Goal: Task Accomplishment & Management: Use online tool/utility

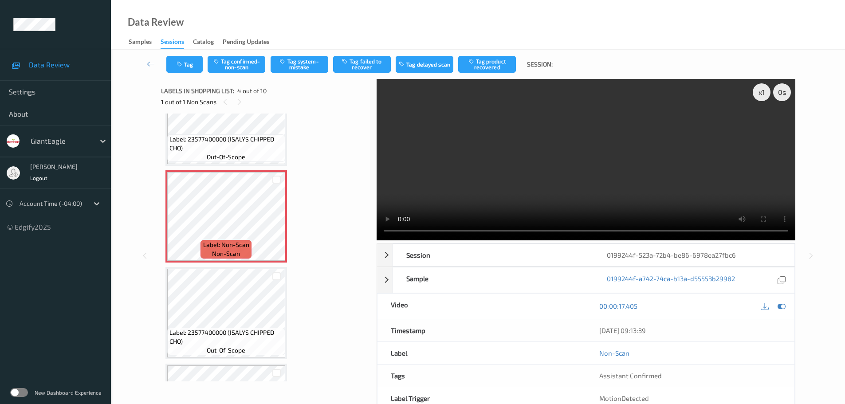
scroll to position [222, 0]
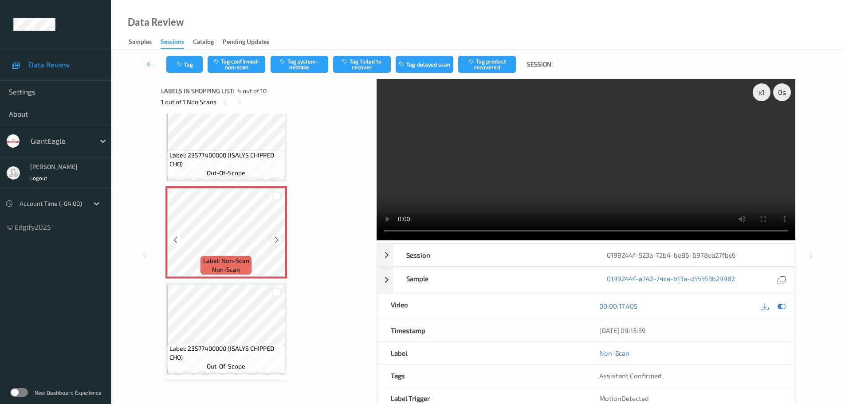
click at [277, 234] on div at bounding box center [276, 239] width 11 height 11
click at [277, 236] on icon at bounding box center [277, 240] width 8 height 8
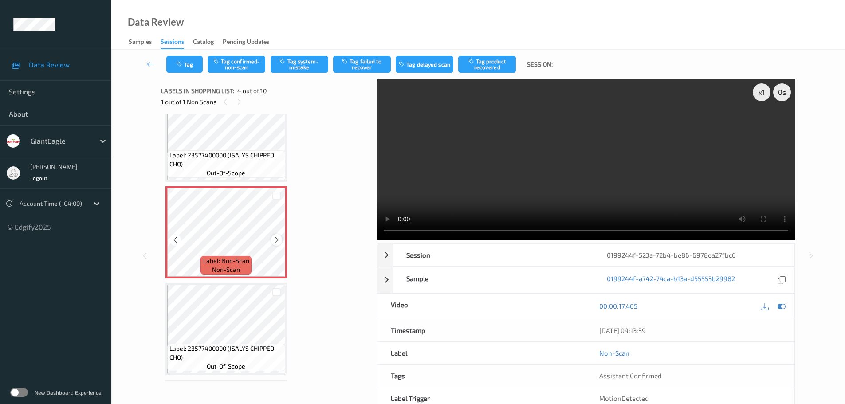
click at [272, 241] on div at bounding box center [276, 239] width 11 height 11
click at [273, 241] on icon at bounding box center [277, 240] width 8 height 8
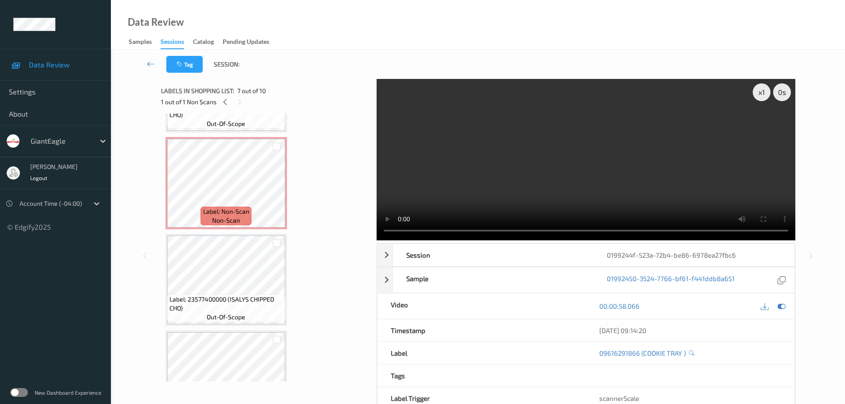
scroll to position [266, 0]
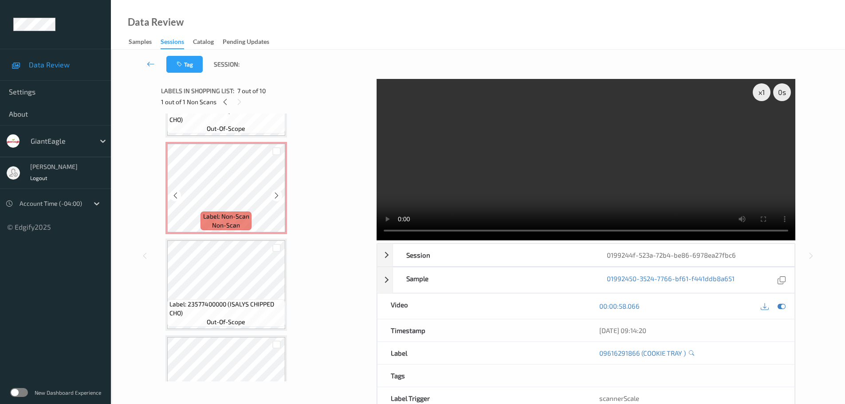
click at [247, 213] on span "Label: Non-Scan" at bounding box center [226, 216] width 46 height 9
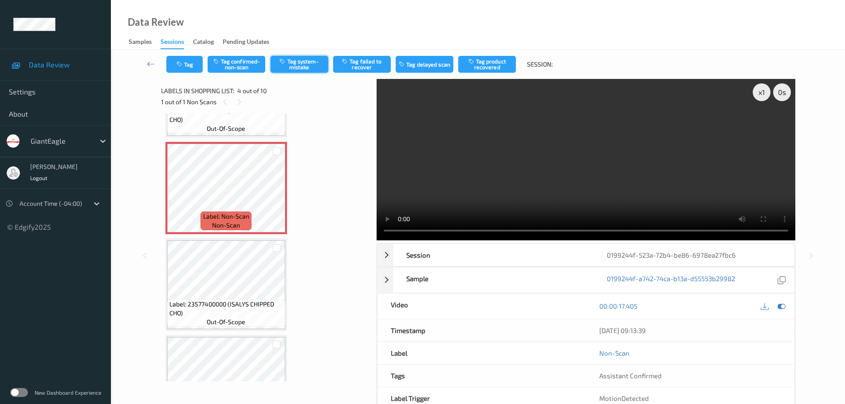
click at [301, 64] on button "Tag system-mistake" at bounding box center [300, 64] width 58 height 17
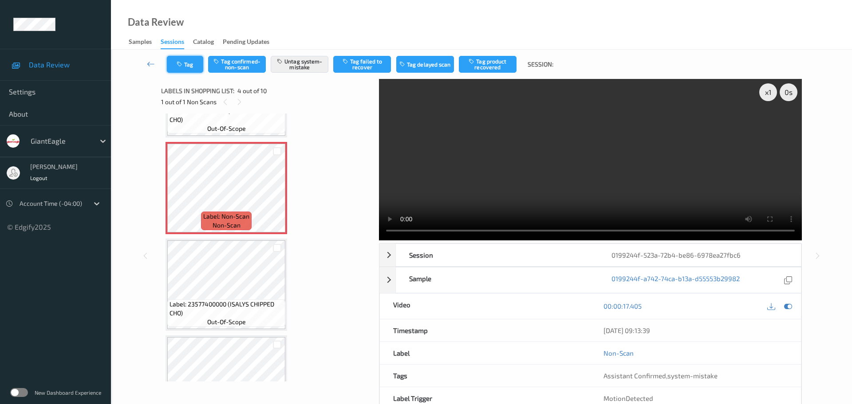
click at [194, 67] on button "Tag" at bounding box center [185, 64] width 36 height 17
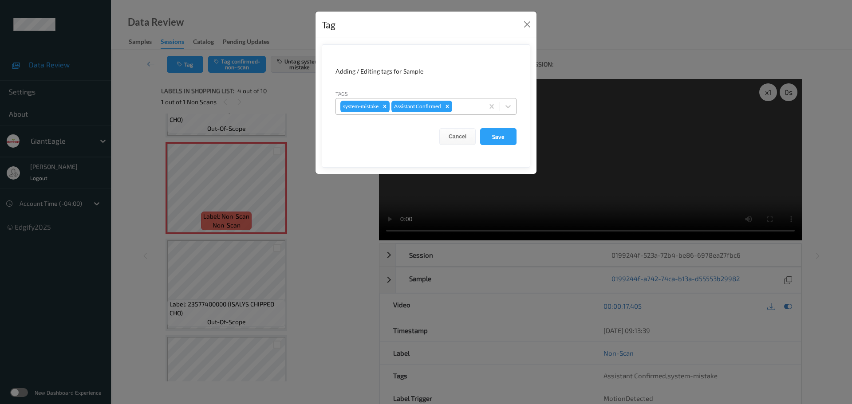
click at [467, 102] on div at bounding box center [466, 106] width 25 height 11
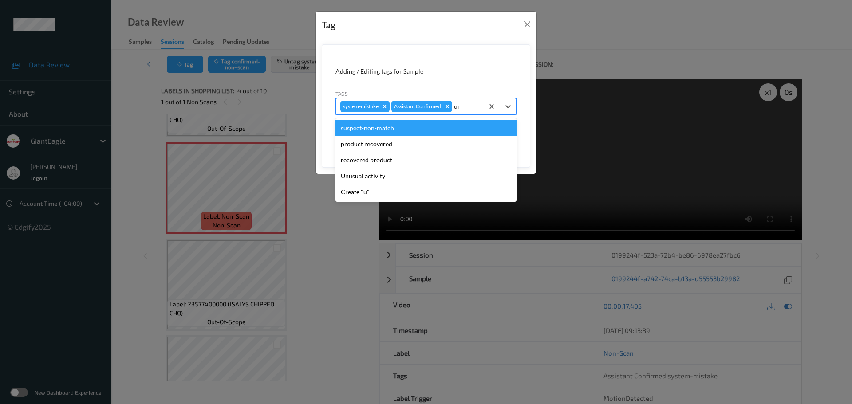
type input "unu"
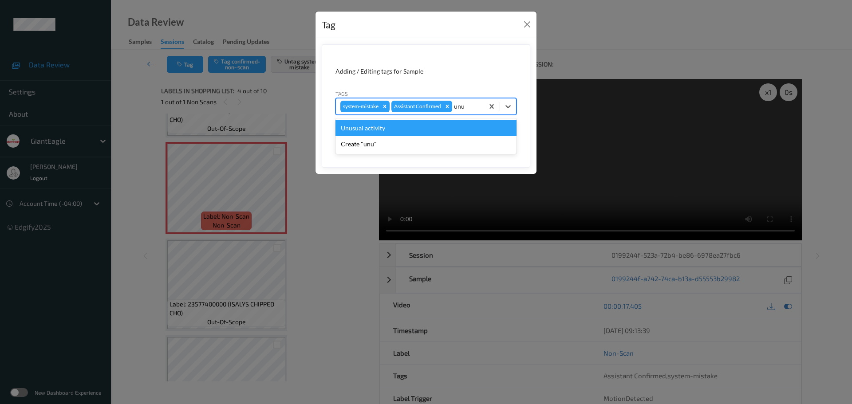
click at [433, 124] on div "Unusual activity" at bounding box center [425, 128] width 181 height 16
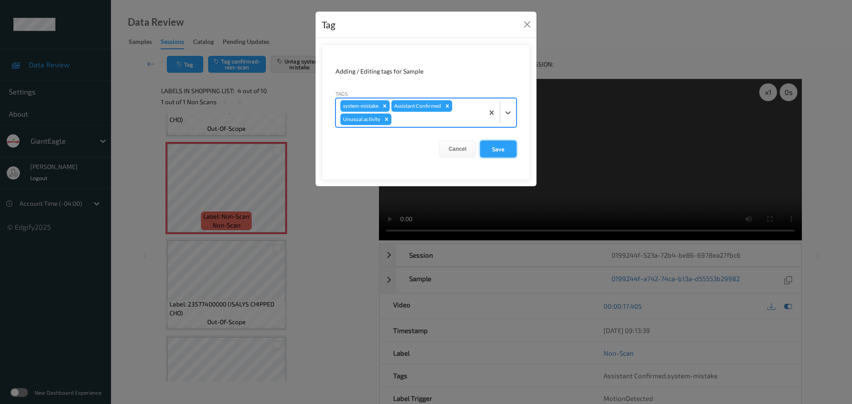
click at [505, 146] on button "Save" at bounding box center [498, 149] width 36 height 17
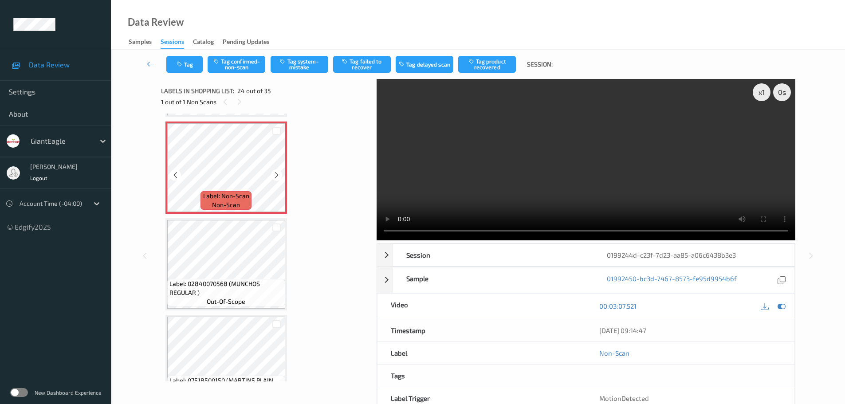
scroll to position [2177, 0]
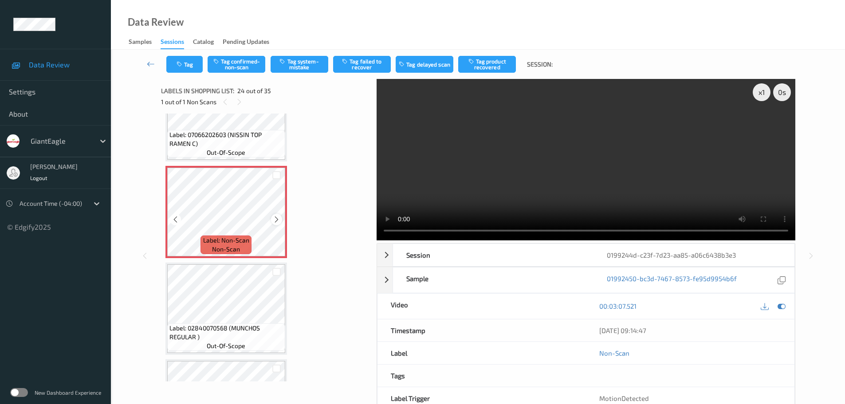
click at [277, 214] on div at bounding box center [276, 219] width 11 height 11
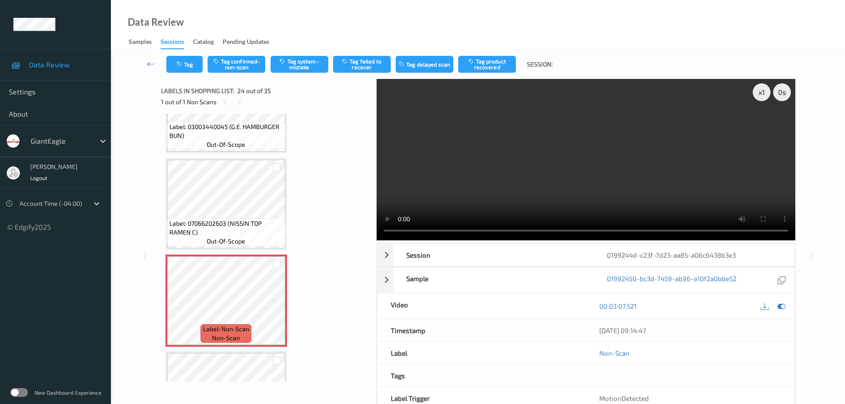
scroll to position [2043, 0]
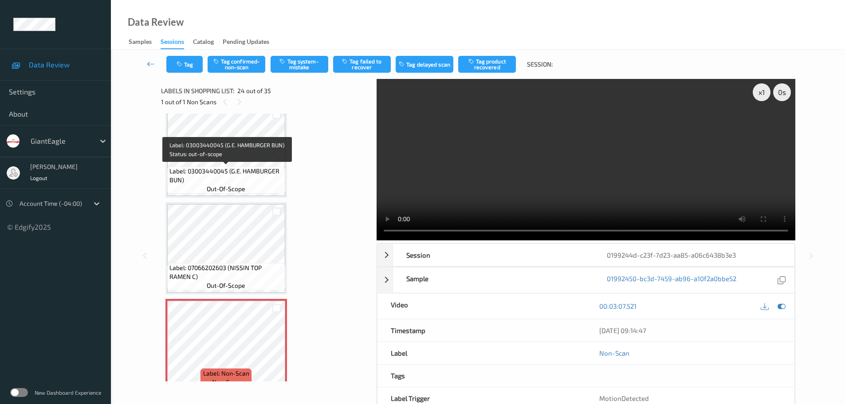
click at [235, 169] on span "Label: 03003440045 (G.E. HAMBURGER BUN)" at bounding box center [226, 176] width 114 height 18
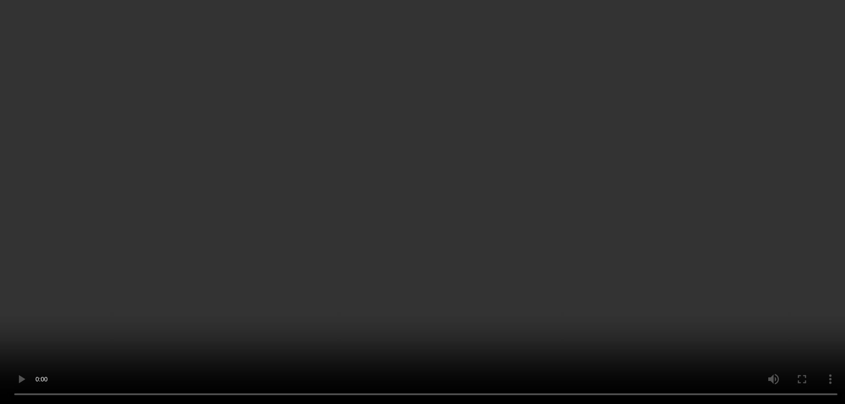
scroll to position [2132, 0]
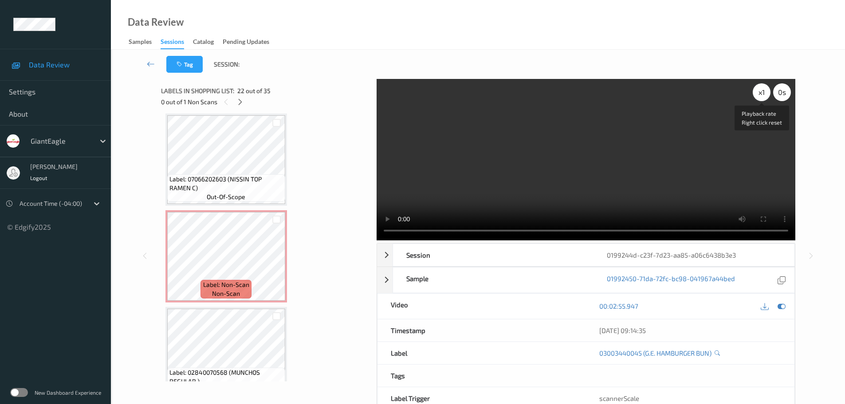
click at [756, 94] on div "x 1" at bounding box center [762, 92] width 18 height 18
click at [756, 94] on div "x 2" at bounding box center [762, 92] width 18 height 18
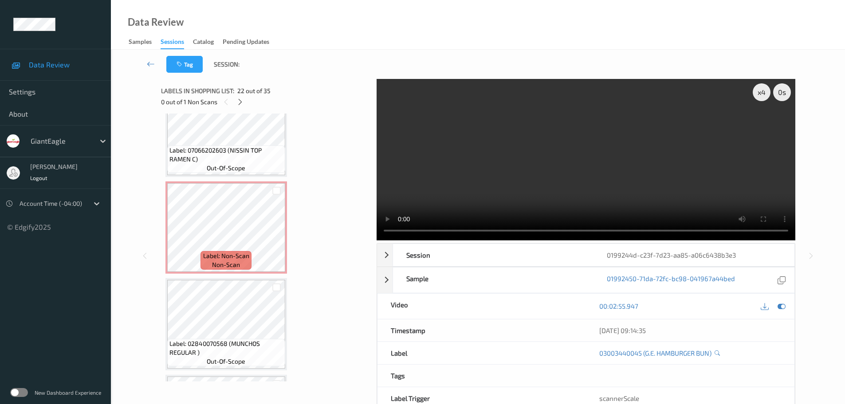
scroll to position [2177, 0]
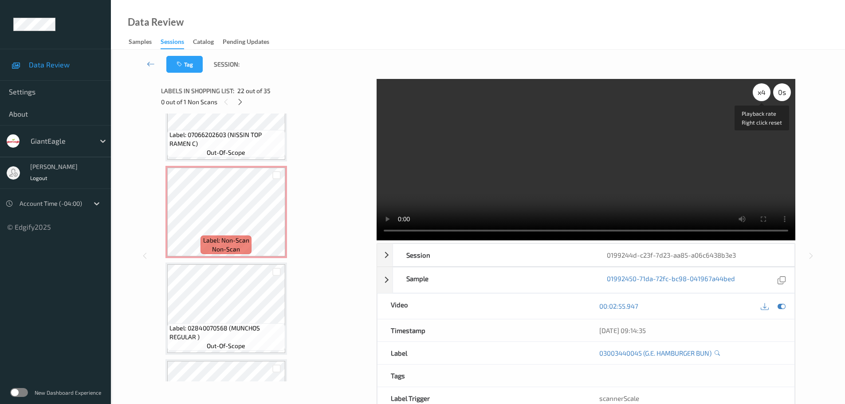
click at [760, 91] on div "x 4" at bounding box center [762, 92] width 18 height 18
click at [760, 91] on div "x 8" at bounding box center [762, 92] width 18 height 18
click at [760, 92] on div "x 1" at bounding box center [762, 92] width 18 height 18
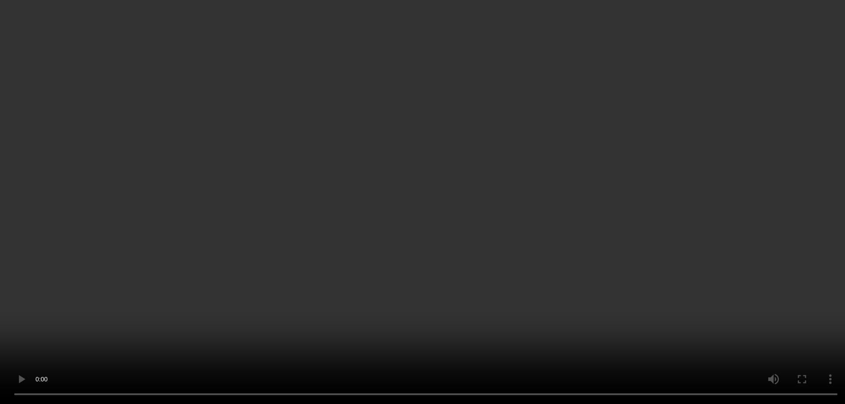
scroll to position [2145, 0]
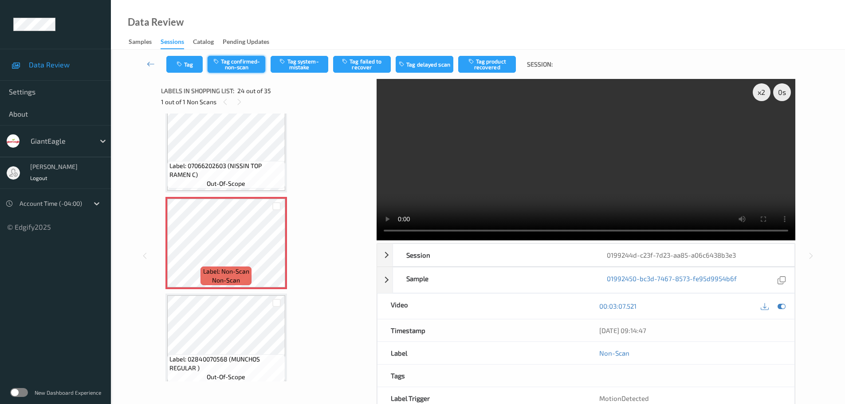
click at [228, 59] on button "Tag confirmed-non-scan" at bounding box center [237, 64] width 58 height 17
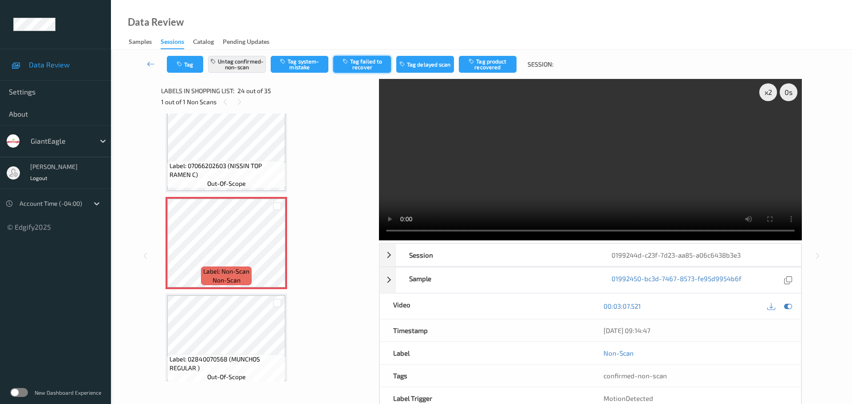
click at [357, 63] on button "Tag failed to recover" at bounding box center [362, 64] width 58 height 17
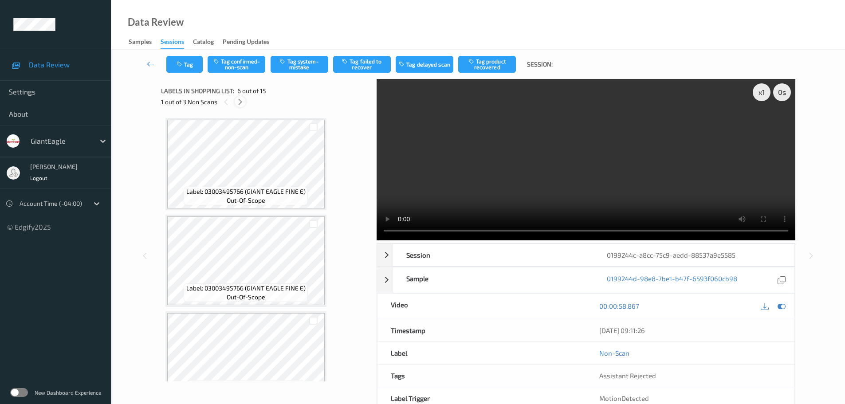
click at [243, 102] on icon at bounding box center [240, 102] width 8 height 8
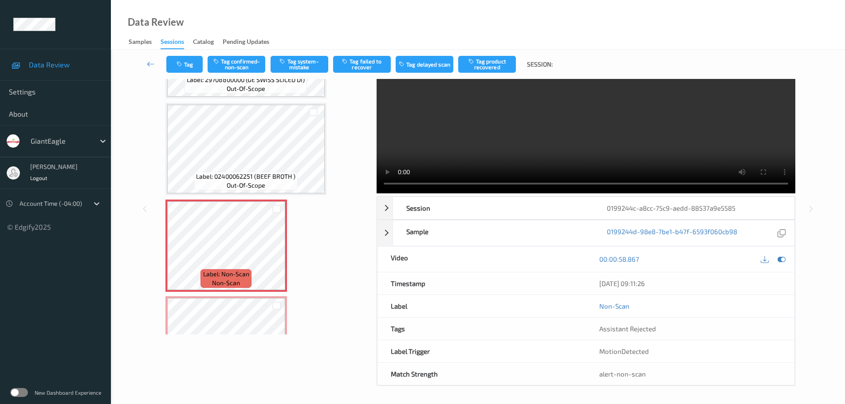
scroll to position [444, 0]
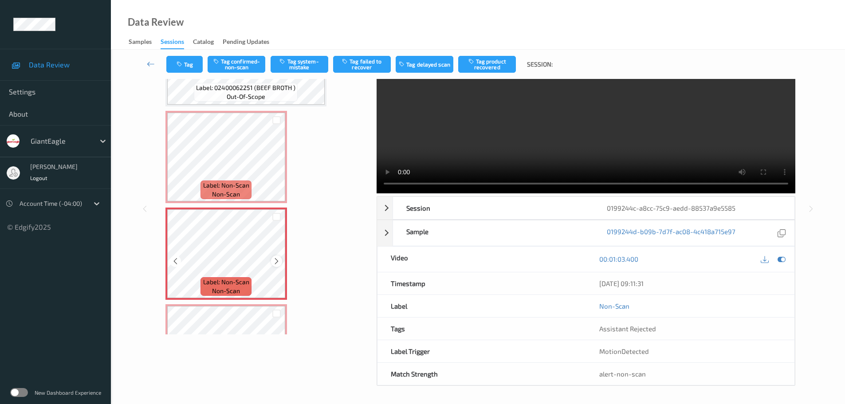
click at [273, 262] on div at bounding box center [276, 261] width 11 height 11
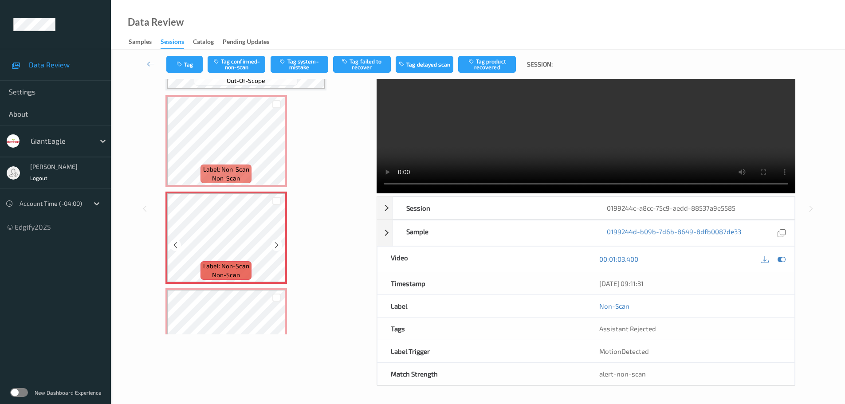
scroll to position [488, 0]
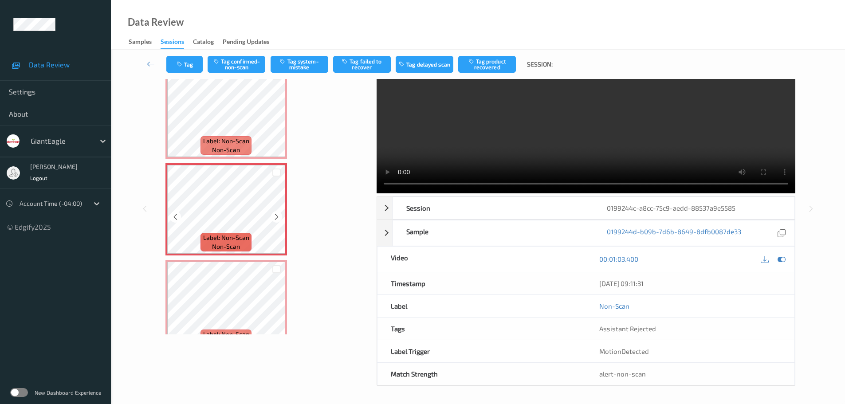
click at [274, 263] on div at bounding box center [276, 269] width 17 height 15
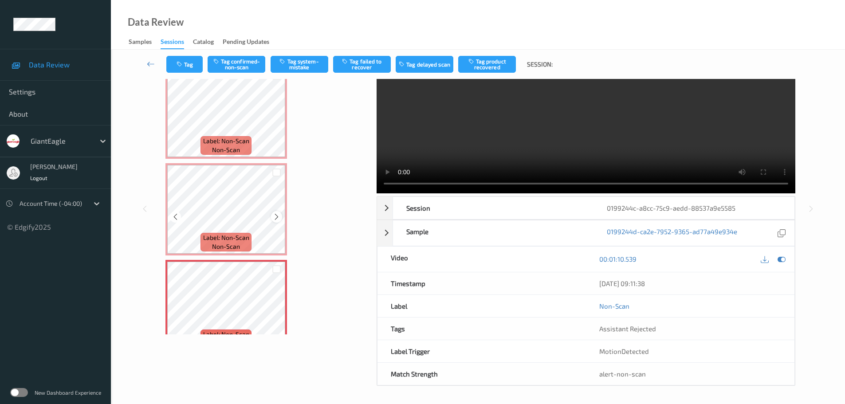
click at [275, 219] on icon at bounding box center [277, 217] width 8 height 8
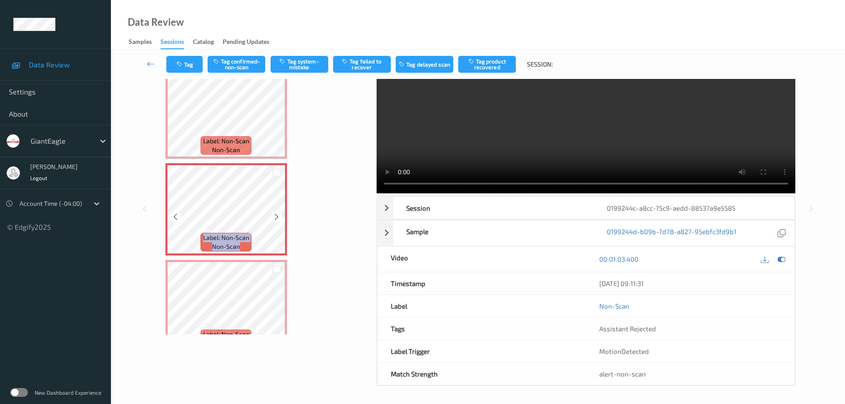
click at [275, 219] on icon at bounding box center [277, 217] width 8 height 8
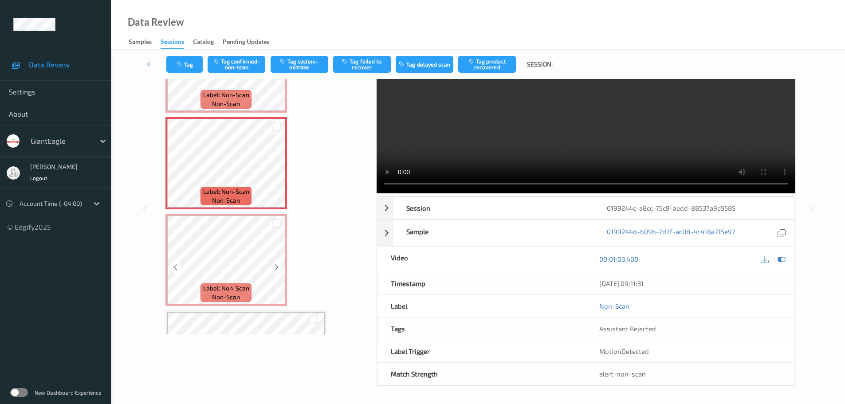
scroll to position [577, 0]
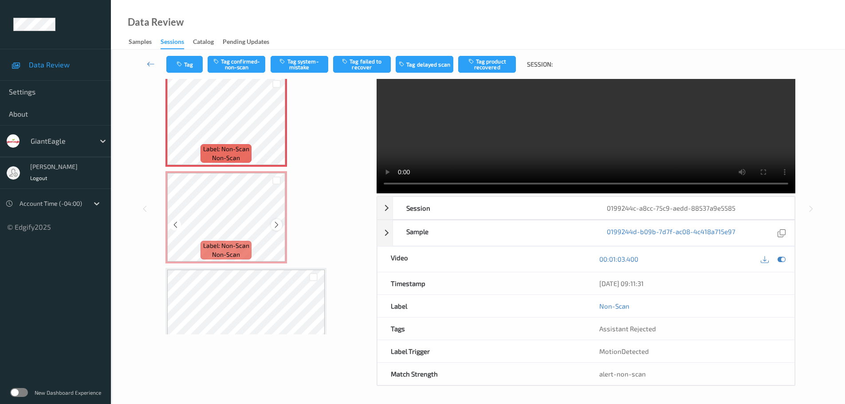
click at [272, 225] on div at bounding box center [276, 224] width 11 height 11
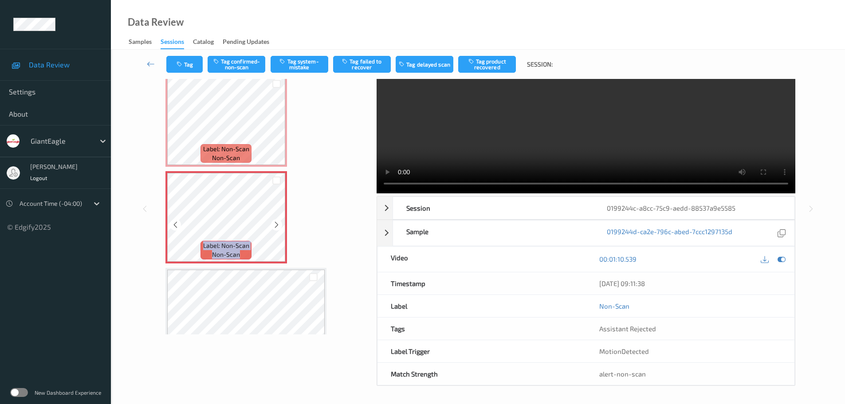
click at [272, 225] on div at bounding box center [276, 224] width 11 height 11
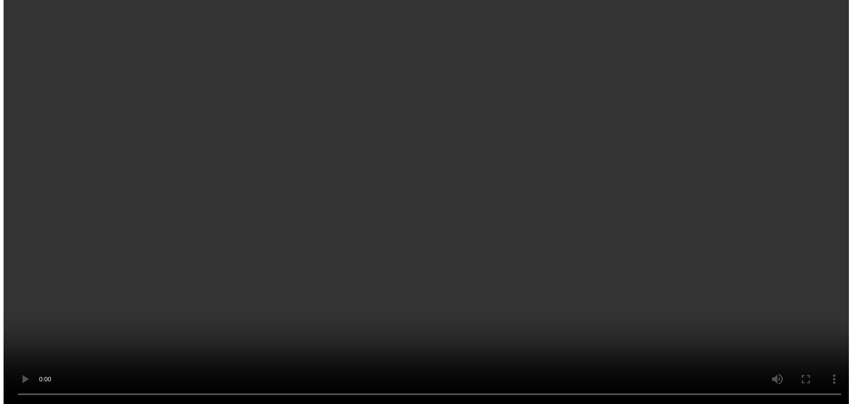
scroll to position [532, 0]
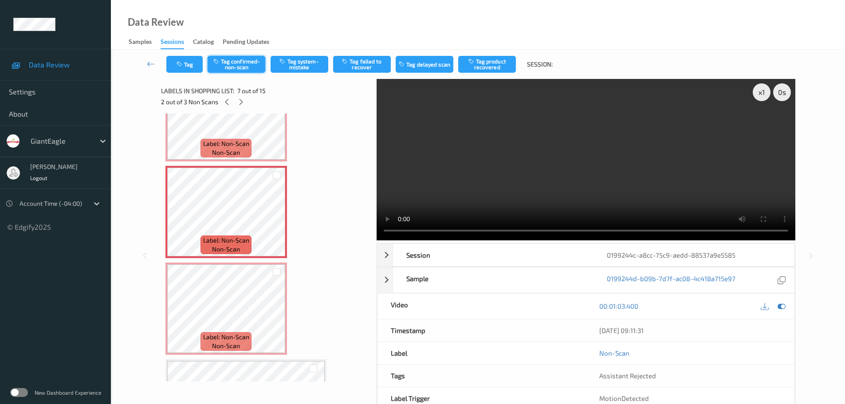
click at [242, 67] on button "Tag confirmed-non-scan" at bounding box center [237, 64] width 58 height 17
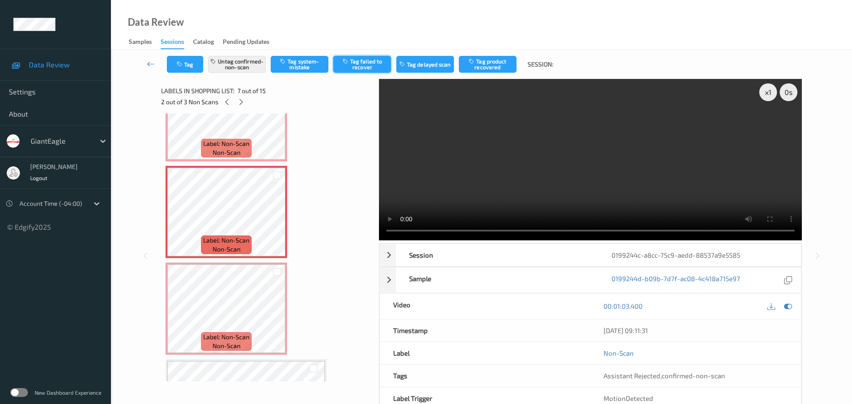
click at [368, 65] on button "Tag failed to recover" at bounding box center [362, 64] width 58 height 17
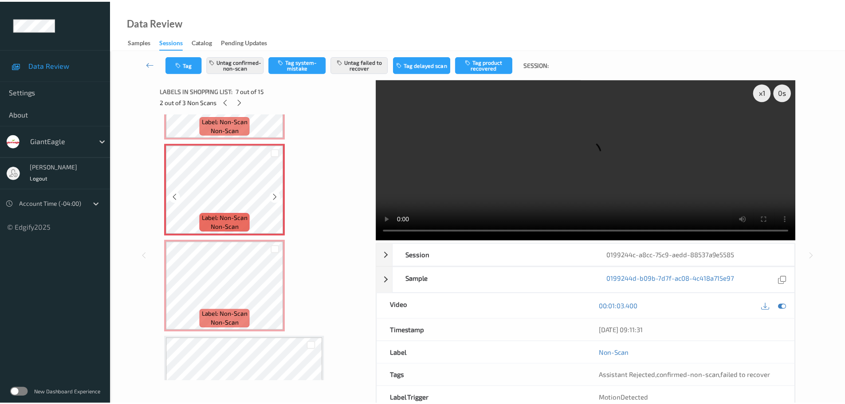
scroll to position [577, 0]
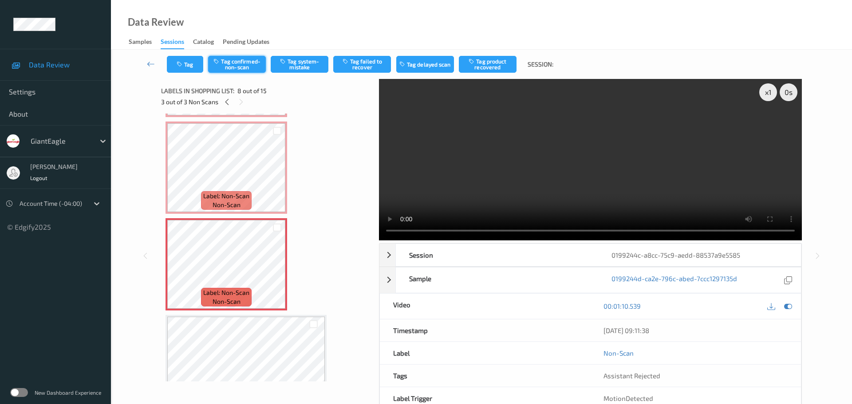
click at [247, 71] on button "Tag confirmed-non-scan" at bounding box center [237, 64] width 58 height 17
click at [358, 68] on button "Tag failed to recover" at bounding box center [362, 64] width 58 height 17
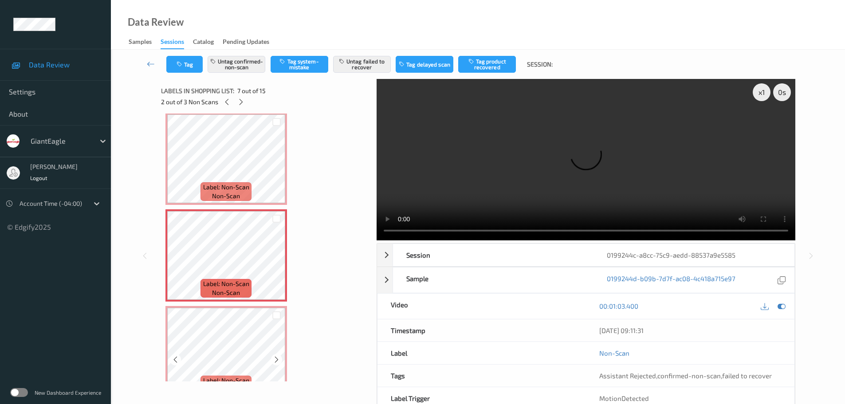
scroll to position [488, 0]
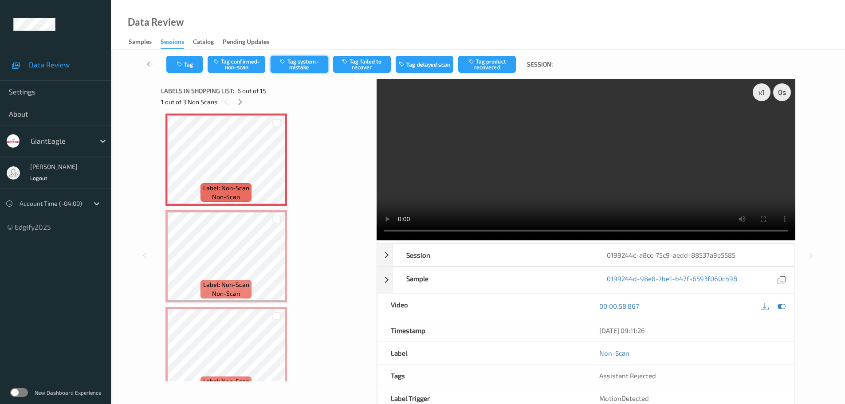
click at [305, 66] on button "Tag system-mistake" at bounding box center [300, 64] width 58 height 17
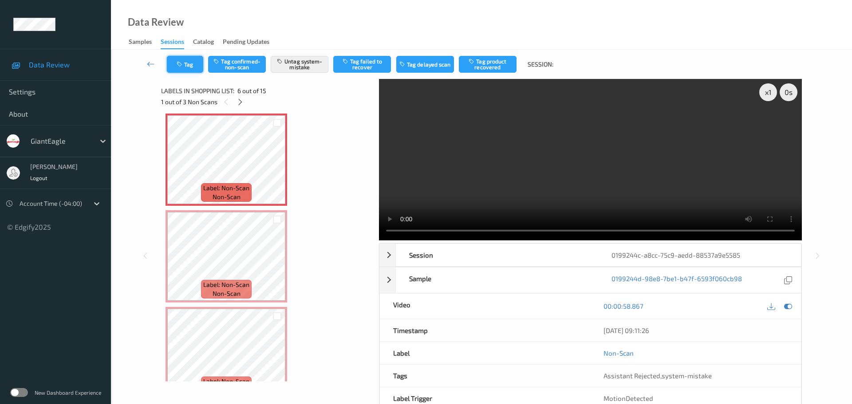
click at [175, 64] on button "Tag" at bounding box center [185, 64] width 36 height 17
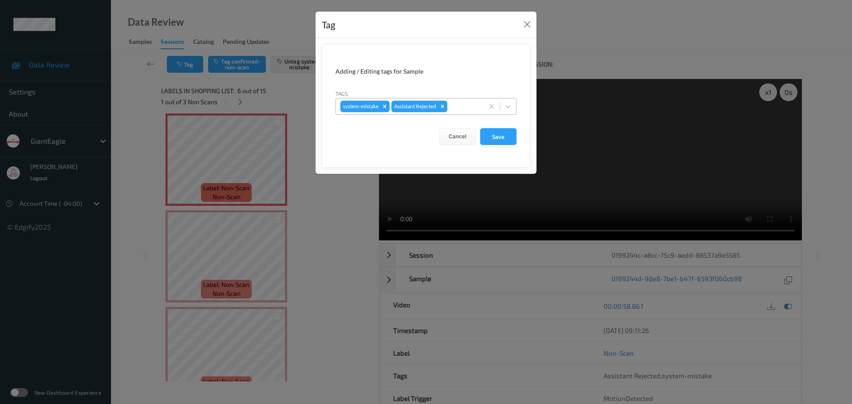
click at [458, 109] on div at bounding box center [464, 106] width 30 height 11
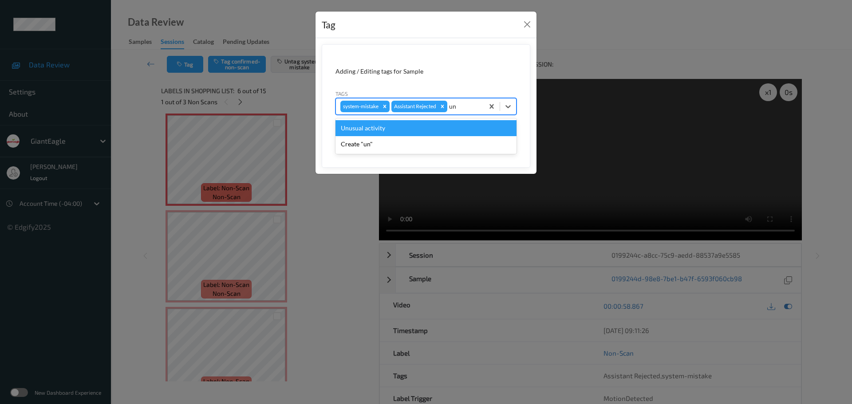
type input "unu"
click at [419, 125] on div "Unusual activity" at bounding box center [425, 128] width 181 height 16
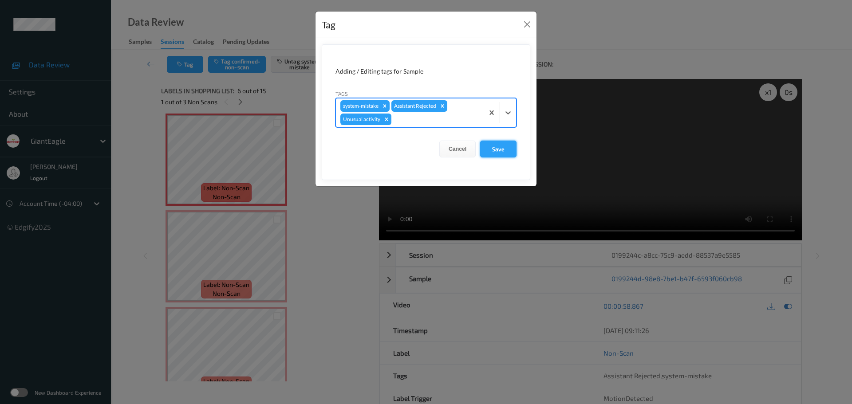
click at [502, 149] on button "Save" at bounding box center [498, 149] width 36 height 17
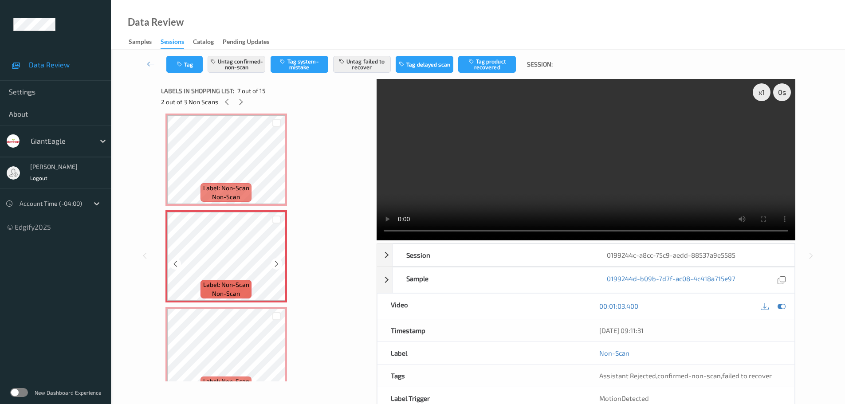
scroll to position [532, 0]
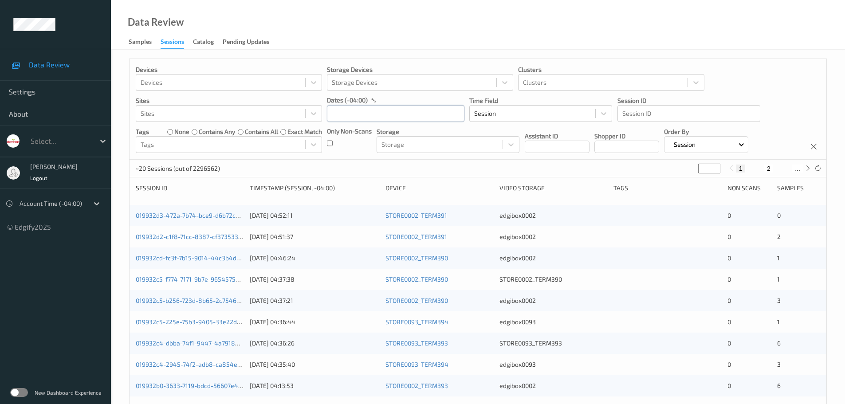
click at [416, 118] on input "text" at bounding box center [396, 113] width 138 height 17
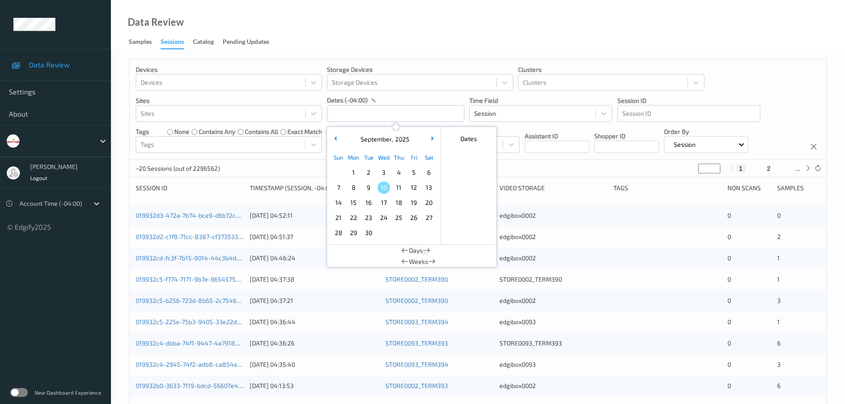
click at [342, 188] on span "7" at bounding box center [338, 187] width 12 height 12
type input "07/09/2025 00:00 -> 07/09/2025 23:59"
click at [371, 11] on div "Data Review Samples Sessions Catalog Pending Updates" at bounding box center [478, 25] width 734 height 50
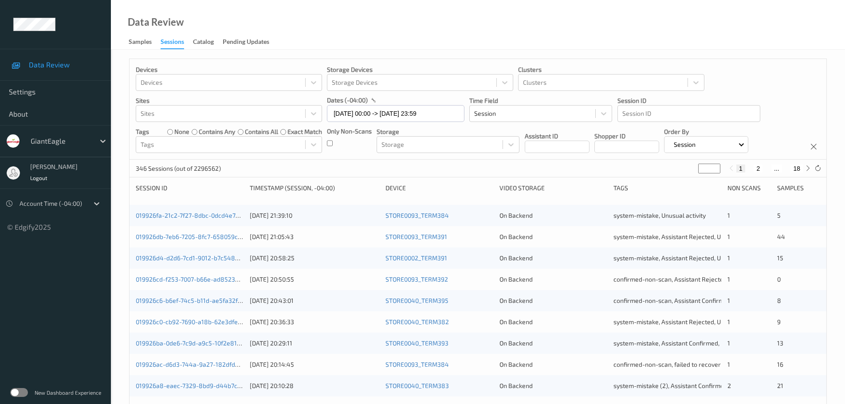
click at [710, 170] on input "*" at bounding box center [709, 169] width 22 height 10
type input "**"
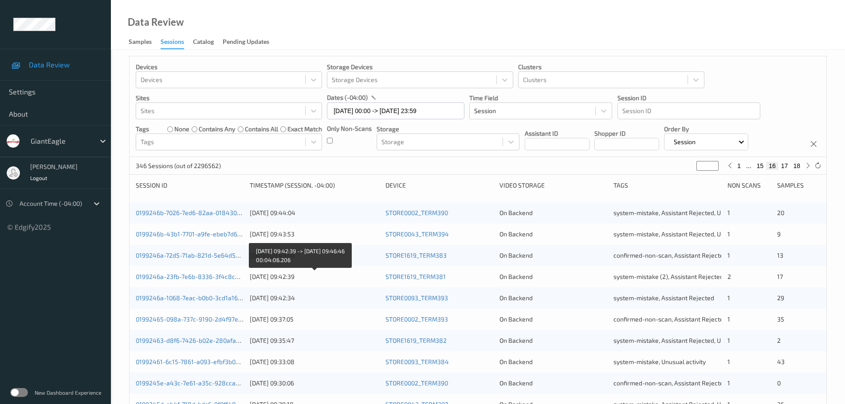
scroll to position [264, 0]
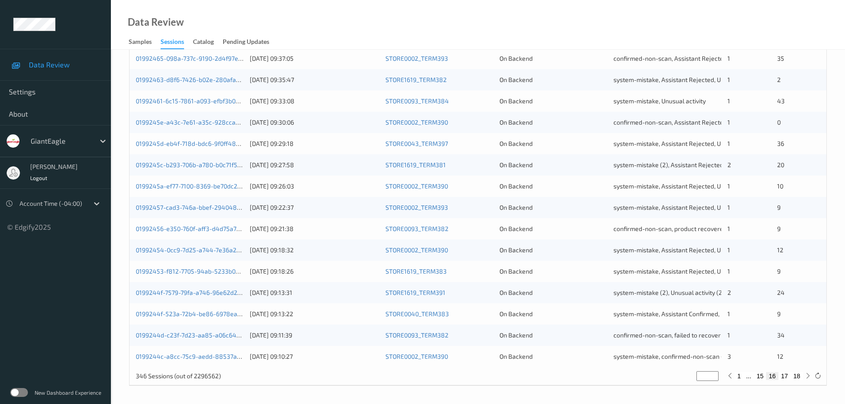
type input "**"
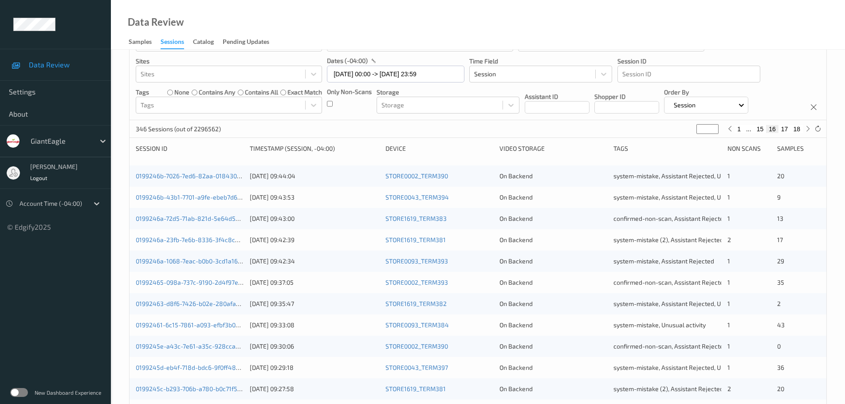
scroll to position [0, 0]
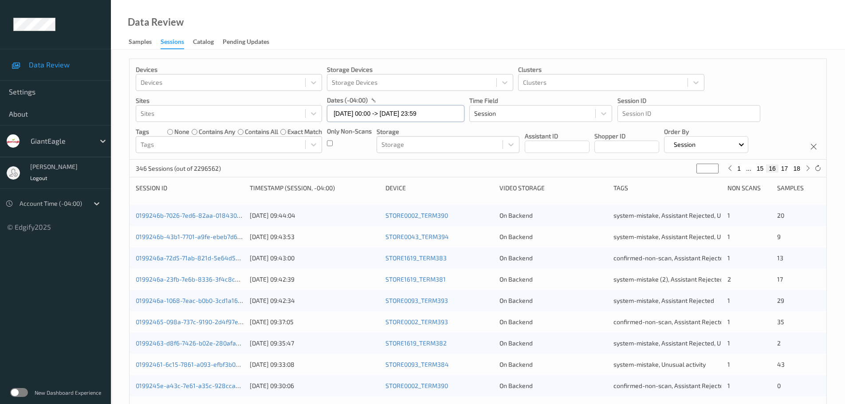
click at [365, 117] on input "07/09/2025 00:00 -> 07/09/2025 23:59" at bounding box center [396, 113] width 138 height 17
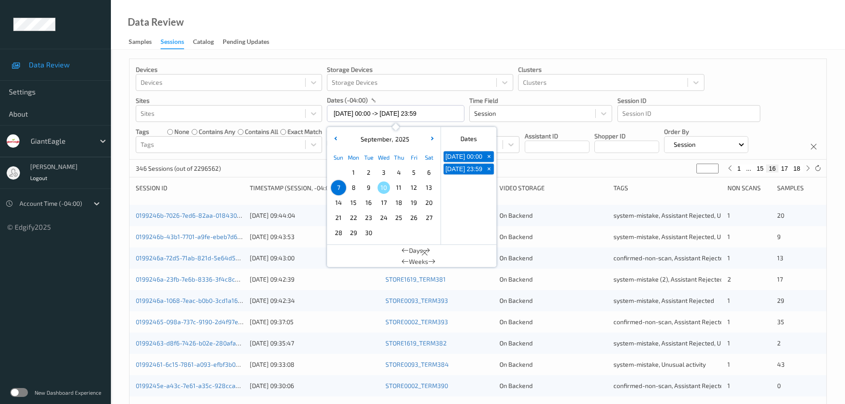
click at [358, 185] on span "8" at bounding box center [353, 187] width 12 height 12
type input "08/09/2025 00:00"
type input "*"
click at [358, 185] on span "8" at bounding box center [353, 187] width 12 height 12
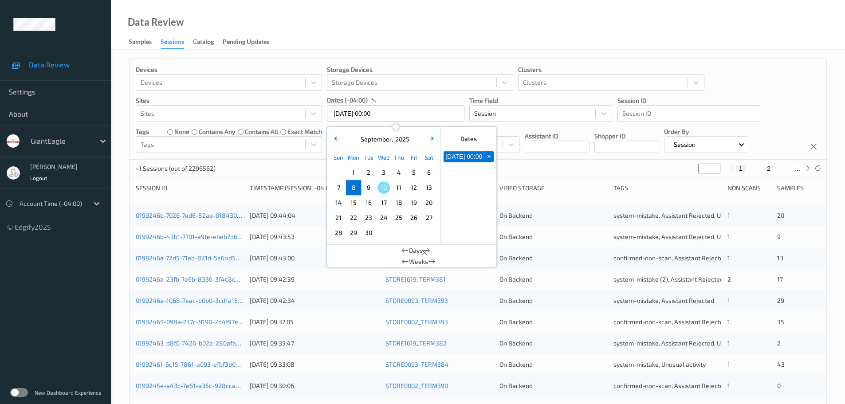
type input "08/09/2025 00:00 -> 08/09/2025 23:59"
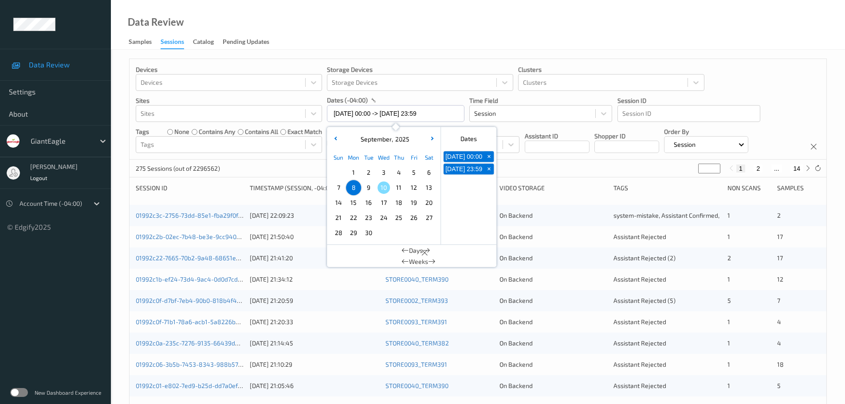
click at [381, 32] on div "Data Review Samples Sessions Catalog Pending Updates" at bounding box center [478, 25] width 734 height 50
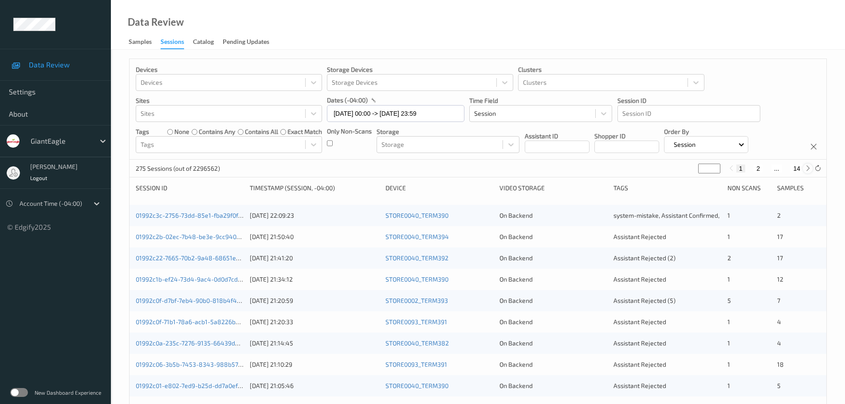
click at [805, 168] on icon at bounding box center [808, 168] width 7 height 7
type input "*"
click at [805, 168] on icon at bounding box center [808, 168] width 7 height 7
type input "*"
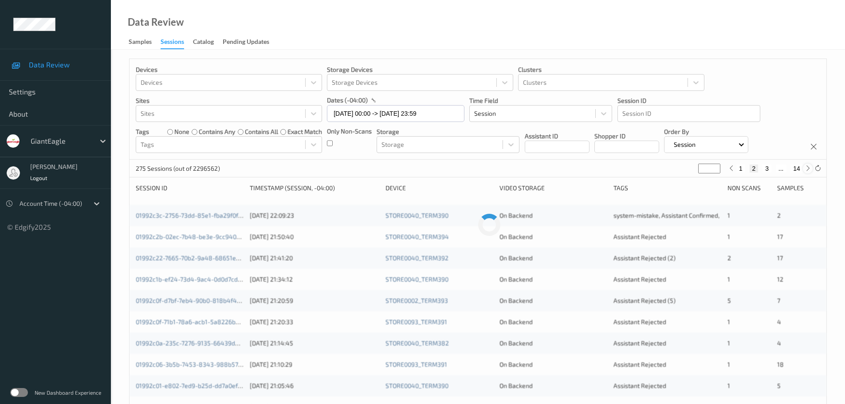
type input "*"
click at [805, 168] on icon at bounding box center [808, 168] width 7 height 7
type input "*"
click at [732, 169] on icon at bounding box center [729, 168] width 7 height 7
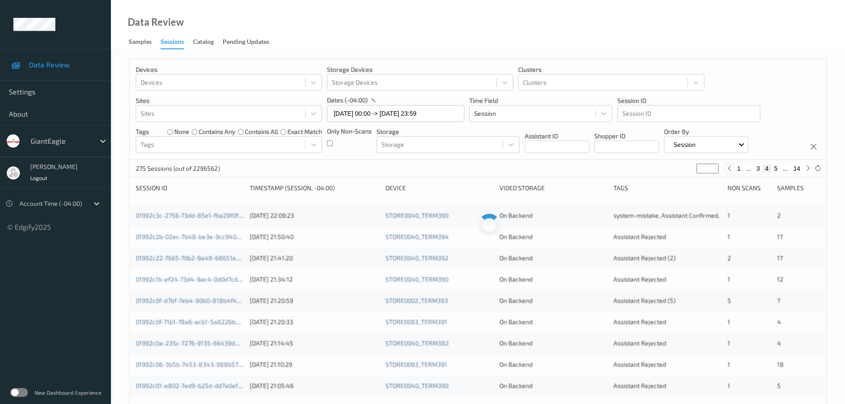
type input "*"
click at [733, 166] on icon at bounding box center [731, 168] width 7 height 7
type input "*"
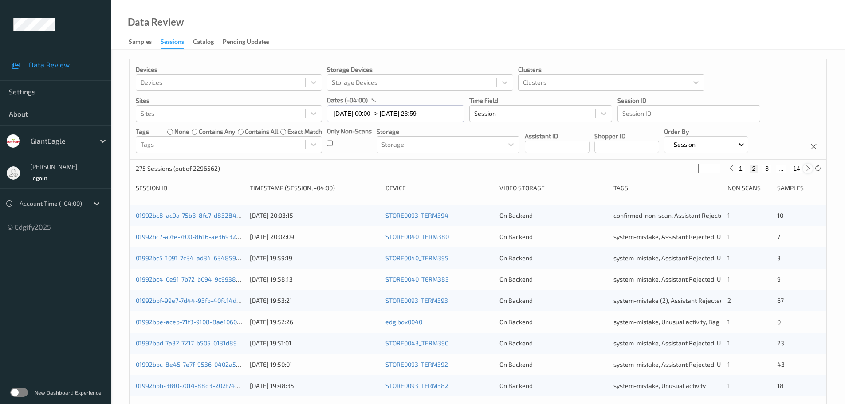
click at [803, 170] on div at bounding box center [808, 169] width 10 height 10
type input "*"
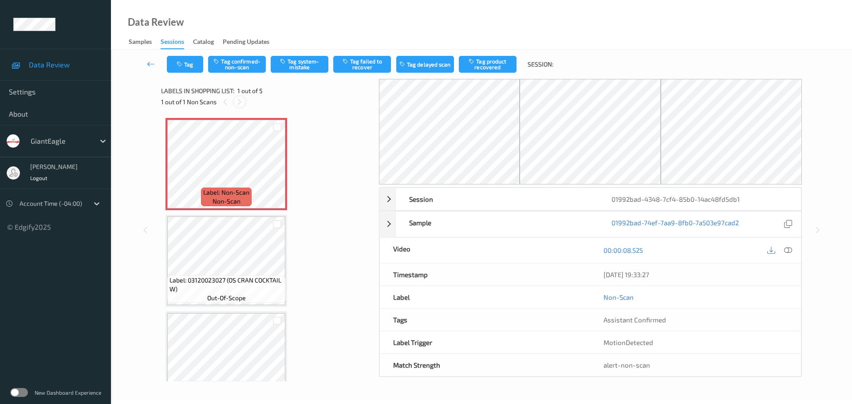
click at [241, 107] on div at bounding box center [239, 101] width 11 height 11
click at [789, 250] on icon at bounding box center [788, 250] width 8 height 8
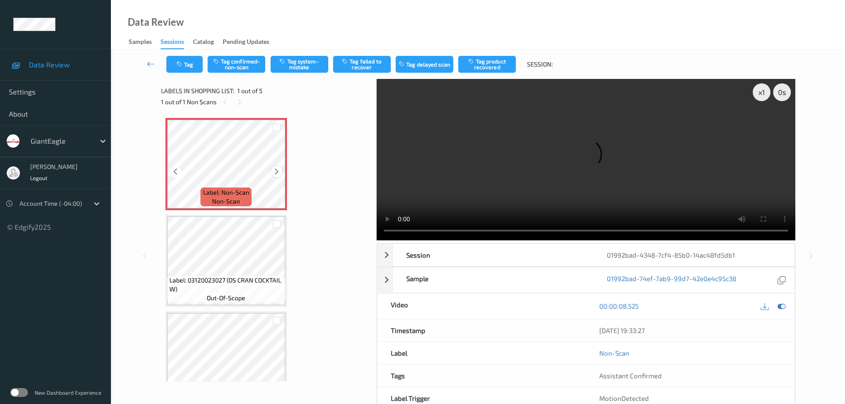
click at [276, 172] on icon at bounding box center [277, 172] width 8 height 8
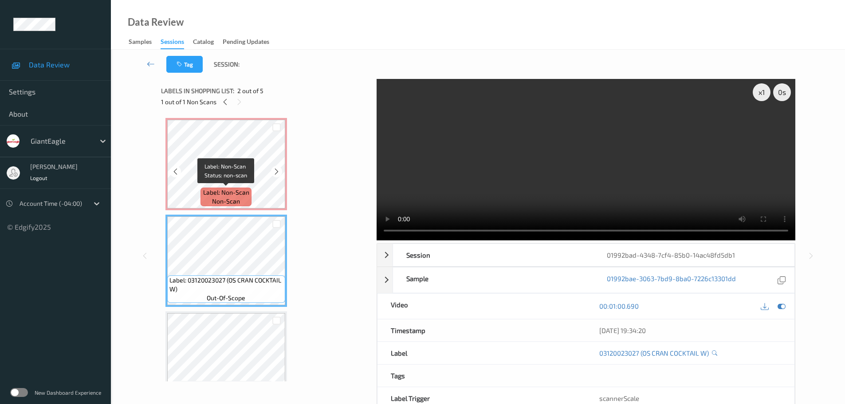
click at [212, 189] on span "Label: Non-Scan" at bounding box center [226, 192] width 46 height 9
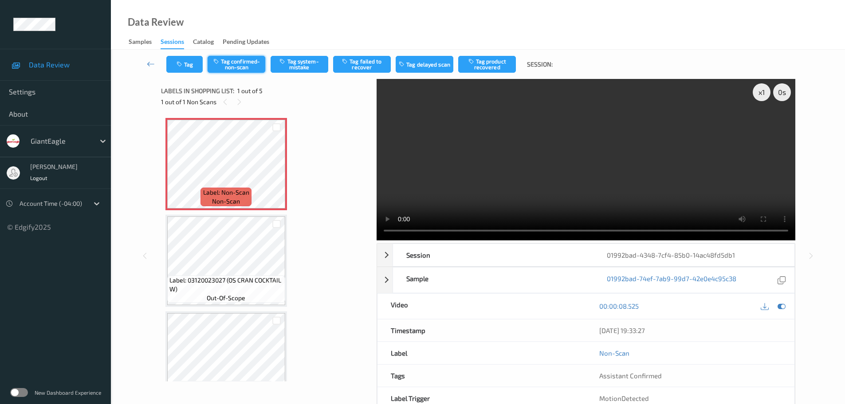
click at [231, 70] on button "Tag confirmed-non-scan" at bounding box center [237, 64] width 58 height 17
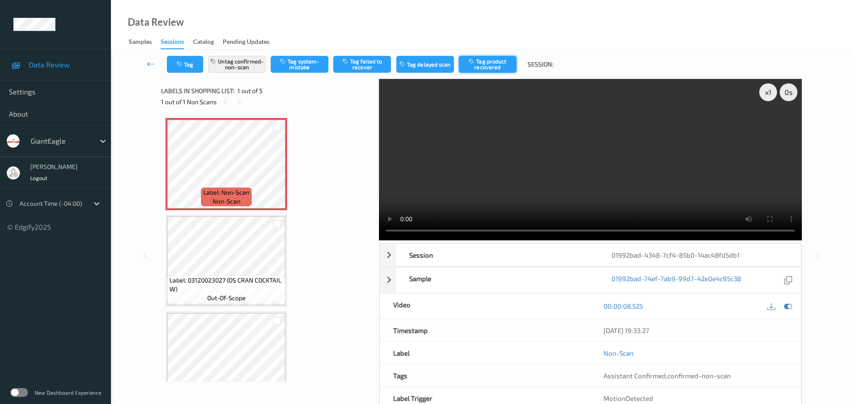
click at [508, 63] on button "Tag product recovered" at bounding box center [488, 64] width 58 height 17
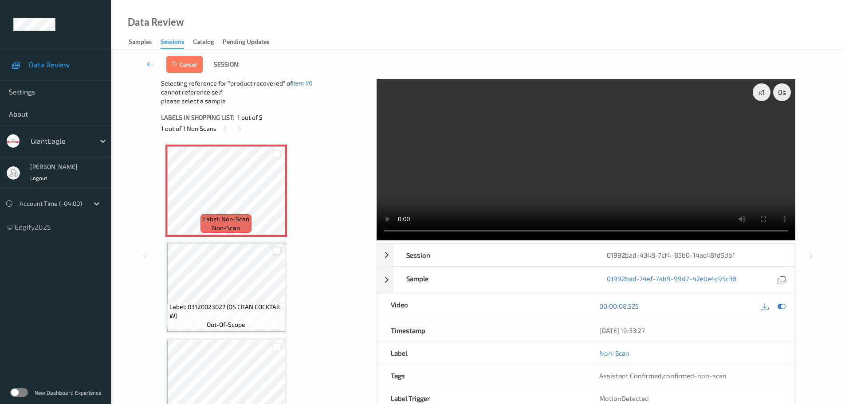
click at [275, 252] on div at bounding box center [276, 251] width 8 height 8
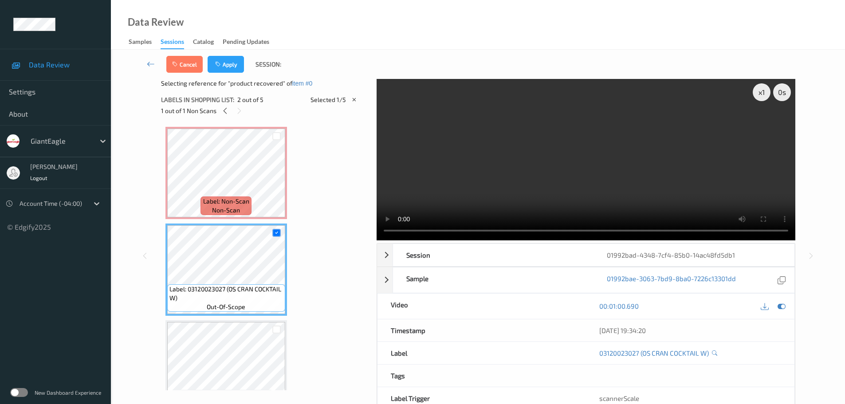
drag, startPoint x: 232, startPoint y: 63, endPoint x: 236, endPoint y: 60, distance: 4.7
click at [234, 62] on button "Apply" at bounding box center [226, 64] width 36 height 17
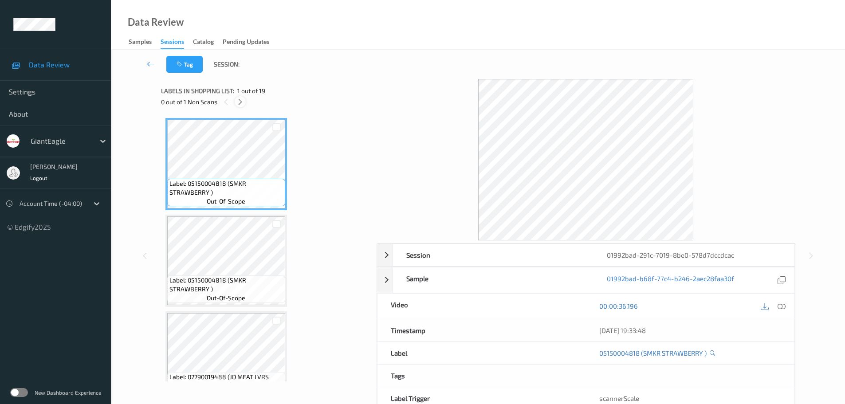
click at [242, 106] on icon at bounding box center [240, 102] width 8 height 8
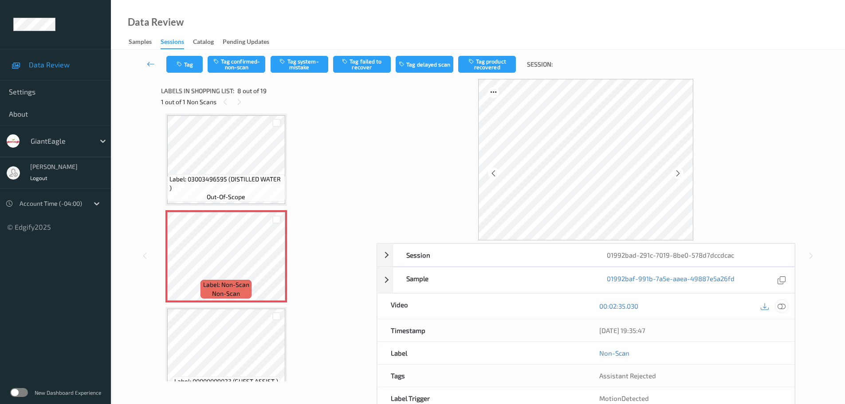
click at [784, 308] on icon at bounding box center [782, 306] width 8 height 8
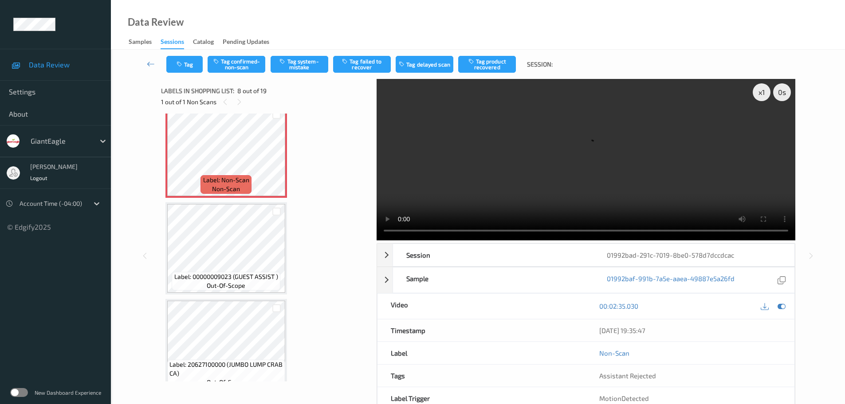
scroll to position [673, 0]
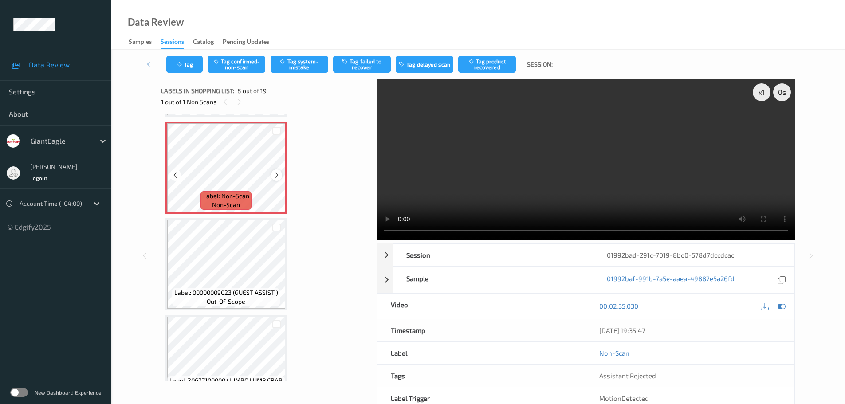
click at [275, 174] on icon at bounding box center [277, 175] width 8 height 8
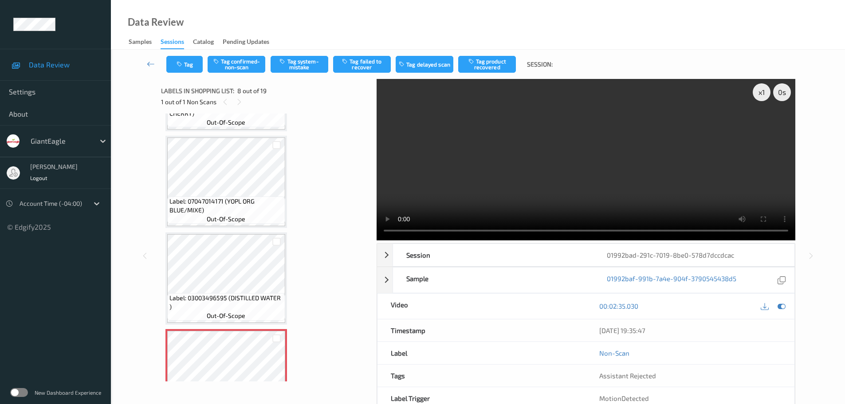
scroll to position [452, 0]
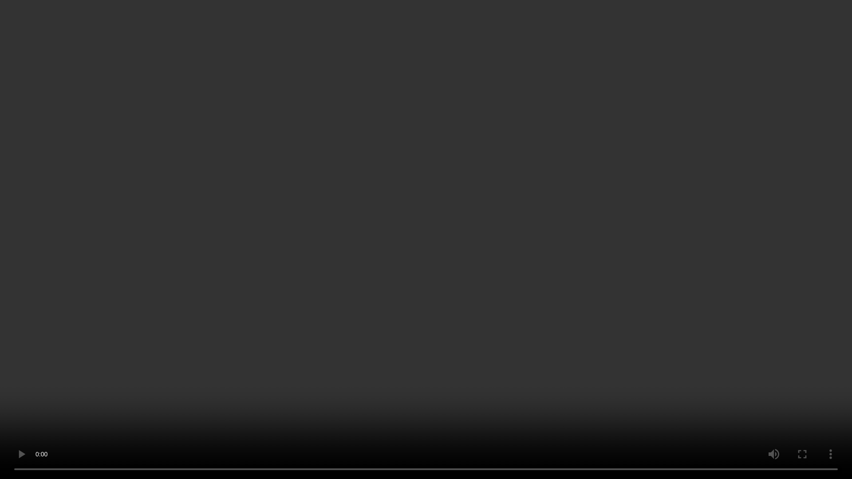
click at [428, 45] on video at bounding box center [426, 239] width 852 height 479
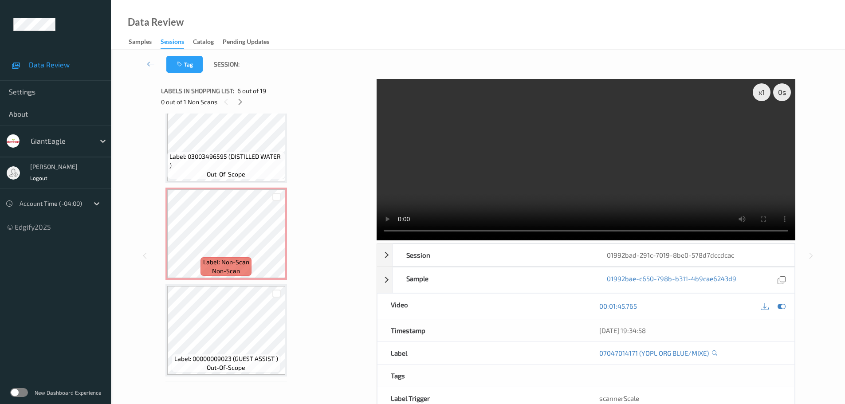
scroll to position [629, 0]
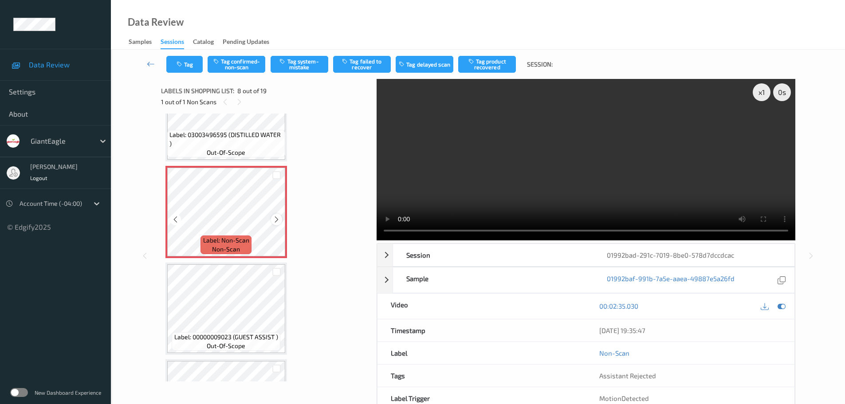
click at [274, 221] on icon at bounding box center [277, 220] width 8 height 8
click at [277, 220] on icon at bounding box center [277, 220] width 8 height 8
click at [311, 67] on button "Tag system-mistake" at bounding box center [300, 64] width 58 height 17
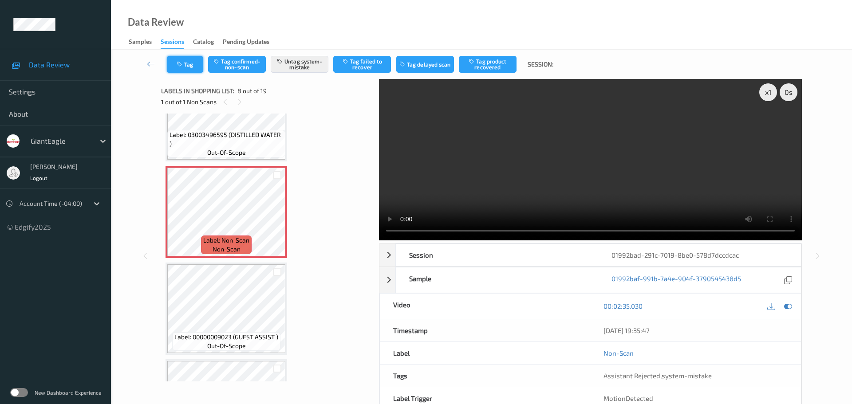
click at [197, 69] on button "Tag" at bounding box center [185, 64] width 36 height 17
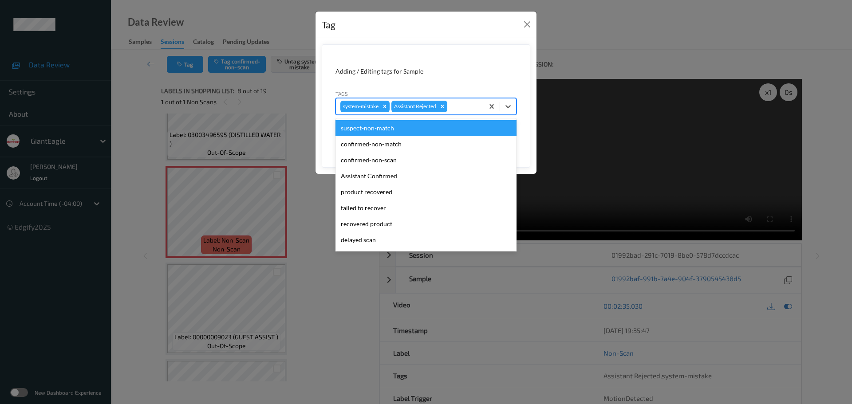
click at [452, 110] on div at bounding box center [464, 106] width 30 height 11
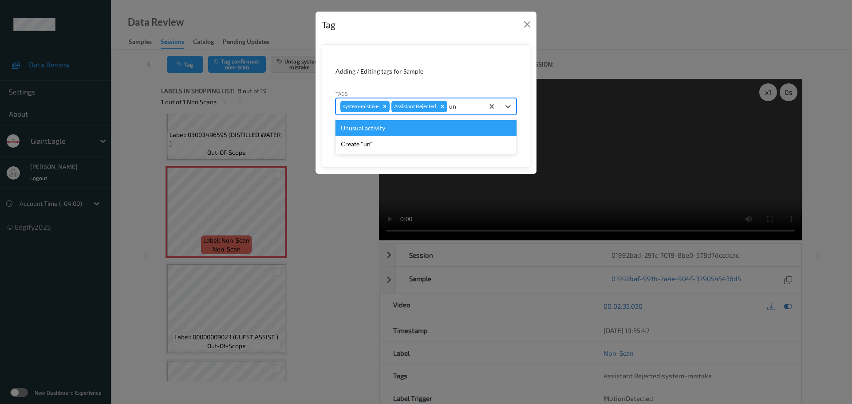
type input "unu"
click at [421, 130] on div "Unusual activity" at bounding box center [425, 128] width 181 height 16
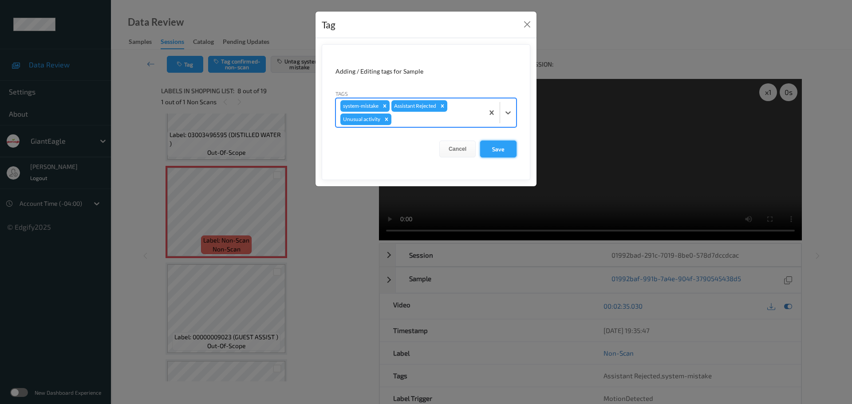
click at [490, 150] on button "Save" at bounding box center [498, 149] width 36 height 17
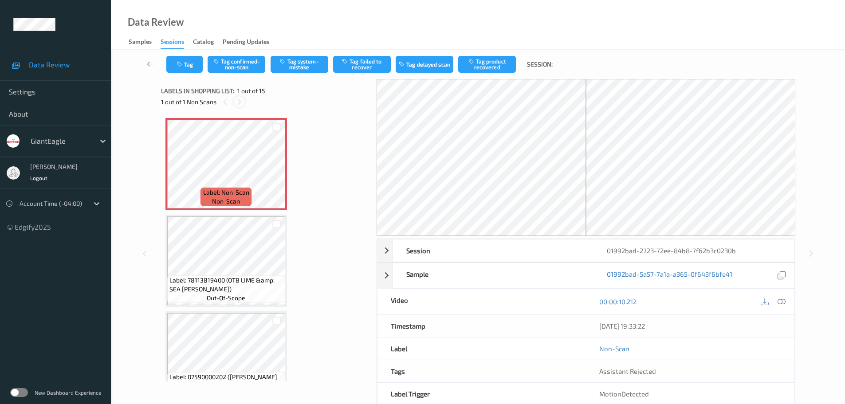
click at [241, 103] on icon at bounding box center [240, 102] width 8 height 8
click at [780, 304] on icon at bounding box center [782, 302] width 8 height 8
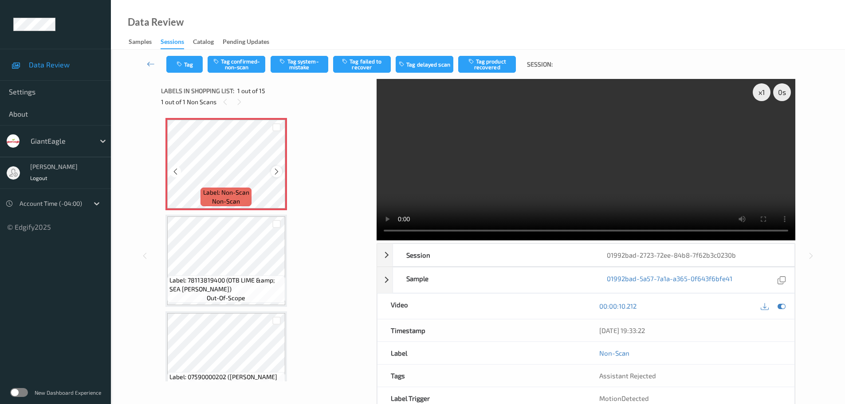
click at [276, 171] on icon at bounding box center [277, 172] width 8 height 8
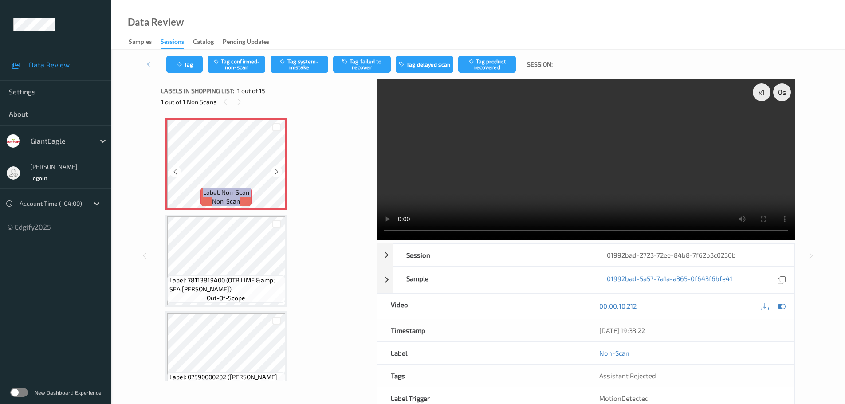
click at [276, 171] on icon at bounding box center [277, 172] width 8 height 8
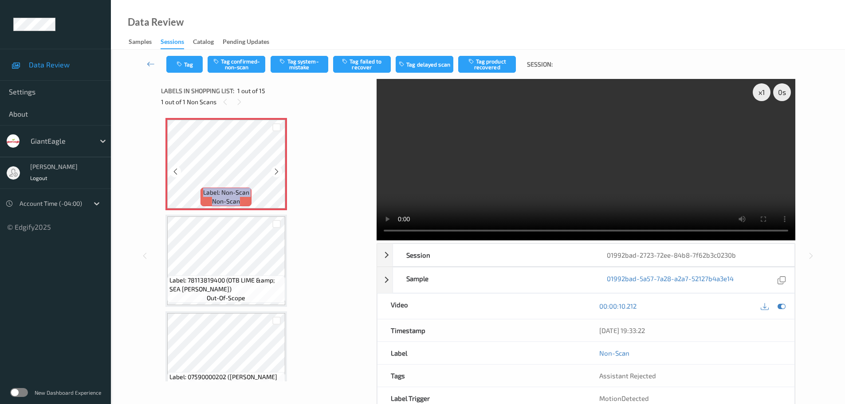
click at [276, 171] on icon at bounding box center [277, 172] width 8 height 8
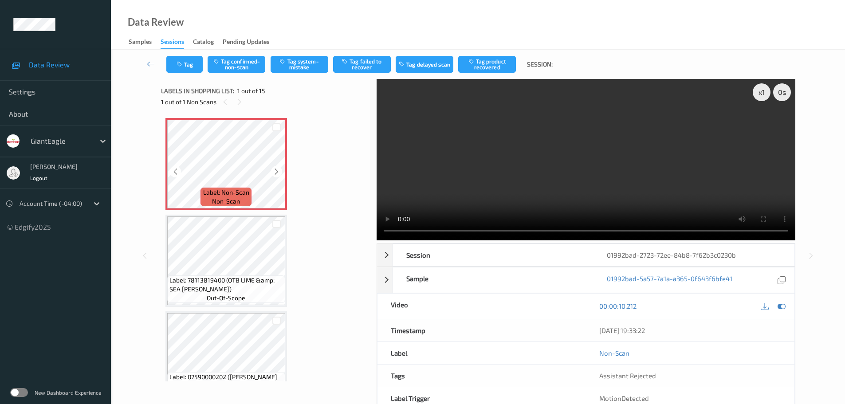
click at [276, 171] on icon at bounding box center [277, 172] width 8 height 8
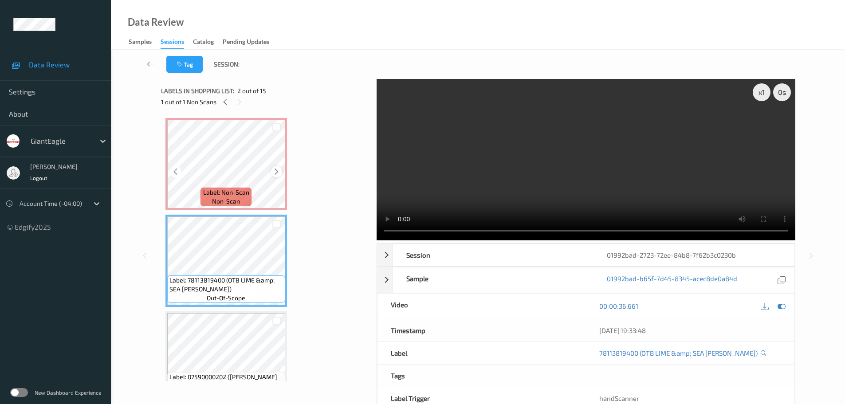
click at [276, 171] on icon at bounding box center [277, 172] width 8 height 8
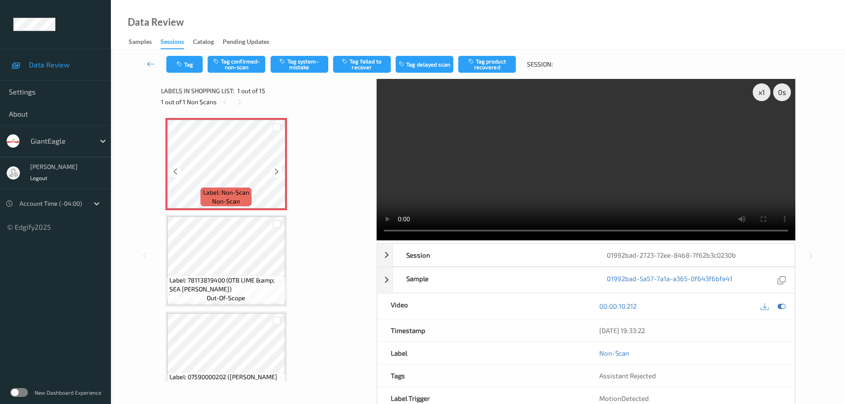
click at [276, 171] on icon at bounding box center [277, 172] width 8 height 8
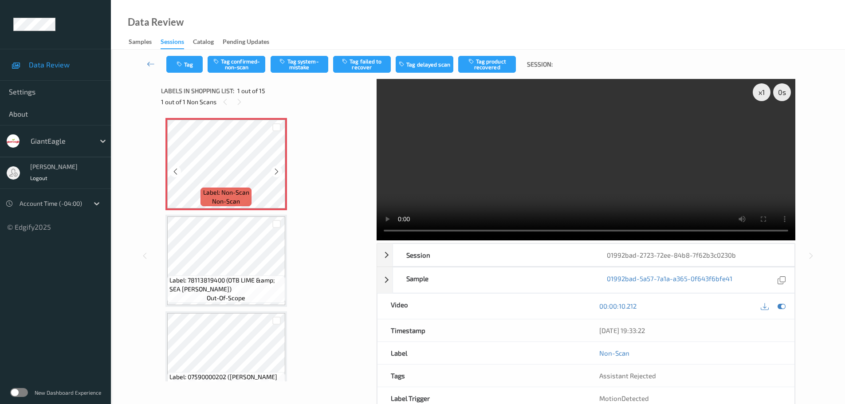
click at [276, 171] on icon at bounding box center [277, 172] width 8 height 8
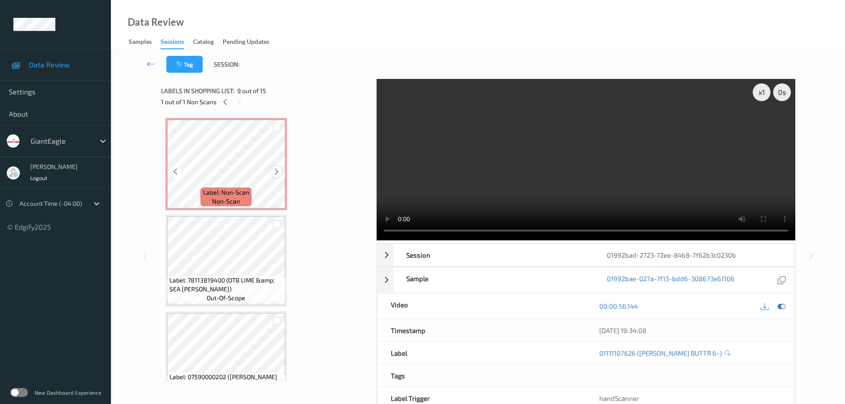
click at [279, 171] on icon at bounding box center [277, 172] width 8 height 8
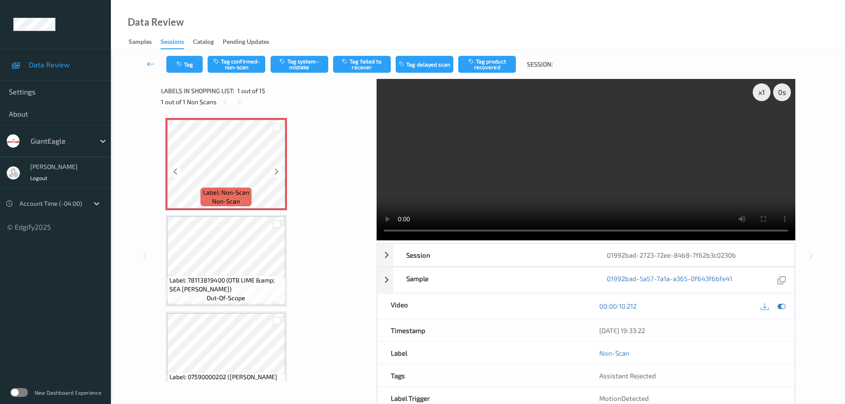
click at [279, 171] on icon at bounding box center [277, 172] width 8 height 8
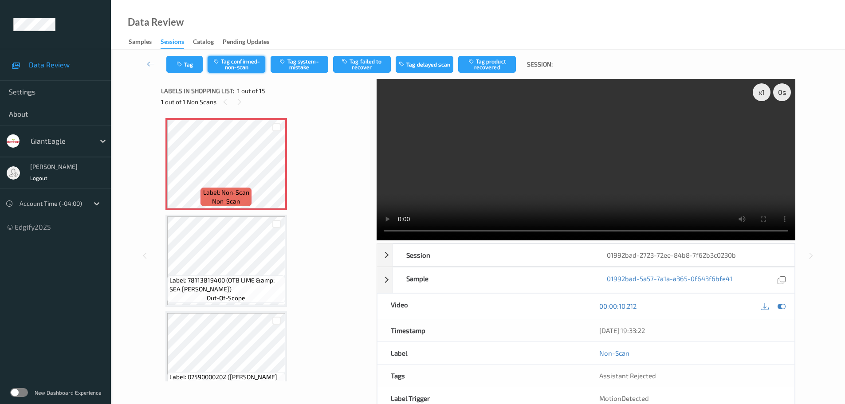
click at [249, 62] on button "Tag confirmed-non-scan" at bounding box center [237, 64] width 58 height 17
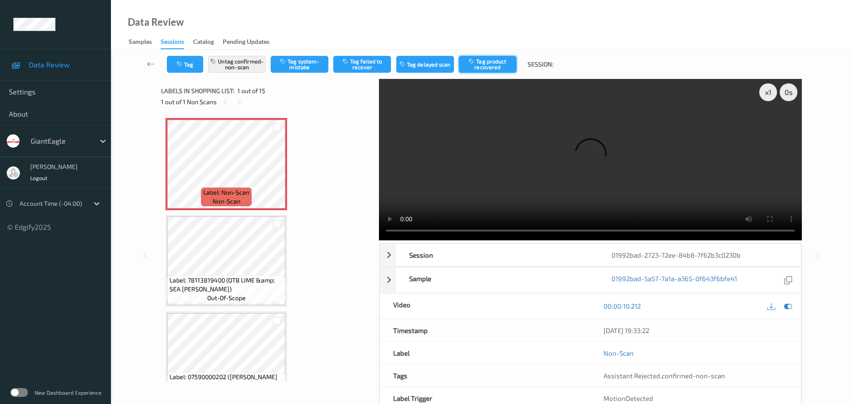
click at [491, 64] on button "Tag product recovered" at bounding box center [488, 64] width 58 height 17
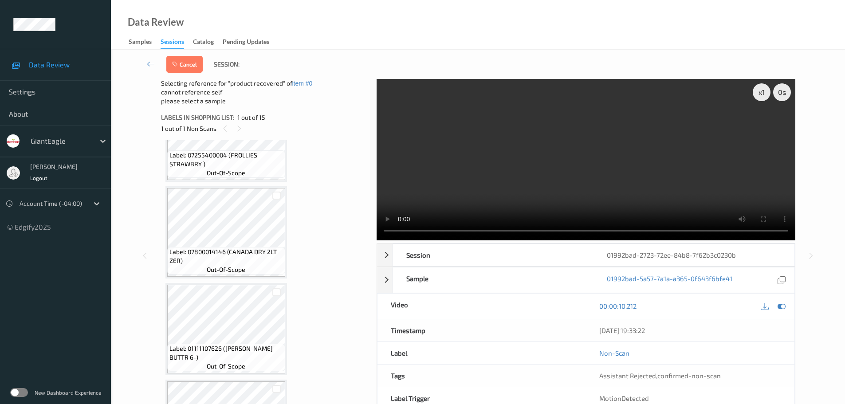
scroll to position [665, 0]
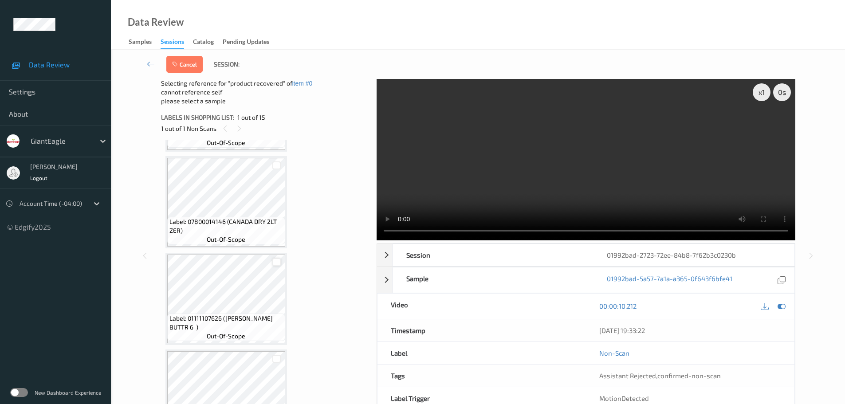
click at [277, 263] on div at bounding box center [276, 262] width 8 height 8
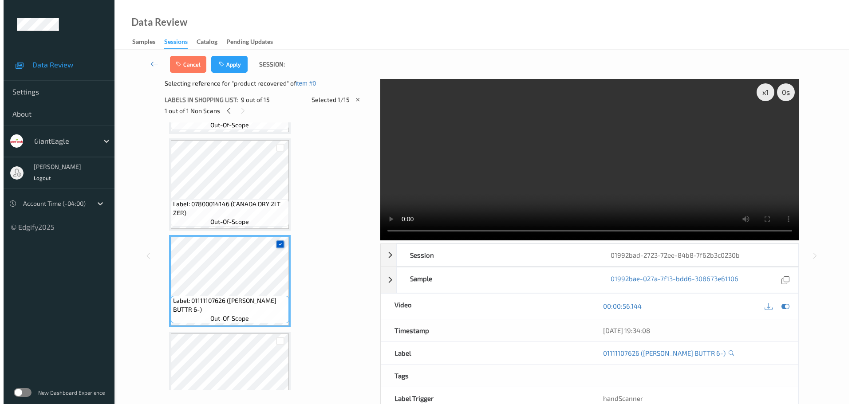
scroll to position [710, 0]
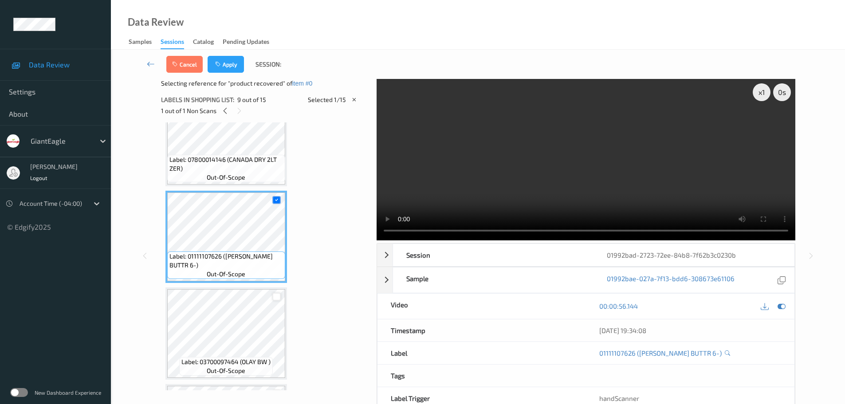
click at [278, 293] on div at bounding box center [276, 297] width 8 height 8
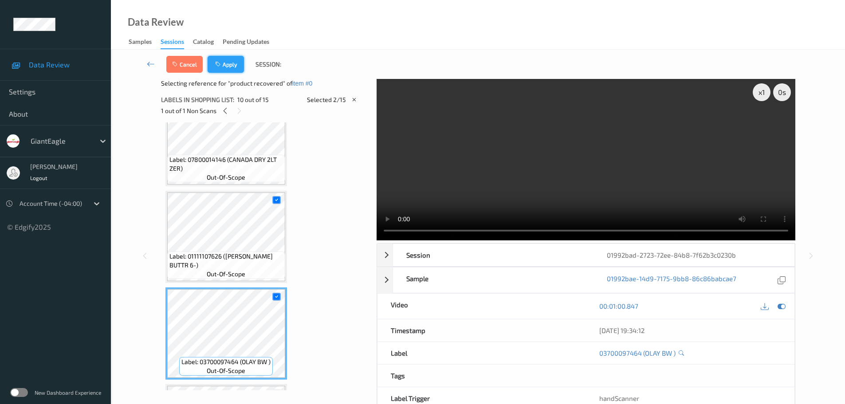
click at [228, 63] on button "Apply" at bounding box center [226, 64] width 36 height 17
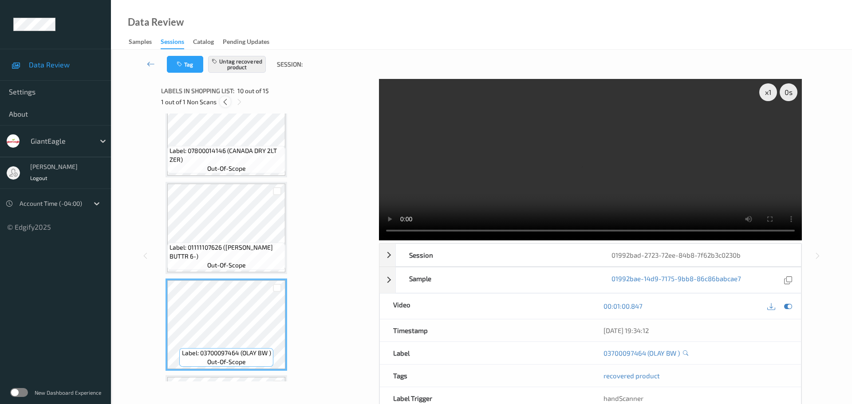
click at [227, 105] on icon at bounding box center [225, 102] width 8 height 8
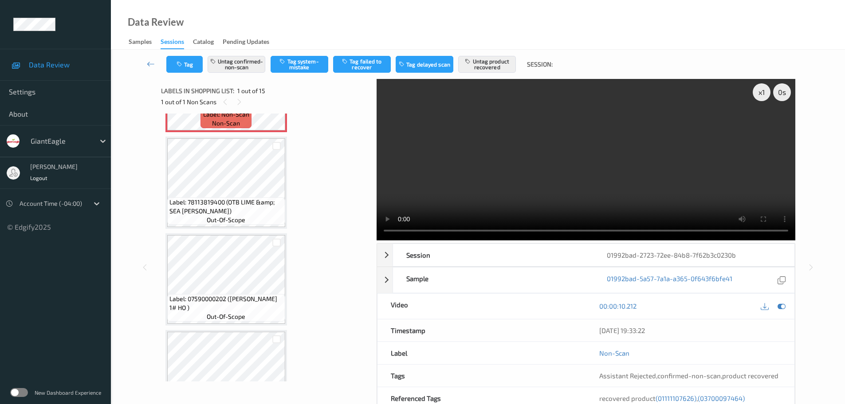
scroll to position [0, 0]
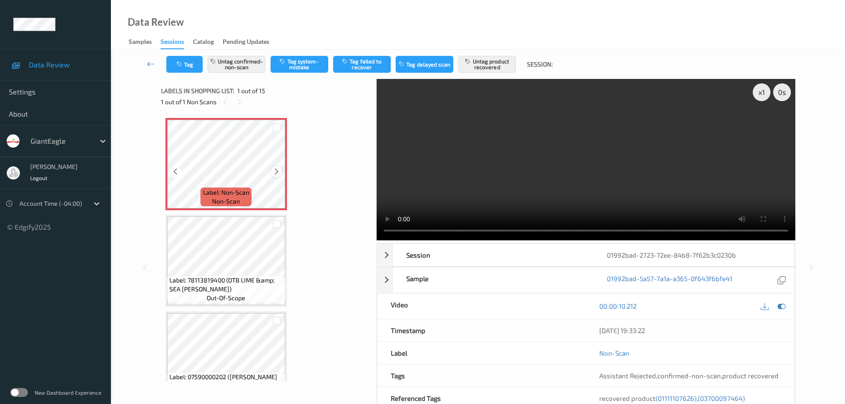
click at [278, 173] on icon at bounding box center [277, 172] width 8 height 8
click at [280, 173] on icon at bounding box center [277, 172] width 8 height 8
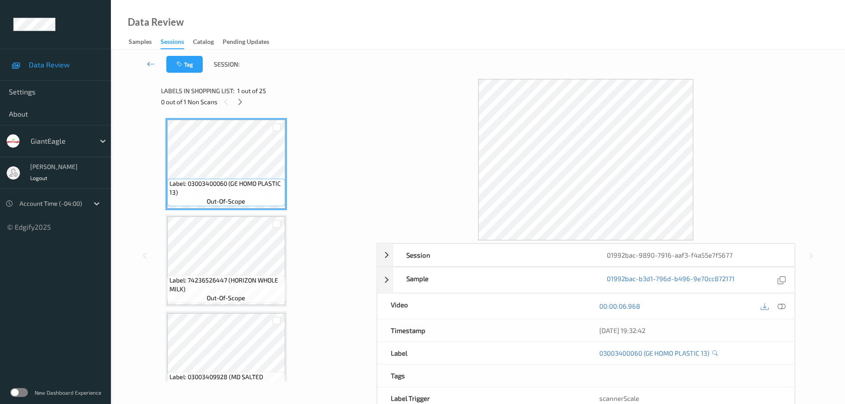
click at [237, 96] on div "0 out of 1 Non Scans" at bounding box center [265, 101] width 209 height 11
click at [237, 99] on icon at bounding box center [240, 102] width 8 height 8
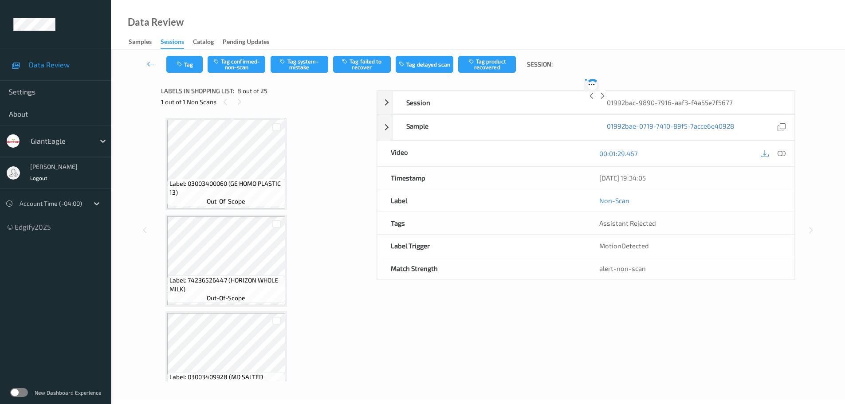
scroll to position [585, 0]
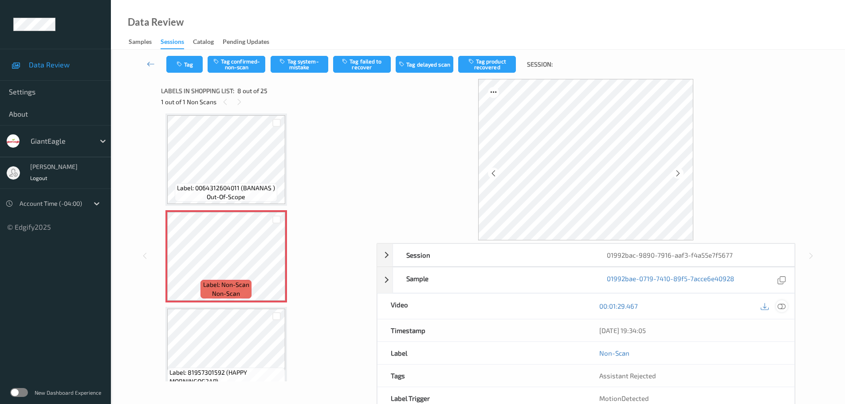
click at [781, 307] on icon at bounding box center [782, 306] width 8 height 8
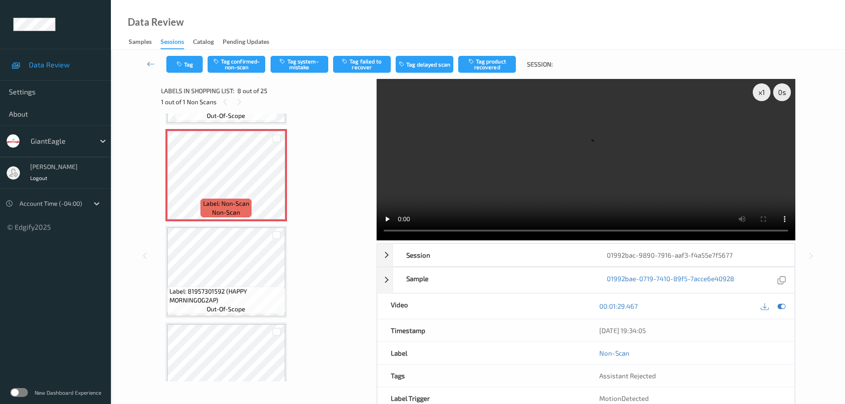
scroll to position [621, 0]
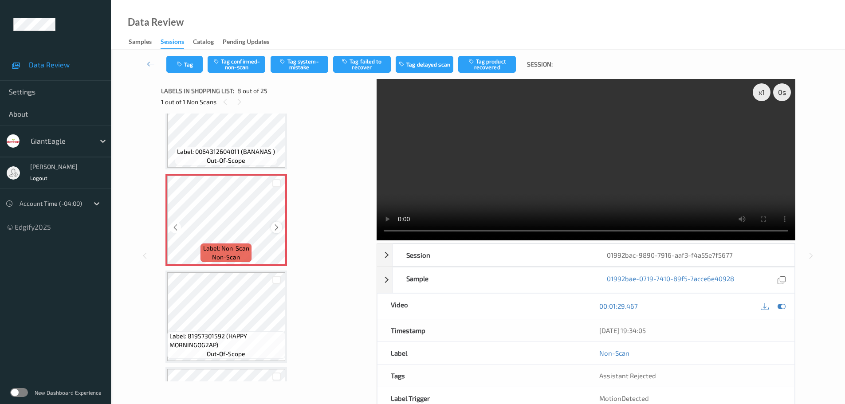
click at [272, 227] on div at bounding box center [276, 227] width 11 height 11
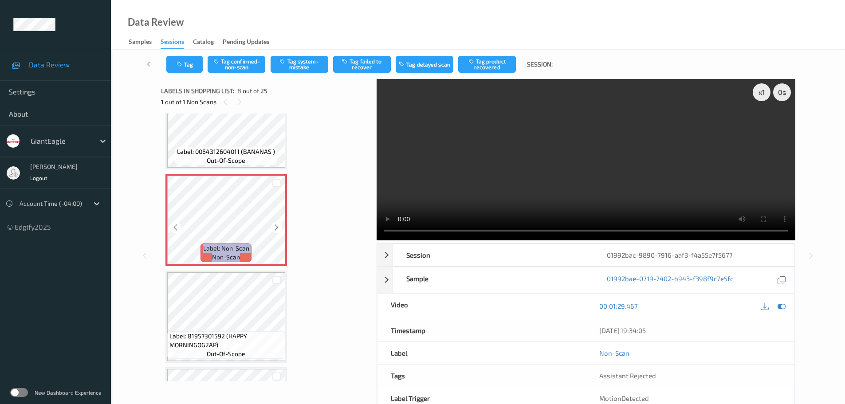
click at [272, 227] on div at bounding box center [276, 227] width 11 height 11
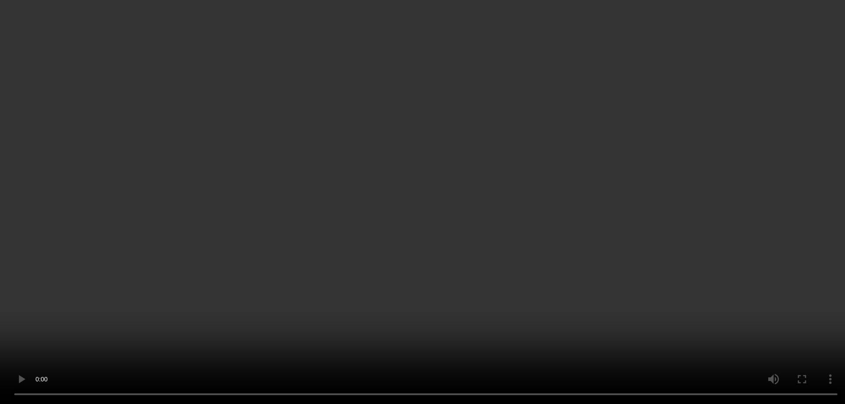
scroll to position [577, 0]
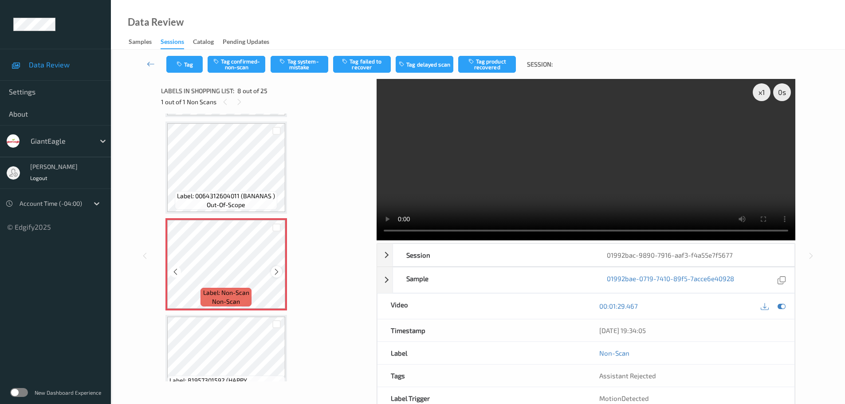
click at [276, 276] on icon at bounding box center [277, 272] width 8 height 8
click at [279, 273] on icon at bounding box center [277, 272] width 8 height 8
click at [304, 59] on button "Tag system-mistake" at bounding box center [300, 64] width 58 height 17
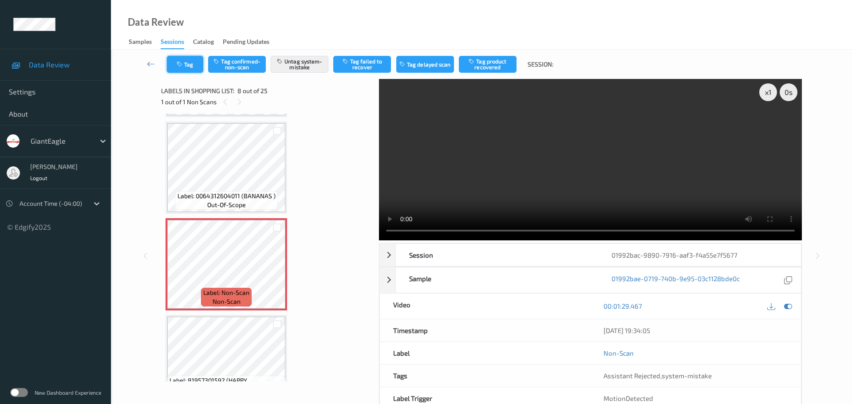
click at [191, 61] on button "Tag" at bounding box center [185, 64] width 36 height 17
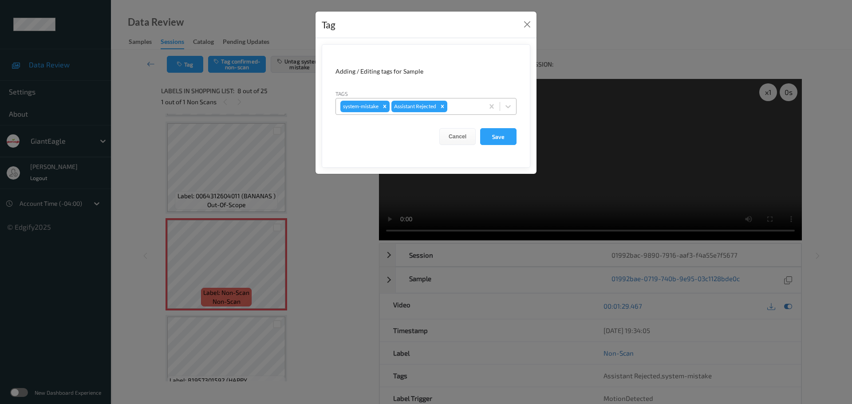
click at [461, 108] on div at bounding box center [464, 106] width 30 height 11
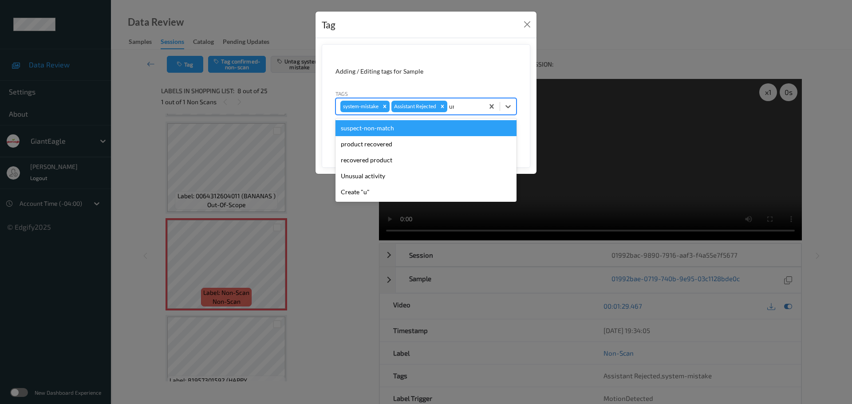
type input "unu"
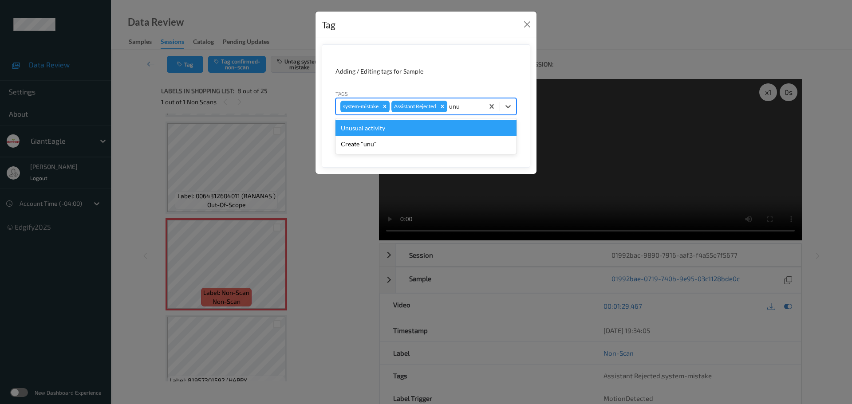
click at [417, 123] on div "Unusual activity" at bounding box center [425, 128] width 181 height 16
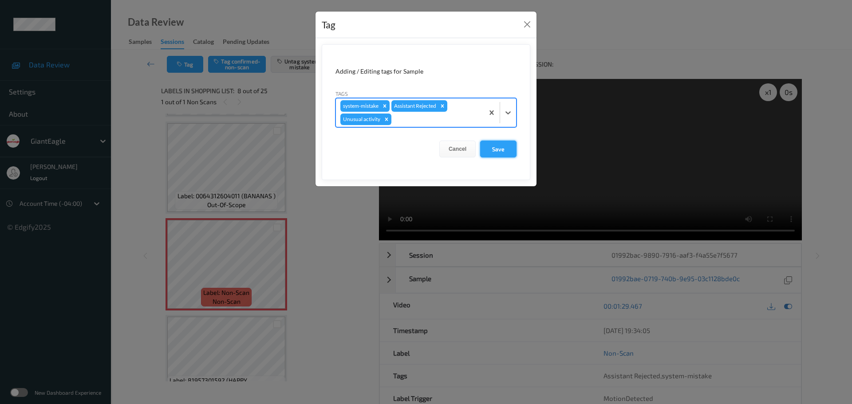
click at [490, 149] on button "Save" at bounding box center [498, 149] width 36 height 17
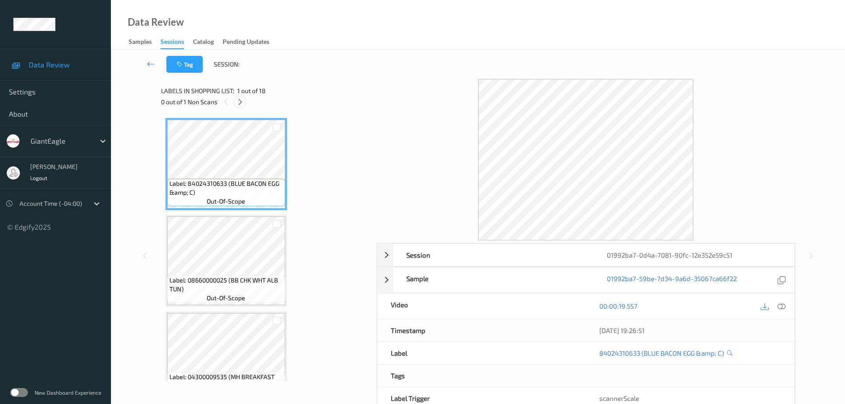
click at [238, 103] on div at bounding box center [240, 101] width 11 height 11
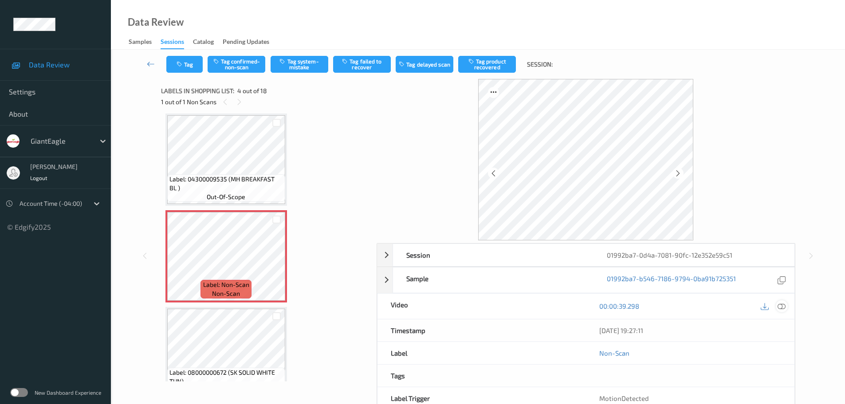
click at [783, 307] on icon at bounding box center [782, 306] width 8 height 8
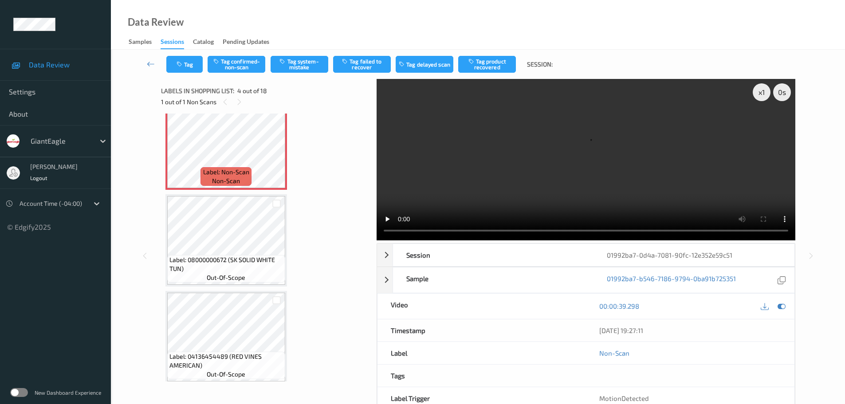
scroll to position [266, 0]
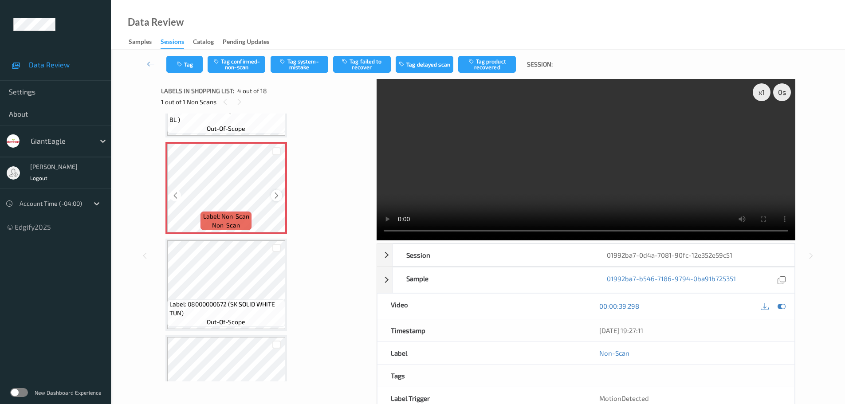
click at [279, 191] on div at bounding box center [276, 195] width 11 height 11
click at [281, 193] on div at bounding box center [276, 195] width 11 height 11
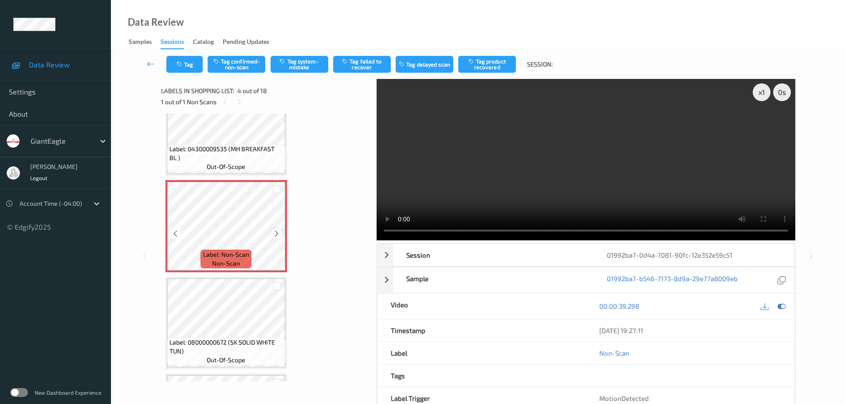
scroll to position [222, 0]
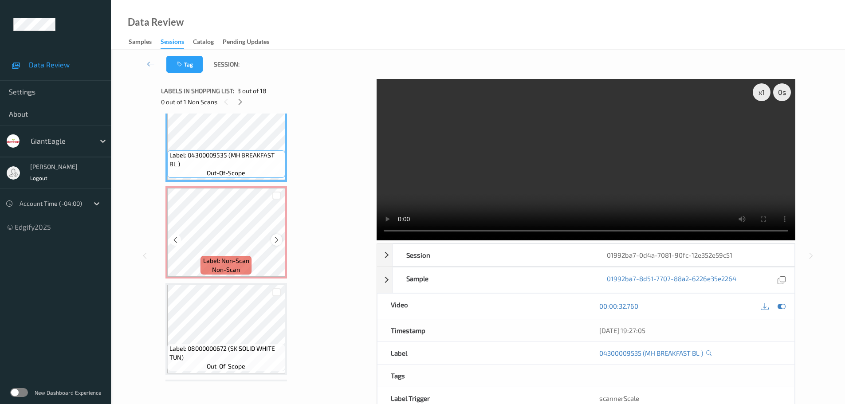
click at [278, 237] on icon at bounding box center [277, 240] width 8 height 8
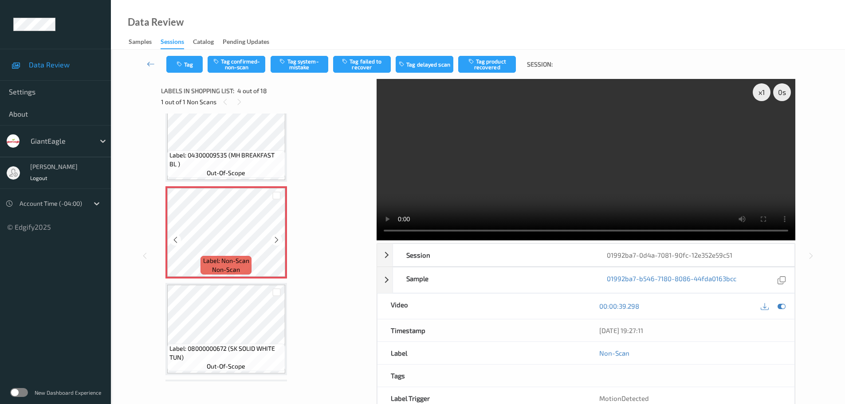
click at [278, 237] on icon at bounding box center [277, 240] width 8 height 8
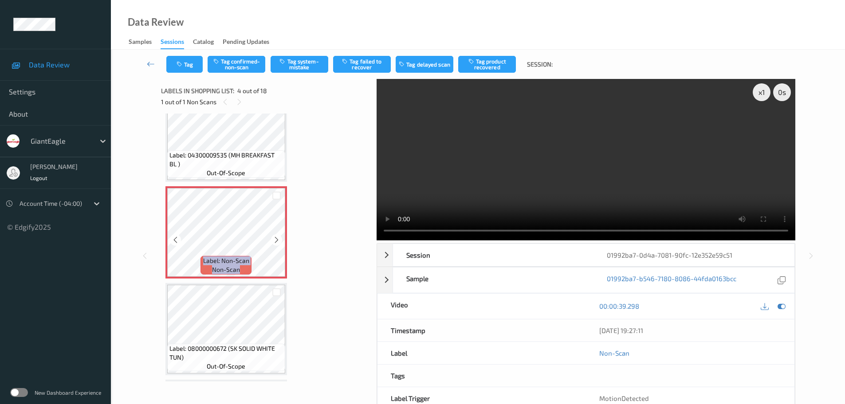
click at [278, 237] on icon at bounding box center [277, 240] width 8 height 8
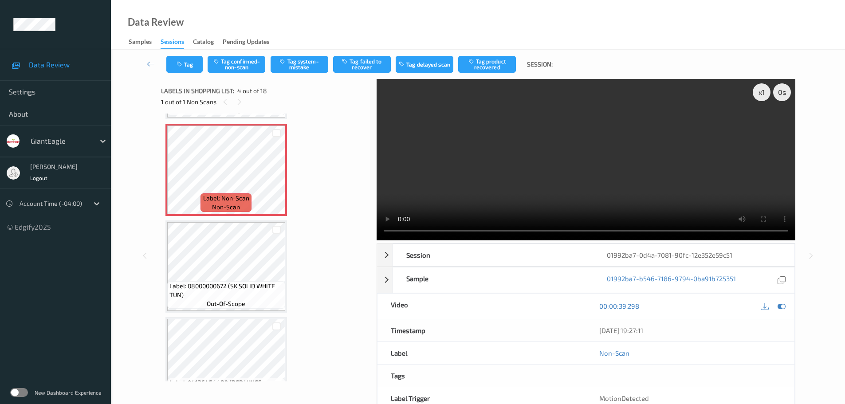
scroll to position [266, 0]
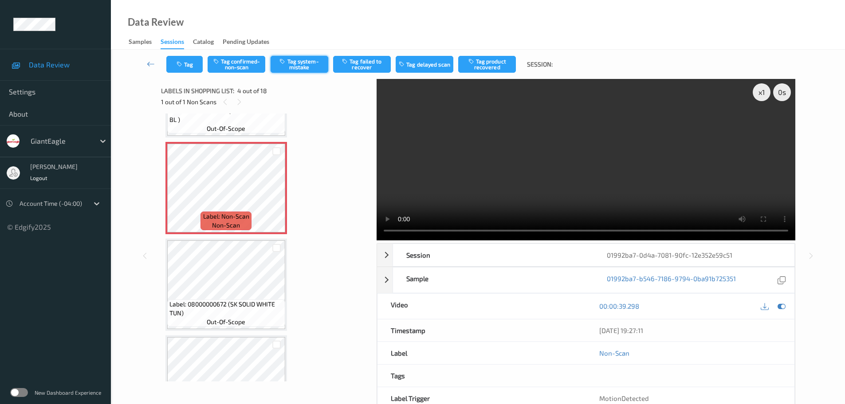
click at [304, 63] on button "Tag system-mistake" at bounding box center [300, 64] width 58 height 17
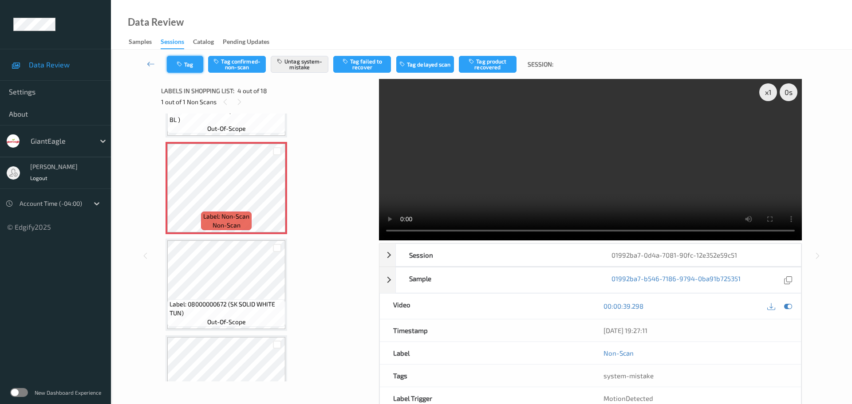
click at [188, 59] on button "Tag" at bounding box center [185, 64] width 36 height 17
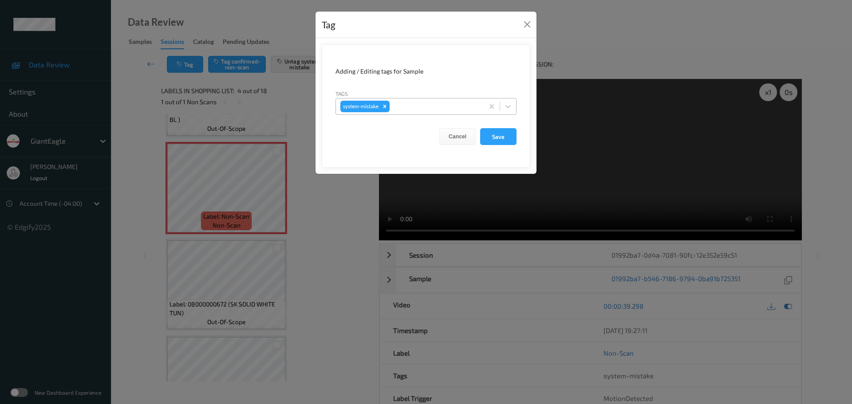
click at [406, 110] on div at bounding box center [435, 106] width 88 height 11
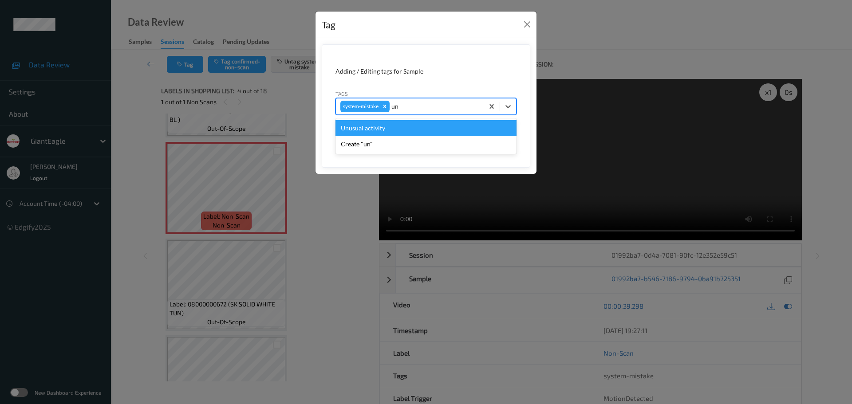
type input "unu"
click at [417, 126] on div "Unusual activity" at bounding box center [425, 128] width 181 height 16
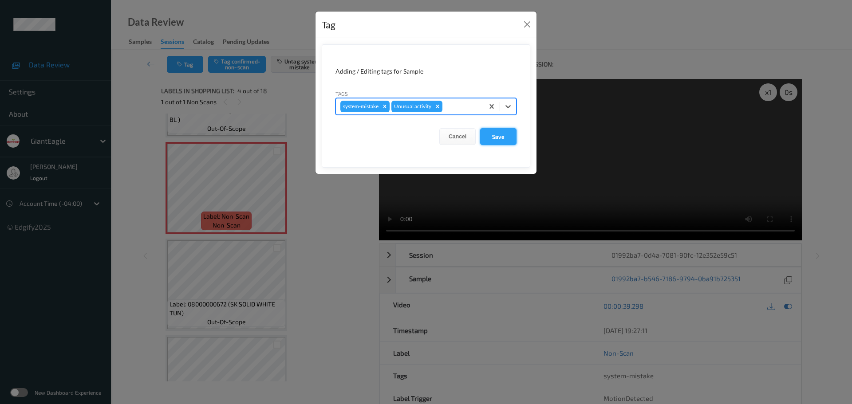
click at [504, 136] on button "Save" at bounding box center [498, 136] width 36 height 17
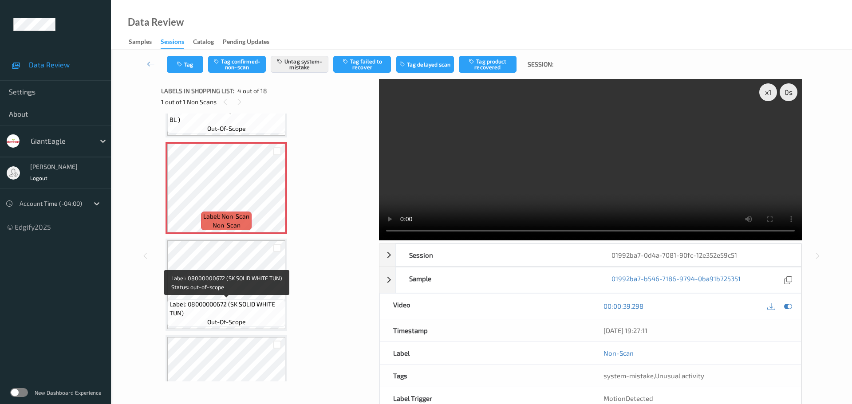
click at [272, 305] on span "Label: 08000000672 (SK SOLID WHITE TUN)" at bounding box center [226, 309] width 114 height 18
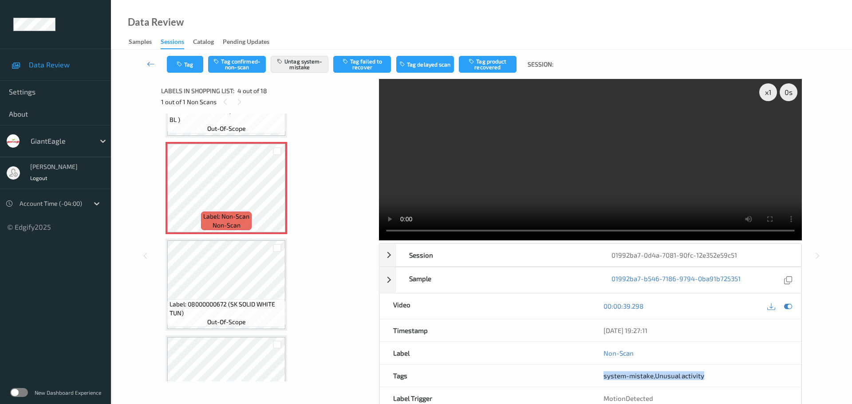
drag, startPoint x: 592, startPoint y: 279, endPoint x: 740, endPoint y: 291, distance: 148.6
click at [740, 365] on div "system-mistake , Unusual activity" at bounding box center [695, 376] width 211 height 22
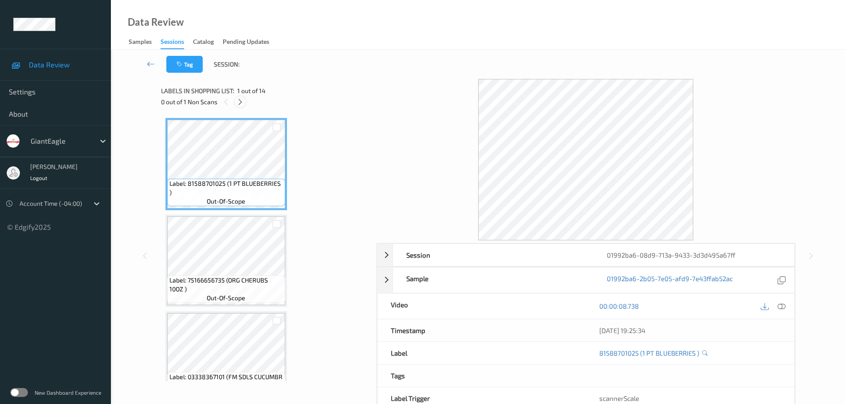
click at [235, 101] on div at bounding box center [240, 101] width 11 height 11
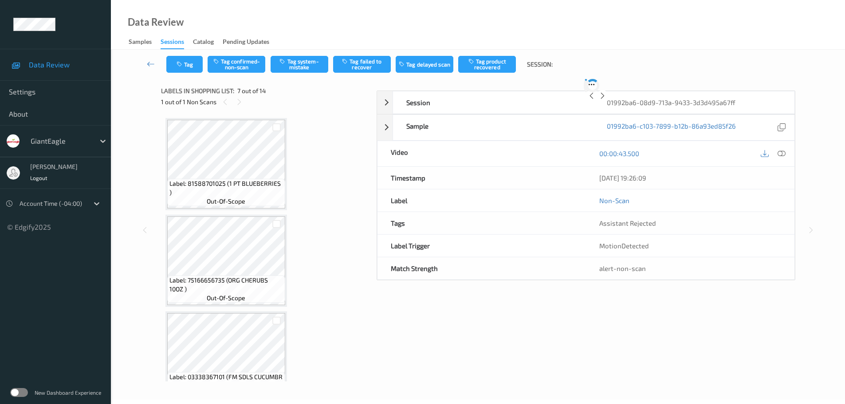
scroll to position [488, 0]
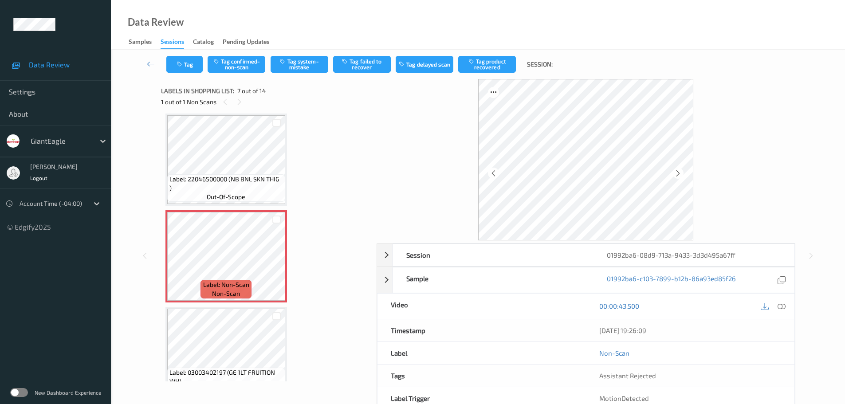
click at [781, 305] on icon at bounding box center [782, 306] width 8 height 8
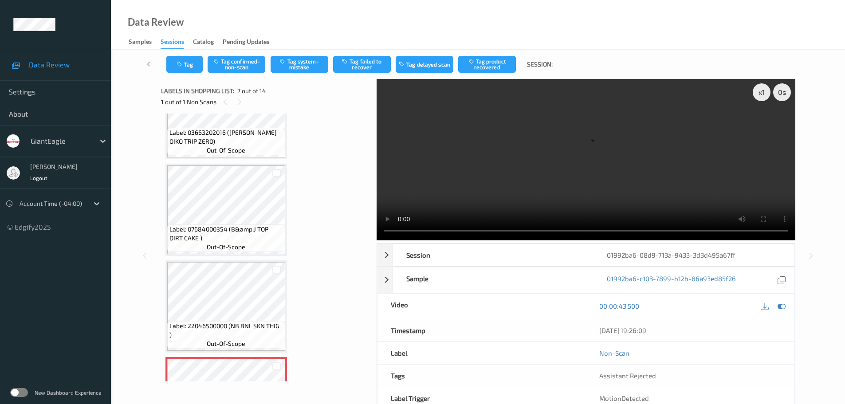
scroll to position [444, 0]
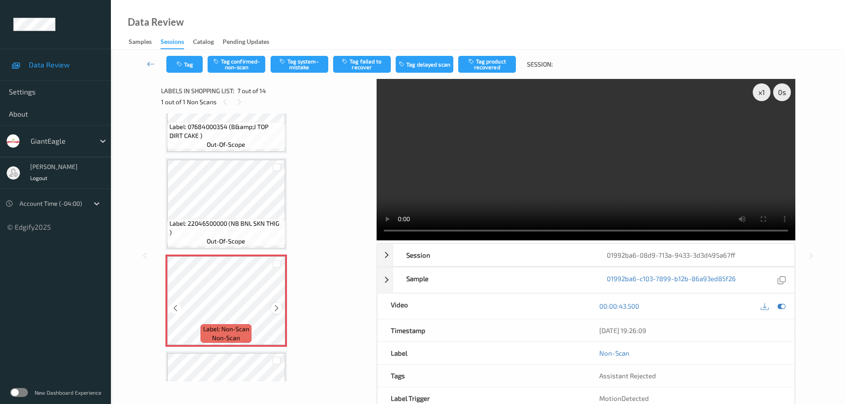
click at [272, 307] on div at bounding box center [276, 308] width 11 height 11
click at [274, 307] on icon at bounding box center [277, 308] width 8 height 8
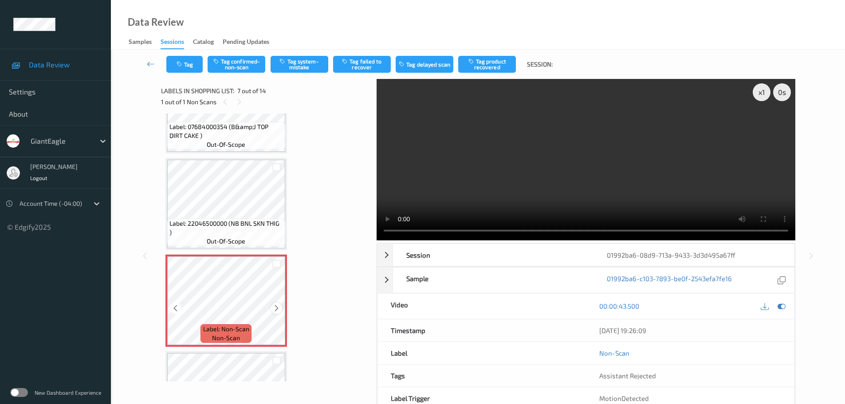
click at [276, 306] on icon at bounding box center [277, 308] width 8 height 8
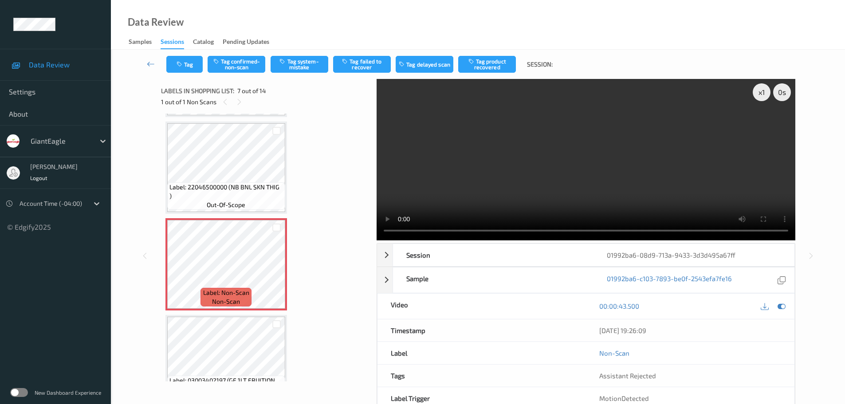
scroll to position [488, 0]
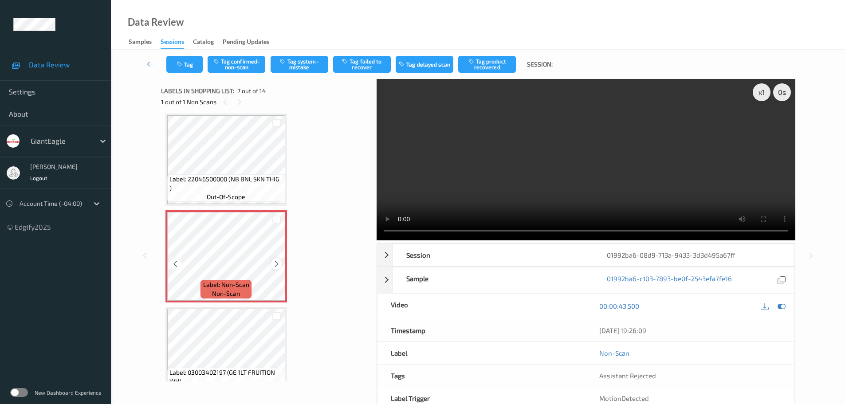
click at [279, 264] on icon at bounding box center [277, 264] width 8 height 8
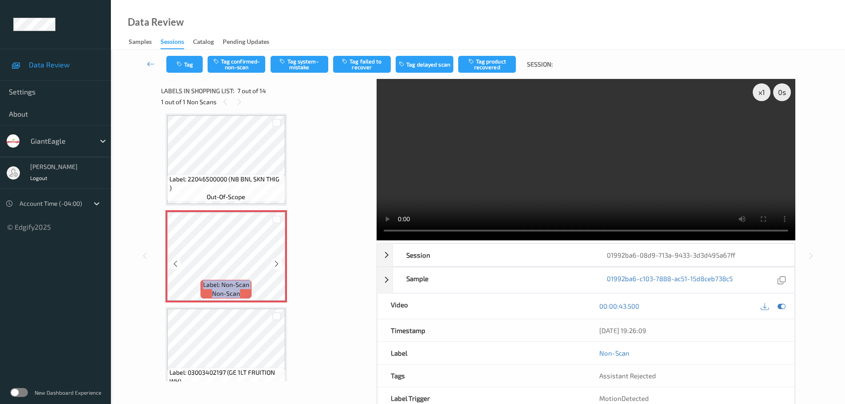
click at [279, 264] on icon at bounding box center [277, 264] width 8 height 8
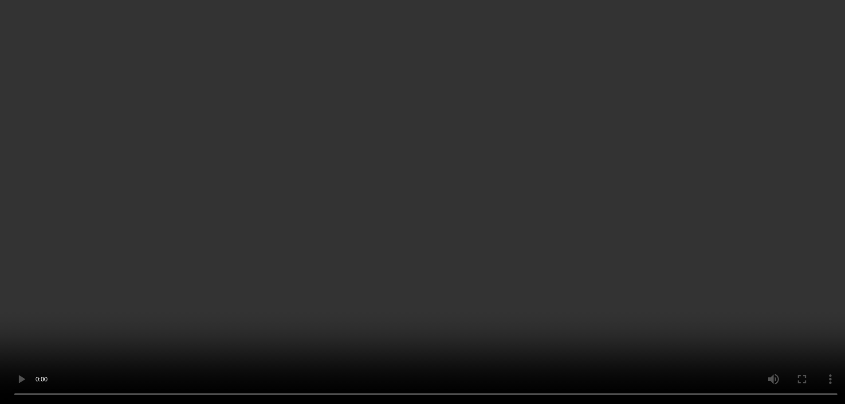
scroll to position [532, 0]
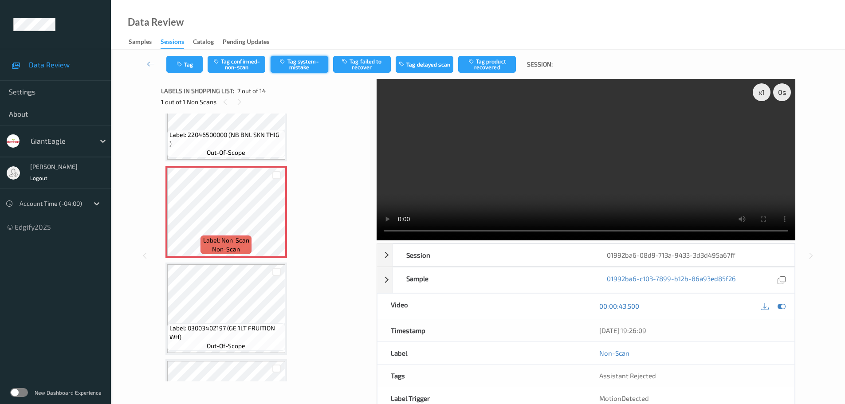
click at [298, 66] on button "Tag system-mistake" at bounding box center [300, 64] width 58 height 17
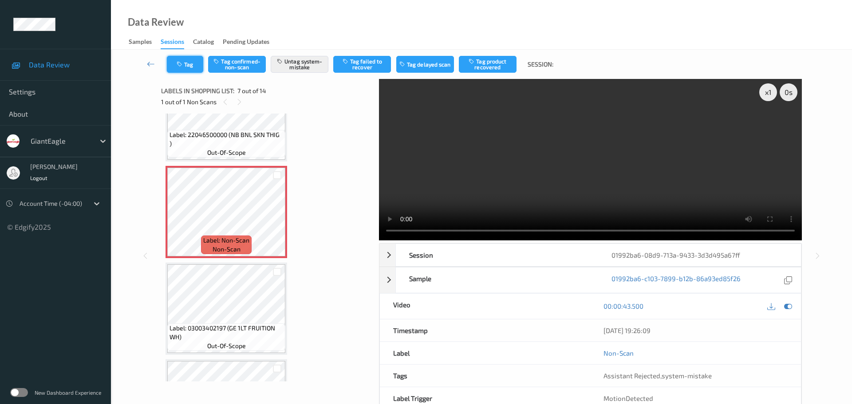
click at [185, 61] on button "Tag" at bounding box center [185, 64] width 36 height 17
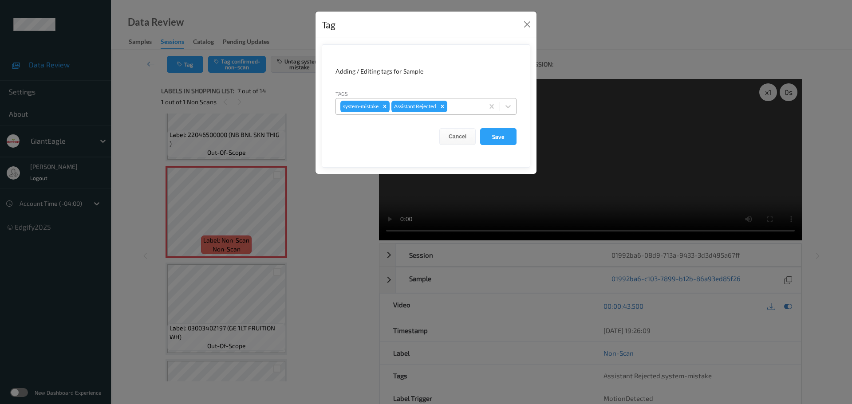
click at [456, 114] on div "system-mistake Assistant Rejected" at bounding box center [410, 106] width 148 height 15
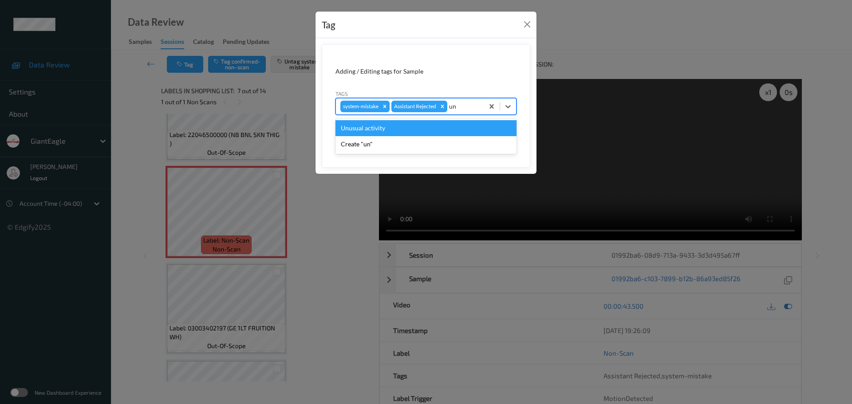
type input "unu"
click at [427, 129] on div "Unusual activity" at bounding box center [425, 128] width 181 height 16
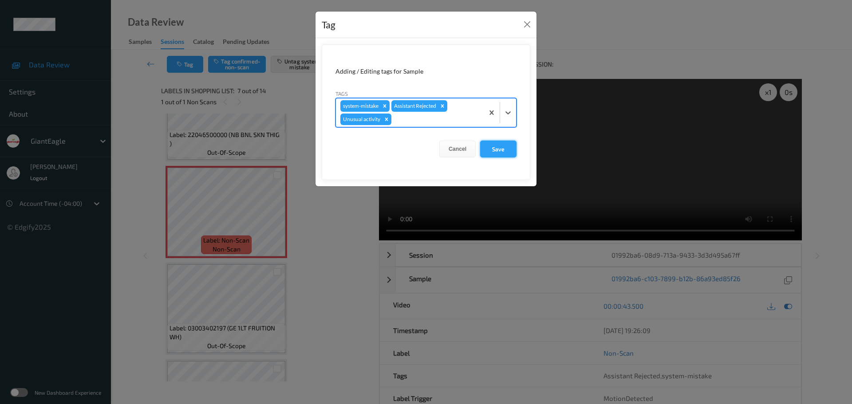
click at [491, 145] on button "Save" at bounding box center [498, 149] width 36 height 17
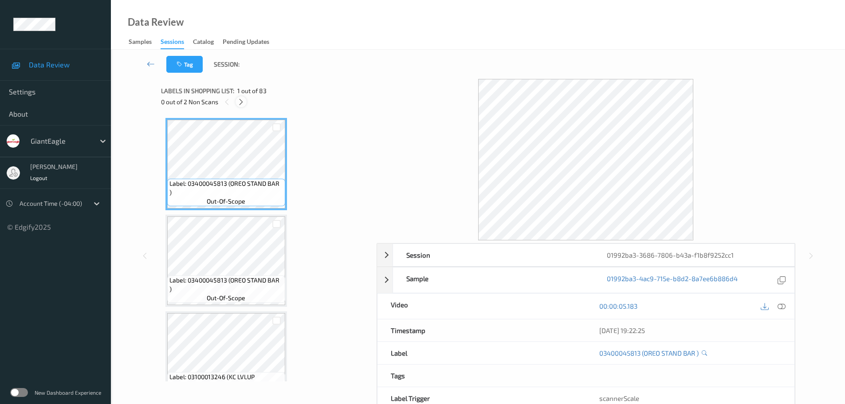
click at [239, 100] on icon at bounding box center [241, 102] width 8 height 8
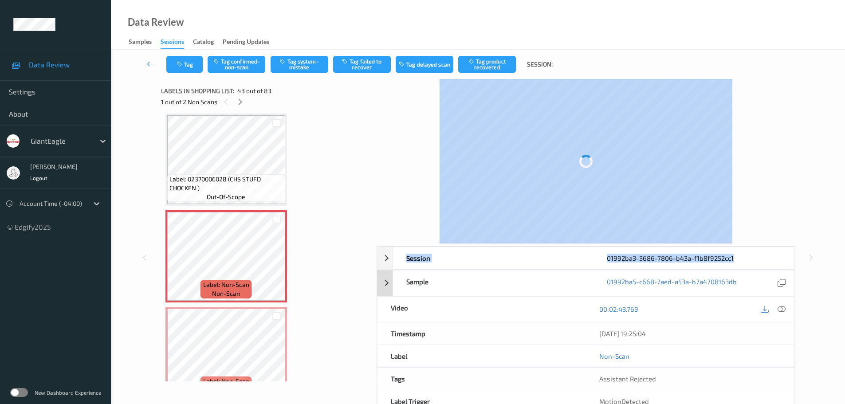
drag, startPoint x: 778, startPoint y: 264, endPoint x: 779, endPoint y: 271, distance: 6.4
click at [779, 266] on div "Session 01992ba3-3686-7806-b43a-f1b8f9252cc1 Session ID 01992ba3-3686-7806-b43a…" at bounding box center [586, 257] width 419 height 357
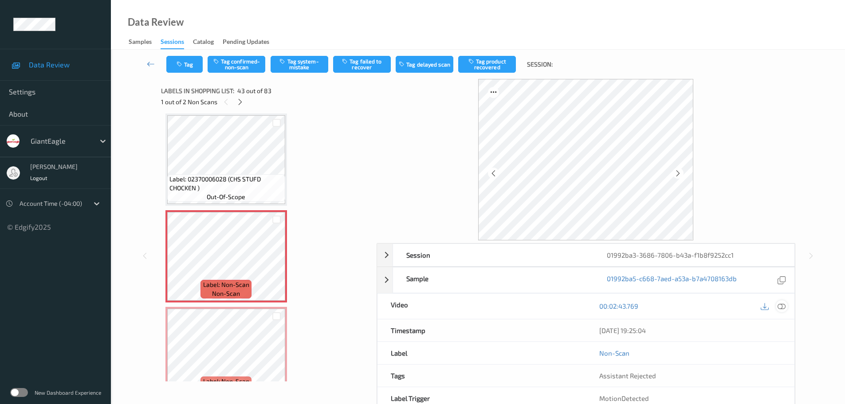
click at [781, 312] on div at bounding box center [782, 306] width 12 height 12
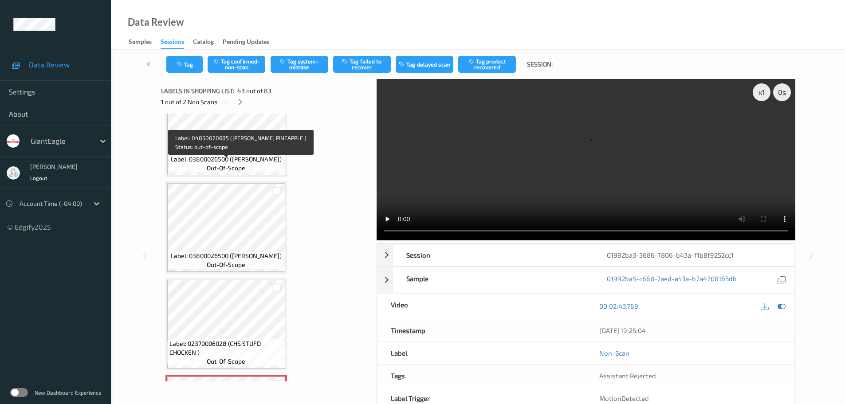
scroll to position [3704, 0]
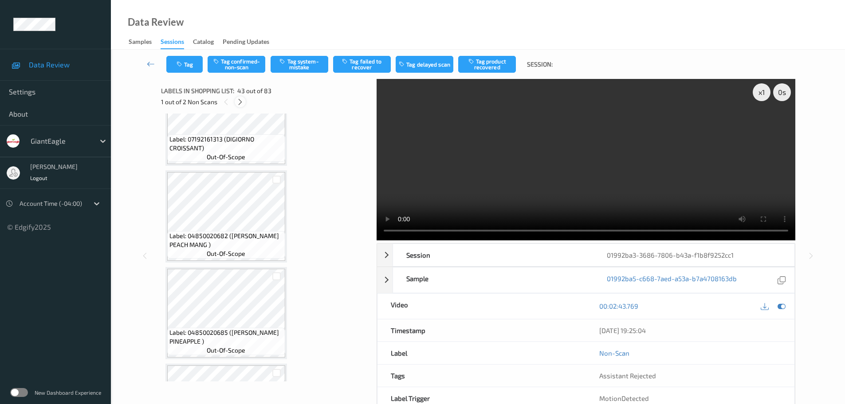
click at [242, 99] on icon at bounding box center [240, 102] width 8 height 8
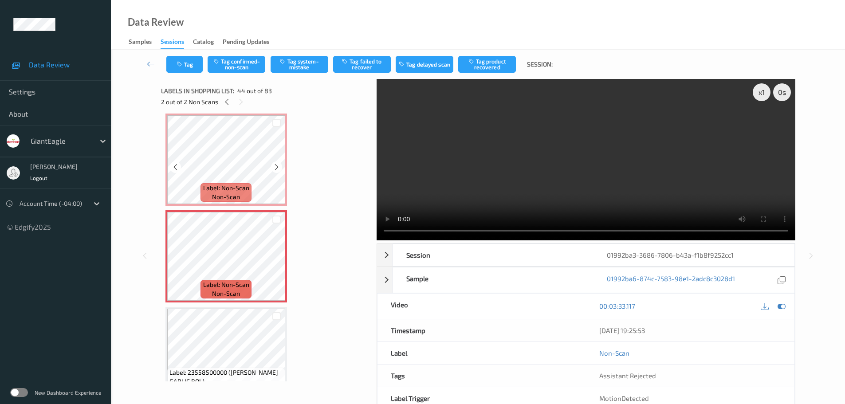
scroll to position [4022, 0]
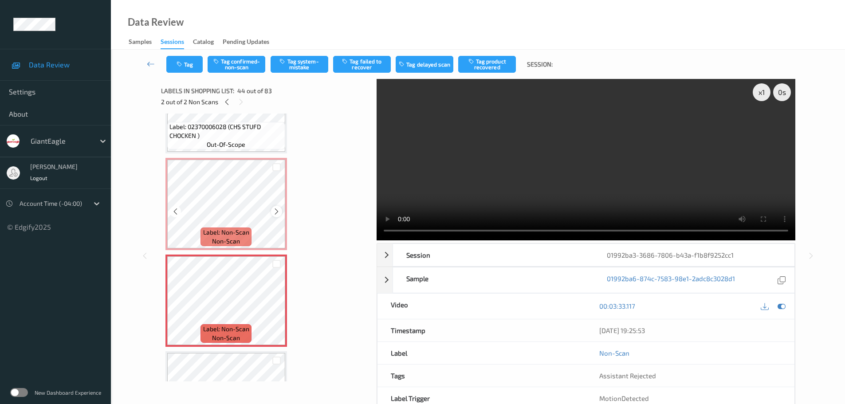
click at [274, 212] on icon at bounding box center [277, 212] width 8 height 8
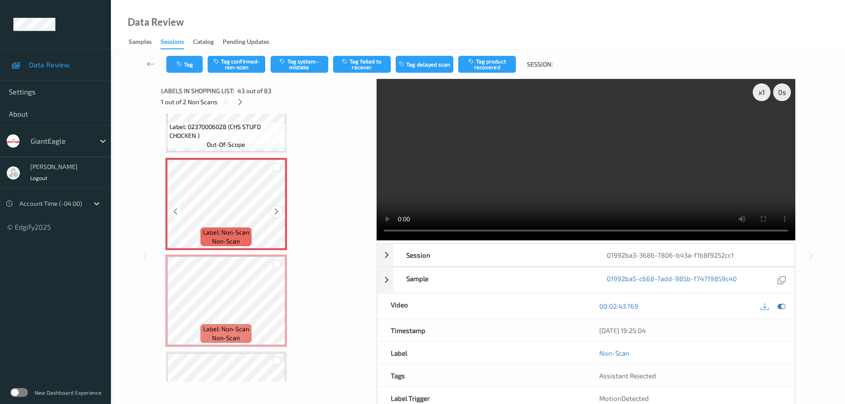
click at [276, 212] on icon at bounding box center [277, 212] width 8 height 8
click at [273, 307] on div at bounding box center [276, 308] width 11 height 11
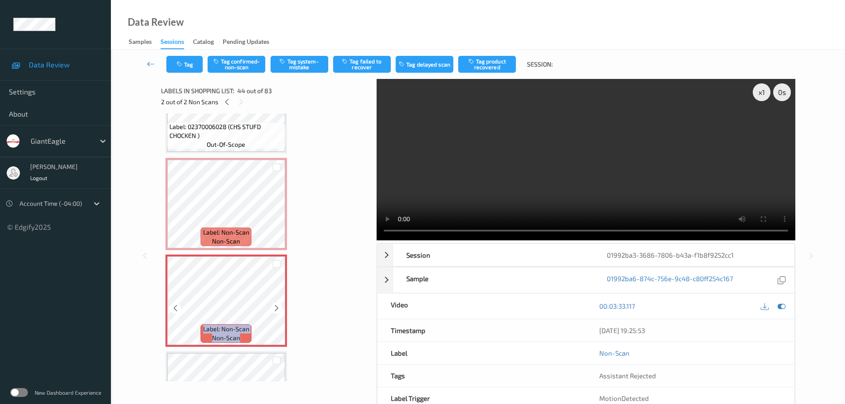
click at [273, 307] on icon at bounding box center [277, 308] width 8 height 8
click at [274, 307] on icon at bounding box center [277, 308] width 8 height 8
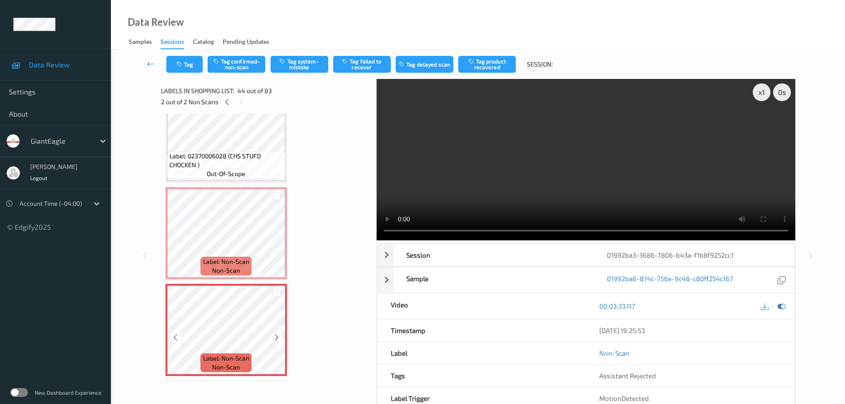
scroll to position [3978, 0]
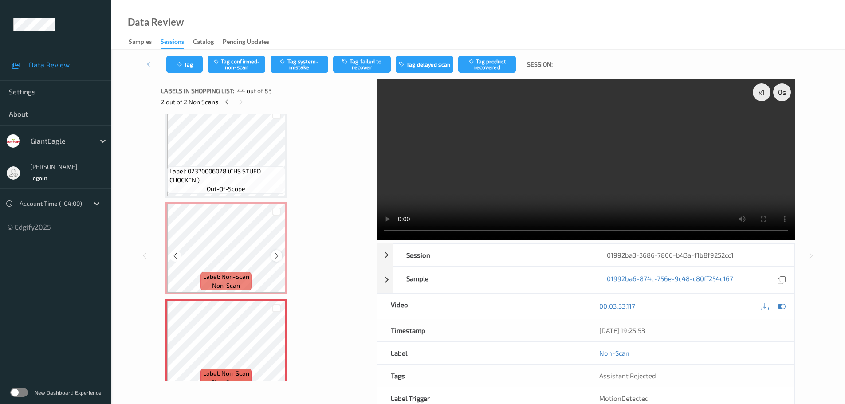
click at [279, 255] on icon at bounding box center [277, 256] width 8 height 8
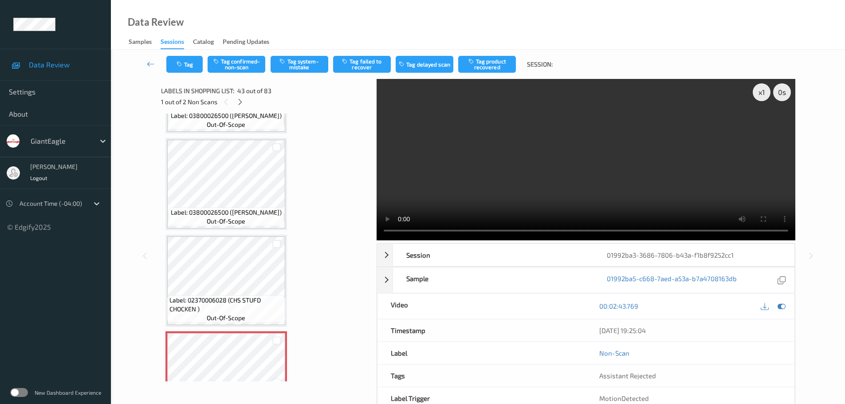
scroll to position [3845, 0]
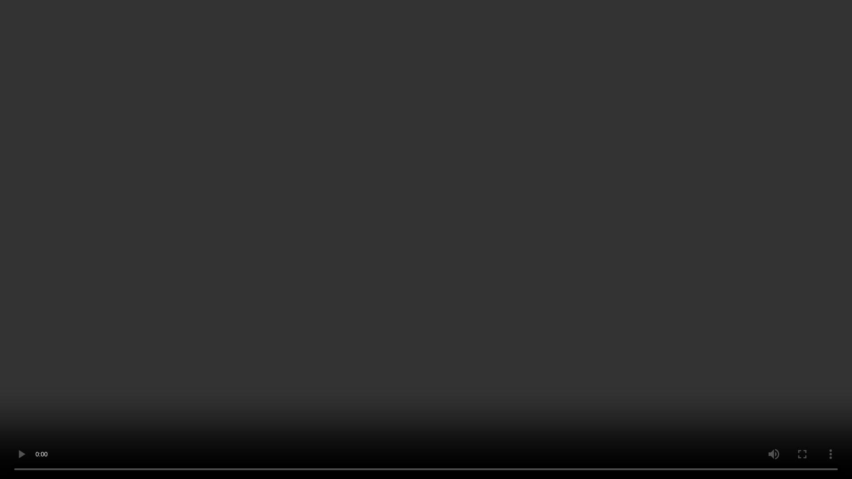
click at [445, 26] on video at bounding box center [426, 239] width 852 height 479
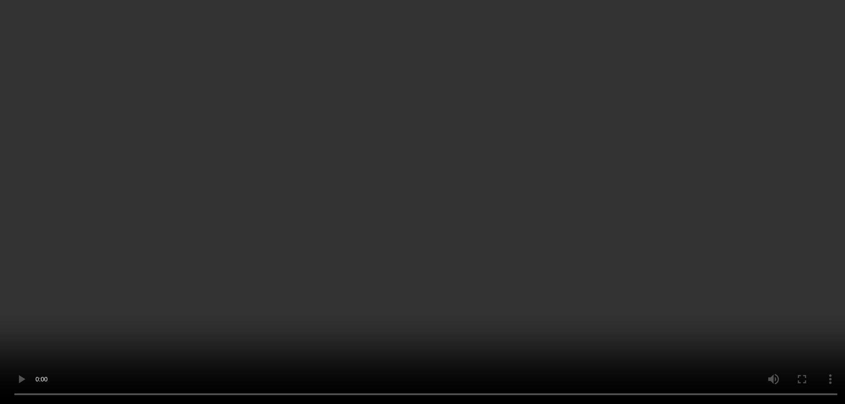
scroll to position [4022, 0]
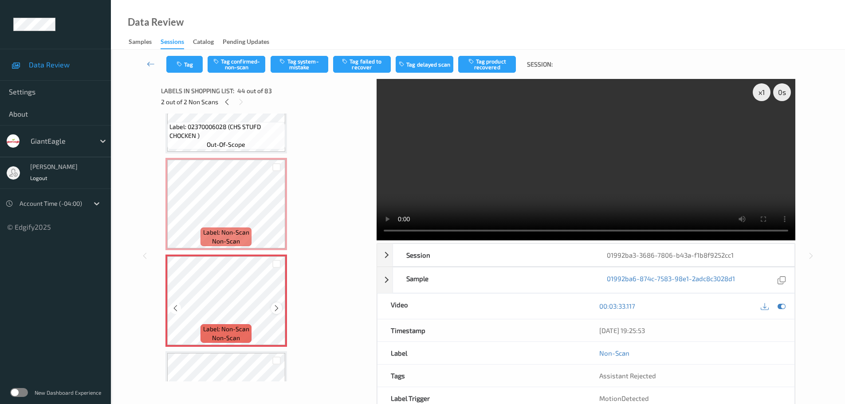
click at [275, 311] on icon at bounding box center [277, 308] width 8 height 8
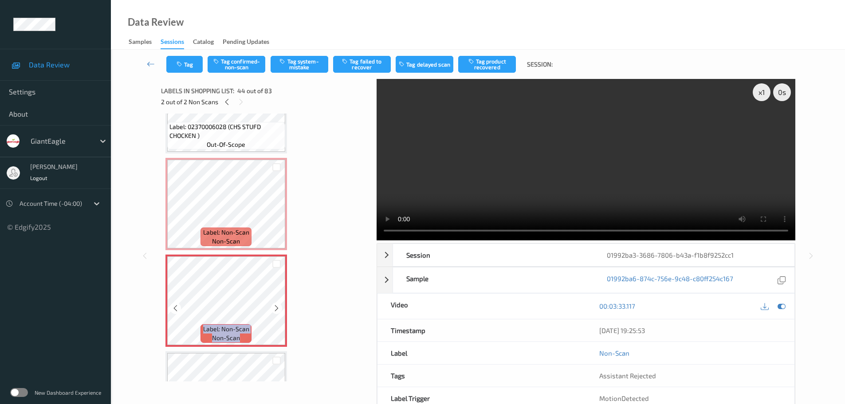
click at [275, 311] on icon at bounding box center [277, 308] width 8 height 8
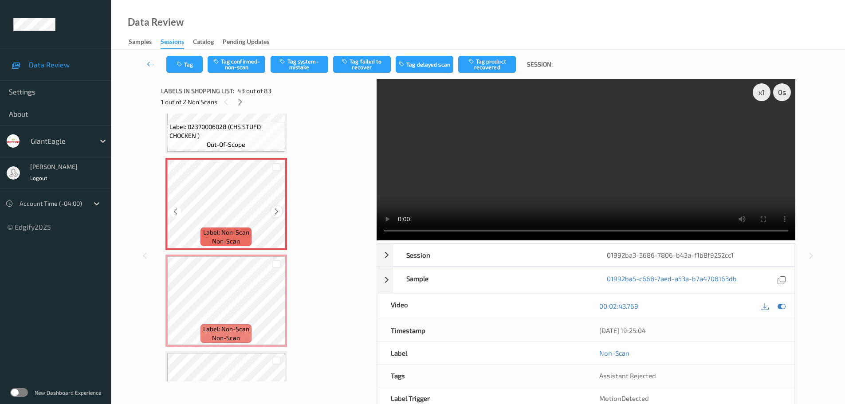
click at [271, 211] on div at bounding box center [276, 211] width 11 height 11
click at [275, 211] on icon at bounding box center [277, 212] width 8 height 8
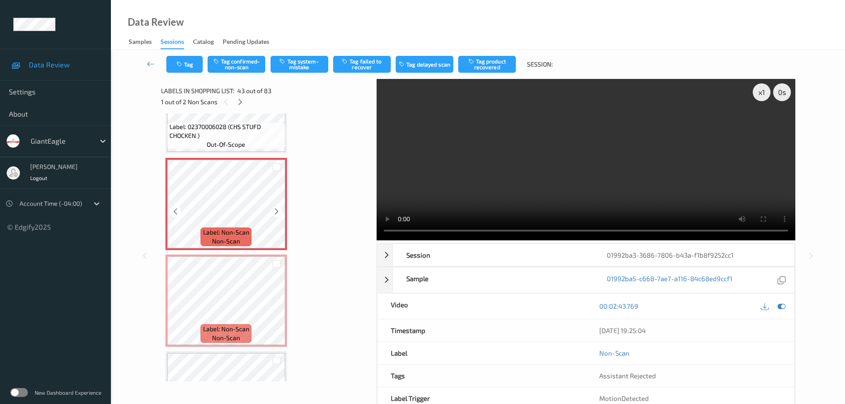
click at [275, 211] on icon at bounding box center [277, 212] width 8 height 8
click at [758, 96] on div "x 1" at bounding box center [762, 92] width 18 height 18
click at [275, 209] on icon at bounding box center [277, 212] width 8 height 8
click at [276, 209] on icon at bounding box center [277, 212] width 8 height 8
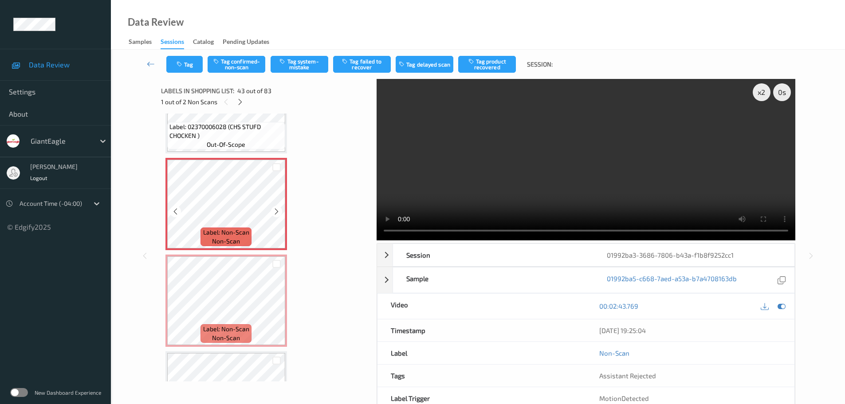
click at [276, 209] on icon at bounding box center [277, 212] width 8 height 8
click at [279, 210] on icon at bounding box center [277, 212] width 8 height 8
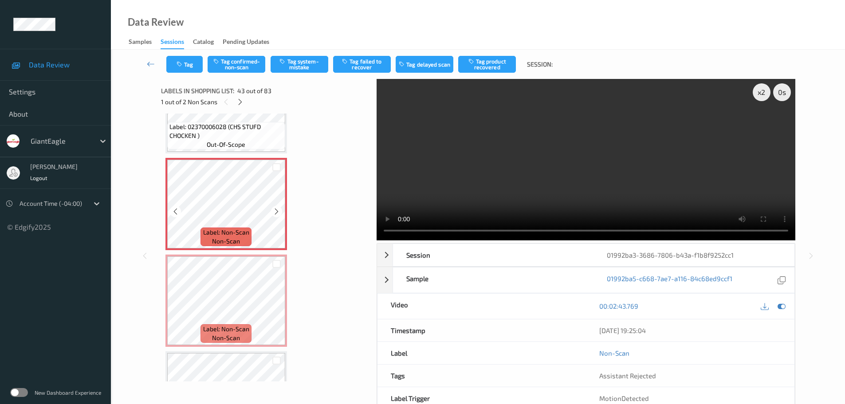
click at [279, 210] on icon at bounding box center [277, 212] width 8 height 8
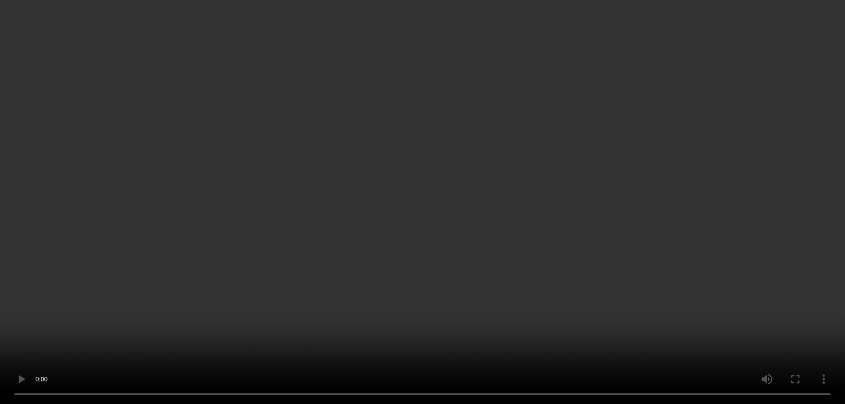
scroll to position [4111, 0]
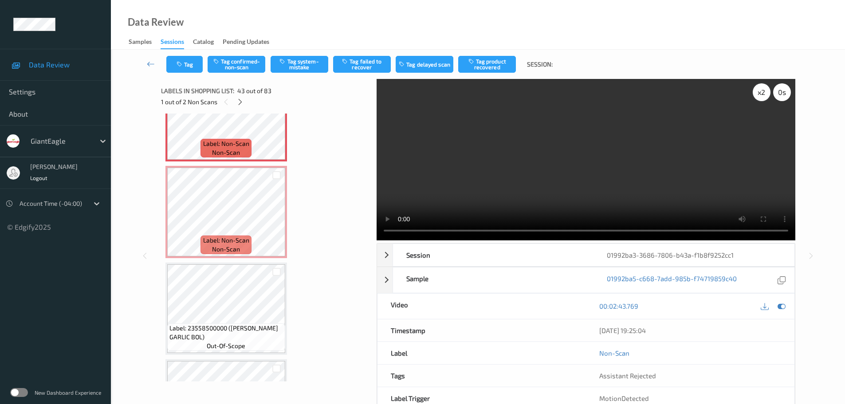
click at [758, 95] on div "x 2" at bounding box center [762, 92] width 18 height 18
click at [275, 219] on icon at bounding box center [277, 220] width 8 height 8
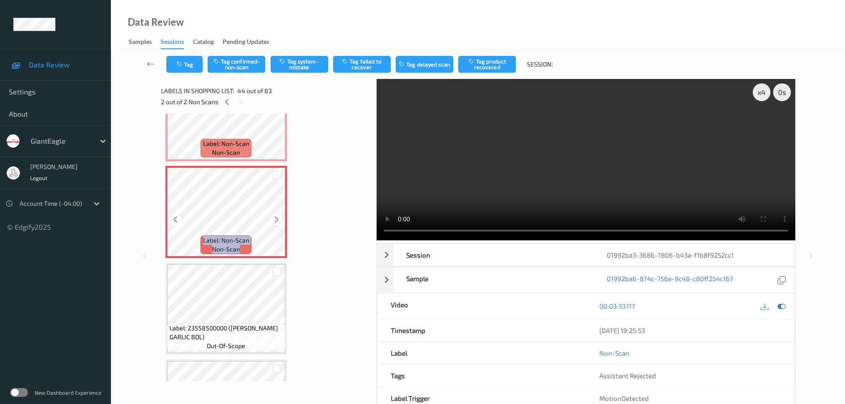
click at [275, 219] on icon at bounding box center [277, 220] width 8 height 8
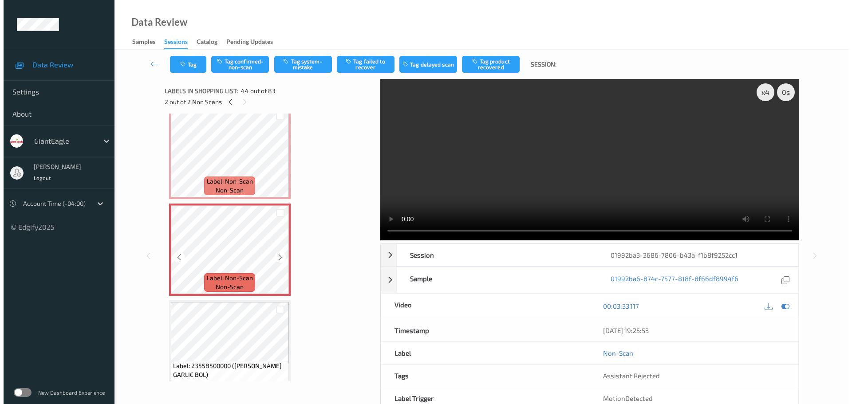
scroll to position [4022, 0]
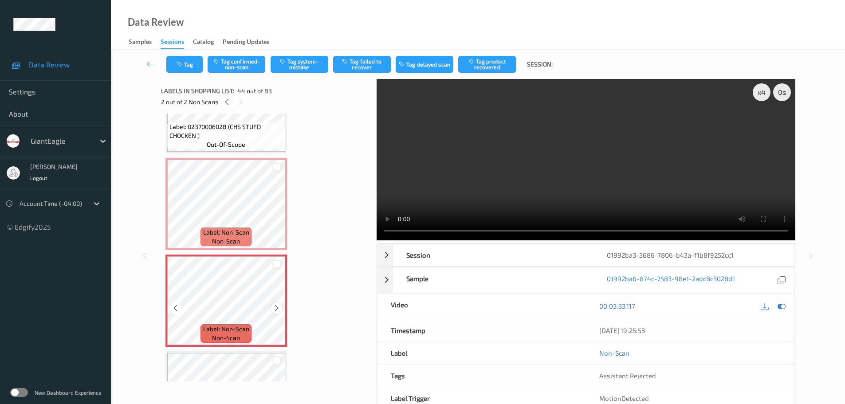
click at [274, 307] on icon at bounding box center [277, 308] width 8 height 8
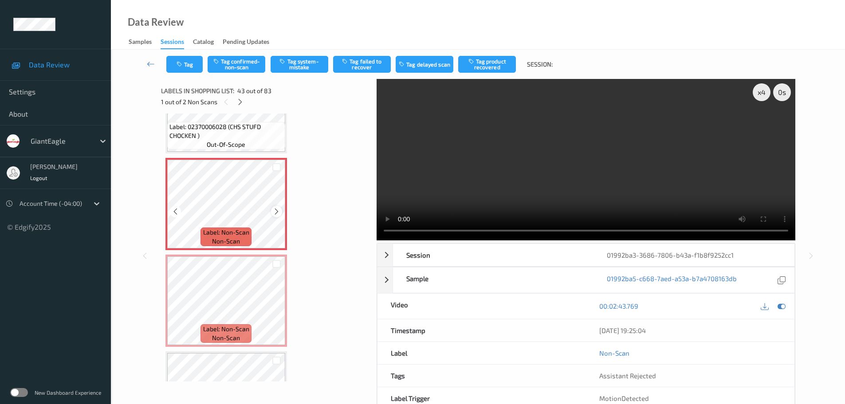
click at [276, 214] on icon at bounding box center [277, 212] width 8 height 8
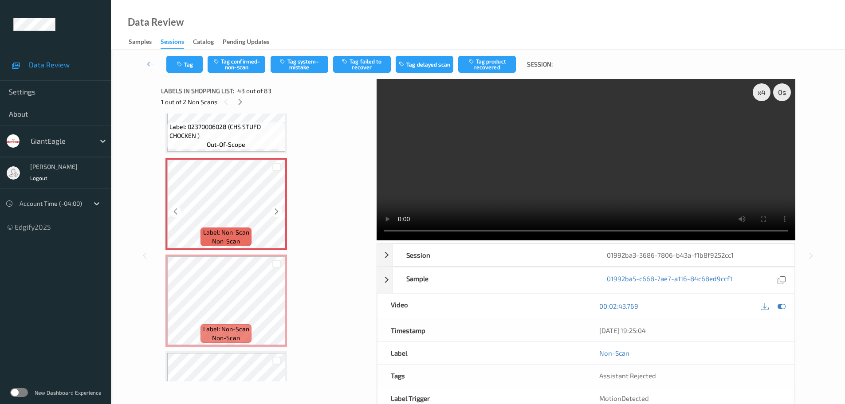
click at [276, 214] on icon at bounding box center [277, 212] width 8 height 8
click at [294, 63] on button "Tag system-mistake" at bounding box center [300, 64] width 58 height 17
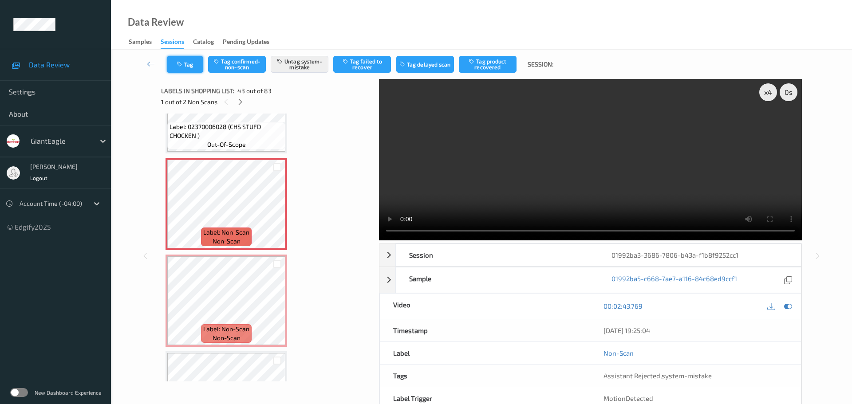
click at [187, 72] on button "Tag" at bounding box center [185, 64] width 36 height 17
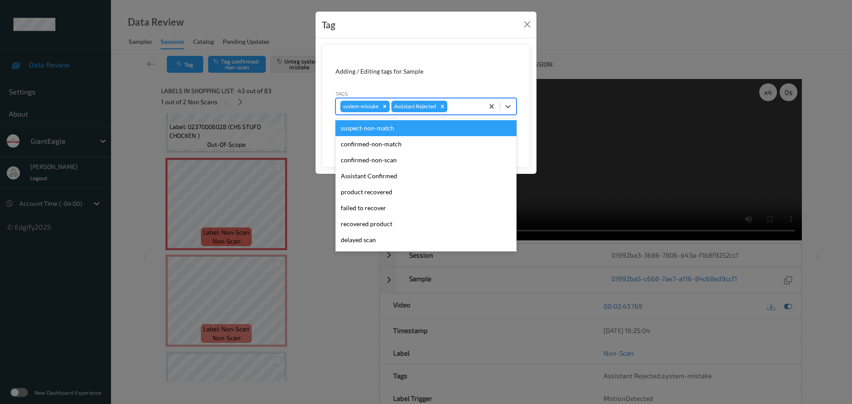
click at [458, 101] on div "system-mistake Assistant Rejected" at bounding box center [410, 106] width 148 height 15
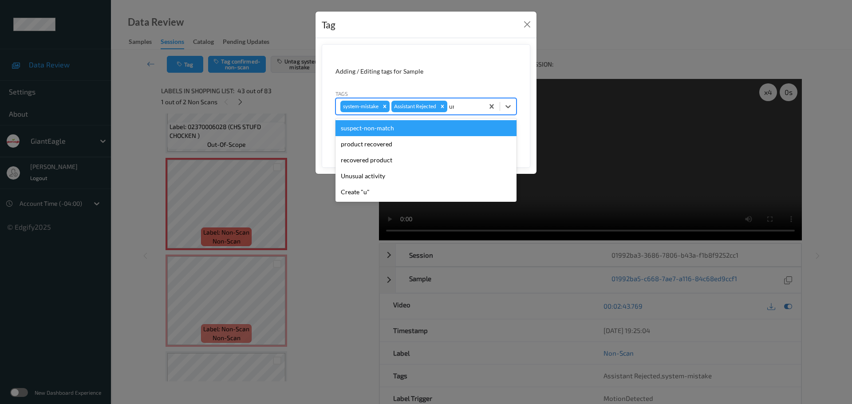
type input "unu"
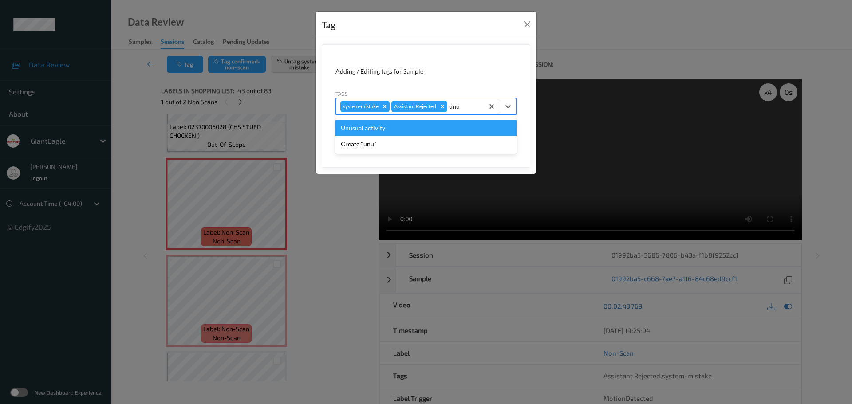
click at [386, 126] on div "Unusual activity" at bounding box center [425, 128] width 181 height 16
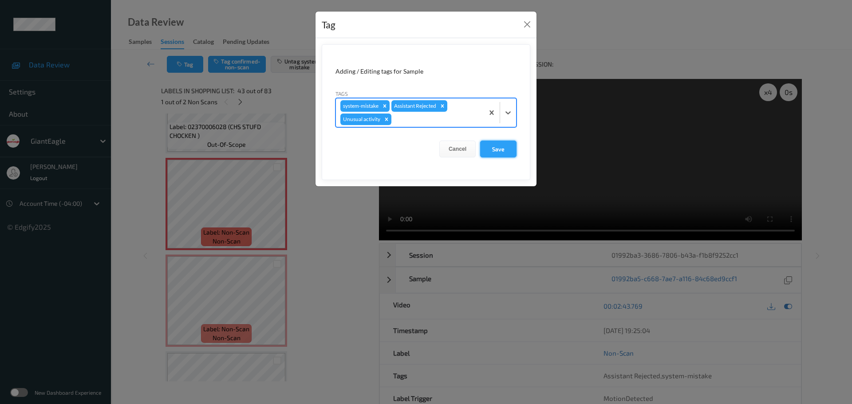
click at [501, 150] on button "Save" at bounding box center [498, 149] width 36 height 17
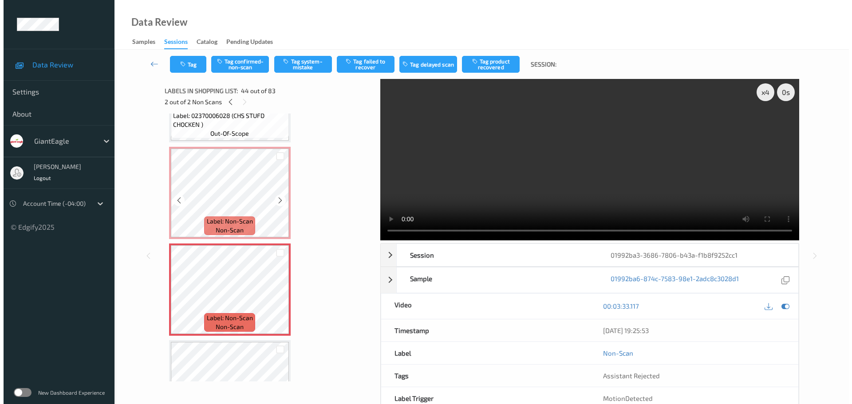
scroll to position [4037, 0]
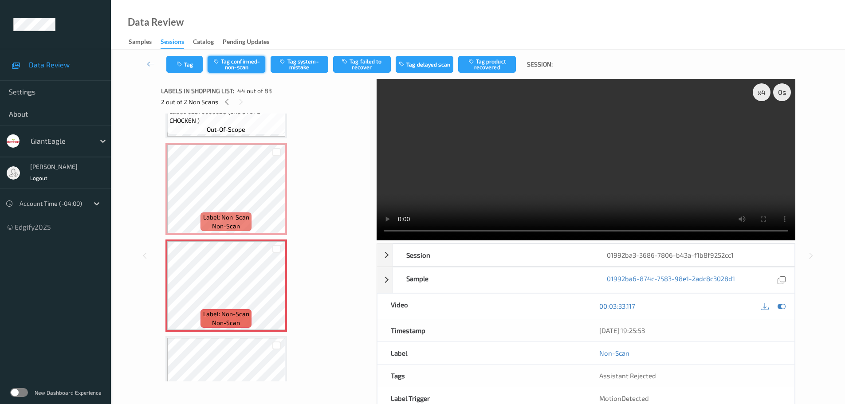
click at [246, 68] on button "Tag confirmed-non-scan" at bounding box center [237, 64] width 58 height 17
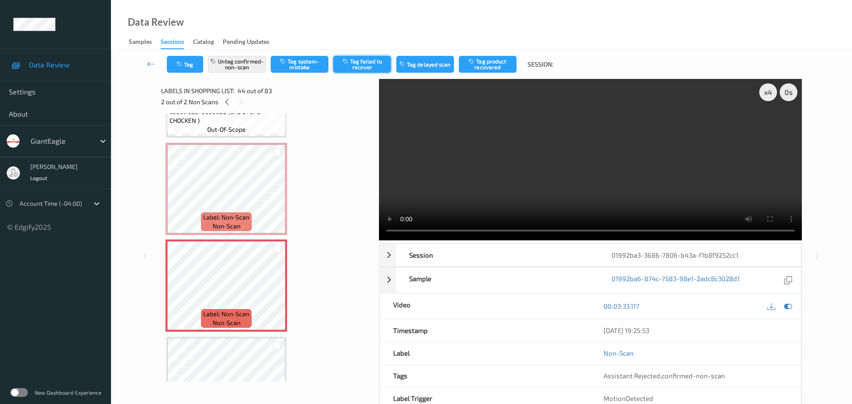
click at [360, 67] on button "Tag failed to recover" at bounding box center [362, 64] width 58 height 17
click at [228, 106] on icon at bounding box center [227, 102] width 8 height 8
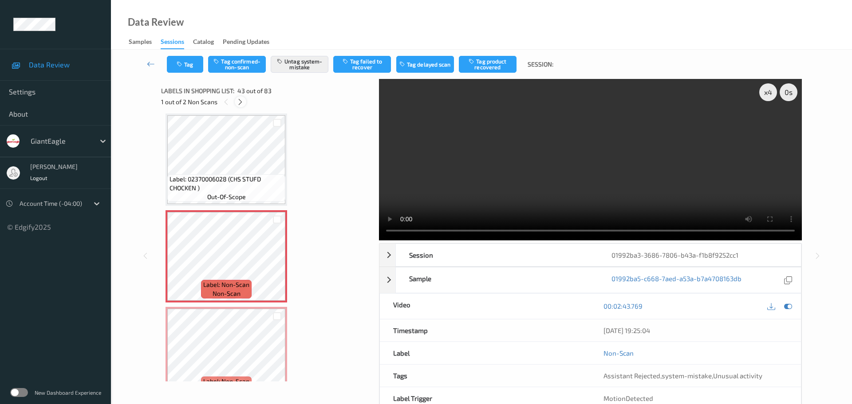
click at [243, 102] on icon at bounding box center [240, 102] width 8 height 8
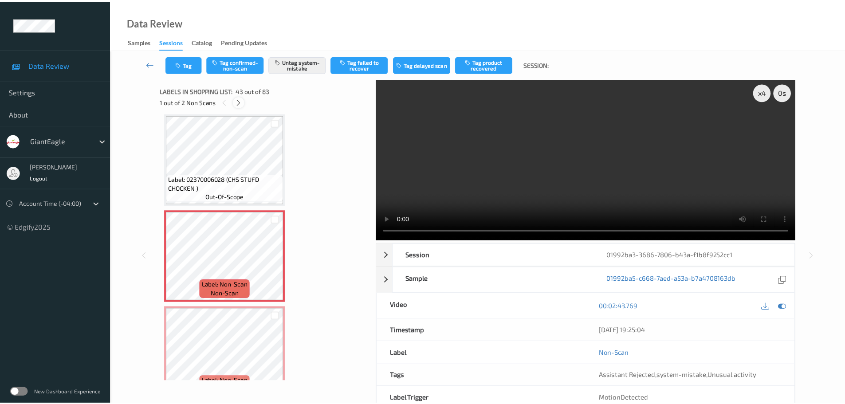
scroll to position [4066, 0]
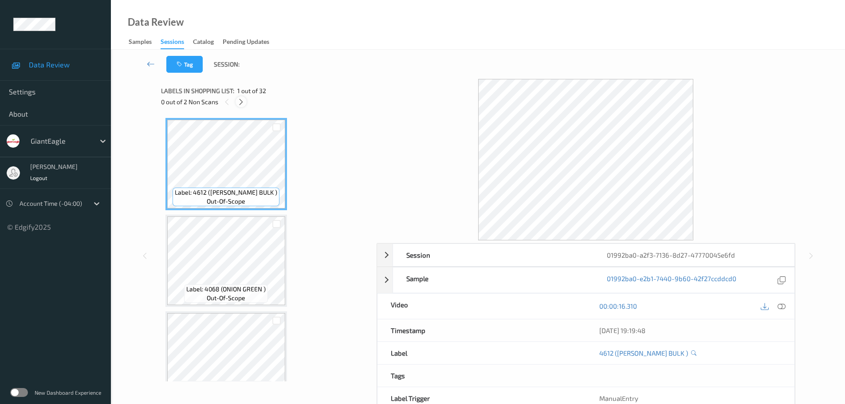
click at [242, 106] on div at bounding box center [241, 101] width 11 height 11
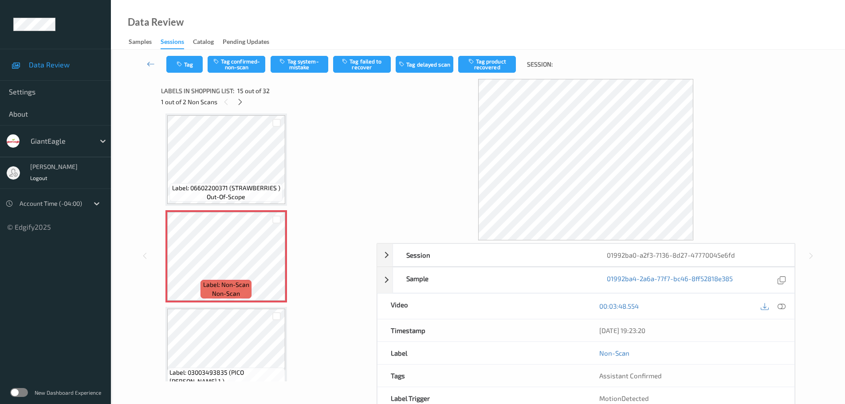
click at [781, 307] on icon at bounding box center [782, 306] width 8 height 8
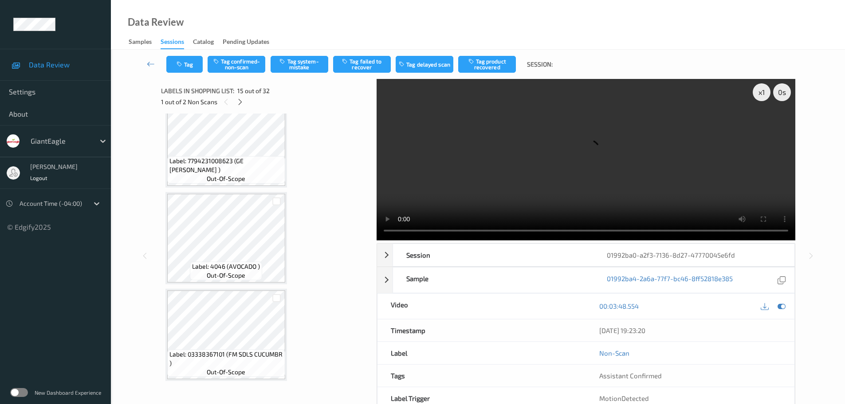
scroll to position [241, 0]
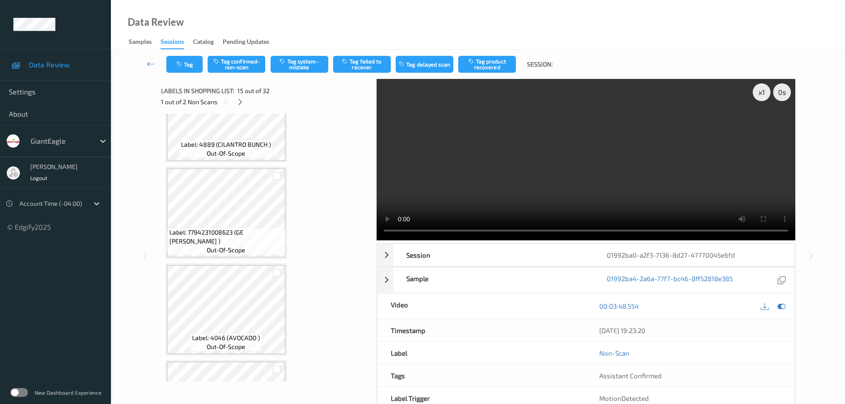
click at [243, 107] on div "1 out of 2 Non Scans" at bounding box center [265, 101] width 209 height 11
click at [240, 100] on icon at bounding box center [240, 102] width 8 height 8
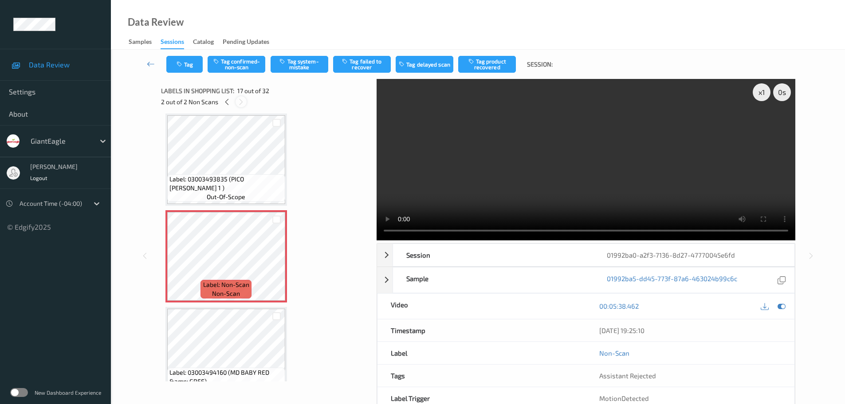
click at [240, 100] on icon at bounding box center [241, 102] width 8 height 8
click at [223, 101] on icon at bounding box center [227, 102] width 8 height 8
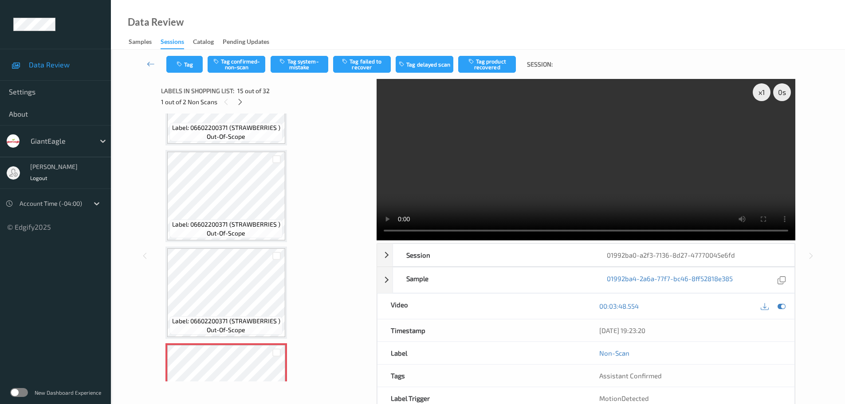
scroll to position [1173, 0]
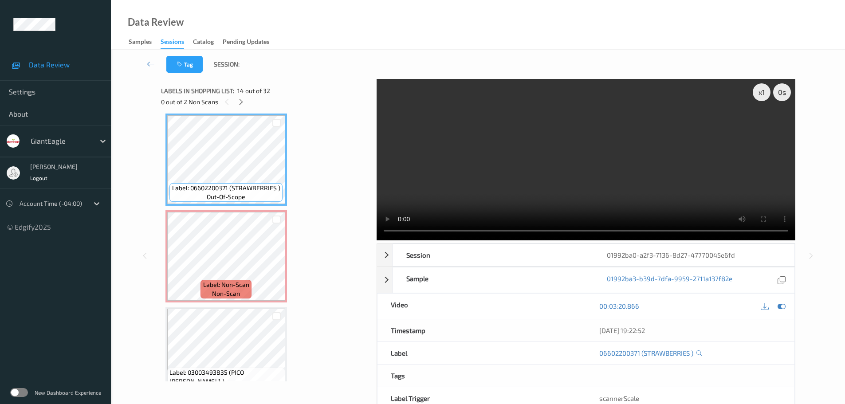
click at [247, 307] on div "Label: 03003493835 (PICO [PERSON_NAME] 1 ) out-of-scope" at bounding box center [226, 353] width 122 height 92
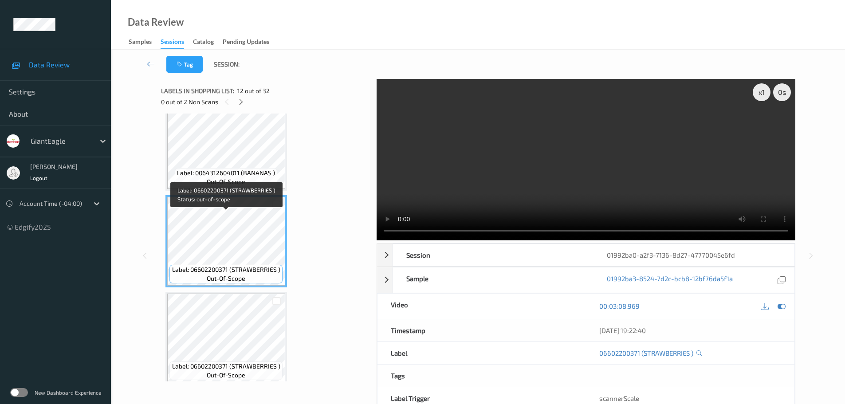
scroll to position [951, 0]
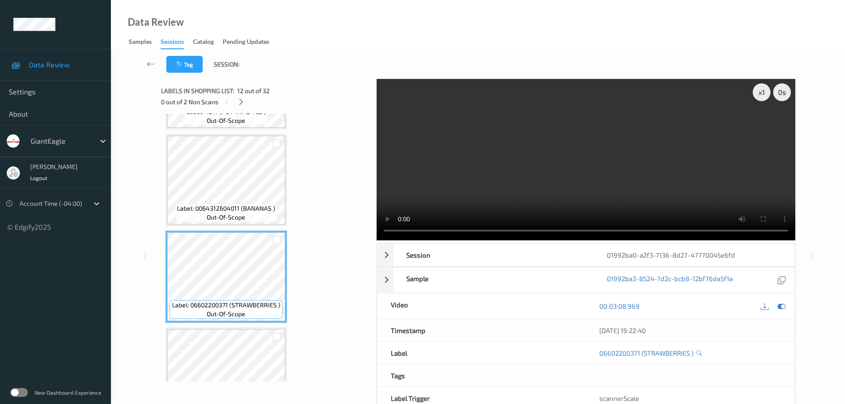
click at [242, 204] on div "Label: 0064312604011 (BANANAS ) out-of-scope" at bounding box center [226, 213] width 102 height 19
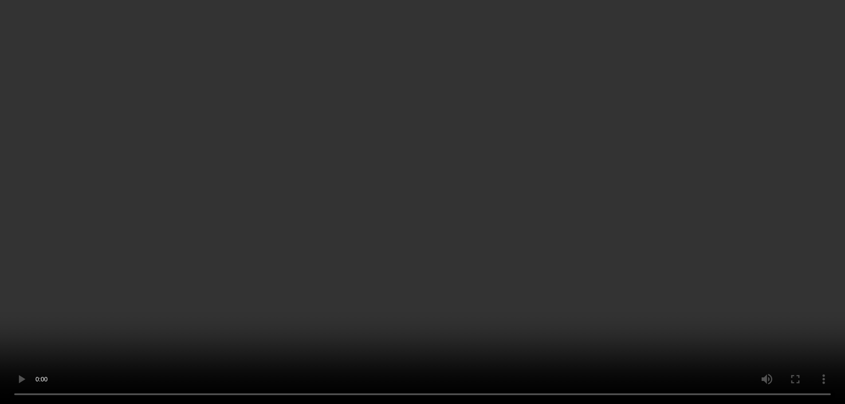
scroll to position [1350, 0]
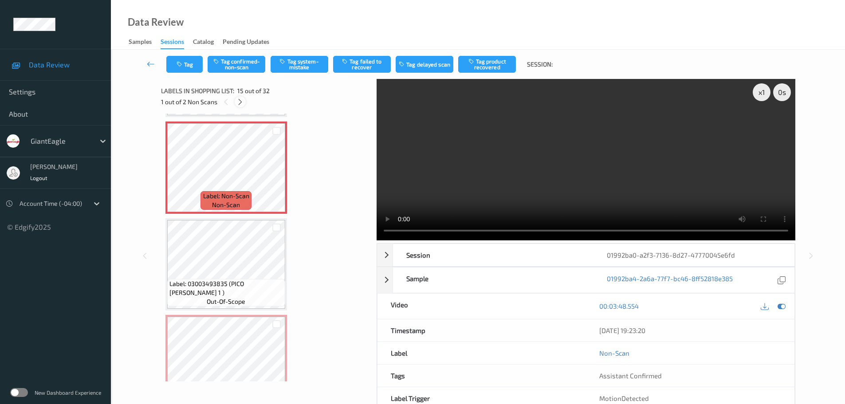
click at [240, 100] on icon at bounding box center [240, 102] width 8 height 8
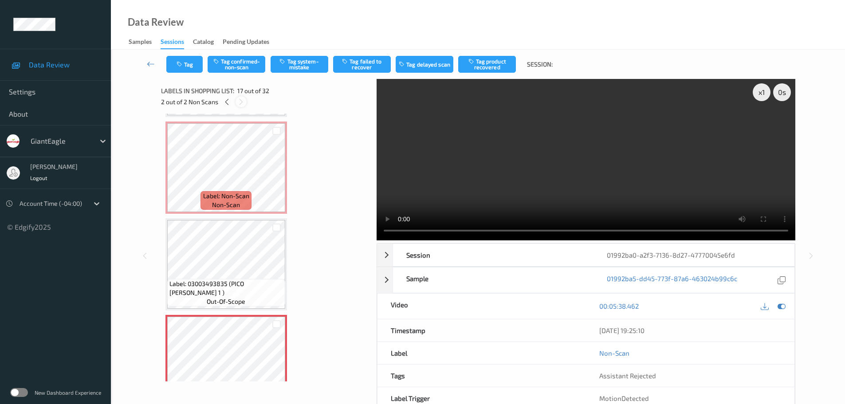
scroll to position [1455, 0]
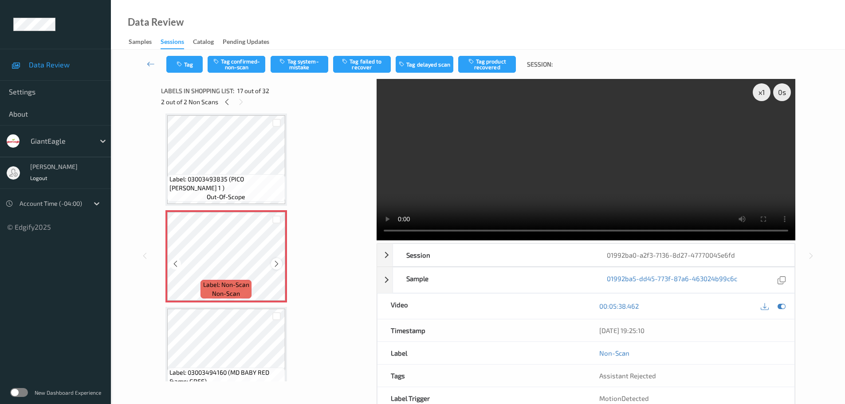
click at [276, 263] on icon at bounding box center [277, 264] width 8 height 8
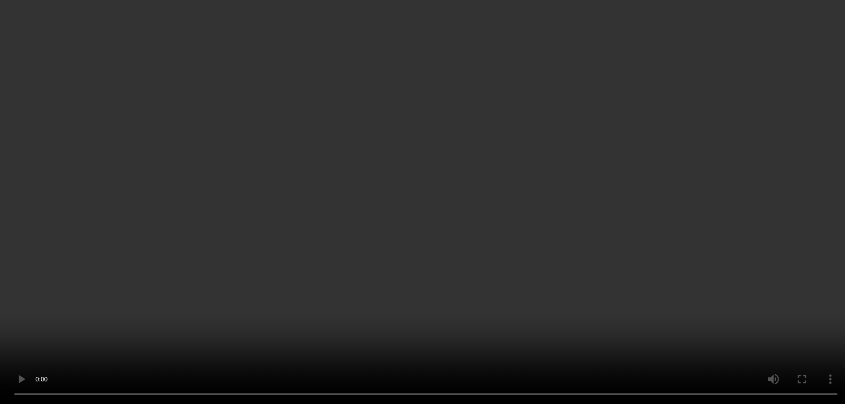
scroll to position [1677, 0]
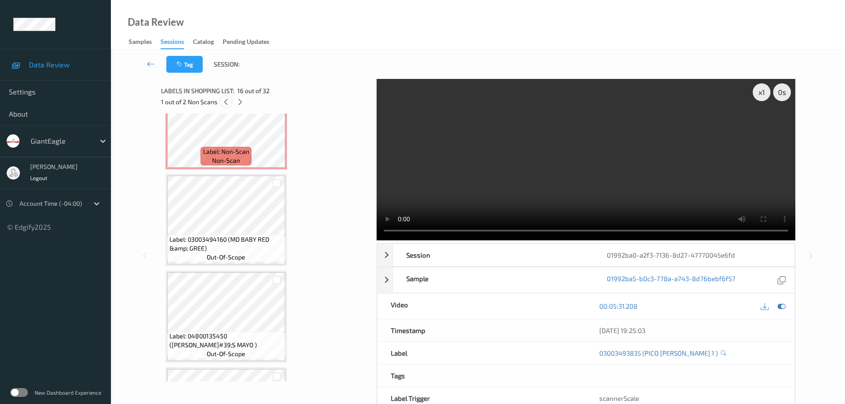
click at [223, 104] on icon at bounding box center [226, 102] width 8 height 8
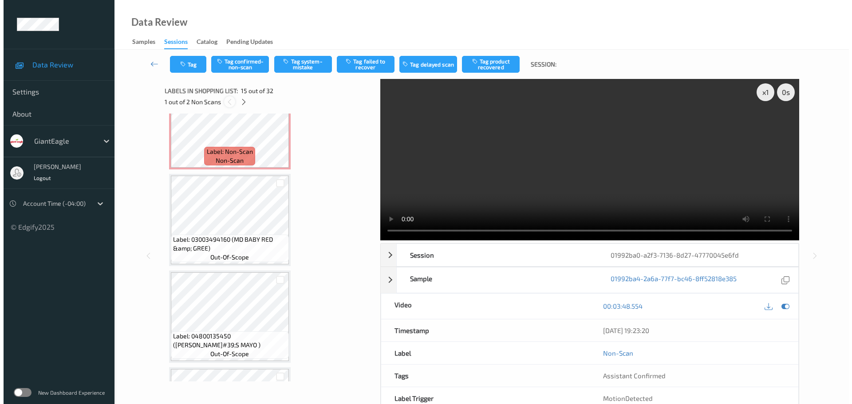
scroll to position [1262, 0]
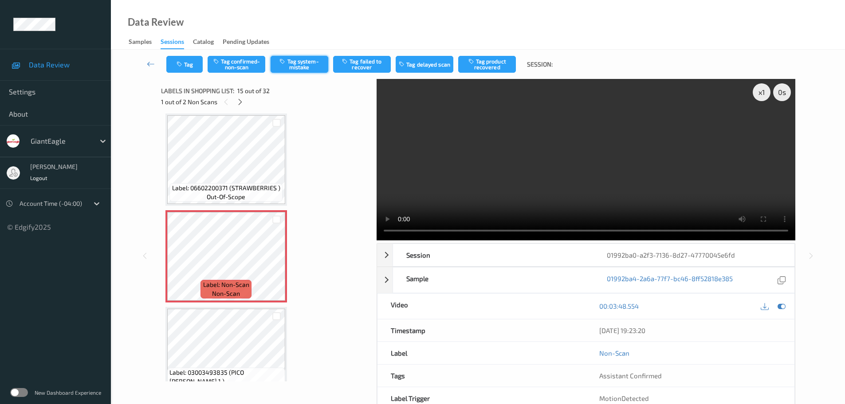
click at [295, 63] on button "Tag system-mistake" at bounding box center [300, 64] width 58 height 17
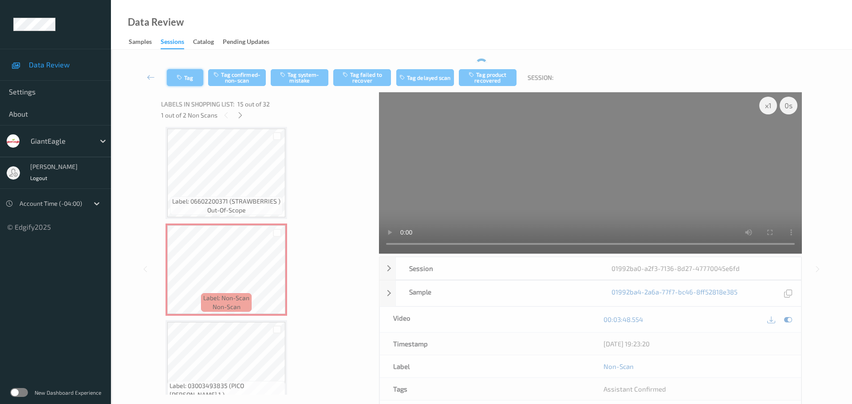
click at [185, 70] on button "Tag" at bounding box center [185, 77] width 36 height 17
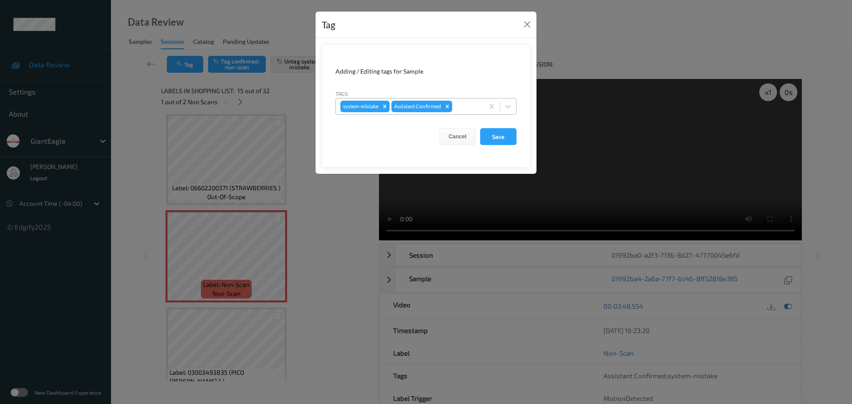
click at [465, 102] on div at bounding box center [466, 106] width 25 height 11
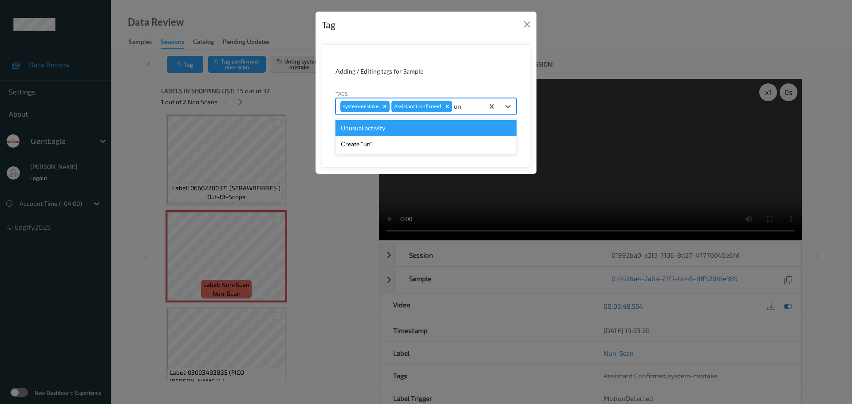
type input "unu"
click at [442, 128] on div "Unusual activity" at bounding box center [425, 128] width 181 height 16
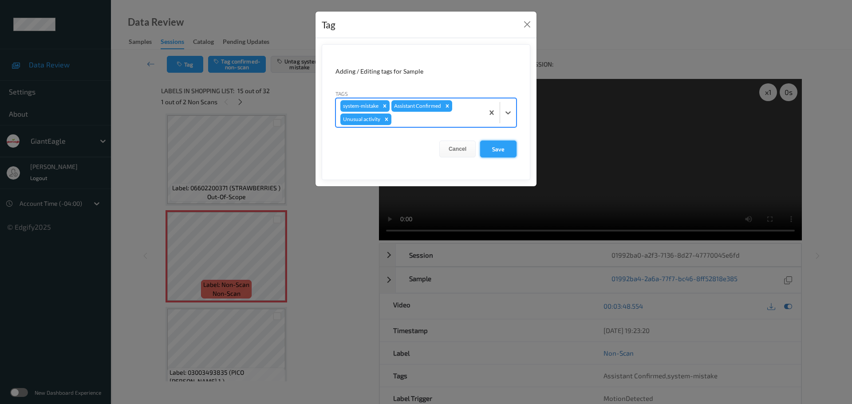
click at [499, 141] on button "Save" at bounding box center [498, 149] width 36 height 17
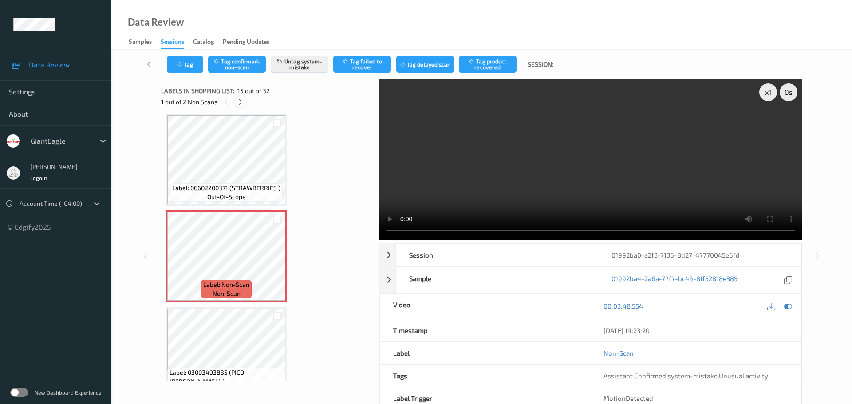
click at [236, 102] on div at bounding box center [240, 101] width 11 height 11
click at [293, 70] on button "Tag system-mistake" at bounding box center [300, 64] width 58 height 17
click at [189, 60] on button "Tag" at bounding box center [185, 64] width 36 height 17
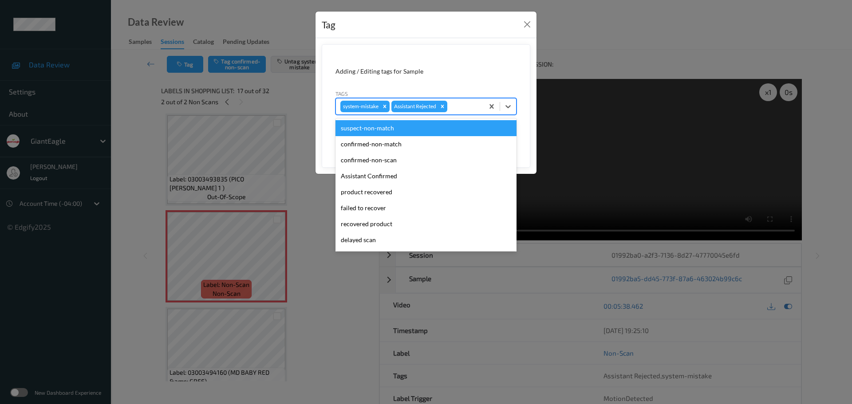
click at [465, 106] on div at bounding box center [464, 106] width 30 height 11
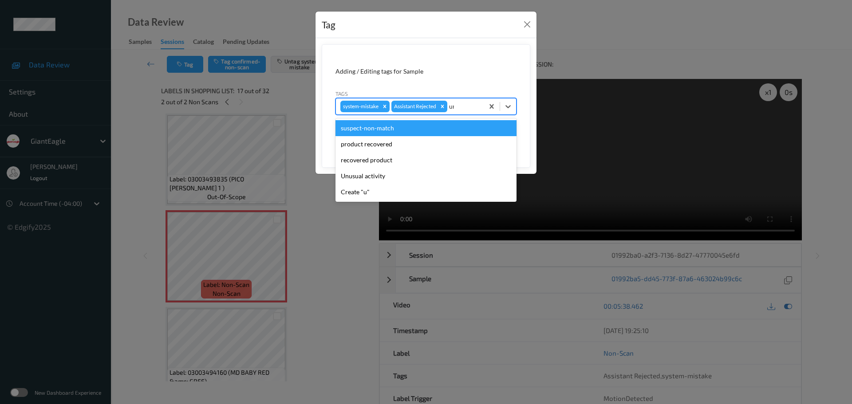
type input "unu"
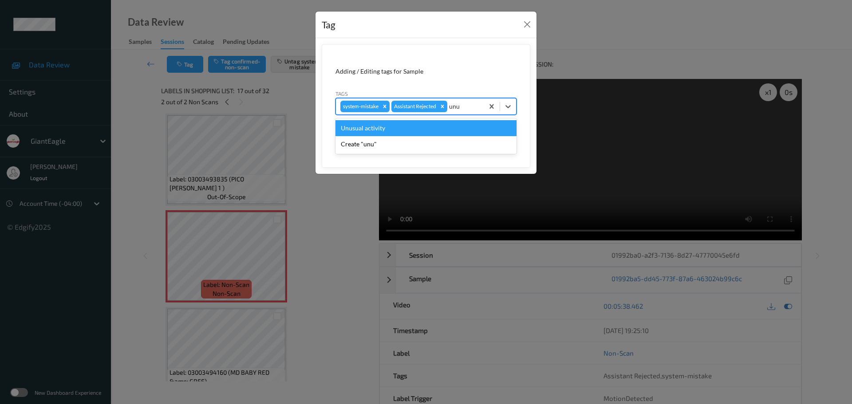
click at [409, 129] on div "Unusual activity" at bounding box center [425, 128] width 181 height 16
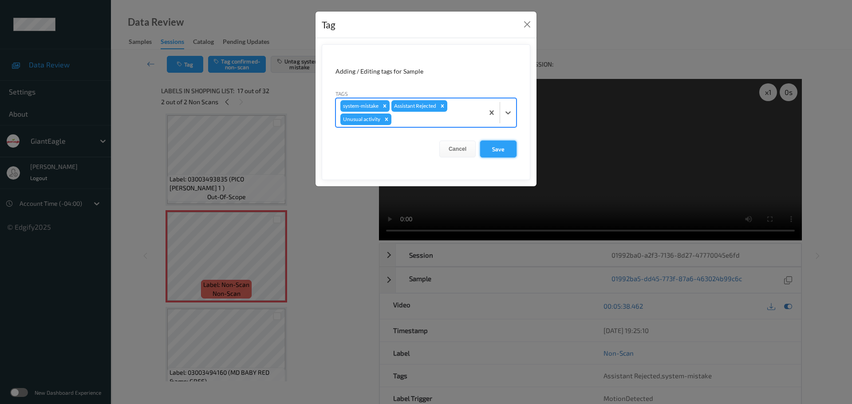
click at [495, 144] on button "Save" at bounding box center [498, 149] width 36 height 17
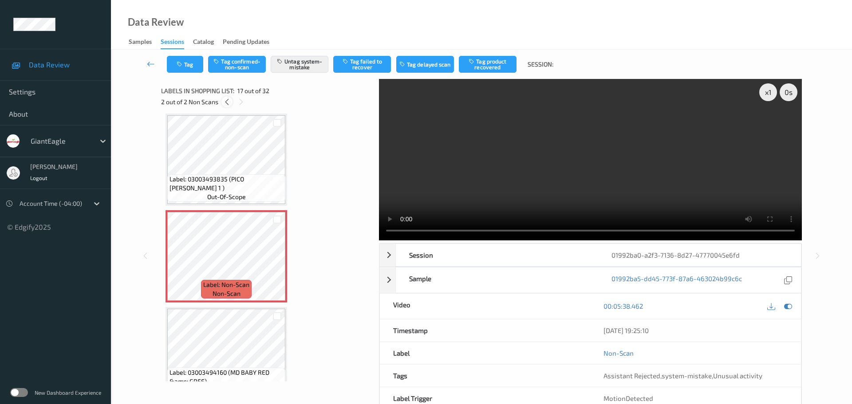
click at [230, 102] on icon at bounding box center [227, 102] width 8 height 8
click at [240, 102] on icon at bounding box center [240, 102] width 8 height 8
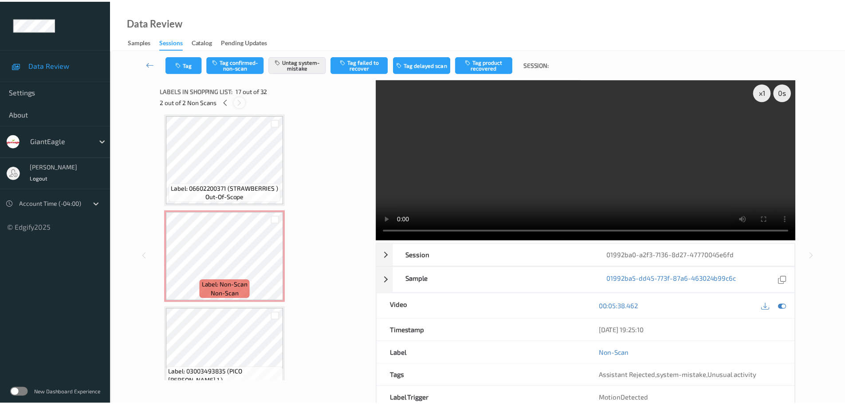
scroll to position [1455, 0]
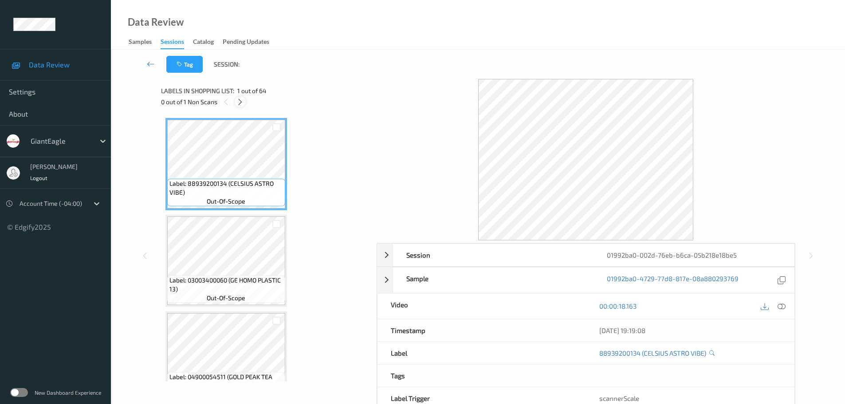
click at [240, 99] on icon at bounding box center [240, 102] width 8 height 8
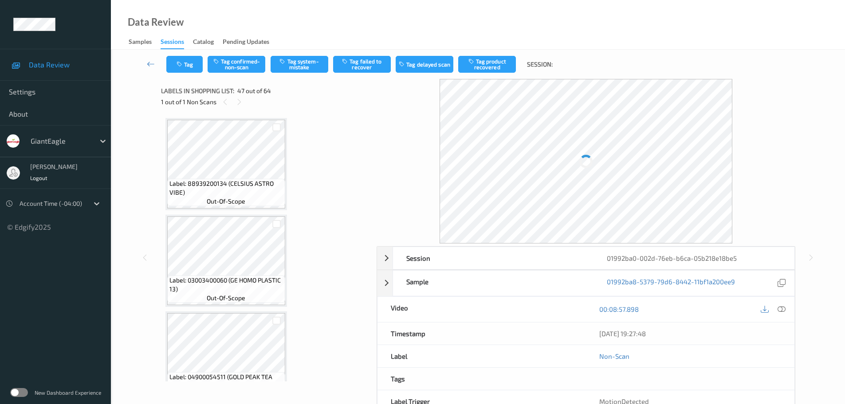
scroll to position [4357, 0]
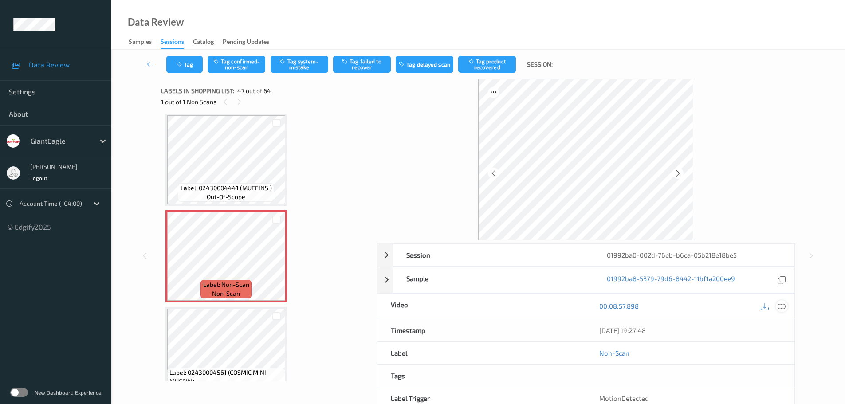
click at [782, 306] on icon at bounding box center [782, 306] width 8 height 8
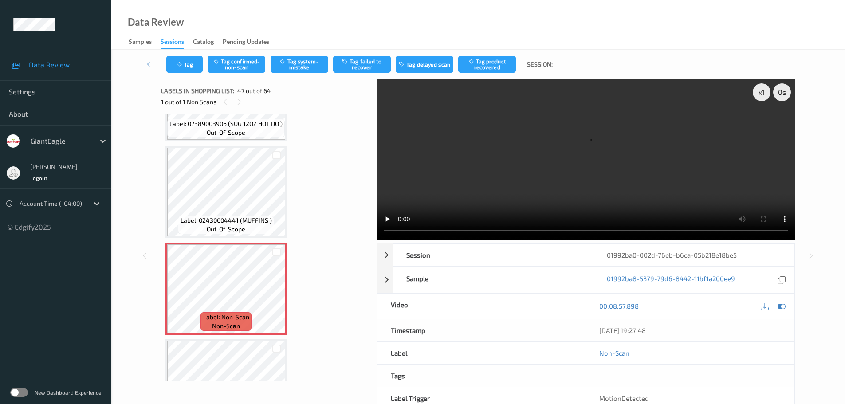
scroll to position [4401, 0]
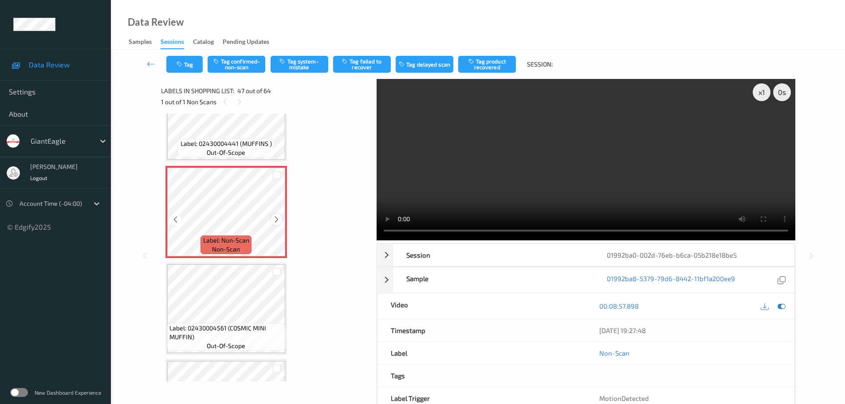
click at [275, 218] on icon at bounding box center [277, 220] width 8 height 8
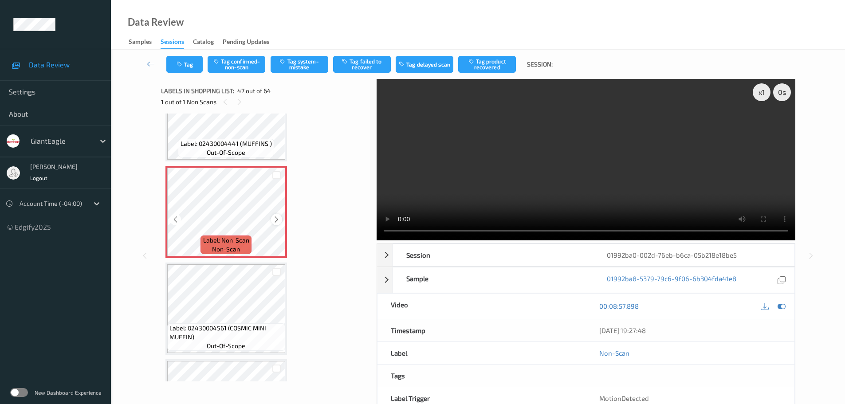
click at [273, 215] on div "Label: Non-Scan non-scan" at bounding box center [226, 212] width 122 height 92
click at [273, 217] on icon at bounding box center [277, 220] width 8 height 8
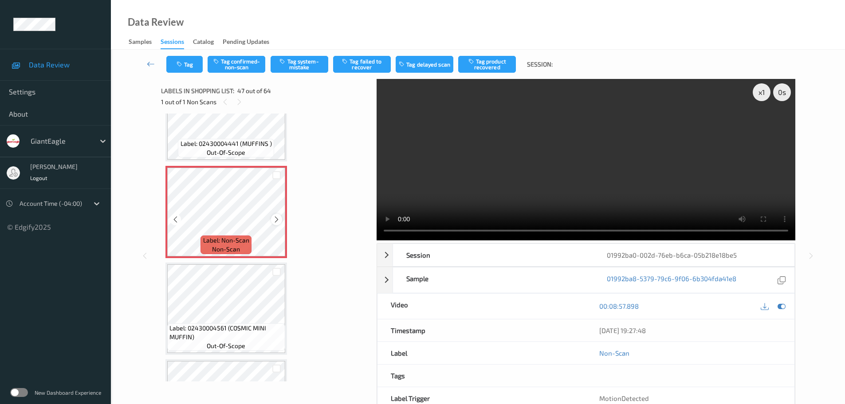
scroll to position [4357, 0]
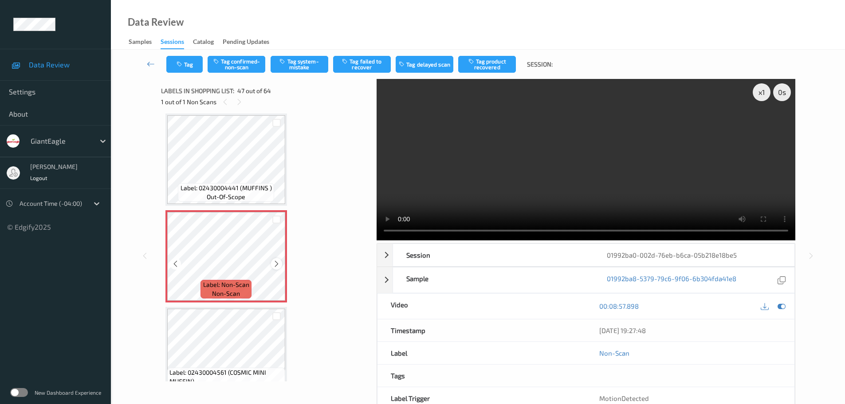
click at [276, 260] on icon at bounding box center [277, 264] width 8 height 8
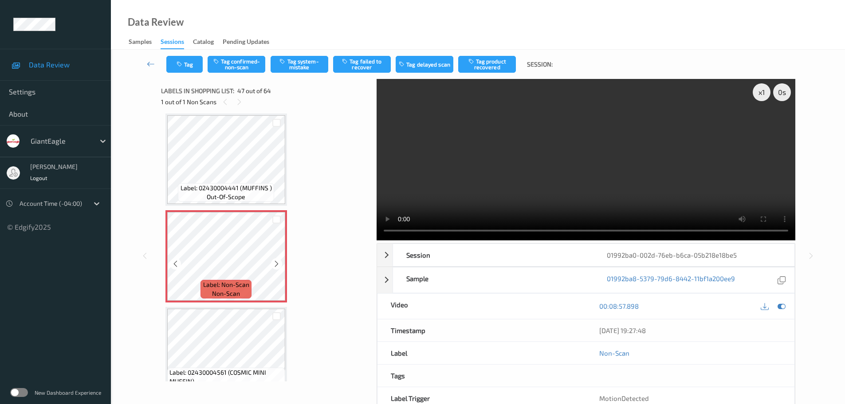
click at [276, 260] on icon at bounding box center [277, 264] width 8 height 8
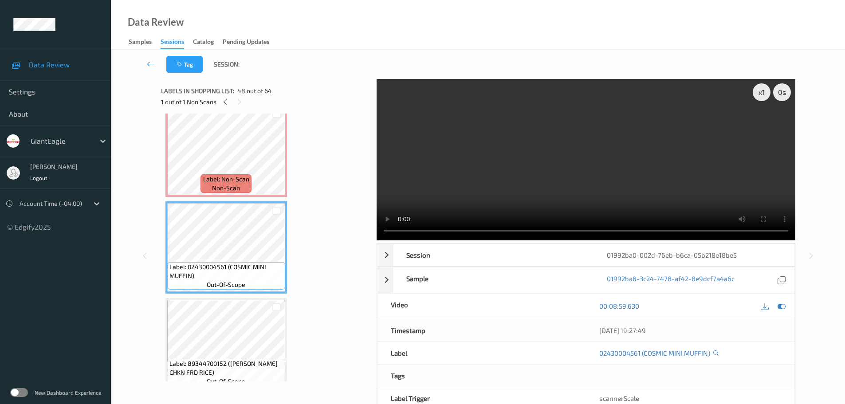
scroll to position [4418, 0]
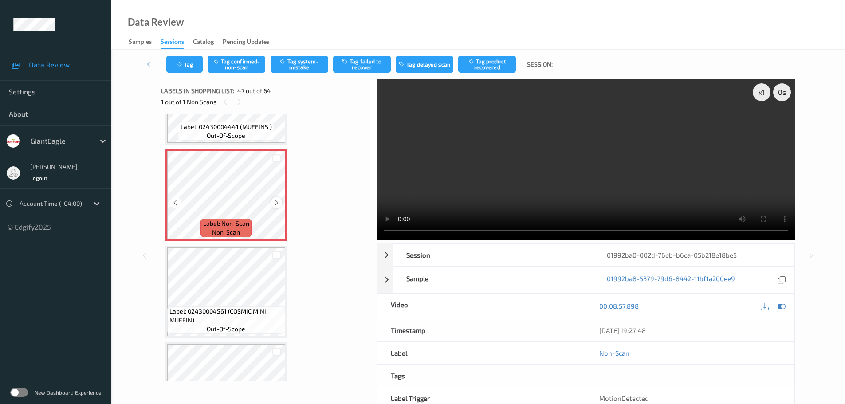
click at [274, 206] on icon at bounding box center [277, 203] width 8 height 8
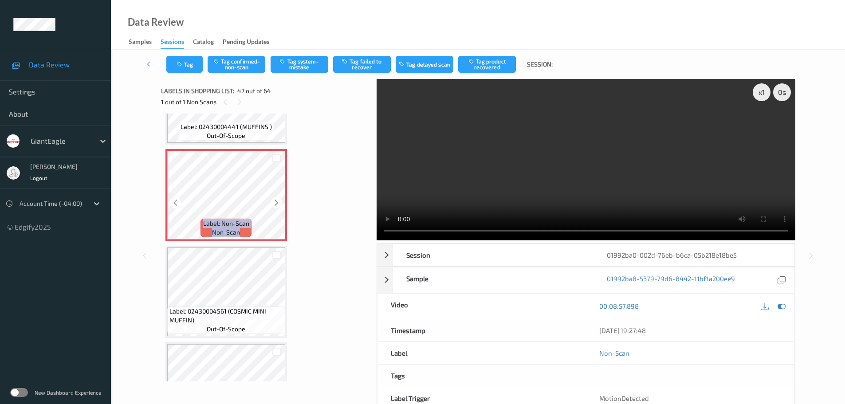
click at [274, 206] on icon at bounding box center [277, 203] width 8 height 8
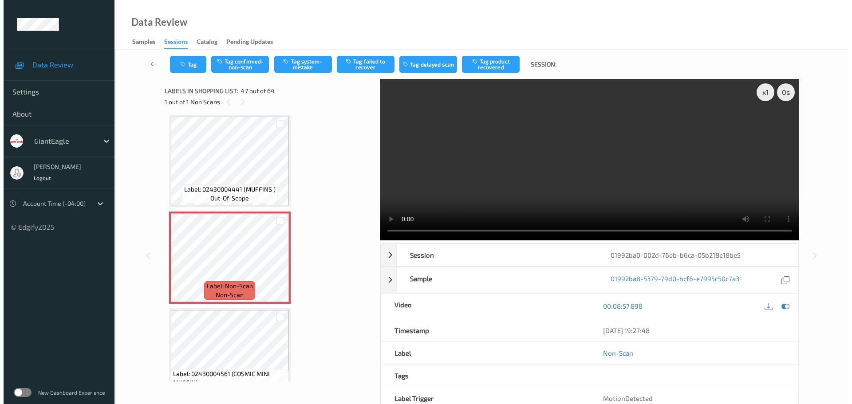
scroll to position [4329, 0]
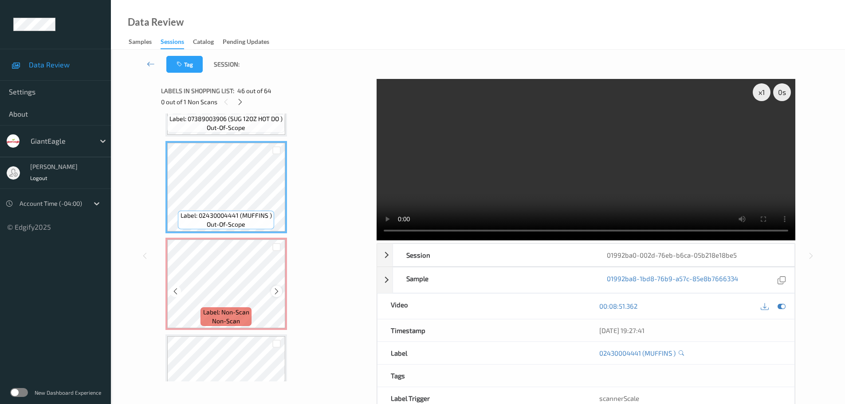
click at [276, 290] on icon at bounding box center [277, 291] width 8 height 8
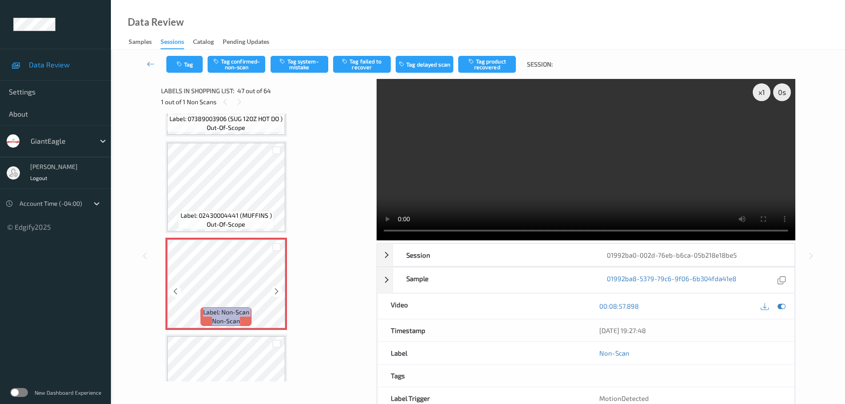
click at [276, 290] on icon at bounding box center [277, 291] width 8 height 8
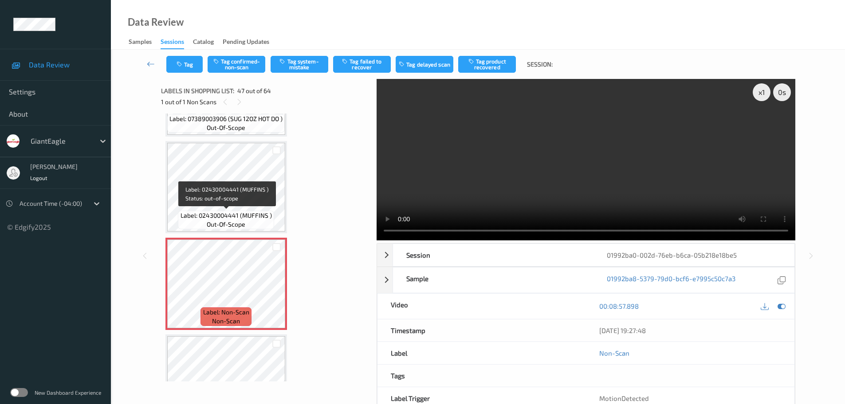
click at [255, 217] on span "Label: 02430004441 (MUFFINS )" at bounding box center [226, 215] width 91 height 9
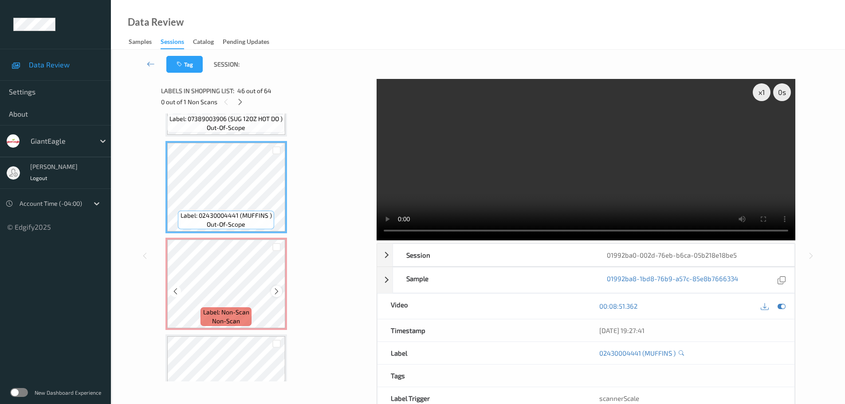
click at [273, 289] on icon at bounding box center [277, 291] width 8 height 8
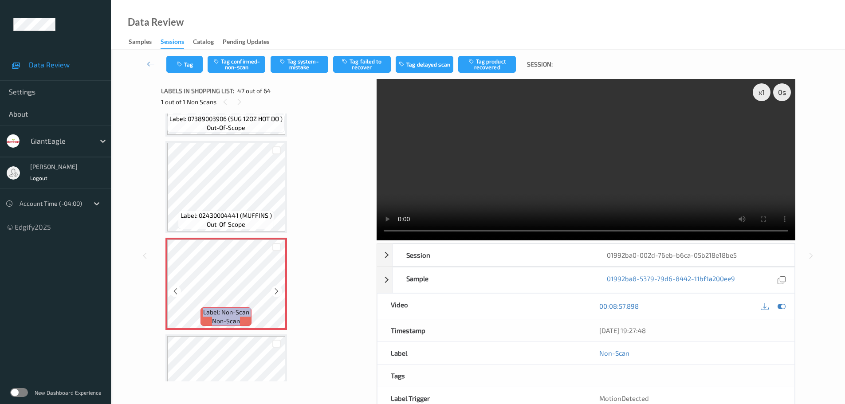
click at [273, 289] on icon at bounding box center [277, 291] width 8 height 8
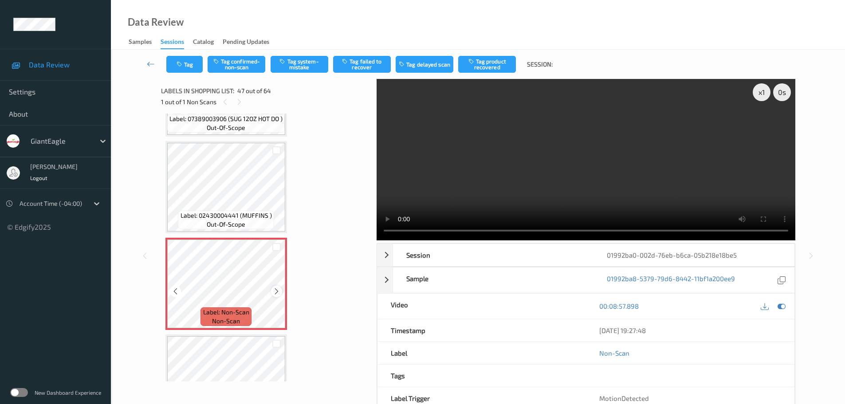
click at [278, 294] on icon at bounding box center [277, 291] width 8 height 8
click at [276, 291] on icon at bounding box center [277, 291] width 8 height 8
click at [276, 289] on icon at bounding box center [277, 291] width 8 height 8
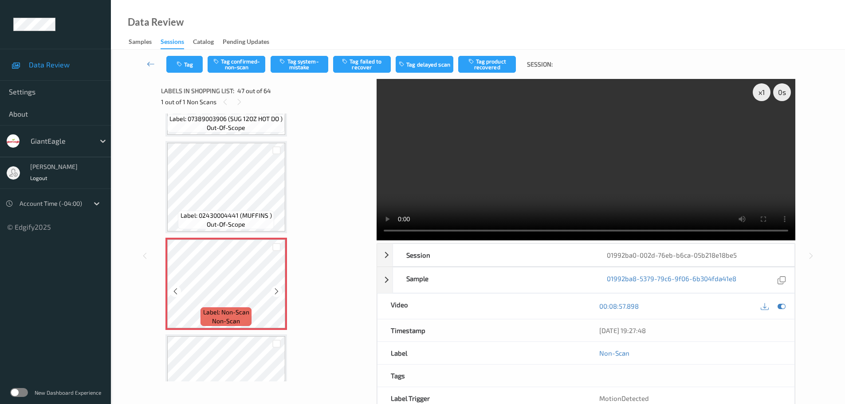
click at [276, 289] on icon at bounding box center [277, 291] width 8 height 8
click at [304, 69] on button "Tag system-mistake" at bounding box center [300, 64] width 58 height 17
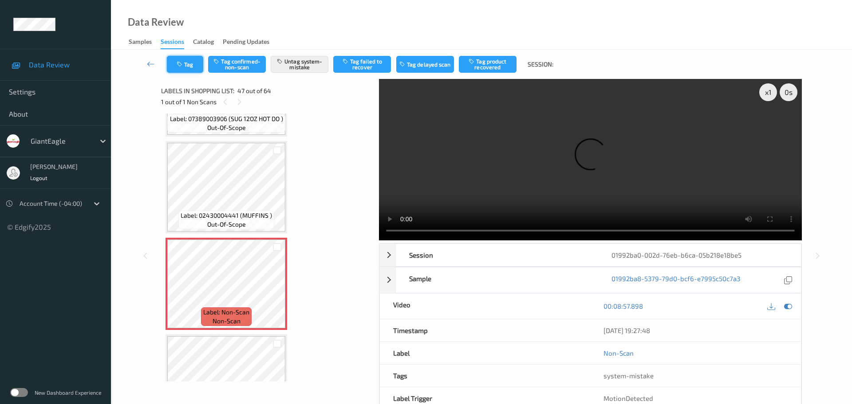
click at [195, 61] on button "Tag" at bounding box center [185, 64] width 36 height 17
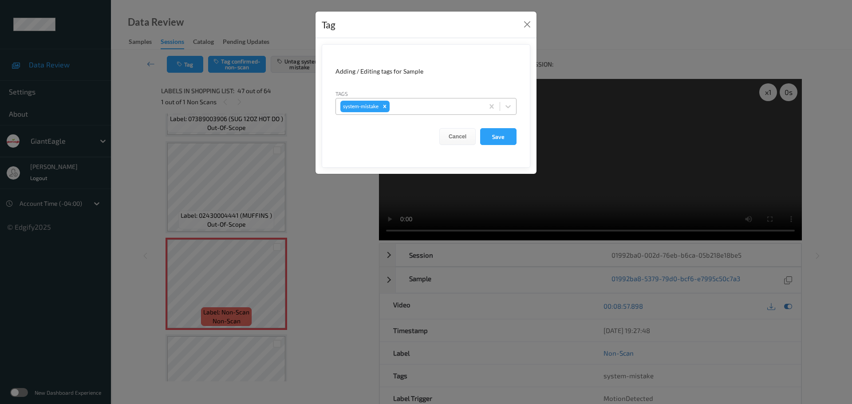
click at [407, 105] on div at bounding box center [435, 106] width 88 height 11
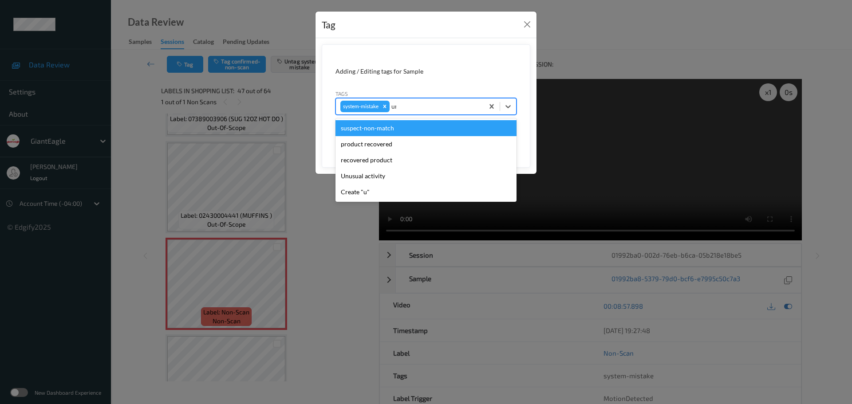
type input "unu"
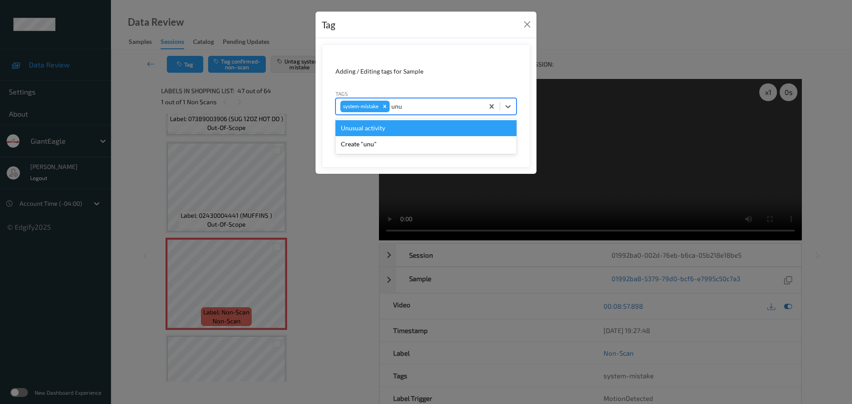
click at [386, 128] on div "Unusual activity" at bounding box center [425, 128] width 181 height 16
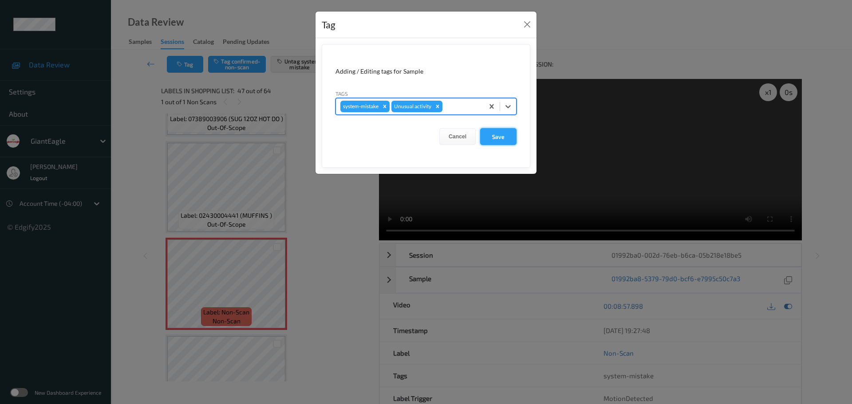
click at [490, 134] on button "Save" at bounding box center [498, 136] width 36 height 17
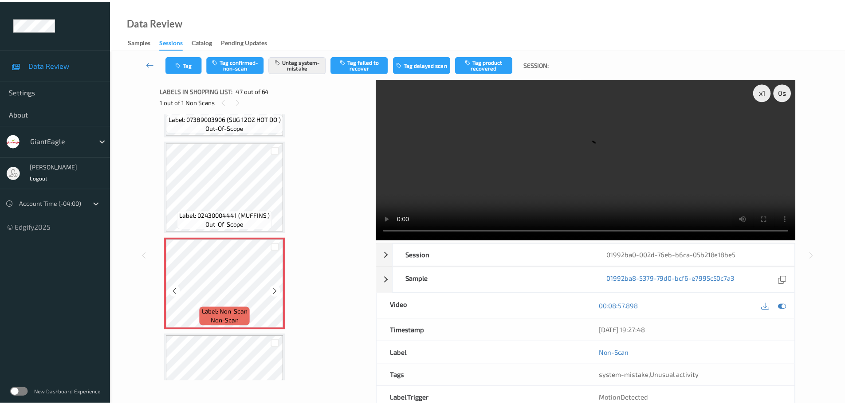
scroll to position [4418, 0]
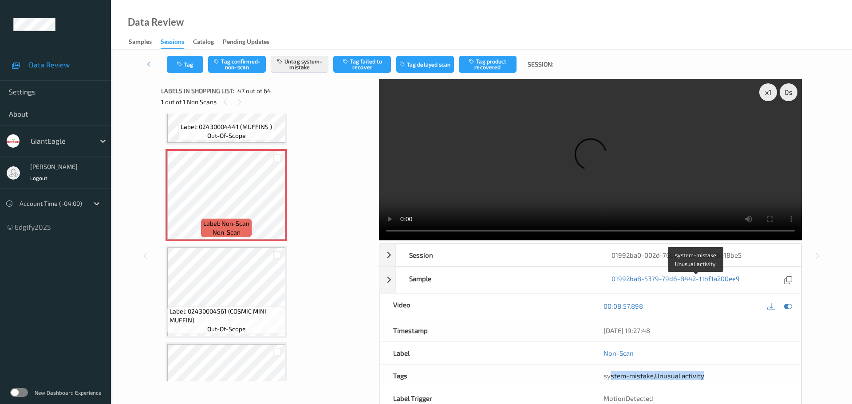
drag, startPoint x: 660, startPoint y: 278, endPoint x: 703, endPoint y: 272, distance: 43.4
click at [703, 365] on div "system-mistake , Unusual activity" at bounding box center [695, 376] width 211 height 22
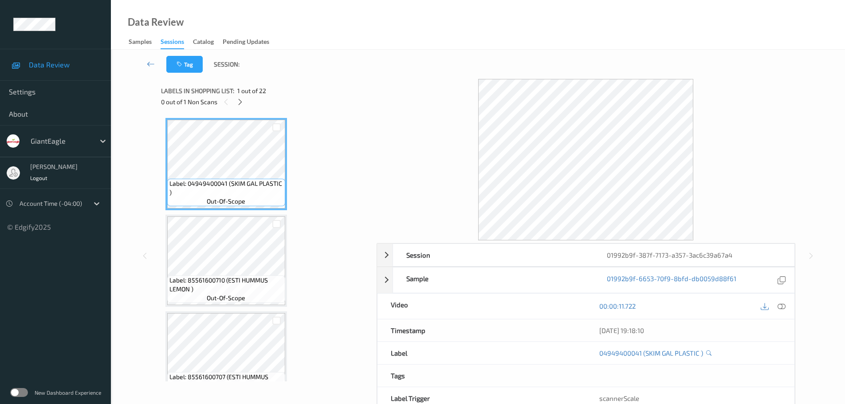
click at [236, 108] on div "Labels in shopping list: 1 out of 22 0 out of 1 Non Scans" at bounding box center [265, 96] width 209 height 35
click at [235, 106] on div "0 out of 1 Non Scans" at bounding box center [265, 101] width 209 height 11
click at [236, 106] on div "0 out of 1 Non Scans" at bounding box center [265, 101] width 209 height 11
click at [237, 105] on icon at bounding box center [240, 102] width 8 height 8
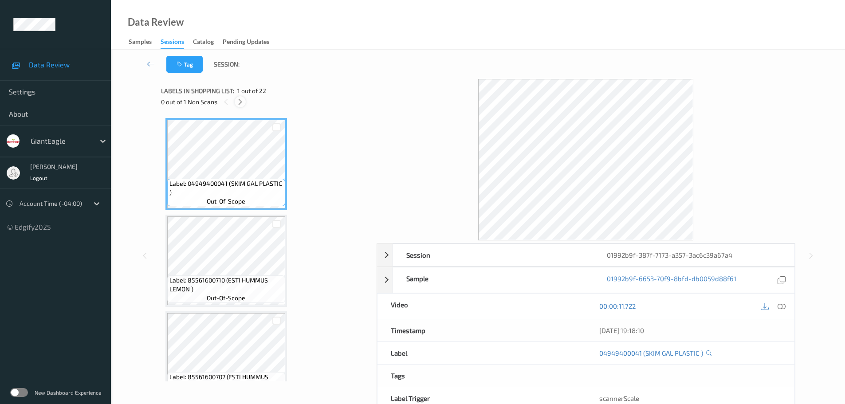
scroll to position [1864, 0]
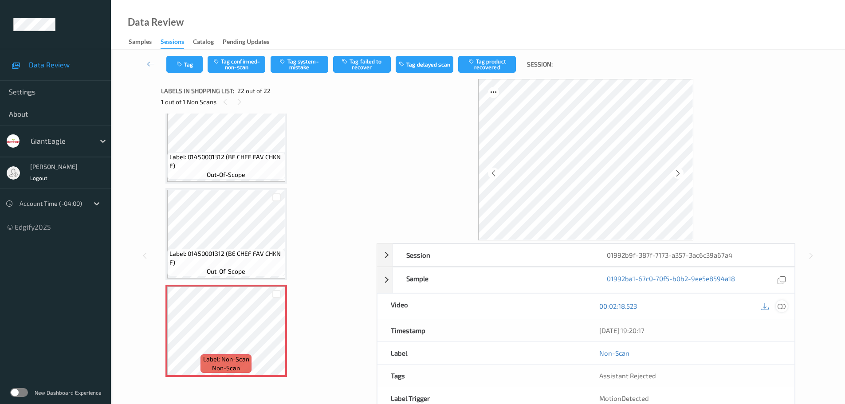
click at [780, 307] on icon at bounding box center [782, 306] width 8 height 8
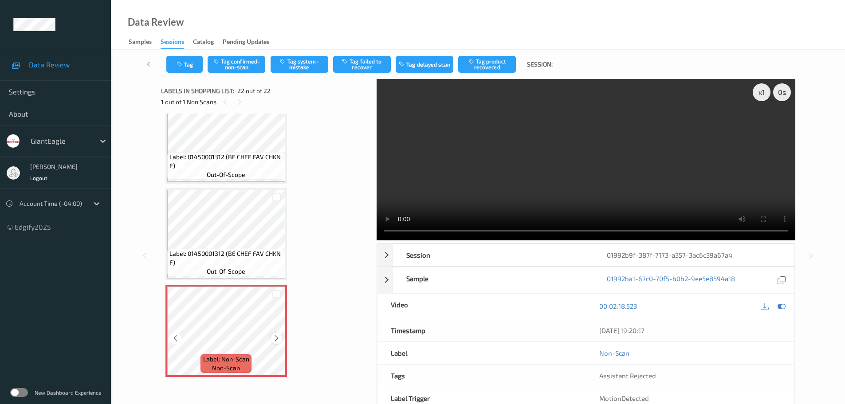
click at [273, 339] on icon at bounding box center [277, 339] width 8 height 8
click at [275, 339] on icon at bounding box center [277, 339] width 8 height 8
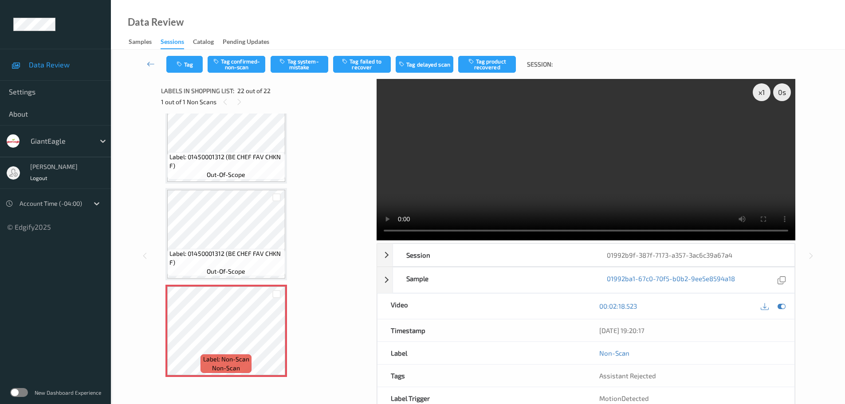
click at [265, 258] on span "Label: 01450001312 (BE CHEF FAV CHKN F)" at bounding box center [226, 258] width 114 height 18
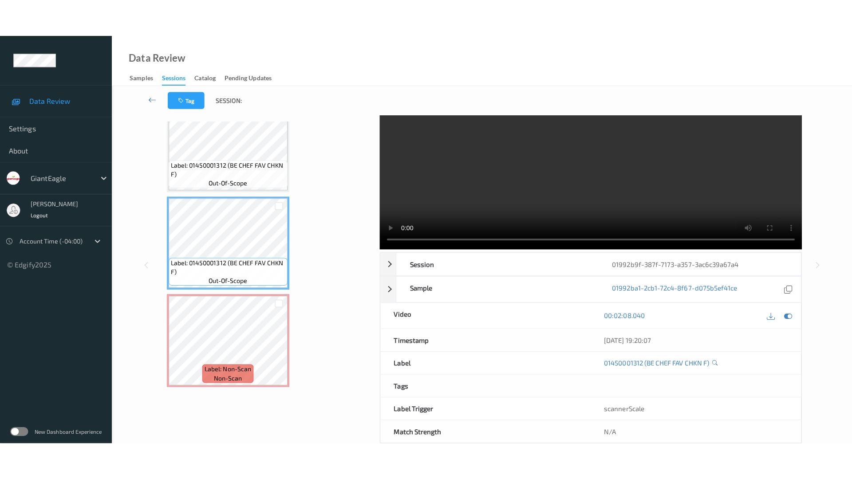
scroll to position [0, 0]
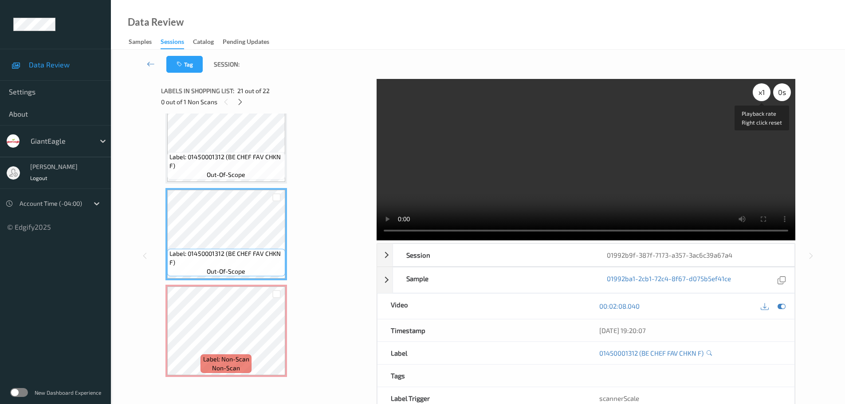
click at [757, 93] on div "x 1" at bounding box center [762, 92] width 18 height 18
click at [757, 93] on div "x 2" at bounding box center [762, 92] width 18 height 18
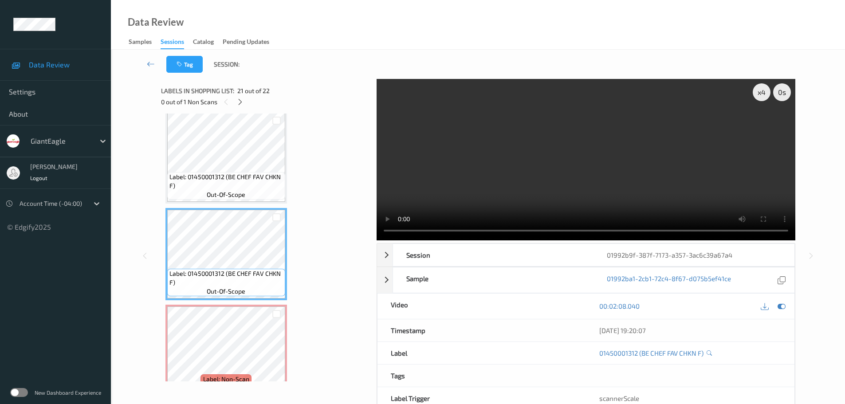
scroll to position [1864, 0]
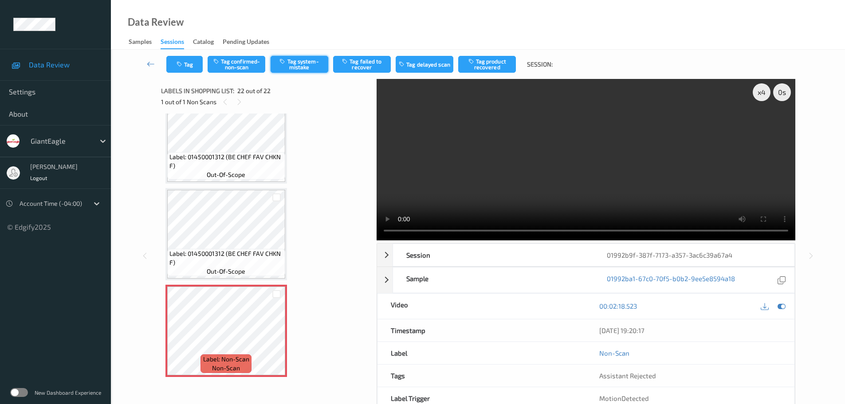
click at [312, 68] on button "Tag system-mistake" at bounding box center [300, 64] width 58 height 17
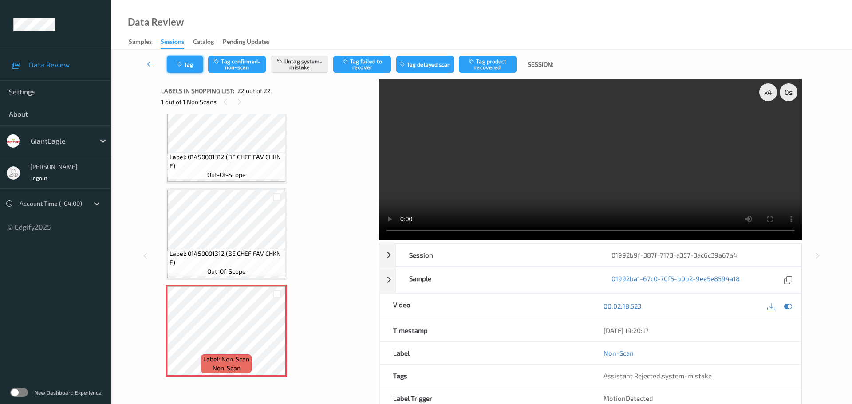
click at [188, 67] on button "Tag" at bounding box center [185, 64] width 36 height 17
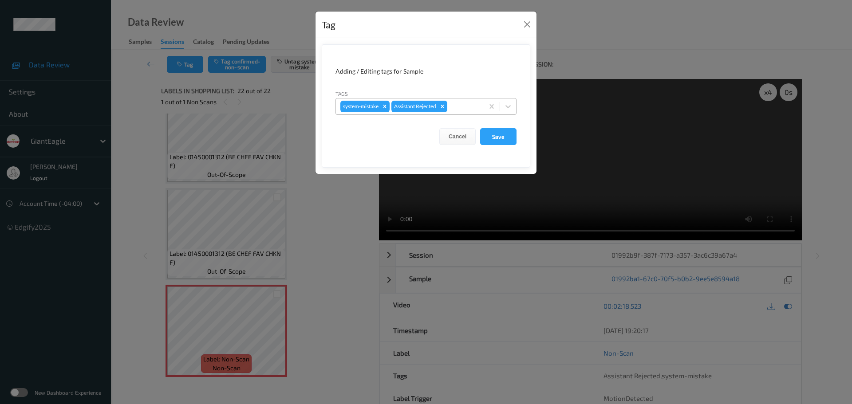
click at [452, 108] on div at bounding box center [464, 106] width 30 height 11
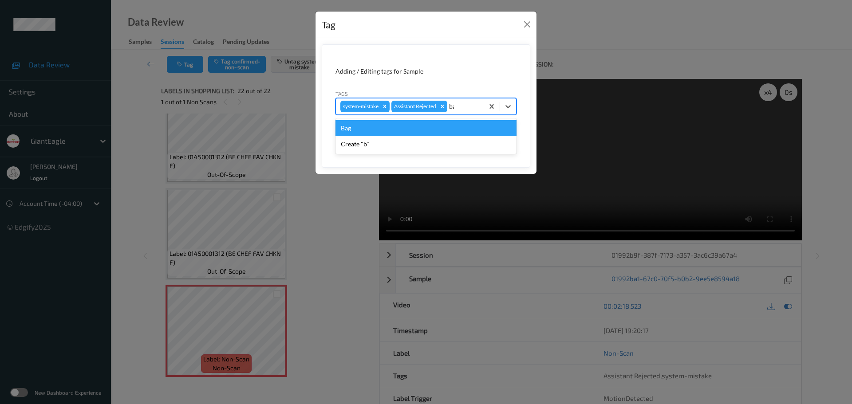
type input "bag"
click at [386, 129] on div "Bag" at bounding box center [425, 128] width 181 height 16
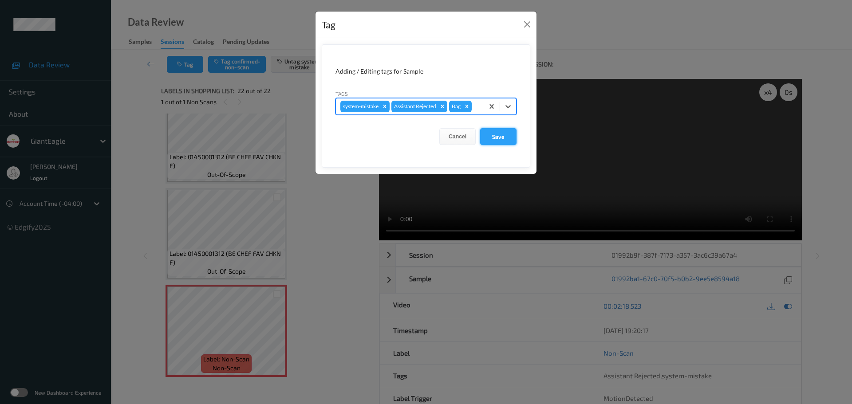
click at [492, 138] on button "Save" at bounding box center [498, 136] width 36 height 17
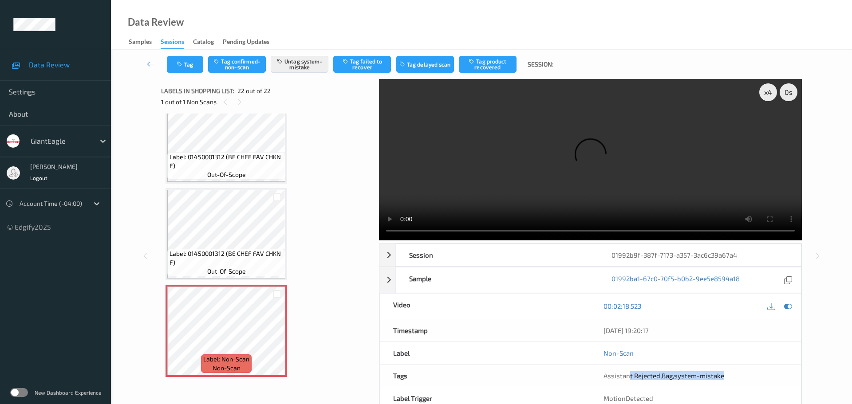
drag, startPoint x: 629, startPoint y: 286, endPoint x: 752, endPoint y: 273, distance: 124.0
click at [752, 365] on div "Assistant Rejected , Bag , system-mistake" at bounding box center [695, 376] width 211 height 22
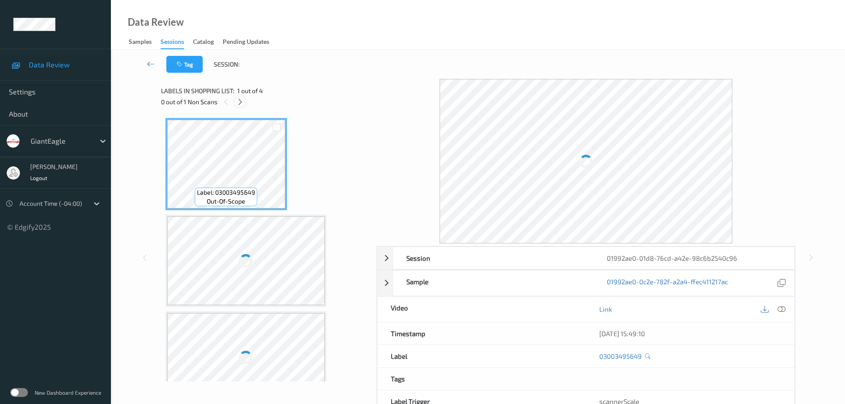
click at [240, 98] on icon at bounding box center [240, 102] width 8 height 8
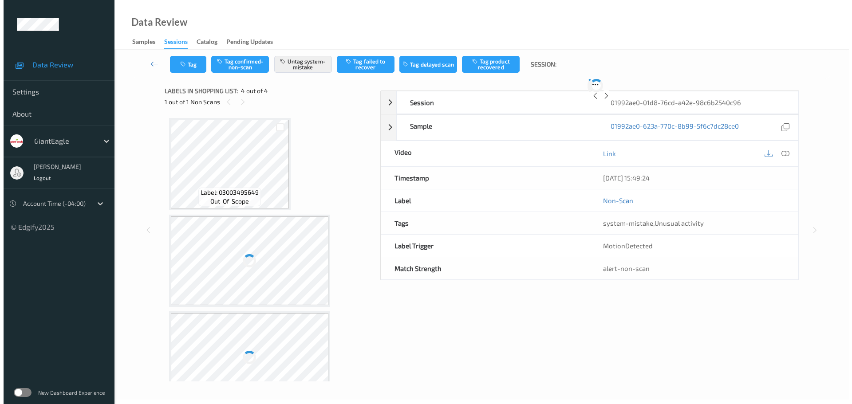
scroll to position [123, 0]
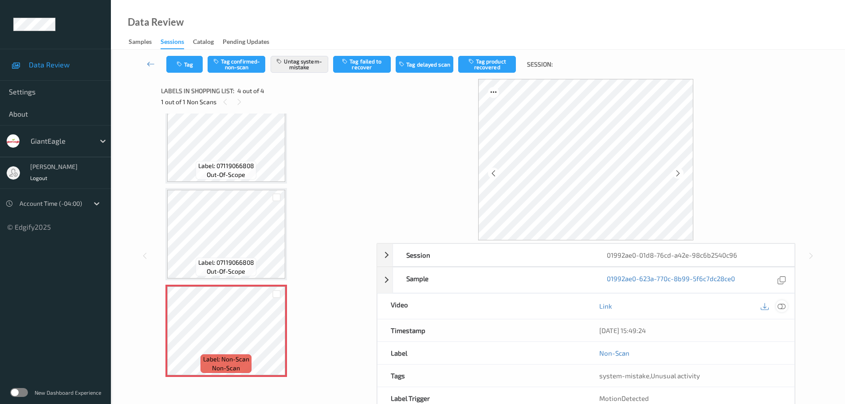
click at [783, 310] on icon at bounding box center [782, 306] width 8 height 8
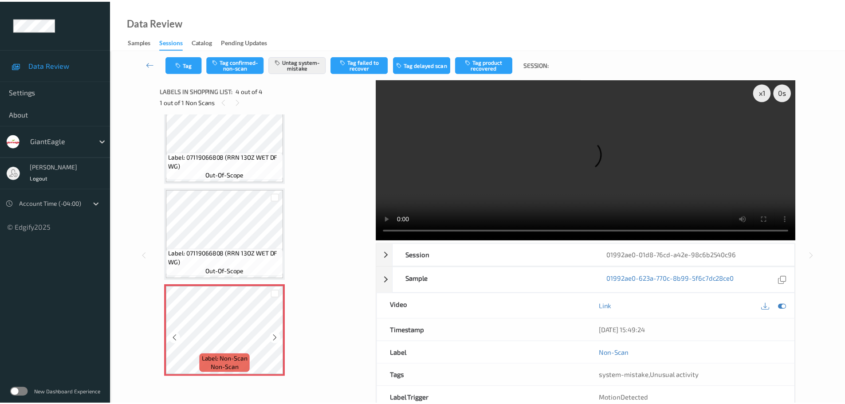
scroll to position [115, 0]
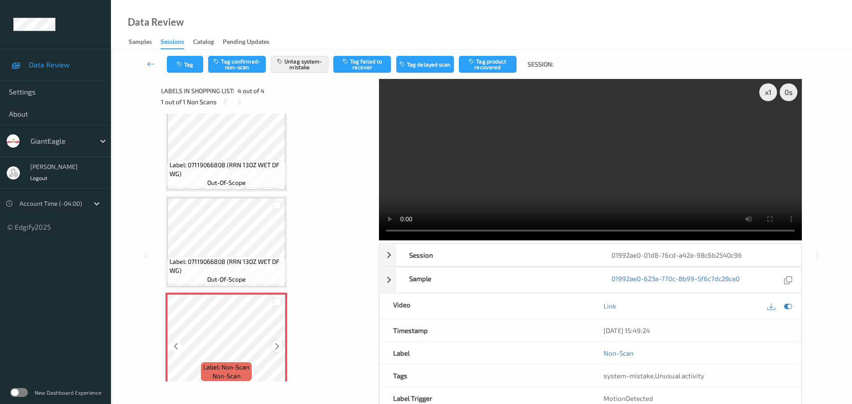
click at [278, 347] on icon at bounding box center [277, 346] width 8 height 8
click at [279, 346] on icon at bounding box center [277, 346] width 8 height 8
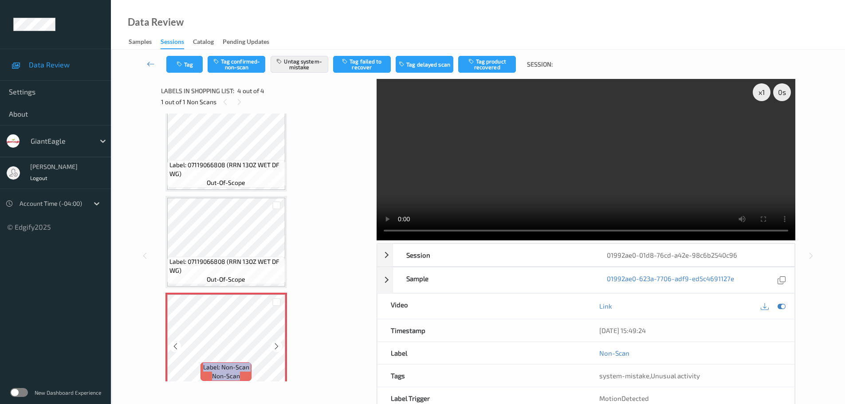
click at [279, 346] on icon at bounding box center [277, 346] width 8 height 8
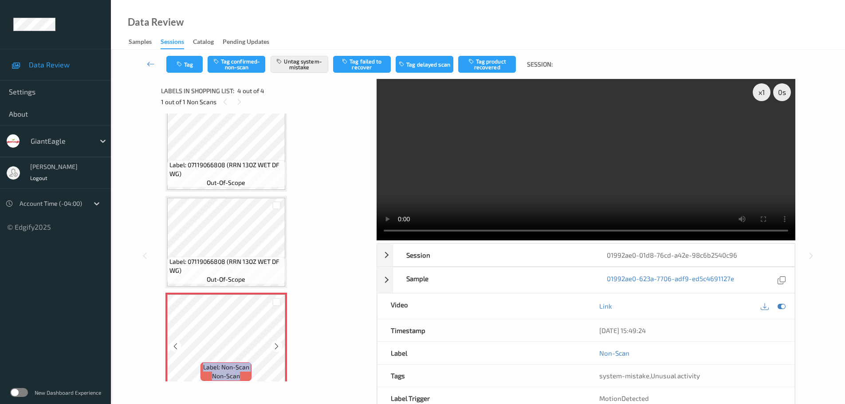
click at [279, 346] on icon at bounding box center [277, 346] width 8 height 8
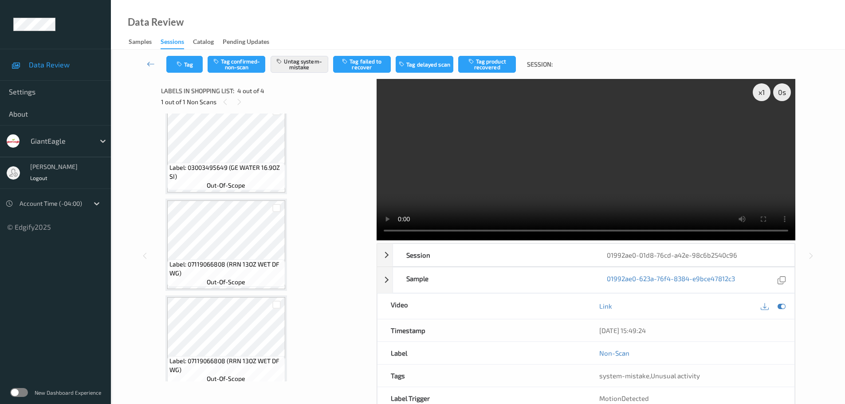
scroll to position [0, 0]
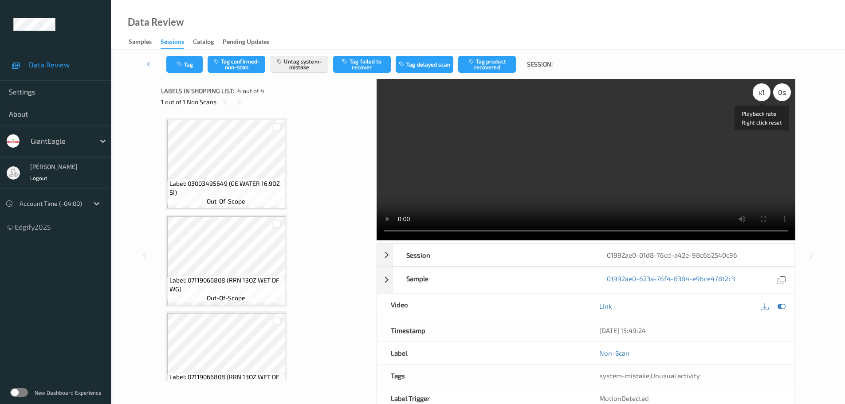
click at [762, 94] on div "x 1" at bounding box center [762, 92] width 18 height 18
click at [762, 94] on div "x 2" at bounding box center [762, 92] width 18 height 18
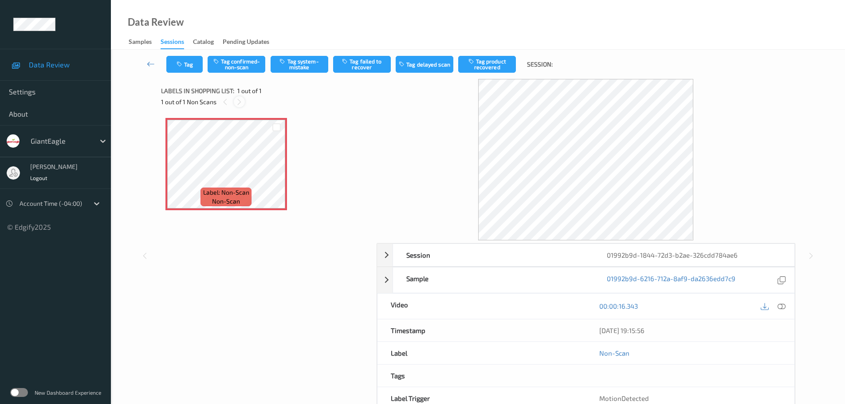
click at [236, 105] on icon at bounding box center [240, 102] width 8 height 8
drag, startPoint x: 785, startPoint y: 305, endPoint x: 656, endPoint y: 246, distance: 142.4
click at [785, 305] on div at bounding box center [782, 306] width 12 height 12
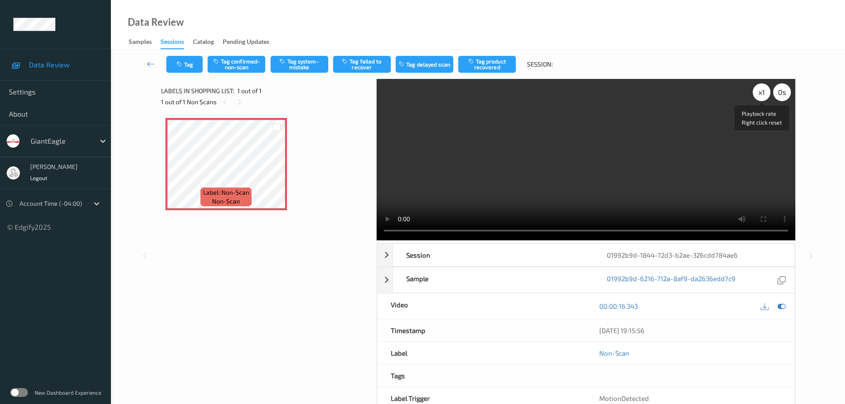
click at [768, 100] on div "x 1 0 s Playback rate Right click reset" at bounding box center [772, 92] width 38 height 18
click at [762, 96] on div "x 1" at bounding box center [762, 92] width 18 height 18
click at [762, 96] on div "x 2" at bounding box center [762, 92] width 18 height 18
click at [243, 66] on button "Tag confirmed-non-scan" at bounding box center [237, 64] width 58 height 17
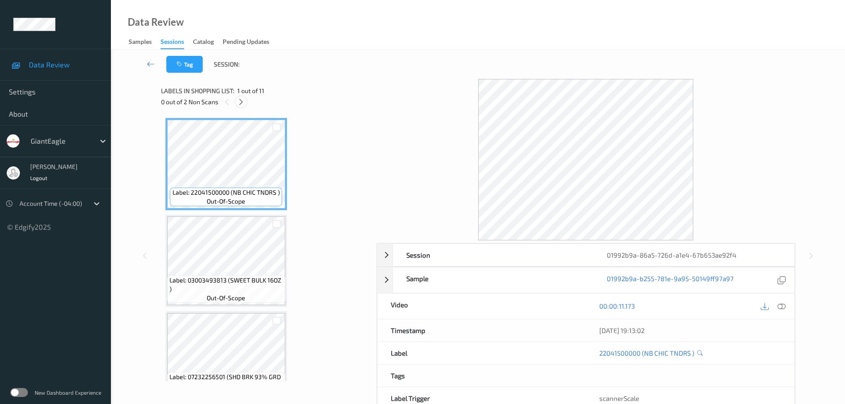
click at [236, 102] on div "0 out of 2 Non Scans" at bounding box center [265, 101] width 209 height 11
click at [241, 101] on icon at bounding box center [241, 102] width 8 height 8
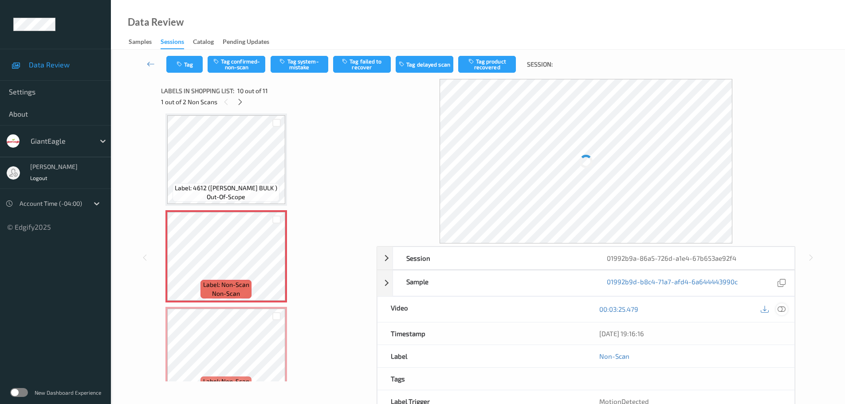
click at [785, 311] on icon at bounding box center [782, 309] width 8 height 8
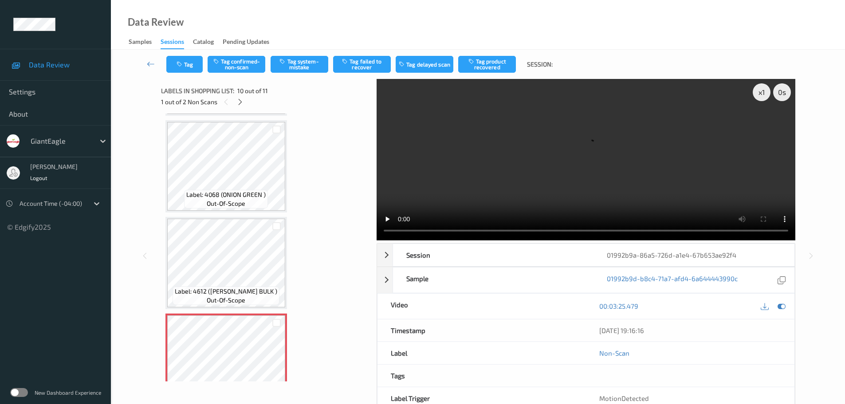
scroll to position [556, 0]
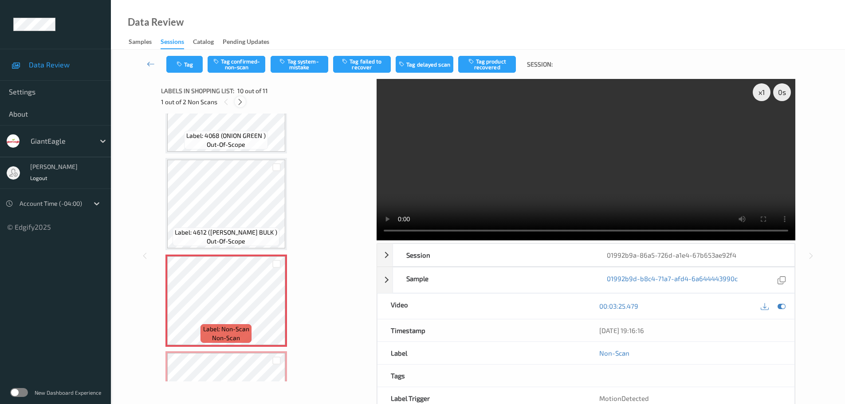
click at [243, 103] on icon at bounding box center [240, 102] width 8 height 8
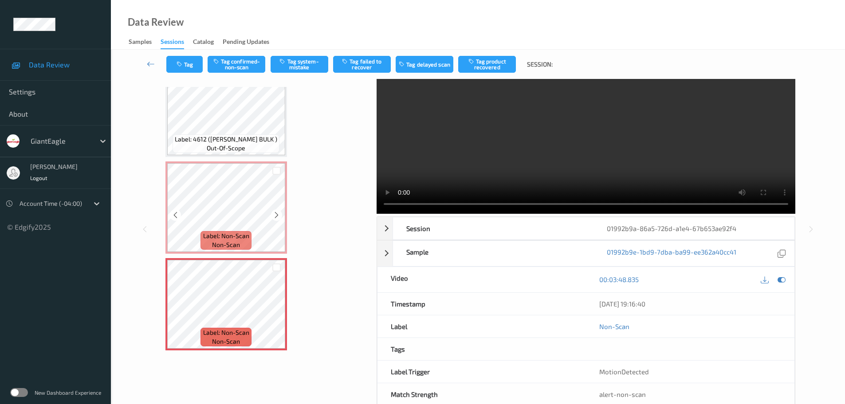
scroll to position [47, 0]
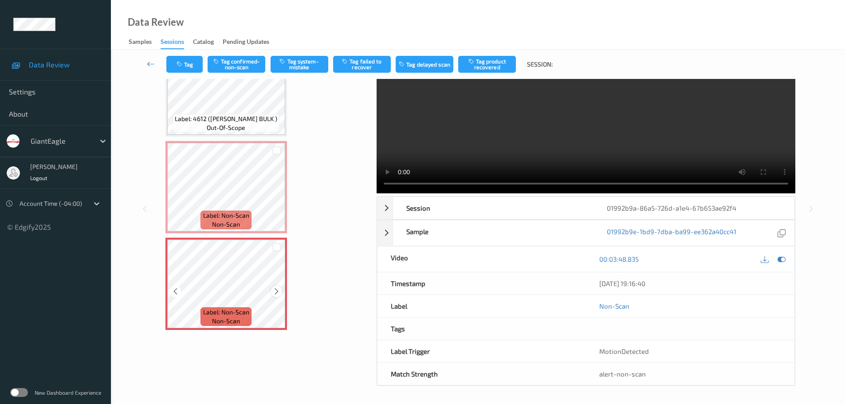
click at [279, 291] on icon at bounding box center [277, 291] width 8 height 8
click at [281, 291] on div at bounding box center [276, 291] width 11 height 11
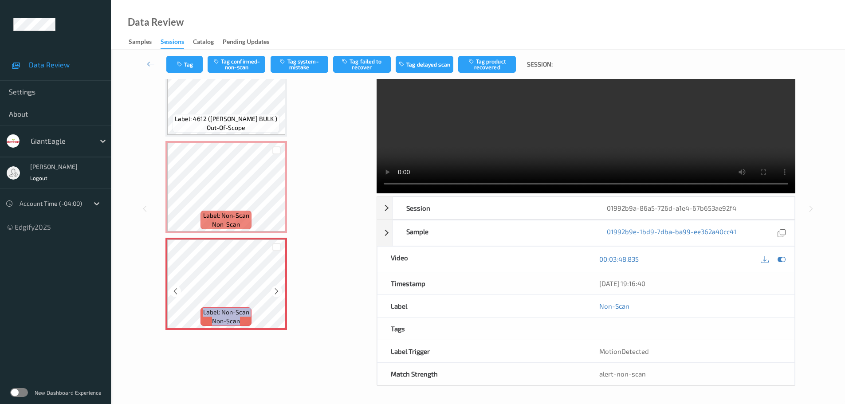
click at [281, 291] on div at bounding box center [276, 291] width 11 height 11
click at [275, 195] on icon at bounding box center [277, 195] width 8 height 8
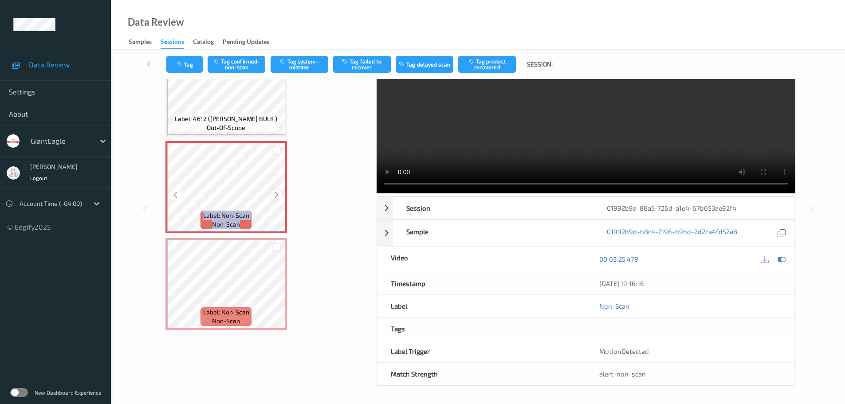
click at [275, 194] on icon at bounding box center [277, 195] width 8 height 8
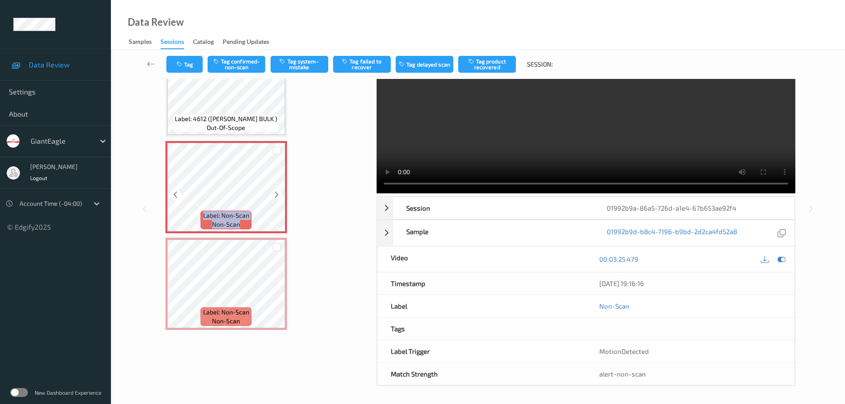
click at [275, 194] on icon at bounding box center [277, 195] width 8 height 8
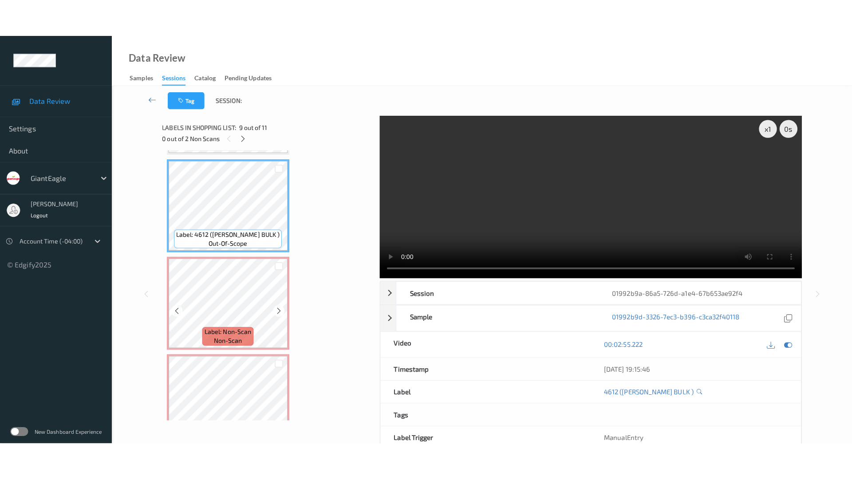
scroll to position [770, 0]
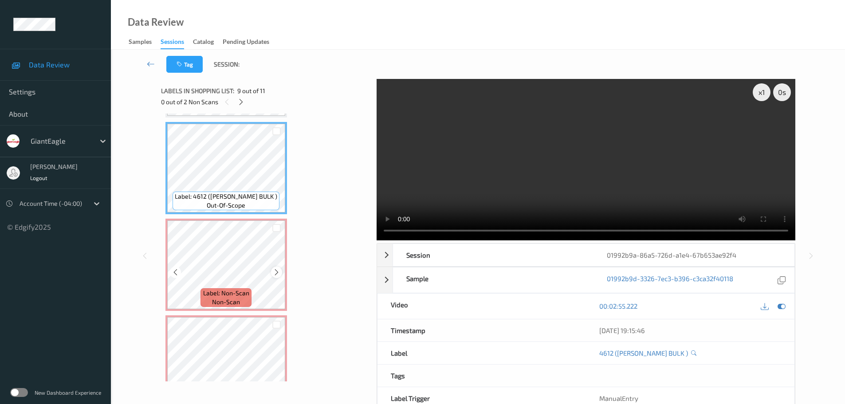
click at [274, 271] on icon at bounding box center [277, 272] width 8 height 8
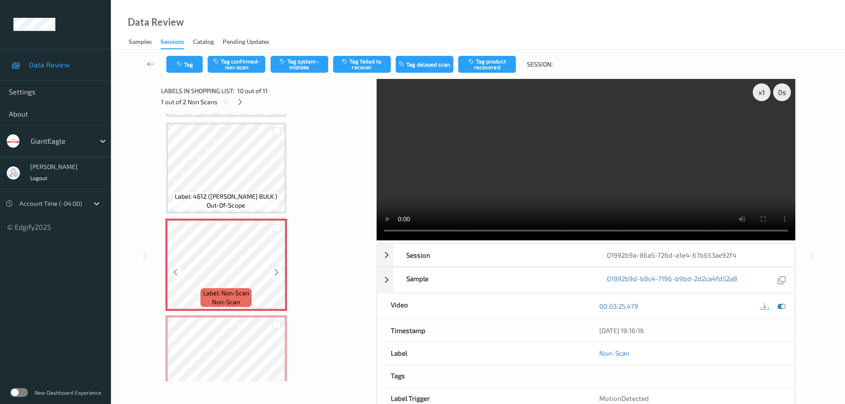
click at [274, 271] on icon at bounding box center [277, 272] width 8 height 8
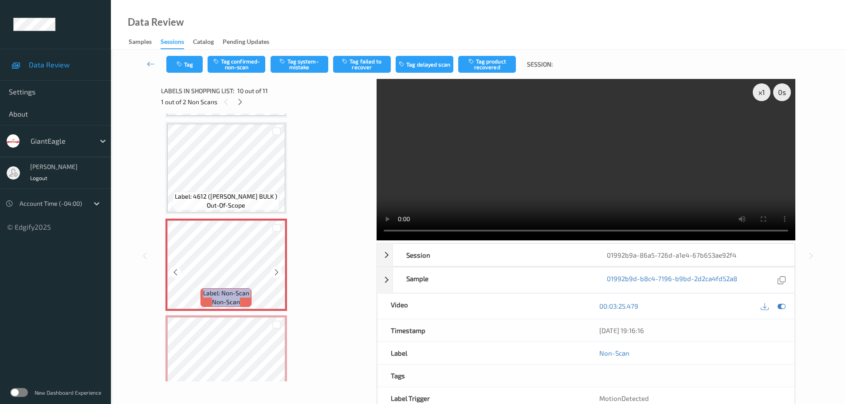
click at [274, 271] on icon at bounding box center [277, 272] width 8 height 8
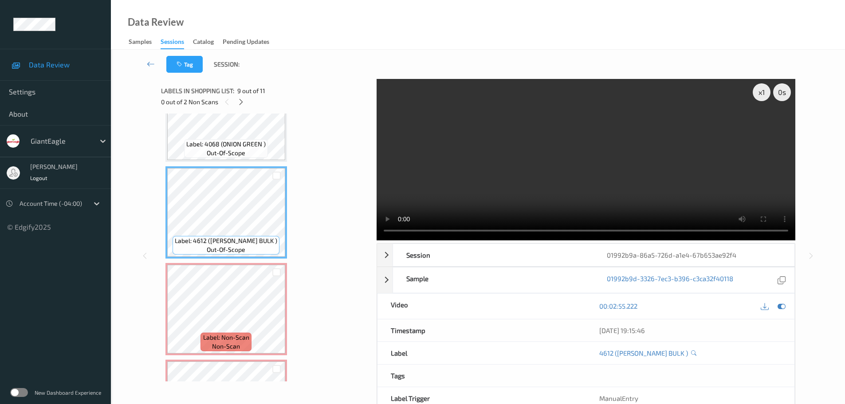
scroll to position [800, 0]
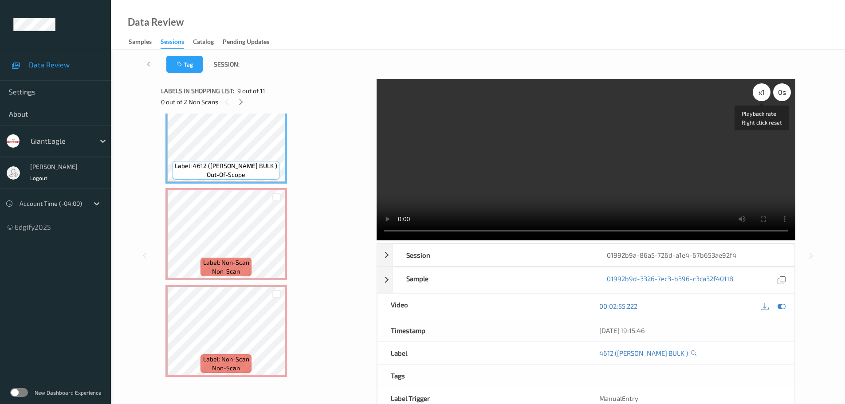
click at [757, 97] on div "x 1" at bounding box center [762, 92] width 18 height 18
click at [757, 97] on div "x 2" at bounding box center [762, 92] width 18 height 18
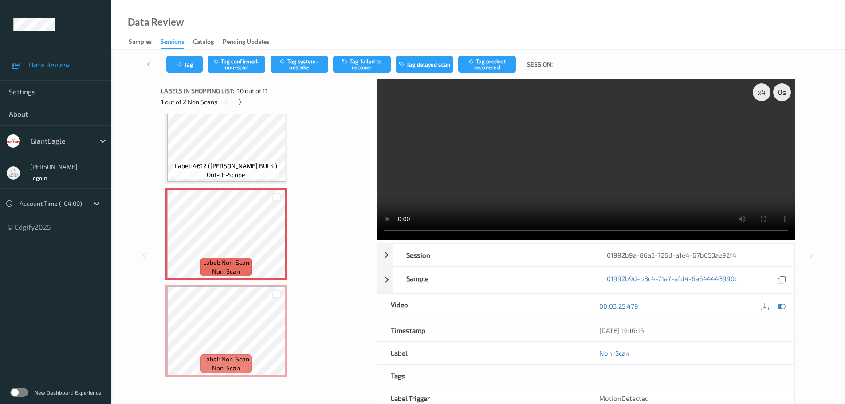
click at [307, 66] on button "Tag system-mistake" at bounding box center [300, 64] width 58 height 17
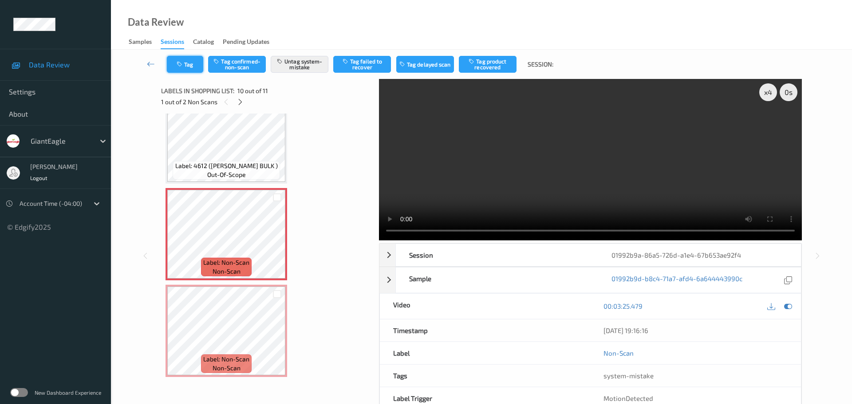
click at [193, 58] on button "Tag" at bounding box center [185, 64] width 36 height 17
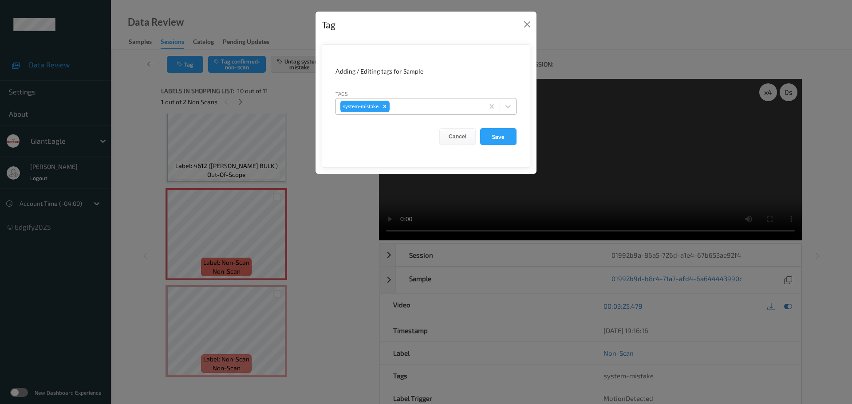
click at [438, 113] on div "system-mistake" at bounding box center [410, 106] width 148 height 15
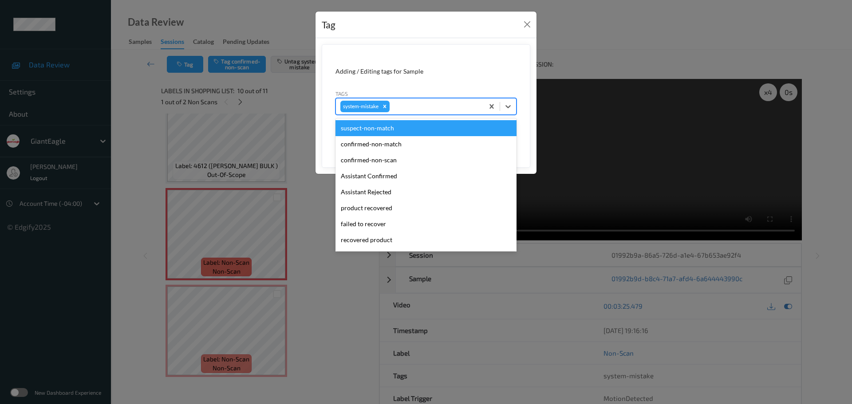
click at [441, 106] on div at bounding box center [435, 106] width 88 height 11
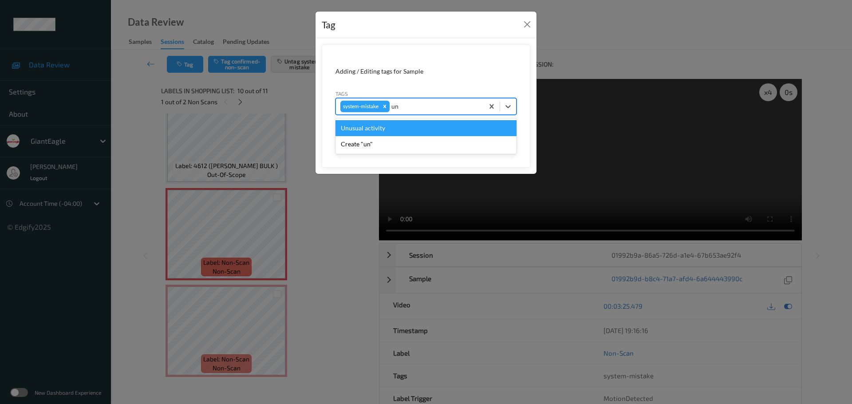
type input "unu"
click at [410, 126] on div "Unusual activity" at bounding box center [425, 128] width 181 height 16
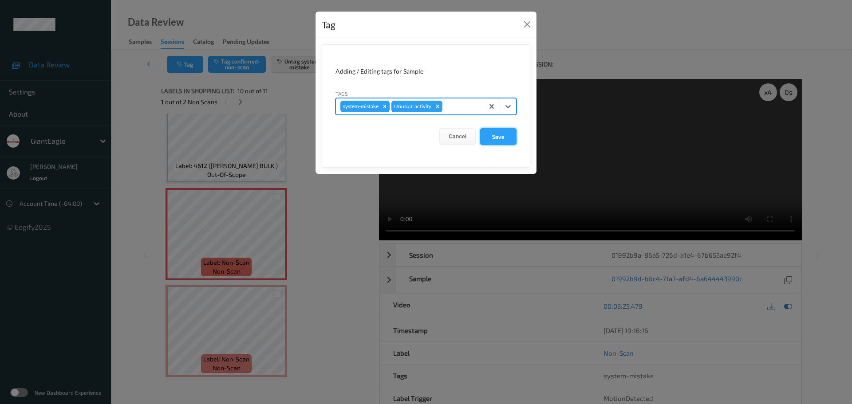
click at [501, 138] on button "Save" at bounding box center [498, 136] width 36 height 17
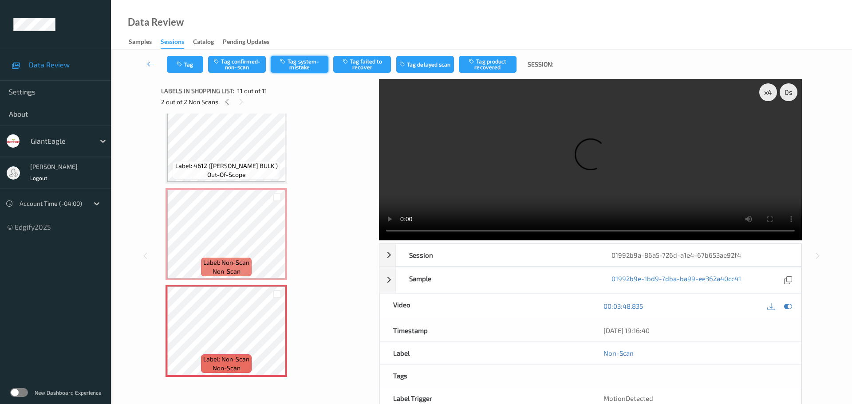
click at [307, 71] on button "Tag system-mistake" at bounding box center [300, 64] width 58 height 17
click at [180, 64] on icon "button" at bounding box center [181, 64] width 8 height 6
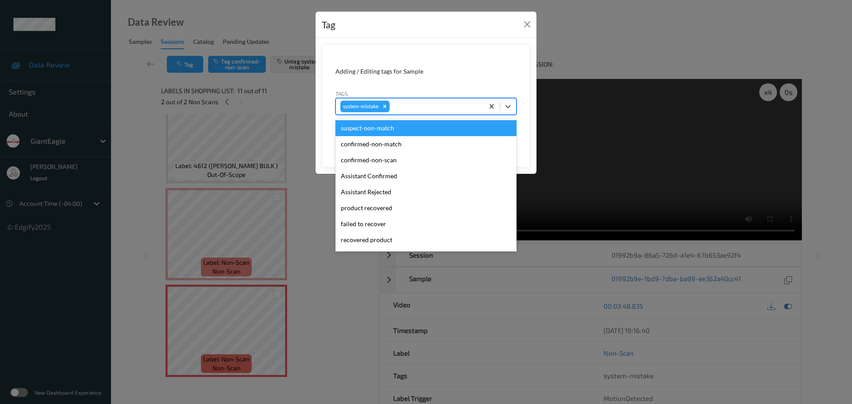
click at [413, 105] on div at bounding box center [435, 106] width 88 height 11
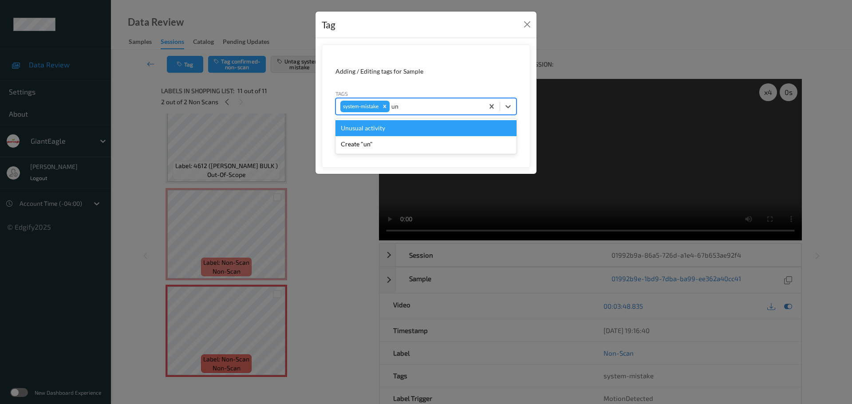
type input "unu"
click at [402, 127] on div "Unusual activity" at bounding box center [425, 128] width 181 height 16
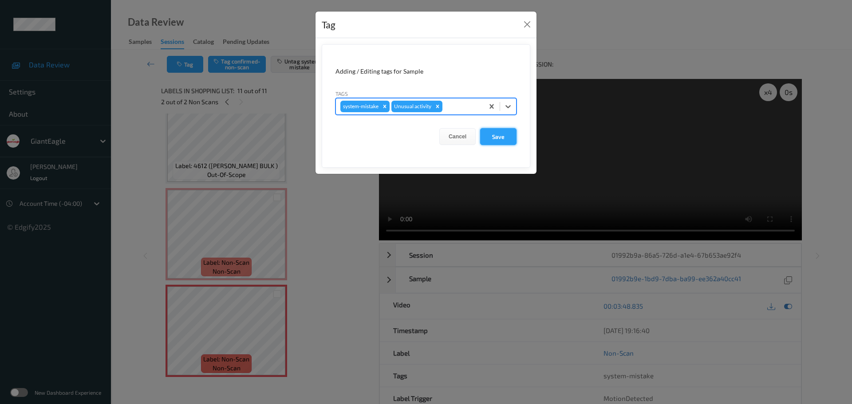
click at [486, 137] on button "Save" at bounding box center [498, 136] width 36 height 17
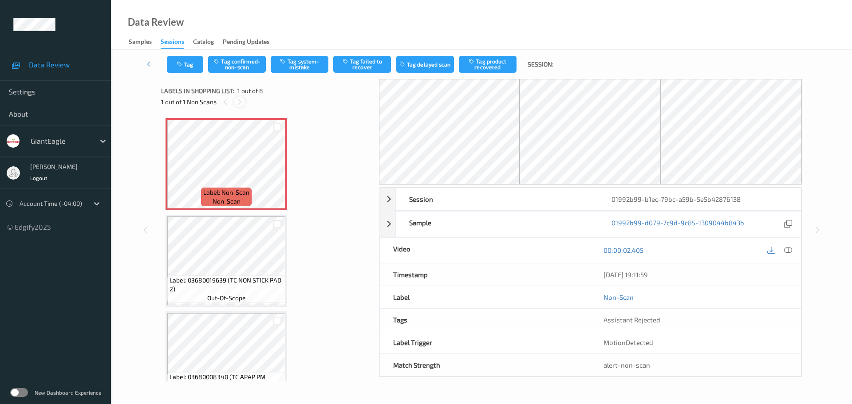
click at [241, 106] on div at bounding box center [239, 101] width 11 height 11
click at [791, 247] on icon at bounding box center [788, 250] width 8 height 8
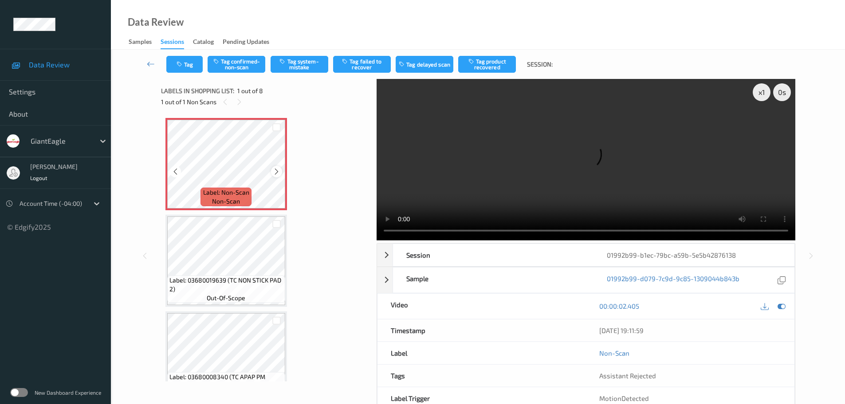
click at [278, 170] on icon at bounding box center [277, 172] width 8 height 8
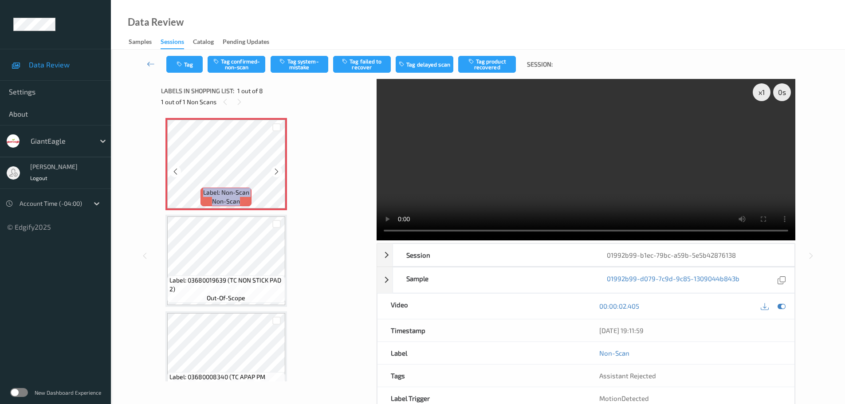
click at [278, 170] on icon at bounding box center [277, 172] width 8 height 8
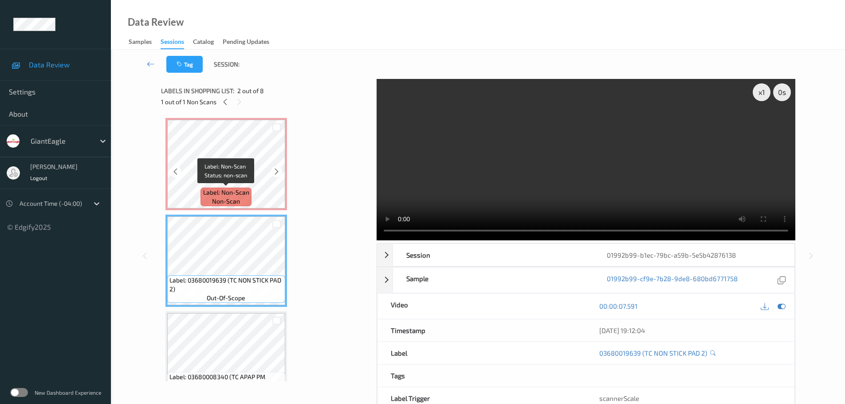
click at [224, 188] on div "Label: Non-Scan non-scan" at bounding box center [226, 197] width 51 height 19
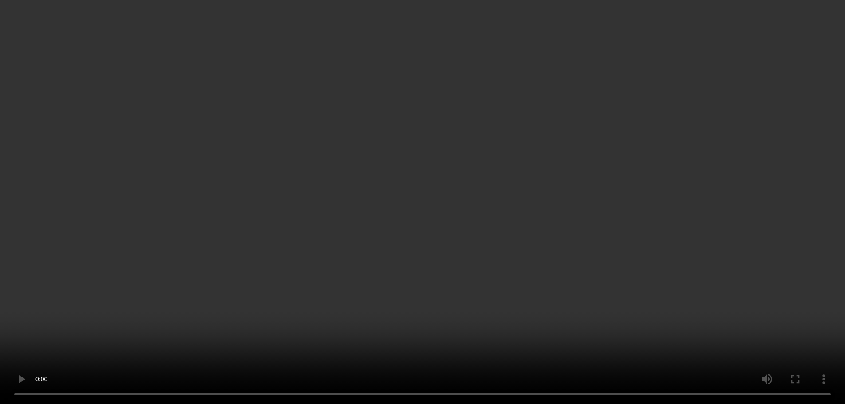
scroll to position [44, 0]
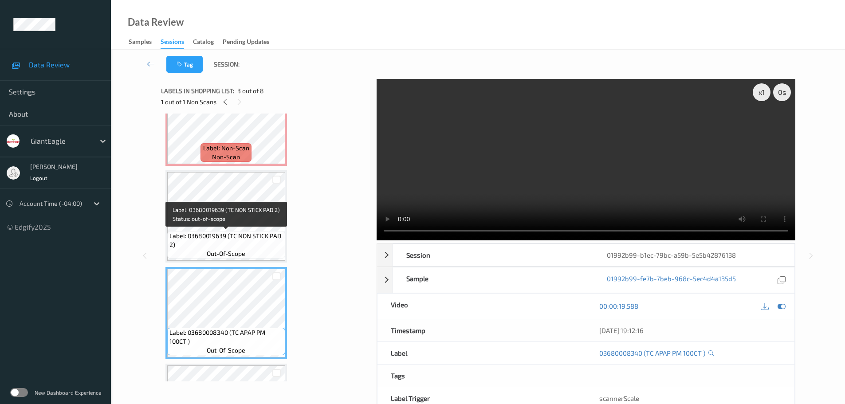
click at [229, 243] on span "Label: 03680019639 (TC NON STICK PAD 2)" at bounding box center [226, 241] width 114 height 18
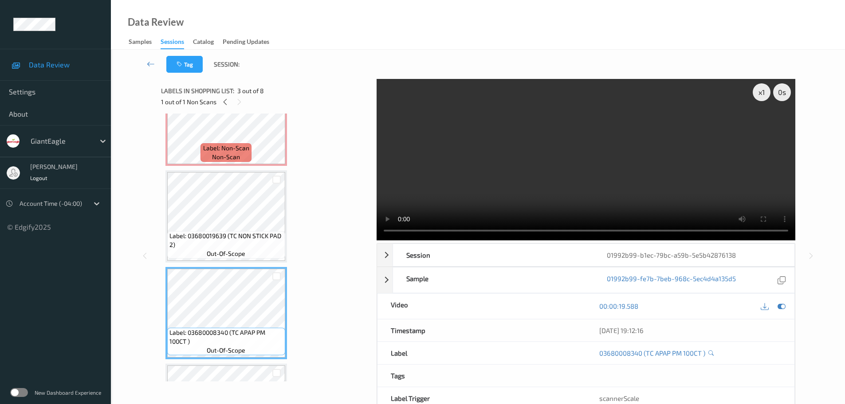
scroll to position [0, 0]
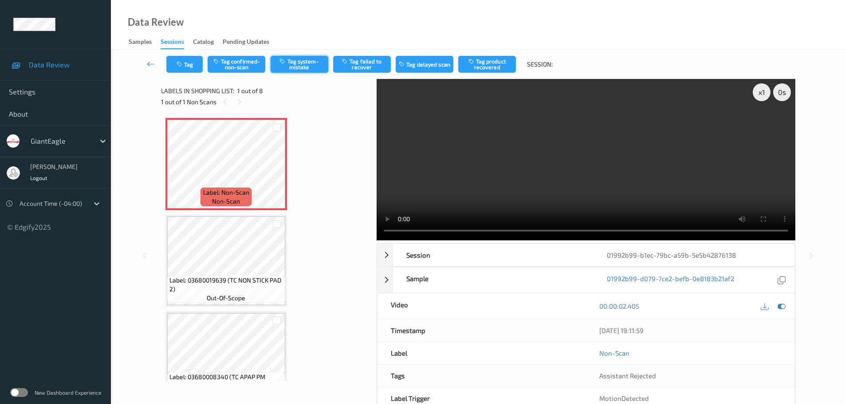
click at [297, 64] on button "Tag system-mistake" at bounding box center [300, 64] width 58 height 17
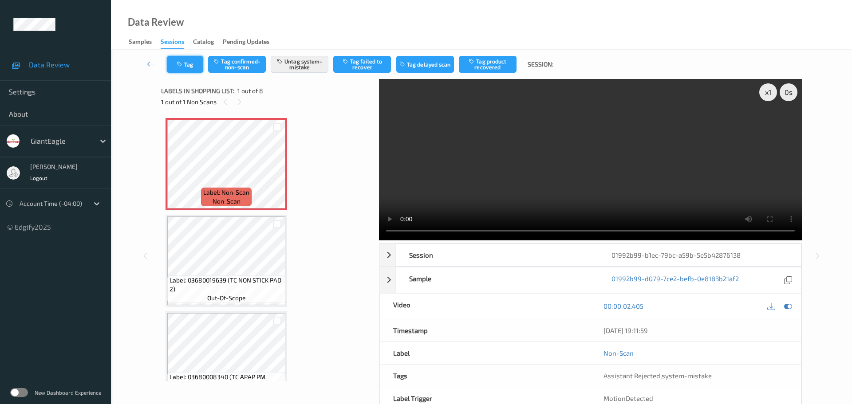
click at [182, 62] on icon "button" at bounding box center [181, 64] width 8 height 6
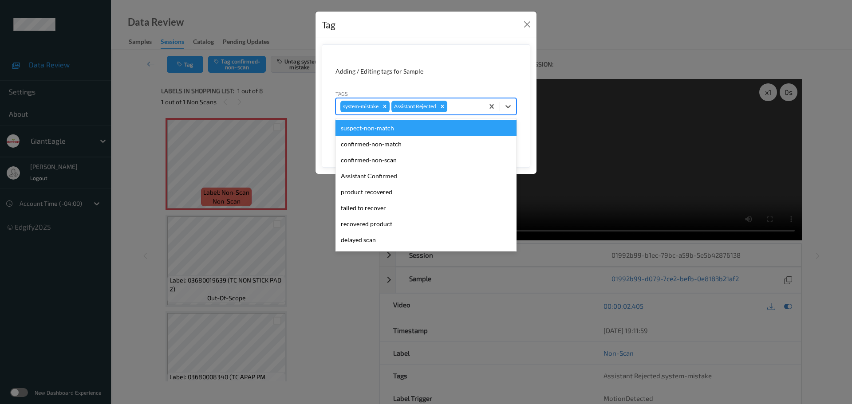
click at [465, 103] on div at bounding box center [464, 106] width 30 height 11
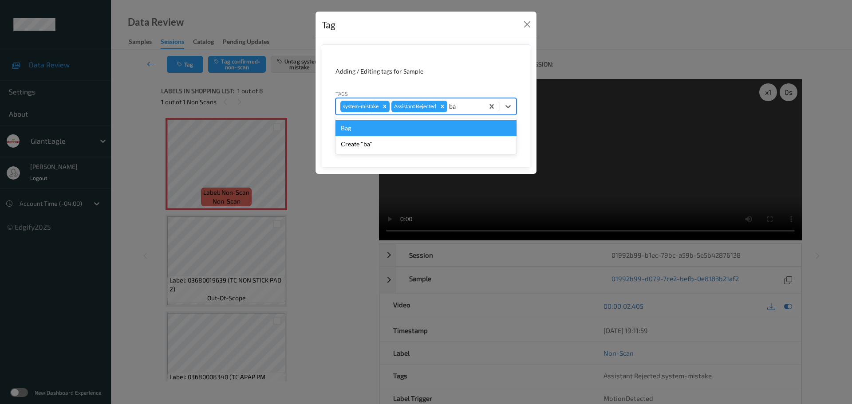
type input "bag"
click at [425, 126] on div "Bag" at bounding box center [425, 128] width 181 height 16
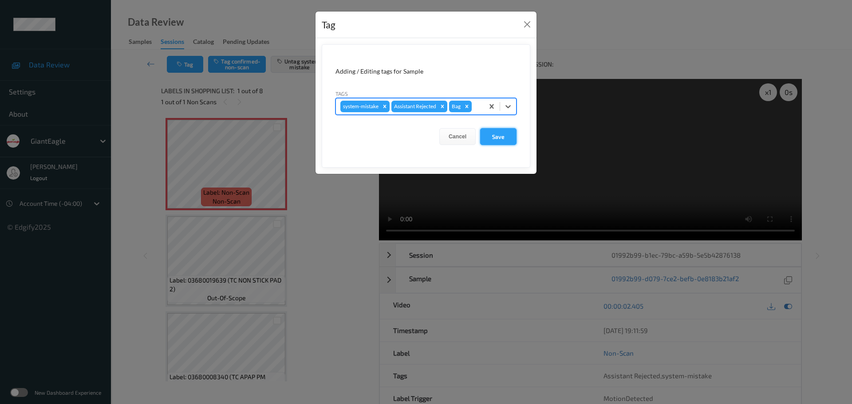
click at [497, 134] on button "Save" at bounding box center [498, 136] width 36 height 17
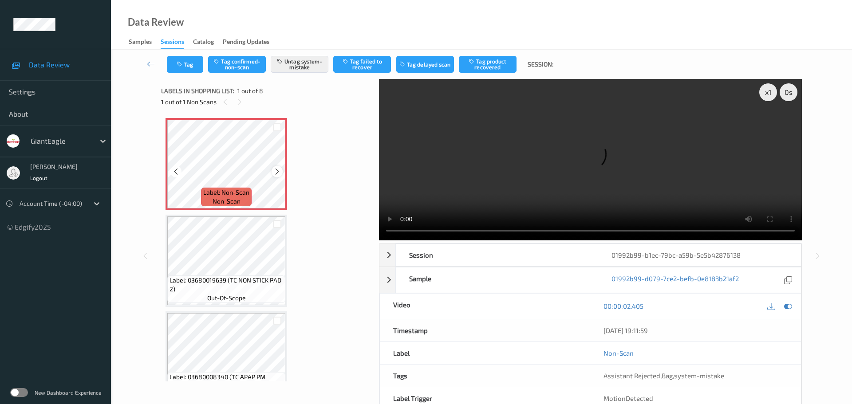
click at [279, 171] on icon at bounding box center [277, 172] width 8 height 8
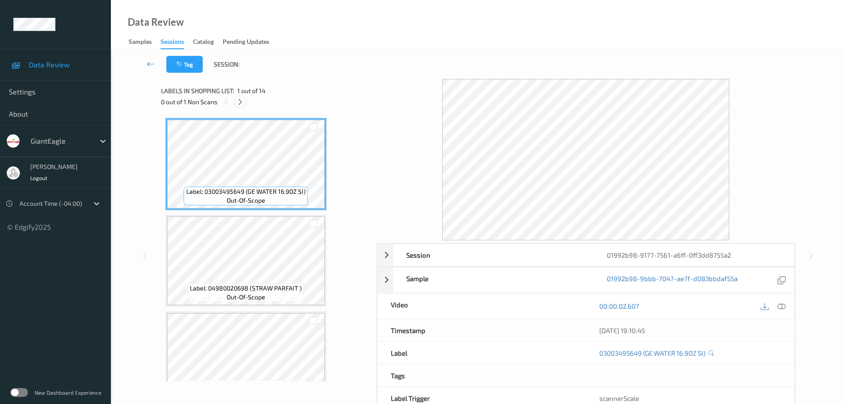
click at [240, 106] on div at bounding box center [240, 101] width 11 height 11
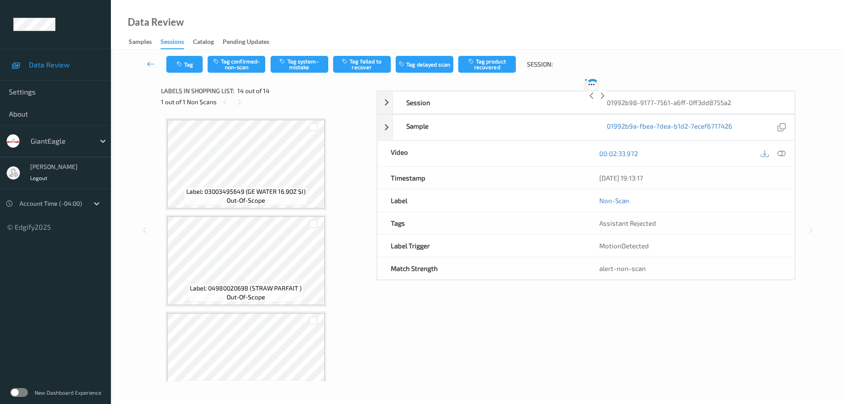
scroll to position [1090, 0]
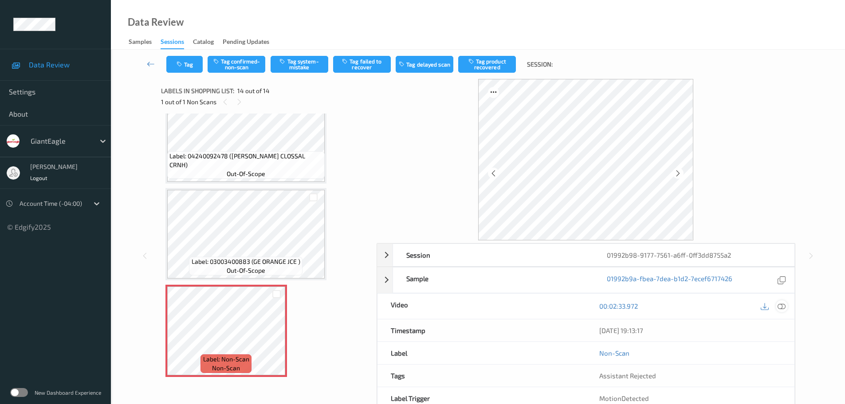
click at [782, 307] on icon at bounding box center [782, 306] width 8 height 8
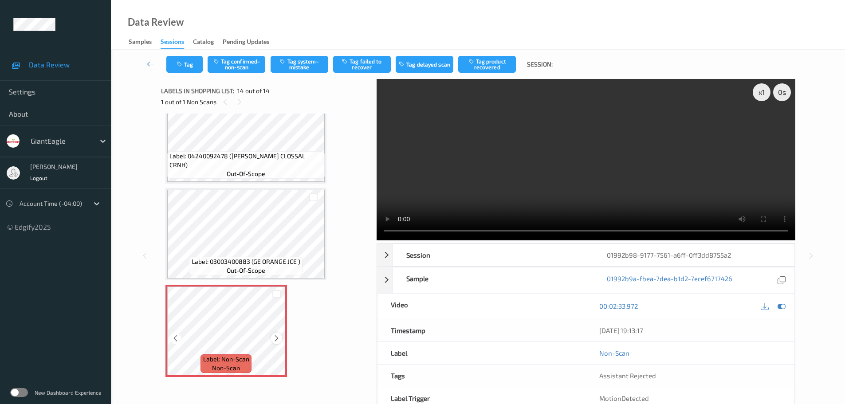
click at [277, 338] on icon at bounding box center [277, 339] width 8 height 8
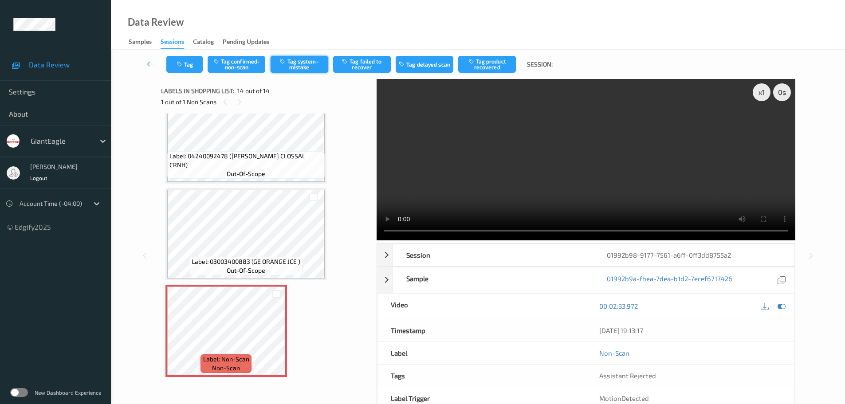
click at [318, 69] on button "Tag system-mistake" at bounding box center [300, 64] width 58 height 17
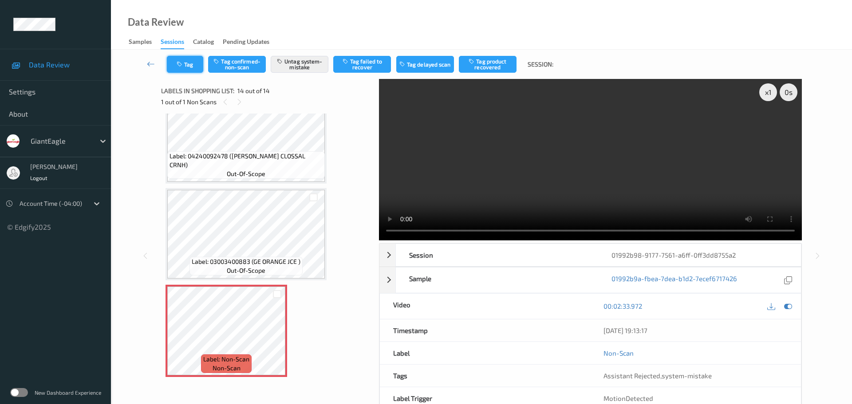
click at [198, 65] on button "Tag" at bounding box center [185, 64] width 36 height 17
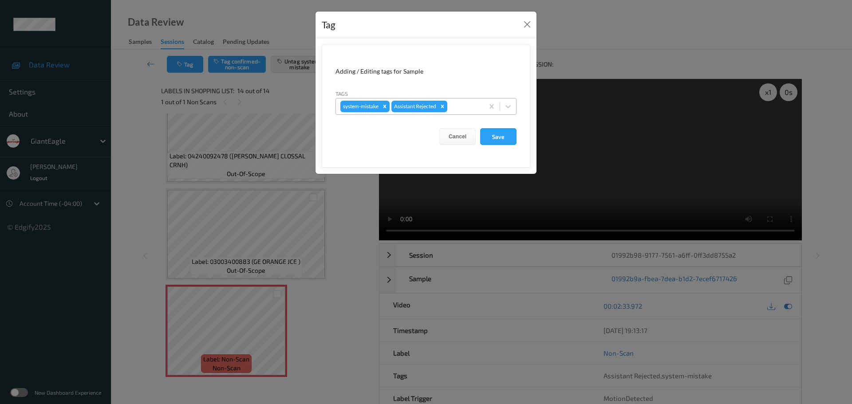
click at [461, 108] on div at bounding box center [464, 106] width 30 height 11
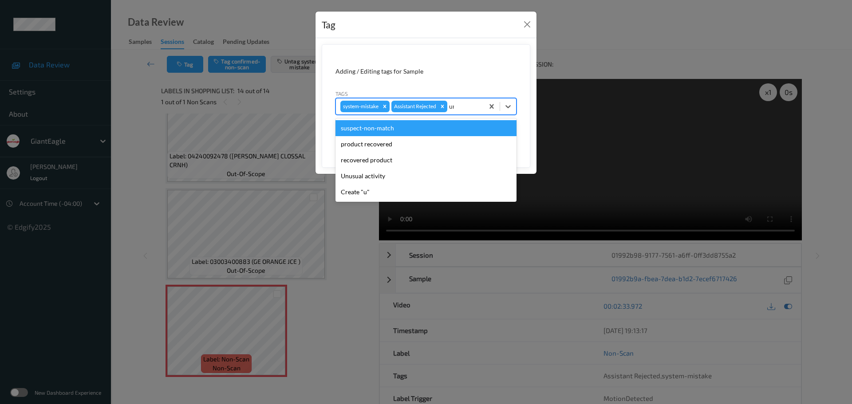
type input "unu"
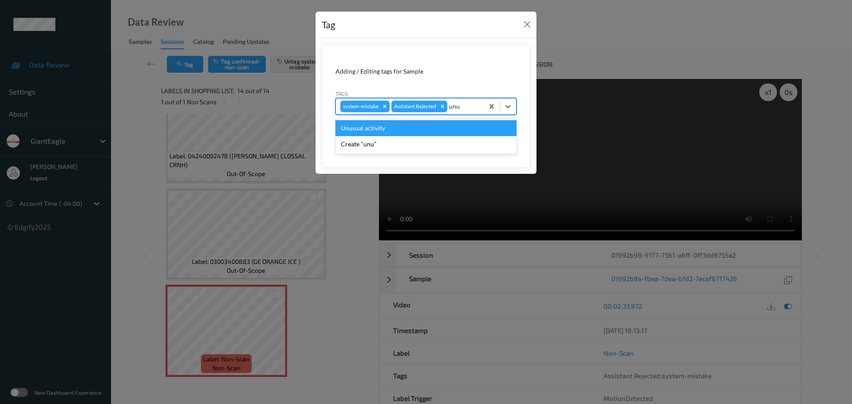
click at [431, 129] on div "Unusual activity" at bounding box center [425, 128] width 181 height 16
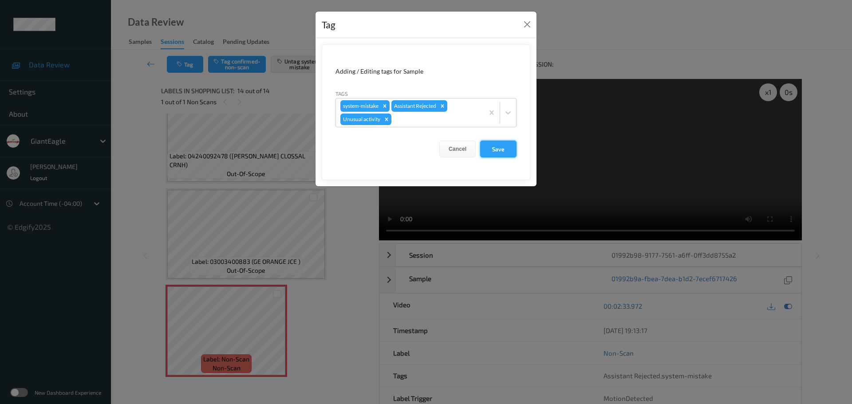
click at [497, 149] on button "Save" at bounding box center [498, 149] width 36 height 17
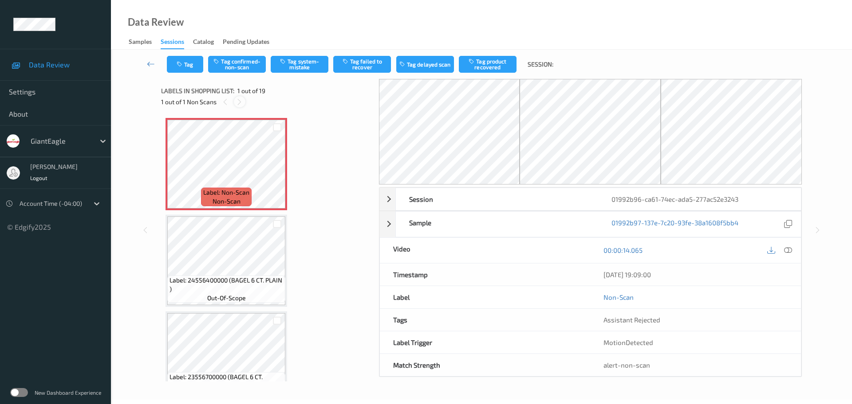
click at [235, 103] on div at bounding box center [239, 101] width 11 height 11
click at [787, 250] on icon at bounding box center [788, 250] width 8 height 8
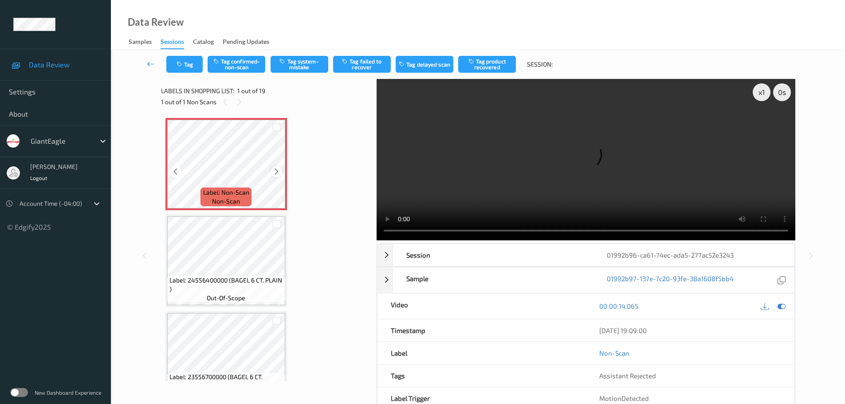
click at [279, 167] on div at bounding box center [276, 171] width 11 height 11
click at [278, 167] on div at bounding box center [276, 171] width 11 height 11
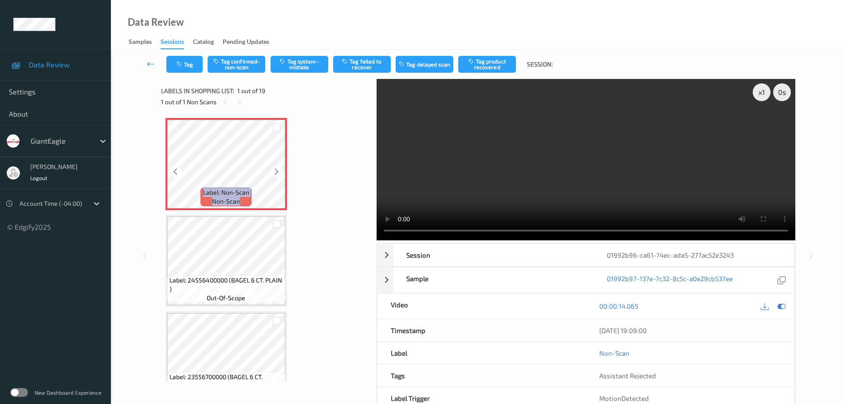
click at [278, 167] on div at bounding box center [276, 171] width 11 height 11
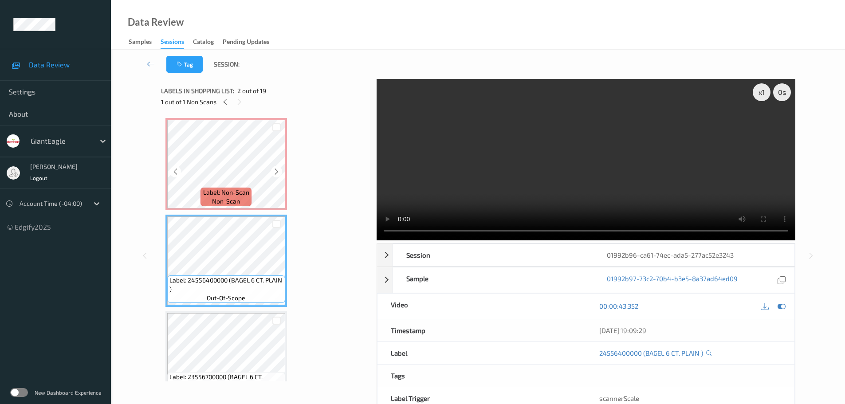
click at [248, 189] on span "Label: Non-Scan" at bounding box center [226, 192] width 46 height 9
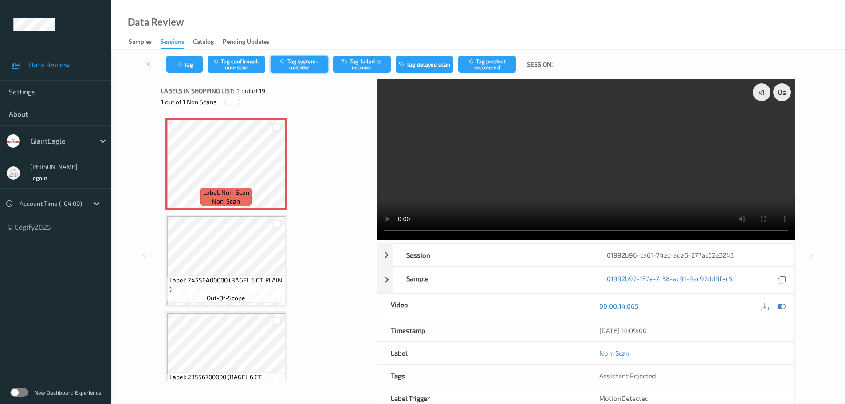
click at [302, 63] on button "Tag system-mistake" at bounding box center [300, 64] width 58 height 17
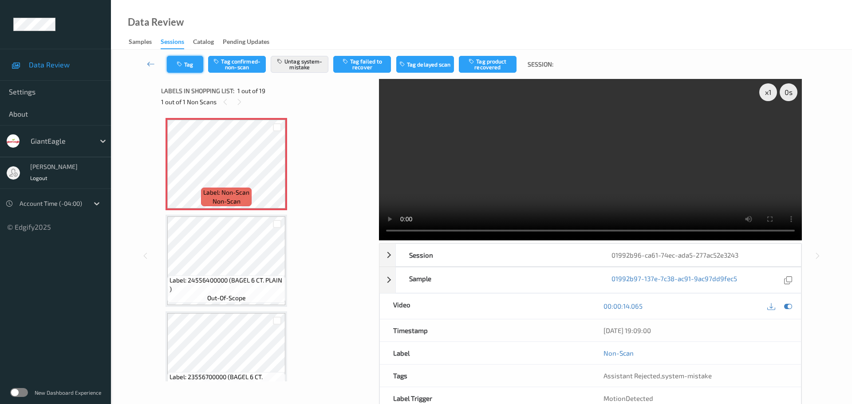
click at [193, 61] on button "Tag" at bounding box center [185, 64] width 36 height 17
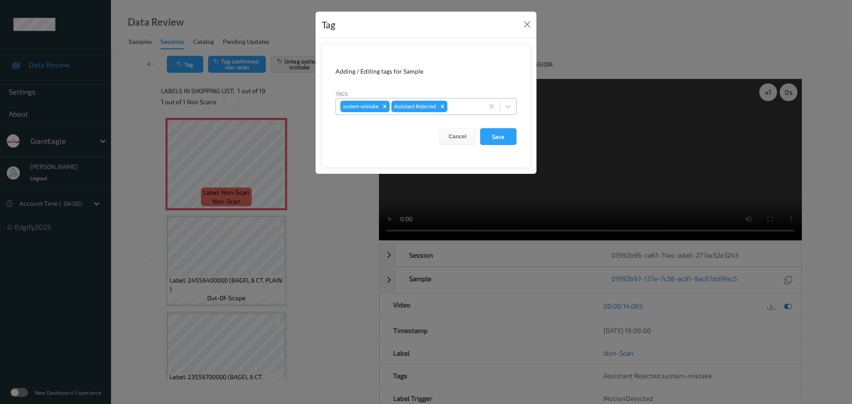
click at [473, 106] on div at bounding box center [464, 106] width 30 height 11
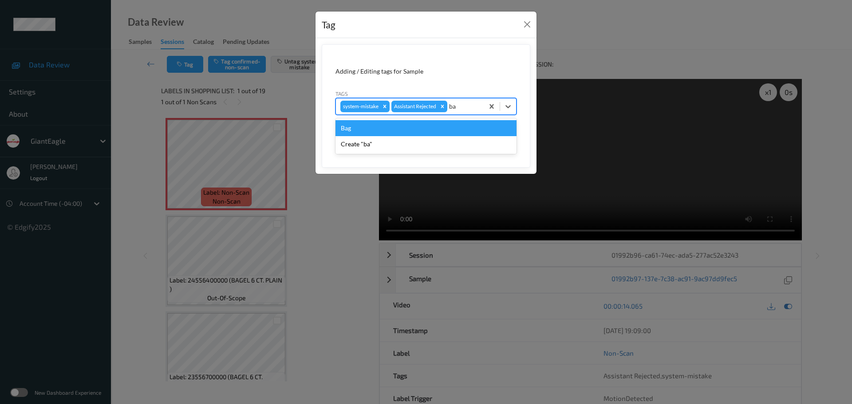
type input "bag"
click at [402, 129] on div "Bag" at bounding box center [425, 128] width 181 height 16
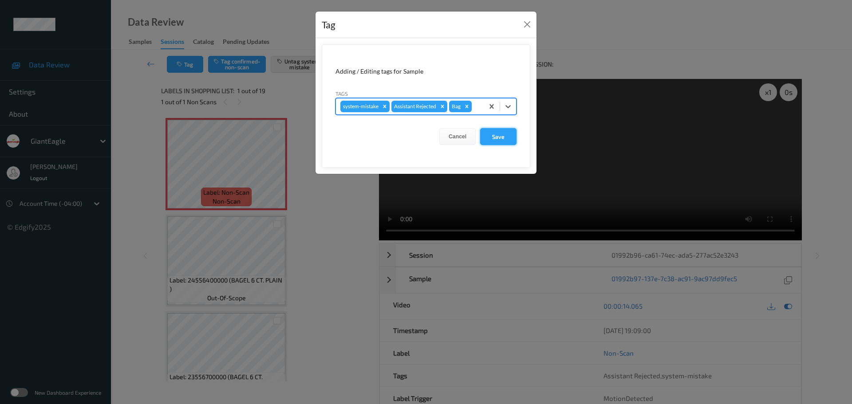
click at [488, 139] on button "Save" at bounding box center [498, 136] width 36 height 17
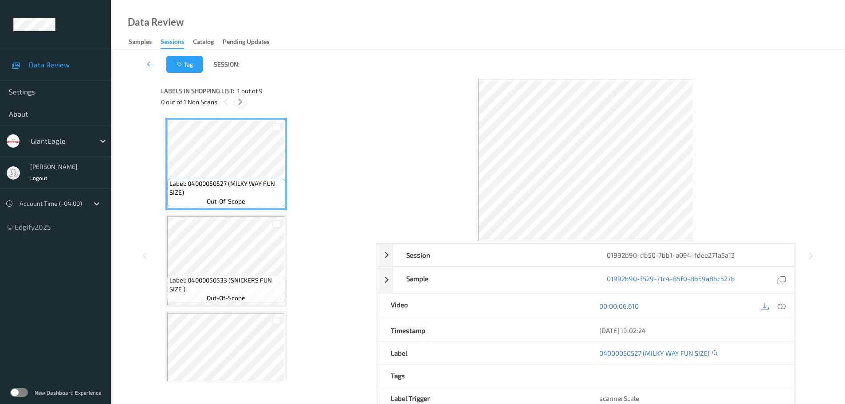
click at [237, 101] on icon at bounding box center [240, 102] width 8 height 8
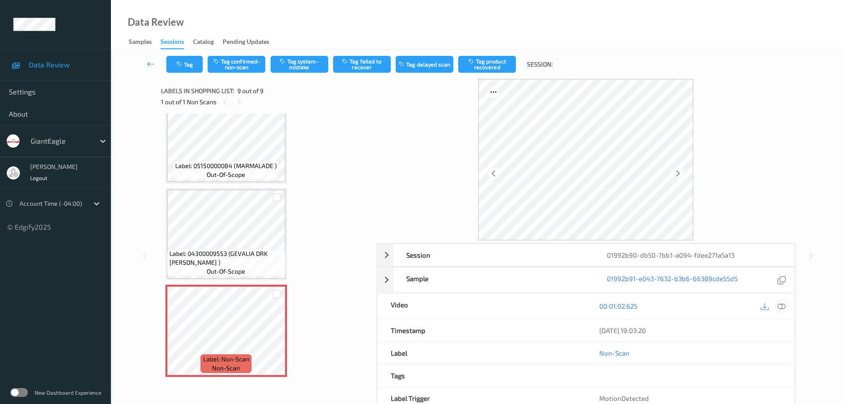
click at [782, 310] on icon at bounding box center [782, 306] width 8 height 8
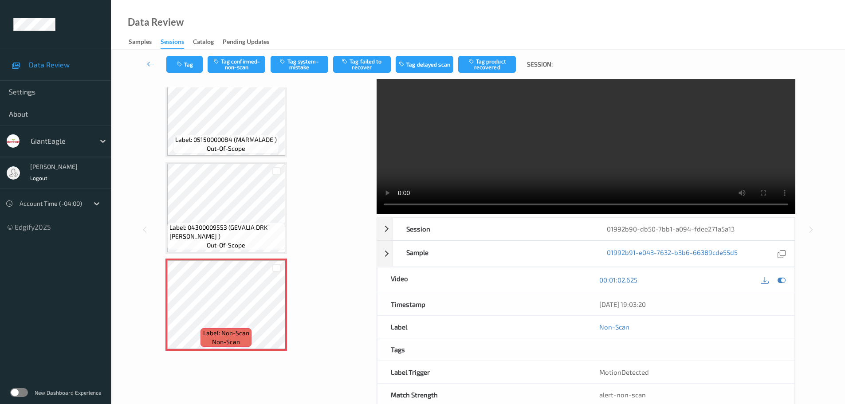
scroll to position [47, 0]
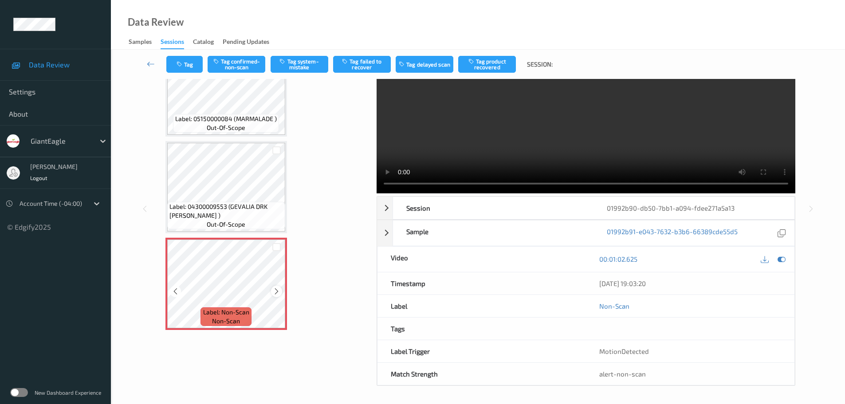
click at [276, 292] on icon at bounding box center [277, 291] width 8 height 8
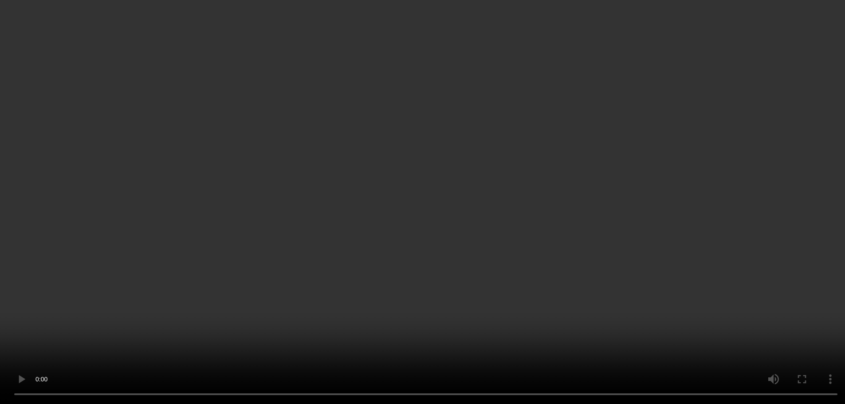
scroll to position [607, 0]
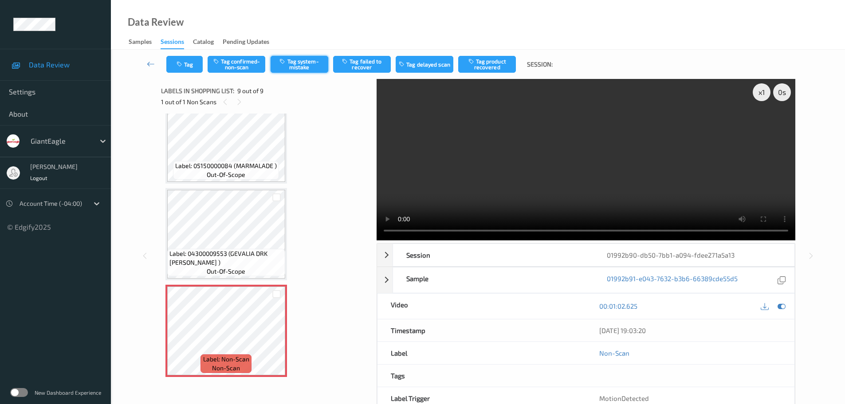
click at [307, 66] on button "Tag system-mistake" at bounding box center [300, 64] width 58 height 17
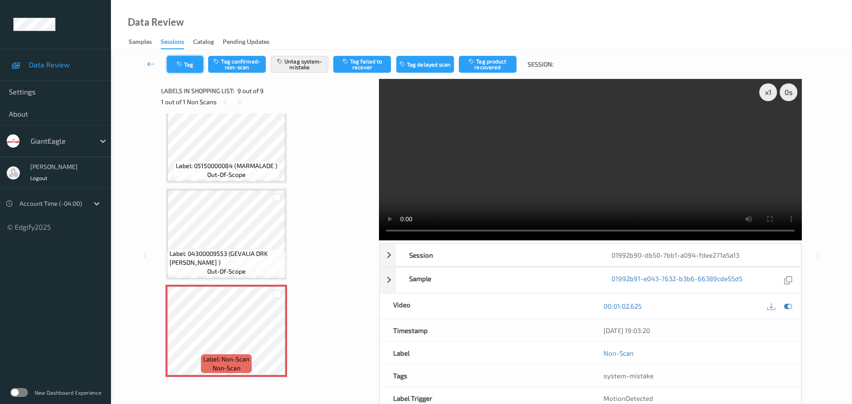
click at [190, 69] on button "Tag" at bounding box center [185, 64] width 36 height 17
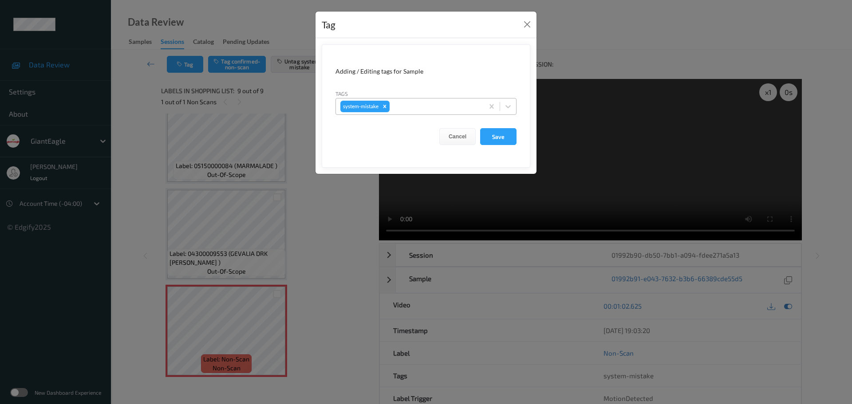
click at [419, 100] on div "system-mistake" at bounding box center [410, 106] width 148 height 15
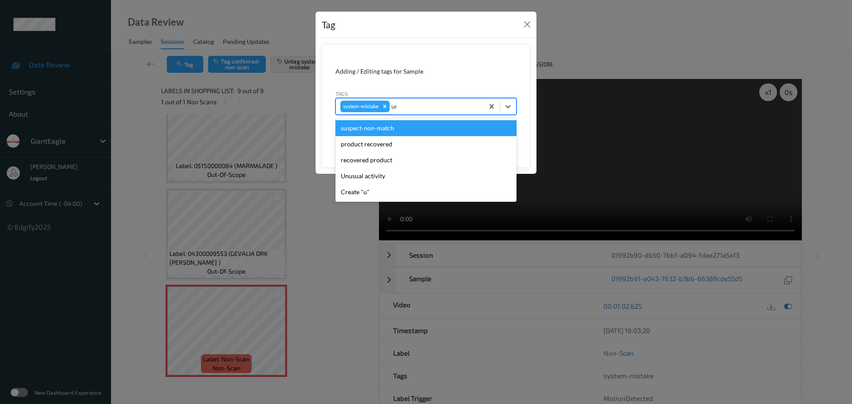
type input "unu"
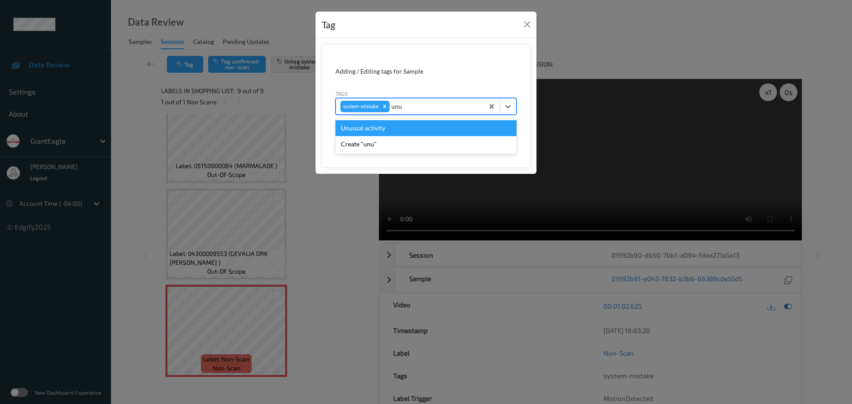
click at [399, 125] on div "Unusual activity" at bounding box center [425, 128] width 181 height 16
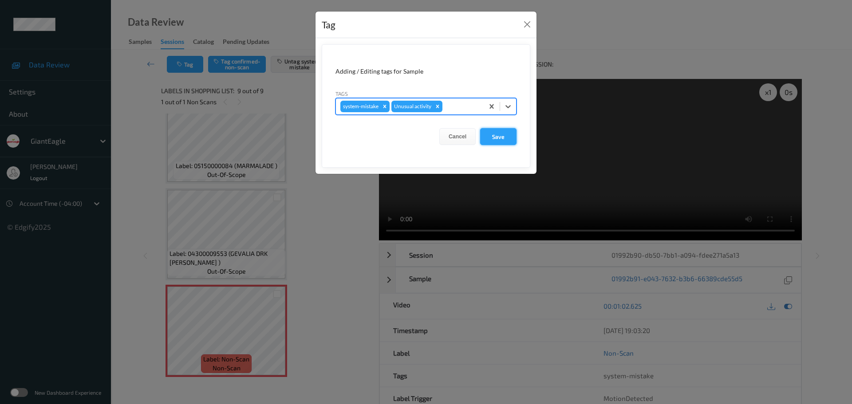
click at [495, 136] on button "Save" at bounding box center [498, 136] width 36 height 17
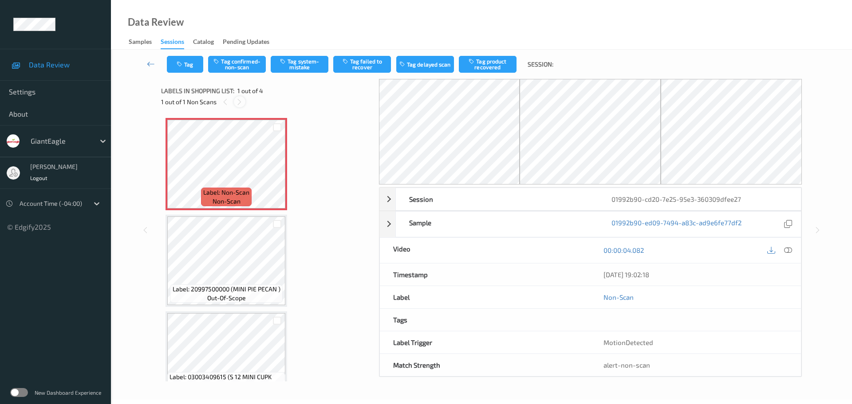
click at [239, 103] on icon at bounding box center [240, 102] width 8 height 8
click at [788, 250] on icon at bounding box center [788, 250] width 8 height 8
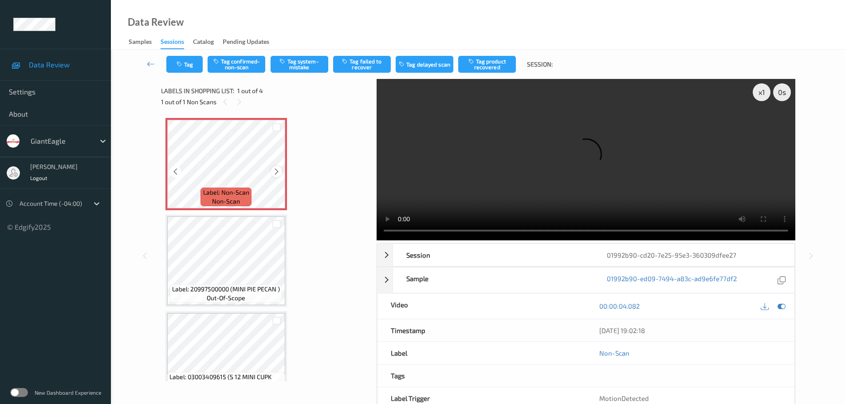
click at [274, 166] on div at bounding box center [276, 171] width 11 height 11
click at [274, 171] on icon at bounding box center [277, 172] width 8 height 8
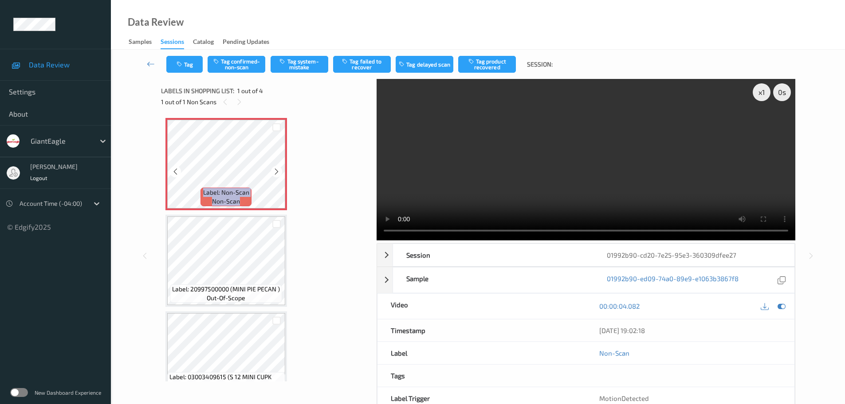
click at [274, 171] on icon at bounding box center [277, 172] width 8 height 8
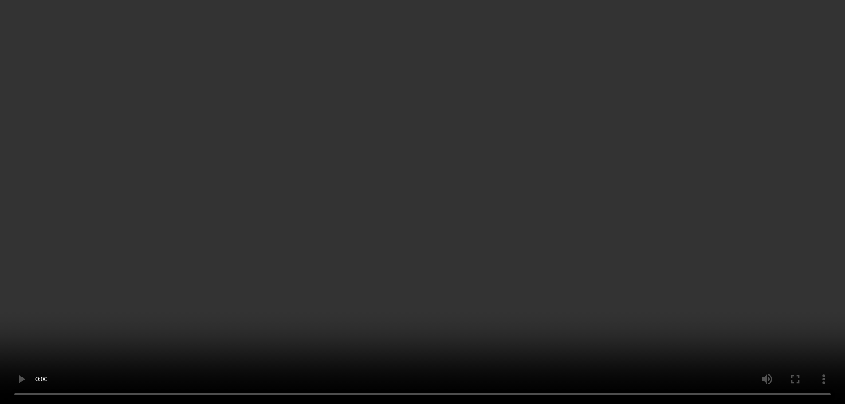
scroll to position [123, 0]
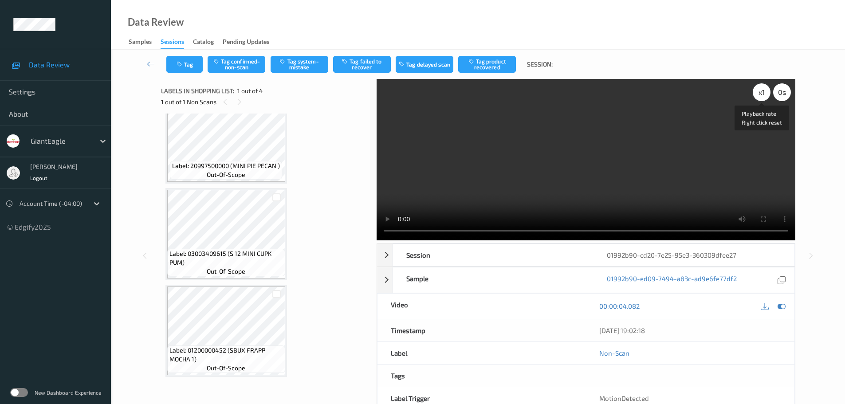
click at [762, 89] on div "x 1" at bounding box center [762, 92] width 18 height 18
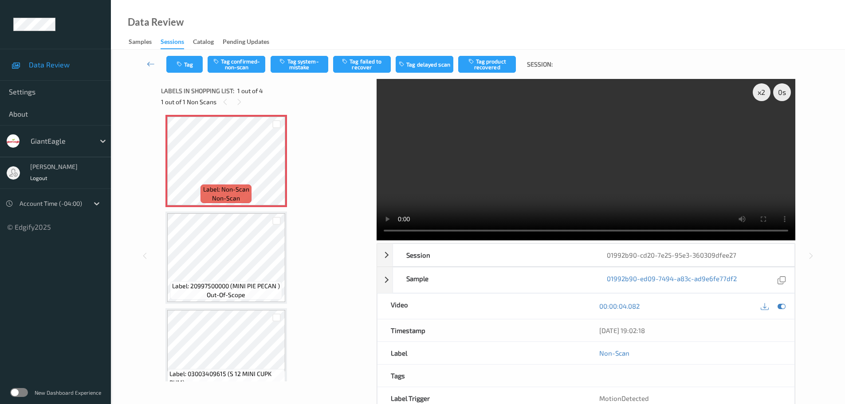
scroll to position [0, 0]
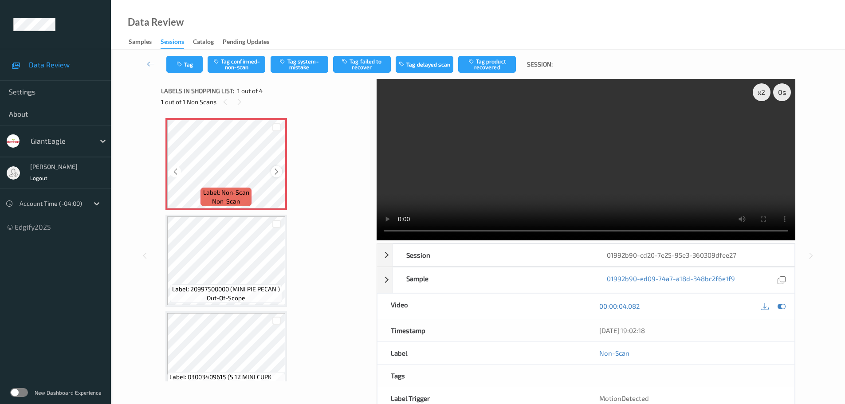
click at [279, 171] on icon at bounding box center [277, 172] width 8 height 8
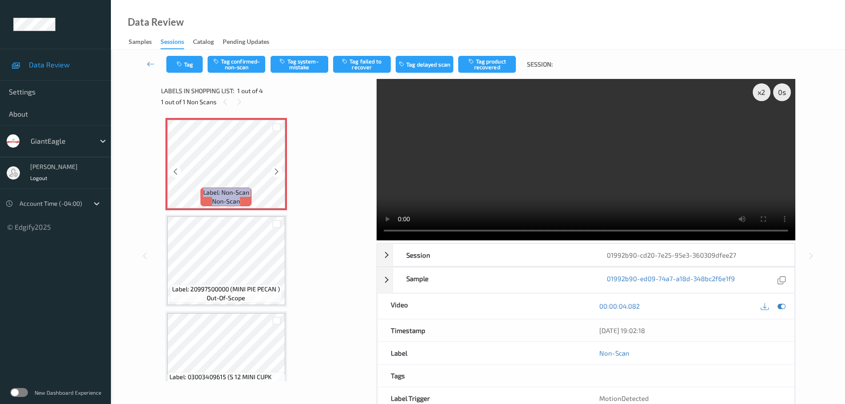
click at [279, 171] on icon at bounding box center [277, 172] width 8 height 8
drag, startPoint x: 461, startPoint y: 92, endPoint x: 632, endPoint y: 266, distance: 243.8
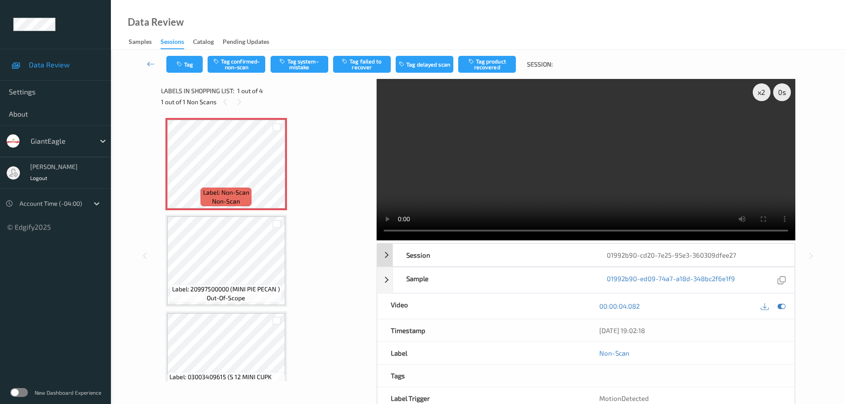
click at [632, 266] on div "x 2 0 s Session 01992b90-cd20-7e25-95e3-360309dfee27 Session ID 01992b90-cd20-7…" at bounding box center [586, 256] width 419 height 354
click at [308, 67] on button "Tag system-mistake" at bounding box center [300, 64] width 58 height 17
click at [276, 173] on icon at bounding box center [277, 172] width 8 height 8
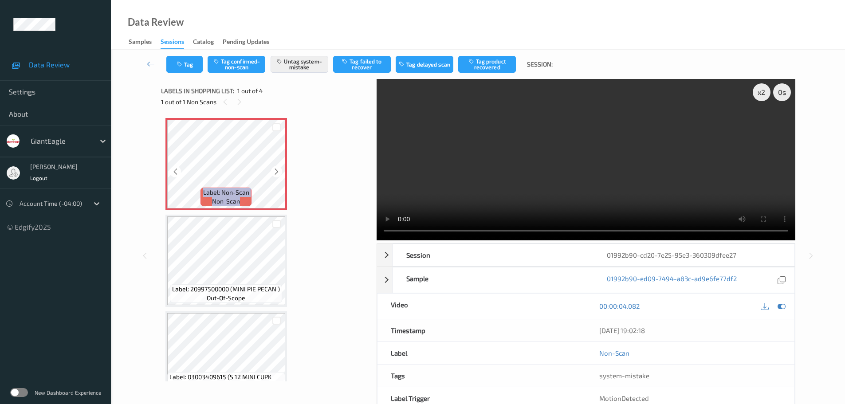
click at [276, 173] on icon at bounding box center [277, 172] width 8 height 8
click at [180, 65] on icon "button" at bounding box center [181, 64] width 8 height 6
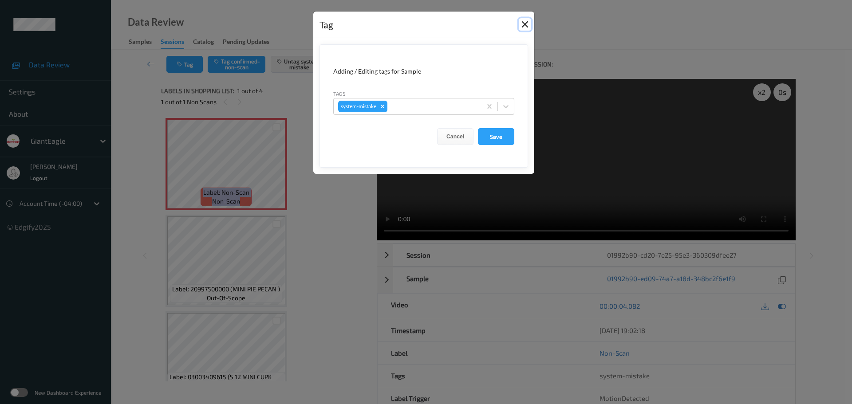
click at [526, 22] on button "Close" at bounding box center [525, 24] width 12 height 12
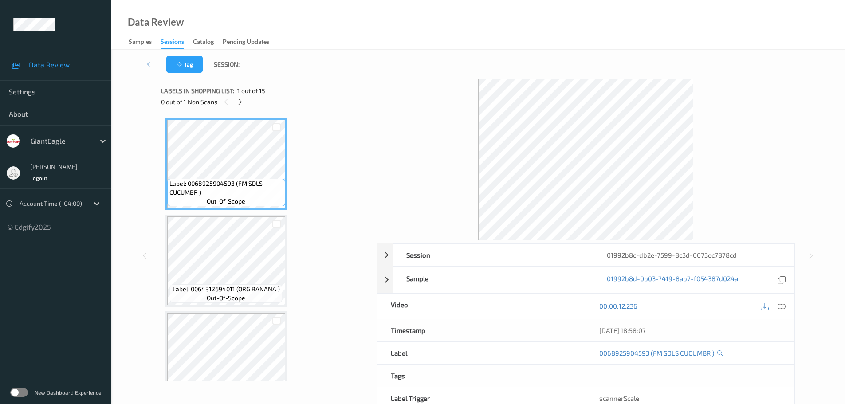
click at [233, 101] on div "0 out of 1 Non Scans" at bounding box center [265, 101] width 209 height 11
click at [239, 103] on icon at bounding box center [240, 102] width 8 height 8
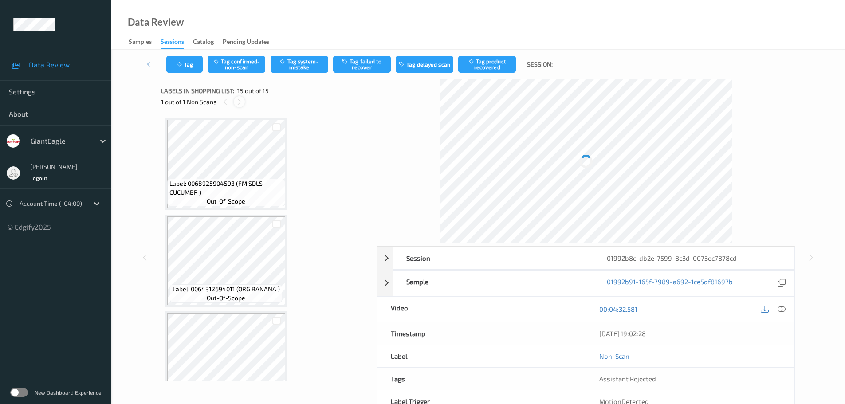
scroll to position [1187, 0]
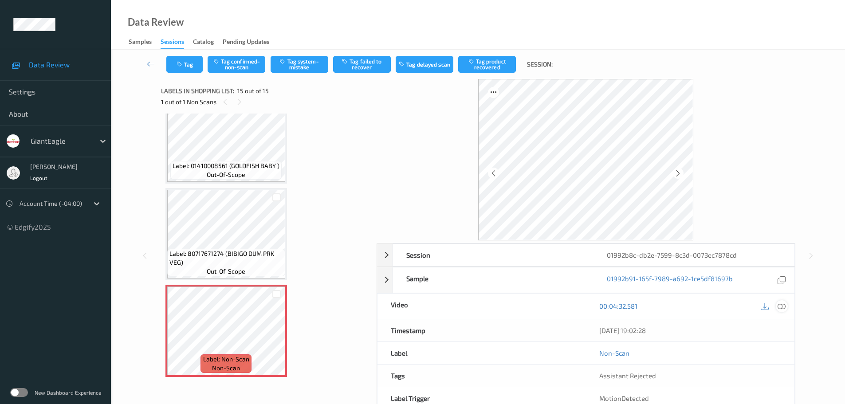
click at [784, 307] on icon at bounding box center [782, 306] width 8 height 8
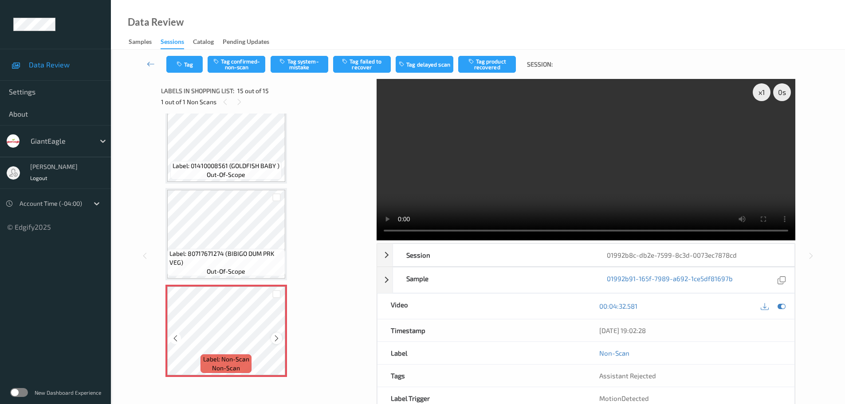
click at [274, 339] on icon at bounding box center [277, 339] width 8 height 8
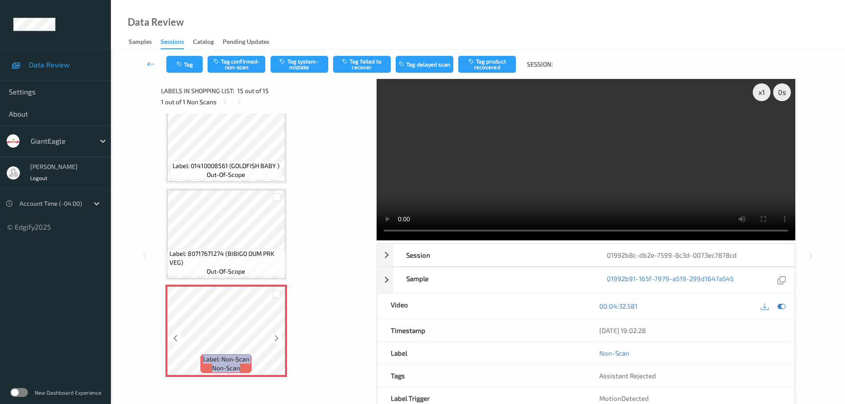
click at [274, 339] on icon at bounding box center [277, 339] width 8 height 8
click at [278, 335] on icon at bounding box center [277, 339] width 8 height 8
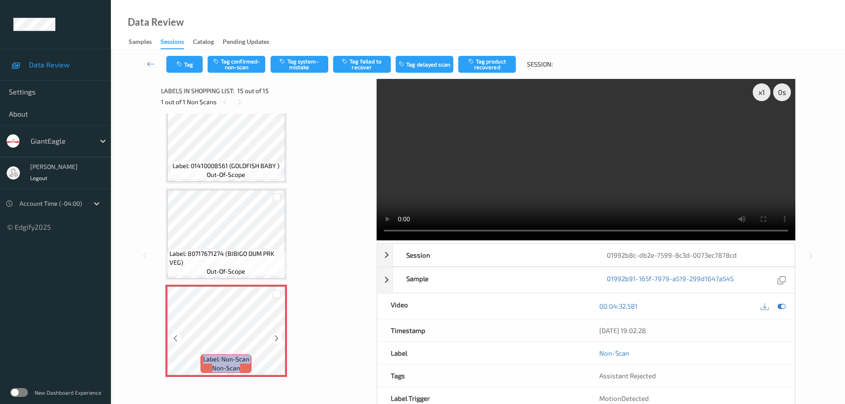
click at [278, 335] on icon at bounding box center [277, 339] width 8 height 8
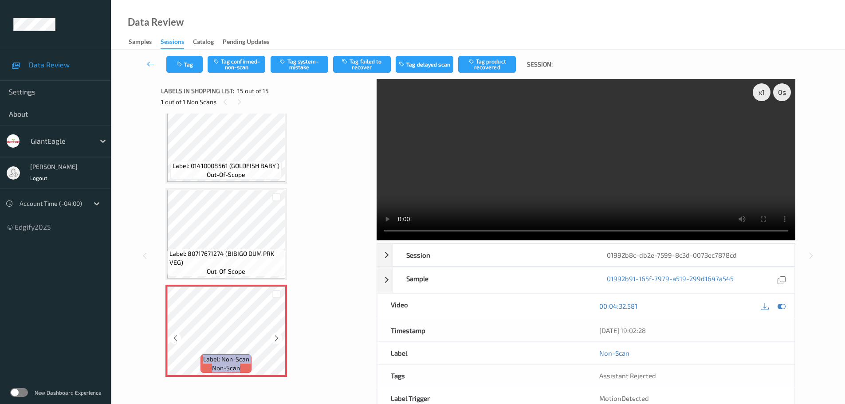
click at [278, 335] on icon at bounding box center [277, 339] width 8 height 8
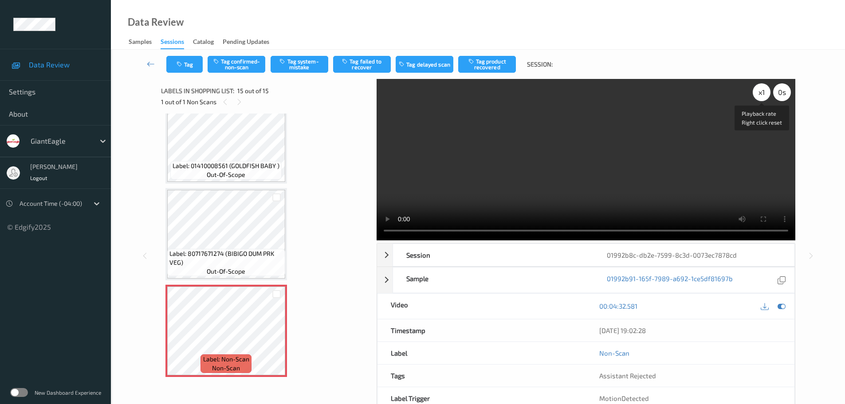
click at [761, 96] on div "x 1" at bounding box center [762, 92] width 18 height 18
click at [761, 96] on div "x 2" at bounding box center [762, 92] width 18 height 18
click at [273, 339] on icon at bounding box center [277, 339] width 8 height 8
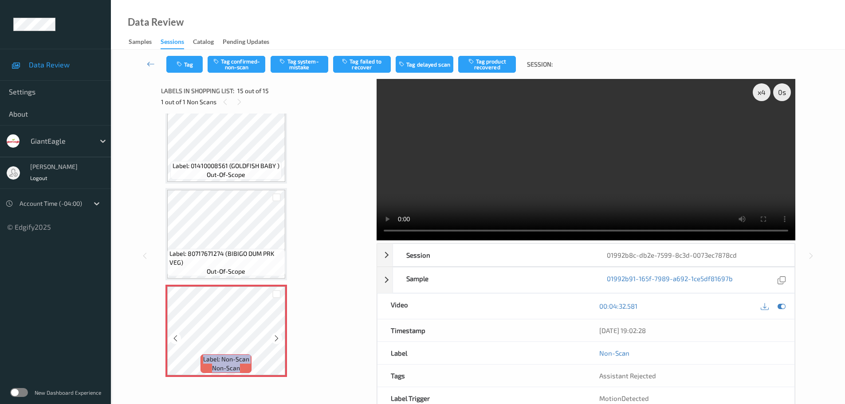
click at [273, 339] on icon at bounding box center [277, 339] width 8 height 8
click at [294, 62] on button "Tag system-mistake" at bounding box center [300, 64] width 58 height 17
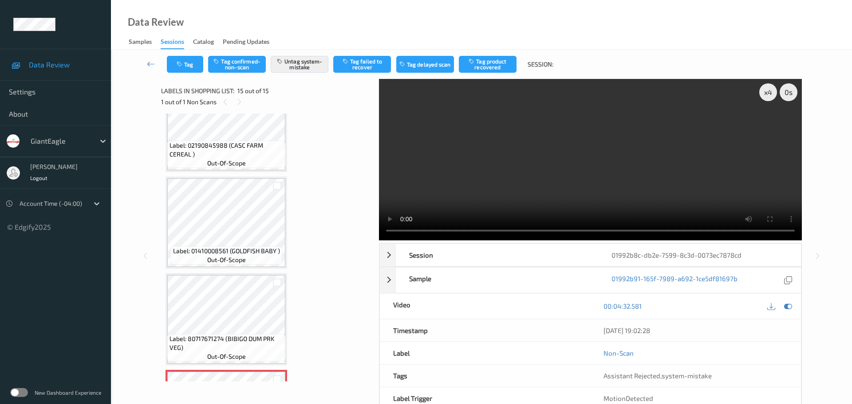
scroll to position [1098, 0]
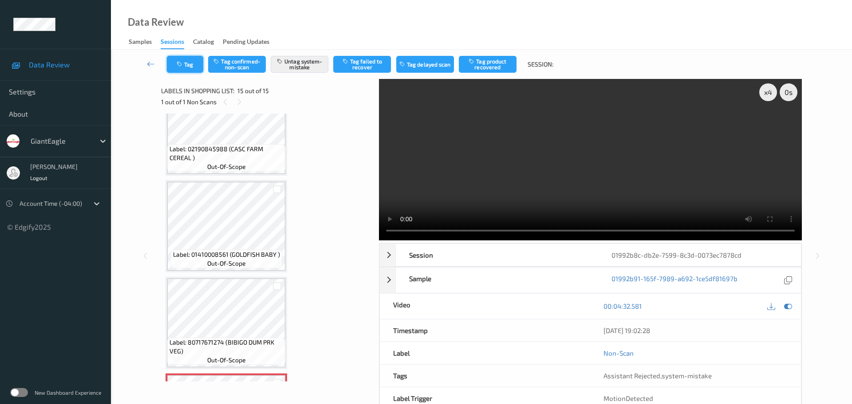
click at [182, 65] on icon "button" at bounding box center [181, 64] width 8 height 6
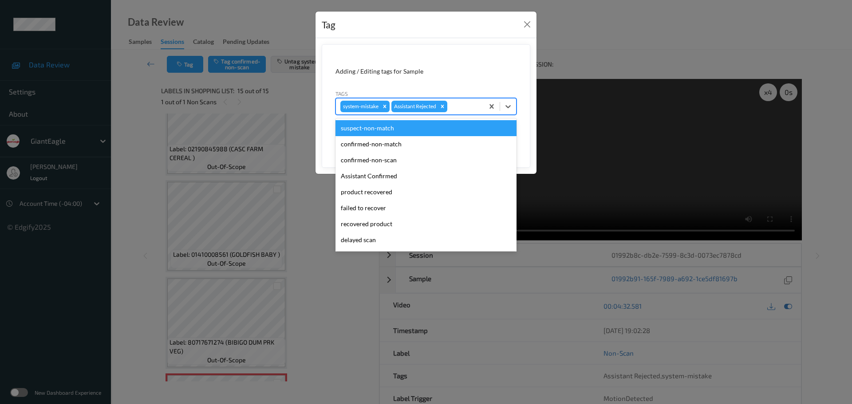
click at [457, 111] on div at bounding box center [464, 106] width 30 height 11
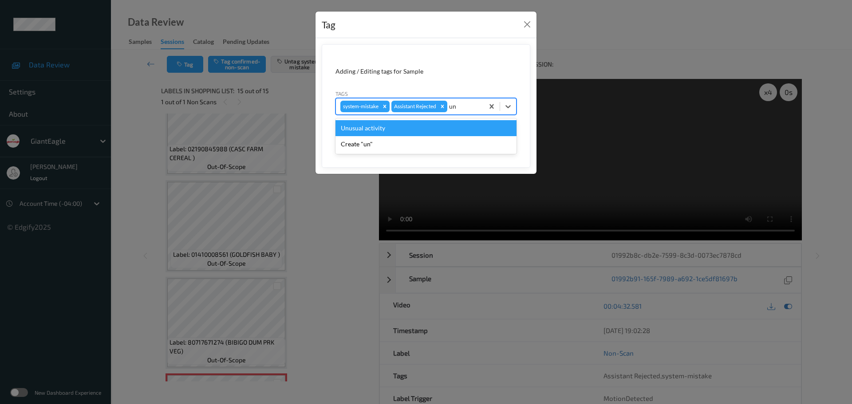
type input "unu"
click at [423, 130] on div "Unusual activity" at bounding box center [425, 128] width 181 height 16
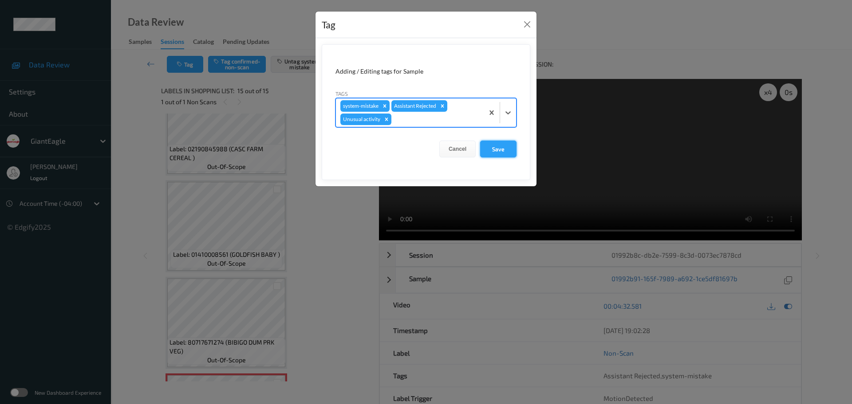
click at [506, 146] on button "Save" at bounding box center [498, 149] width 36 height 17
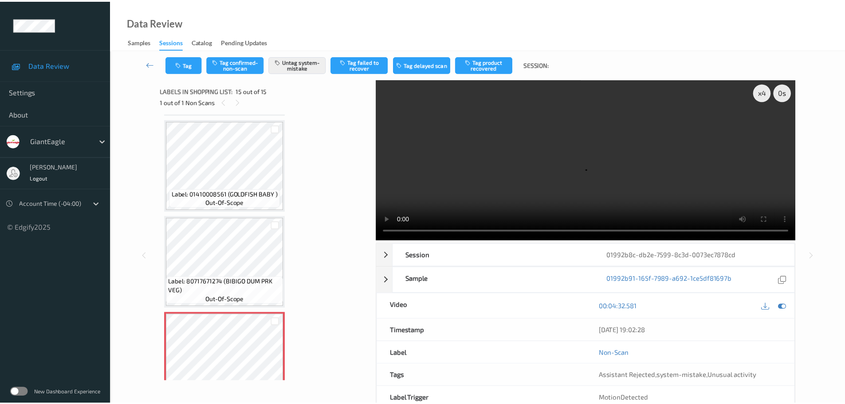
scroll to position [1187, 0]
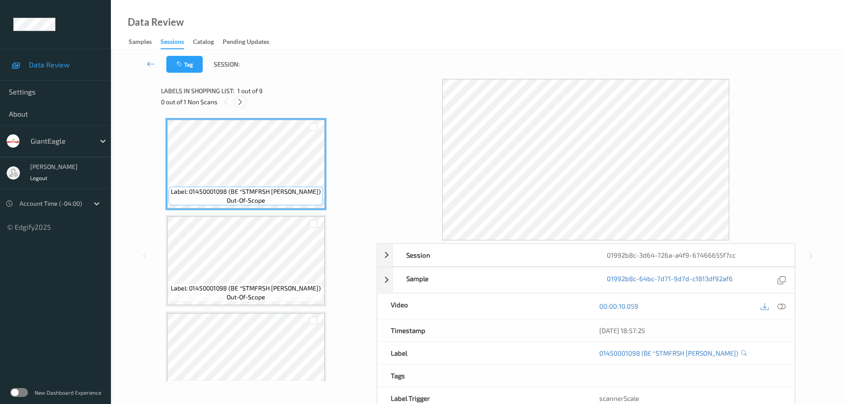
click at [241, 102] on icon at bounding box center [240, 102] width 8 height 8
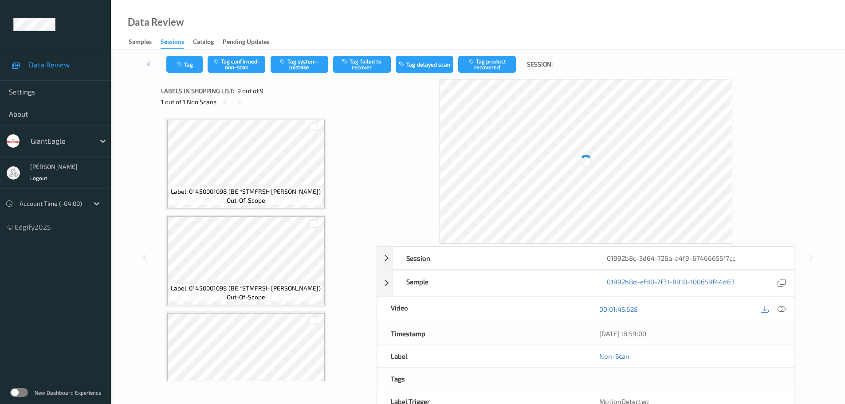
scroll to position [607, 0]
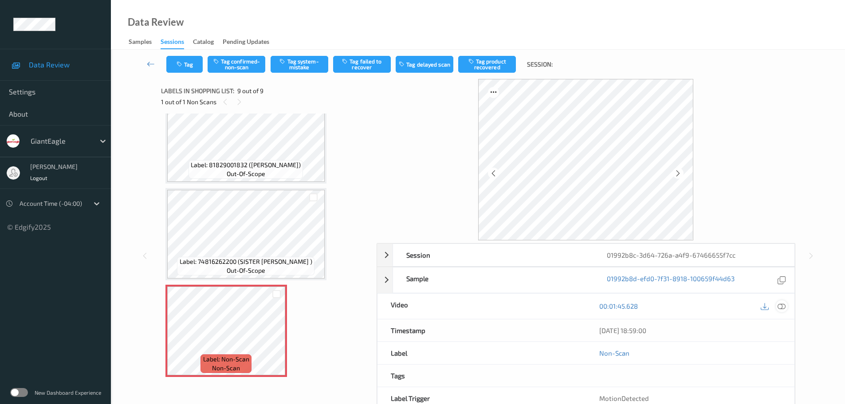
click at [785, 304] on icon at bounding box center [782, 306] width 8 height 8
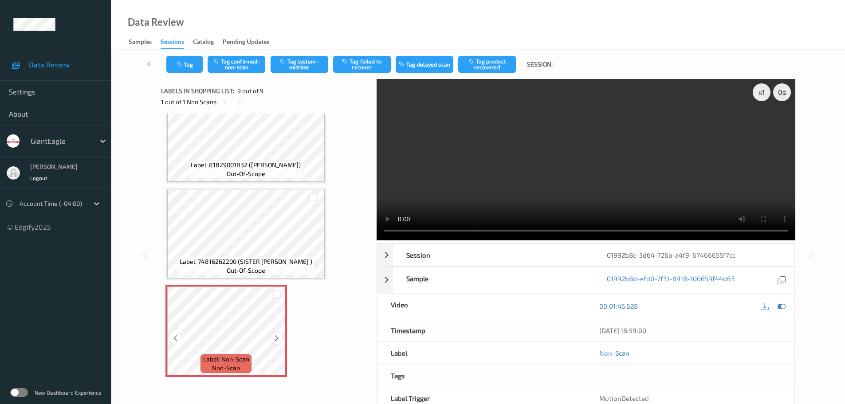
click at [279, 334] on div at bounding box center [276, 338] width 11 height 11
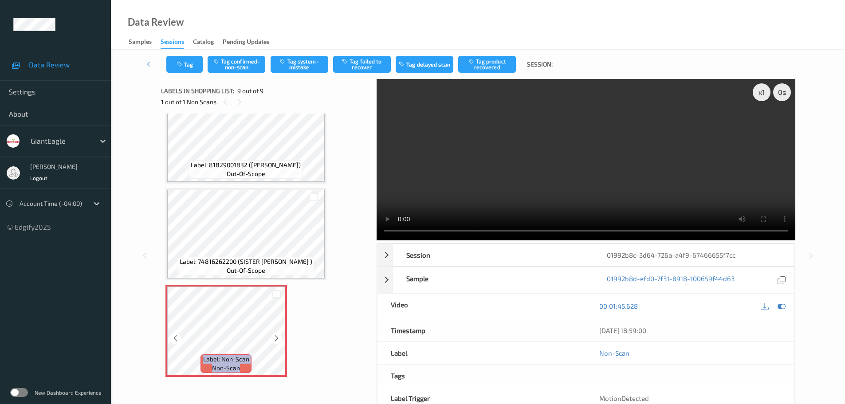
click at [279, 334] on div at bounding box center [276, 338] width 11 height 11
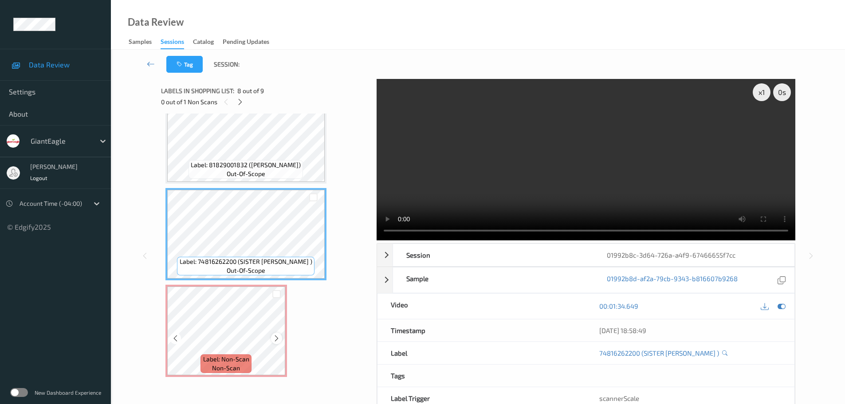
click at [279, 339] on icon at bounding box center [277, 339] width 8 height 8
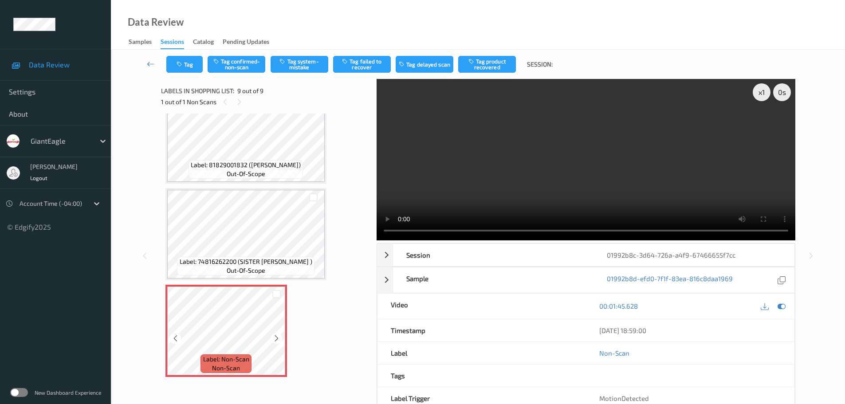
click at [279, 339] on icon at bounding box center [277, 339] width 8 height 8
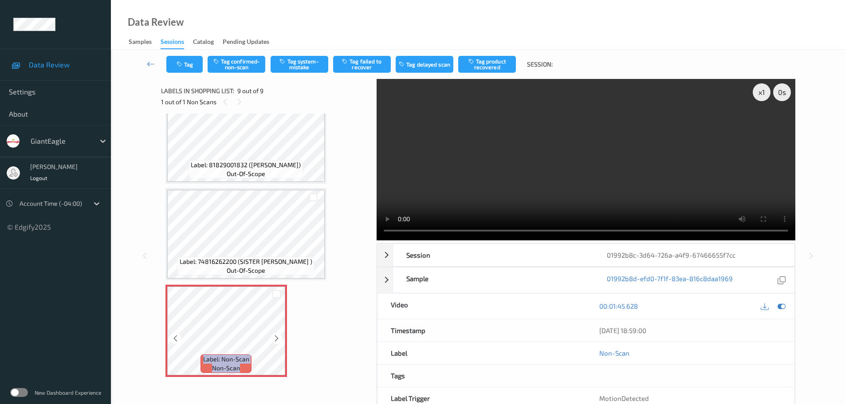
click at [279, 339] on icon at bounding box center [277, 339] width 8 height 8
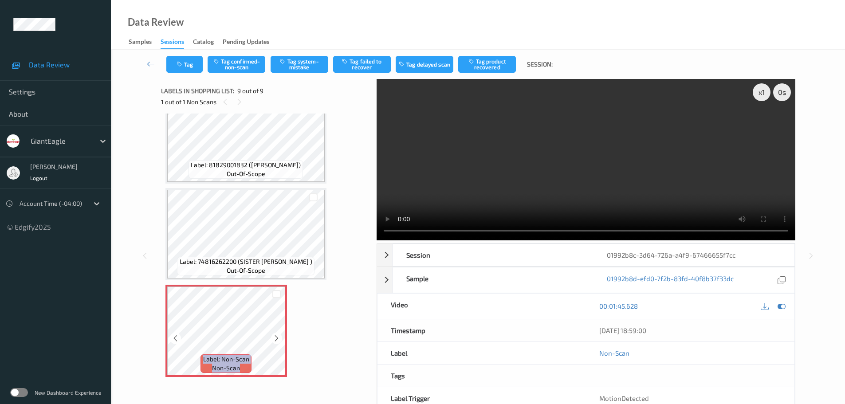
click at [279, 339] on icon at bounding box center [277, 339] width 8 height 8
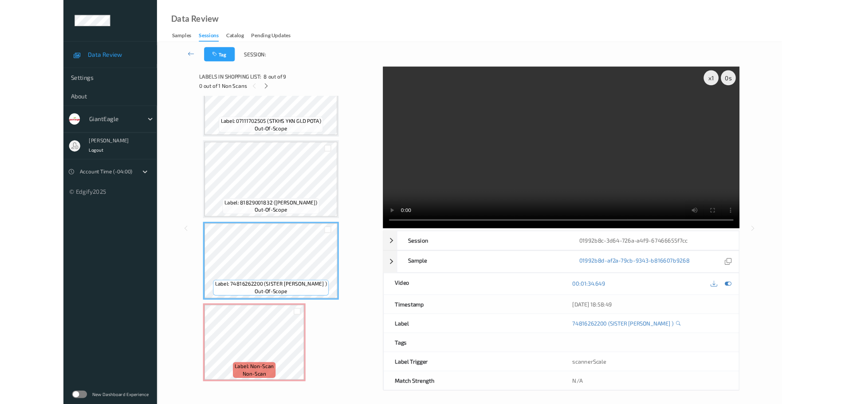
scroll to position [532, 0]
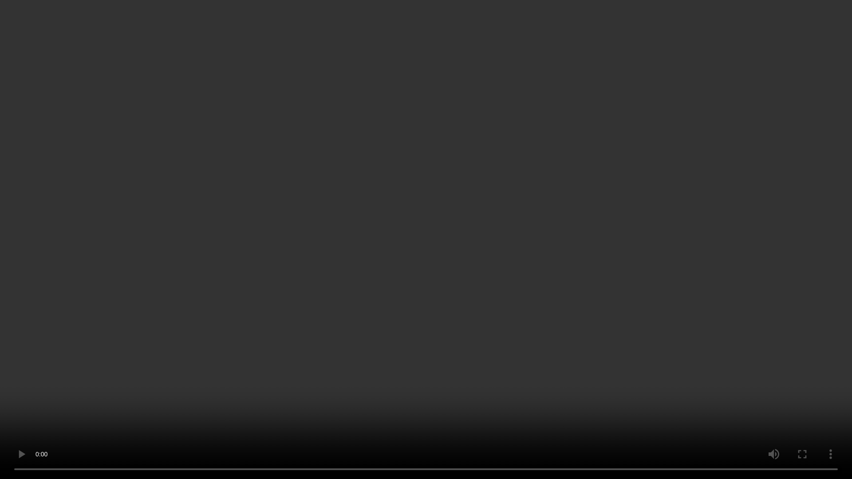
click at [412, 34] on video at bounding box center [426, 239] width 852 height 479
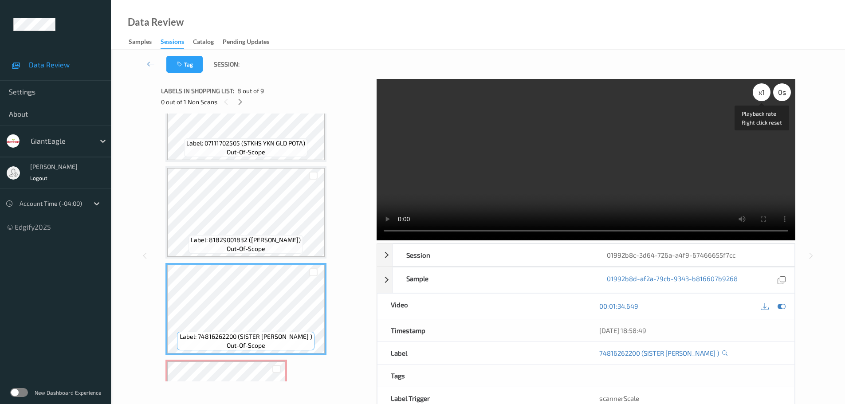
click at [759, 98] on div "x 1" at bounding box center [762, 92] width 18 height 18
click at [759, 98] on div "x 2" at bounding box center [762, 92] width 18 height 18
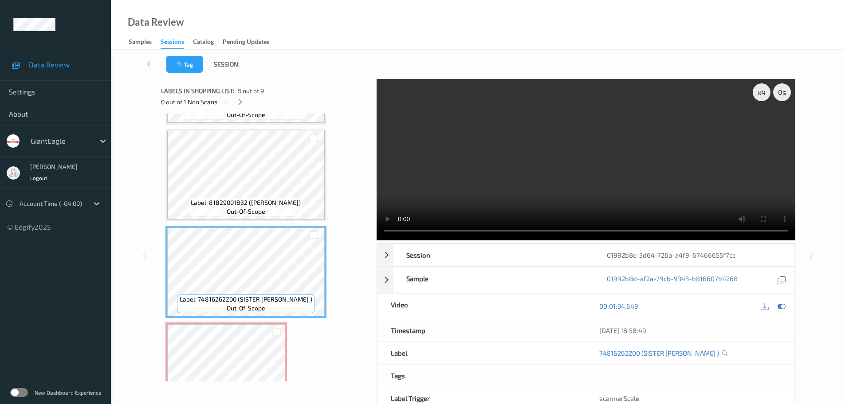
scroll to position [607, 0]
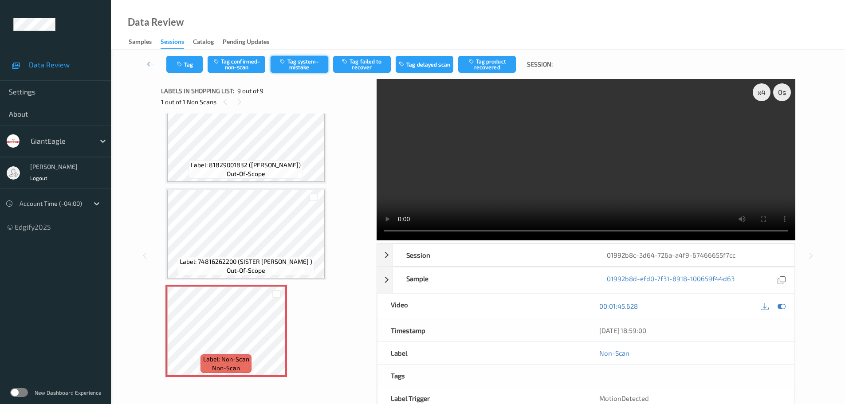
click at [303, 57] on button "Tag system-mistake" at bounding box center [300, 64] width 58 height 17
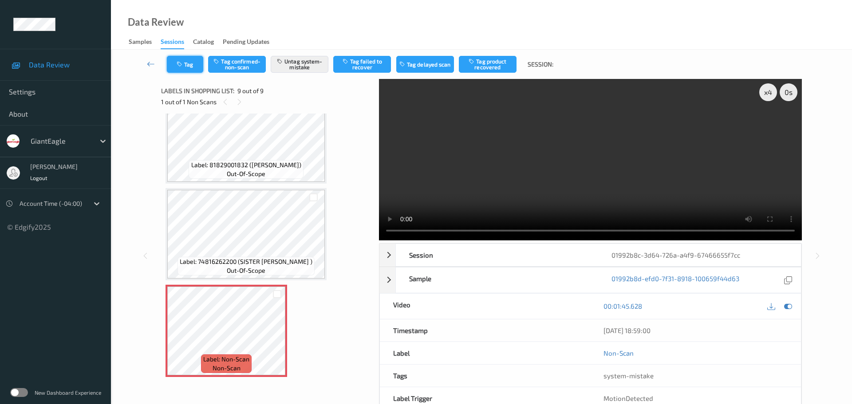
click at [192, 71] on button "Tag" at bounding box center [185, 64] width 36 height 17
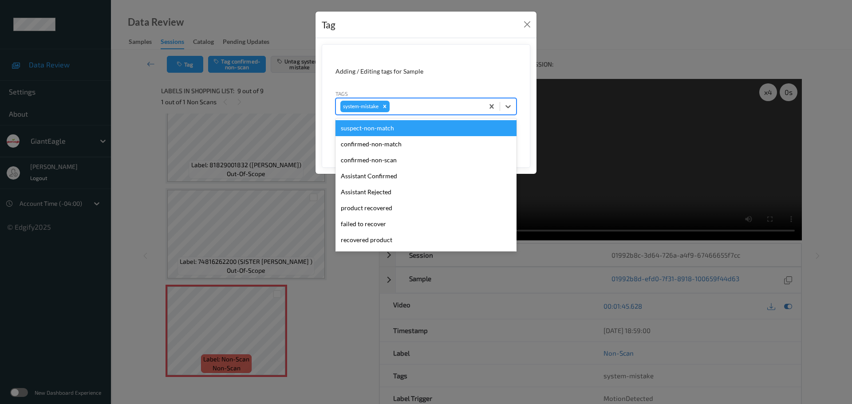
click at [445, 106] on div at bounding box center [435, 106] width 88 height 11
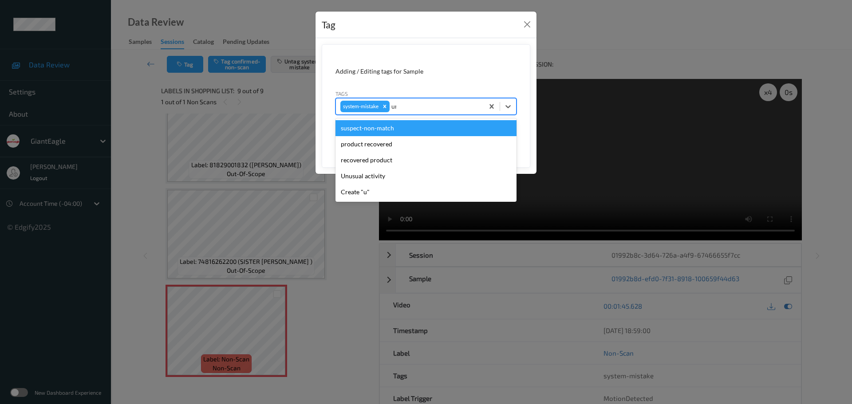
type input "unu"
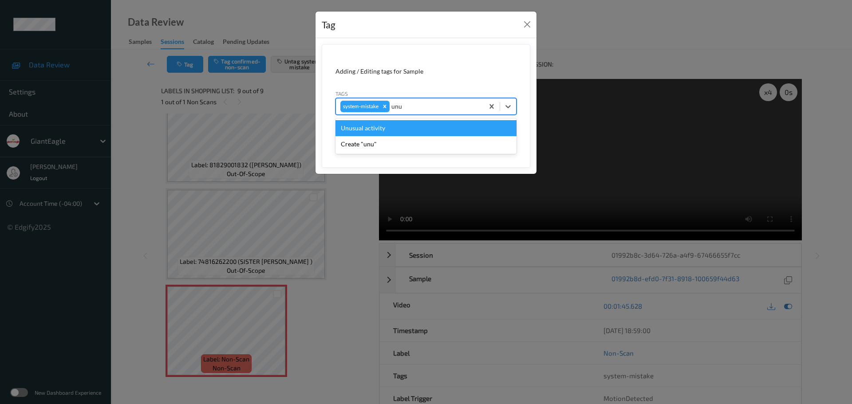
click at [401, 130] on div "Unusual activity" at bounding box center [425, 128] width 181 height 16
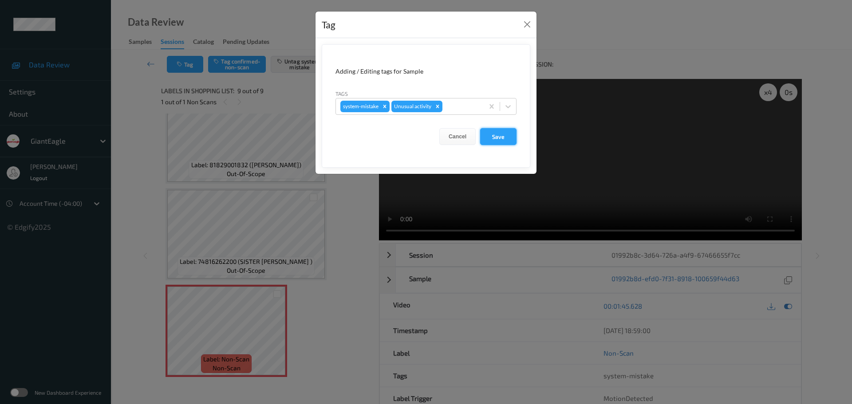
click at [497, 141] on button "Save" at bounding box center [498, 136] width 36 height 17
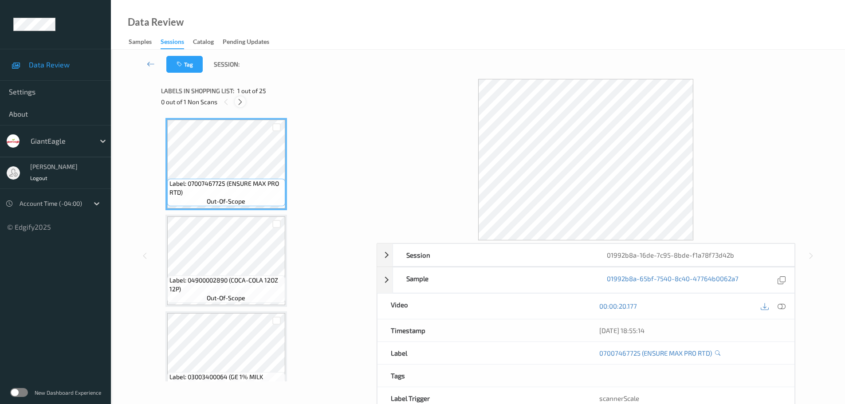
click at [242, 103] on icon at bounding box center [240, 102] width 8 height 8
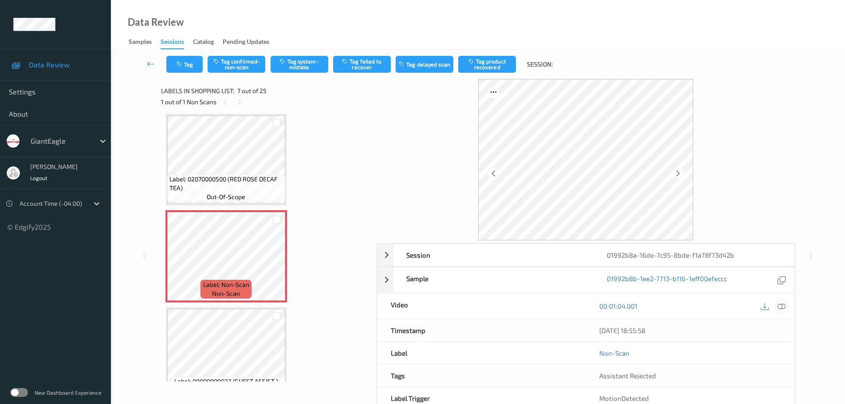
click at [781, 307] on icon at bounding box center [782, 306] width 8 height 8
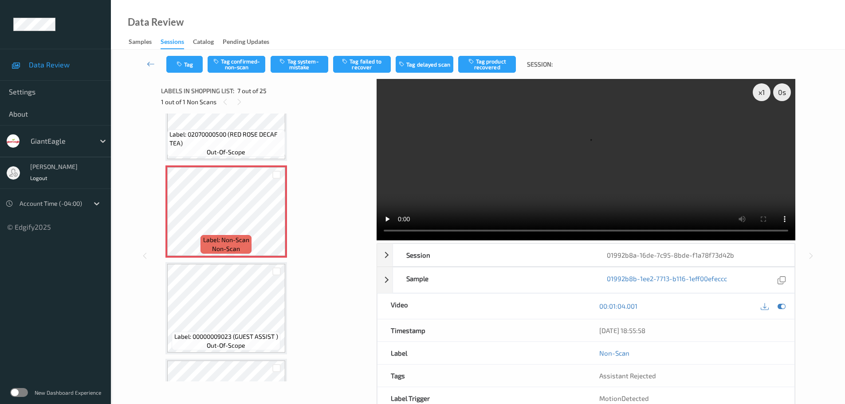
scroll to position [532, 0]
click at [278, 215] on div at bounding box center [276, 219] width 11 height 11
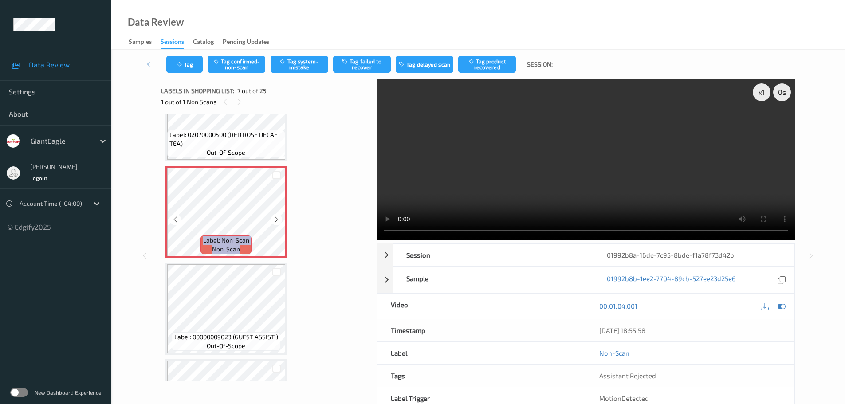
click at [278, 215] on div at bounding box center [276, 219] width 11 height 11
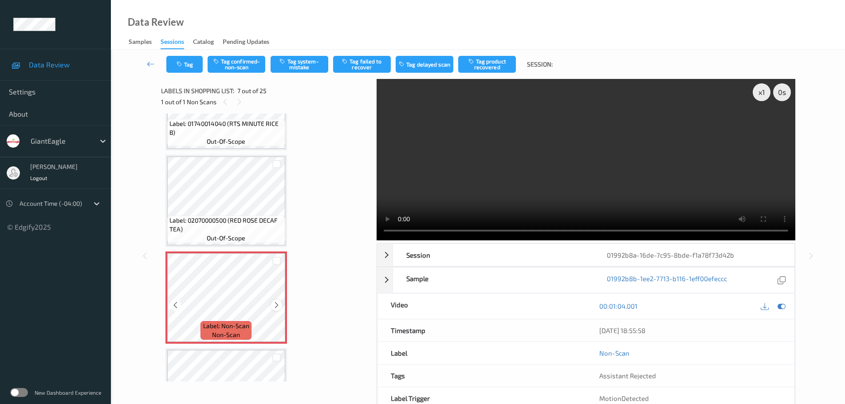
scroll to position [444, 0]
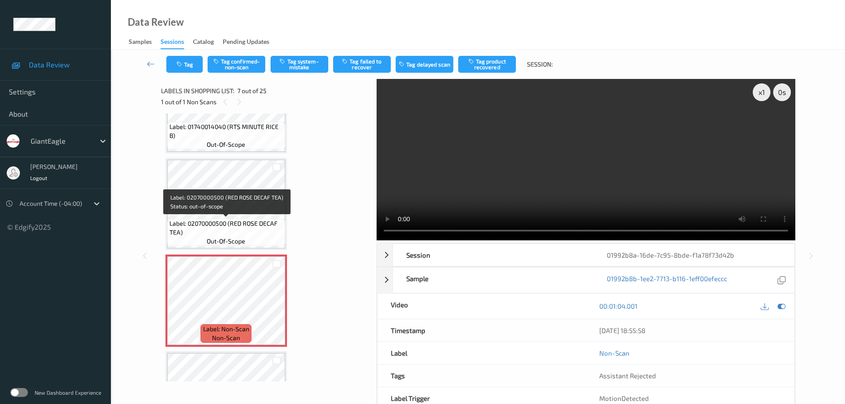
click at [250, 239] on div "Label: 02070000500 (RED ROSE DECAF TEA) out-of-scope" at bounding box center [226, 233] width 118 height 28
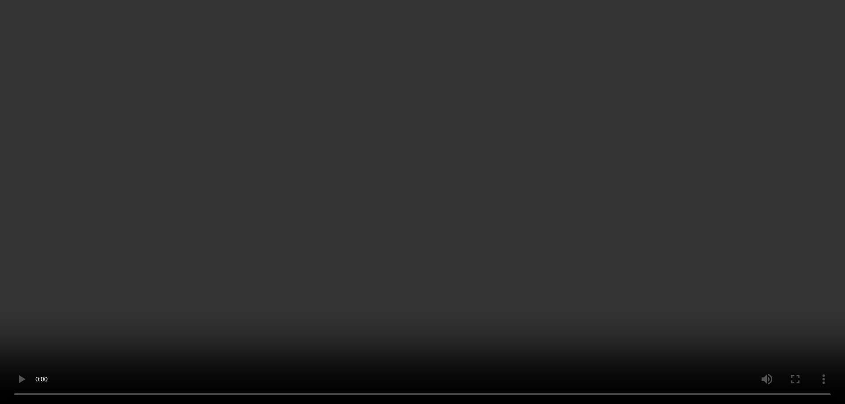
scroll to position [621, 0]
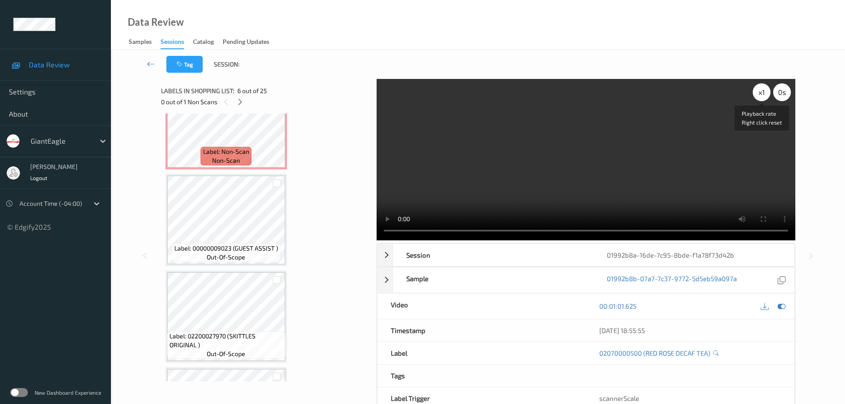
click at [767, 92] on div "x 1" at bounding box center [762, 92] width 18 height 18
click at [767, 92] on div "x 2" at bounding box center [762, 92] width 18 height 18
click at [767, 92] on div "x 4" at bounding box center [762, 92] width 18 height 18
click at [761, 93] on div "x 8" at bounding box center [762, 92] width 18 height 18
click at [761, 93] on div "x 1" at bounding box center [762, 92] width 18 height 18
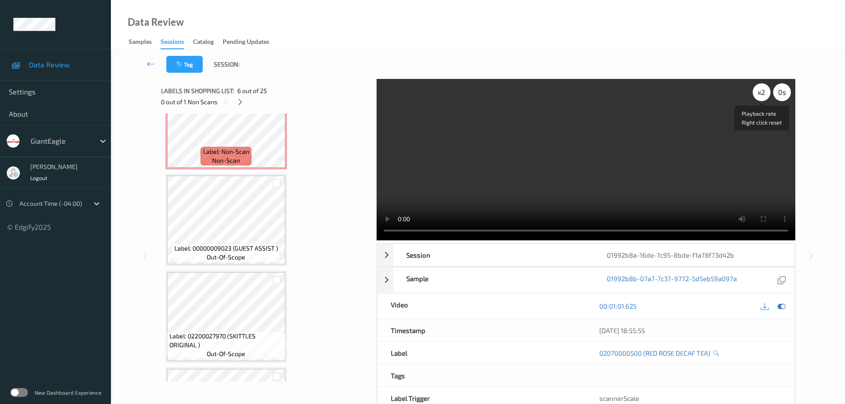
click at [762, 93] on div "x 2" at bounding box center [762, 92] width 18 height 18
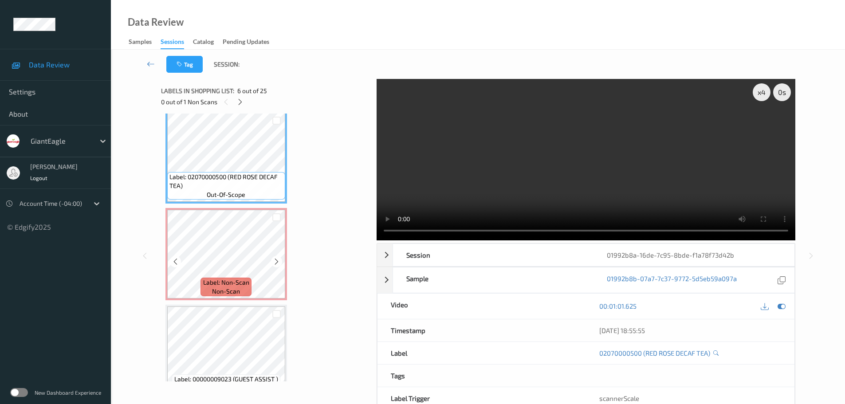
scroll to position [488, 0]
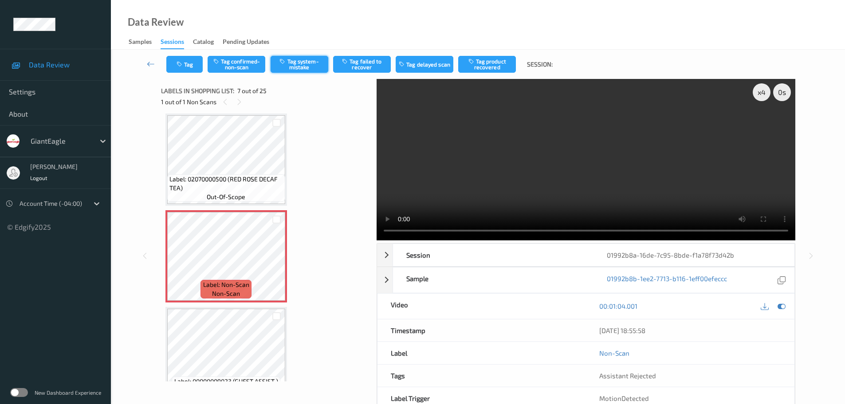
click at [304, 68] on button "Tag system-mistake" at bounding box center [300, 64] width 58 height 17
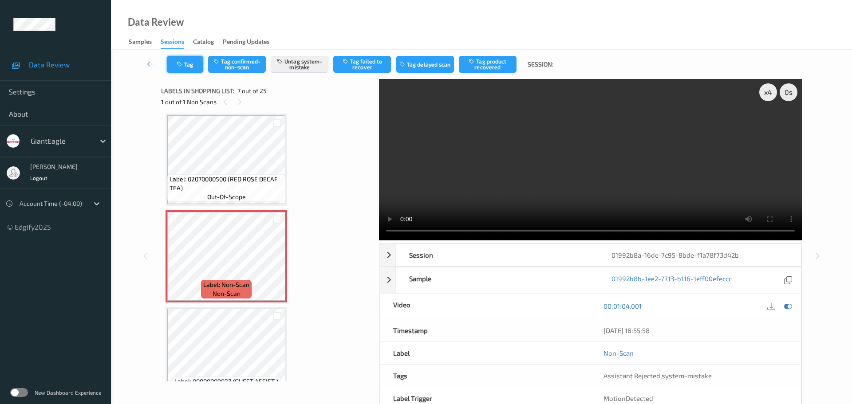
click at [194, 63] on button "Tag" at bounding box center [185, 64] width 36 height 17
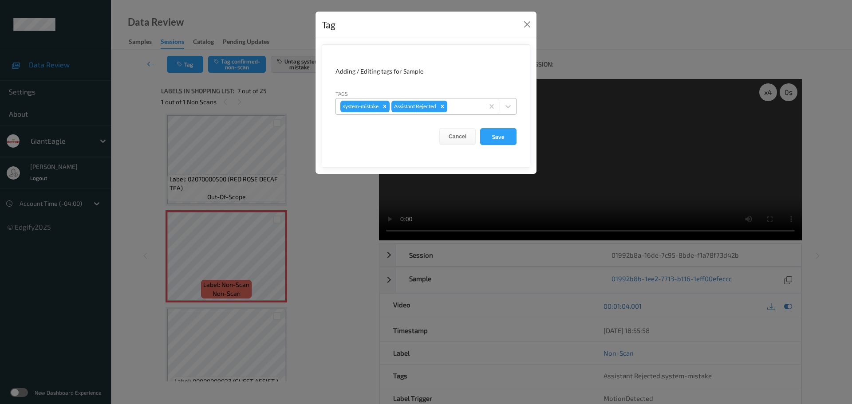
click at [455, 103] on div at bounding box center [464, 106] width 30 height 11
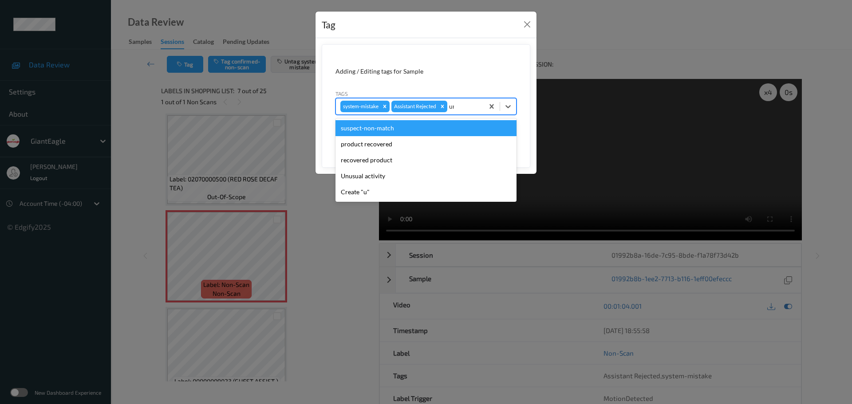
type input "unu"
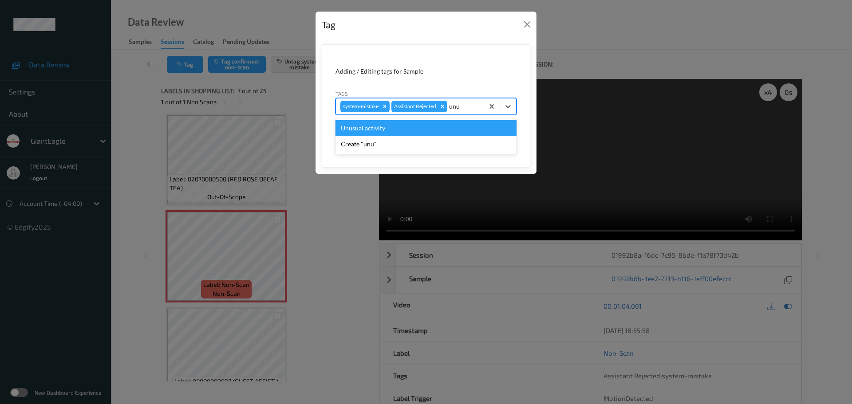
click at [371, 125] on div "Unusual activity" at bounding box center [425, 128] width 181 height 16
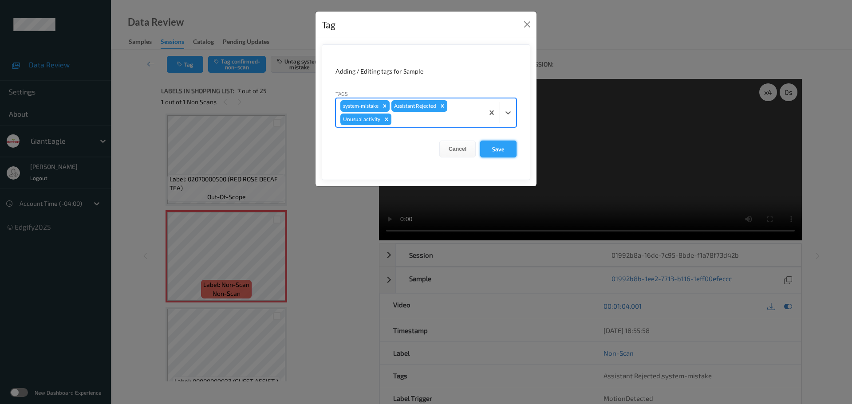
click at [513, 148] on button "Save" at bounding box center [498, 149] width 36 height 17
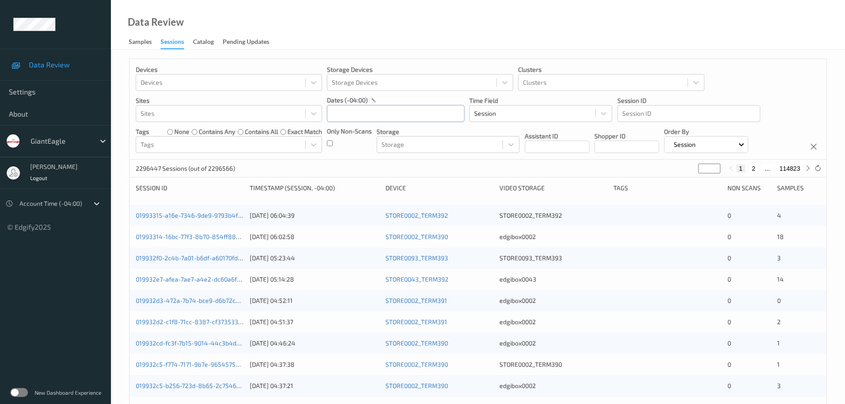
click at [392, 119] on input "text" at bounding box center [396, 113] width 138 height 17
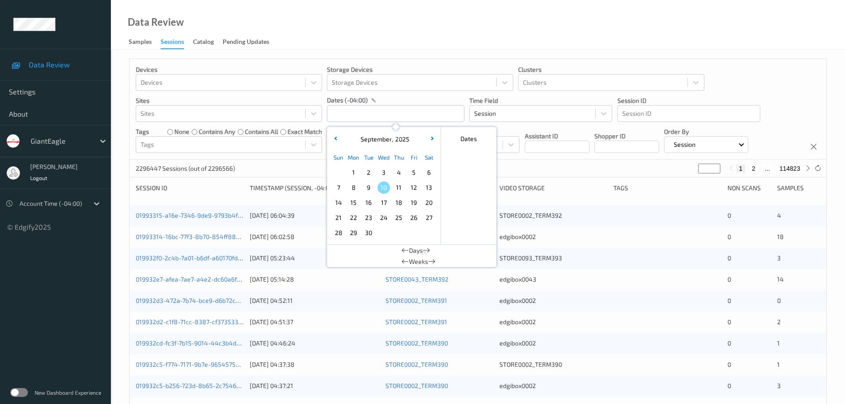
click at [354, 188] on span "8" at bounding box center [353, 187] width 12 height 12
type input "[DATE] 00:00 -> [DATE] 23:59"
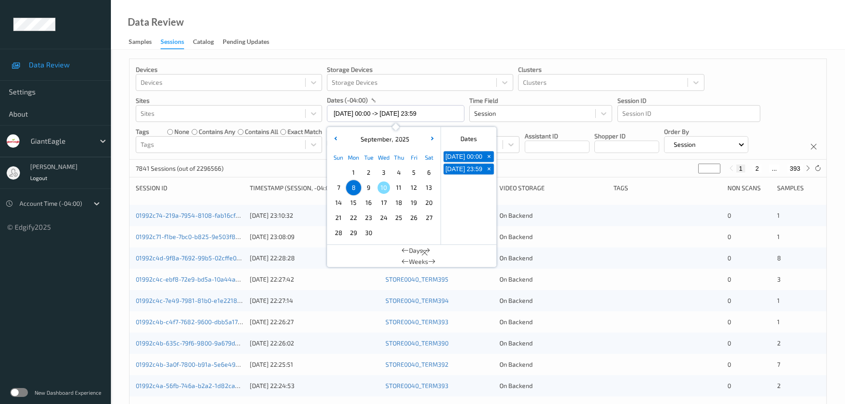
click at [390, 55] on div "Devices Devices Storage Devices Storage Devices Clusters Clusters Sites Sites d…" at bounding box center [478, 359] width 734 height 618
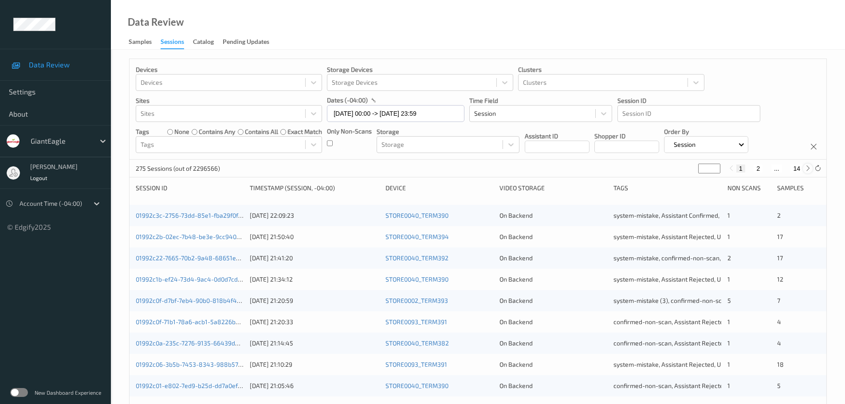
click at [810, 170] on icon at bounding box center [808, 168] width 7 height 7
type input "*"
click at [810, 170] on icon at bounding box center [808, 168] width 7 height 7
type input "*"
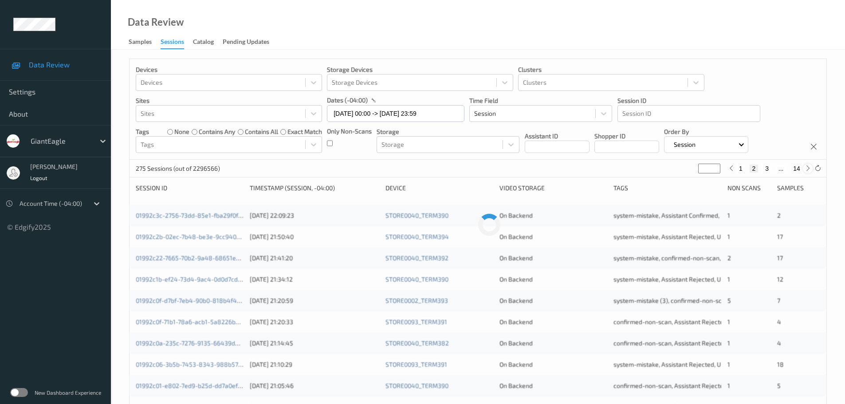
type input "*"
click at [232, 215] on link "01992bad-4348-7cf4-85b0-14ac48fd5db1" at bounding box center [196, 216] width 121 height 8
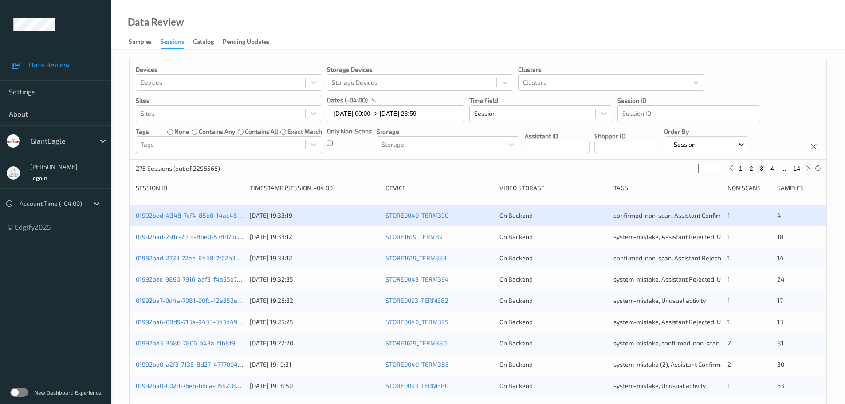
click at [804, 168] on div at bounding box center [808, 169] width 10 height 10
type input "*"
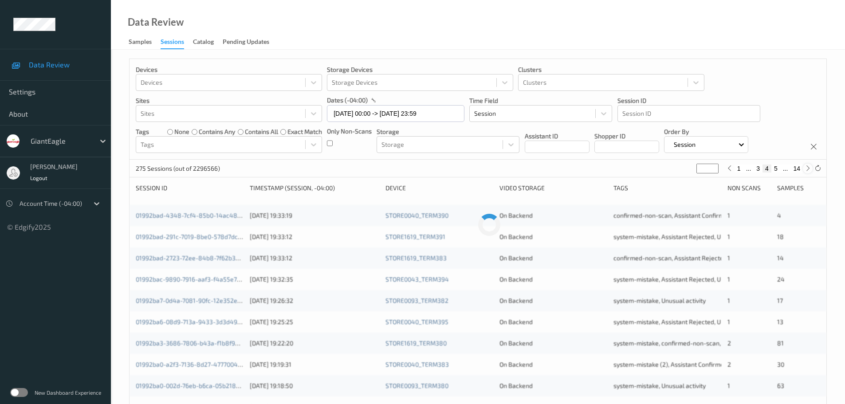
click at [805, 168] on icon at bounding box center [808, 168] width 7 height 7
type input "*"
click at [805, 168] on icon at bounding box center [808, 168] width 7 height 7
type input "*"
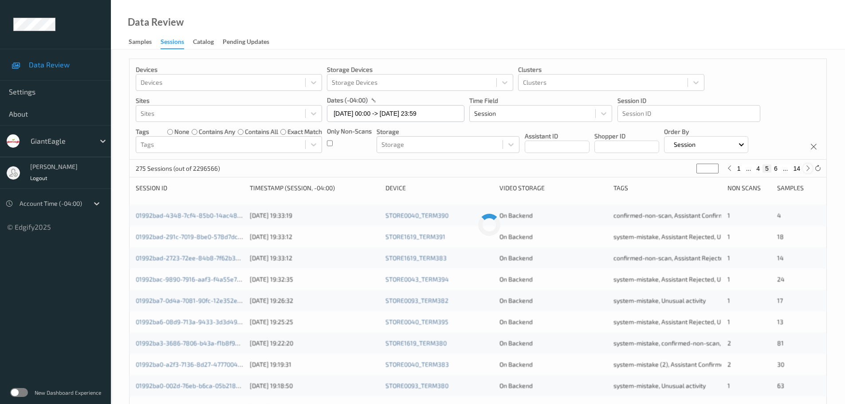
type input "*"
click at [805, 168] on icon at bounding box center [808, 168] width 7 height 7
type input "*"
click at [805, 168] on icon at bounding box center [808, 168] width 7 height 7
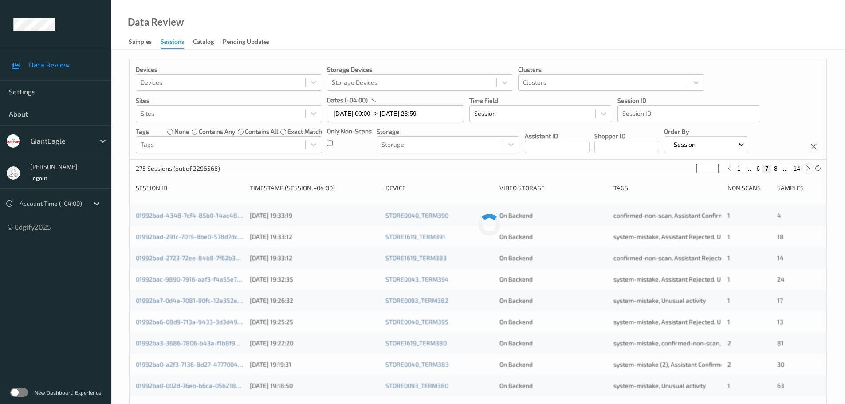
type input "*"
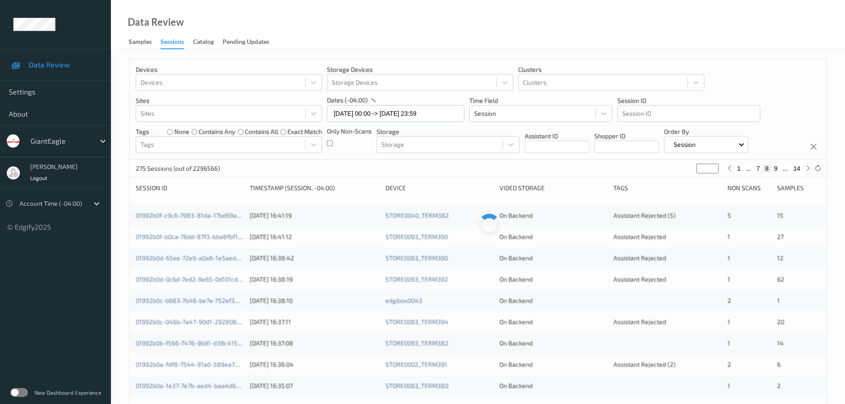
click at [805, 168] on icon at bounding box center [808, 168] width 7 height 7
type input "*"
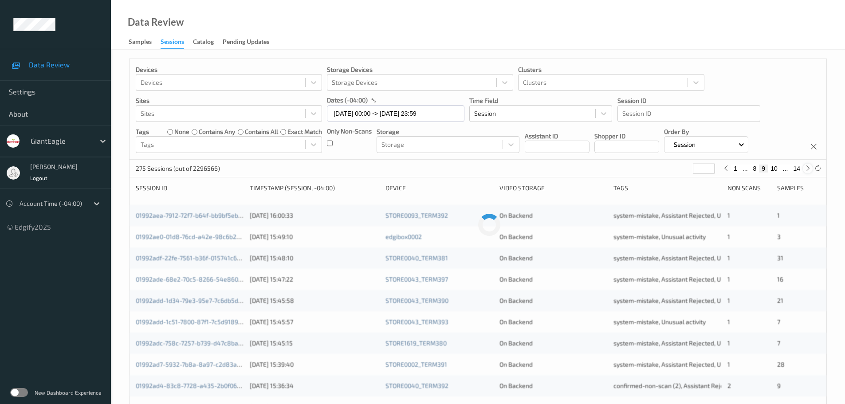
click at [805, 168] on icon at bounding box center [808, 168] width 7 height 7
type input "**"
click at [805, 168] on icon at bounding box center [808, 168] width 7 height 7
type input "**"
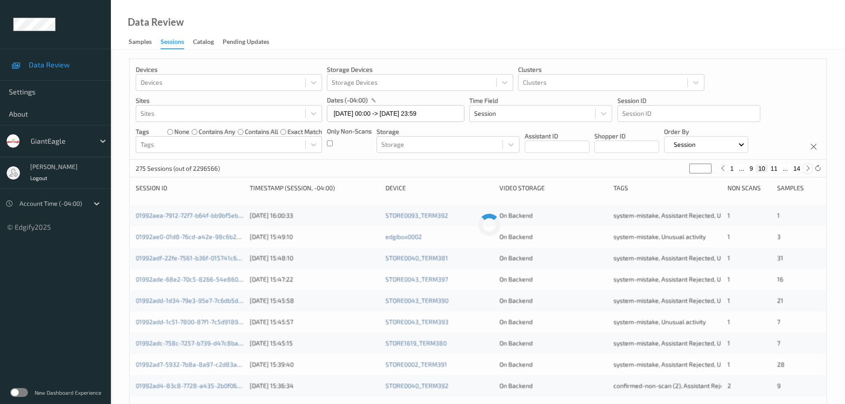
type input "**"
click at [805, 168] on icon at bounding box center [808, 168] width 7 height 7
type input "**"
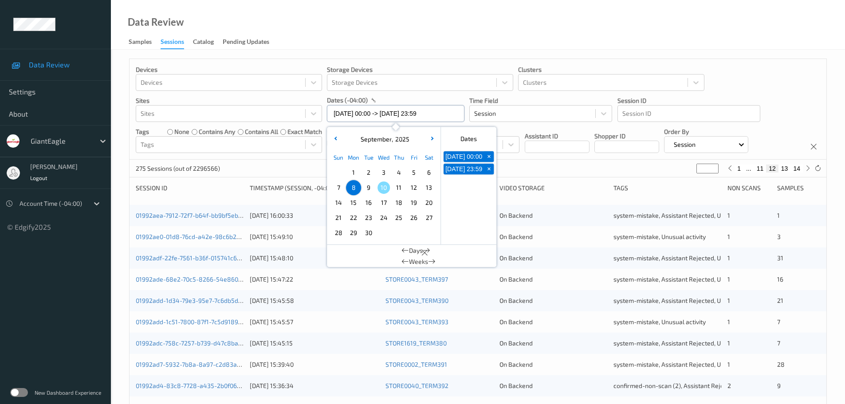
click at [346, 117] on input "08/09/2025 00:00 -> 08/09/2025 23:59" at bounding box center [396, 113] width 138 height 17
click at [352, 187] on span "8" at bounding box center [353, 187] width 12 height 12
type input "08/09/2025 00:00"
type input "*"
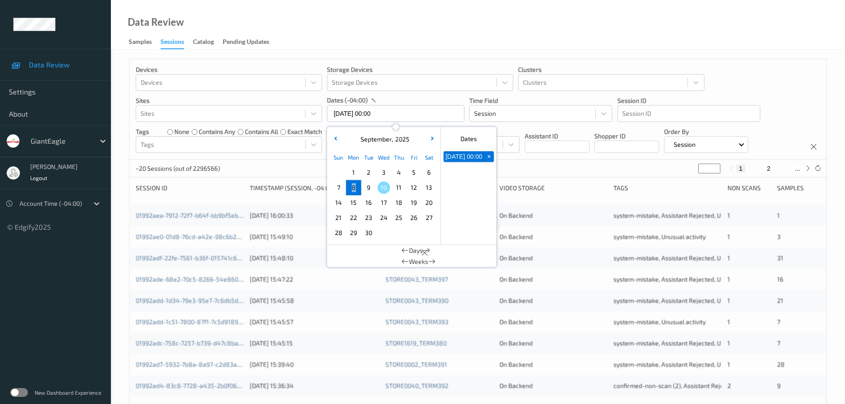
click at [352, 187] on span "8" at bounding box center [353, 187] width 12 height 12
type input "08/09/2025 00:00 -> 08/09/2025 23:59"
click at [408, 34] on div "Data Review Samples Sessions Catalog Pending Updates" at bounding box center [478, 25] width 734 height 50
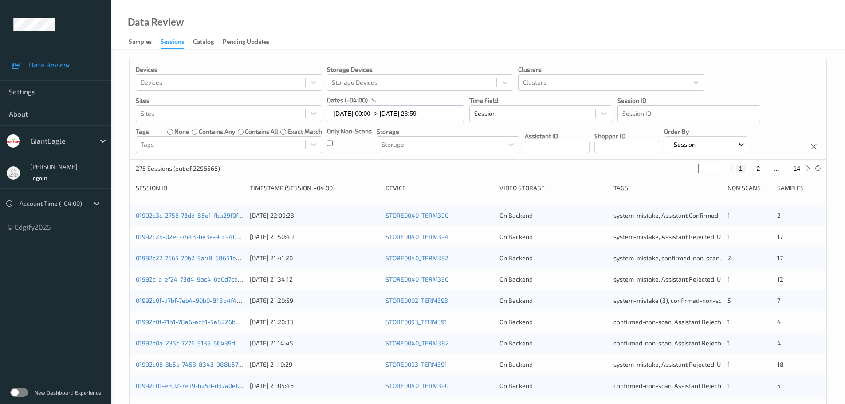
click at [706, 169] on input "*" at bounding box center [709, 169] width 22 height 10
type input "**"
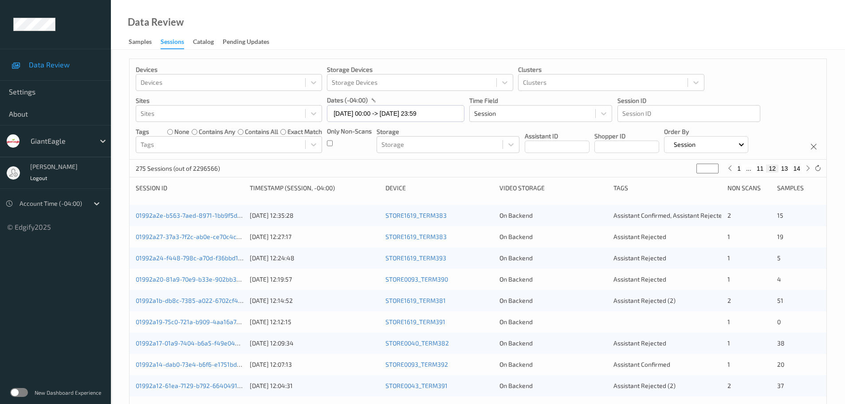
type input "**"
click at [366, 113] on input "08/09/2025 00:00 -> 08/09/2025 23:59" at bounding box center [396, 113] width 138 height 17
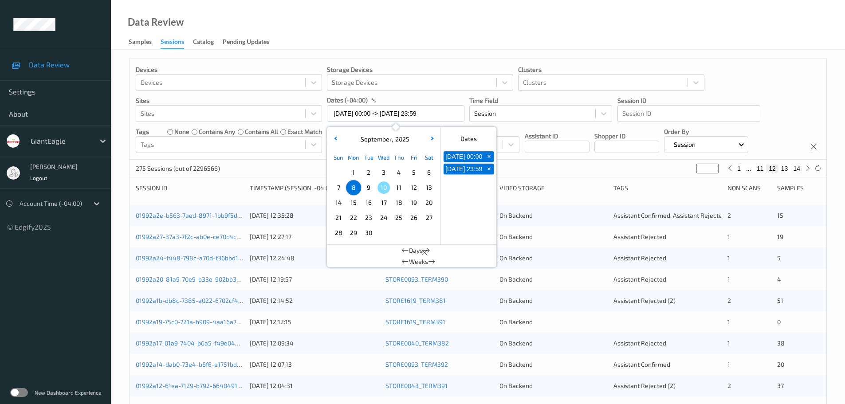
click at [358, 185] on span "8" at bounding box center [353, 187] width 12 height 12
type input "08/09/2025 00:00"
type input "*"
click at [358, 185] on span "8" at bounding box center [353, 187] width 12 height 12
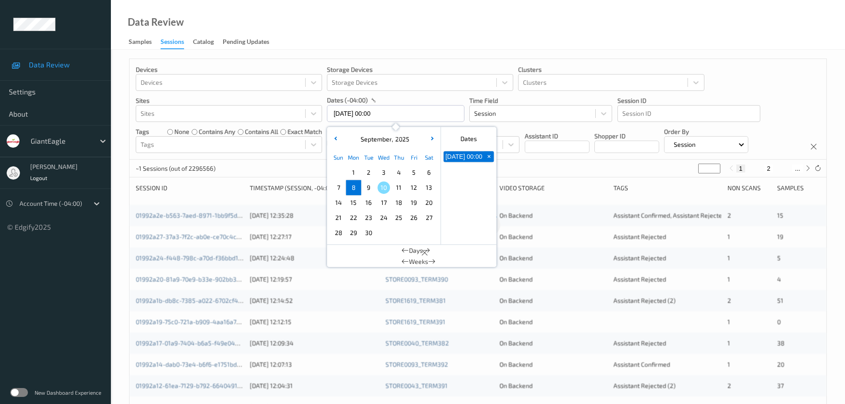
type input "08/09/2025 00:00 -> 08/09/2025 23:59"
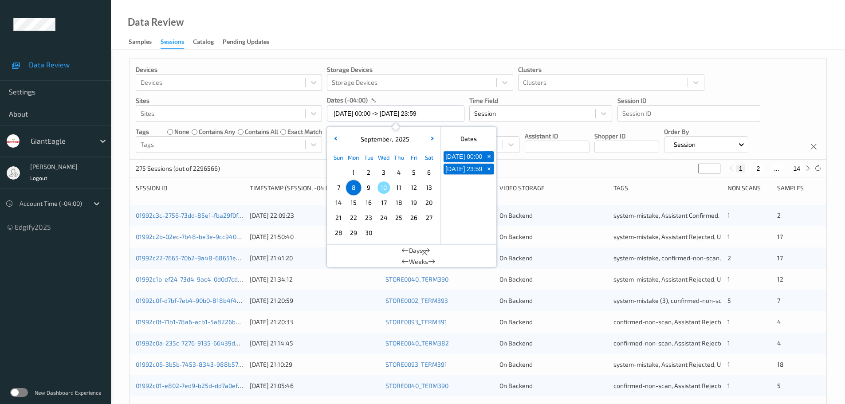
click at [405, 43] on div "Data Review Samples Sessions Catalog Pending Updates" at bounding box center [478, 25] width 734 height 50
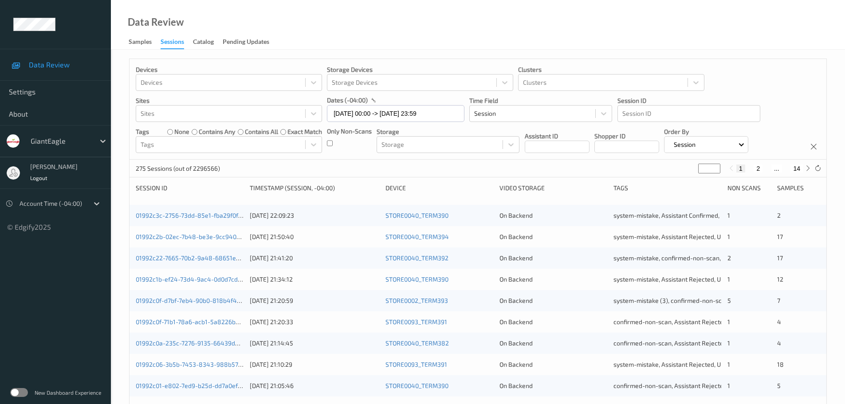
click at [707, 171] on input "*" at bounding box center [709, 169] width 22 height 10
type input "**"
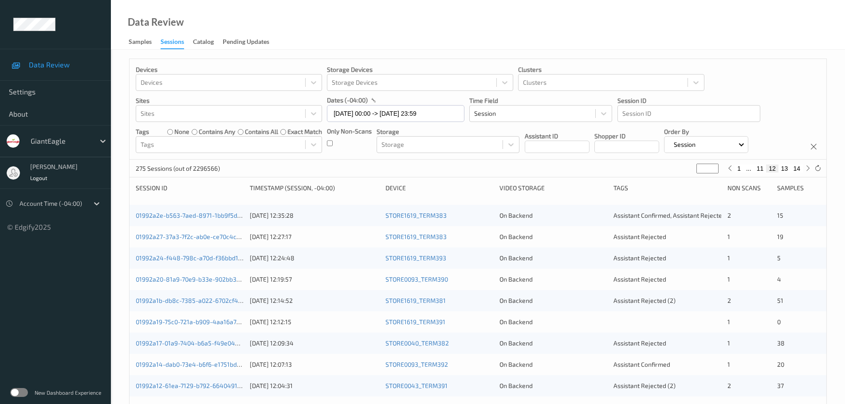
type input "**"
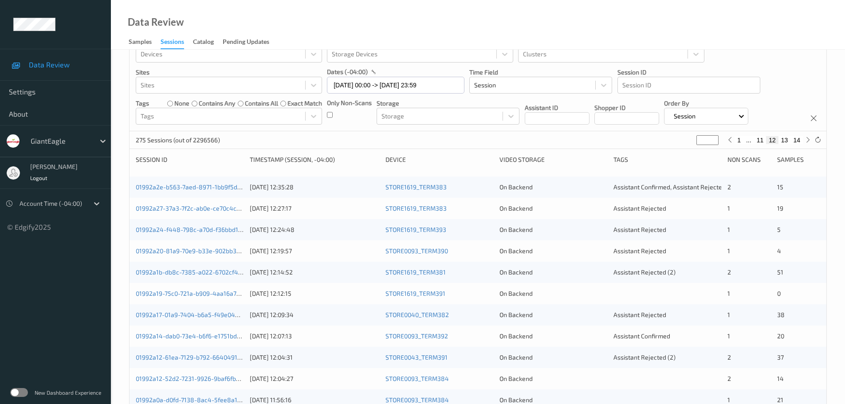
scroll to position [44, 0]
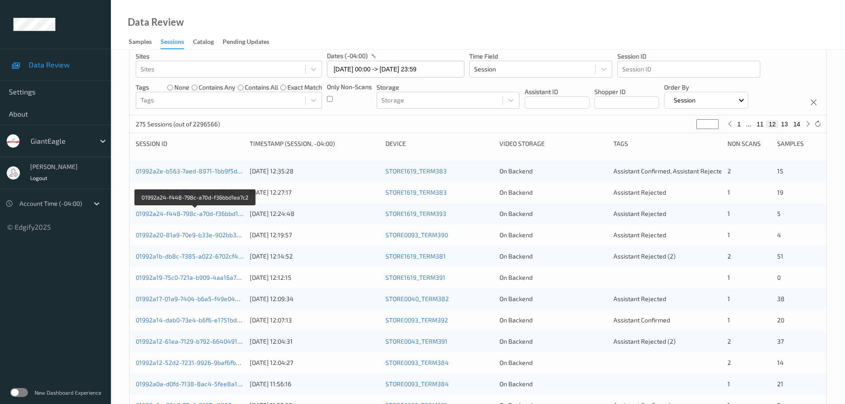
drag, startPoint x: 228, startPoint y: 213, endPoint x: 236, endPoint y: 143, distance: 70.6
click at [236, 143] on div "Session ID" at bounding box center [190, 143] width 108 height 9
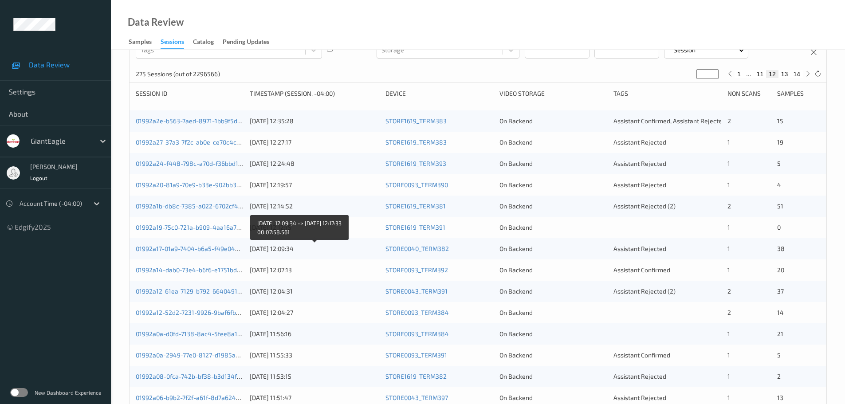
scroll to position [0, 0]
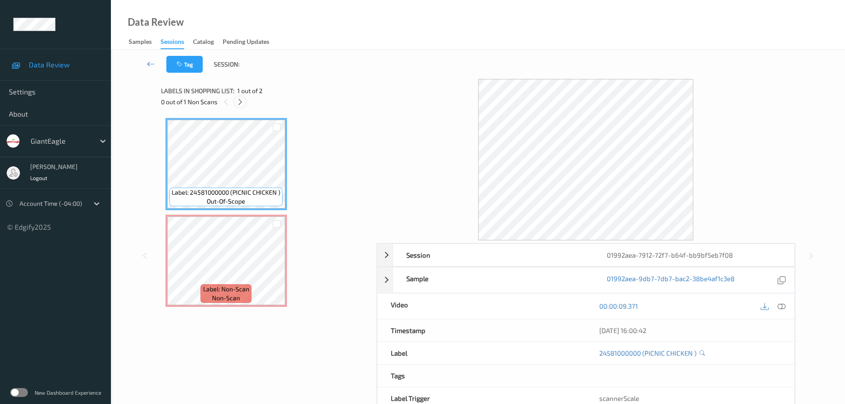
click at [236, 101] on div at bounding box center [240, 101] width 11 height 11
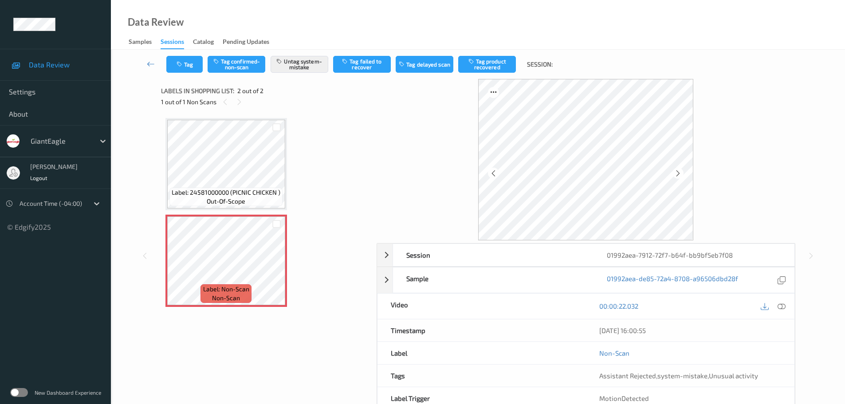
drag, startPoint x: 780, startPoint y: 306, endPoint x: 752, endPoint y: 308, distance: 27.6
click at [780, 307] on icon at bounding box center [782, 306] width 8 height 8
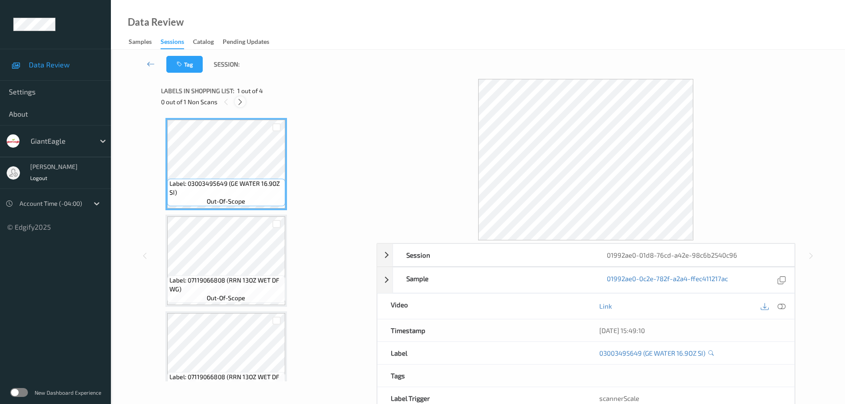
click at [240, 102] on icon at bounding box center [240, 102] width 8 height 8
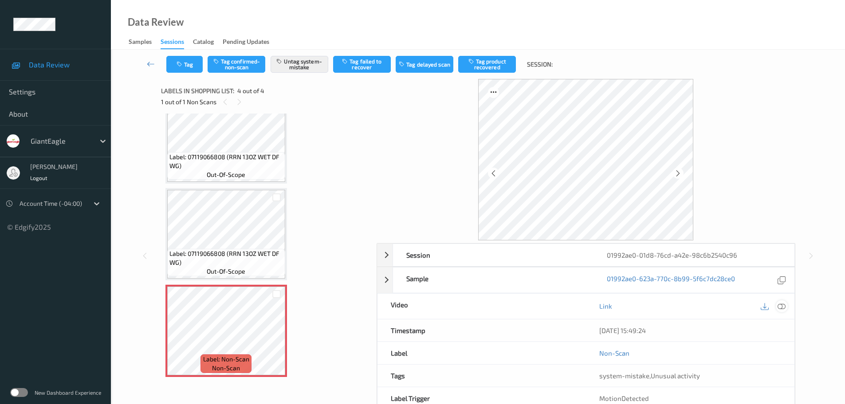
click at [779, 308] on icon at bounding box center [782, 306] width 8 height 8
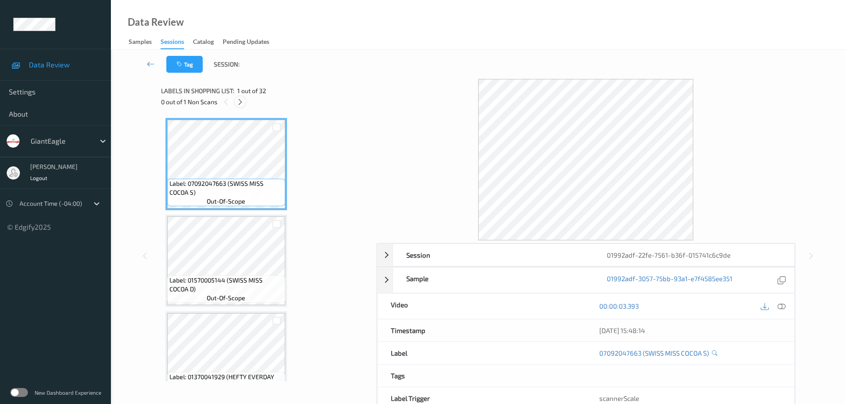
click at [239, 105] on icon at bounding box center [240, 102] width 8 height 8
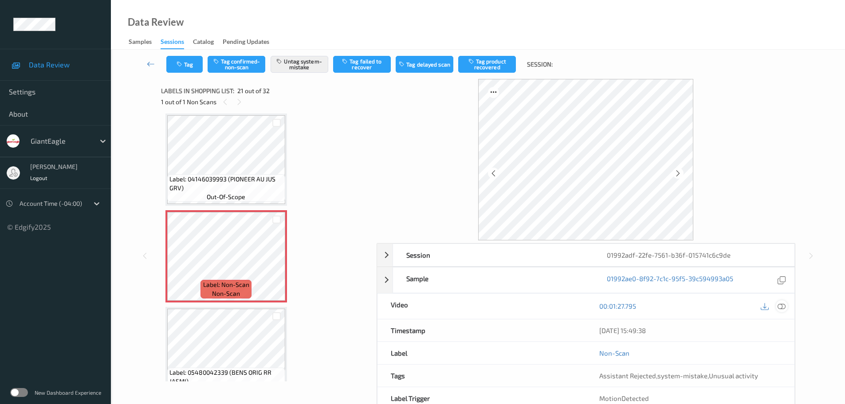
click at [785, 307] on icon at bounding box center [782, 306] width 8 height 8
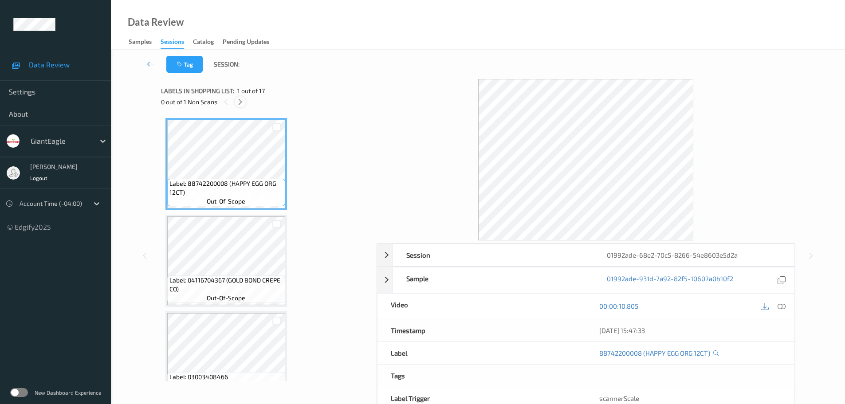
click at [242, 104] on icon at bounding box center [240, 102] width 8 height 8
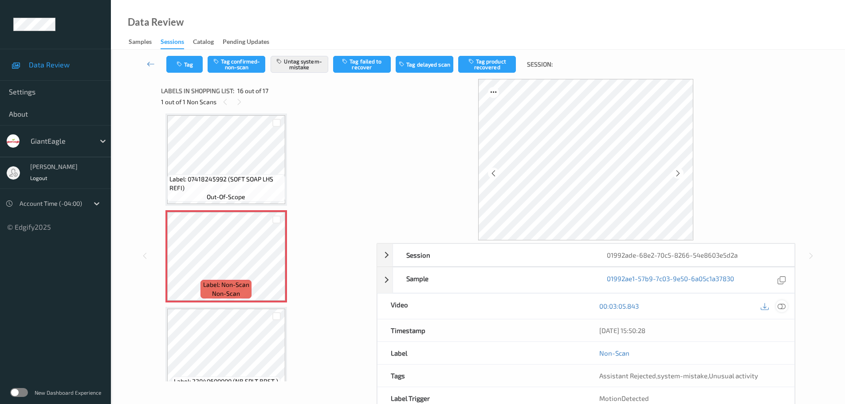
click at [785, 307] on icon at bounding box center [782, 306] width 8 height 8
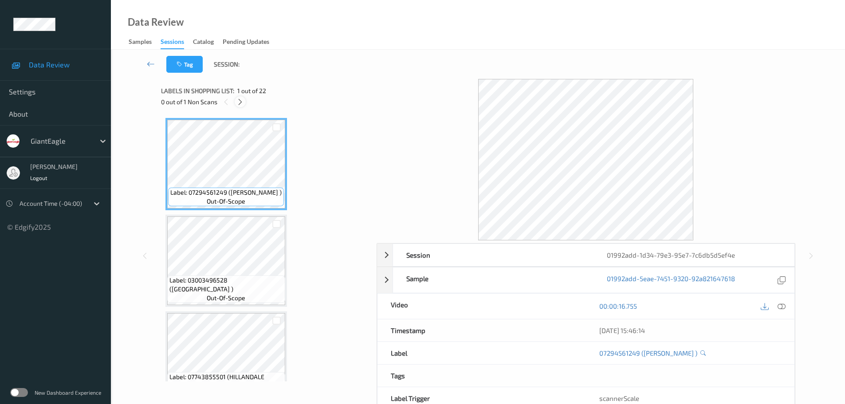
click at [242, 99] on icon at bounding box center [240, 102] width 8 height 8
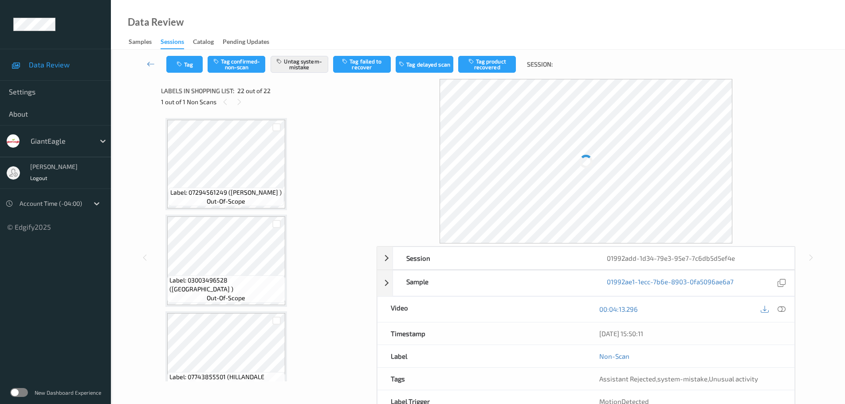
scroll to position [1864, 0]
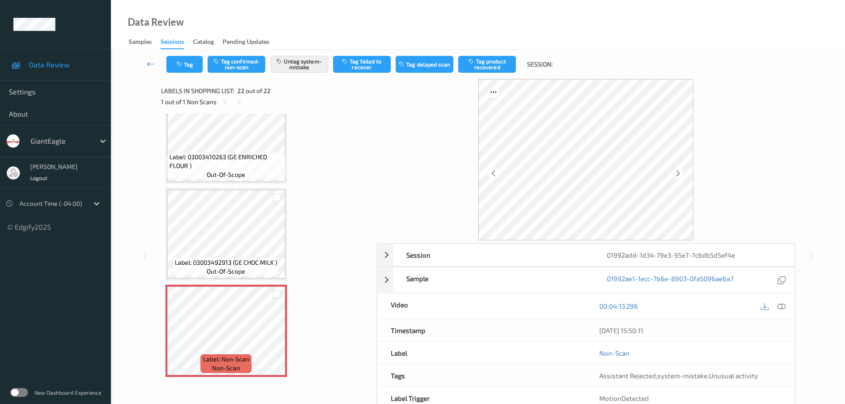
click at [784, 307] on icon at bounding box center [782, 306] width 8 height 8
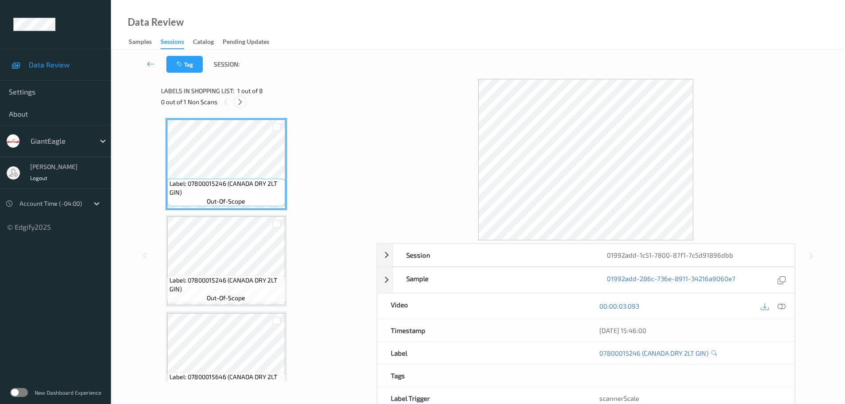
click at [240, 103] on icon at bounding box center [240, 102] width 8 height 8
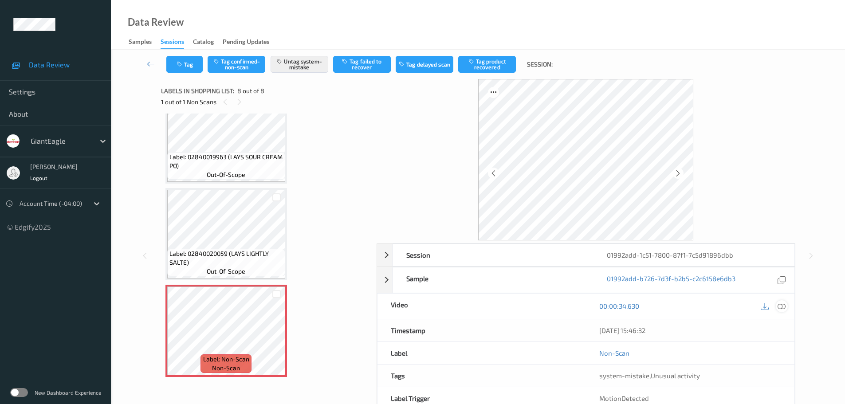
click at [783, 310] on icon at bounding box center [782, 306] width 8 height 8
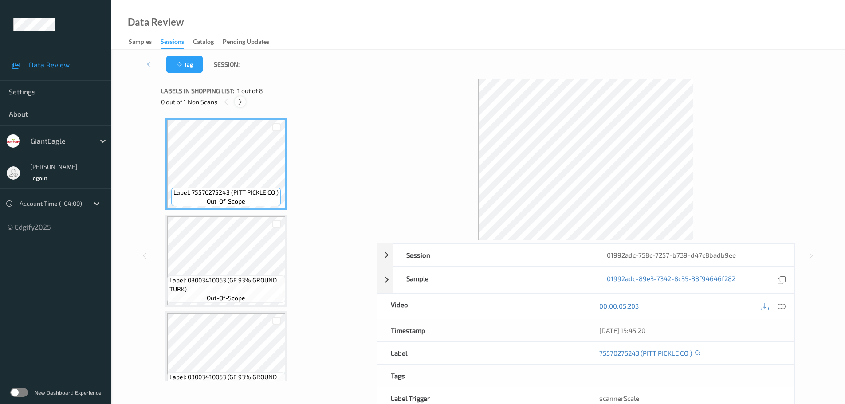
click at [240, 99] on icon at bounding box center [240, 102] width 8 height 8
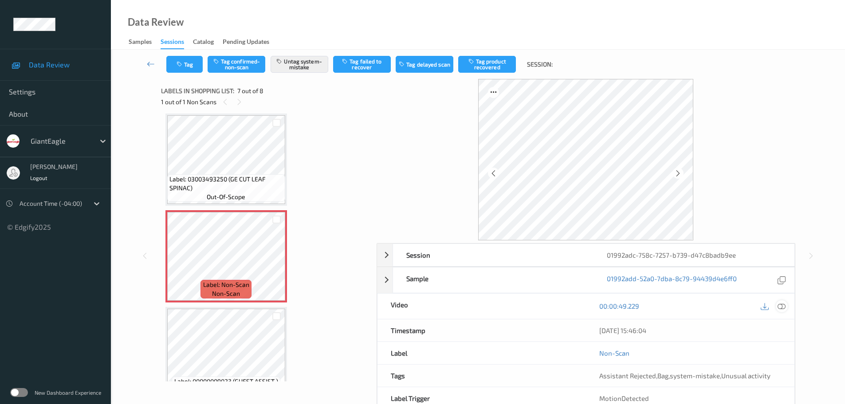
click at [783, 308] on icon at bounding box center [782, 306] width 8 height 8
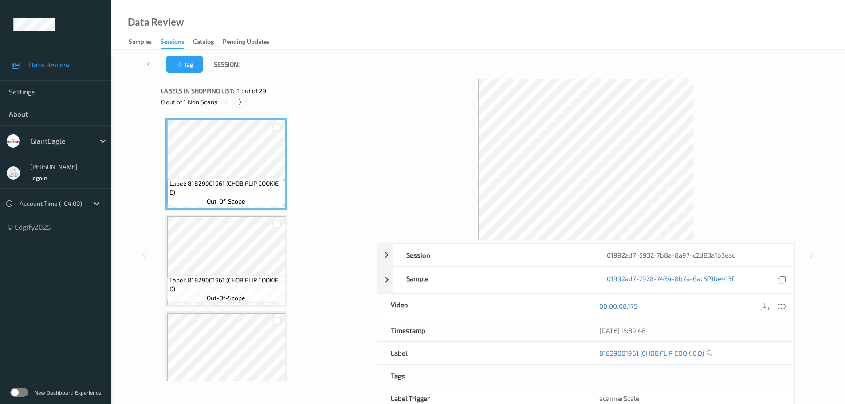
click at [245, 99] on div "0 out of 1 Non Scans" at bounding box center [265, 101] width 209 height 11
click at [239, 100] on icon at bounding box center [240, 102] width 8 height 8
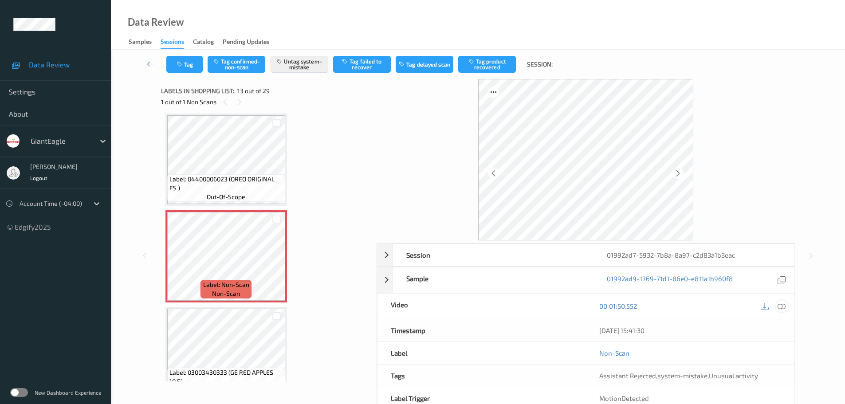
click at [780, 310] on icon at bounding box center [782, 306] width 8 height 8
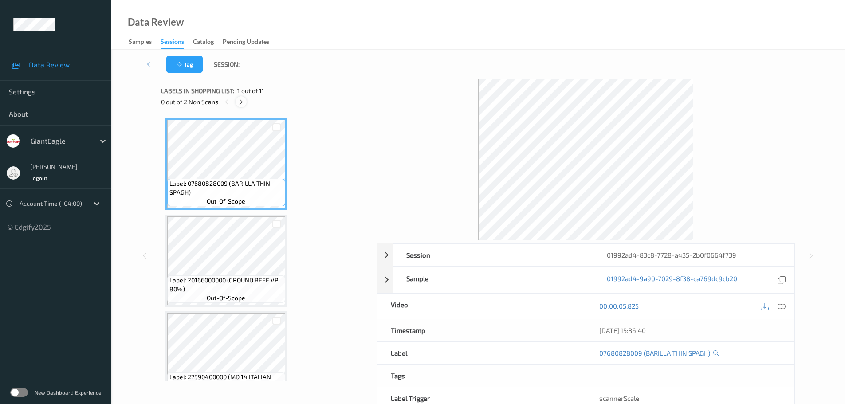
click at [238, 103] on icon at bounding box center [241, 102] width 8 height 8
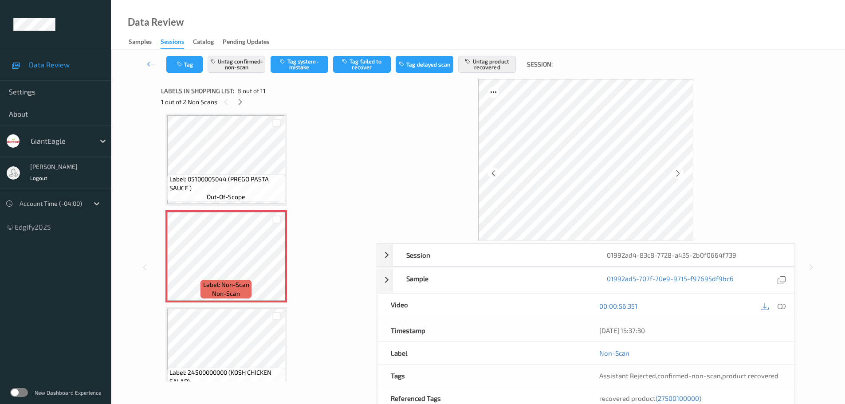
click at [785, 307] on div at bounding box center [782, 306] width 12 height 12
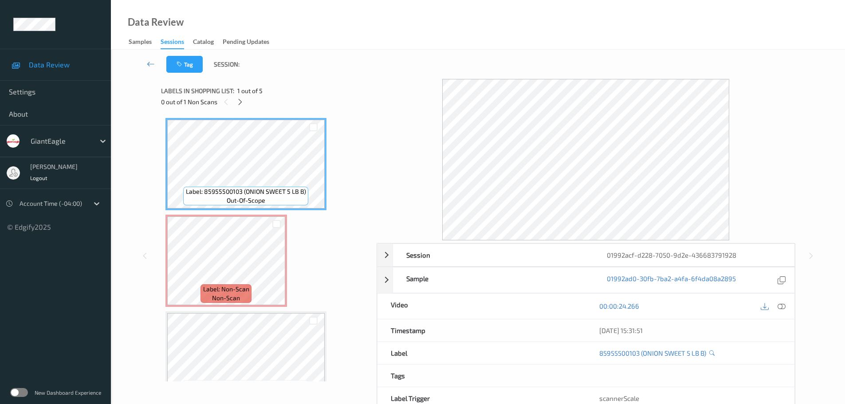
drag, startPoint x: 237, startPoint y: 102, endPoint x: 243, endPoint y: 106, distance: 7.4
click at [237, 102] on icon at bounding box center [240, 102] width 8 height 8
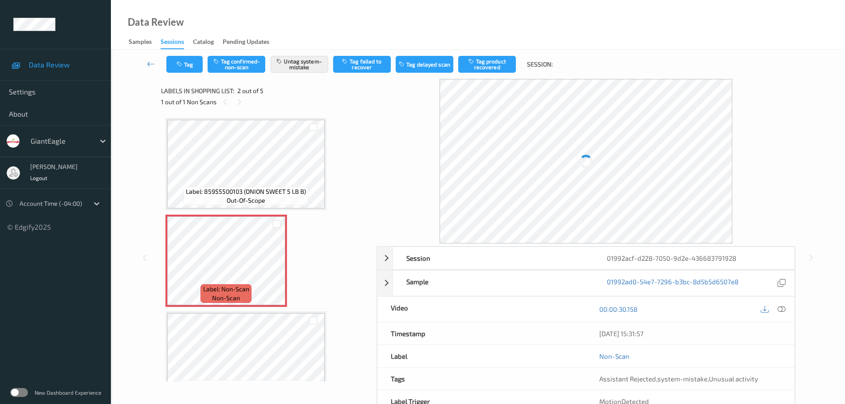
scroll to position [4, 0]
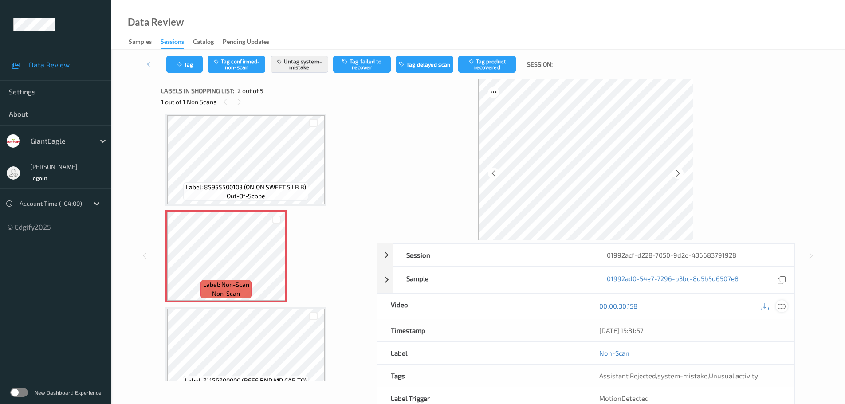
click at [780, 309] on icon at bounding box center [782, 306] width 8 height 8
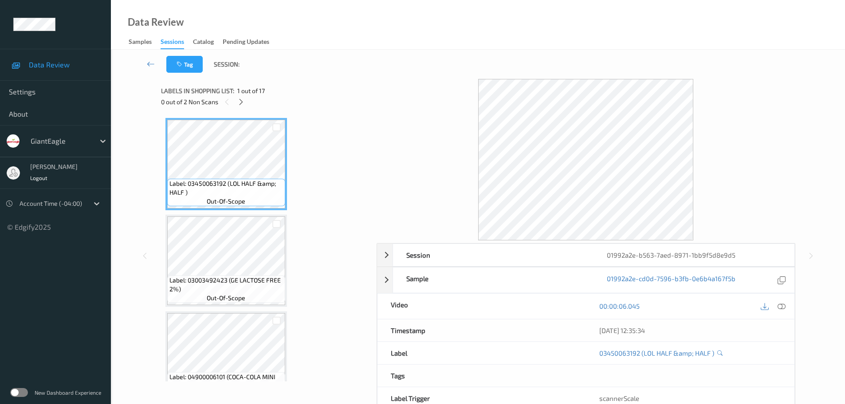
drag, startPoint x: 238, startPoint y: 102, endPoint x: 333, endPoint y: 131, distance: 99.4
click at [238, 102] on icon at bounding box center [241, 102] width 8 height 8
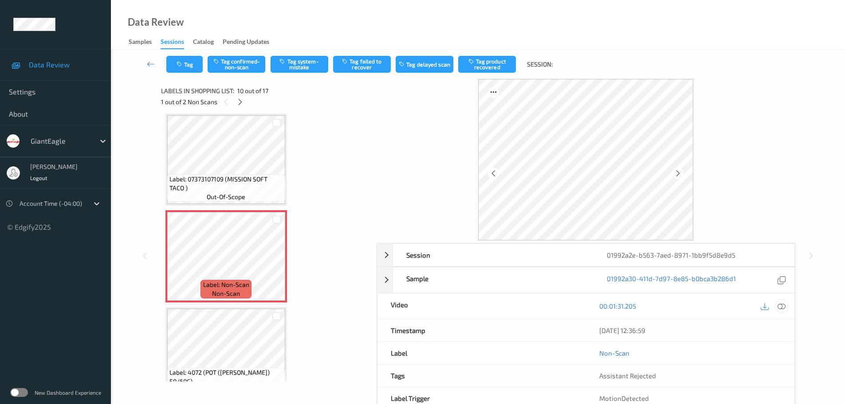
click at [778, 311] on div at bounding box center [782, 306] width 12 height 12
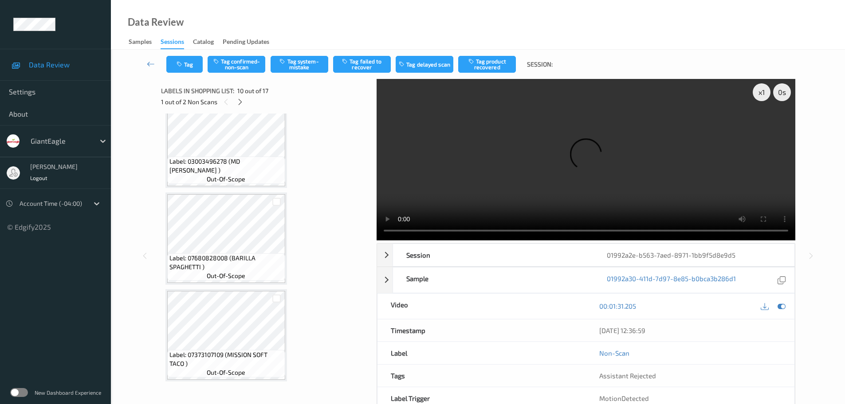
scroll to position [468, 0]
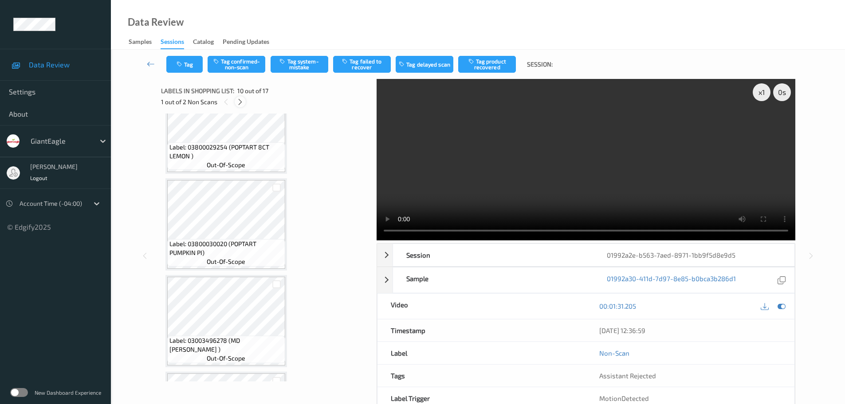
click at [242, 105] on icon at bounding box center [240, 102] width 8 height 8
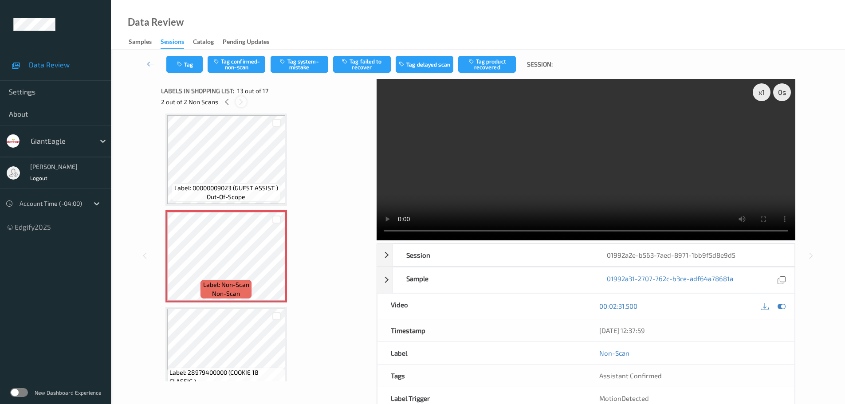
click at [241, 105] on icon at bounding box center [241, 102] width 8 height 8
click at [236, 103] on div at bounding box center [241, 101] width 11 height 11
click at [230, 102] on div at bounding box center [226, 101] width 11 height 11
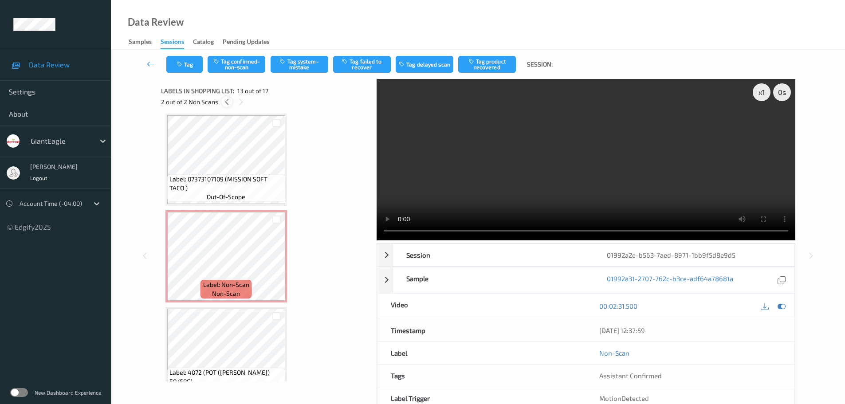
click at [230, 102] on div at bounding box center [226, 101] width 11 height 11
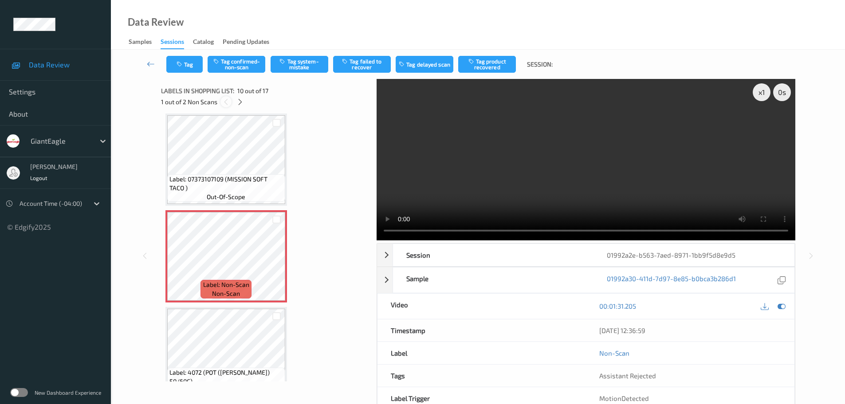
click at [230, 102] on div at bounding box center [225, 101] width 11 height 11
click at [236, 97] on div "1 out of 2 Non Scans" at bounding box center [265, 101] width 209 height 11
click at [237, 97] on div at bounding box center [240, 101] width 11 height 11
click at [225, 102] on icon at bounding box center [227, 102] width 8 height 8
click at [233, 102] on div "1 out of 2 Non Scans" at bounding box center [265, 101] width 209 height 11
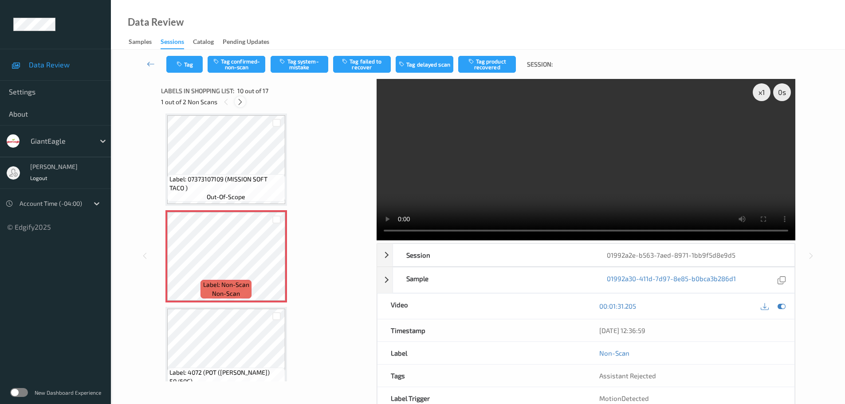
click at [237, 102] on icon at bounding box center [240, 102] width 8 height 8
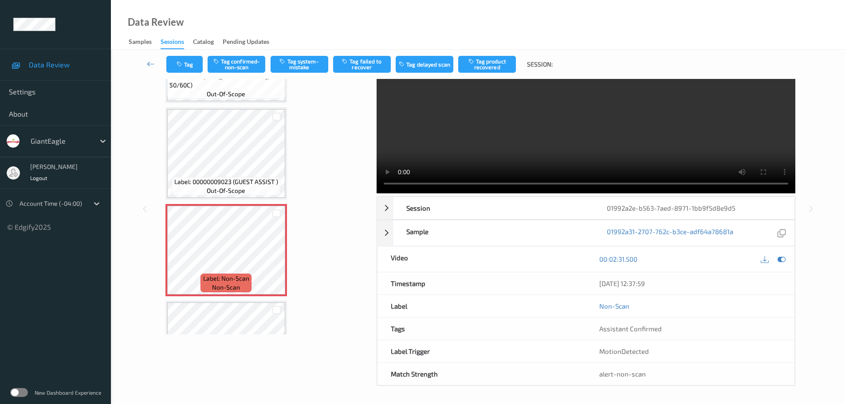
scroll to position [1109, 0]
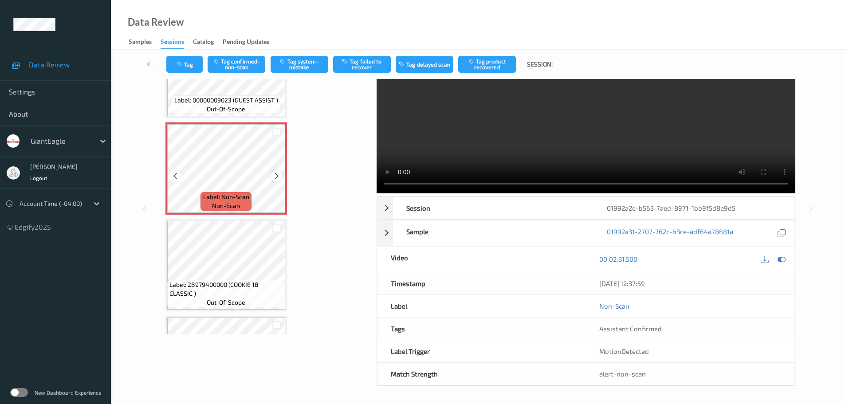
click at [274, 172] on div at bounding box center [276, 175] width 11 height 11
click at [274, 172] on icon at bounding box center [277, 176] width 8 height 8
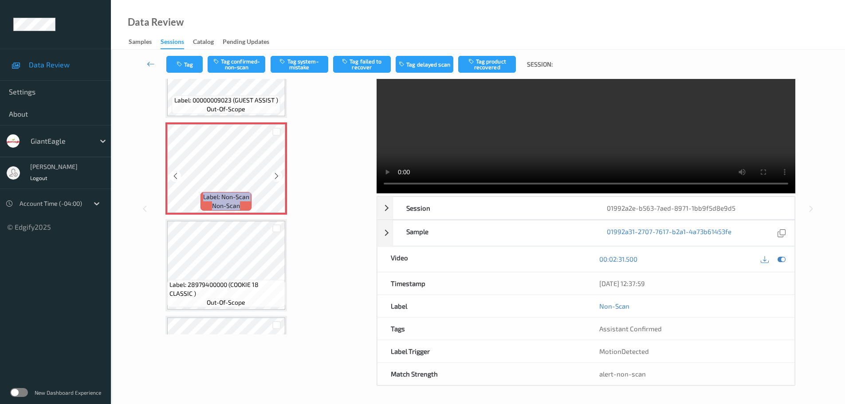
click at [274, 172] on icon at bounding box center [277, 176] width 8 height 8
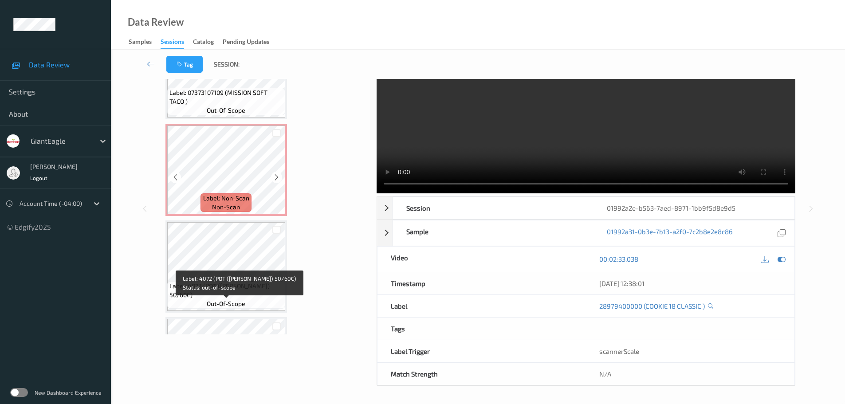
scroll to position [804, 0]
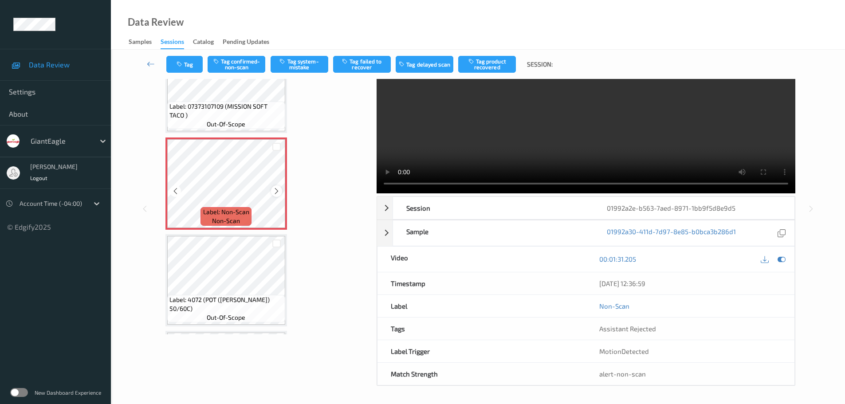
click at [277, 195] on div at bounding box center [276, 190] width 11 height 11
click at [277, 195] on icon at bounding box center [277, 191] width 8 height 8
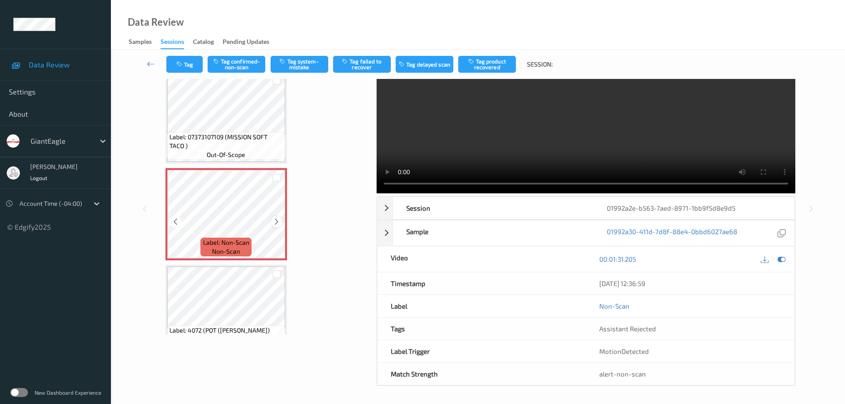
scroll to position [760, 0]
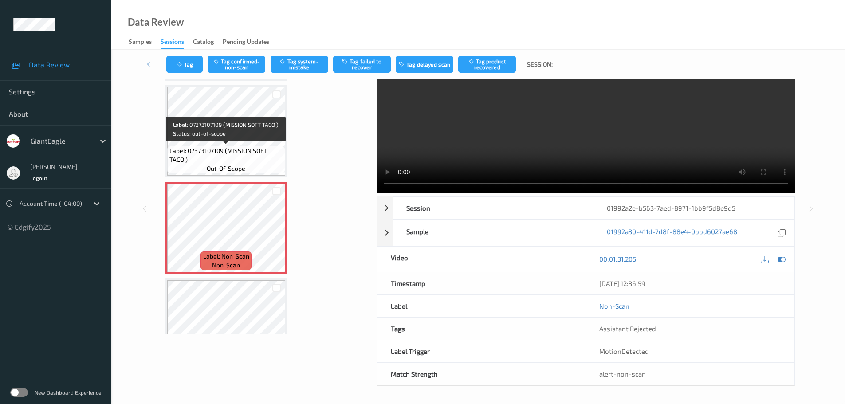
click at [248, 152] on span "Label: 07373107109 (MISSION SOFT TACO )" at bounding box center [226, 155] width 114 height 18
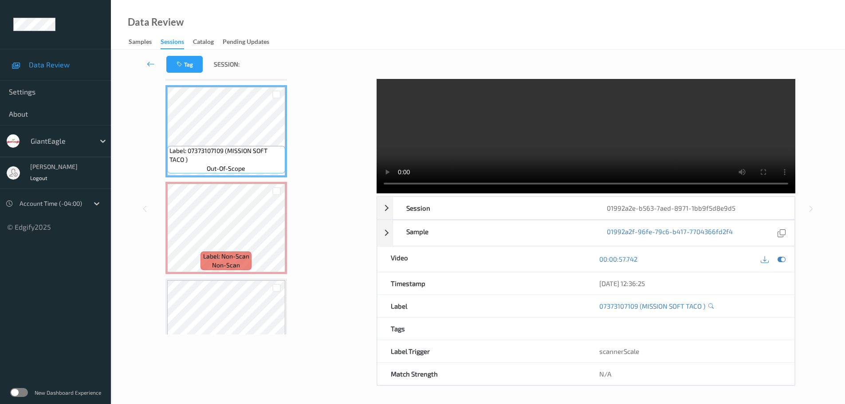
scroll to position [0, 0]
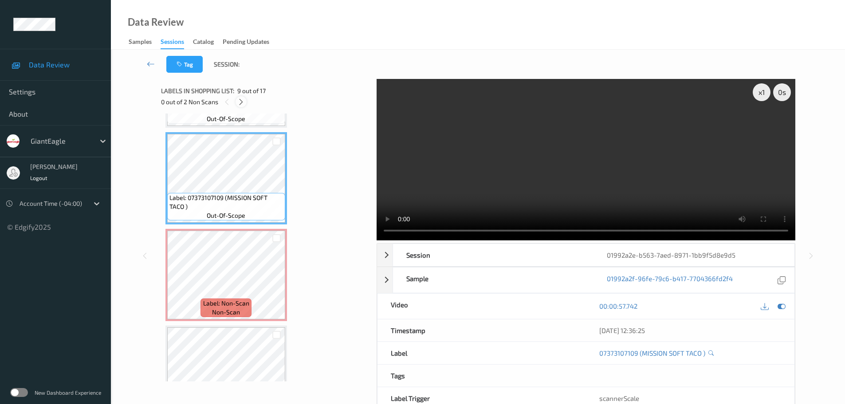
click at [241, 102] on icon at bounding box center [241, 102] width 8 height 8
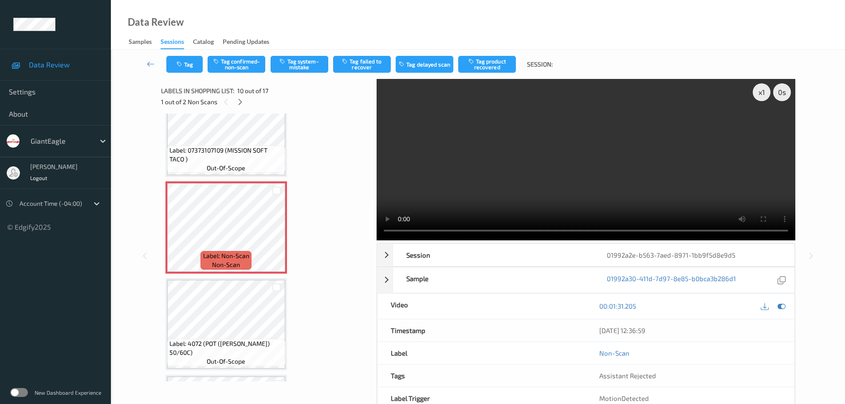
scroll to position [823, 0]
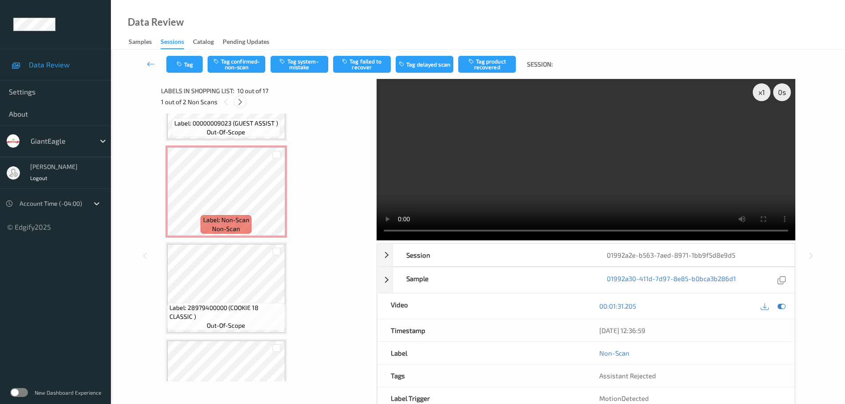
drag, startPoint x: 234, startPoint y: 97, endPoint x: 237, endPoint y: 100, distance: 4.7
click at [237, 99] on div "1 out of 2 Non Scans" at bounding box center [265, 101] width 209 height 11
click at [238, 101] on icon at bounding box center [240, 102] width 8 height 8
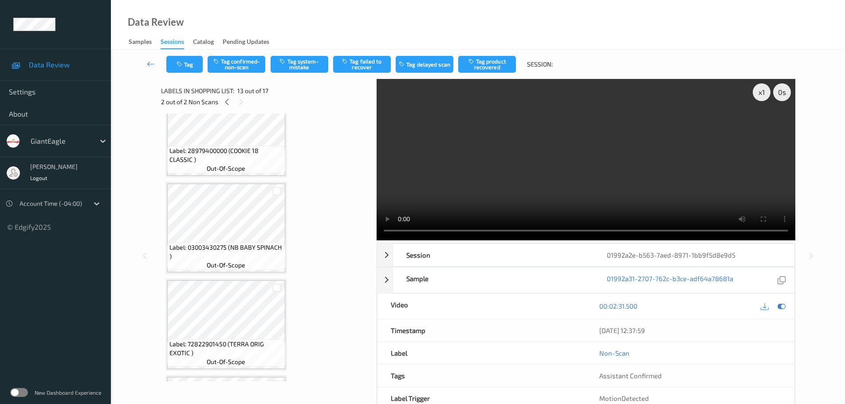
scroll to position [1246, 0]
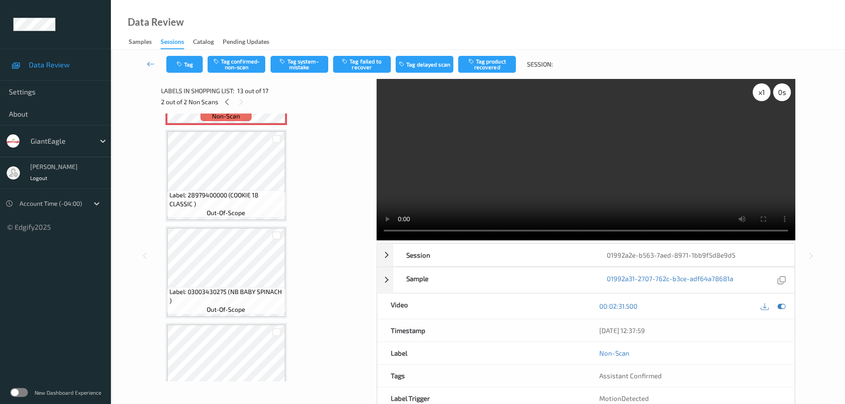
click at [760, 99] on div "x 1" at bounding box center [762, 92] width 18 height 18
click at [760, 99] on div "x 2" at bounding box center [762, 92] width 18 height 18
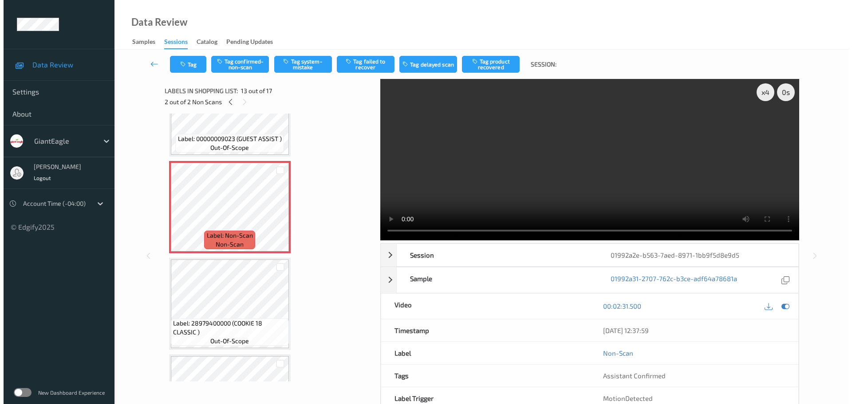
scroll to position [1113, 0]
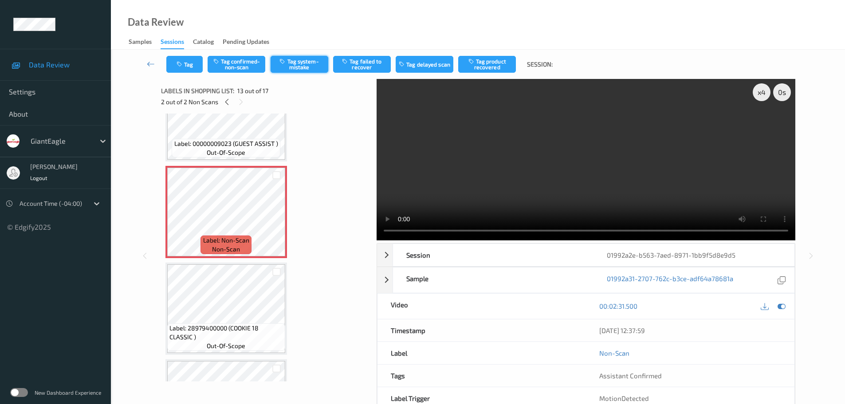
click at [322, 58] on button "Tag system-mistake" at bounding box center [300, 64] width 58 height 17
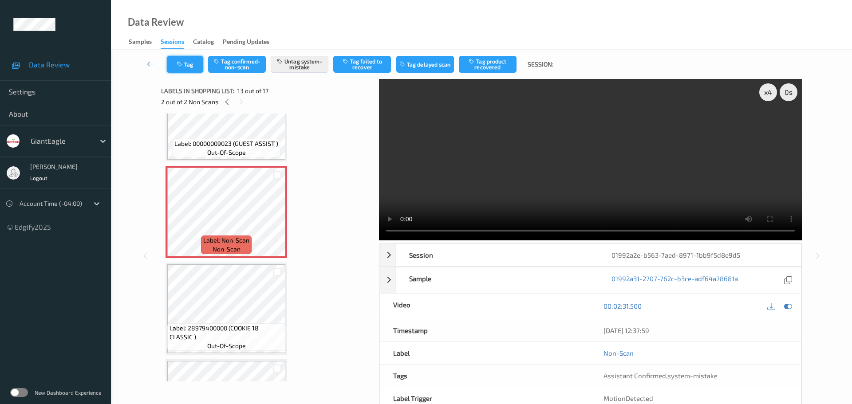
click at [184, 69] on button "Tag" at bounding box center [185, 64] width 36 height 17
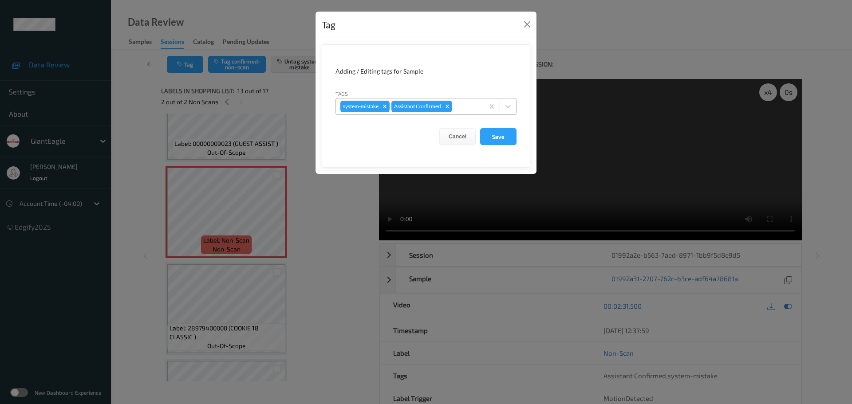
click at [467, 110] on div at bounding box center [466, 106] width 25 height 11
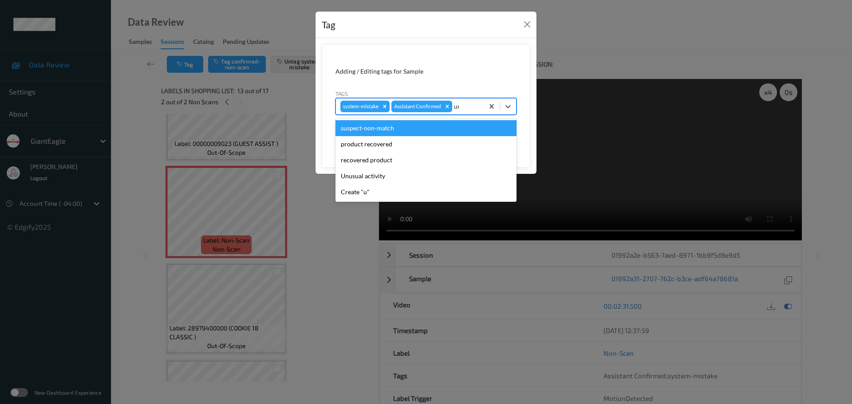
type input "unu"
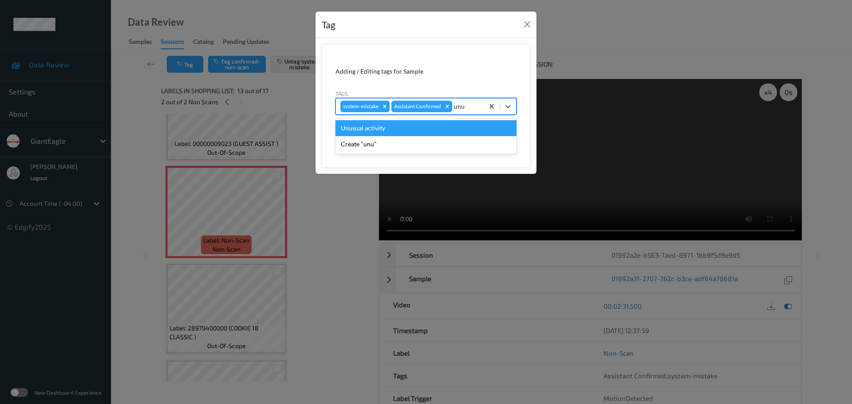
click at [425, 130] on div "Unusual activity" at bounding box center [425, 128] width 181 height 16
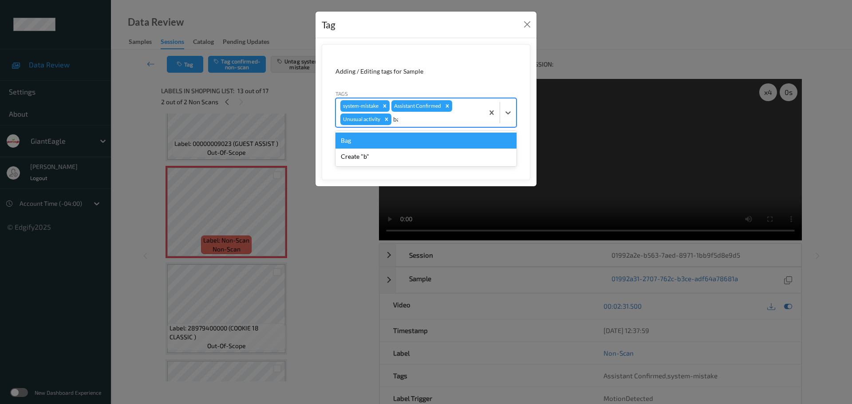
type input "bag"
click at [409, 146] on div "Bag" at bounding box center [425, 141] width 181 height 16
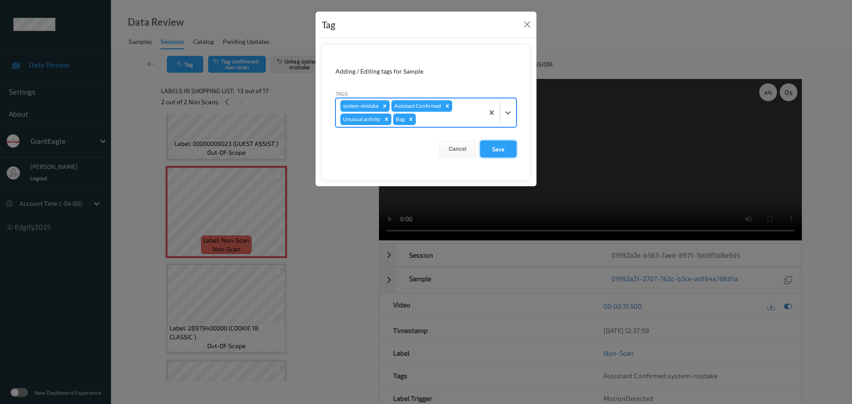
click at [487, 151] on button "Save" at bounding box center [498, 149] width 36 height 17
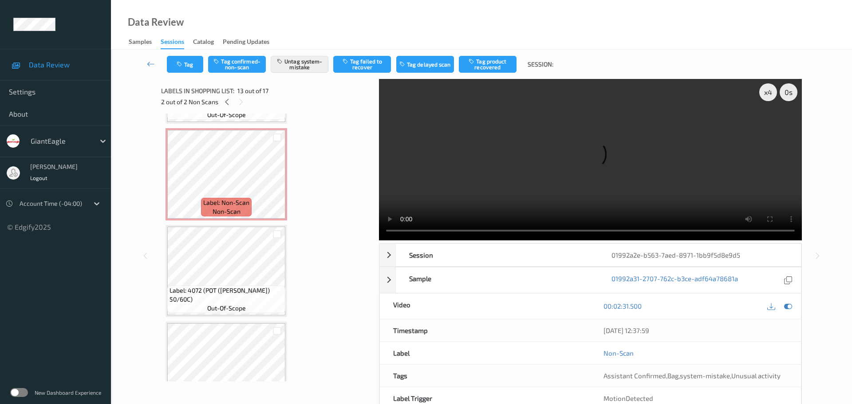
scroll to position [846, 0]
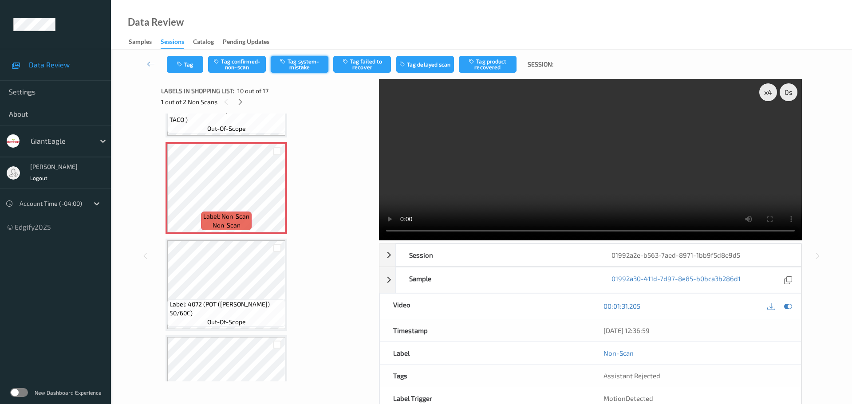
click at [307, 66] on button "Tag system-mistake" at bounding box center [300, 64] width 58 height 17
click at [185, 64] on button "Tag" at bounding box center [185, 64] width 36 height 17
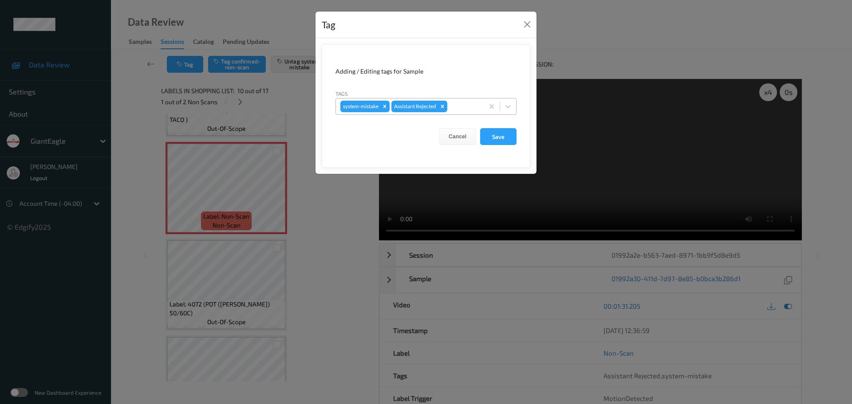
click at [460, 108] on div at bounding box center [464, 106] width 30 height 11
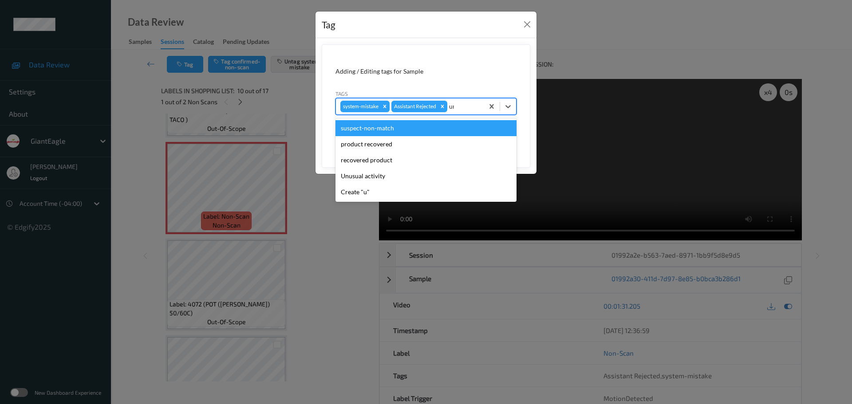
type input "unu"
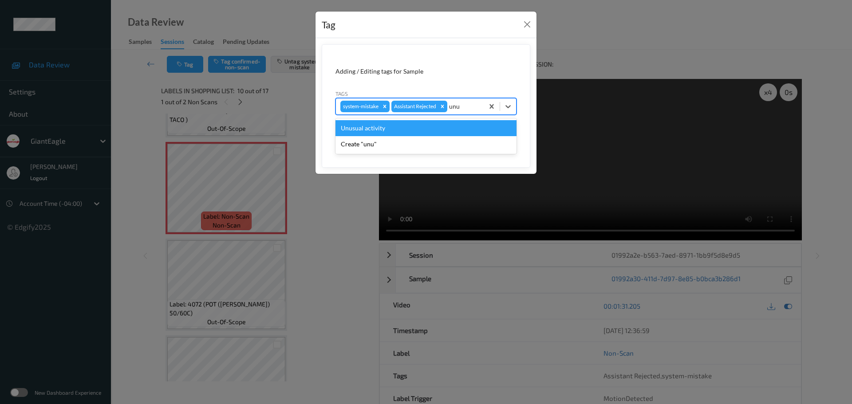
click at [455, 125] on div "Unusual activity" at bounding box center [425, 128] width 181 height 16
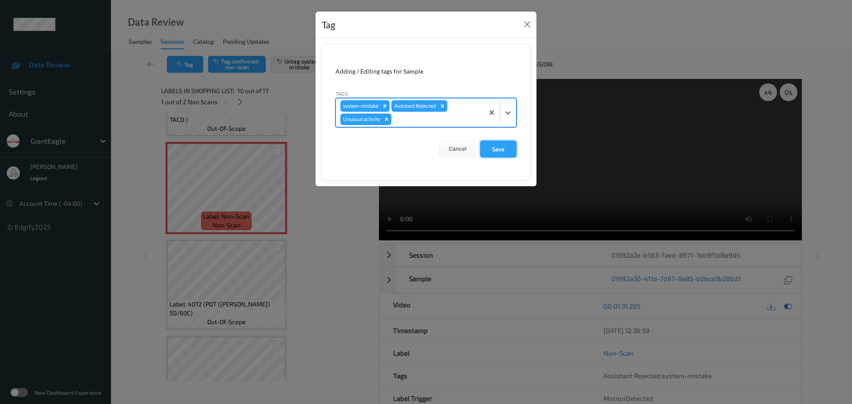
click at [499, 146] on button "Save" at bounding box center [498, 149] width 36 height 17
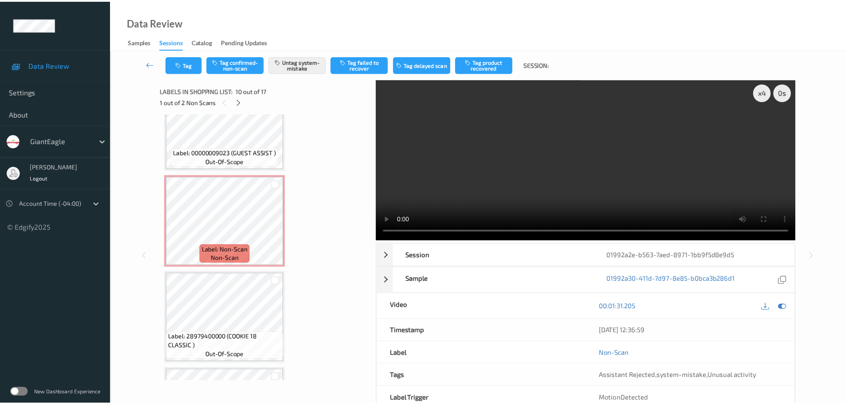
scroll to position [1113, 0]
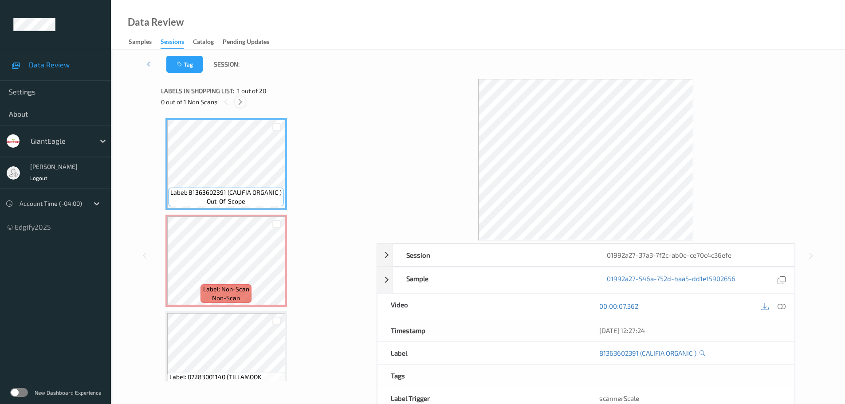
click at [236, 99] on div at bounding box center [240, 101] width 11 height 11
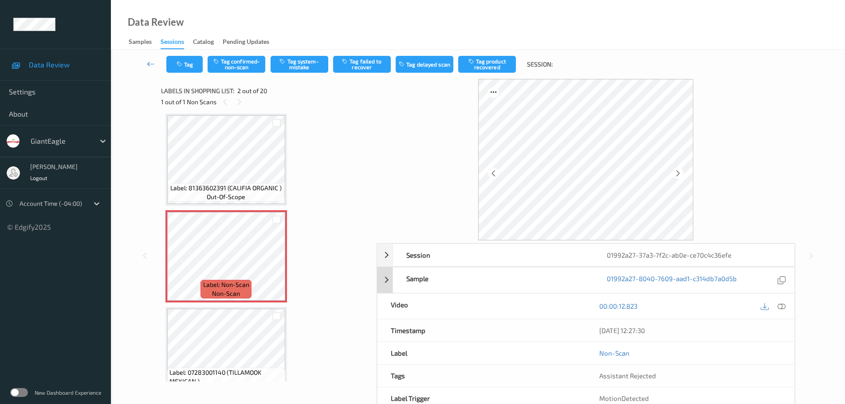
drag, startPoint x: 779, startPoint y: 309, endPoint x: 597, endPoint y: 177, distance: 225.2
click at [780, 309] on icon at bounding box center [782, 306] width 8 height 8
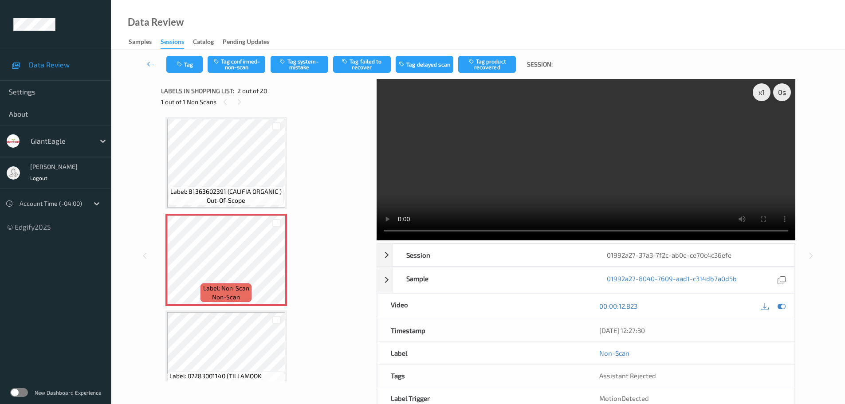
scroll to position [0, 0]
click at [273, 268] on icon at bounding box center [277, 268] width 8 height 8
click at [276, 267] on icon at bounding box center [277, 268] width 8 height 8
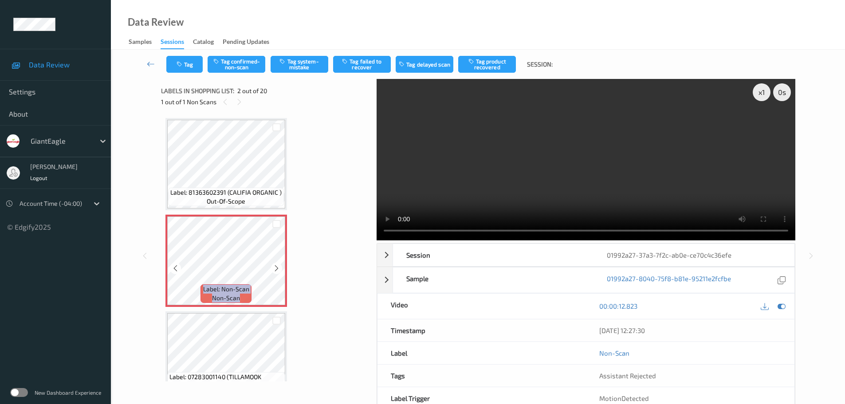
click at [276, 267] on icon at bounding box center [277, 268] width 8 height 8
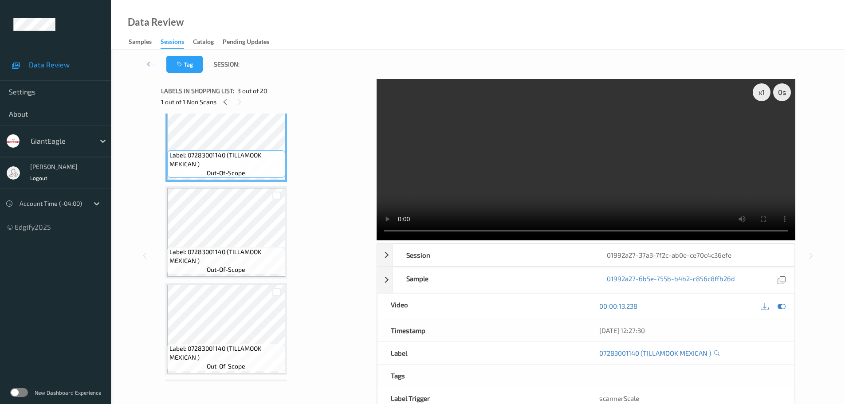
click at [233, 253] on span "Label: 07283001140 (TILLAMOOK MEXICAN )" at bounding box center [226, 257] width 114 height 18
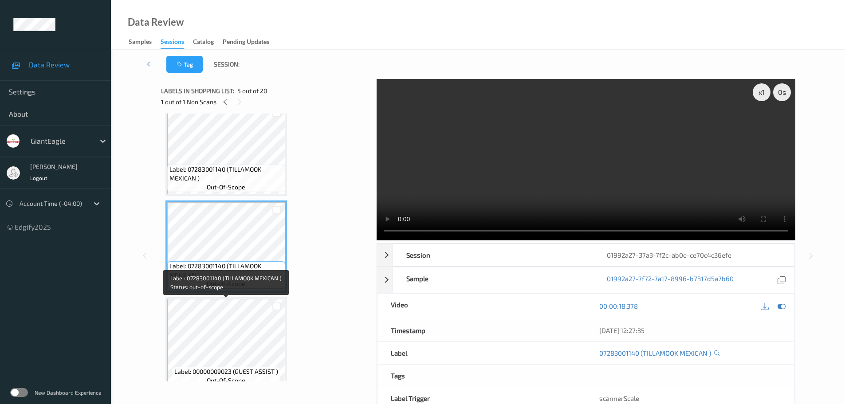
scroll to position [355, 0]
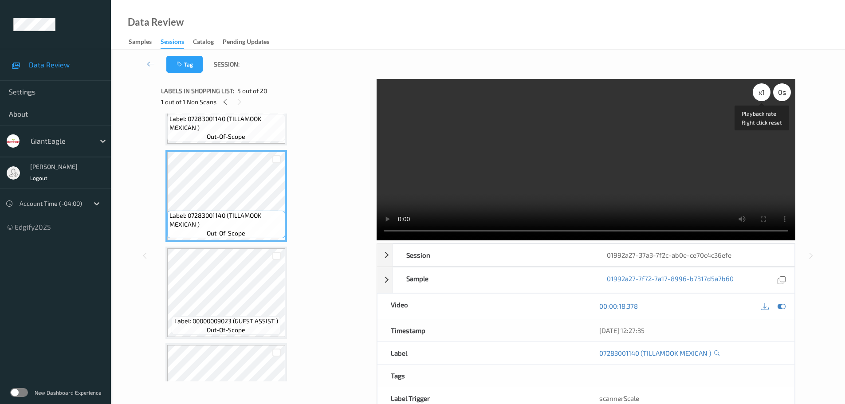
click at [759, 91] on div "x 1" at bounding box center [762, 92] width 18 height 18
click at [759, 91] on div "x 2" at bounding box center [762, 92] width 18 height 18
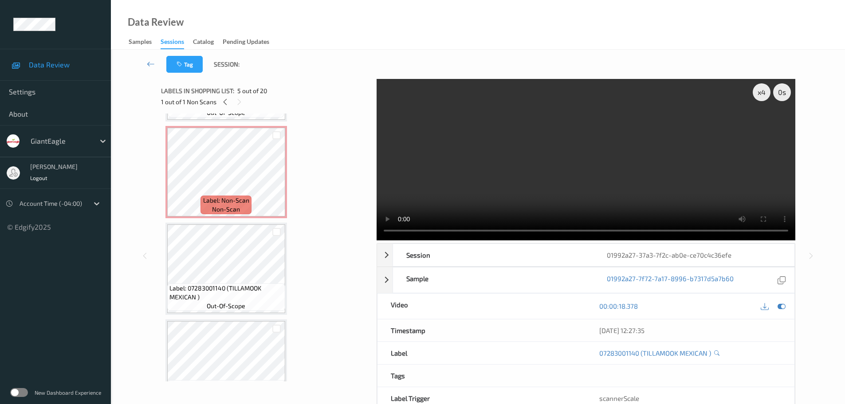
scroll to position [0, 0]
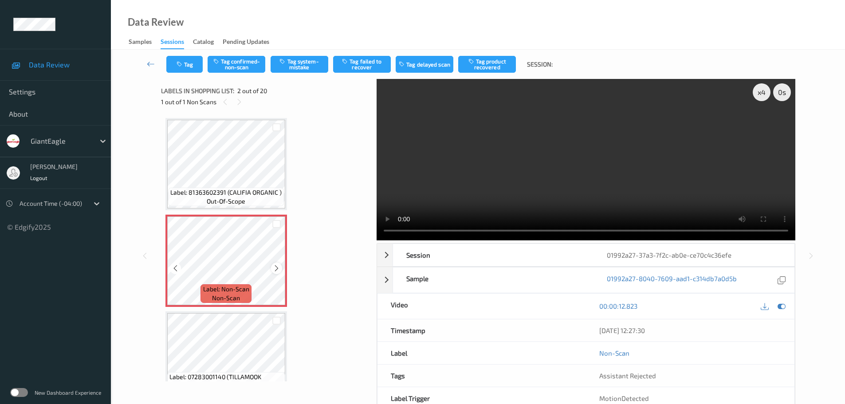
click at [275, 269] on icon at bounding box center [277, 268] width 8 height 8
click at [276, 268] on icon at bounding box center [277, 268] width 8 height 8
click at [305, 69] on button "Tag system-mistake" at bounding box center [300, 64] width 58 height 17
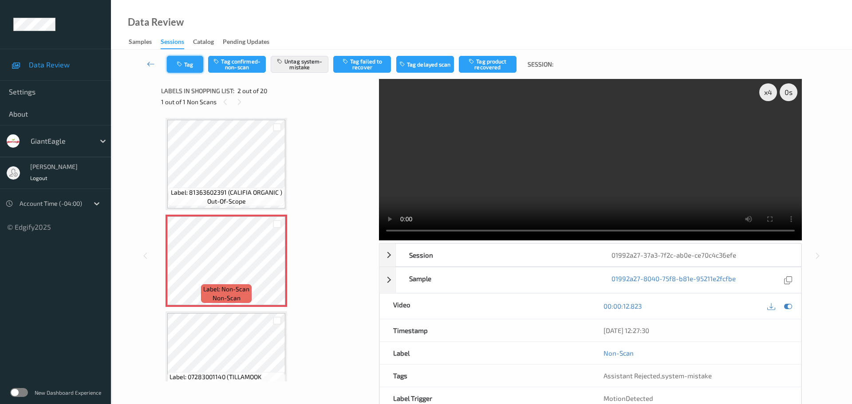
click at [187, 65] on button "Tag" at bounding box center [185, 64] width 36 height 17
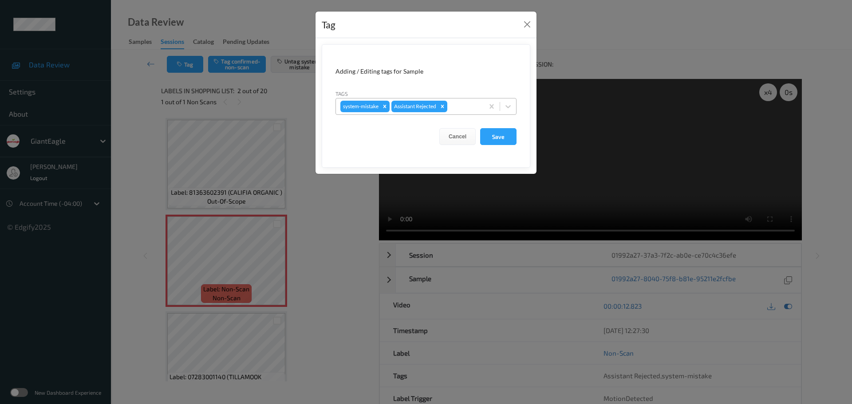
click at [476, 110] on div at bounding box center [464, 106] width 30 height 11
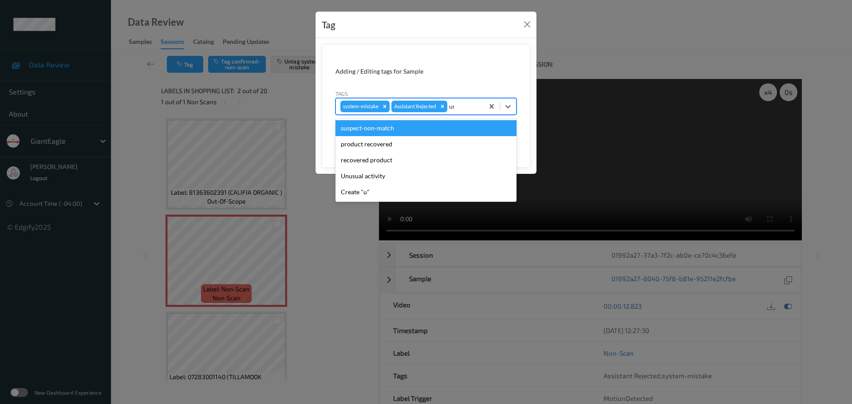
type input "unu"
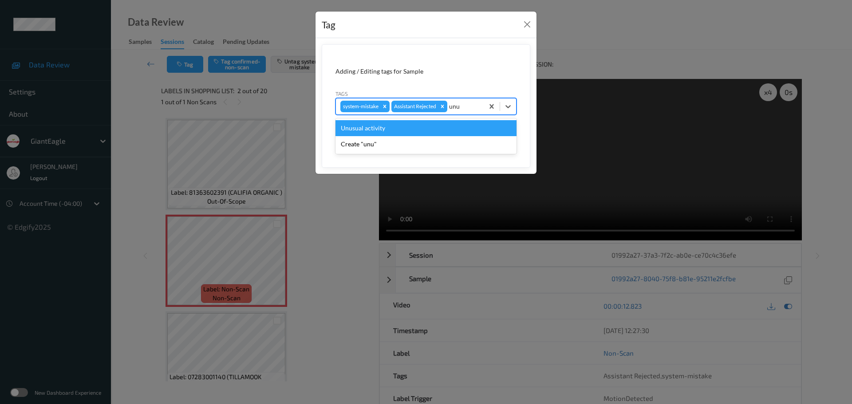
click at [447, 124] on div "Unusual activity" at bounding box center [425, 128] width 181 height 16
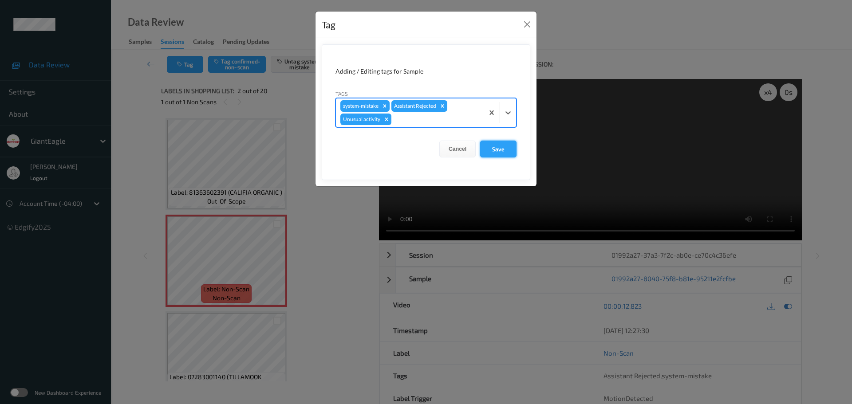
click at [500, 150] on button "Save" at bounding box center [498, 149] width 36 height 17
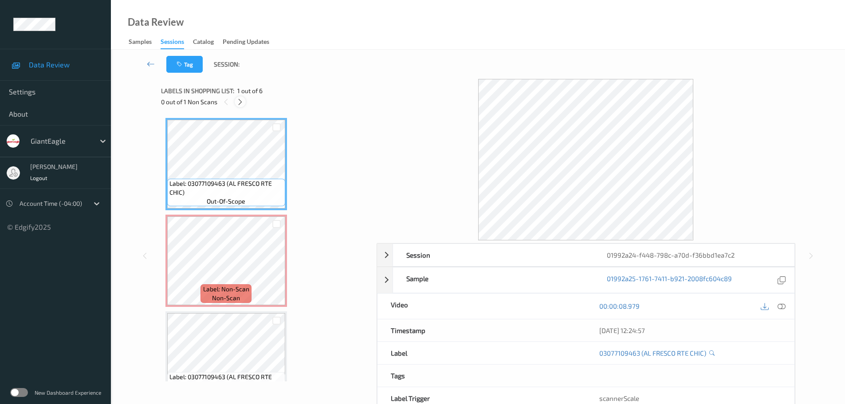
click at [237, 100] on icon at bounding box center [240, 102] width 8 height 8
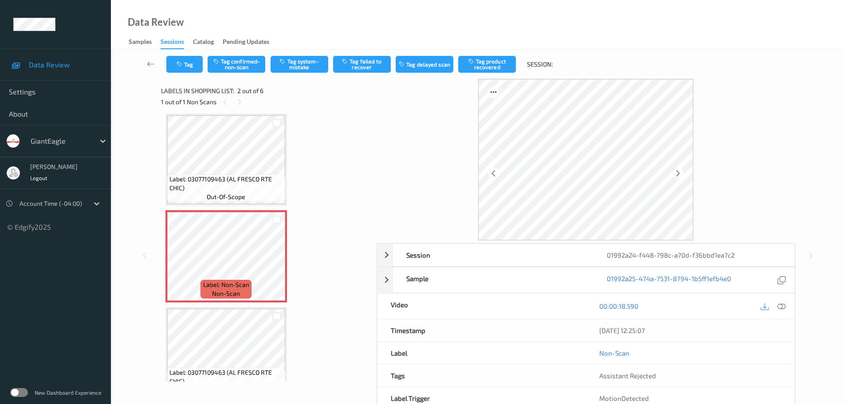
click at [783, 302] on div at bounding box center [782, 306] width 12 height 12
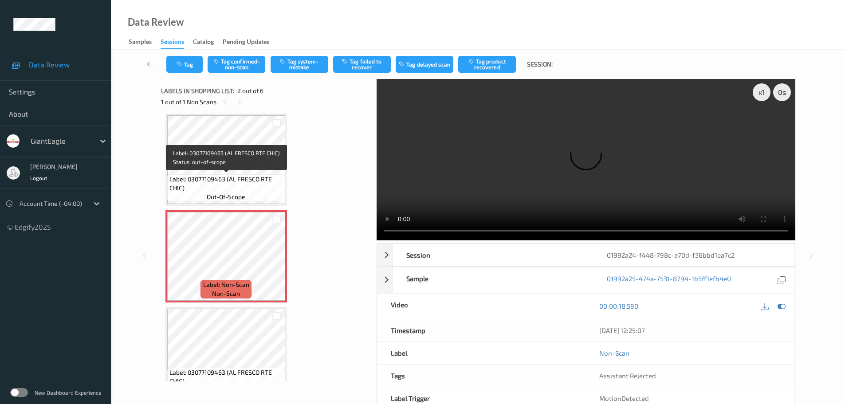
scroll to position [0, 0]
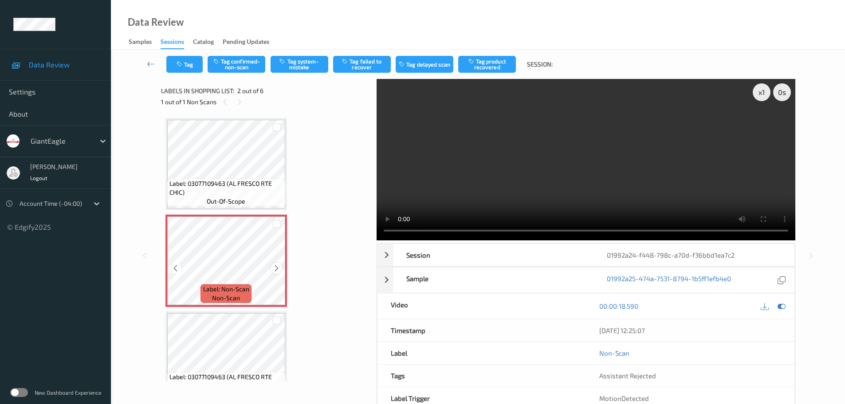
click at [275, 267] on icon at bounding box center [277, 268] width 8 height 8
click at [276, 267] on icon at bounding box center [277, 268] width 8 height 8
click at [273, 273] on div at bounding box center [276, 268] width 11 height 11
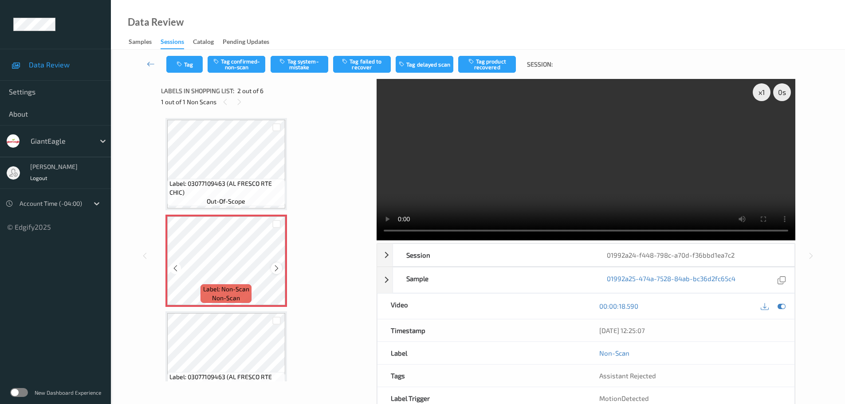
click at [275, 268] on icon at bounding box center [277, 268] width 8 height 8
click at [278, 272] on icon at bounding box center [277, 268] width 8 height 8
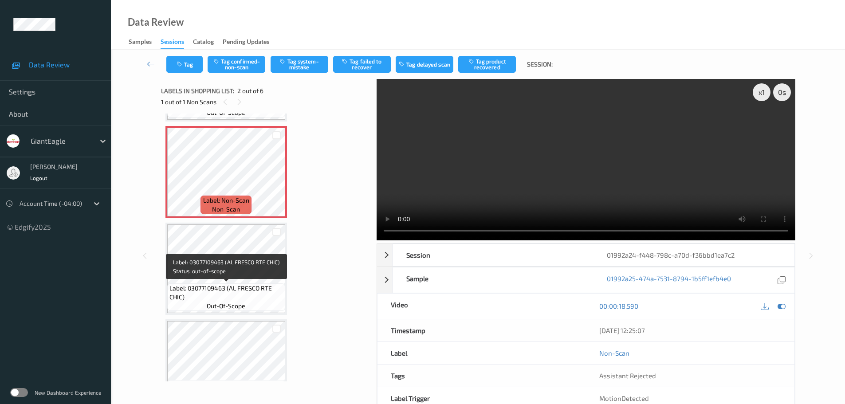
scroll to position [44, 0]
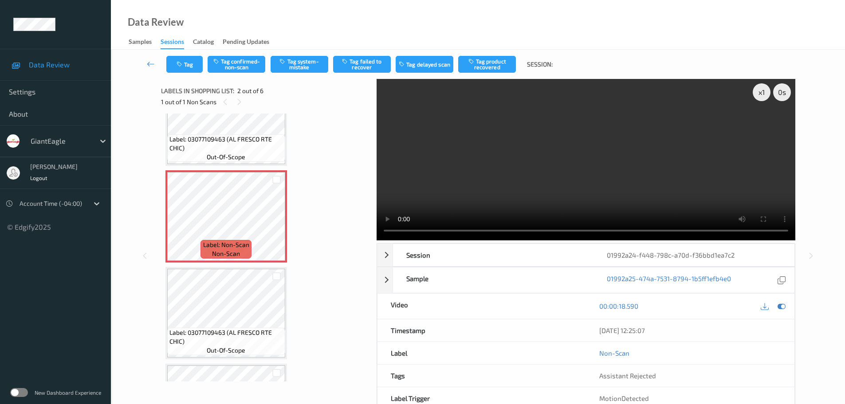
click at [382, 230] on video at bounding box center [586, 159] width 419 height 161
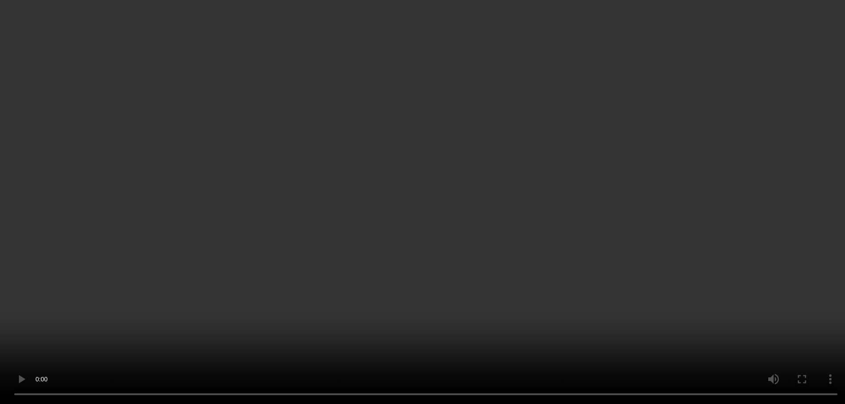
scroll to position [6, 0]
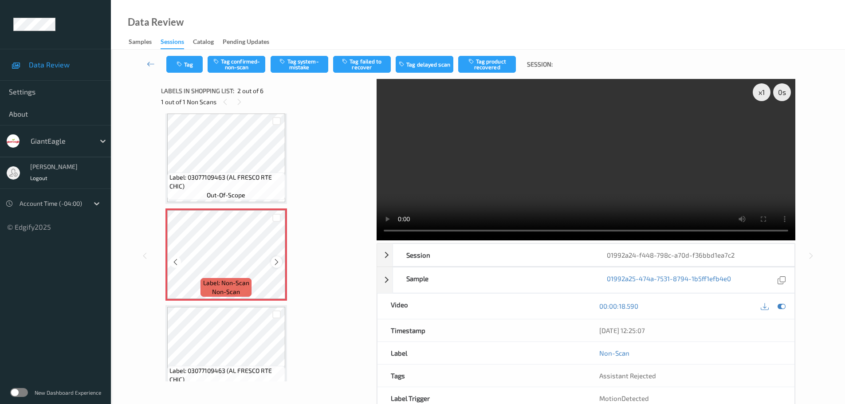
click at [277, 260] on icon at bounding box center [277, 262] width 8 height 8
click at [295, 72] on button "Tag system-mistake" at bounding box center [300, 64] width 58 height 17
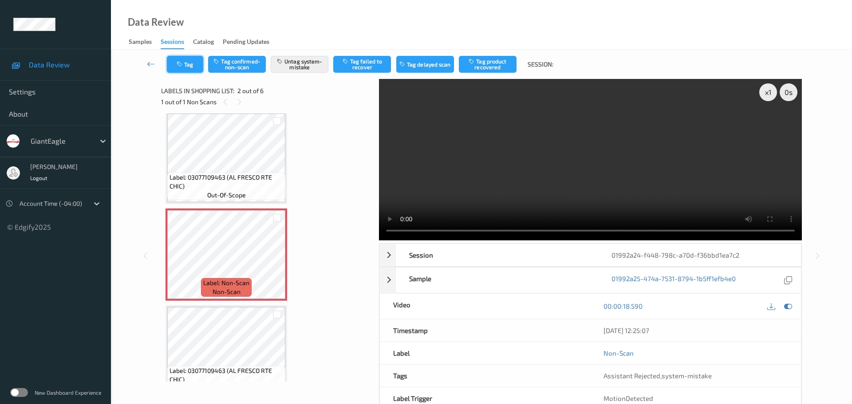
click at [185, 66] on button "Tag" at bounding box center [185, 64] width 36 height 17
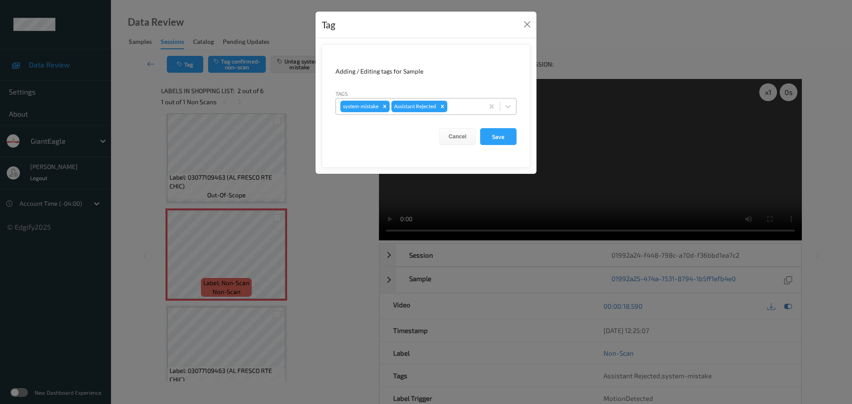
click at [464, 107] on div at bounding box center [464, 106] width 30 height 11
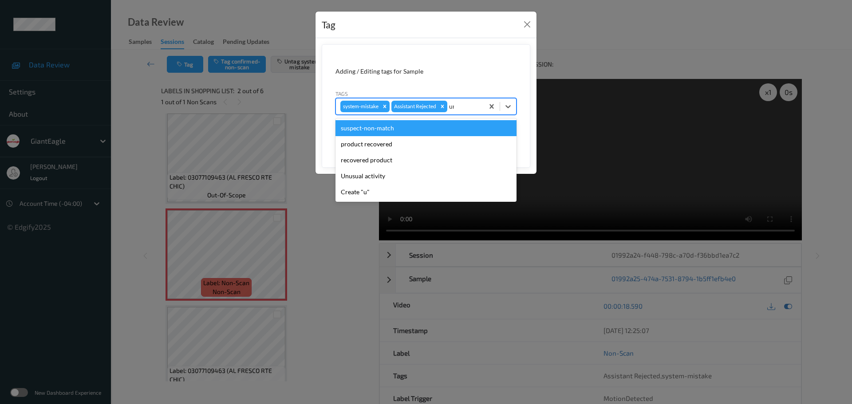
type input "unu"
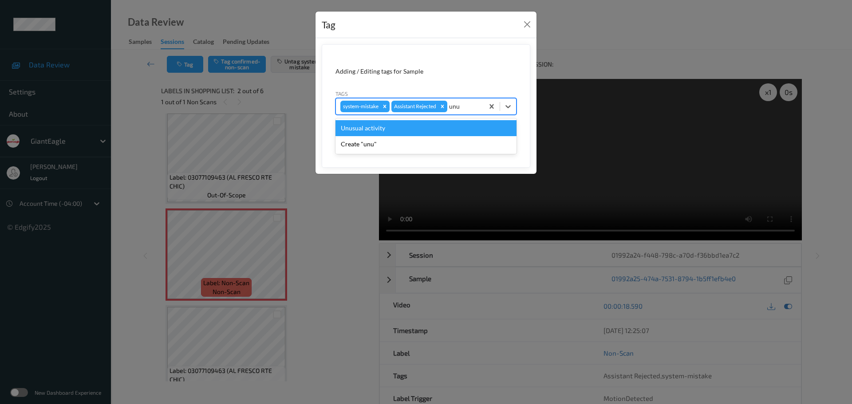
click at [411, 126] on div "Unusual activity" at bounding box center [425, 128] width 181 height 16
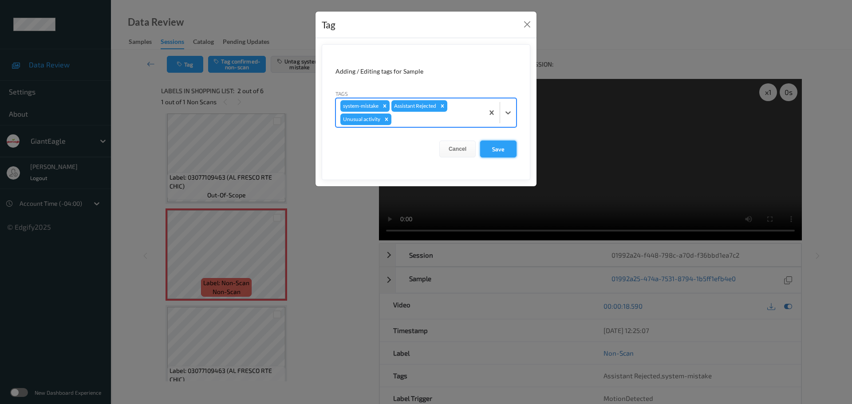
click at [500, 157] on button "Save" at bounding box center [498, 149] width 36 height 17
click at [500, 152] on button "Save" at bounding box center [498, 149] width 36 height 17
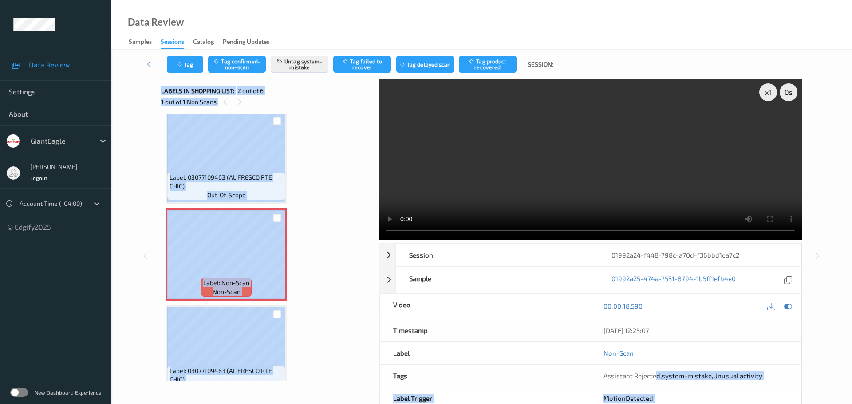
drag, startPoint x: 656, startPoint y: 284, endPoint x: 803, endPoint y: 283, distance: 147.7
click at [803, 283] on div "x 1 0 s Session 01992a24-f448-798c-a70d-f36bbd1ea7c2 Session ID 01992a24-f448-7…" at bounding box center [481, 256] width 705 height 354
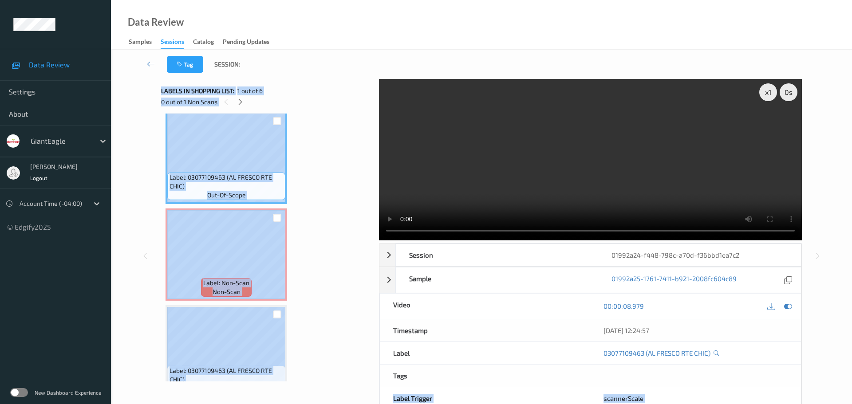
click at [340, 148] on div "Label: 03077109463 (AL FRESCO RTE CHIC) out-of-scope Label: Non-Scan non-scan L…" at bounding box center [266, 400] width 203 height 576
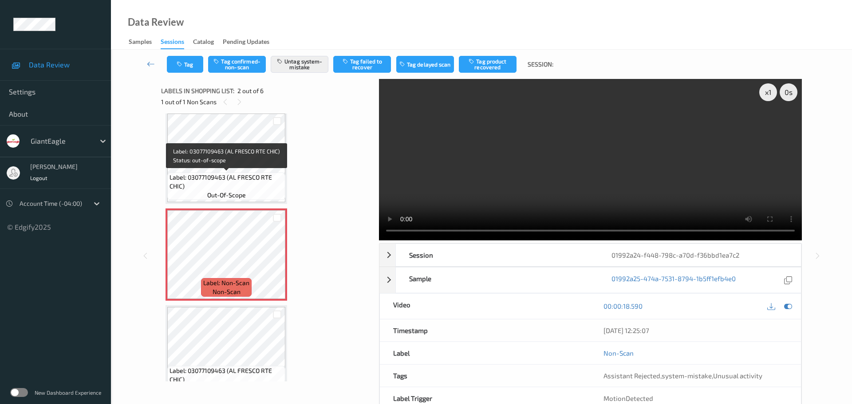
click at [241, 173] on span "Label: 03077109463 (AL FRESCO RTE CHIC)" at bounding box center [226, 182] width 114 height 18
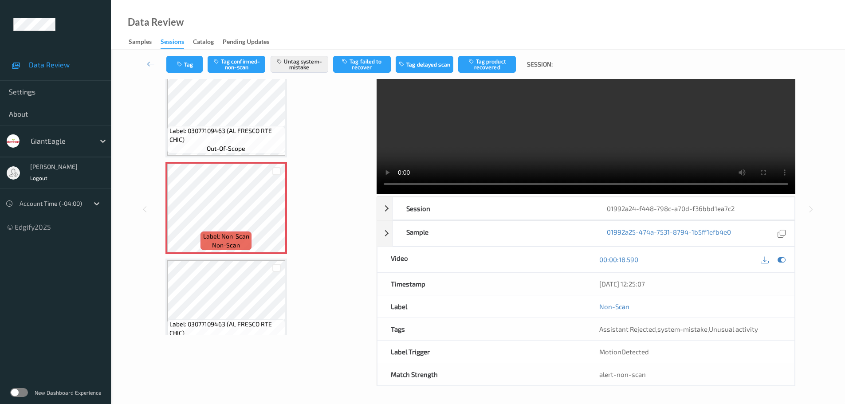
scroll to position [47, 0]
drag, startPoint x: 649, startPoint y: 332, endPoint x: 741, endPoint y: 329, distance: 92.3
click at [741, 329] on span "Assistant Rejected , system-mistake , Unusual activity" at bounding box center [678, 329] width 159 height 8
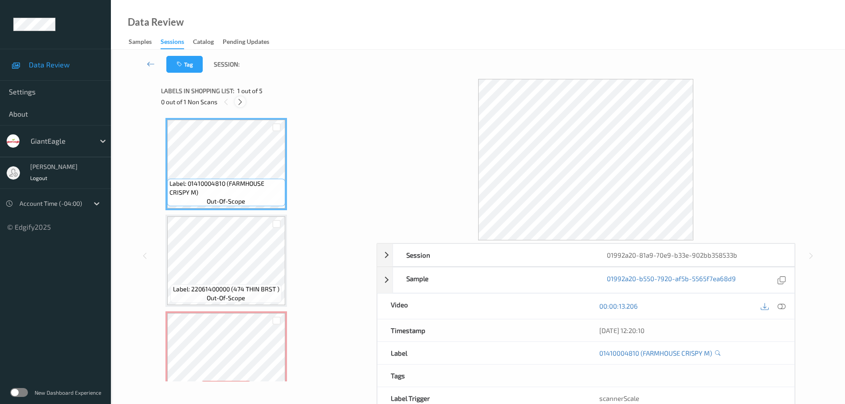
click at [238, 102] on icon at bounding box center [240, 102] width 8 height 8
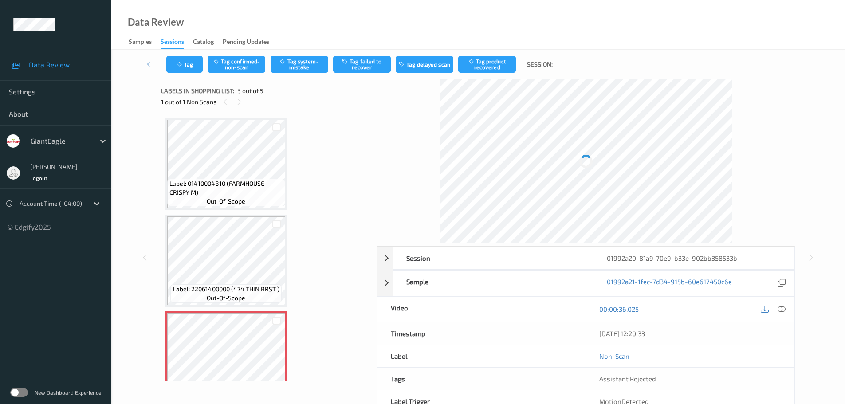
scroll to position [101, 0]
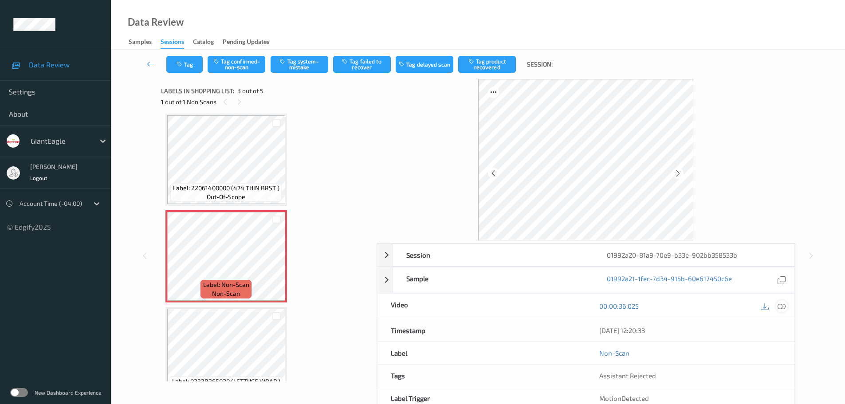
click at [776, 304] on div at bounding box center [782, 306] width 12 height 12
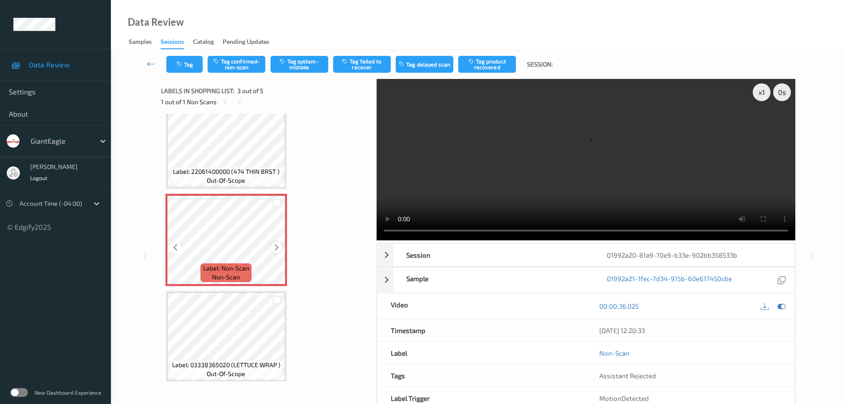
scroll to position [133, 0]
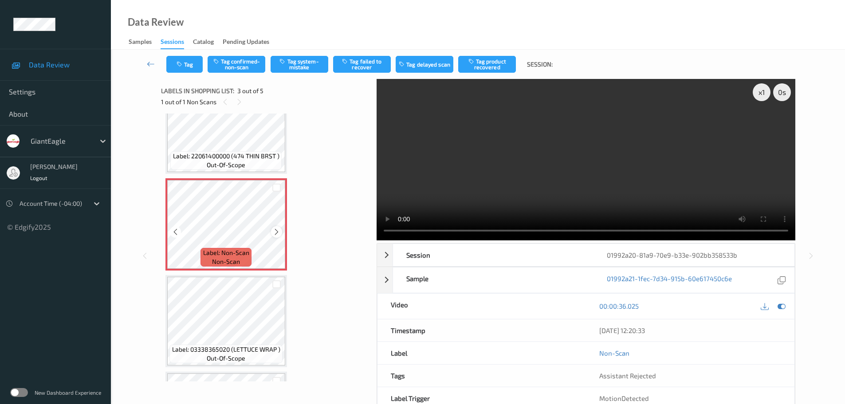
click at [273, 232] on icon at bounding box center [277, 232] width 8 height 8
click at [278, 231] on icon at bounding box center [277, 232] width 8 height 8
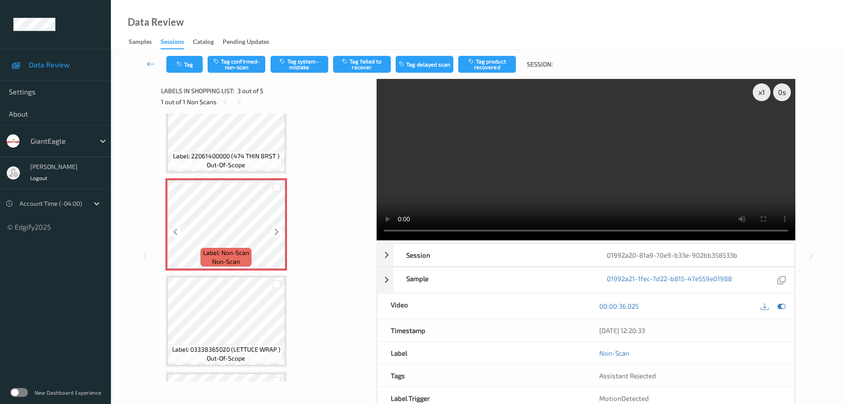
click at [278, 231] on icon at bounding box center [277, 232] width 8 height 8
click at [278, 232] on icon at bounding box center [277, 232] width 8 height 8
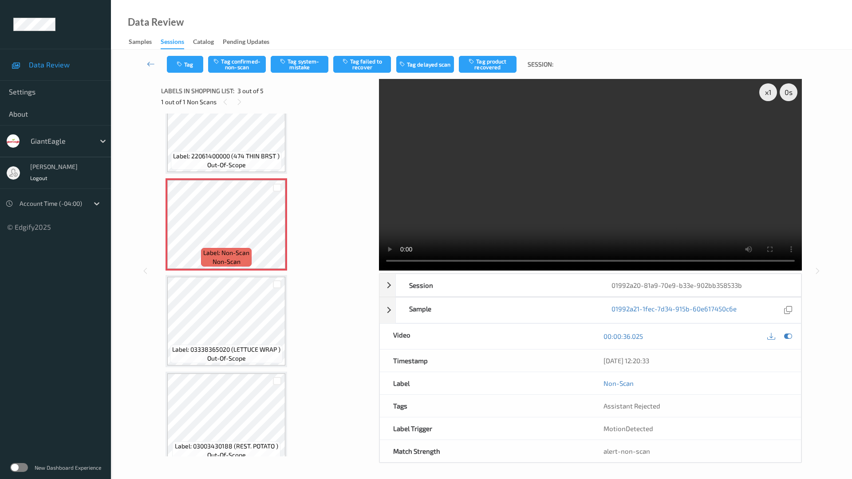
click at [379, 271] on video at bounding box center [590, 175] width 423 height 192
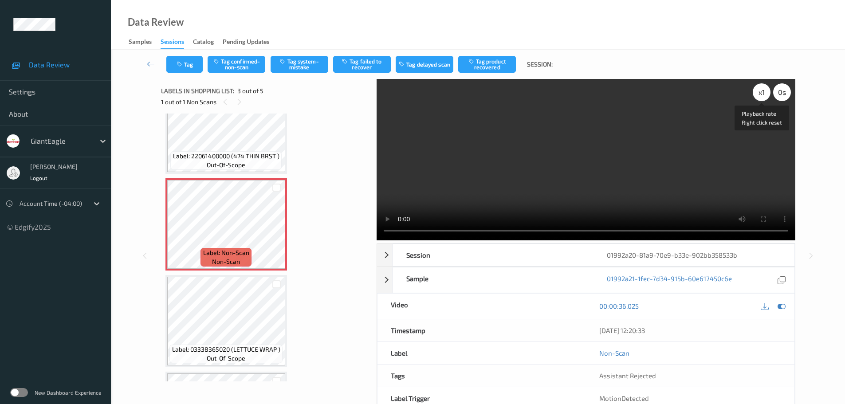
click at [757, 95] on div "x 1" at bounding box center [762, 92] width 18 height 18
click at [757, 95] on div "x 2" at bounding box center [762, 92] width 18 height 18
drag, startPoint x: 562, startPoint y: 242, endPoint x: 558, endPoint y: 236, distance: 7.0
click at [559, 242] on div "x 4 0 s Session 01992a20-81a9-70e9-b33e-902bb358533b Session ID 01992a20-81a9-7…" at bounding box center [586, 256] width 419 height 354
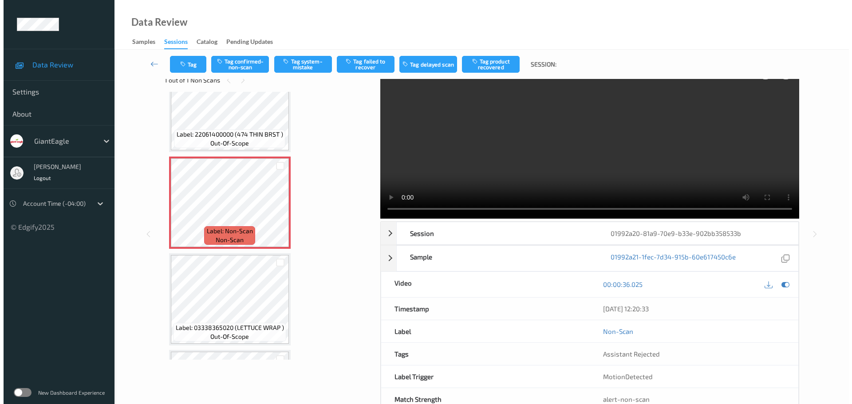
scroll to position [0, 0]
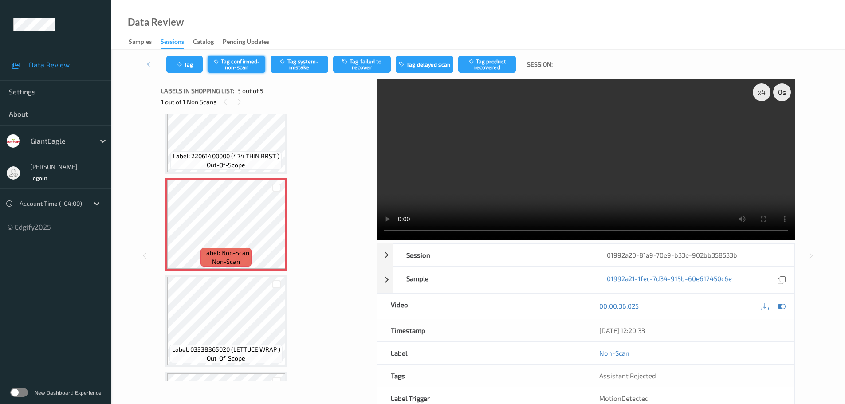
click at [242, 62] on button "Tag confirmed-non-scan" at bounding box center [237, 64] width 58 height 17
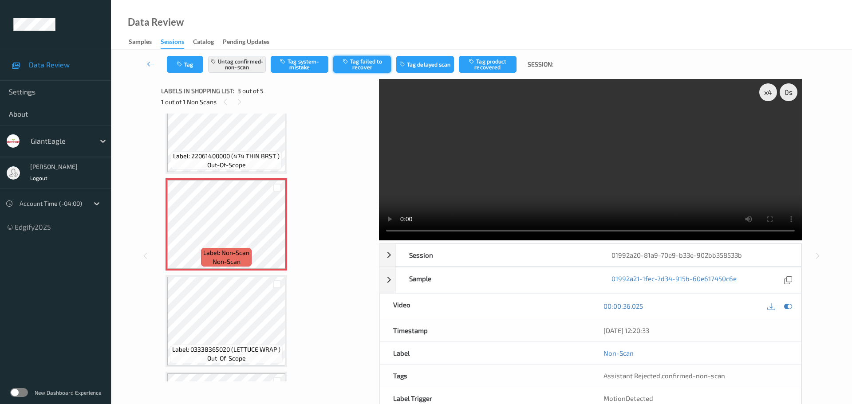
click at [366, 59] on button "Tag failed to recover" at bounding box center [362, 64] width 58 height 17
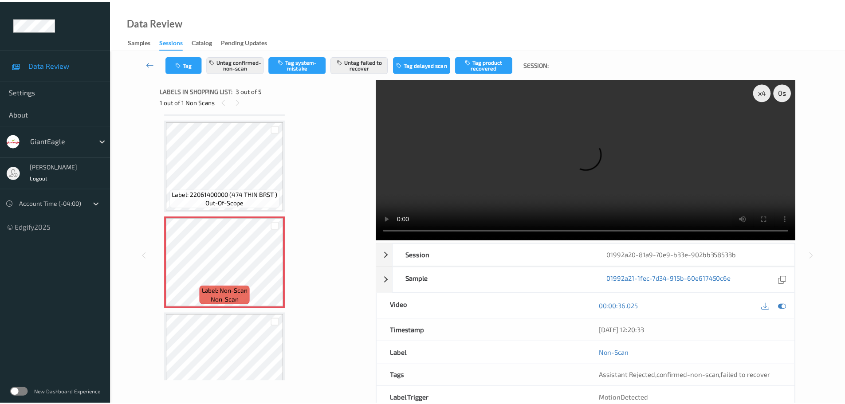
scroll to position [87, 0]
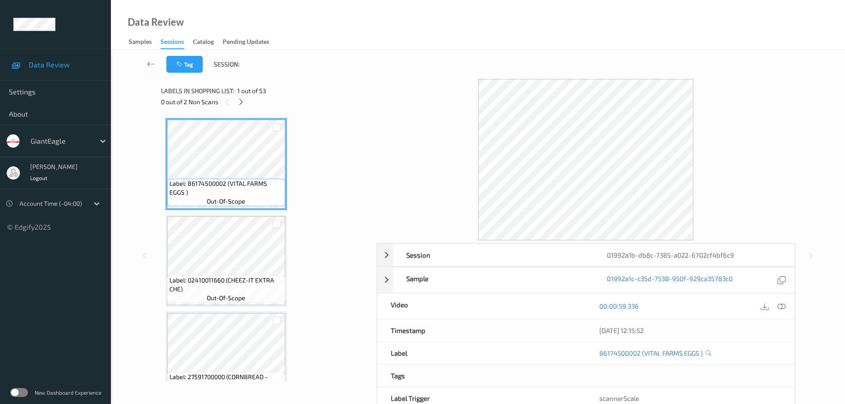
drag, startPoint x: 241, startPoint y: 99, endPoint x: 245, endPoint y: 106, distance: 7.5
click at [242, 99] on icon at bounding box center [241, 102] width 8 height 8
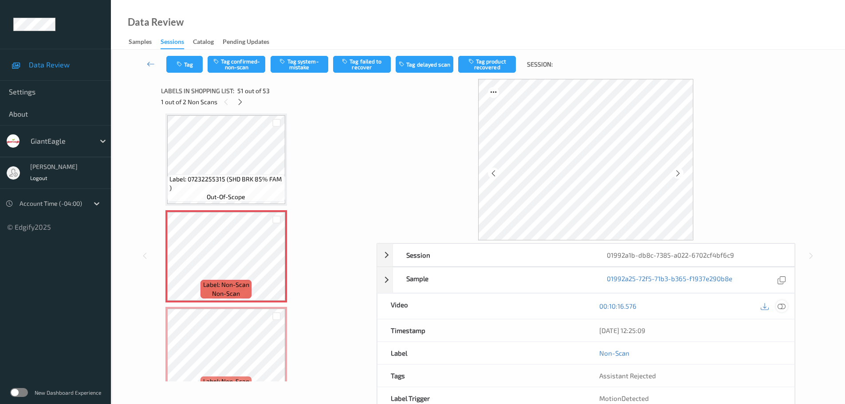
click at [784, 305] on icon at bounding box center [782, 306] width 8 height 8
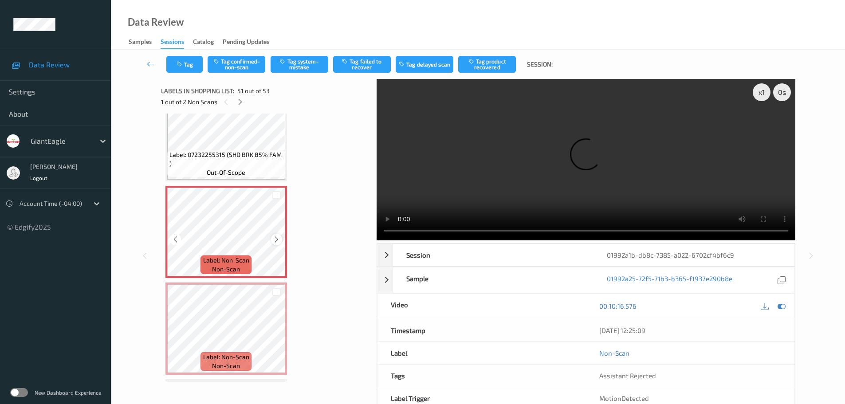
scroll to position [4788, 0]
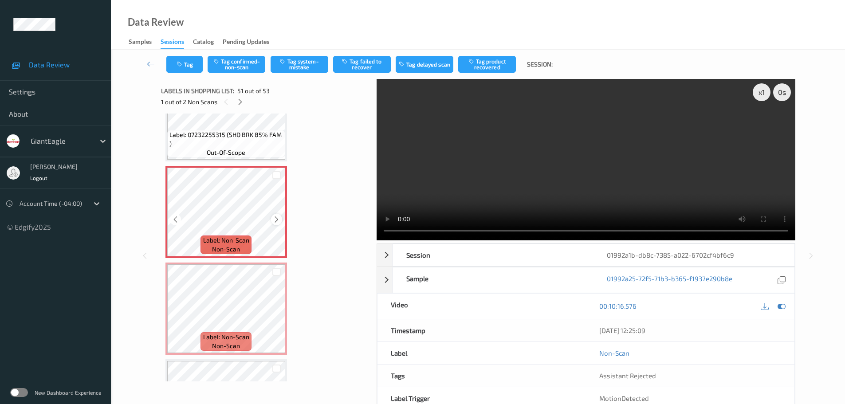
click at [277, 217] on icon at bounding box center [277, 220] width 8 height 8
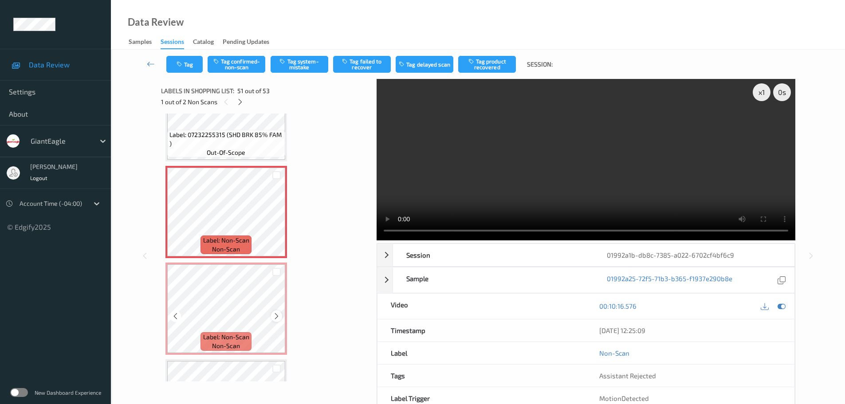
click at [276, 315] on icon at bounding box center [277, 316] width 8 height 8
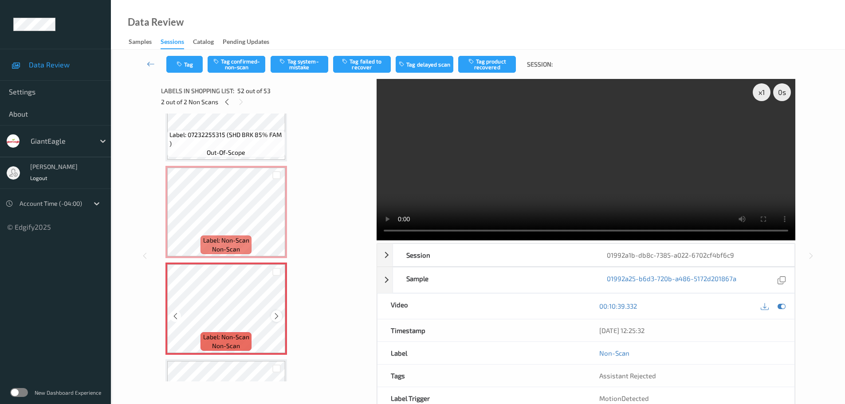
click at [278, 315] on icon at bounding box center [277, 316] width 8 height 8
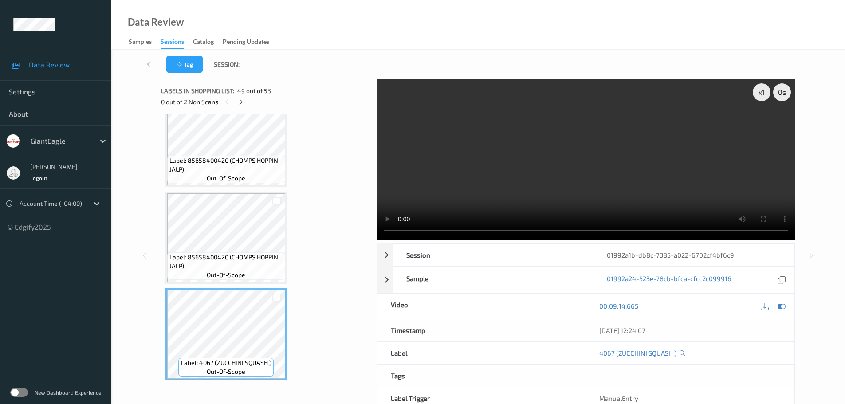
scroll to position [4507, 0]
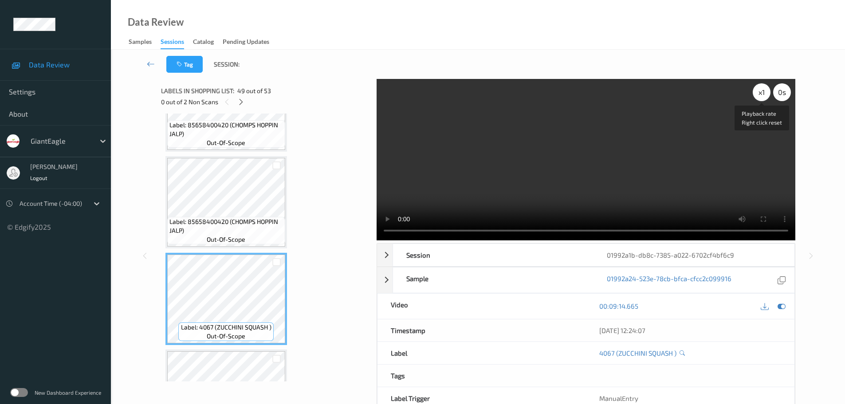
click at [764, 96] on div "x 1" at bounding box center [762, 92] width 18 height 18
click at [764, 96] on div "x 2" at bounding box center [762, 92] width 18 height 18
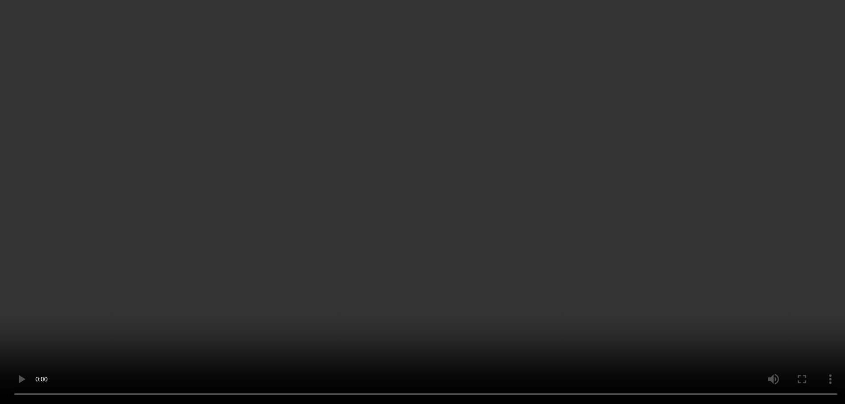
scroll to position [4774, 0]
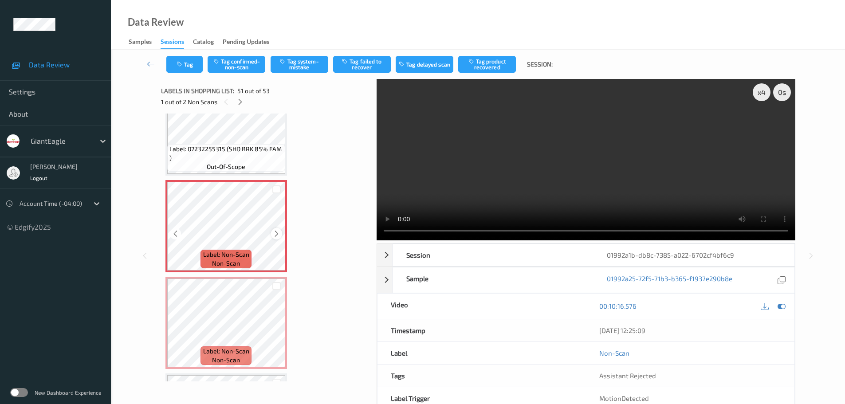
click at [275, 232] on icon at bounding box center [277, 234] width 8 height 8
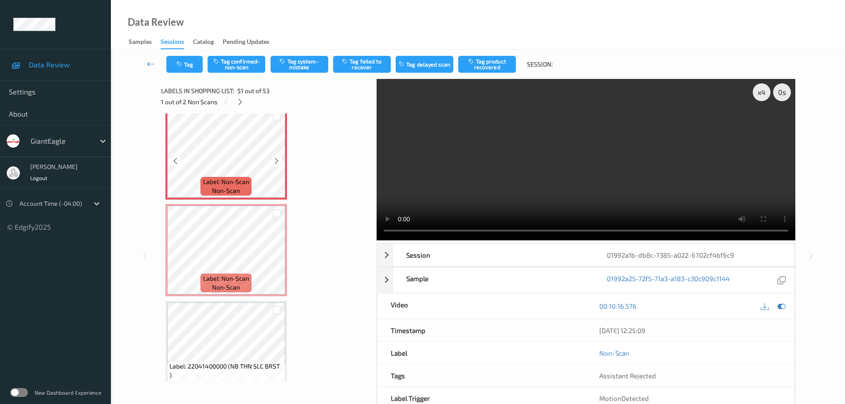
scroll to position [4862, 0]
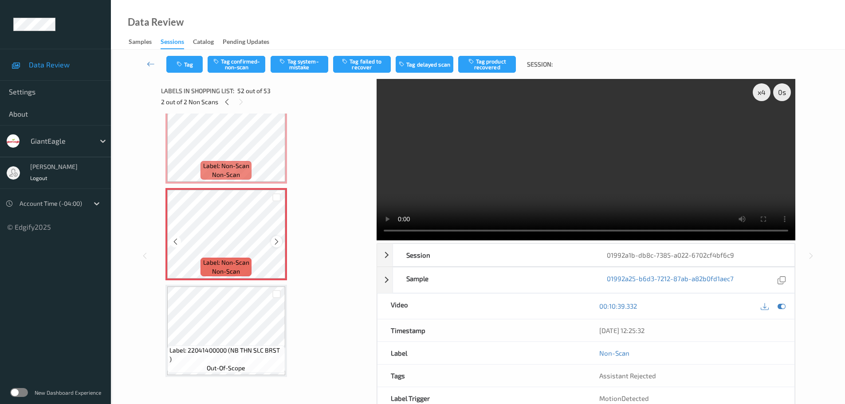
click at [276, 237] on div at bounding box center [276, 241] width 11 height 11
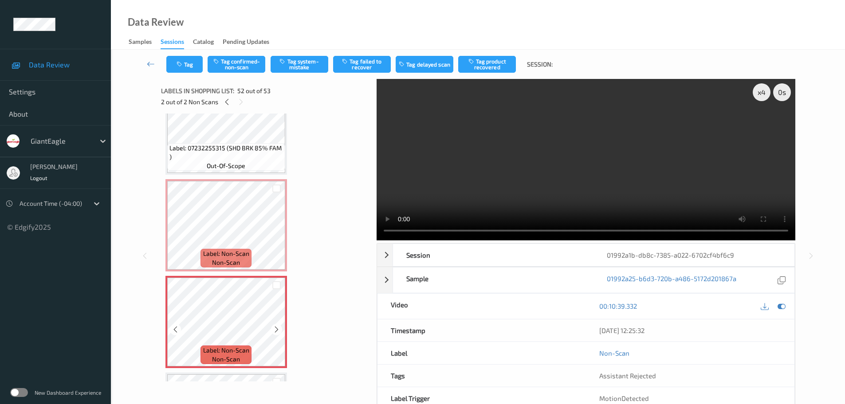
scroll to position [4774, 0]
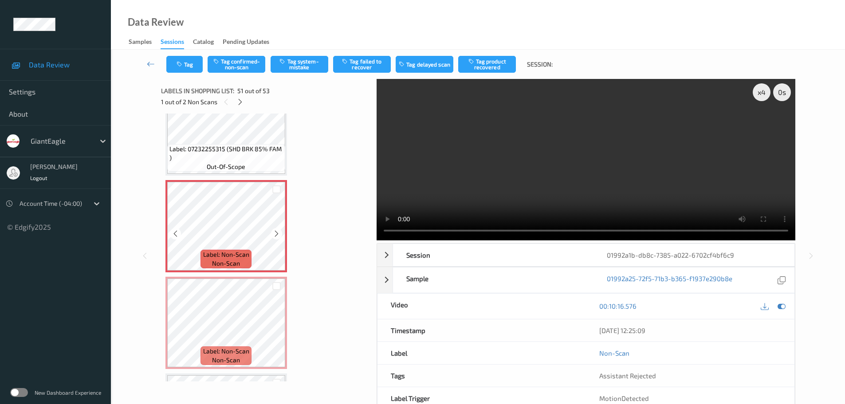
click at [271, 234] on div "Label: Non-Scan non-scan" at bounding box center [226, 226] width 122 height 92
click at [271, 234] on div at bounding box center [276, 233] width 11 height 11
click at [272, 234] on div at bounding box center [276, 233] width 11 height 11
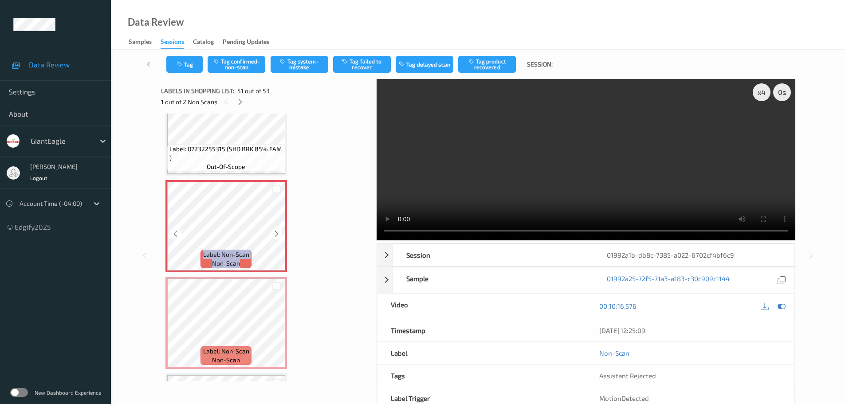
click at [272, 234] on div at bounding box center [276, 233] width 11 height 11
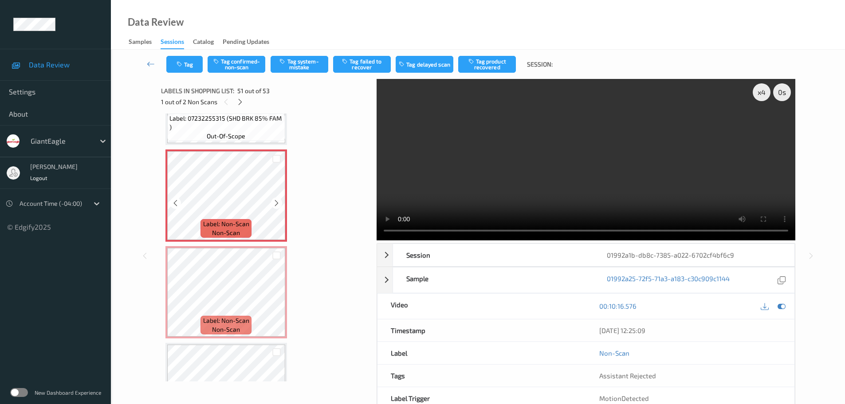
scroll to position [4818, 0]
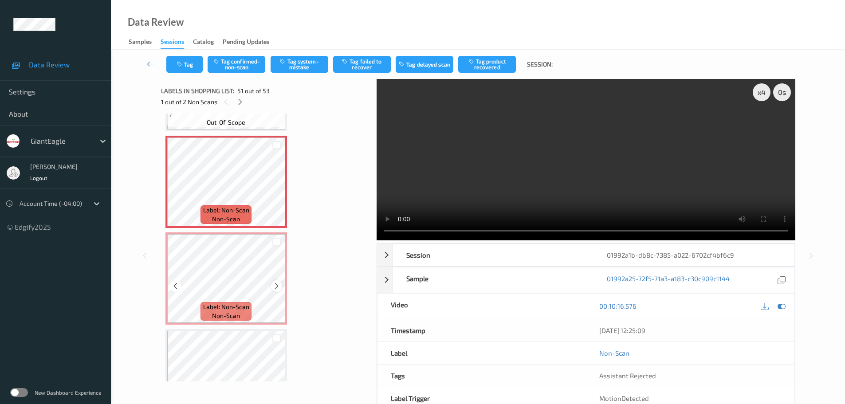
click at [278, 286] on icon at bounding box center [277, 286] width 8 height 8
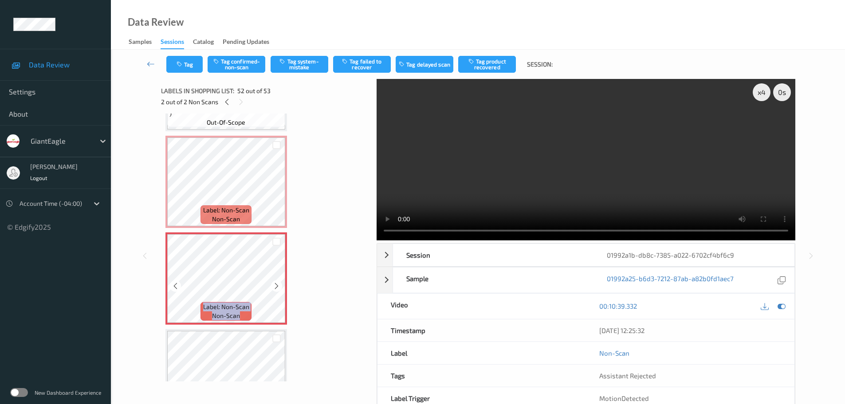
click at [278, 286] on icon at bounding box center [277, 286] width 8 height 8
click at [276, 190] on icon at bounding box center [277, 189] width 8 height 8
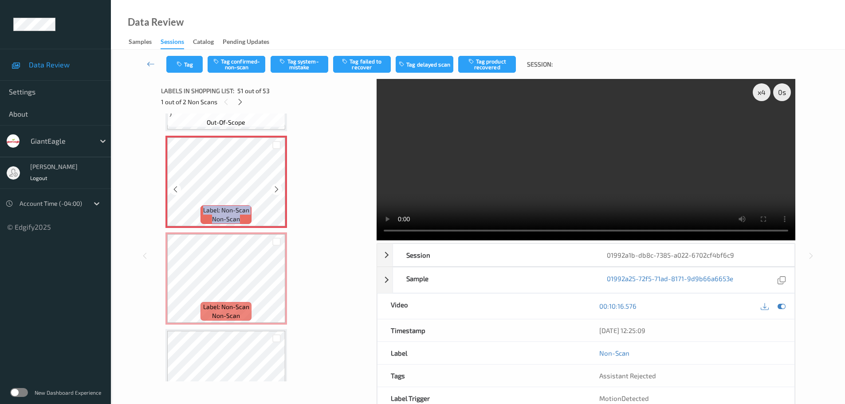
click at [276, 190] on icon at bounding box center [277, 189] width 8 height 8
click at [278, 288] on icon at bounding box center [277, 286] width 8 height 8
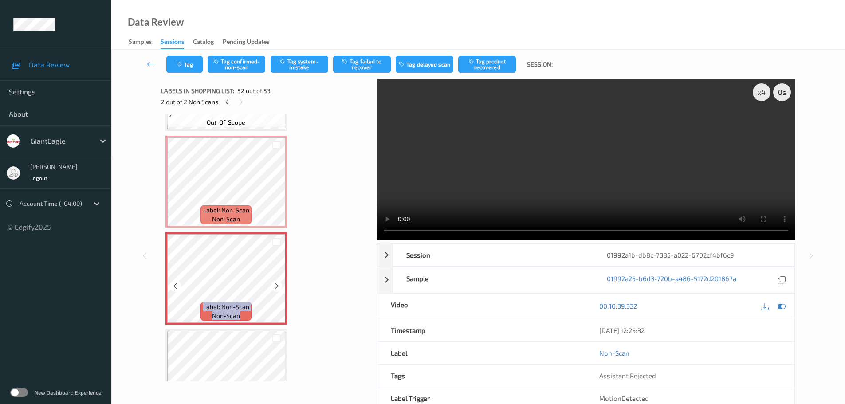
click at [278, 288] on icon at bounding box center [277, 286] width 8 height 8
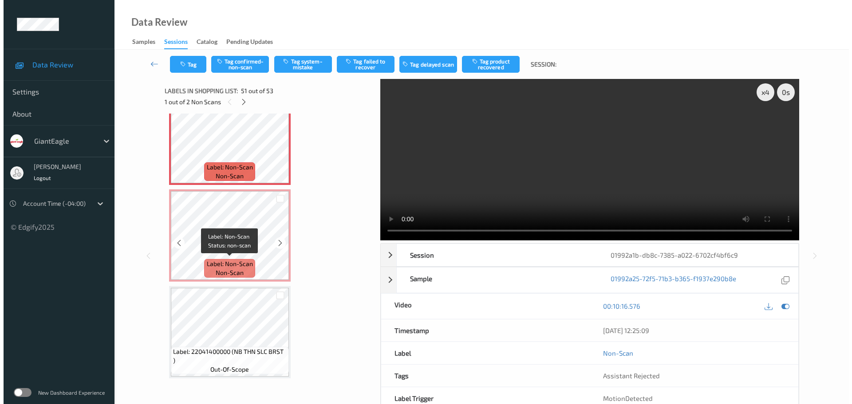
scroll to position [4862, 0]
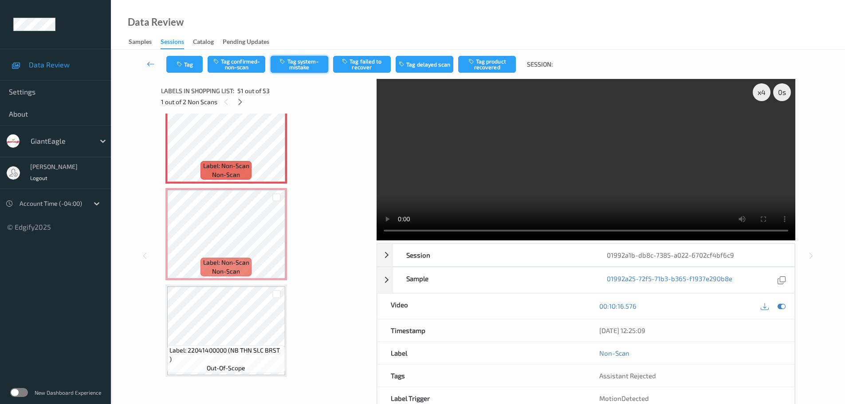
click at [290, 67] on button "Tag system-mistake" at bounding box center [300, 64] width 58 height 17
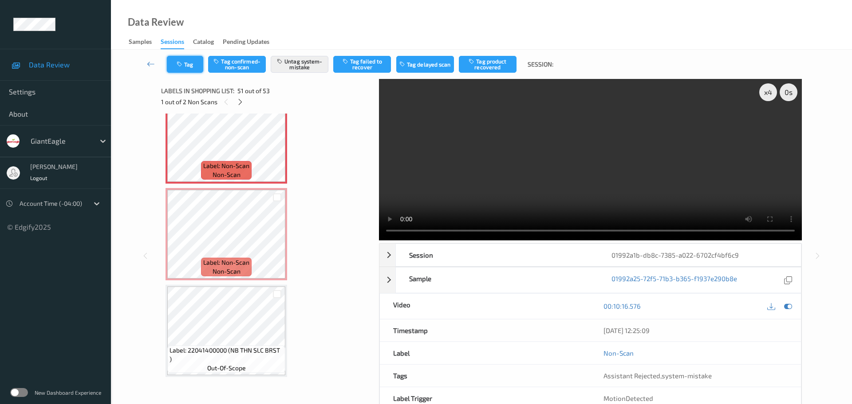
click at [185, 65] on button "Tag" at bounding box center [185, 64] width 36 height 17
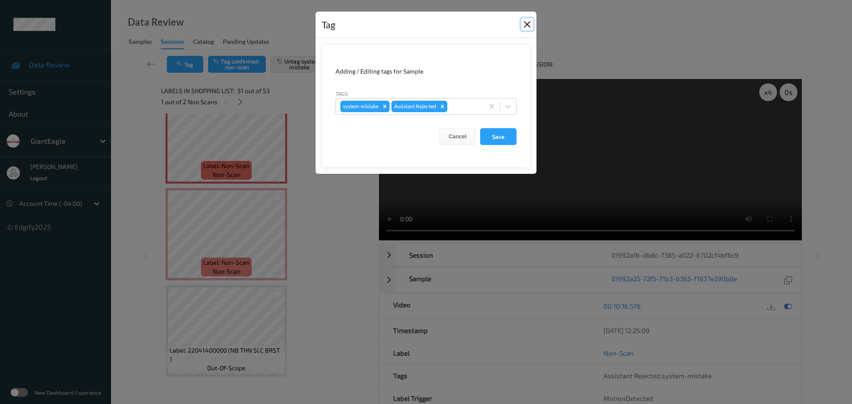
click at [527, 25] on button "Close" at bounding box center [527, 24] width 12 height 12
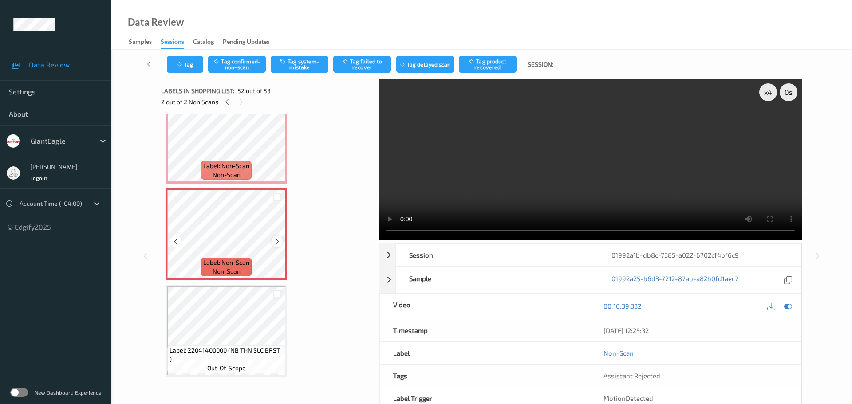
click at [272, 240] on div at bounding box center [277, 241] width 11 height 11
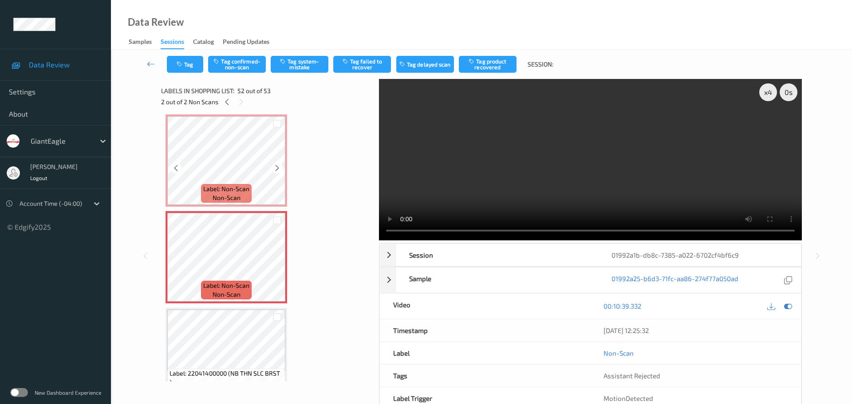
scroll to position [4818, 0]
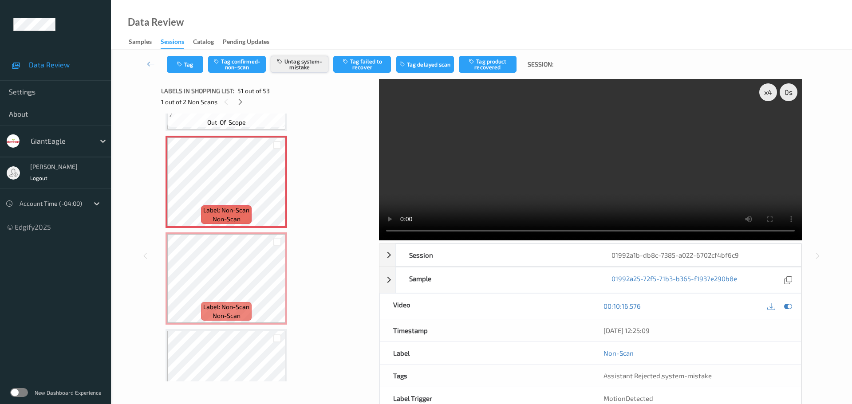
click at [299, 68] on button "Untag system-mistake" at bounding box center [300, 64] width 58 height 17
click at [241, 66] on button "Tag confirmed-non-scan" at bounding box center [237, 64] width 58 height 17
click at [349, 71] on button "Tag failed to recover" at bounding box center [362, 64] width 58 height 17
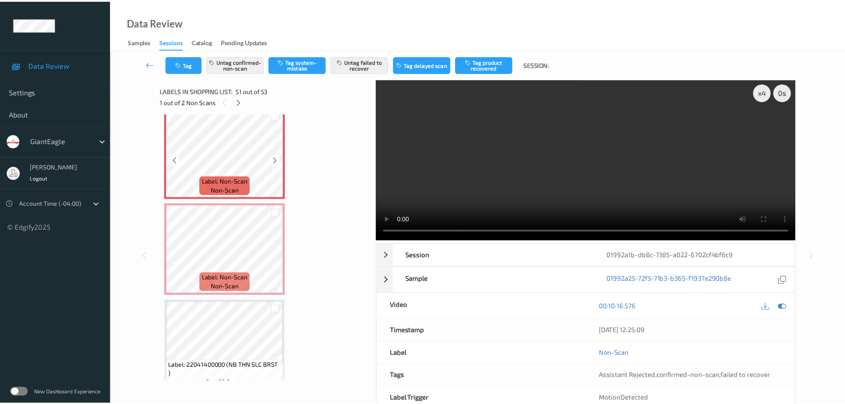
scroll to position [4862, 0]
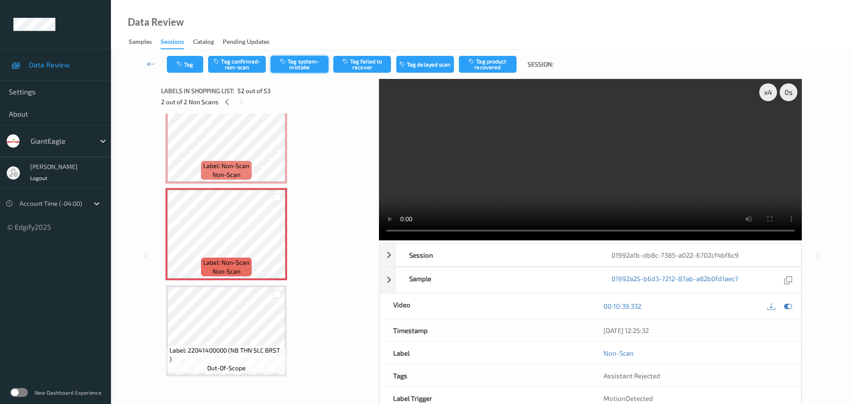
click at [287, 67] on button "Tag system-mistake" at bounding box center [300, 64] width 58 height 17
click at [193, 71] on button "Tag" at bounding box center [185, 64] width 36 height 17
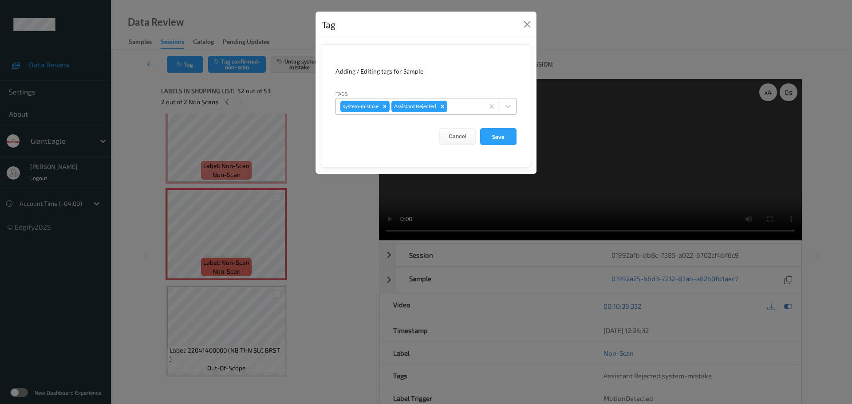
click at [459, 109] on div at bounding box center [464, 106] width 30 height 11
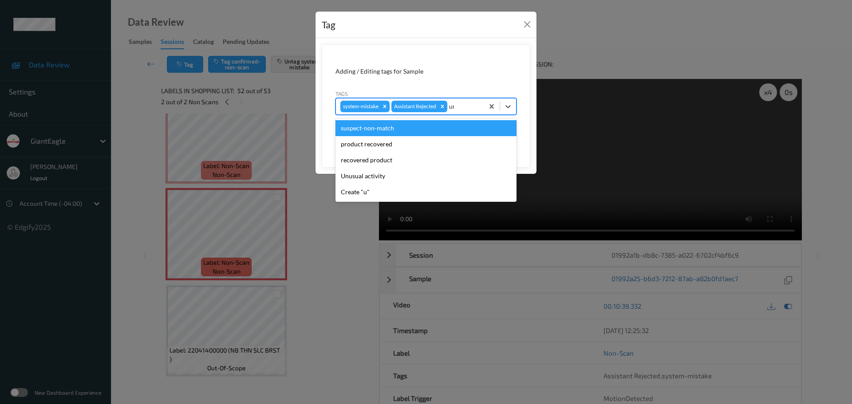
type input "unu"
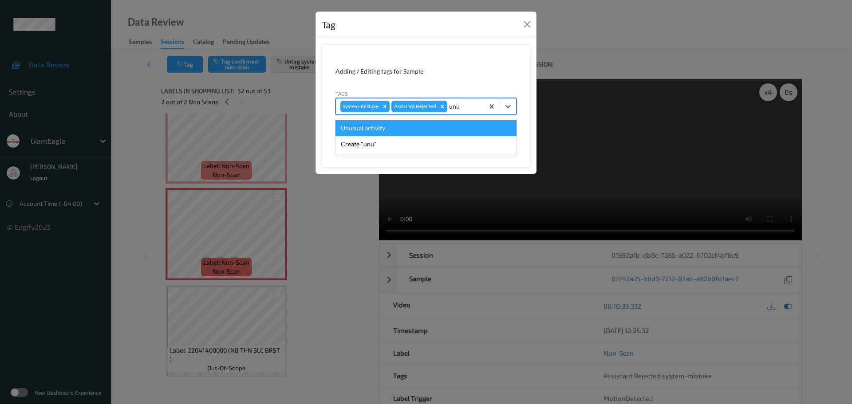
click at [421, 129] on div "Unusual activity" at bounding box center [425, 128] width 181 height 16
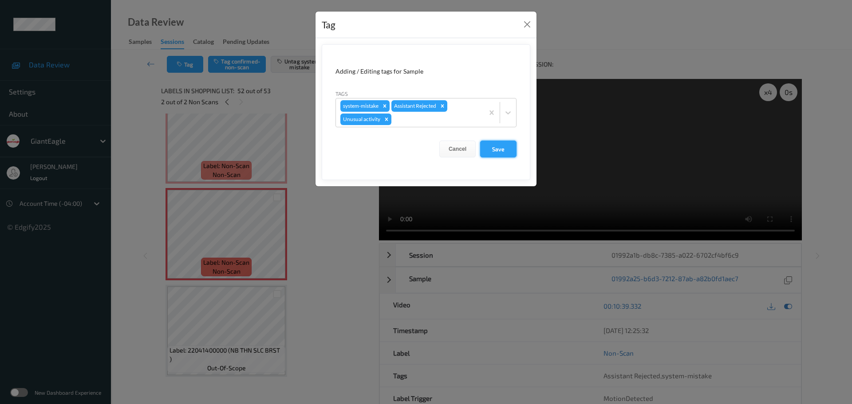
click at [488, 146] on button "Save" at bounding box center [498, 149] width 36 height 17
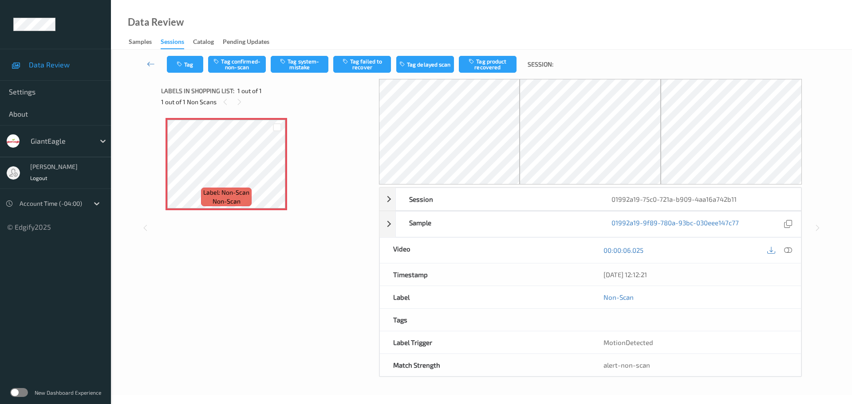
drag, startPoint x: 244, startPoint y: 98, endPoint x: 314, endPoint y: 141, distance: 81.3
click at [244, 98] on div "1 out of 1 Non Scans" at bounding box center [267, 101] width 212 height 11
click at [788, 249] on icon at bounding box center [788, 250] width 8 height 8
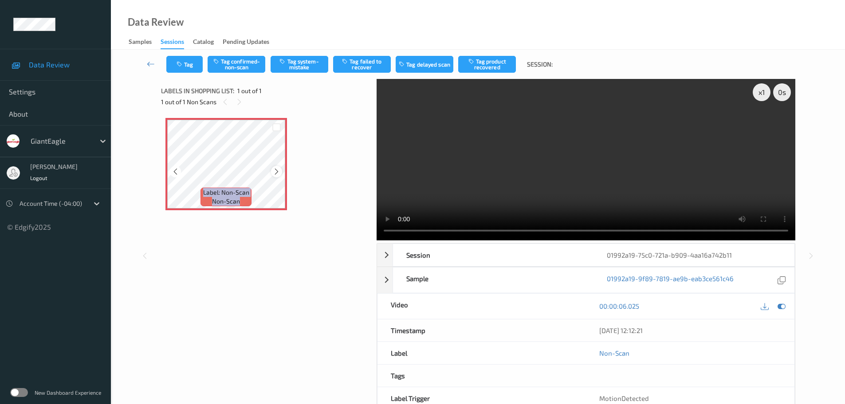
click at [278, 166] on div at bounding box center [276, 171] width 11 height 11
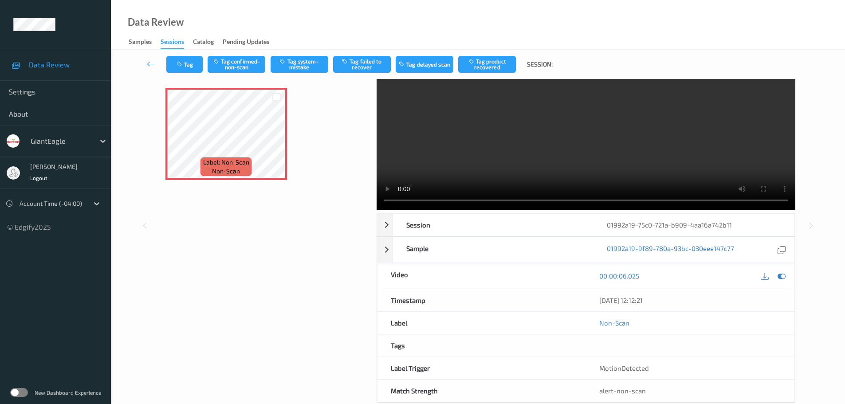
scroll to position [47, 0]
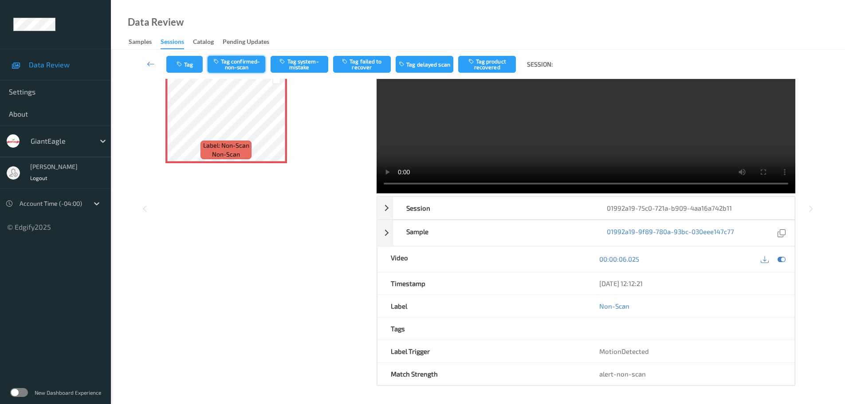
click at [248, 58] on button "Tag confirmed-non-scan" at bounding box center [237, 64] width 58 height 17
drag, startPoint x: 579, startPoint y: 335, endPoint x: 675, endPoint y: 334, distance: 95.8
click at [675, 334] on div "Tags confirmed-non-scan" at bounding box center [586, 329] width 418 height 23
drag, startPoint x: 606, startPoint y: 333, endPoint x: 570, endPoint y: 314, distance: 41.1
click at [608, 333] on div "confirmed-non-scan" at bounding box center [690, 328] width 182 height 9
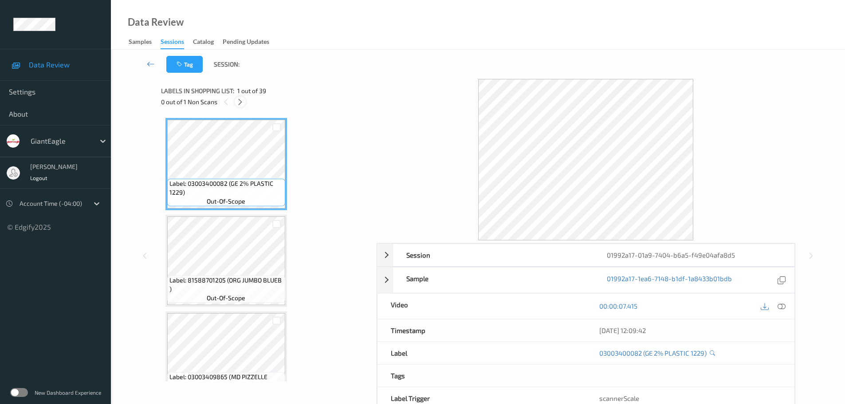
click at [241, 104] on icon at bounding box center [240, 102] width 8 height 8
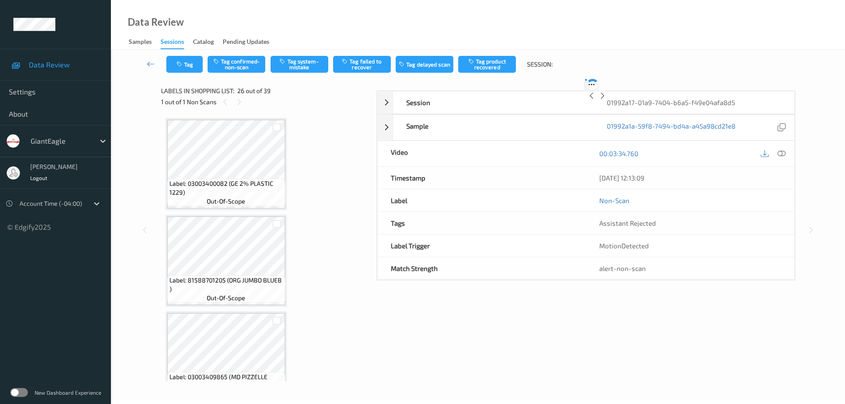
scroll to position [2326, 0]
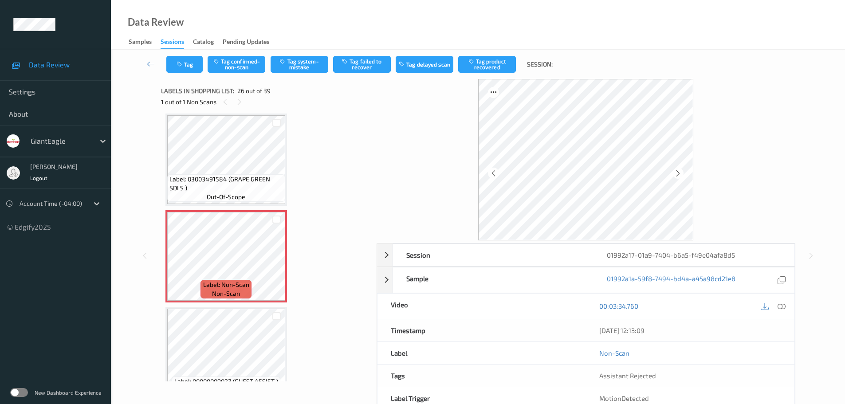
click at [781, 304] on icon at bounding box center [782, 306] width 8 height 8
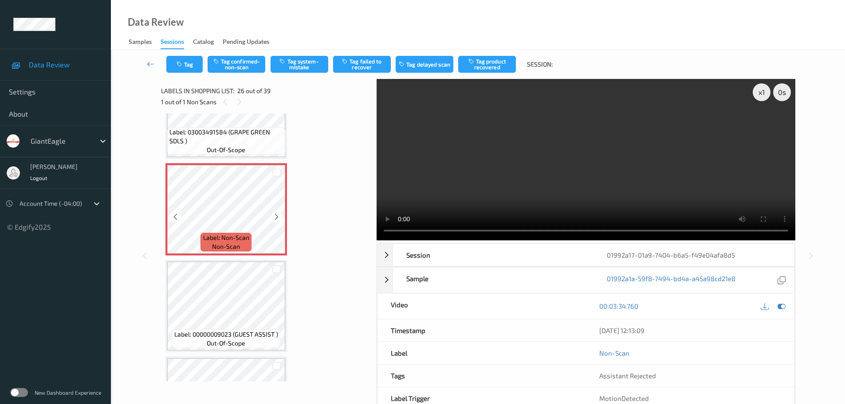
scroll to position [2370, 0]
click at [275, 217] on icon at bounding box center [277, 220] width 8 height 8
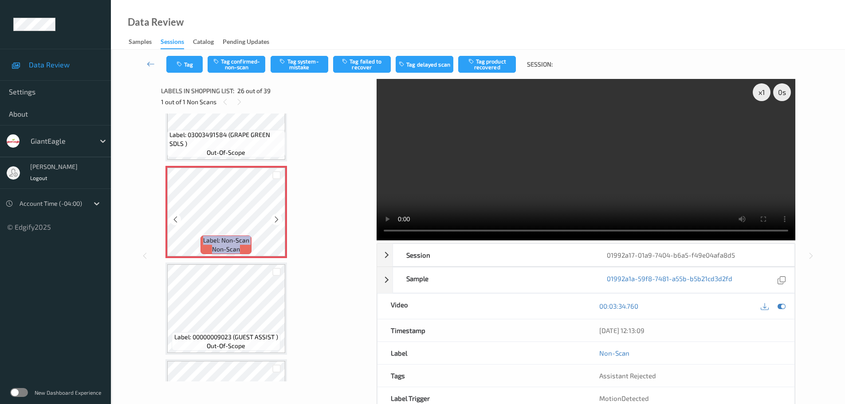
click at [275, 217] on icon at bounding box center [277, 220] width 8 height 8
click at [275, 216] on icon at bounding box center [277, 220] width 8 height 8
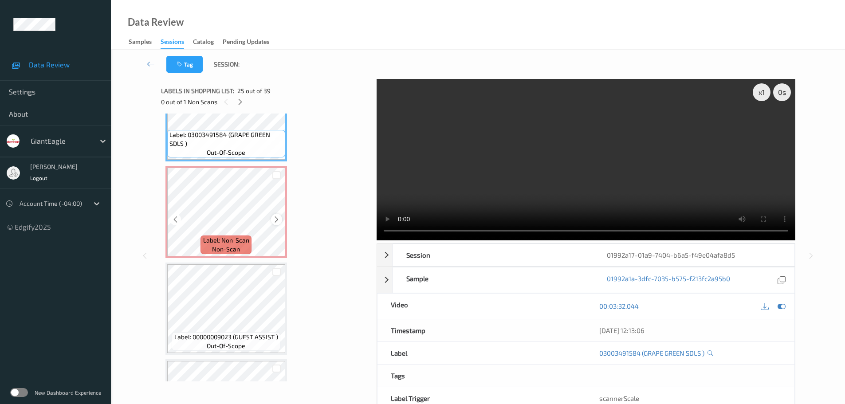
click at [280, 221] on icon at bounding box center [277, 220] width 8 height 8
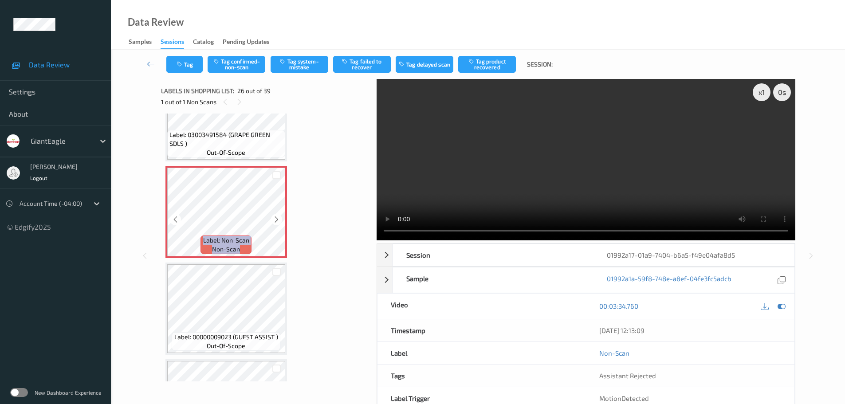
click at [280, 221] on icon at bounding box center [277, 220] width 8 height 8
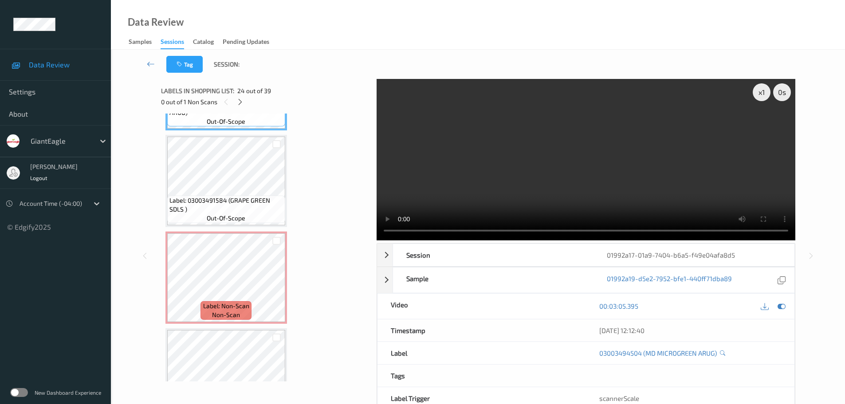
scroll to position [2326, 0]
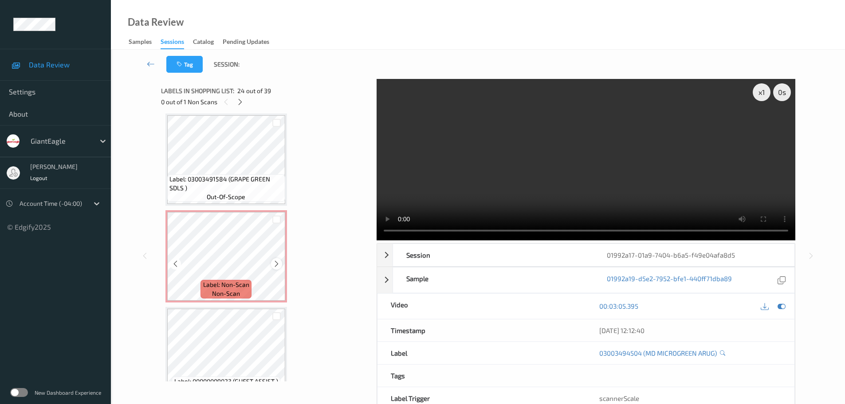
click at [274, 263] on icon at bounding box center [277, 264] width 8 height 8
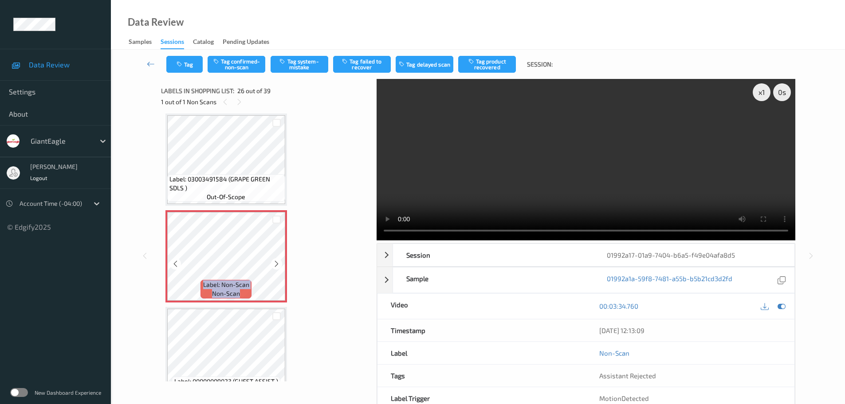
click at [274, 263] on icon at bounding box center [277, 264] width 8 height 8
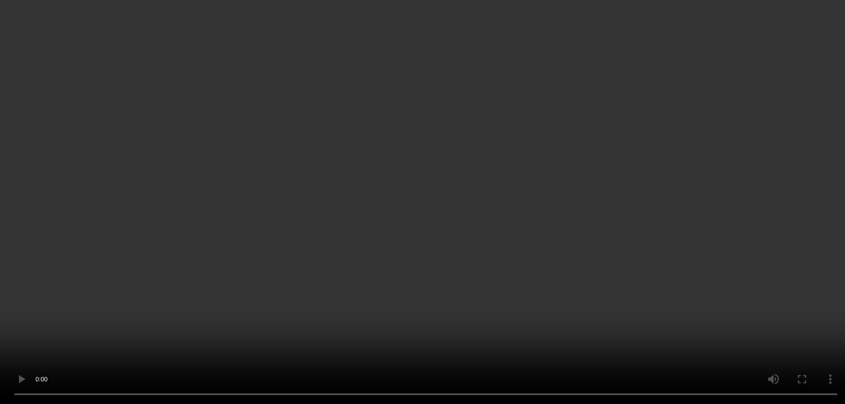
scroll to position [2370, 0]
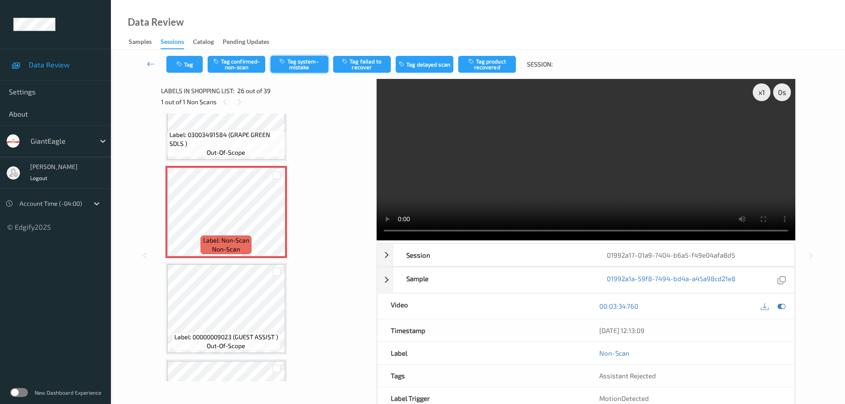
click at [298, 64] on button "Tag system-mistake" at bounding box center [300, 64] width 58 height 17
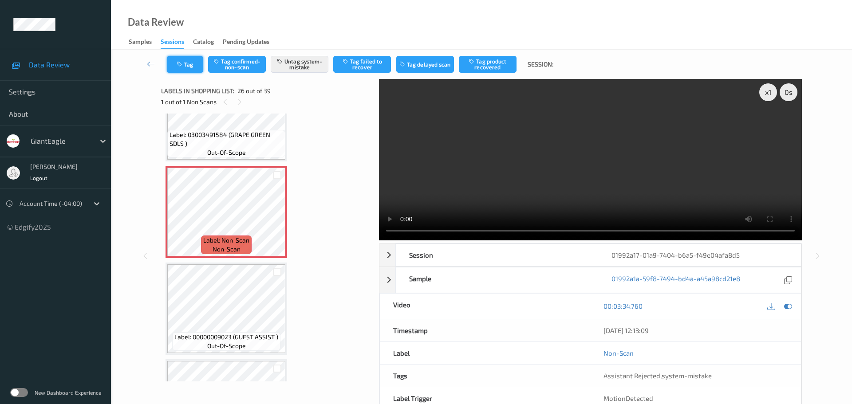
click at [189, 59] on button "Tag" at bounding box center [185, 64] width 36 height 17
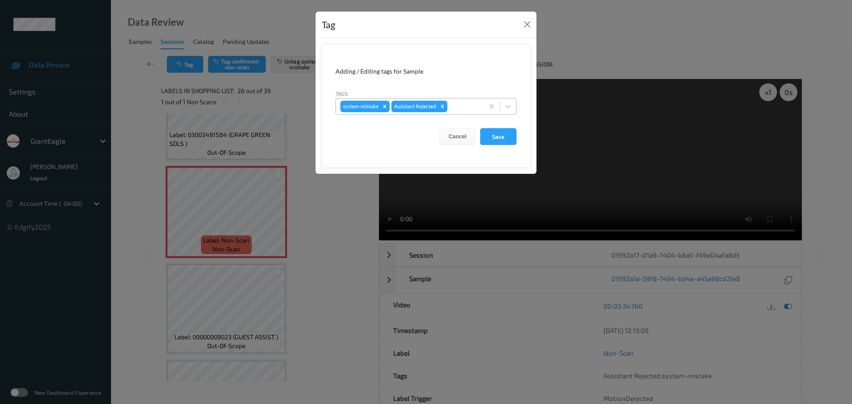
click at [459, 106] on div at bounding box center [464, 106] width 30 height 11
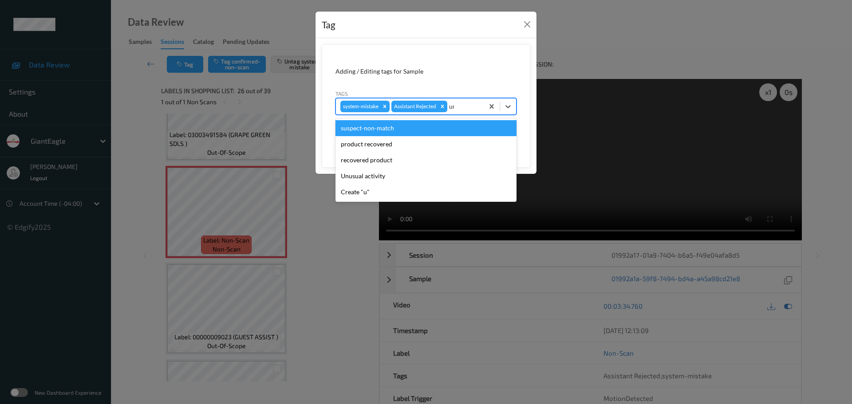
type input "unu"
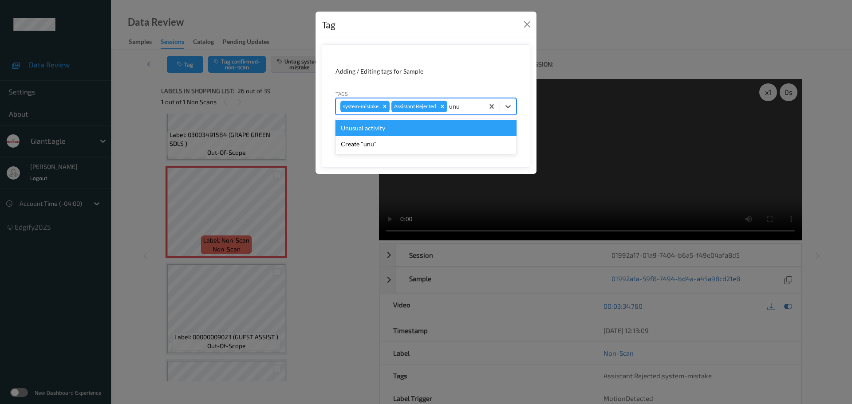
click at [418, 127] on div "Unusual activity" at bounding box center [425, 128] width 181 height 16
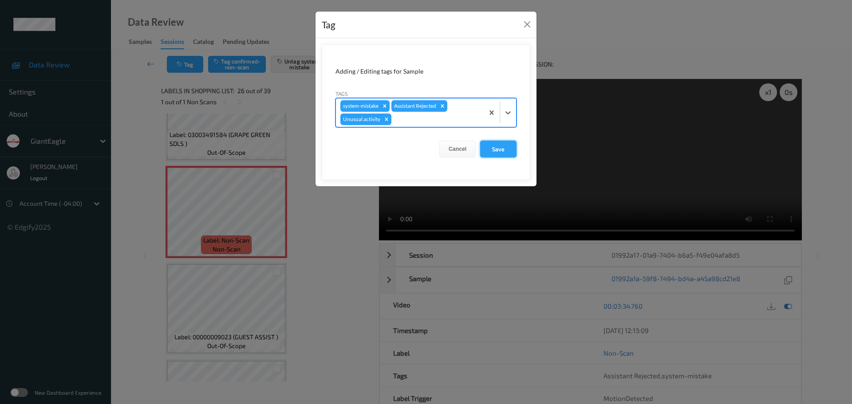
click at [490, 146] on button "Save" at bounding box center [498, 149] width 36 height 17
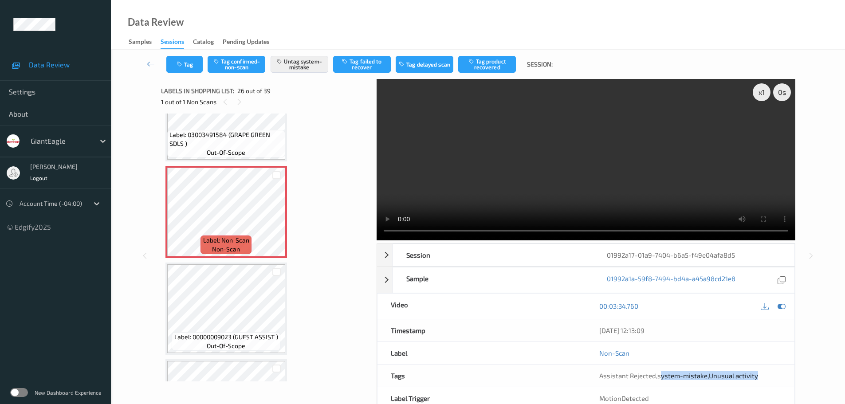
drag, startPoint x: 661, startPoint y: 379, endPoint x: 772, endPoint y: 377, distance: 110.5
click at [772, 377] on div "Assistant Rejected , system-mistake , Unusual activity" at bounding box center [690, 375] width 182 height 9
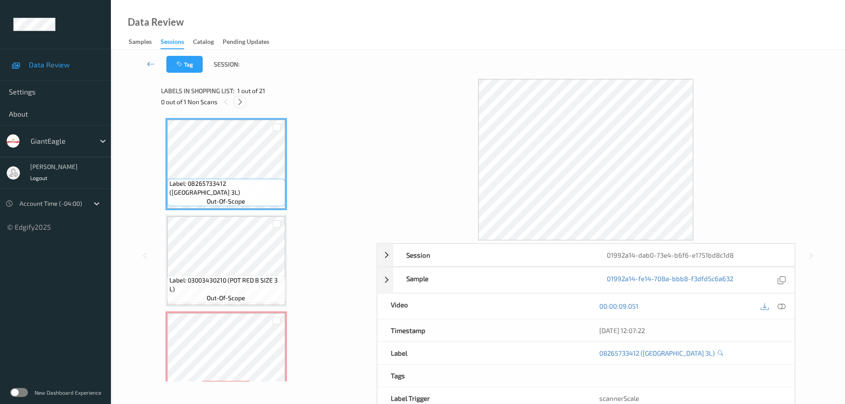
click at [241, 101] on icon at bounding box center [240, 102] width 8 height 8
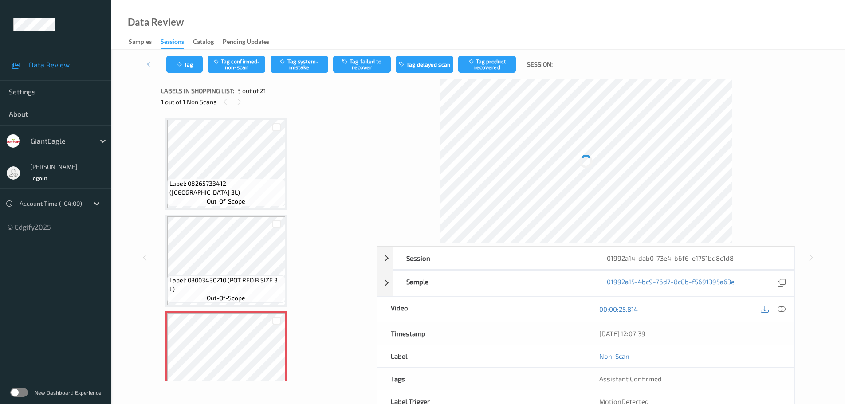
scroll to position [101, 0]
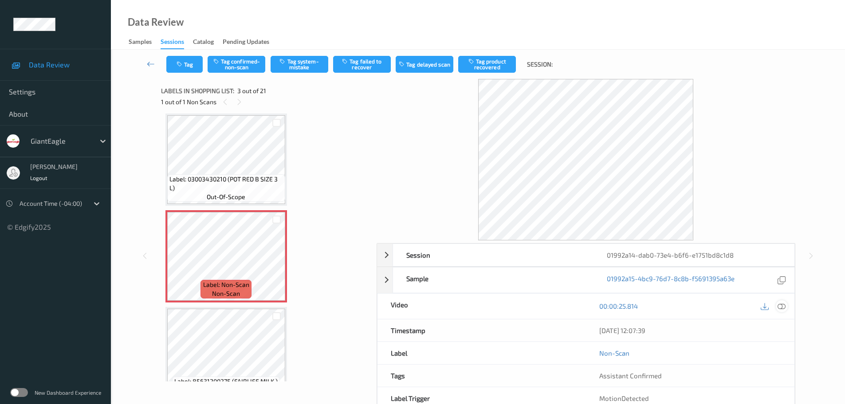
click at [783, 303] on icon at bounding box center [782, 306] width 8 height 8
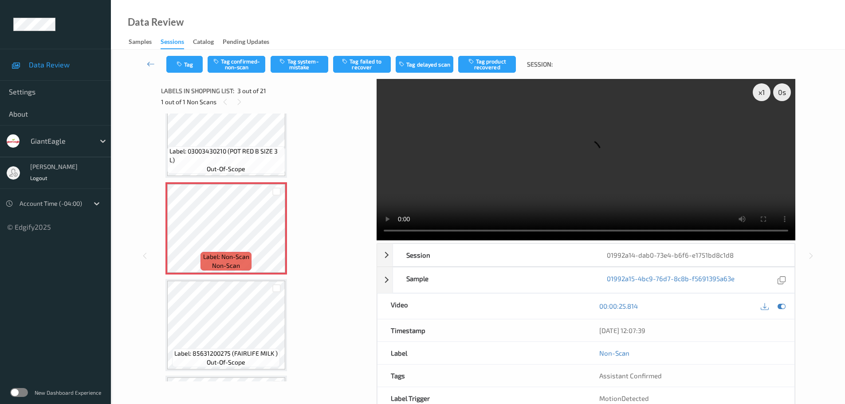
scroll to position [89, 0]
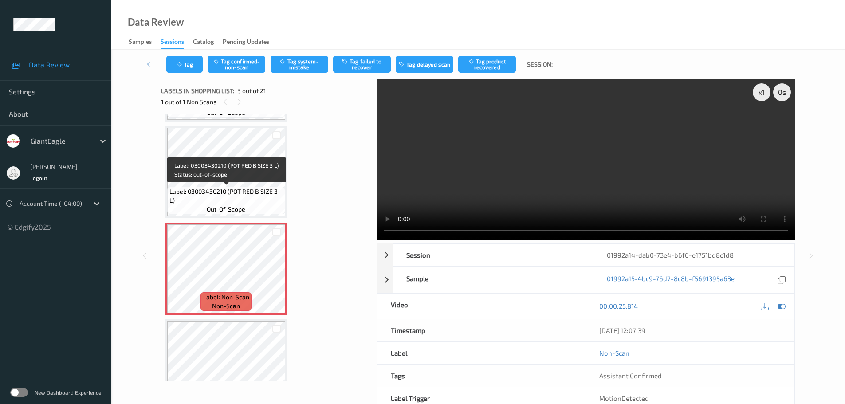
click at [243, 187] on div "Label: 03003430210 (POT RED B SIZE 3 L) out-of-scope" at bounding box center [226, 201] width 118 height 28
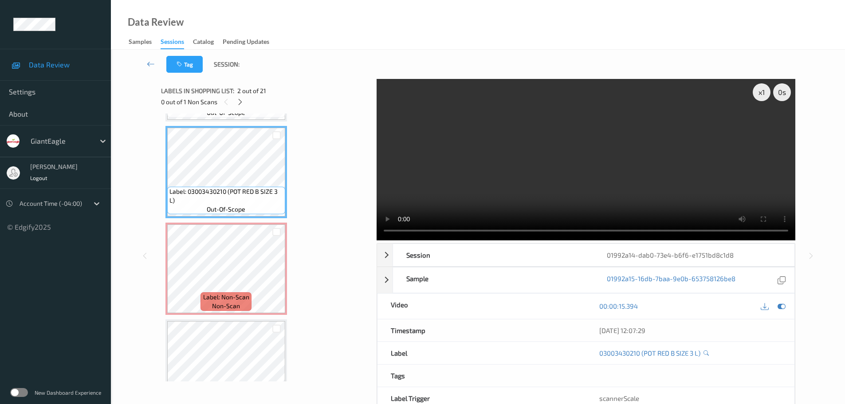
click at [689, 112] on video at bounding box center [586, 159] width 419 height 161
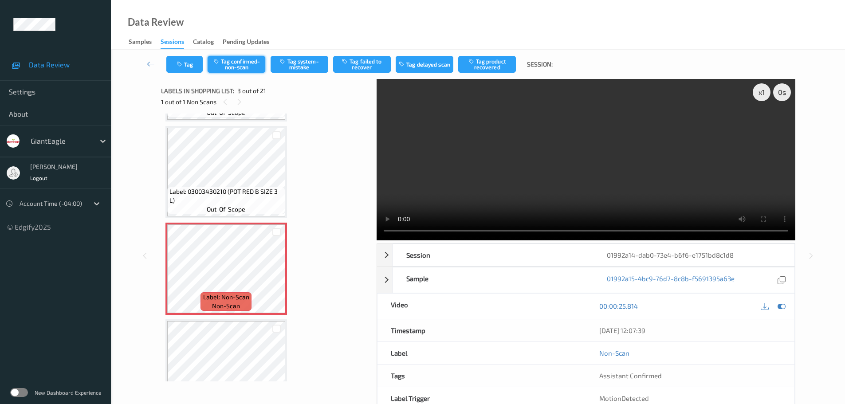
click at [248, 61] on button "Tag confirmed-non-scan" at bounding box center [237, 64] width 58 height 17
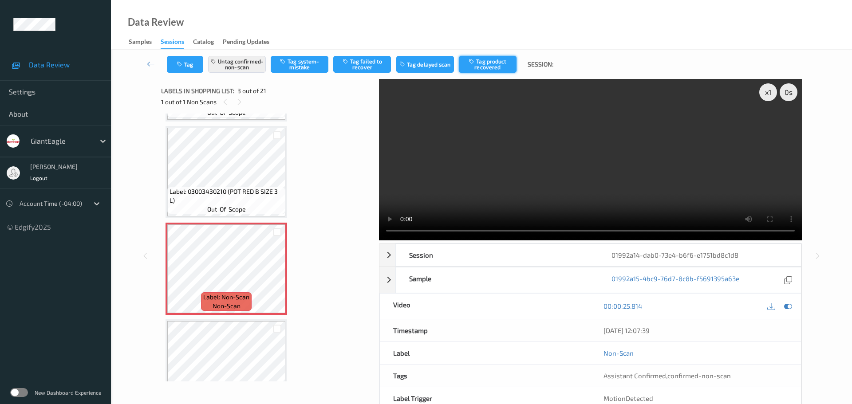
click at [482, 59] on button "Tag product recovered" at bounding box center [488, 64] width 58 height 17
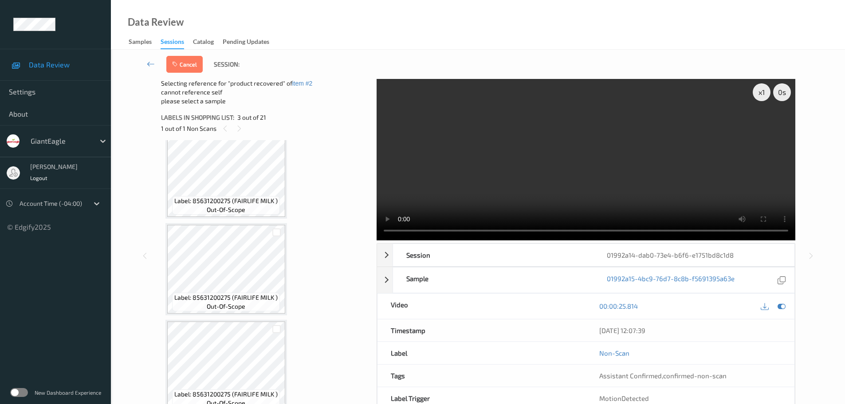
scroll to position [311, 0]
click at [280, 230] on div at bounding box center [276, 230] width 8 height 8
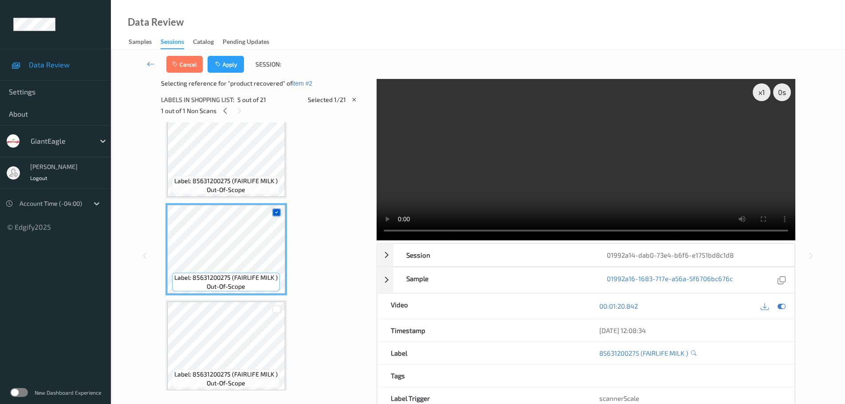
scroll to position [355, 0]
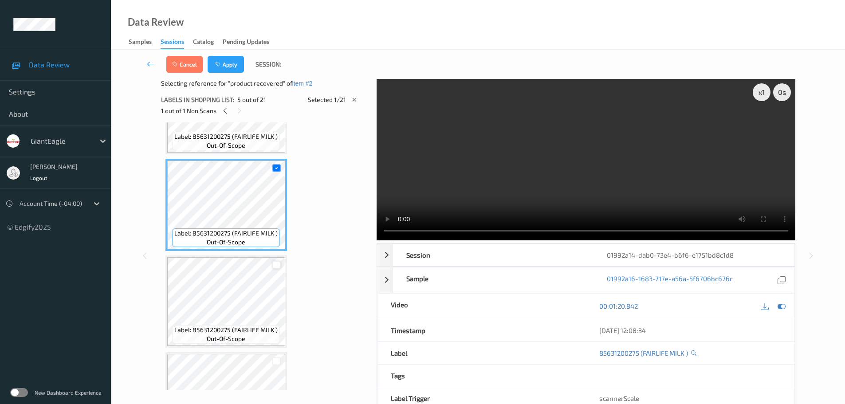
click at [280, 263] on div at bounding box center [276, 265] width 8 height 8
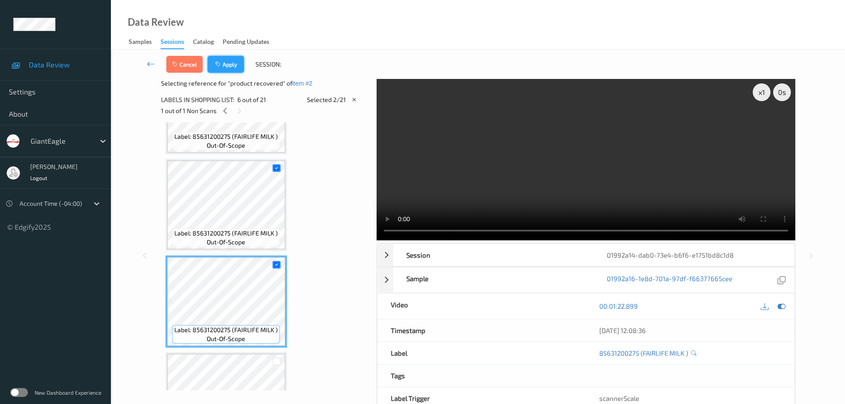
click at [221, 64] on icon "button" at bounding box center [219, 64] width 8 height 6
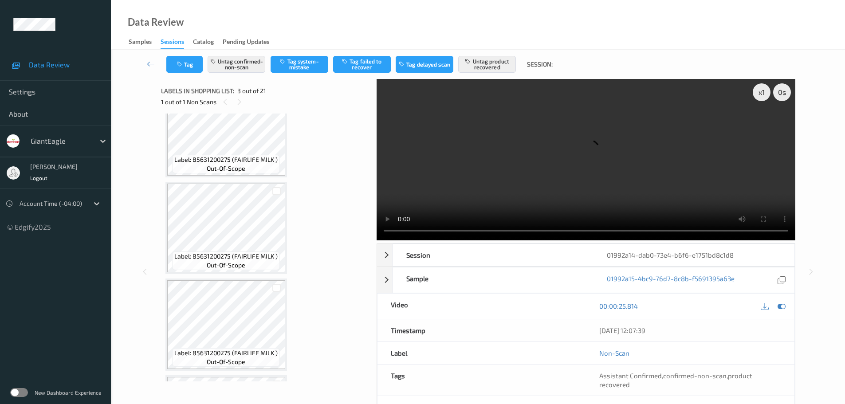
scroll to position [279, 0]
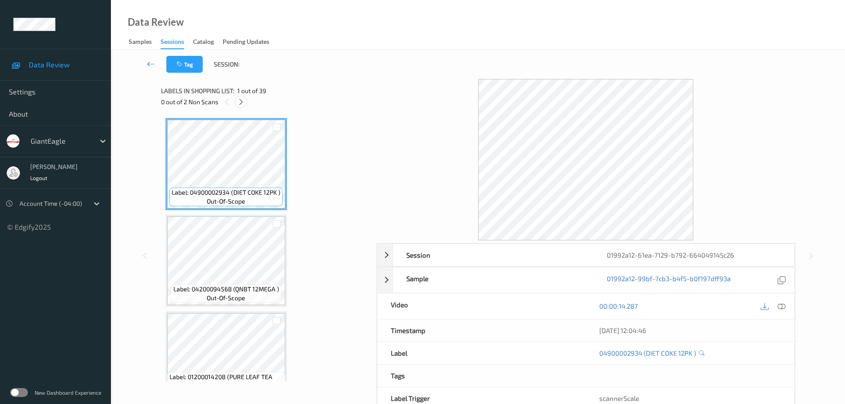
click at [242, 107] on div at bounding box center [241, 101] width 11 height 11
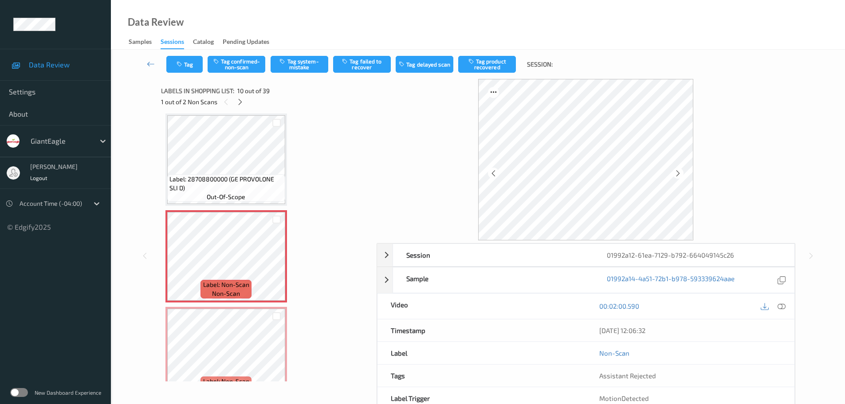
click at [783, 300] on div at bounding box center [773, 306] width 29 height 12
click at [774, 307] on div at bounding box center [773, 306] width 29 height 12
click at [780, 307] on icon at bounding box center [782, 306] width 8 height 8
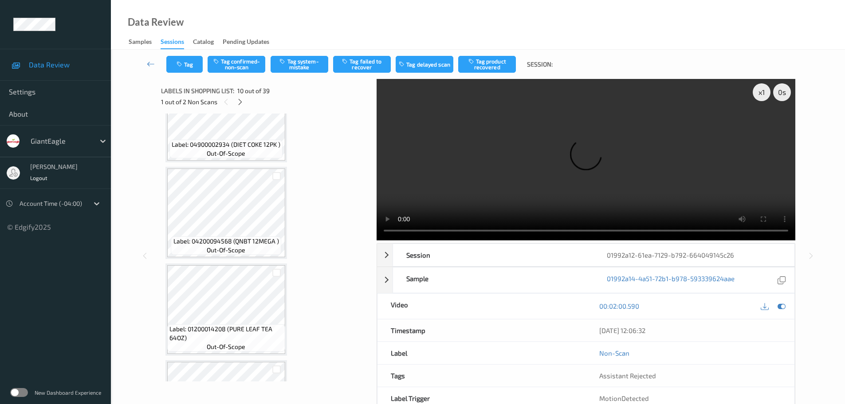
scroll to position [0, 0]
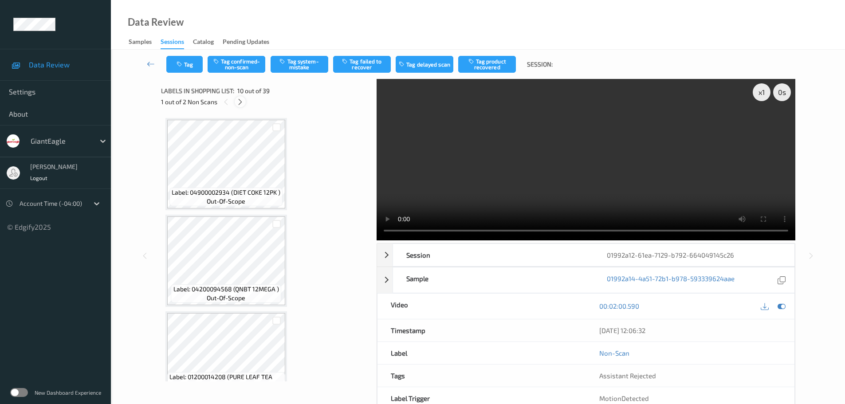
click at [240, 103] on icon at bounding box center [240, 102] width 8 height 8
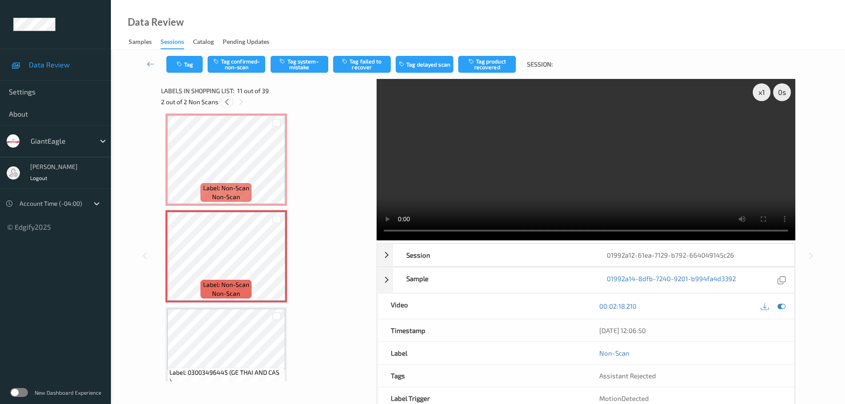
click at [228, 105] on icon at bounding box center [227, 102] width 8 height 8
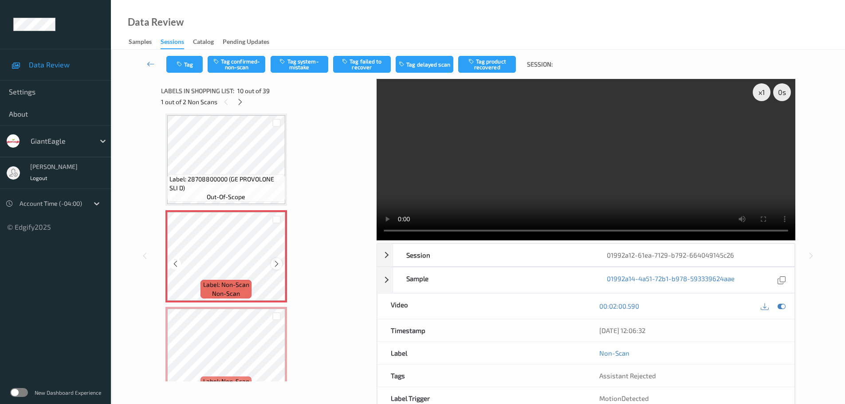
click at [277, 262] on icon at bounding box center [277, 264] width 8 height 8
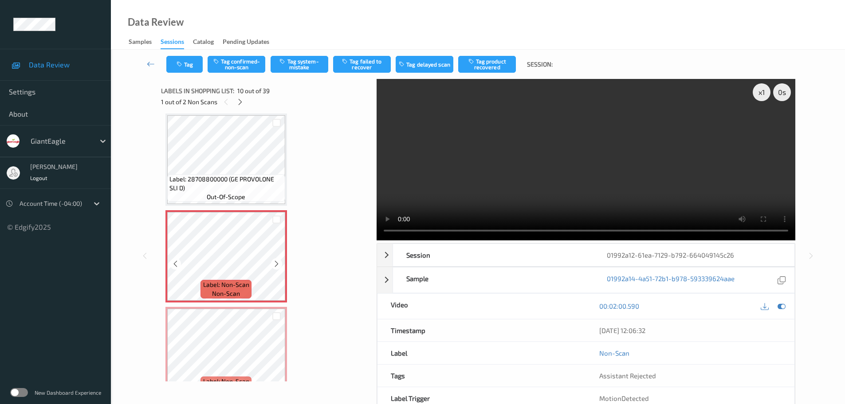
click at [277, 262] on icon at bounding box center [277, 264] width 8 height 8
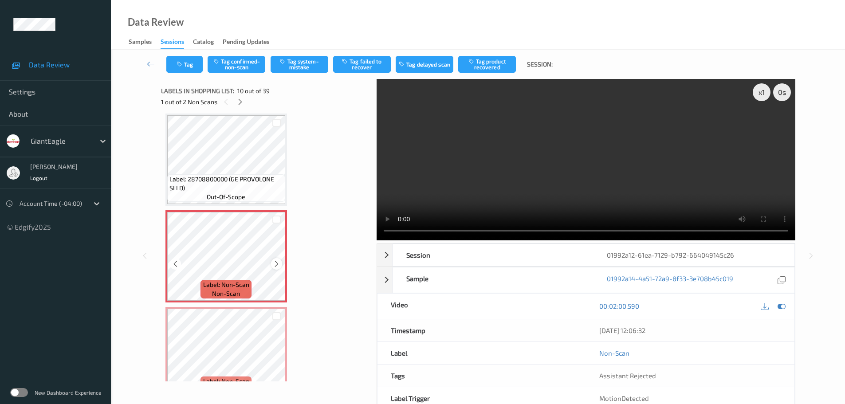
scroll to position [823, 0]
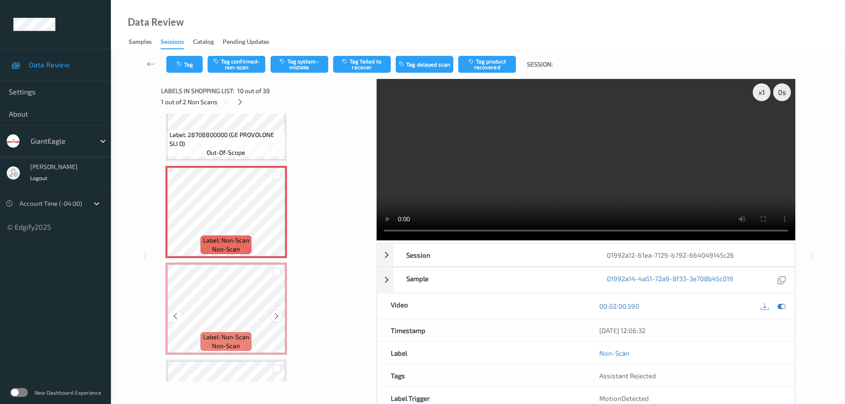
click at [279, 316] on icon at bounding box center [277, 316] width 8 height 8
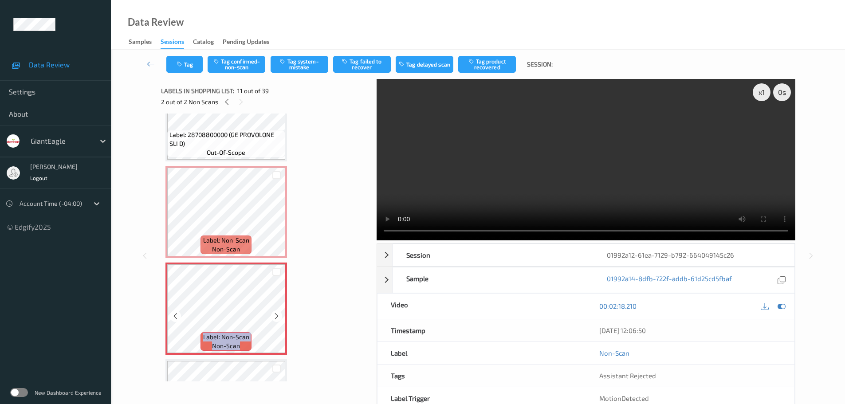
click at [279, 316] on icon at bounding box center [277, 316] width 8 height 8
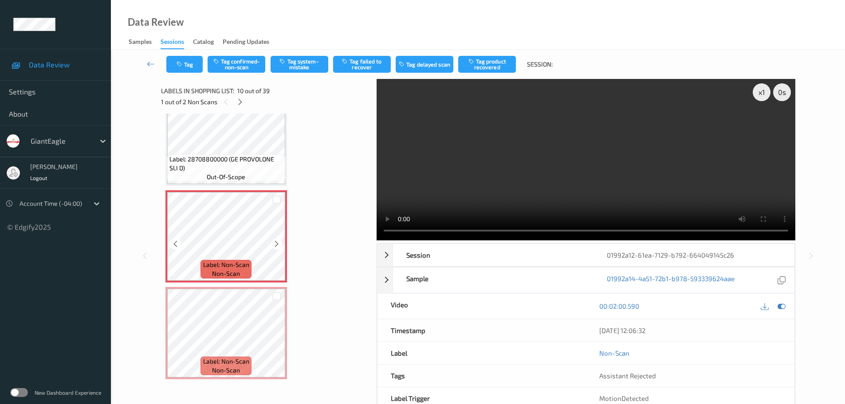
scroll to position [778, 0]
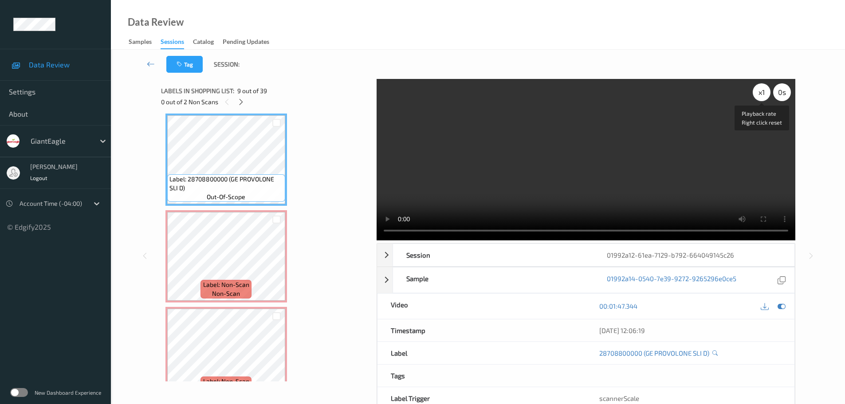
click at [766, 91] on div "x 1" at bounding box center [762, 92] width 18 height 18
click at [765, 93] on div "x 2" at bounding box center [762, 92] width 18 height 18
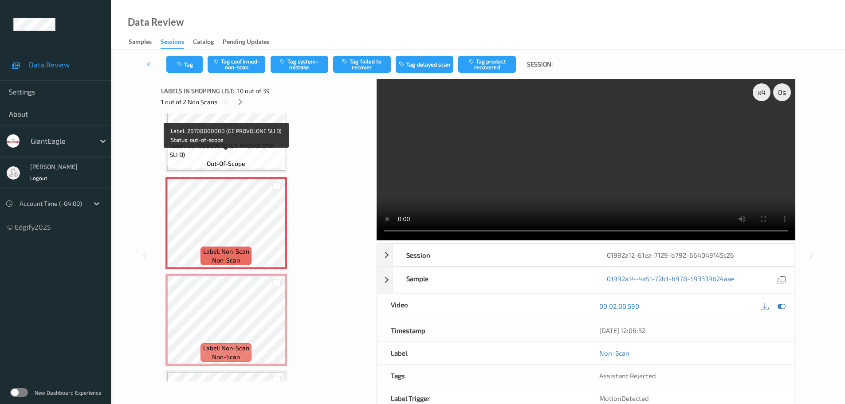
scroll to position [867, 0]
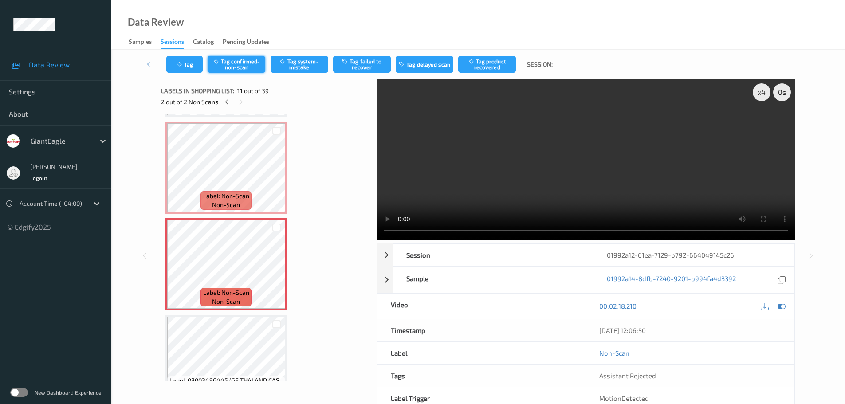
click at [252, 70] on button "Tag confirmed-non-scan" at bounding box center [237, 64] width 58 height 17
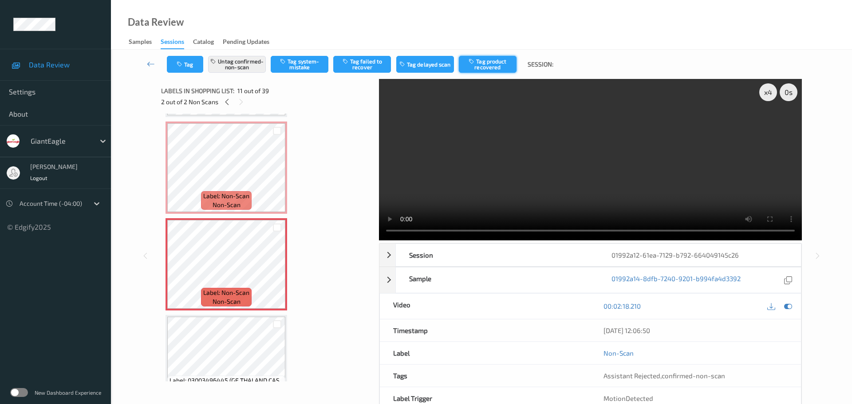
click at [484, 69] on button "Tag product recovered" at bounding box center [488, 64] width 58 height 17
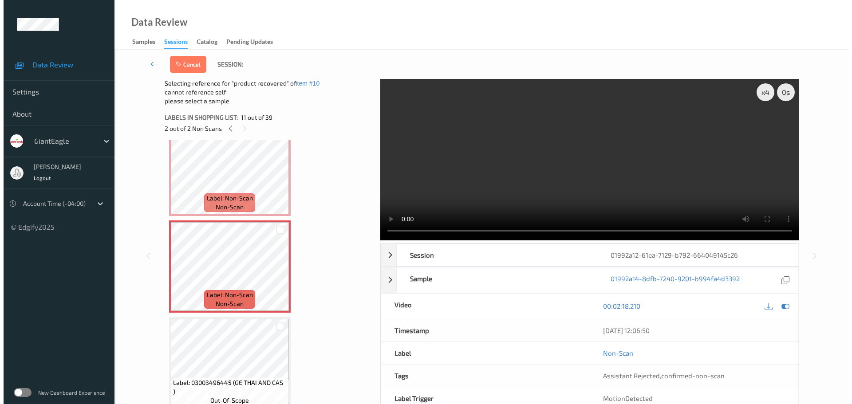
scroll to position [911, 0]
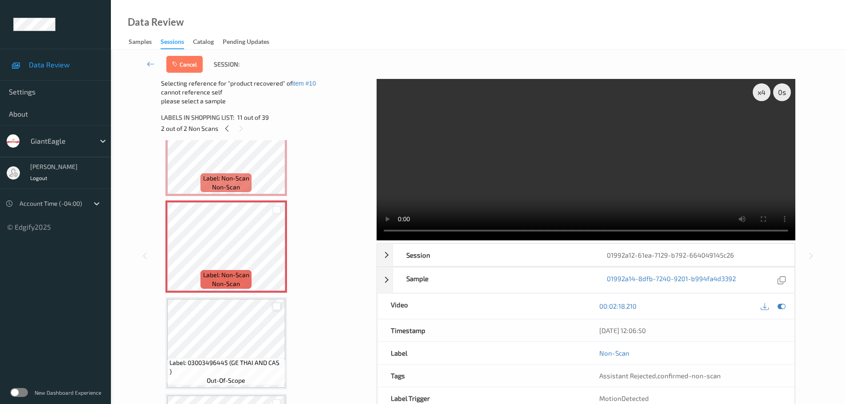
click at [277, 307] on div at bounding box center [276, 307] width 8 height 8
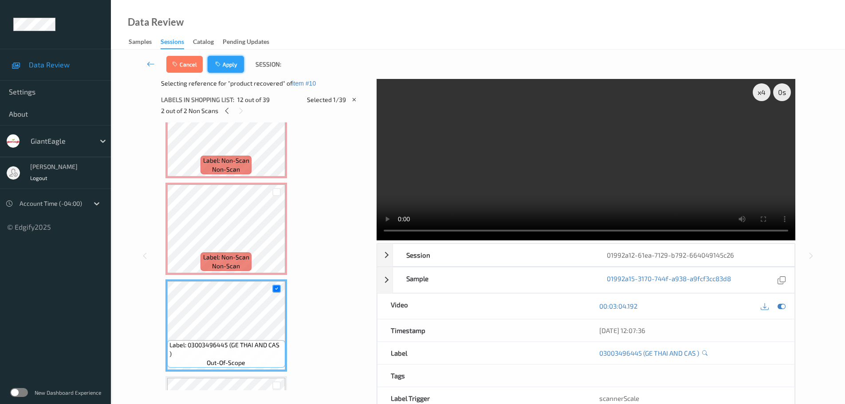
click at [221, 66] on icon "button" at bounding box center [219, 64] width 8 height 6
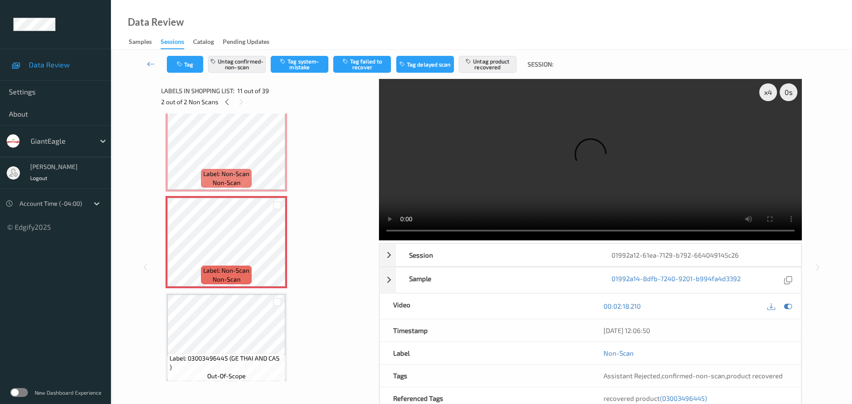
scroll to position [875, 0]
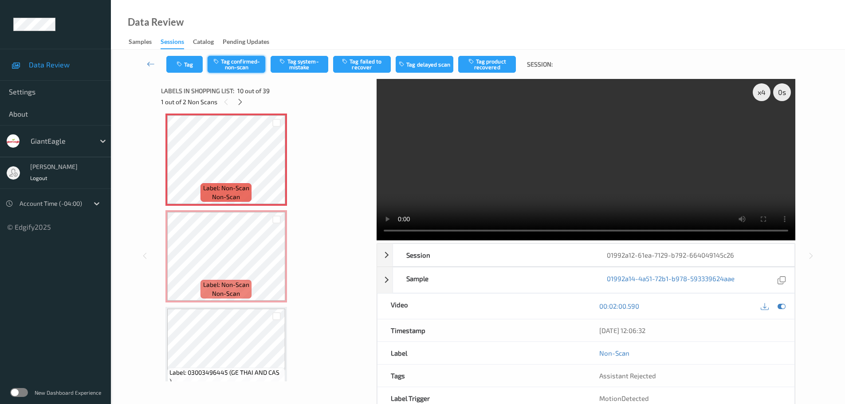
click at [247, 65] on button "Tag confirmed-non-scan" at bounding box center [237, 64] width 58 height 17
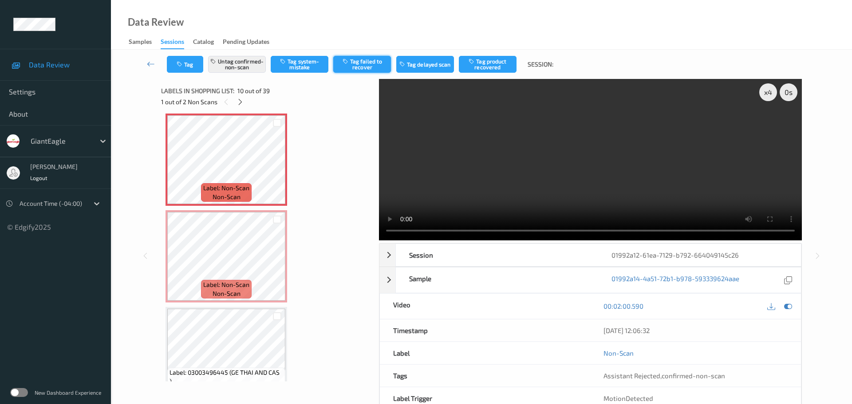
click at [365, 67] on button "Tag failed to recover" at bounding box center [362, 64] width 58 height 17
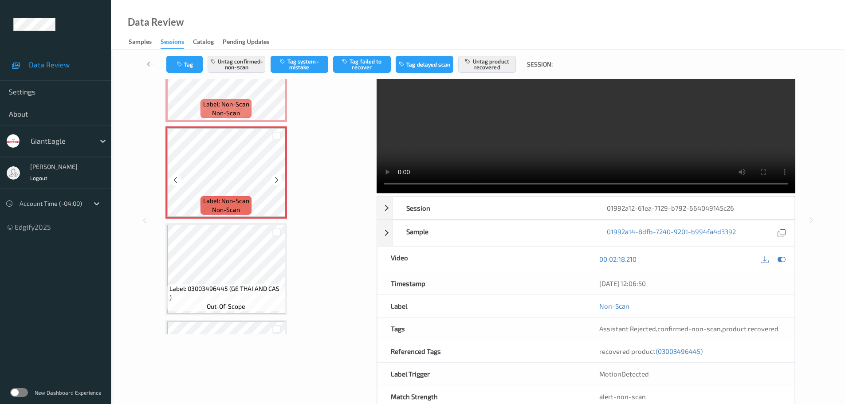
scroll to position [919, 0]
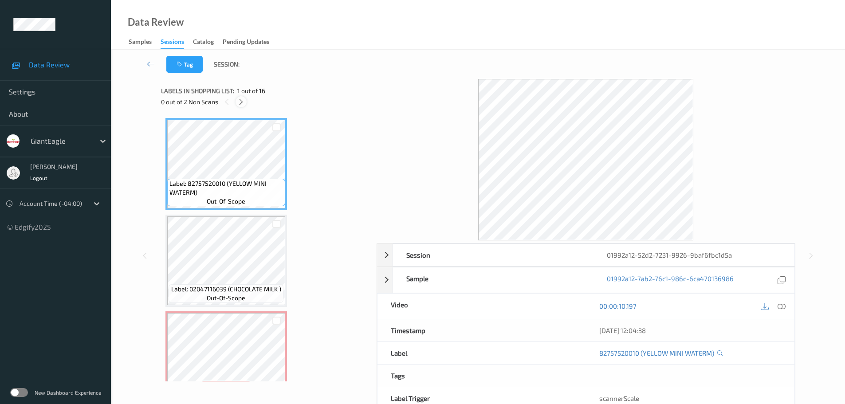
click at [242, 103] on icon at bounding box center [241, 102] width 8 height 8
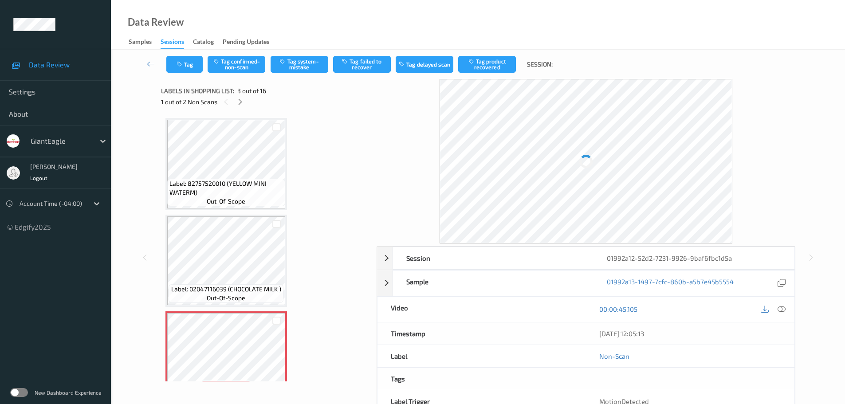
scroll to position [101, 0]
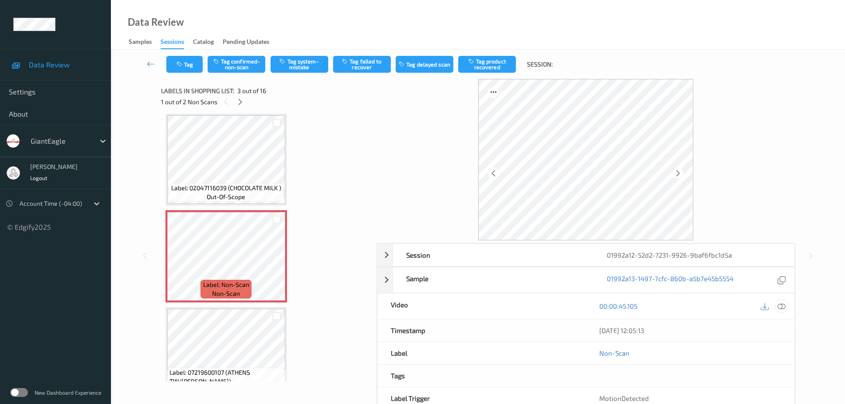
click at [779, 306] on icon at bounding box center [782, 306] width 8 height 8
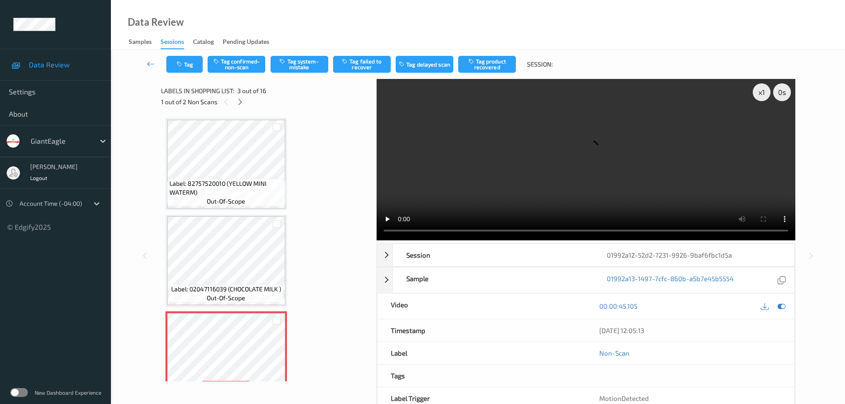
scroll to position [133, 0]
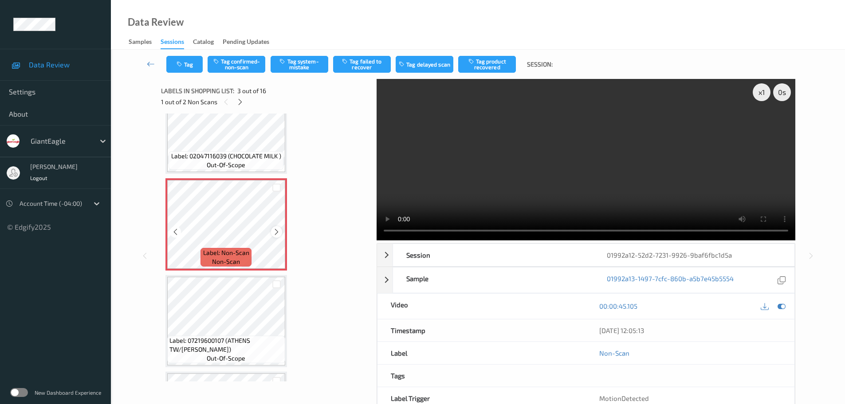
click at [276, 229] on icon at bounding box center [277, 232] width 8 height 8
click at [277, 230] on icon at bounding box center [277, 232] width 8 height 8
click at [277, 231] on icon at bounding box center [277, 232] width 8 height 8
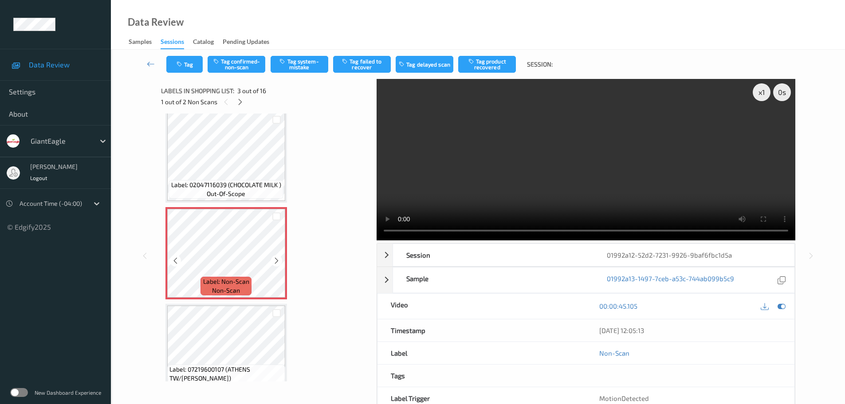
scroll to position [89, 0]
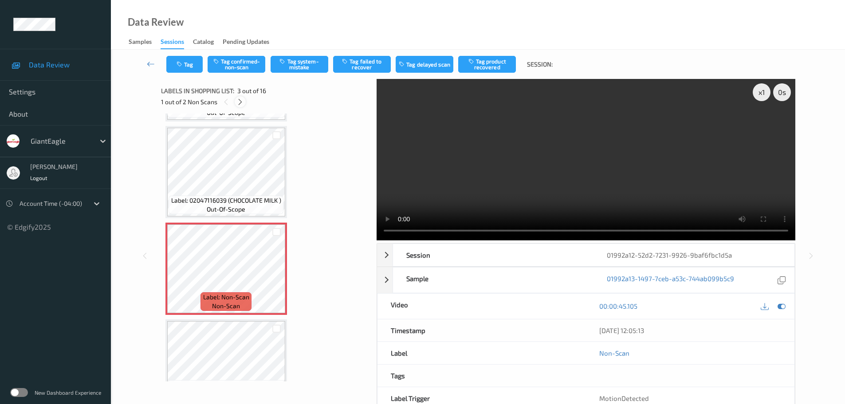
click at [239, 105] on icon at bounding box center [240, 102] width 8 height 8
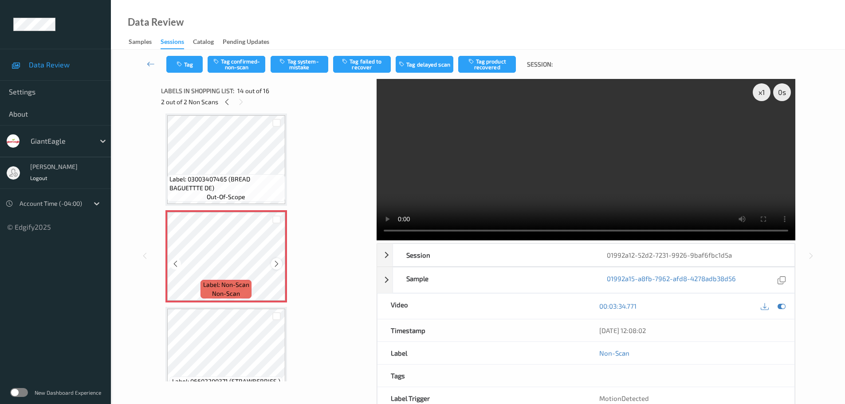
click at [277, 262] on icon at bounding box center [277, 264] width 8 height 8
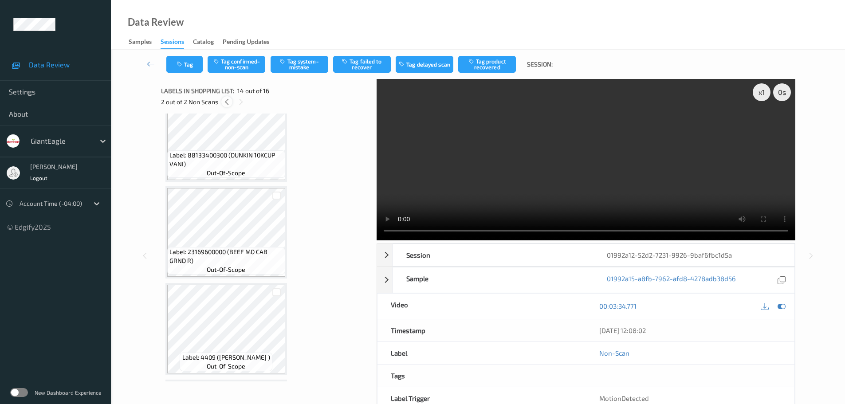
click at [224, 99] on icon at bounding box center [227, 102] width 8 height 8
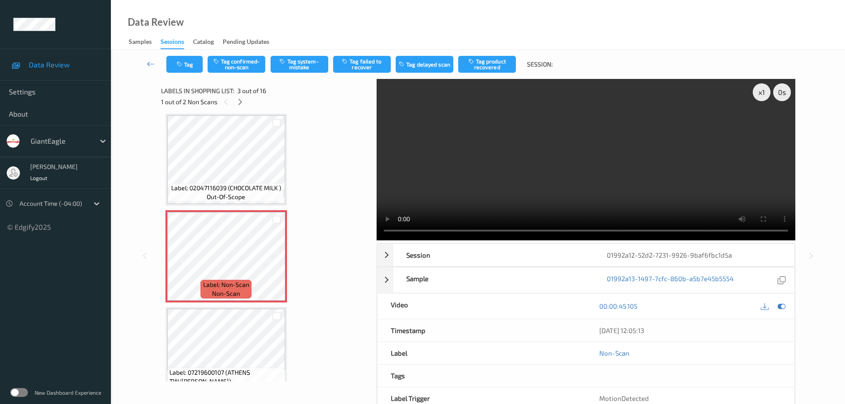
click at [229, 183] on div "Label: 02047116039 (CHOCOLATE MILK ) out-of-scope" at bounding box center [226, 192] width 114 height 19
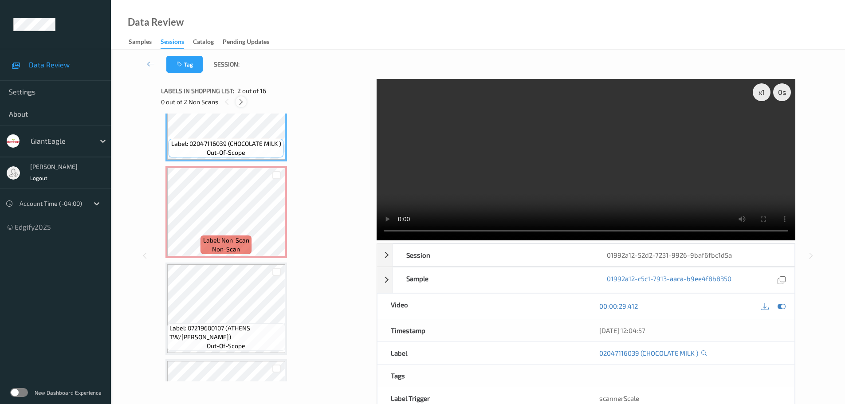
click at [240, 105] on icon at bounding box center [241, 102] width 8 height 8
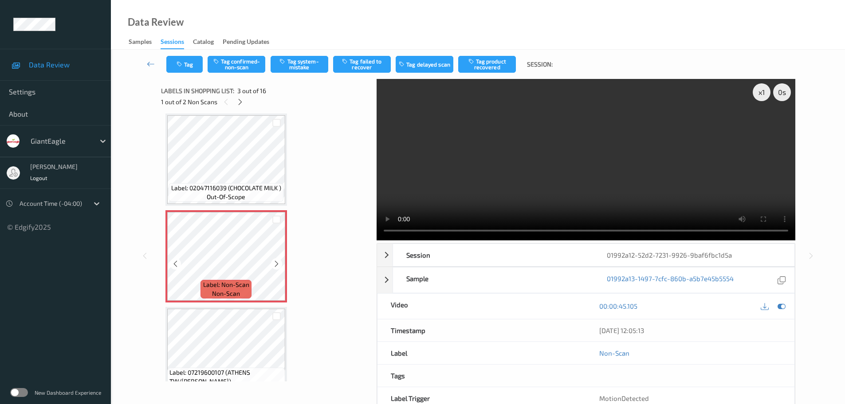
scroll to position [57, 0]
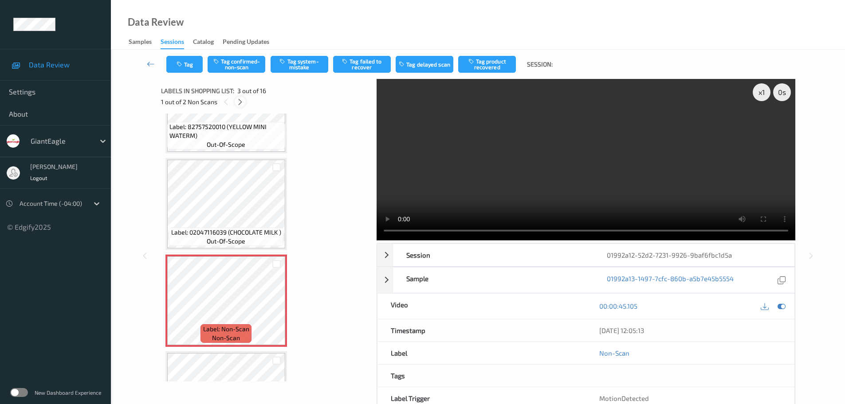
click at [241, 104] on icon at bounding box center [240, 102] width 8 height 8
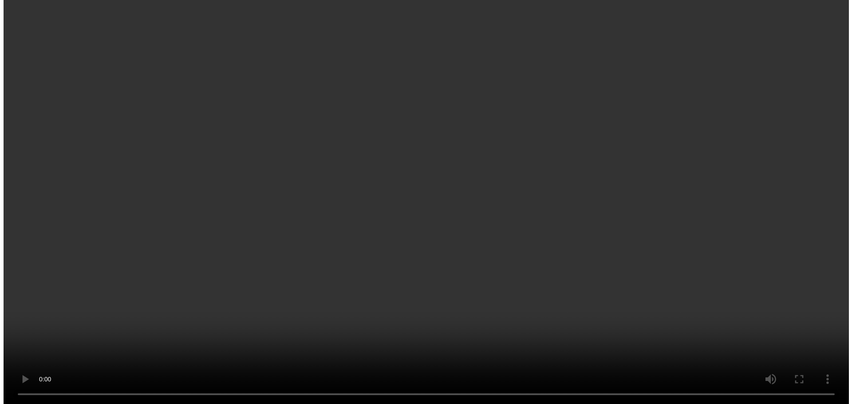
scroll to position [1165, 0]
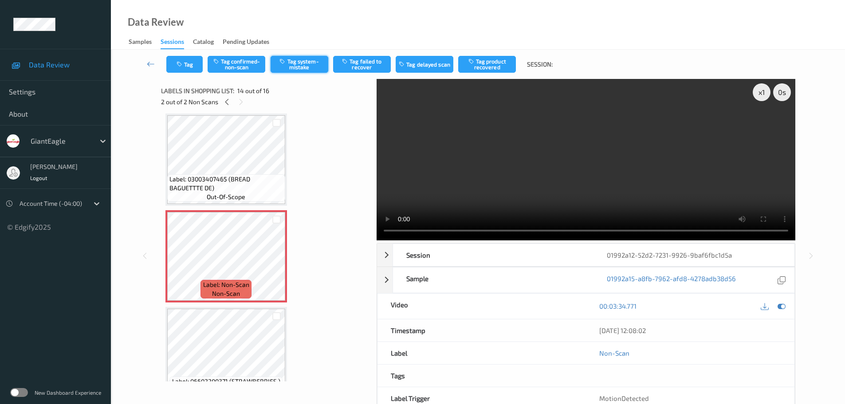
click at [295, 66] on button "Tag system-mistake" at bounding box center [300, 64] width 58 height 17
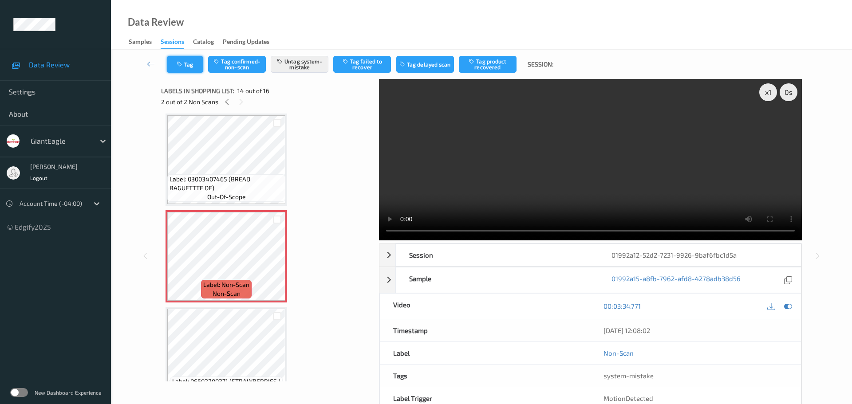
click at [193, 58] on button "Tag" at bounding box center [185, 64] width 36 height 17
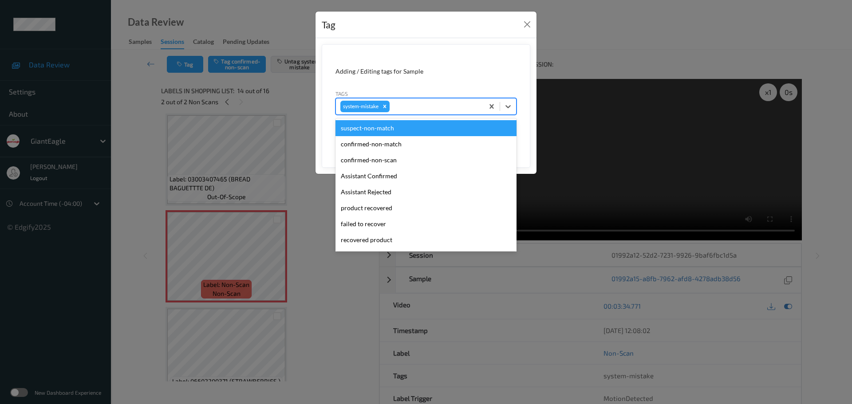
click at [430, 107] on div at bounding box center [435, 106] width 88 height 11
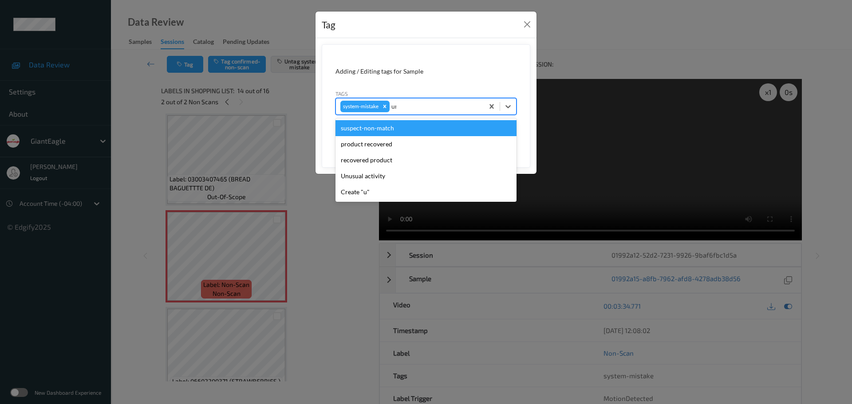
type input "unu"
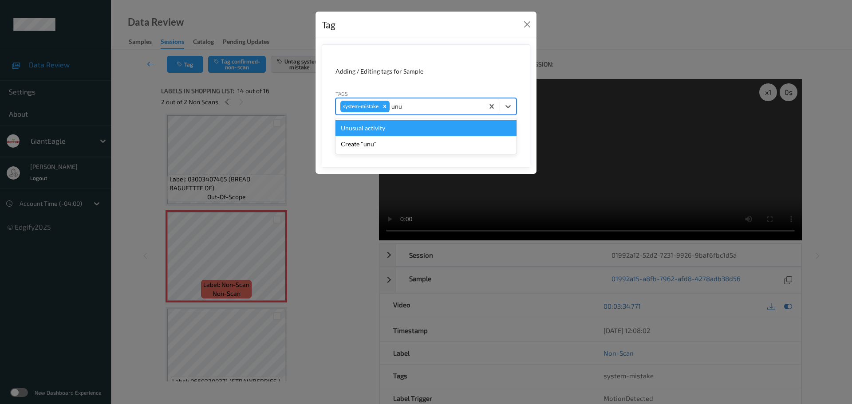
click at [393, 130] on div "Unusual activity" at bounding box center [425, 128] width 181 height 16
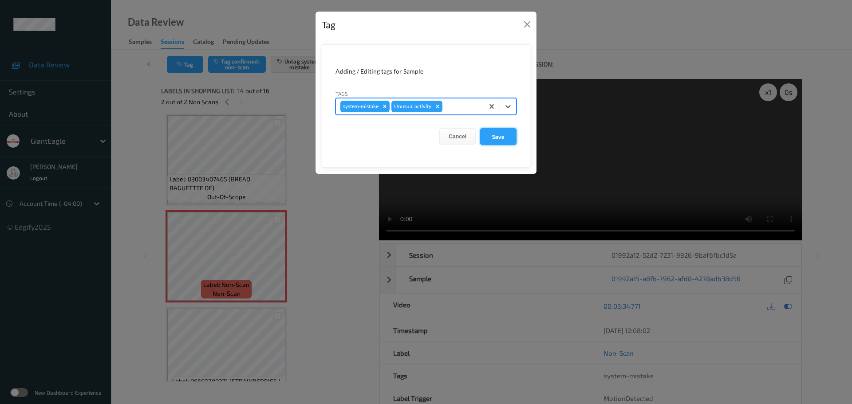
click at [495, 138] on button "Save" at bounding box center [498, 136] width 36 height 17
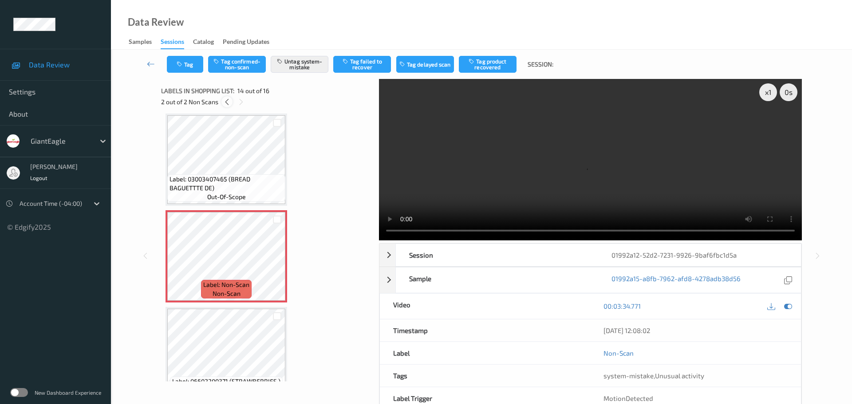
click at [226, 104] on icon at bounding box center [227, 102] width 8 height 8
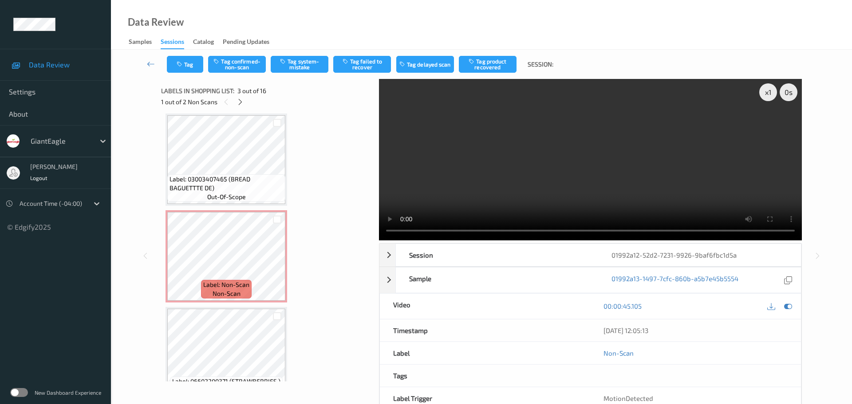
scroll to position [101, 0]
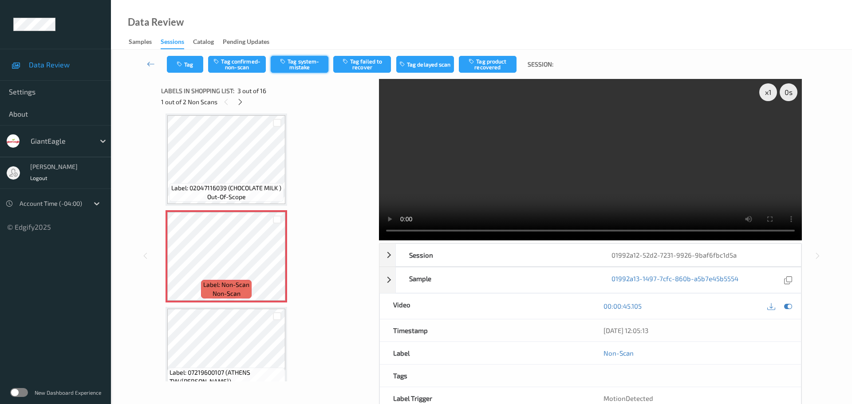
click at [294, 67] on button "Tag system-mistake" at bounding box center [300, 64] width 58 height 17
click at [193, 64] on button "Tag" at bounding box center [185, 64] width 36 height 17
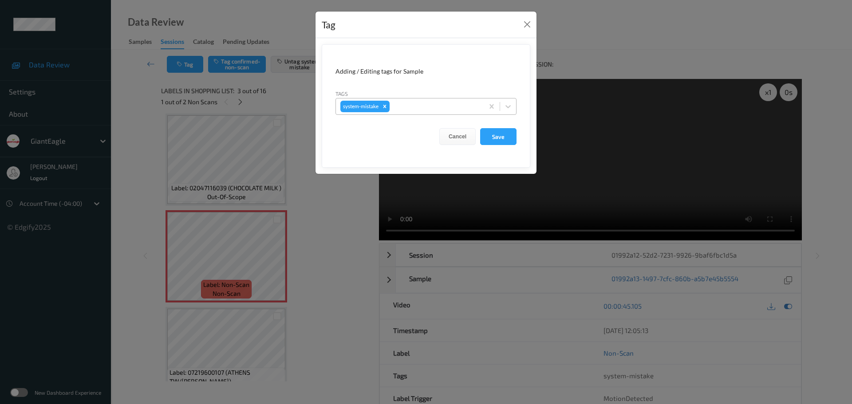
click at [414, 106] on div at bounding box center [435, 106] width 88 height 11
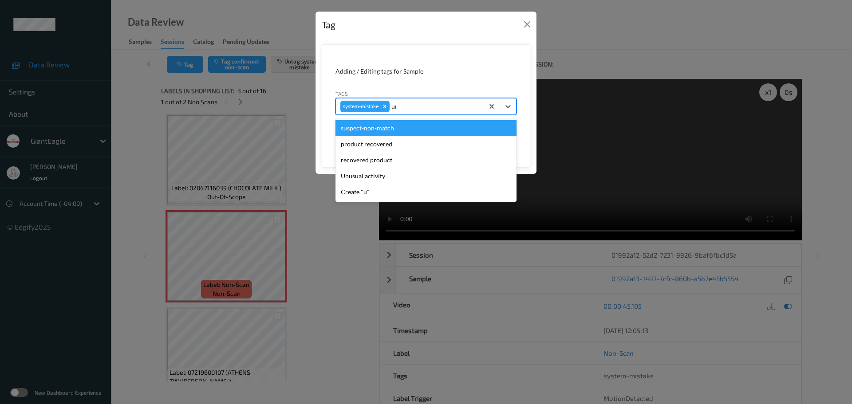
type input "unu"
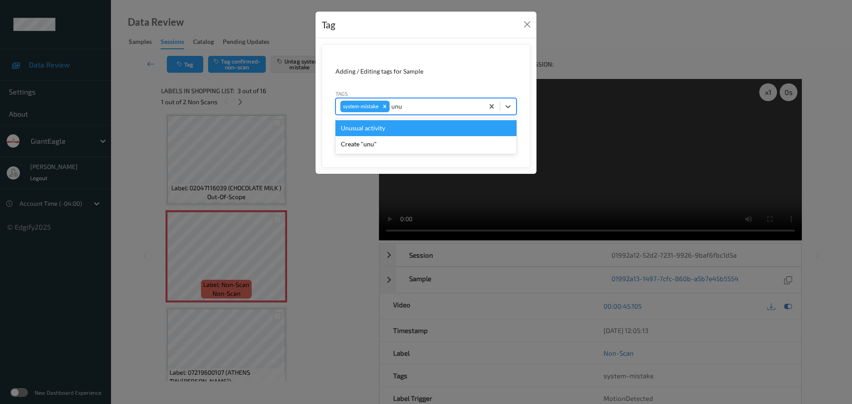
drag, startPoint x: 376, startPoint y: 126, endPoint x: 420, endPoint y: 150, distance: 50.6
click at [376, 126] on div "Unusual activity" at bounding box center [425, 128] width 181 height 16
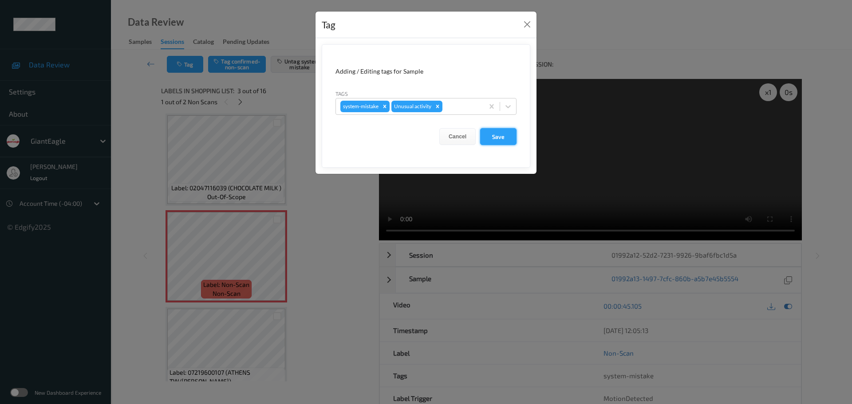
click at [497, 142] on button "Save" at bounding box center [498, 136] width 36 height 17
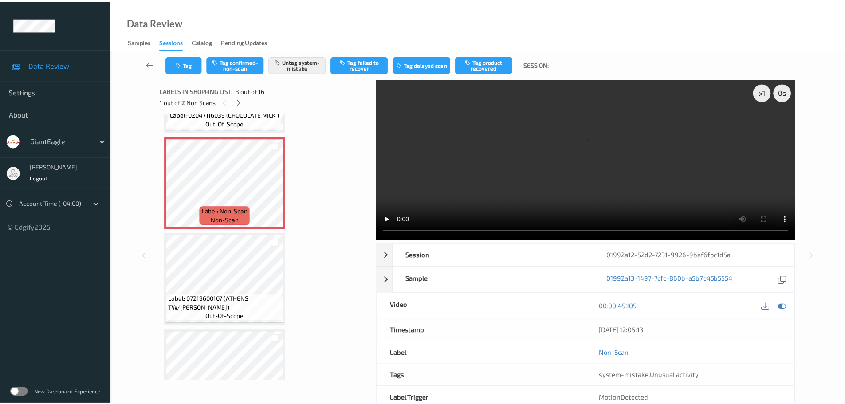
scroll to position [57, 0]
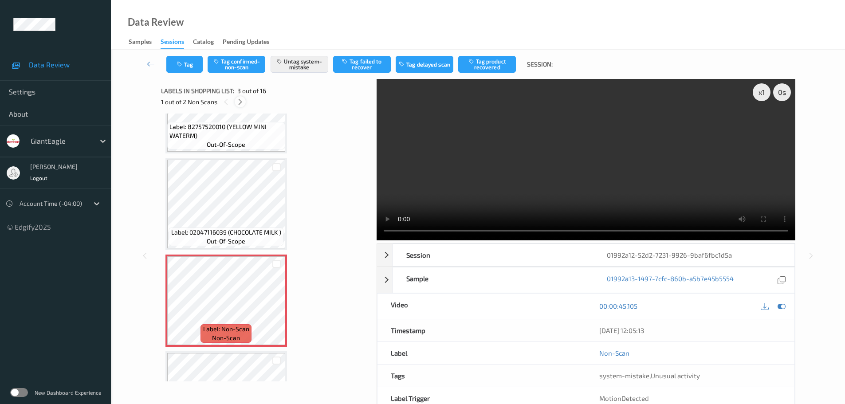
click at [236, 102] on icon at bounding box center [240, 102] width 8 height 8
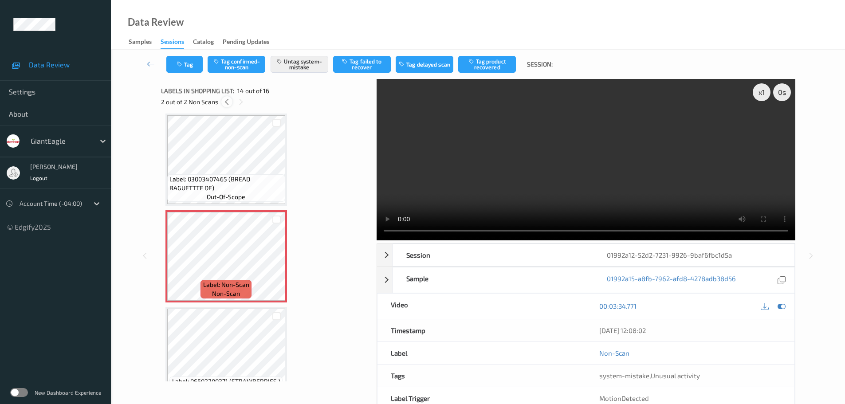
click at [224, 104] on icon at bounding box center [227, 102] width 8 height 8
click at [238, 99] on icon at bounding box center [240, 102] width 8 height 8
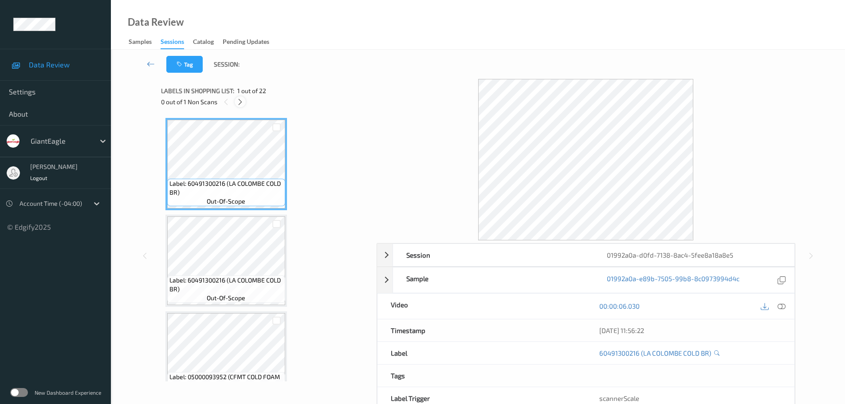
drag, startPoint x: 241, startPoint y: 98, endPoint x: 240, endPoint y: 102, distance: 4.5
click at [240, 98] on icon at bounding box center [240, 102] width 8 height 8
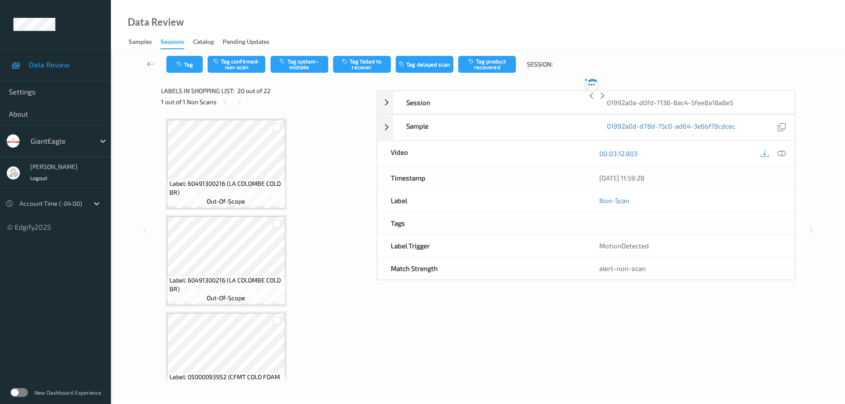
scroll to position [1745, 0]
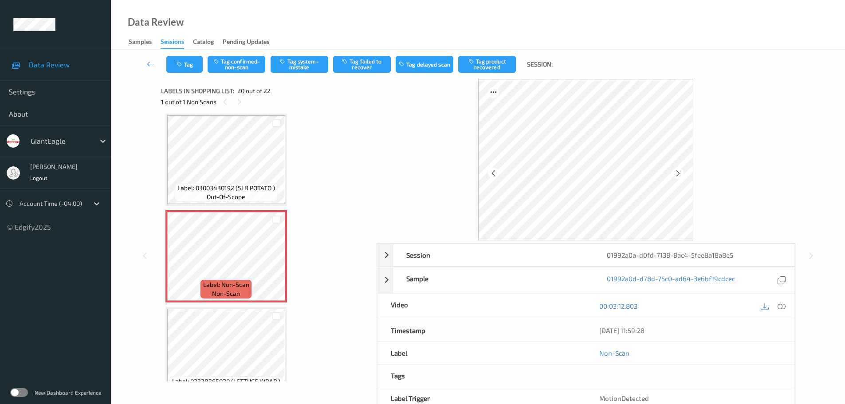
click at [779, 313] on div "00:03:12.803" at bounding box center [690, 306] width 209 height 25
drag, startPoint x: 774, startPoint y: 306, endPoint x: 780, endPoint y: 308, distance: 7.0
click at [780, 308] on div at bounding box center [773, 306] width 29 height 12
click at [780, 307] on icon at bounding box center [782, 306] width 8 height 8
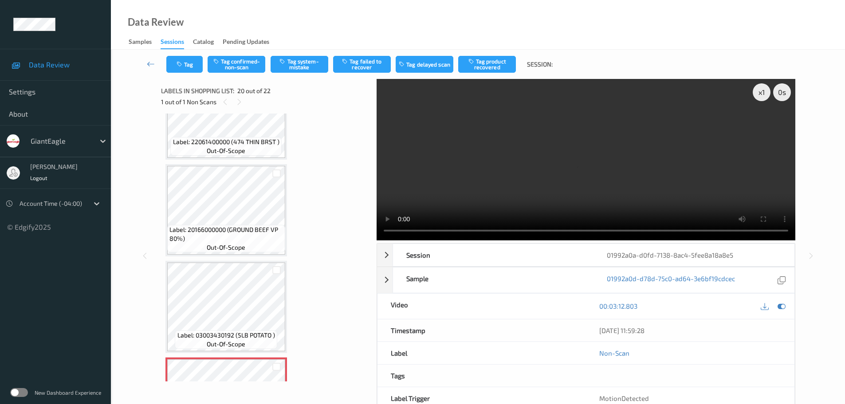
scroll to position [1820, 0]
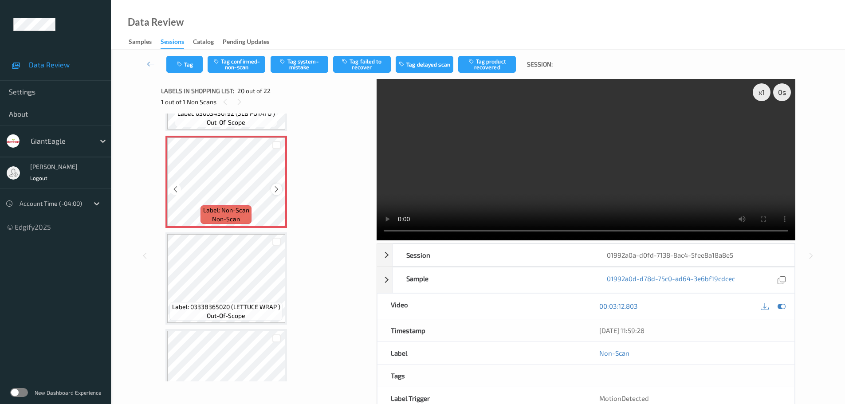
click at [280, 189] on div at bounding box center [276, 189] width 11 height 11
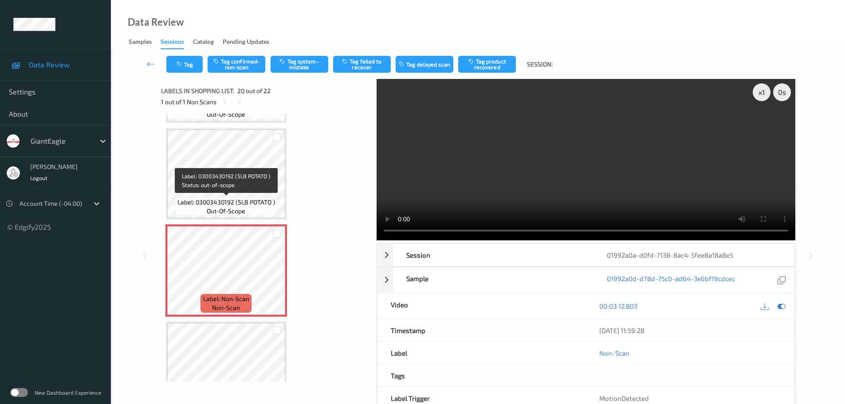
scroll to position [1687, 0]
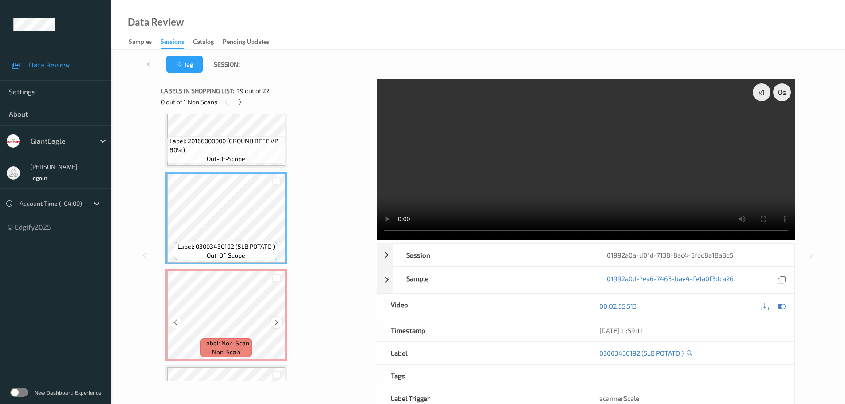
click at [277, 325] on icon at bounding box center [277, 323] width 8 height 8
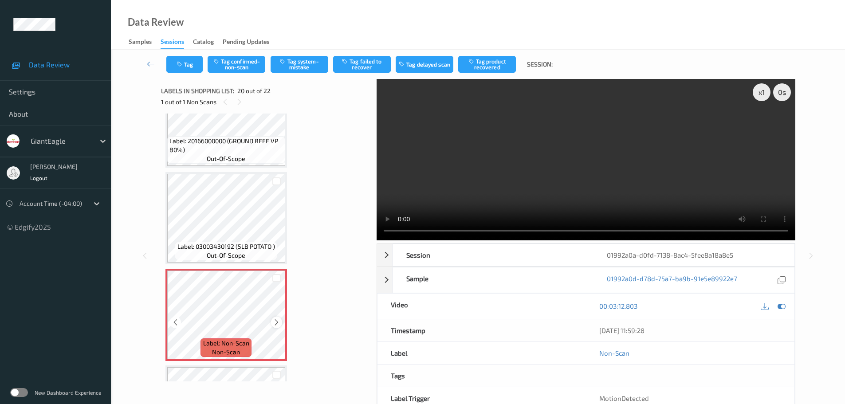
click at [277, 325] on icon at bounding box center [277, 323] width 8 height 8
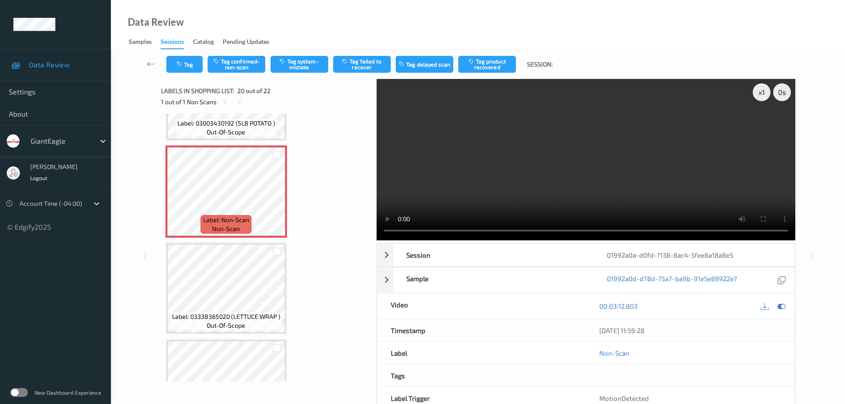
scroll to position [1775, 0]
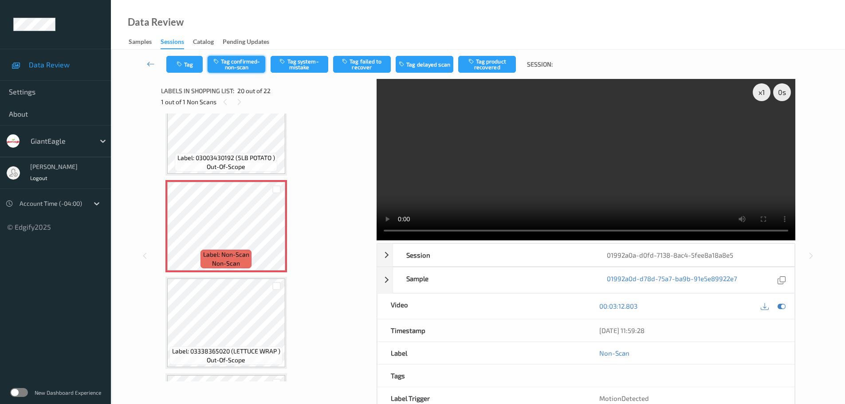
click at [240, 64] on button "Tag confirmed-non-scan" at bounding box center [237, 64] width 58 height 17
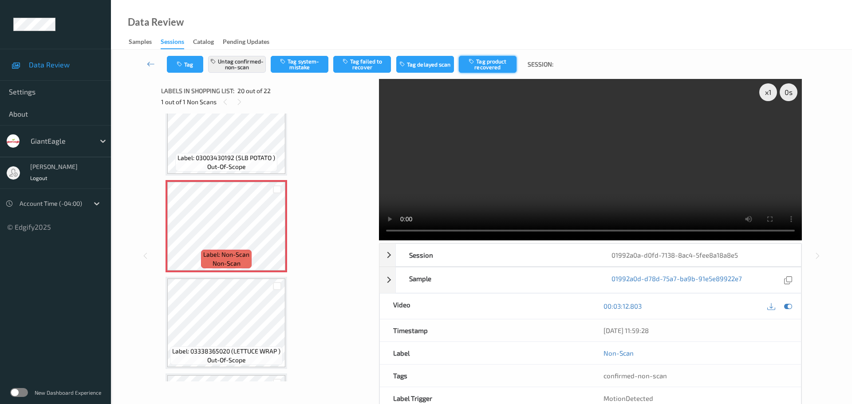
click at [483, 64] on button "Tag product recovered" at bounding box center [488, 64] width 58 height 17
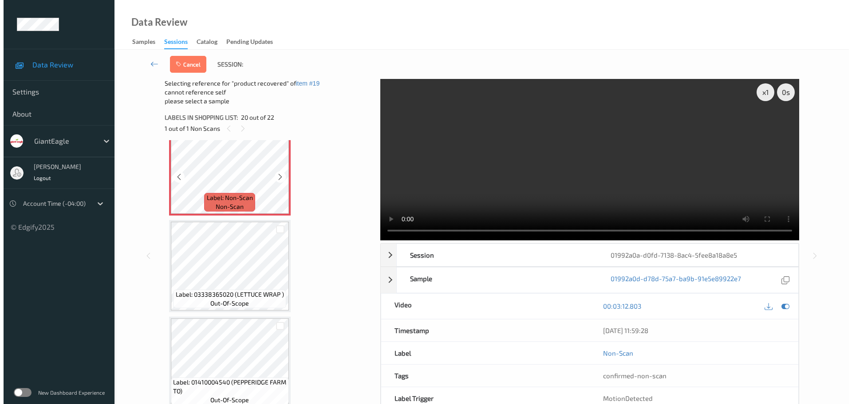
scroll to position [1864, 0]
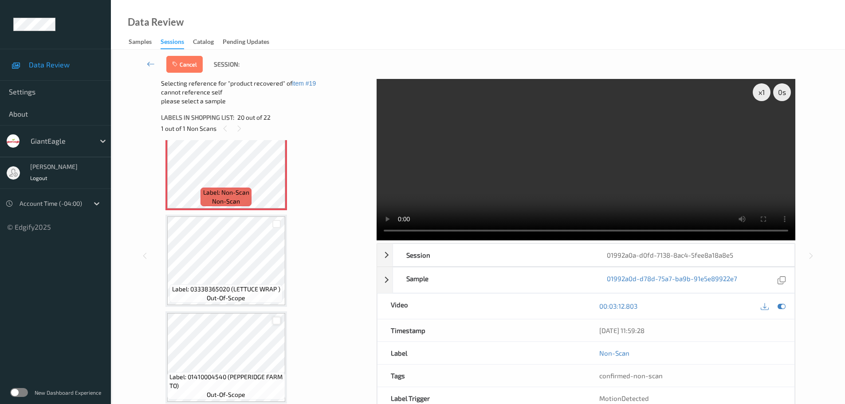
click at [277, 324] on div at bounding box center [276, 321] width 8 height 8
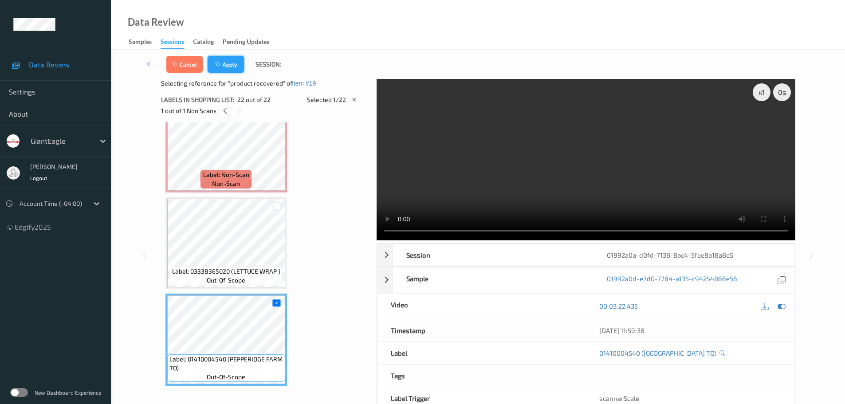
click at [229, 56] on button "Apply" at bounding box center [226, 64] width 36 height 17
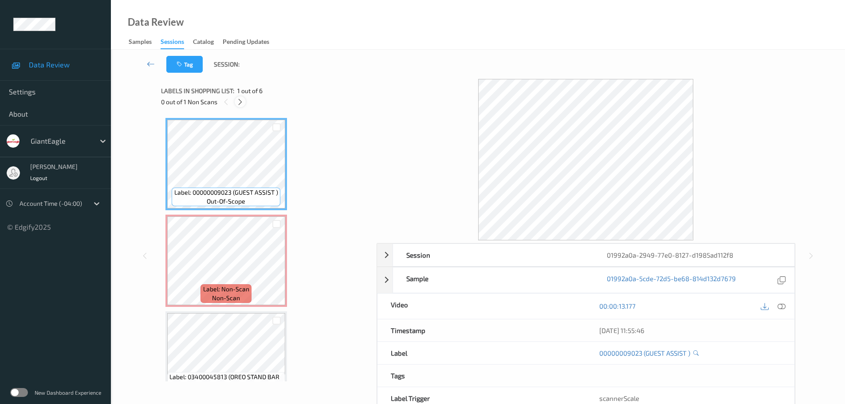
click at [238, 97] on div at bounding box center [240, 101] width 11 height 11
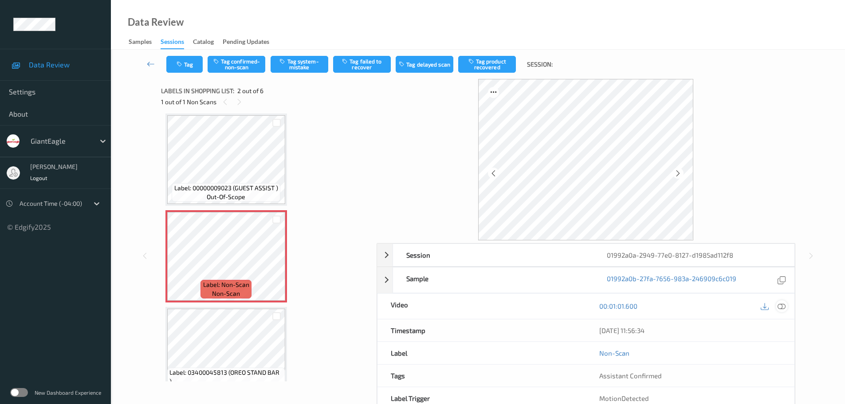
drag, startPoint x: 773, startPoint y: 306, endPoint x: 778, endPoint y: 311, distance: 6.6
click at [774, 308] on div at bounding box center [773, 306] width 29 height 12
click at [780, 309] on icon at bounding box center [782, 306] width 8 height 8
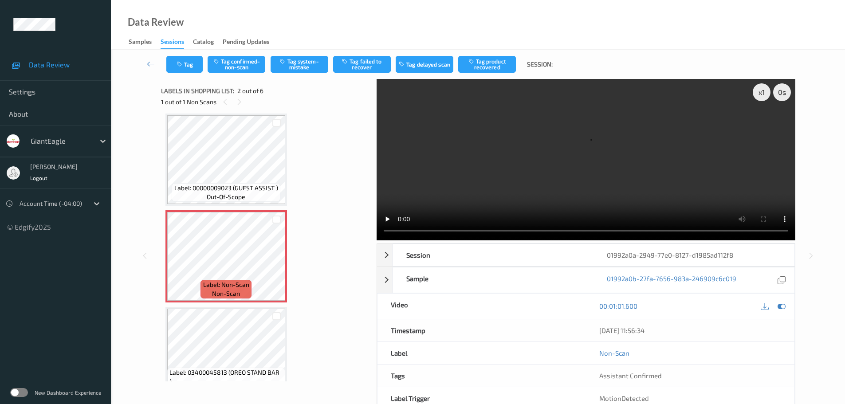
scroll to position [0, 0]
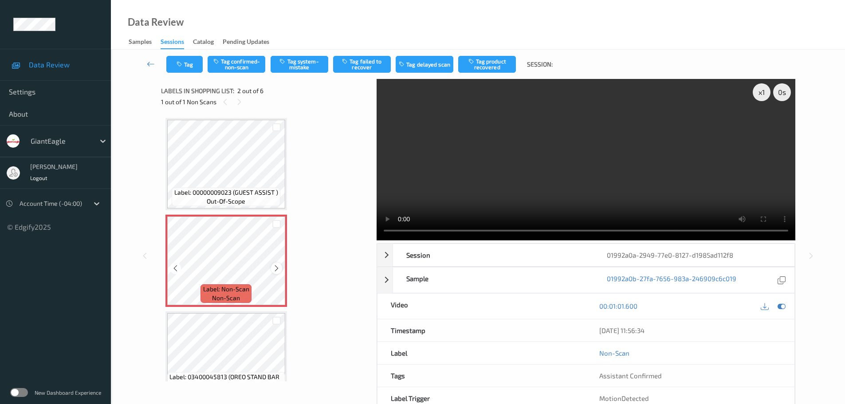
click at [272, 266] on div at bounding box center [276, 268] width 11 height 11
click at [275, 267] on icon at bounding box center [277, 268] width 8 height 8
click at [273, 267] on icon at bounding box center [277, 268] width 8 height 8
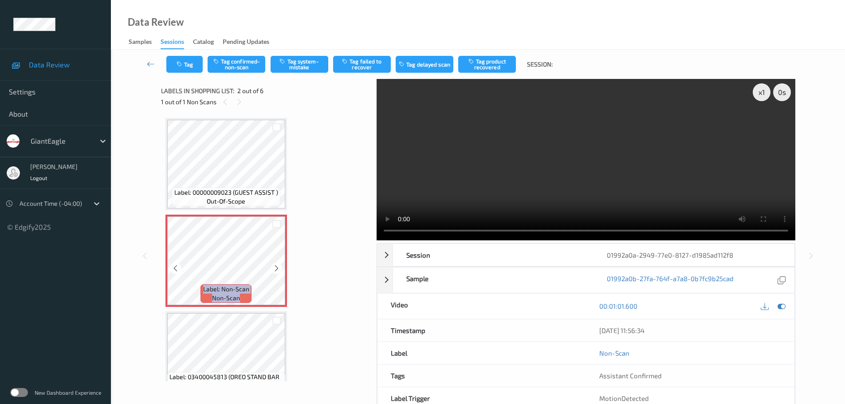
click at [273, 267] on icon at bounding box center [277, 268] width 8 height 8
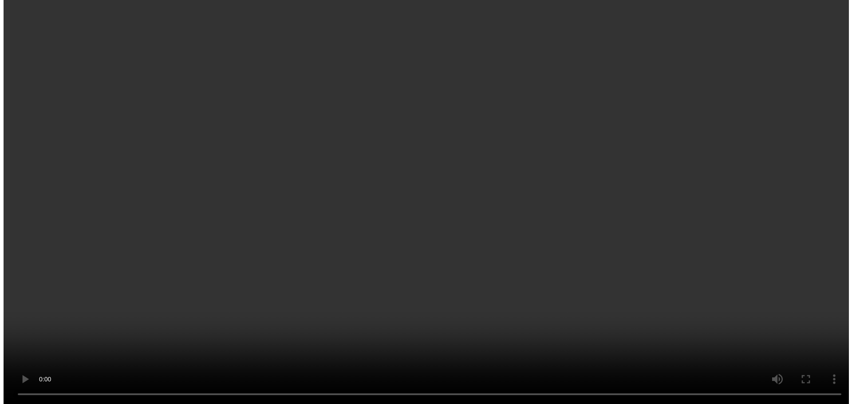
scroll to position [89, 0]
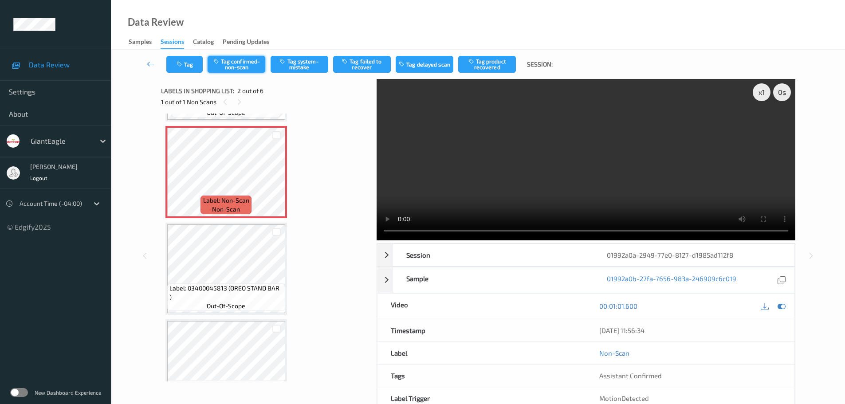
click at [239, 72] on button "Tag confirmed-non-scan" at bounding box center [237, 64] width 58 height 17
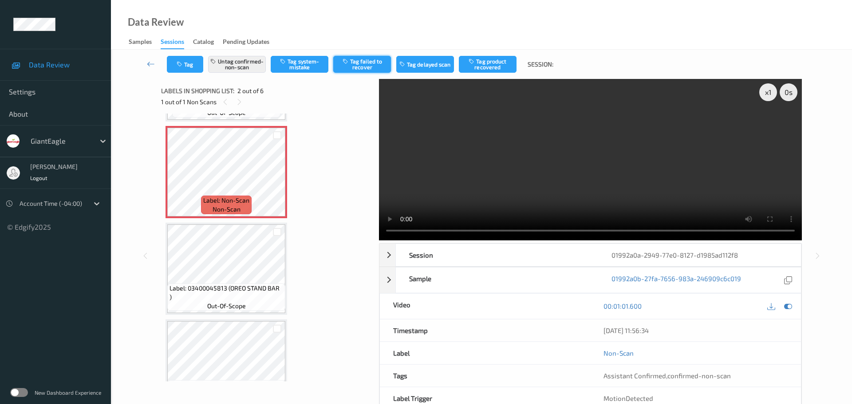
click at [368, 67] on button "Tag failed to recover" at bounding box center [362, 64] width 58 height 17
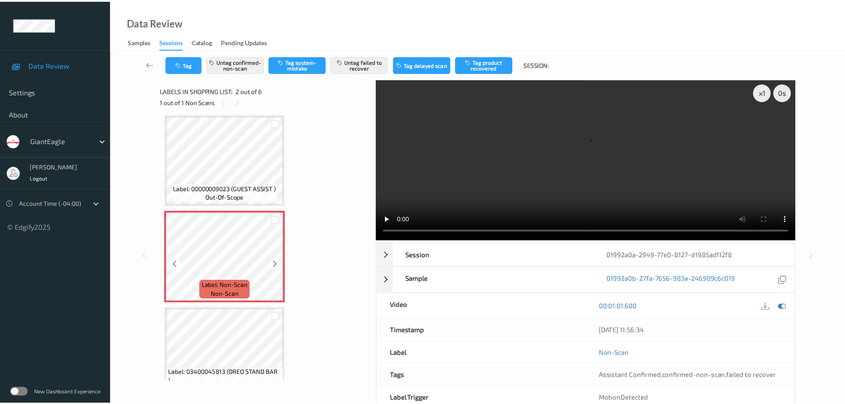
scroll to position [0, 0]
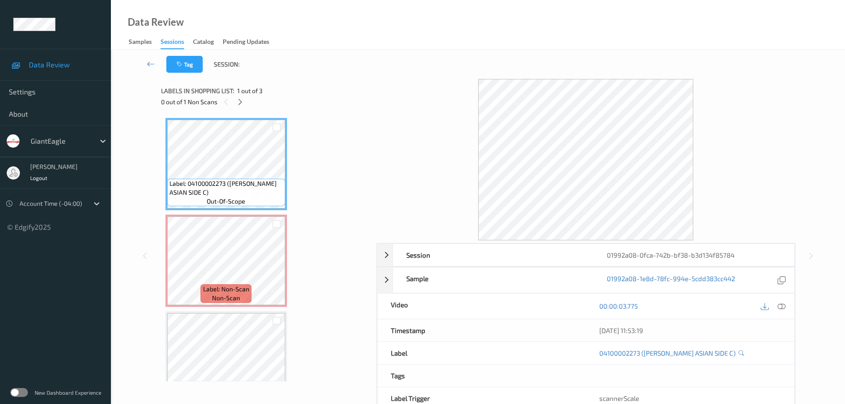
click at [233, 101] on div "0 out of 1 Non Scans" at bounding box center [265, 101] width 209 height 11
click at [241, 103] on icon at bounding box center [240, 102] width 8 height 8
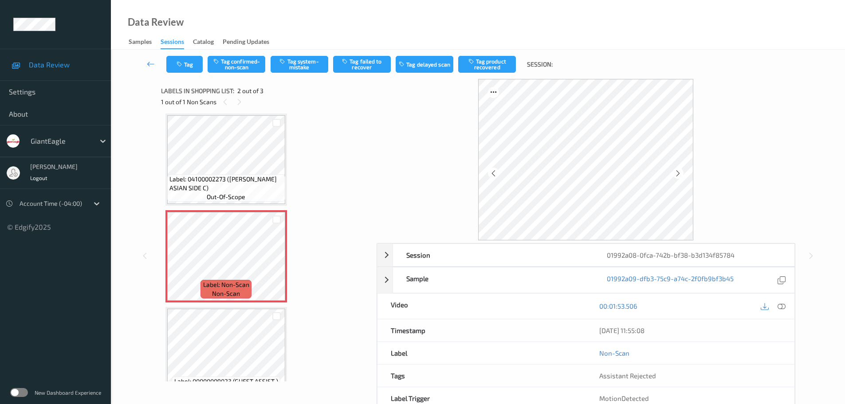
drag, startPoint x: 784, startPoint y: 305, endPoint x: 698, endPoint y: 260, distance: 97.2
click at [783, 305] on icon at bounding box center [782, 306] width 8 height 8
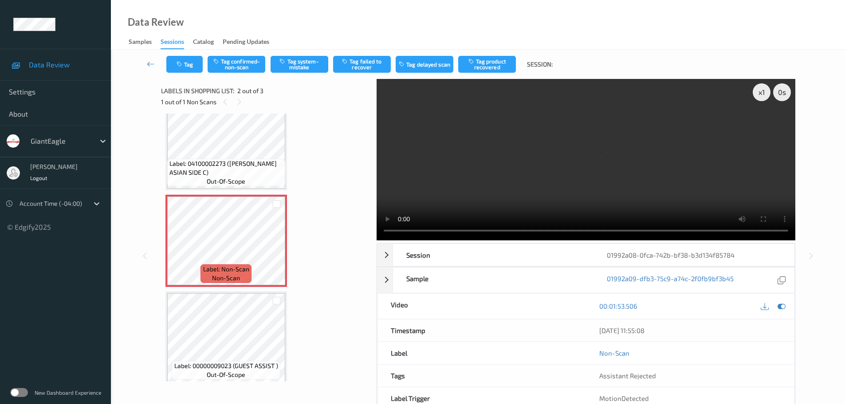
scroll to position [0, 0]
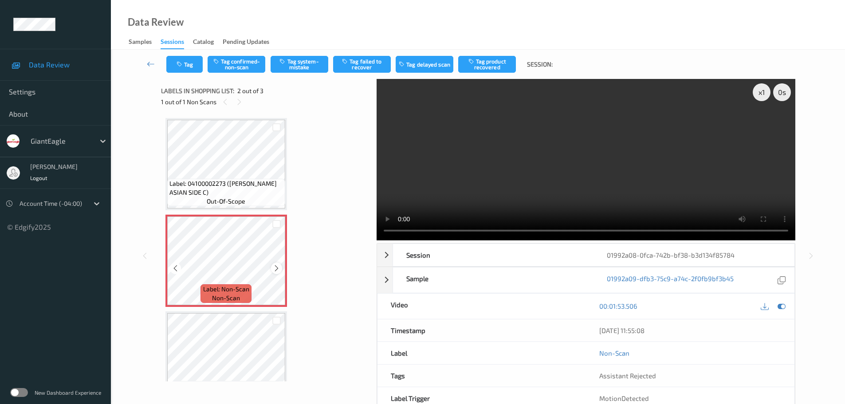
click at [275, 267] on icon at bounding box center [277, 268] width 8 height 8
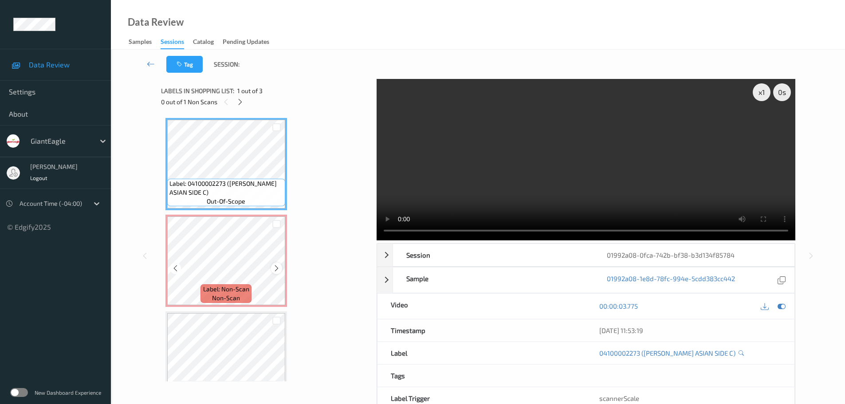
click at [276, 271] on icon at bounding box center [277, 268] width 8 height 8
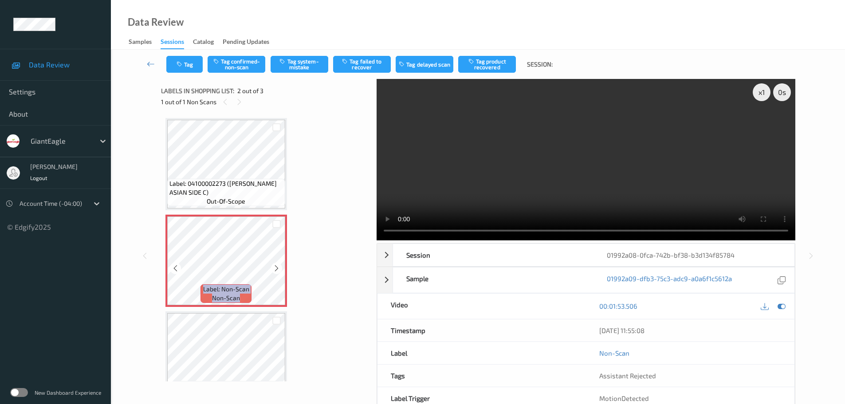
click at [276, 271] on icon at bounding box center [277, 268] width 8 height 8
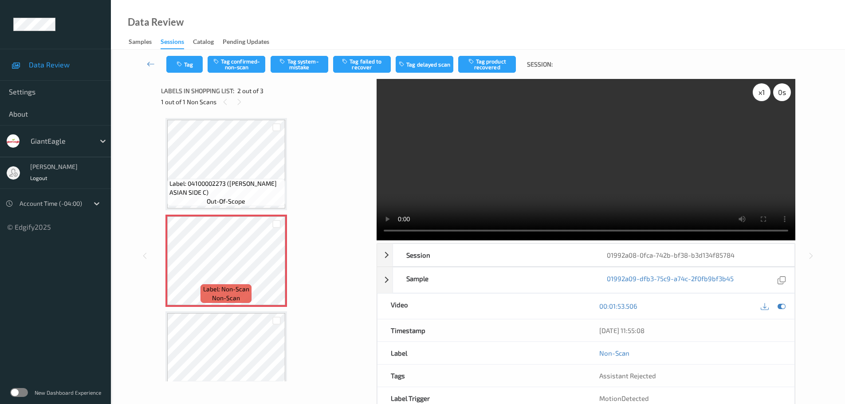
click at [762, 97] on div "x 1" at bounding box center [762, 92] width 18 height 18
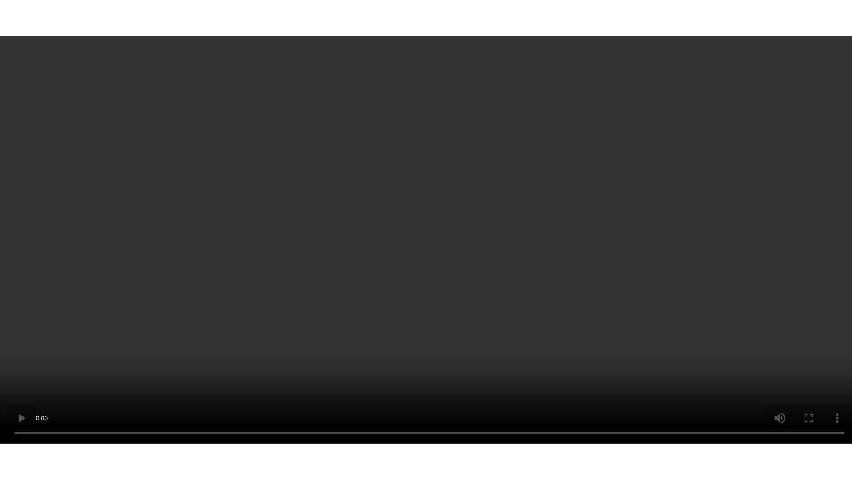
scroll to position [27, 0]
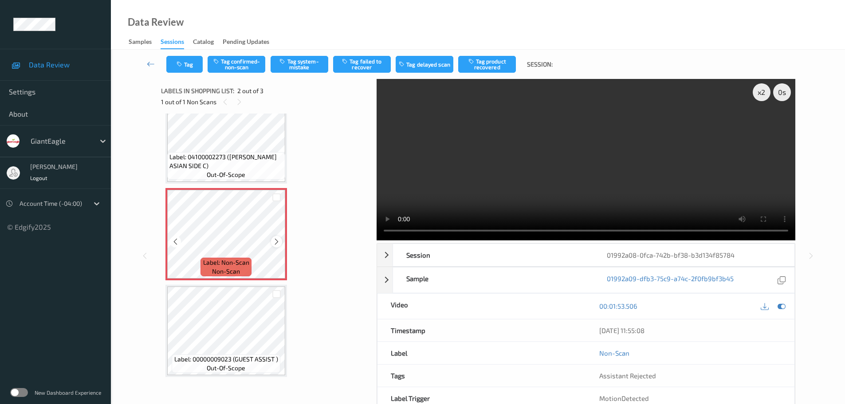
click at [275, 242] on icon at bounding box center [277, 242] width 8 height 8
click at [276, 242] on icon at bounding box center [277, 242] width 8 height 8
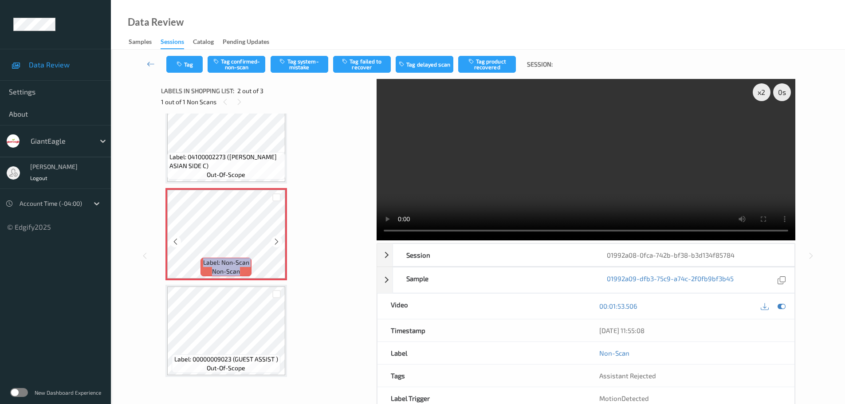
click at [276, 242] on icon at bounding box center [277, 242] width 8 height 8
click at [275, 245] on icon at bounding box center [277, 242] width 8 height 8
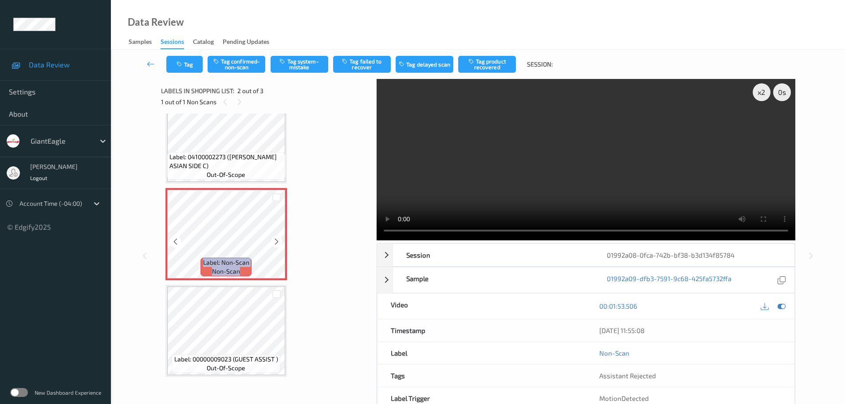
click at [275, 245] on icon at bounding box center [277, 242] width 8 height 8
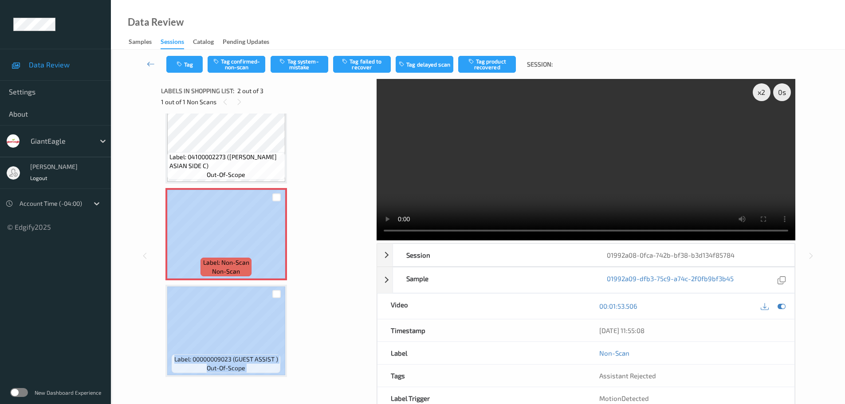
click at [309, 321] on div "Label: 04100002273 (KNORR ASIAN SIDE C) out-of-scope Label: Non-Scan non-scan L…" at bounding box center [265, 234] width 201 height 286
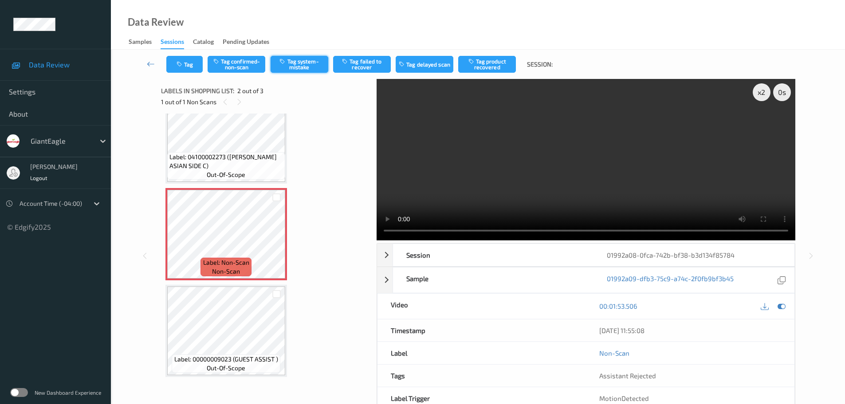
click at [294, 64] on button "Tag system-mistake" at bounding box center [300, 64] width 58 height 17
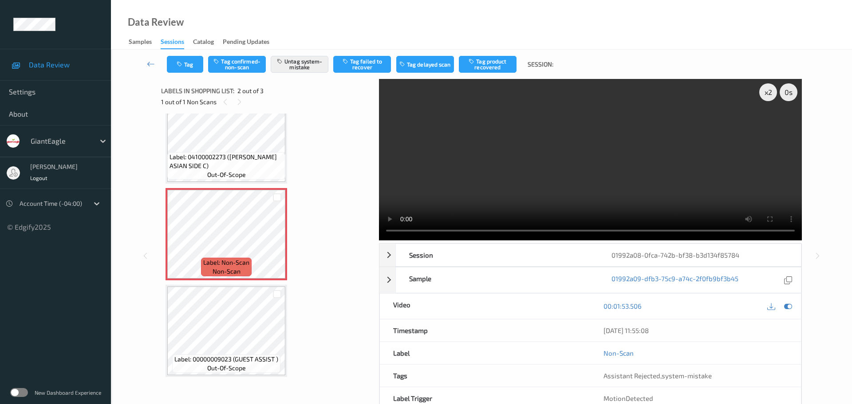
click at [187, 73] on div "Tag Tag confirmed-non-scan Untag system-mistake Tag failed to recover Tag delay…" at bounding box center [481, 64] width 705 height 29
click at [199, 65] on button "Tag" at bounding box center [185, 64] width 36 height 17
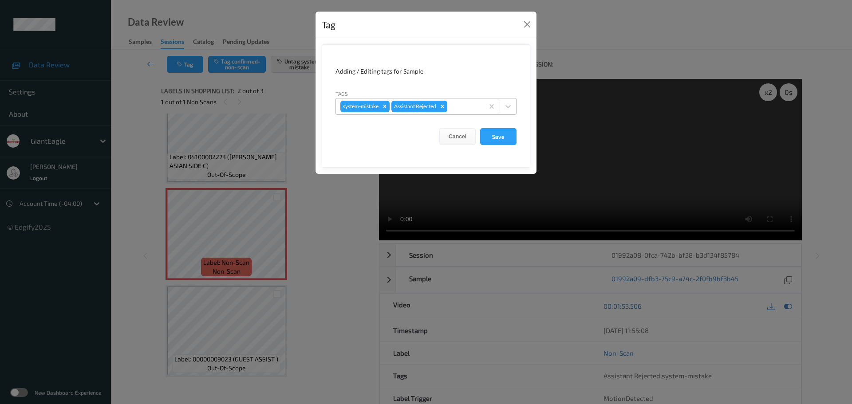
drag, startPoint x: 460, startPoint y: 108, endPoint x: 435, endPoint y: 110, distance: 24.9
click at [461, 108] on div at bounding box center [464, 106] width 30 height 11
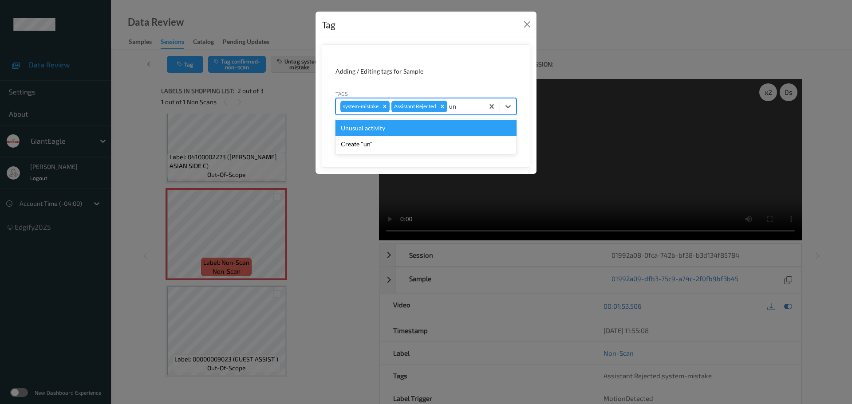
type input "unu"
click at [399, 126] on div "Unusual activity" at bounding box center [425, 128] width 181 height 16
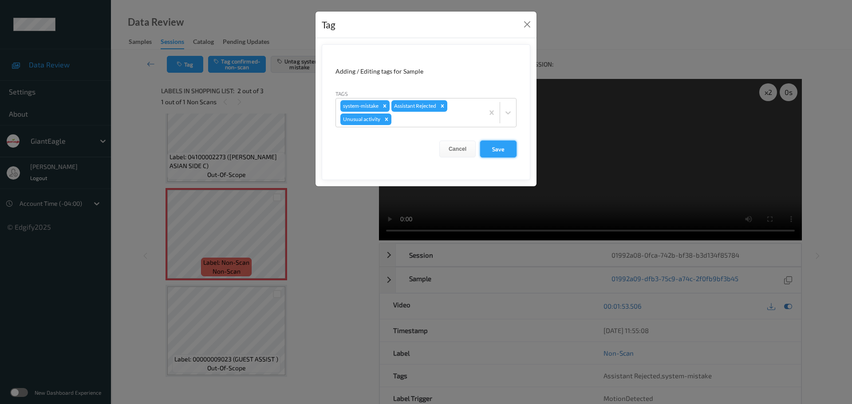
click at [486, 147] on button "Save" at bounding box center [498, 149] width 36 height 17
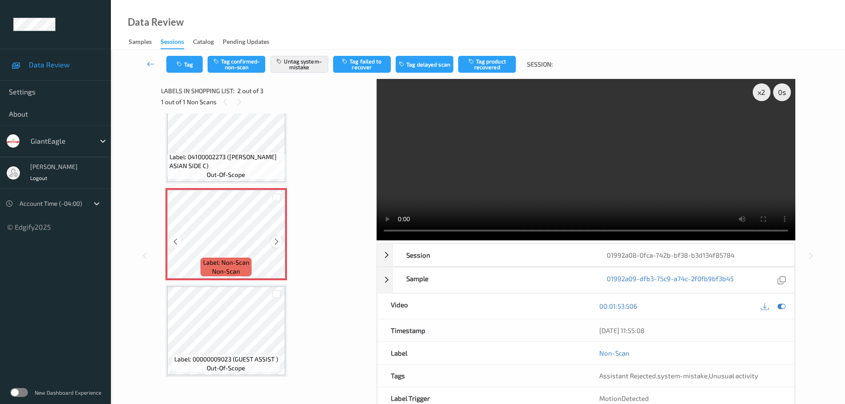
click at [274, 240] on div at bounding box center [276, 241] width 11 height 11
click at [276, 240] on icon at bounding box center [277, 242] width 8 height 8
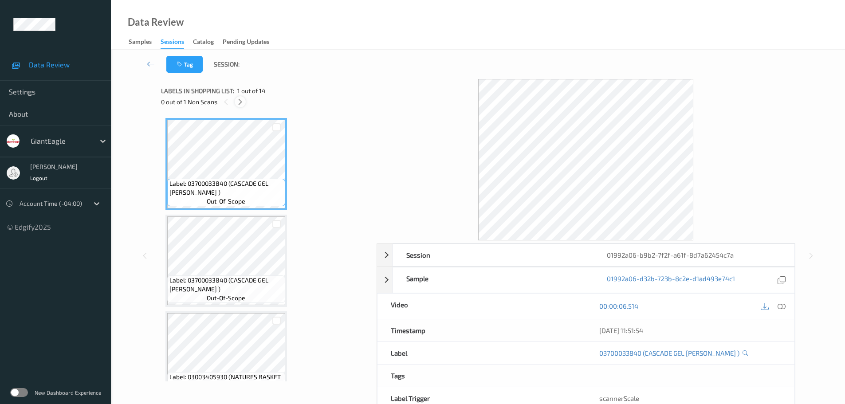
click at [243, 100] on icon at bounding box center [240, 102] width 8 height 8
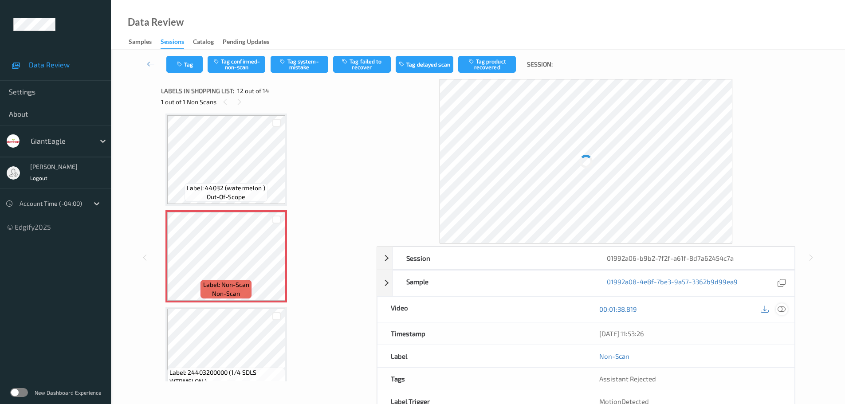
click at [785, 311] on icon at bounding box center [782, 309] width 8 height 8
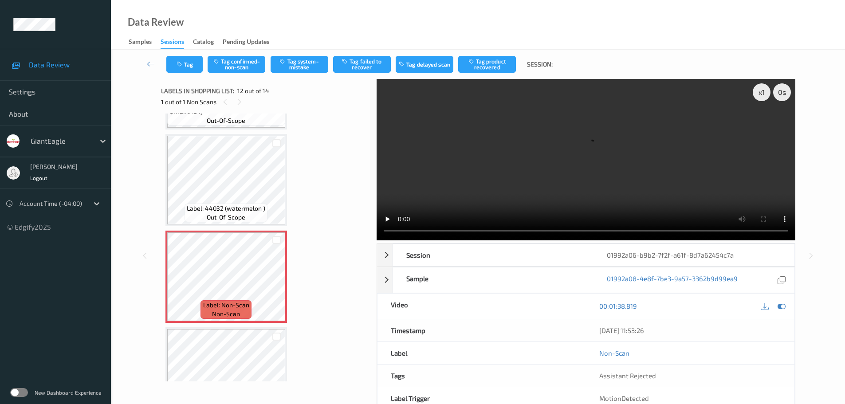
scroll to position [1016, 0]
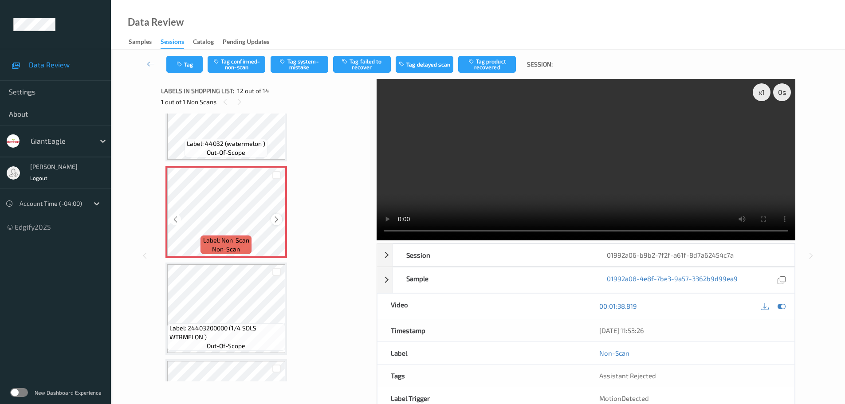
click at [279, 215] on div at bounding box center [276, 219] width 11 height 11
click at [279, 218] on icon at bounding box center [277, 220] width 8 height 8
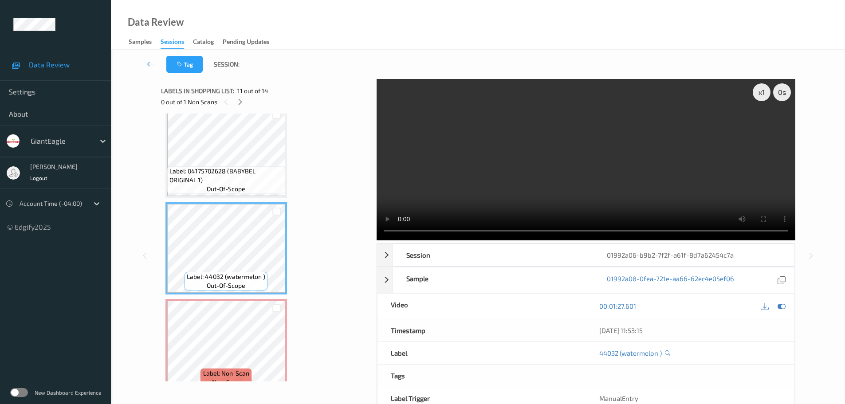
scroll to position [838, 0]
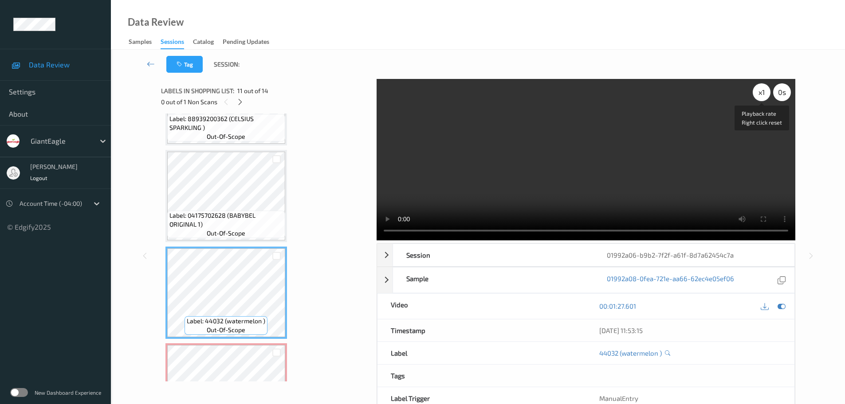
click at [762, 91] on div "x 1" at bounding box center [762, 92] width 18 height 18
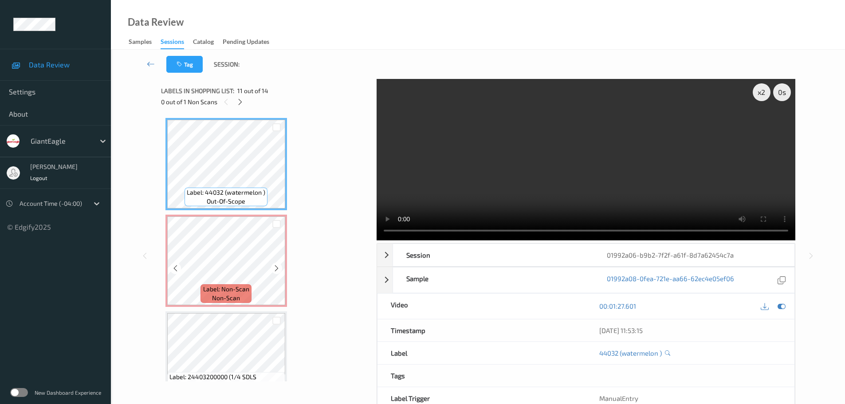
scroll to position [957, 0]
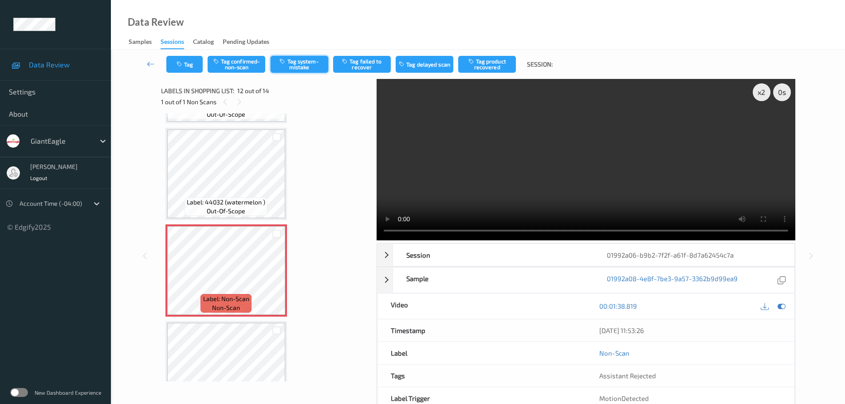
click at [291, 69] on button "Tag system-mistake" at bounding box center [300, 64] width 58 height 17
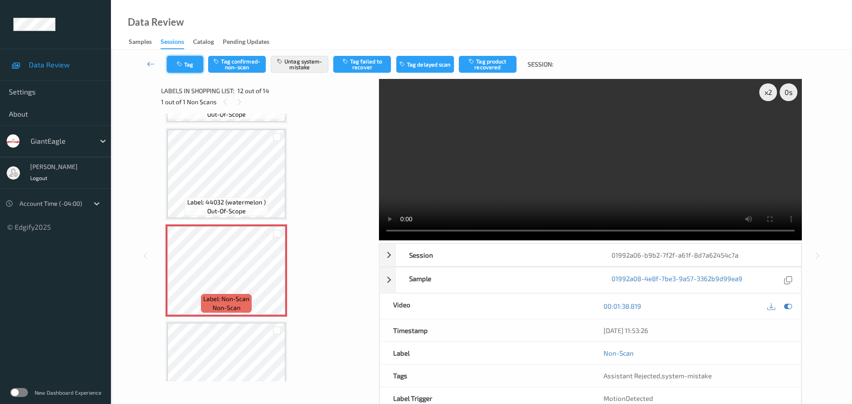
click at [188, 67] on button "Tag" at bounding box center [185, 64] width 36 height 17
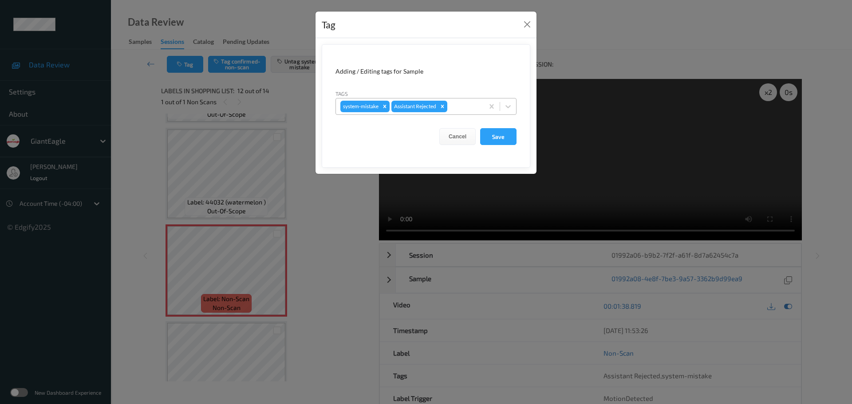
click at [461, 102] on div at bounding box center [464, 106] width 30 height 11
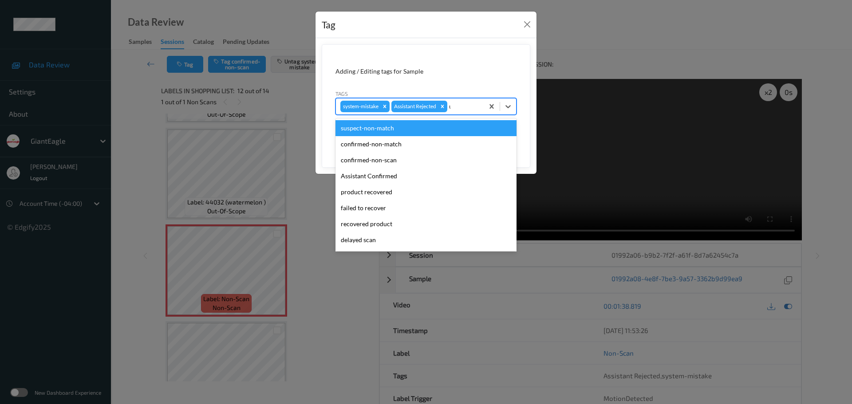
type input "unu"
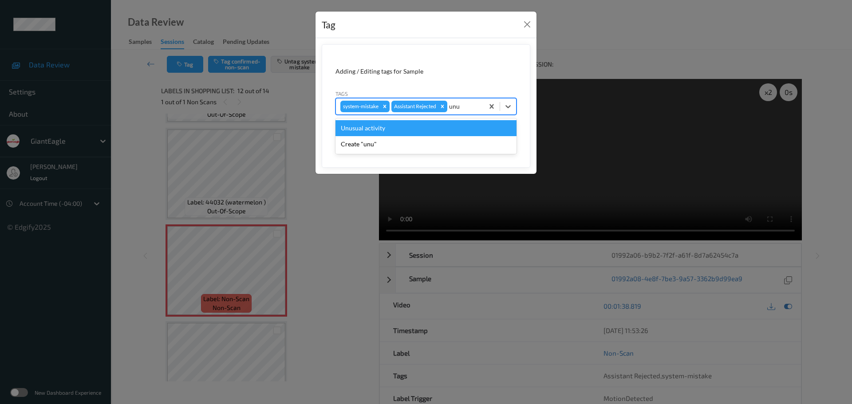
drag, startPoint x: 429, startPoint y: 126, endPoint x: 435, endPoint y: 126, distance: 6.2
click at [429, 126] on div "Unusual activity" at bounding box center [425, 128] width 181 height 16
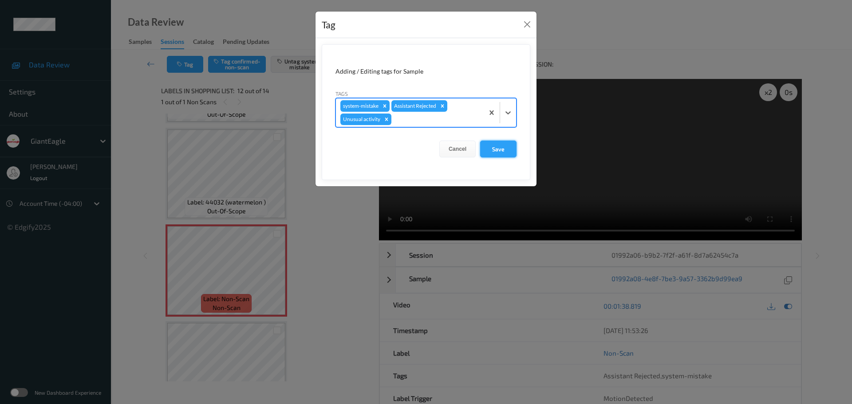
click at [513, 148] on button "Save" at bounding box center [498, 149] width 36 height 17
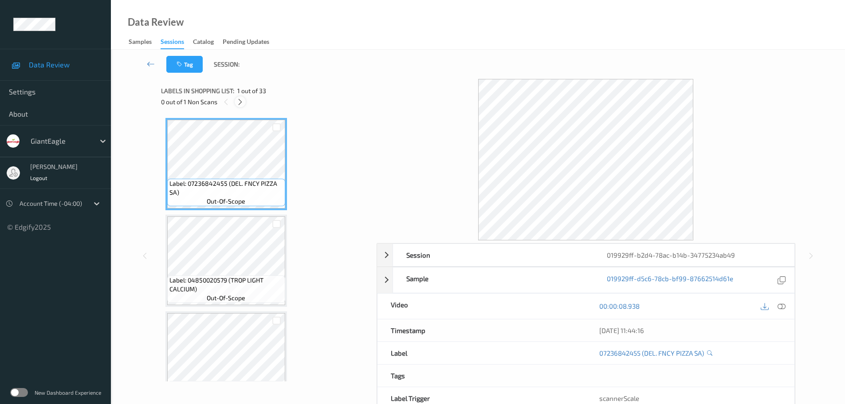
click at [239, 102] on icon at bounding box center [240, 102] width 8 height 8
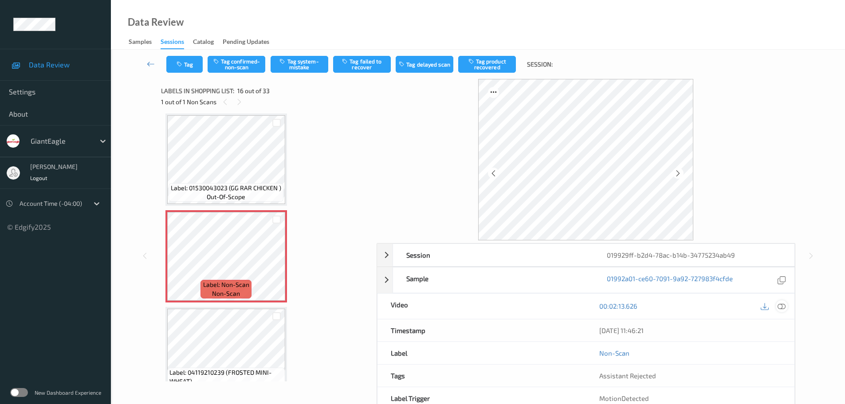
click at [783, 307] on icon at bounding box center [782, 306] width 8 height 8
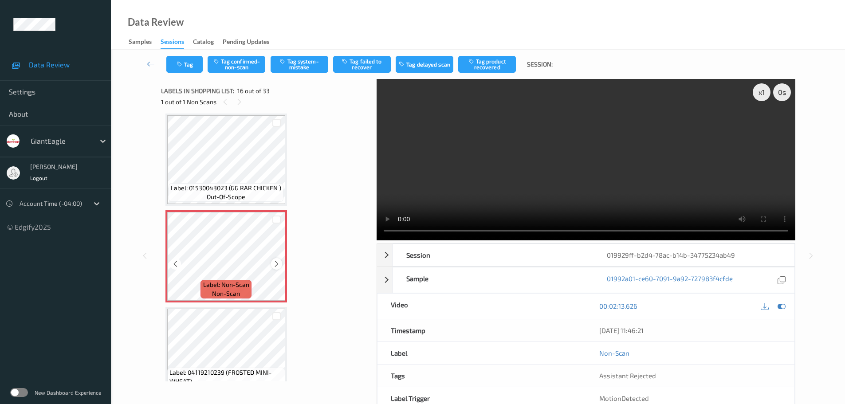
click at [277, 262] on icon at bounding box center [277, 264] width 8 height 8
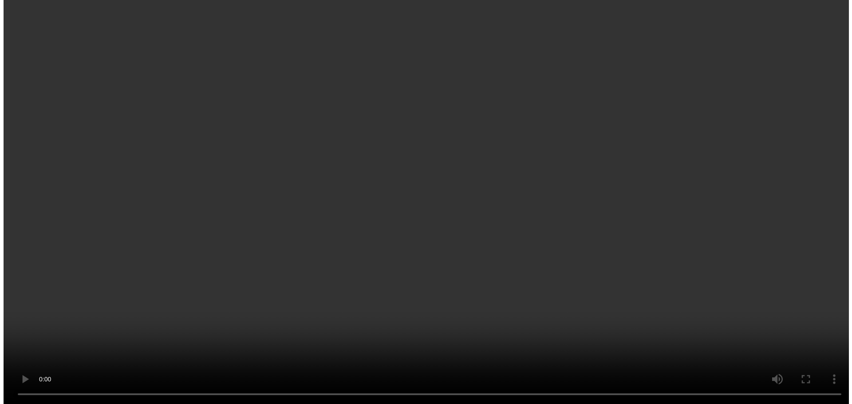
scroll to position [1492, 0]
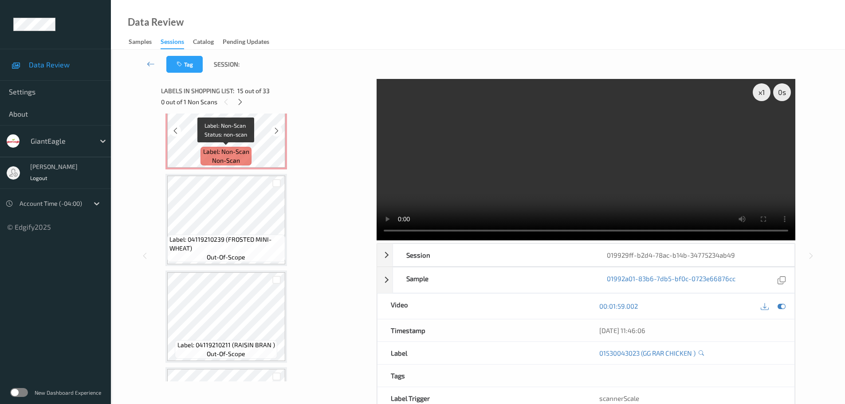
click at [248, 159] on div "Label: Non-Scan non-scan" at bounding box center [226, 156] width 51 height 19
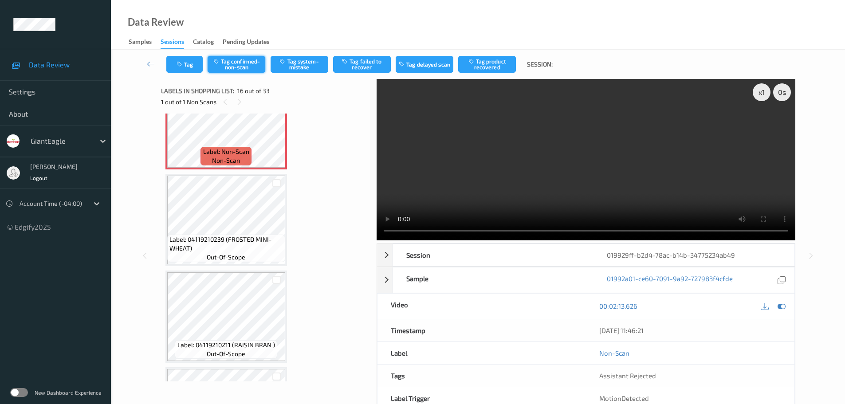
click at [235, 66] on button "Tag confirmed-non-scan" at bounding box center [237, 64] width 58 height 17
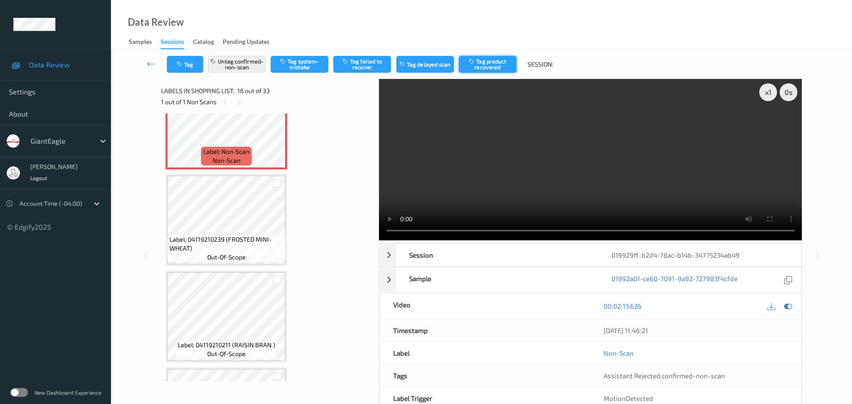
click at [487, 66] on button "Tag product recovered" at bounding box center [488, 64] width 58 height 17
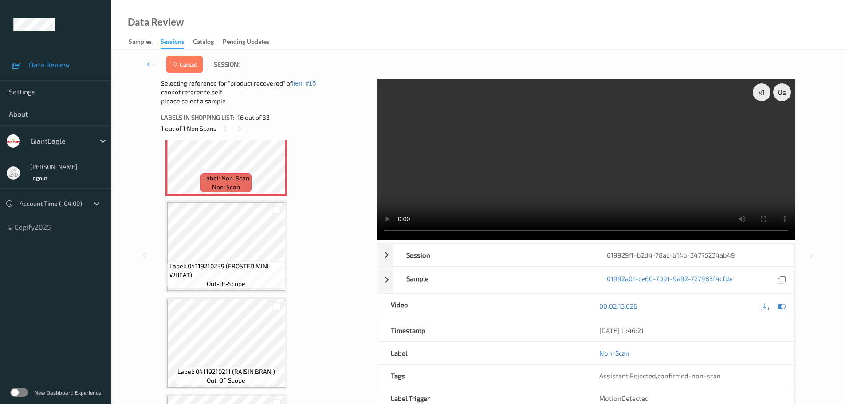
click at [281, 208] on div at bounding box center [276, 209] width 17 height 15
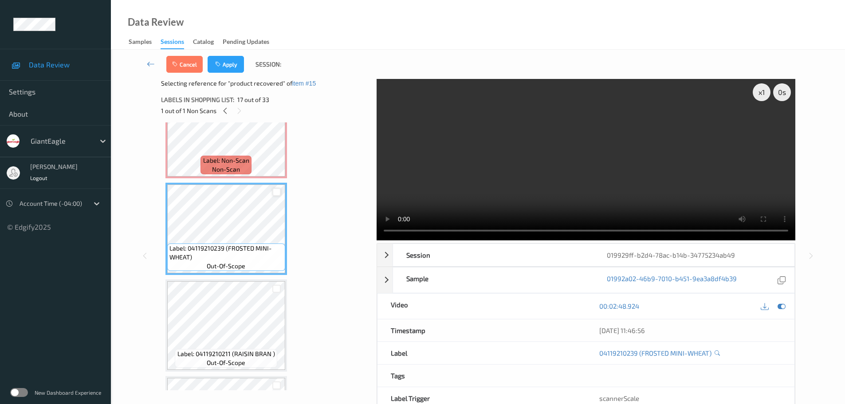
click at [279, 192] on div at bounding box center [276, 192] width 8 height 8
click at [238, 62] on button "Apply" at bounding box center [226, 64] width 36 height 17
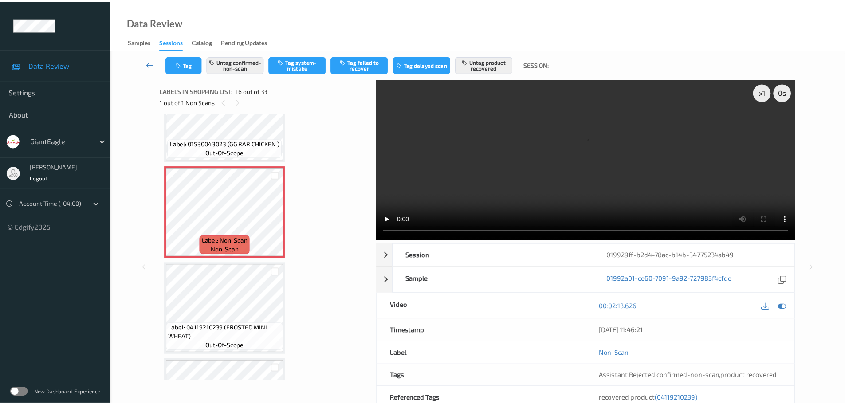
scroll to position [1447, 0]
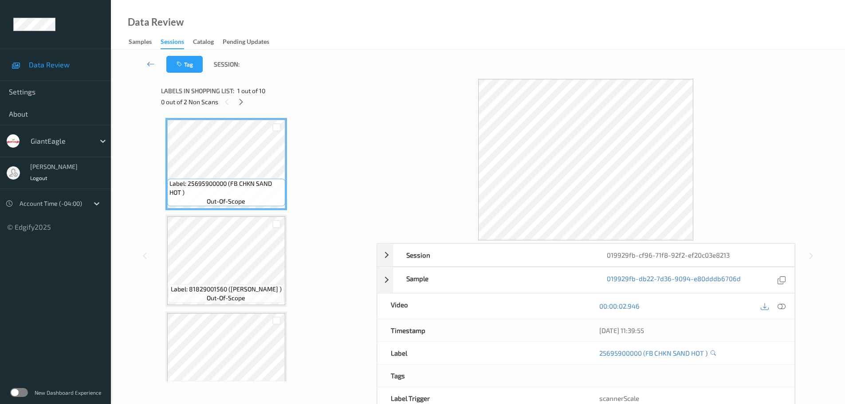
click at [235, 103] on div "0 out of 2 Non Scans" at bounding box center [265, 101] width 209 height 11
click at [241, 100] on icon at bounding box center [241, 102] width 8 height 8
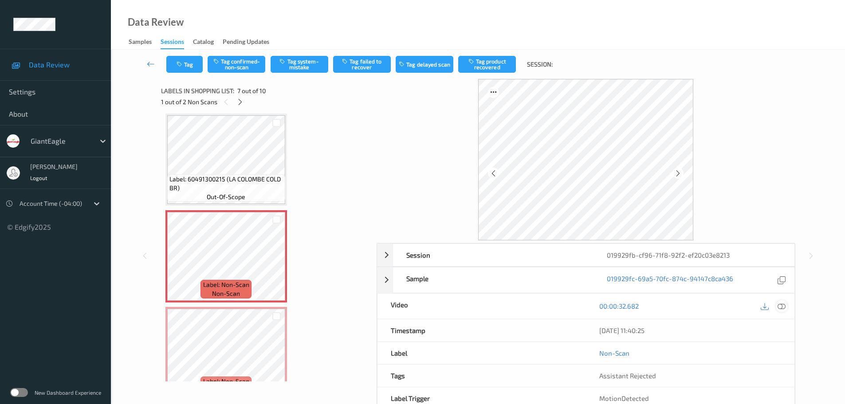
click at [782, 304] on icon at bounding box center [782, 306] width 8 height 8
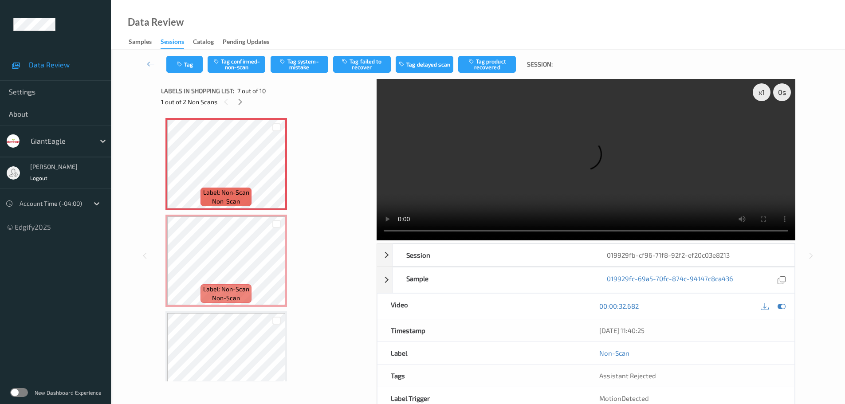
scroll to position [571, 0]
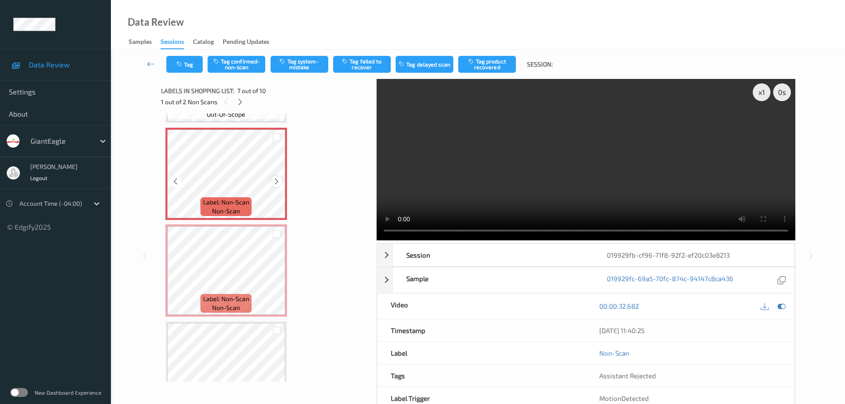
click at [274, 179] on icon at bounding box center [277, 181] width 8 height 8
click at [275, 180] on icon at bounding box center [277, 181] width 8 height 8
click at [273, 280] on icon at bounding box center [277, 278] width 8 height 8
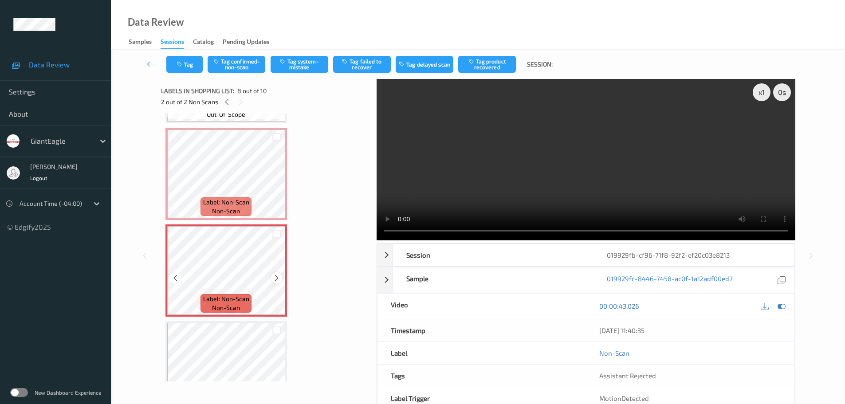
click at [274, 278] on icon at bounding box center [277, 278] width 8 height 8
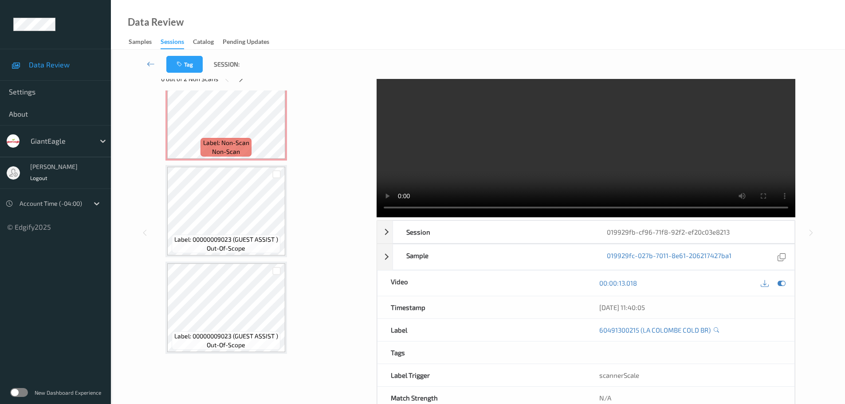
scroll to position [0, 0]
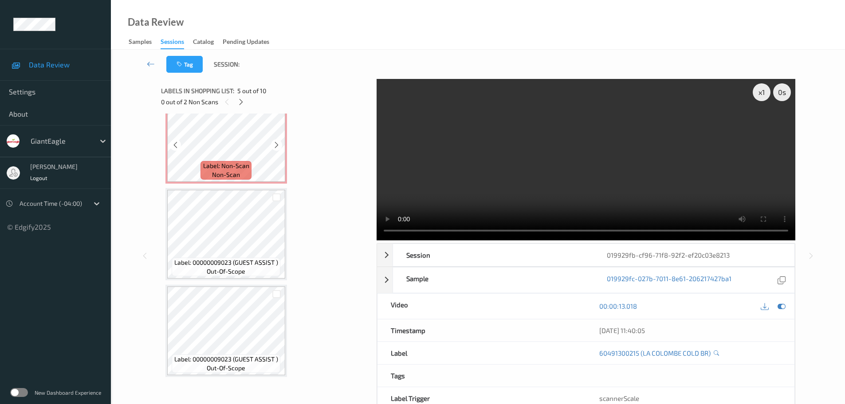
click at [236, 170] on span "Label: Non-Scan" at bounding box center [226, 165] width 46 height 9
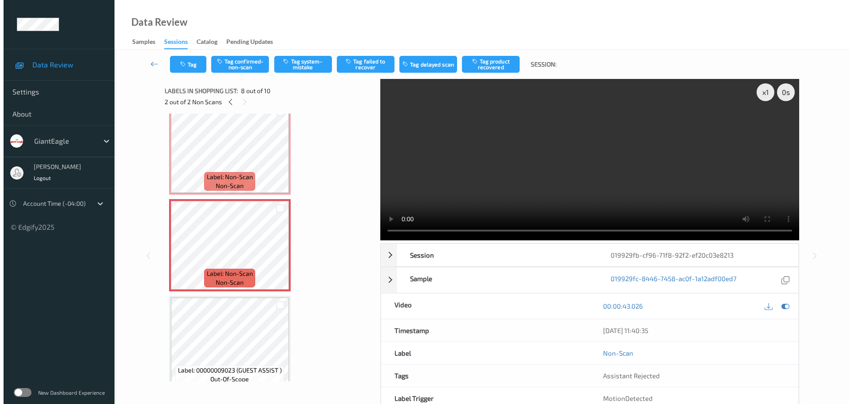
scroll to position [571, 0]
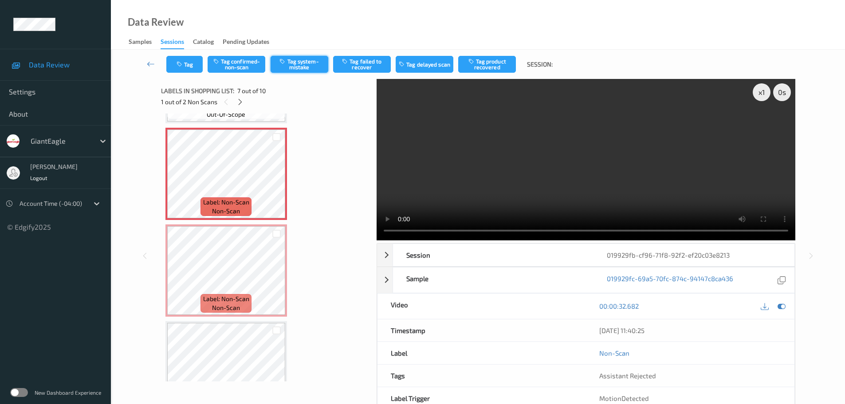
click at [298, 68] on button "Tag system-mistake" at bounding box center [300, 64] width 58 height 17
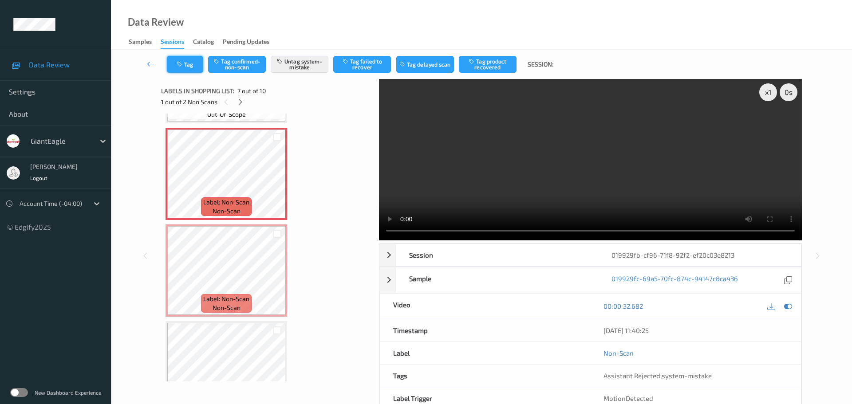
click at [183, 66] on icon "button" at bounding box center [181, 64] width 8 height 6
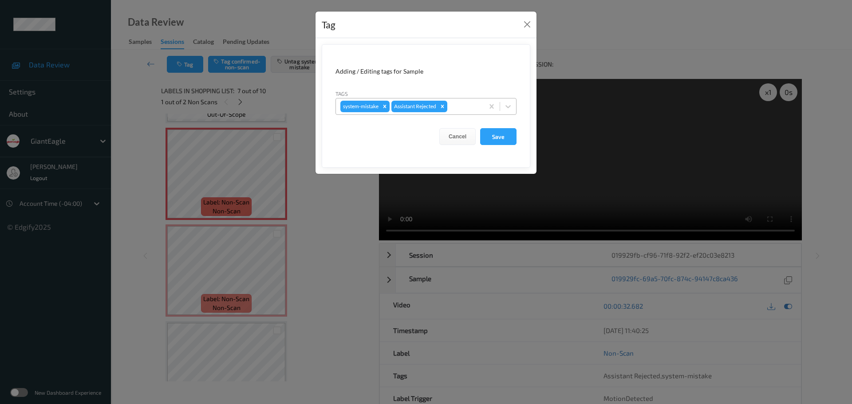
click at [467, 105] on div at bounding box center [464, 106] width 30 height 11
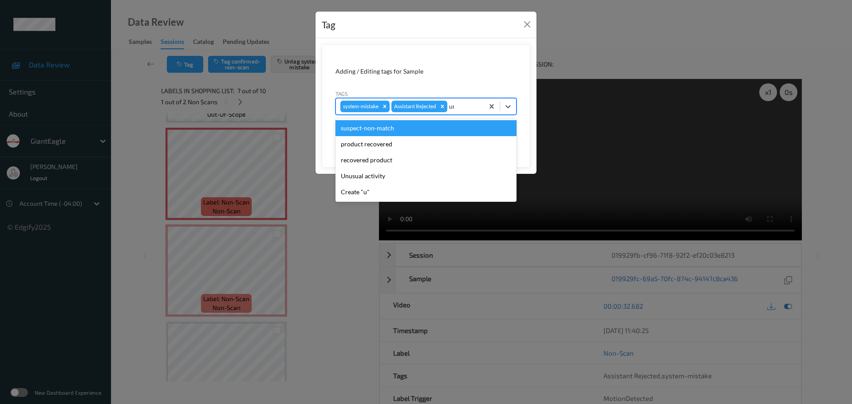
type input "unu"
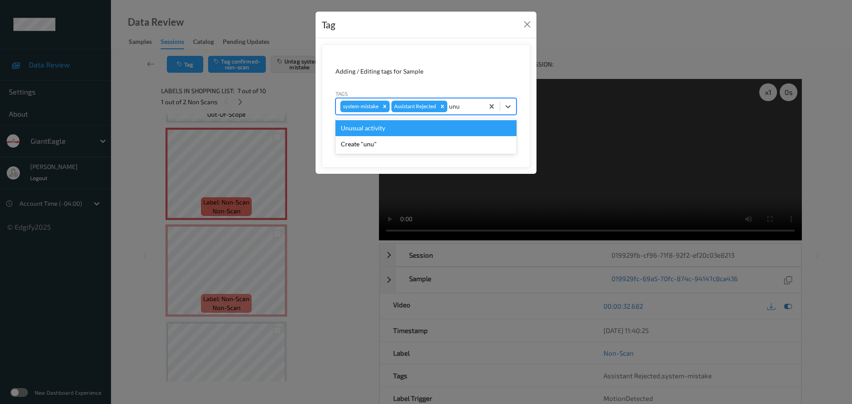
click at [427, 125] on div "Unusual activity" at bounding box center [425, 128] width 181 height 16
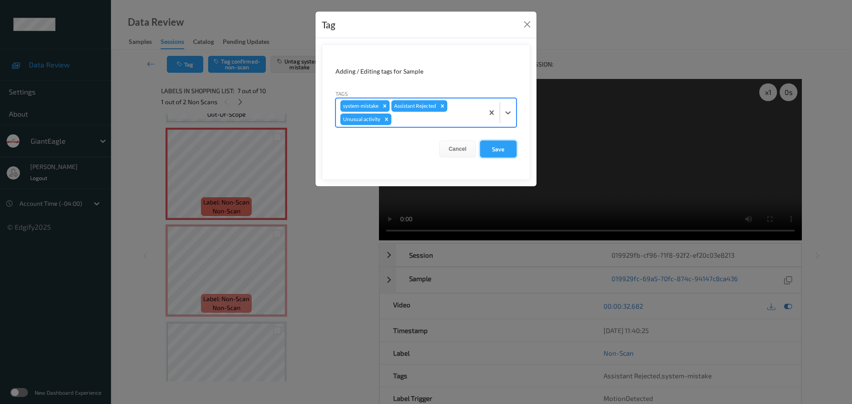
click at [503, 150] on button "Save" at bounding box center [498, 149] width 36 height 17
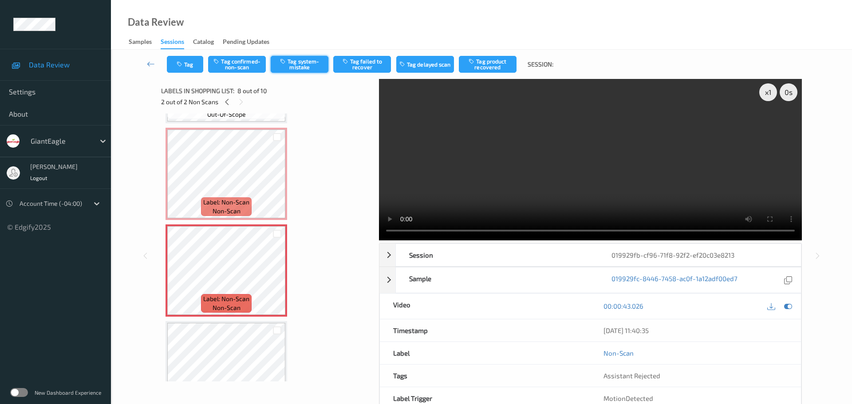
click at [302, 67] on button "Tag system-mistake" at bounding box center [300, 64] width 58 height 17
click at [182, 64] on icon "button" at bounding box center [181, 64] width 8 height 6
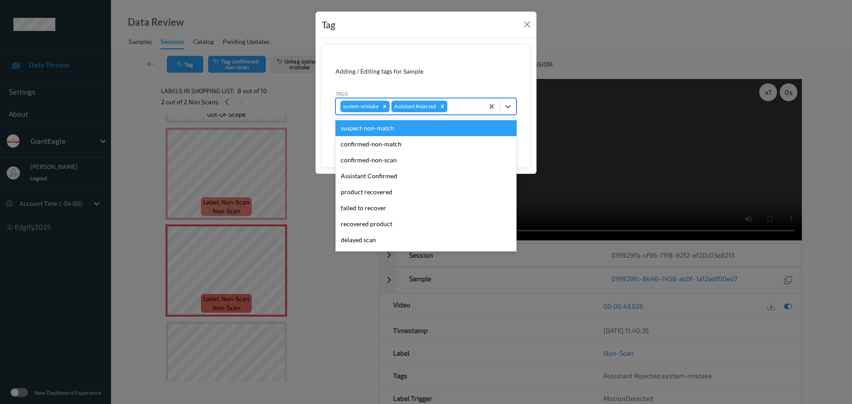
click at [460, 107] on div at bounding box center [464, 106] width 30 height 11
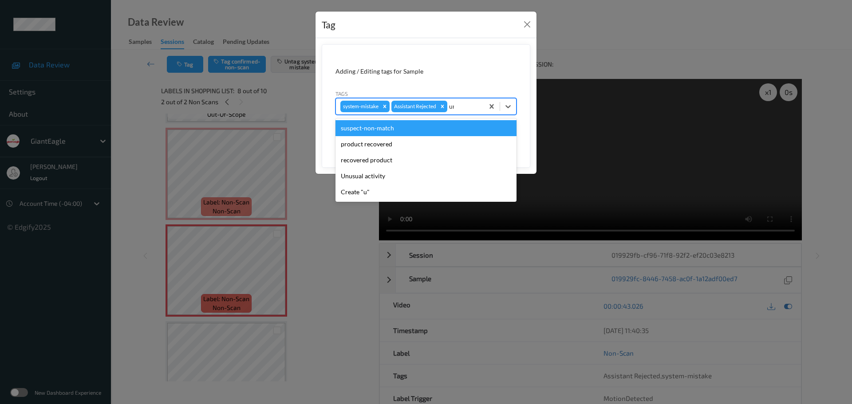
type input "unu"
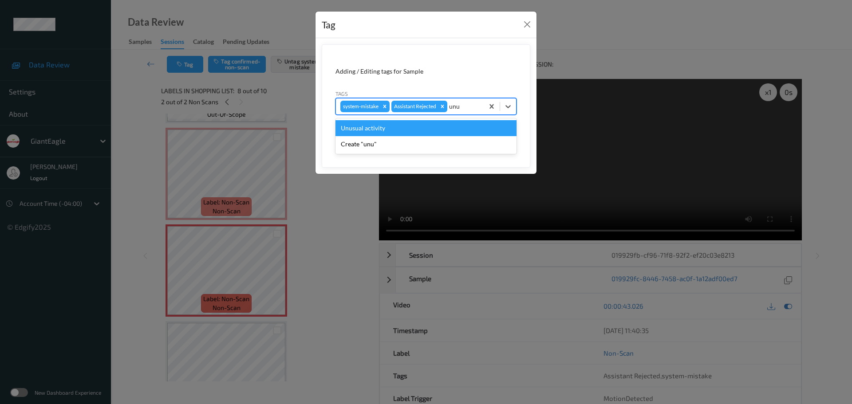
click at [401, 135] on div "Unusual activity" at bounding box center [425, 128] width 181 height 16
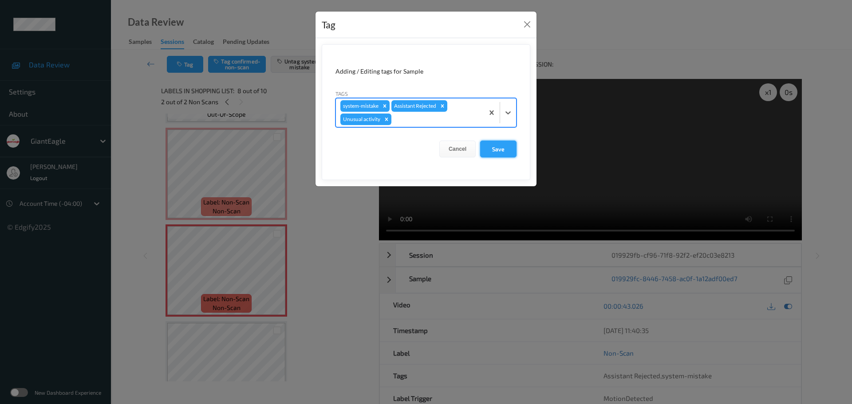
click at [489, 153] on button "Save" at bounding box center [498, 149] width 36 height 17
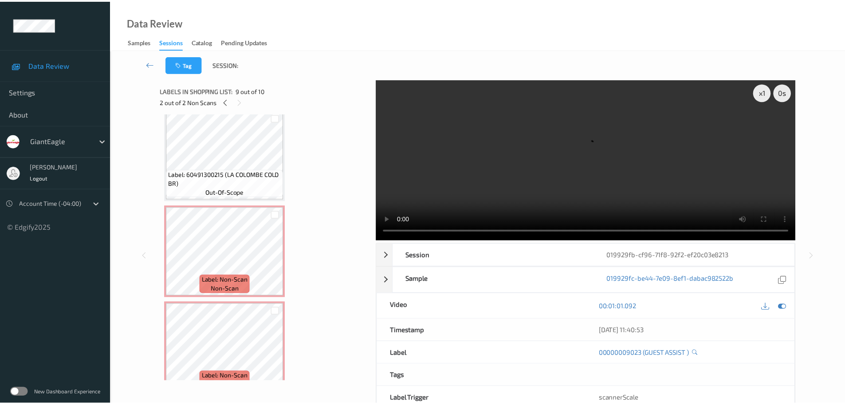
scroll to position [482, 0]
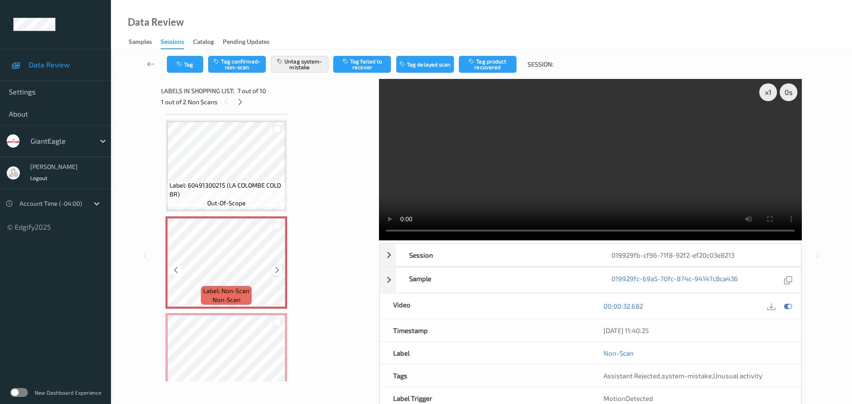
click at [279, 271] on icon at bounding box center [277, 270] width 8 height 8
click at [278, 271] on icon at bounding box center [277, 270] width 8 height 8
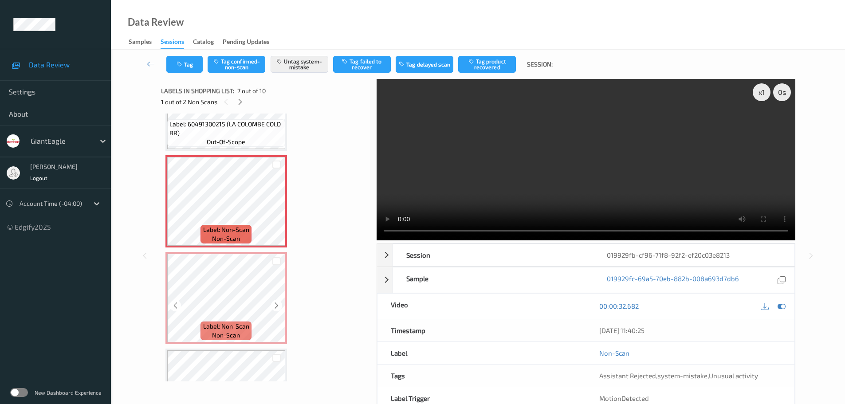
scroll to position [571, 0]
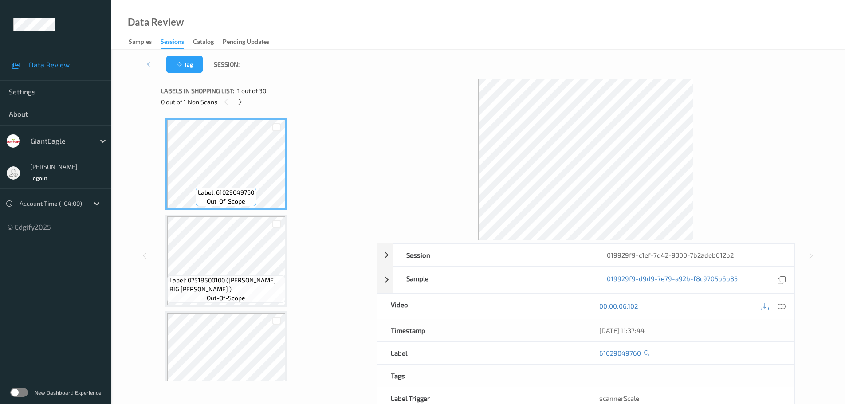
drag, startPoint x: 238, startPoint y: 99, endPoint x: 298, endPoint y: 151, distance: 79.3
click at [237, 99] on icon at bounding box center [240, 102] width 8 height 8
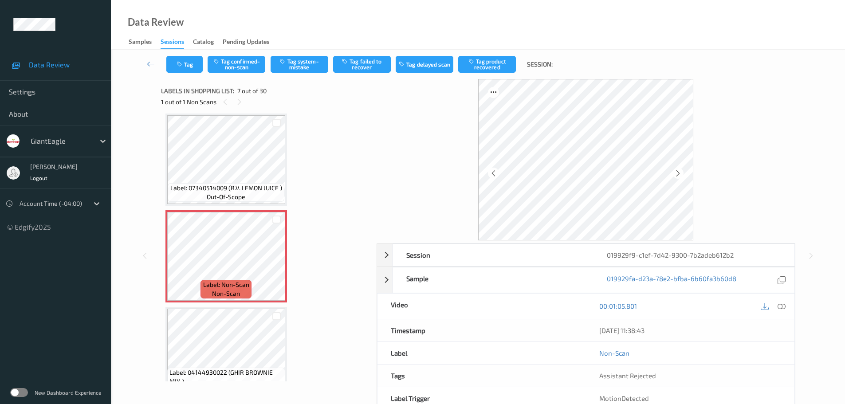
click at [779, 307] on icon at bounding box center [782, 306] width 8 height 8
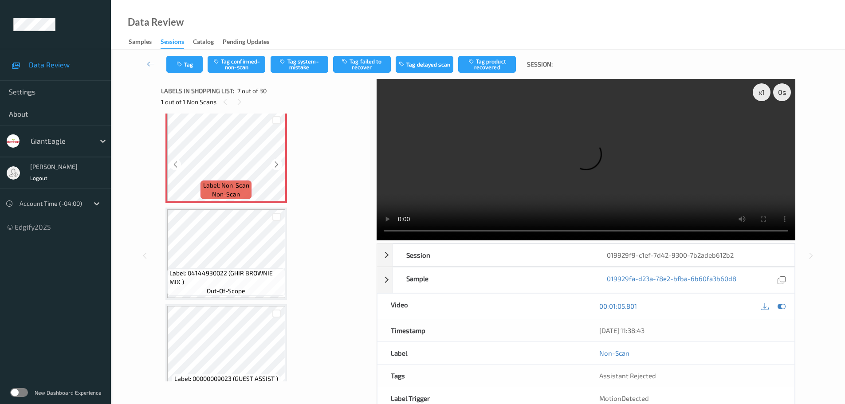
scroll to position [577, 0]
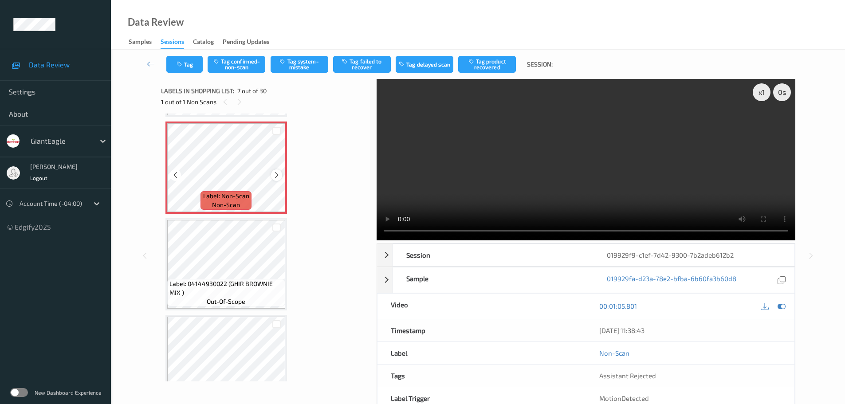
click at [278, 174] on icon at bounding box center [277, 175] width 8 height 8
click at [275, 175] on icon at bounding box center [277, 175] width 8 height 8
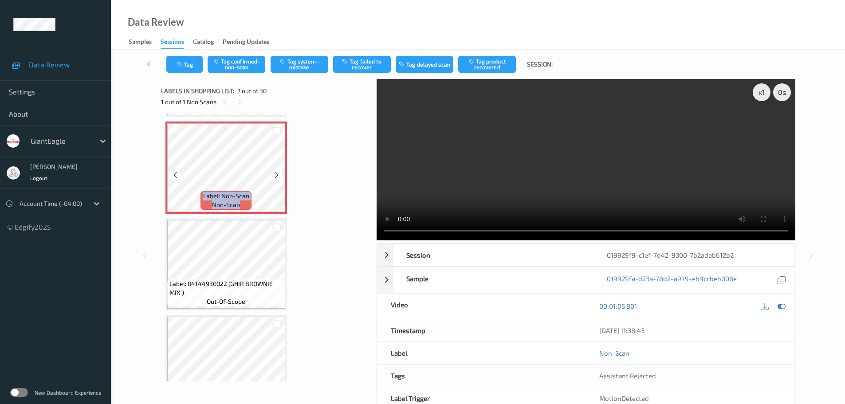
click at [275, 175] on icon at bounding box center [277, 175] width 8 height 8
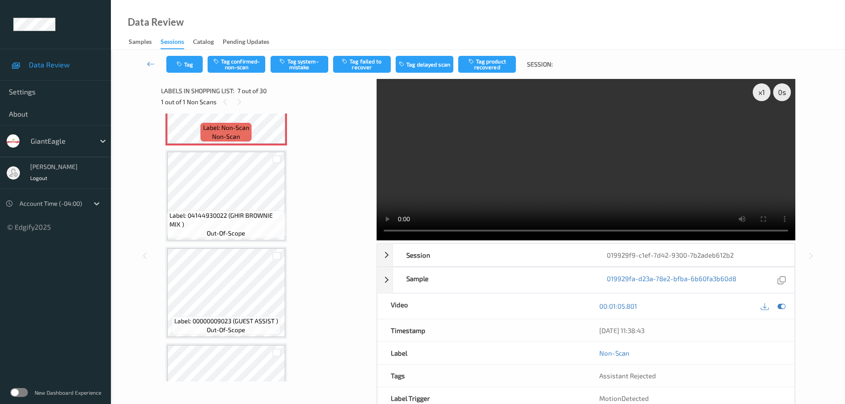
scroll to position [532, 0]
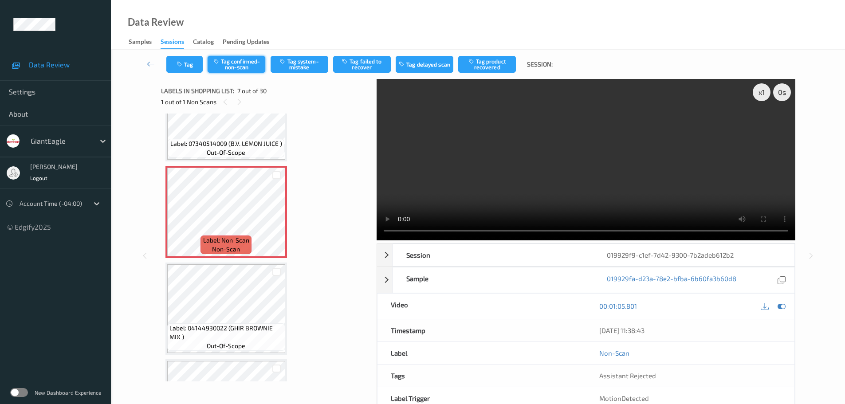
click at [232, 67] on button "Tag confirmed-non-scan" at bounding box center [237, 64] width 58 height 17
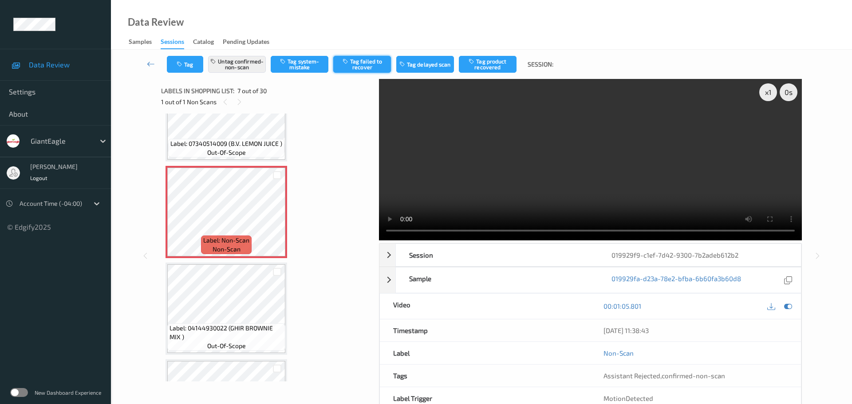
click at [365, 66] on button "Tag failed to recover" at bounding box center [362, 64] width 58 height 17
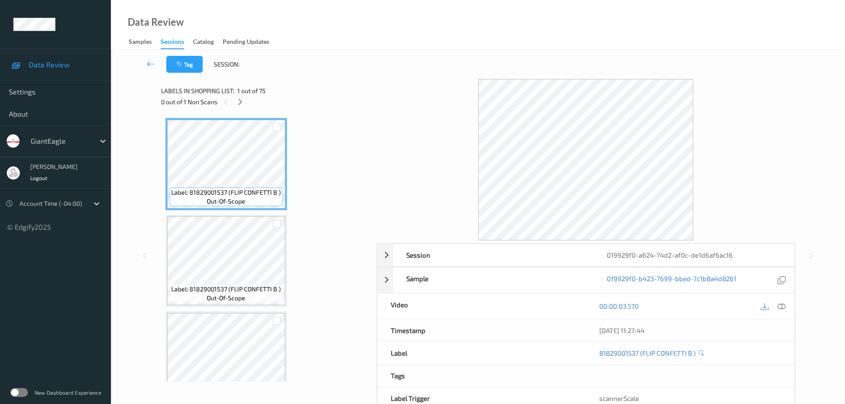
click at [238, 100] on icon at bounding box center [240, 102] width 8 height 8
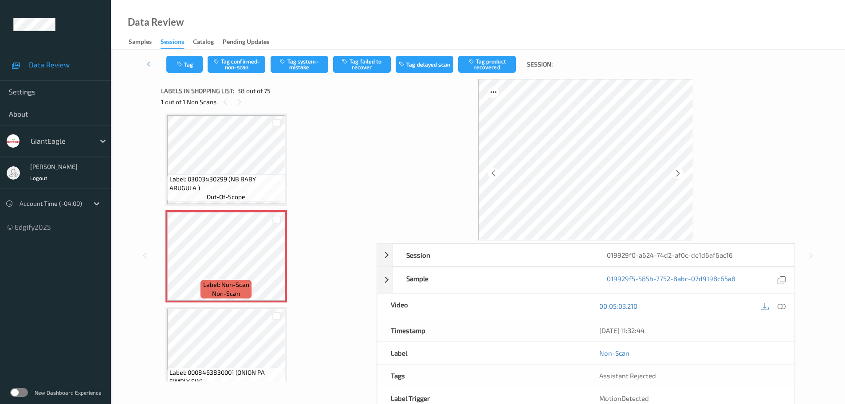
click at [782, 307] on icon at bounding box center [782, 306] width 8 height 8
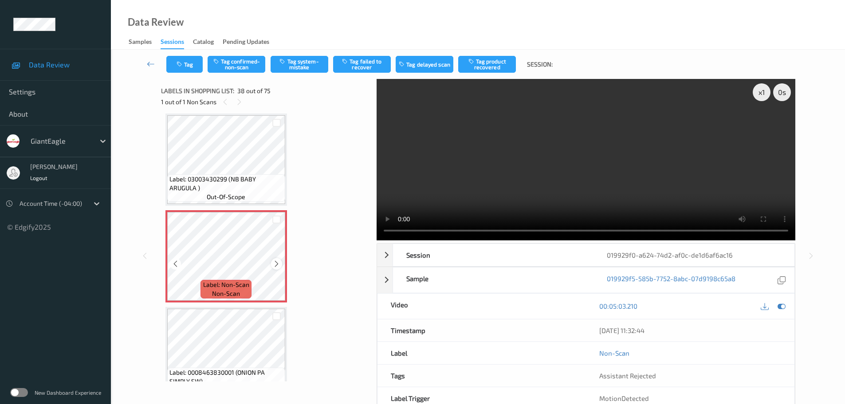
click at [278, 263] on icon at bounding box center [277, 264] width 8 height 8
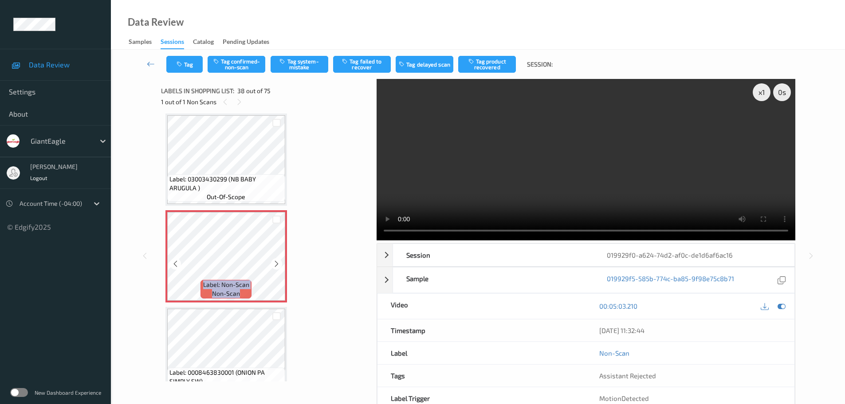
click at [278, 263] on icon at bounding box center [277, 264] width 8 height 8
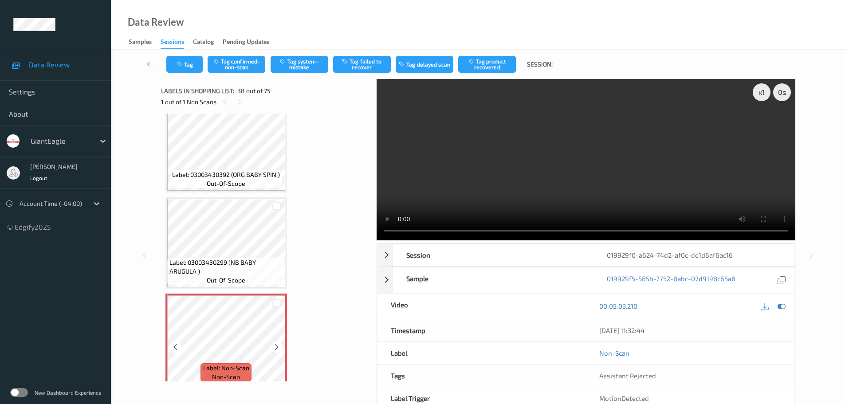
scroll to position [3397, 0]
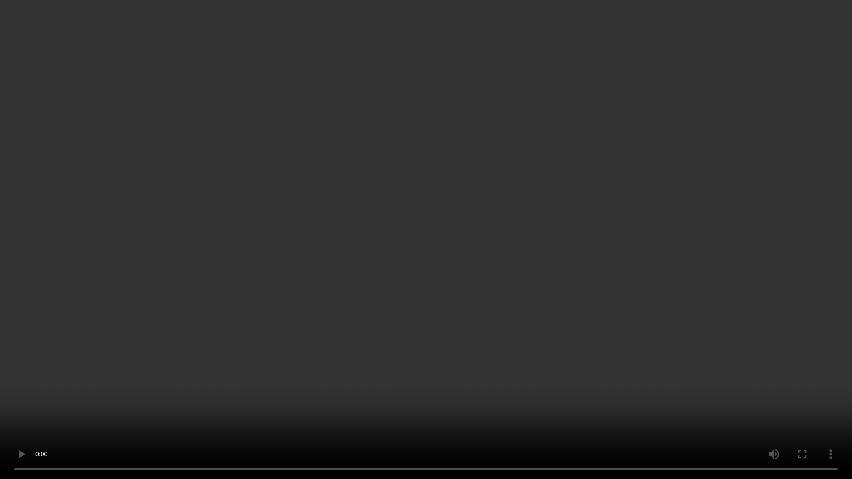
click at [413, 35] on video at bounding box center [426, 239] width 852 height 479
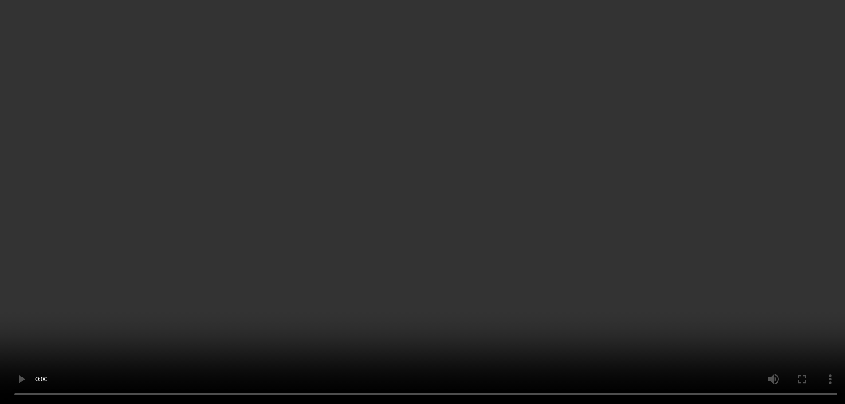
scroll to position [3442, 0]
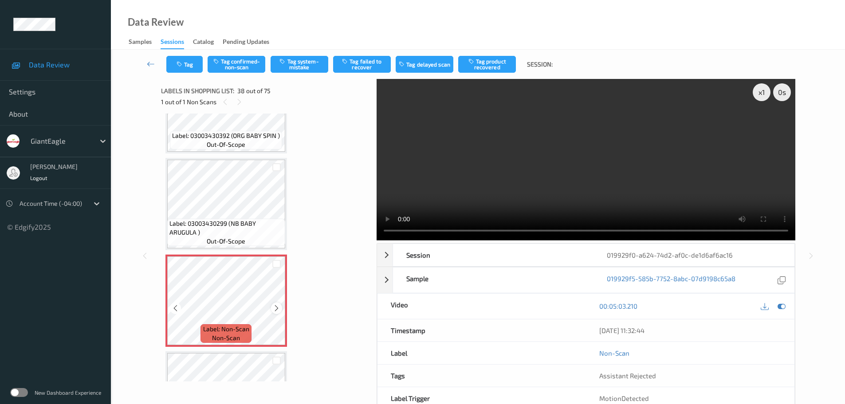
click at [278, 311] on icon at bounding box center [277, 308] width 8 height 8
click at [293, 65] on button "Tag system-mistake" at bounding box center [300, 64] width 58 height 17
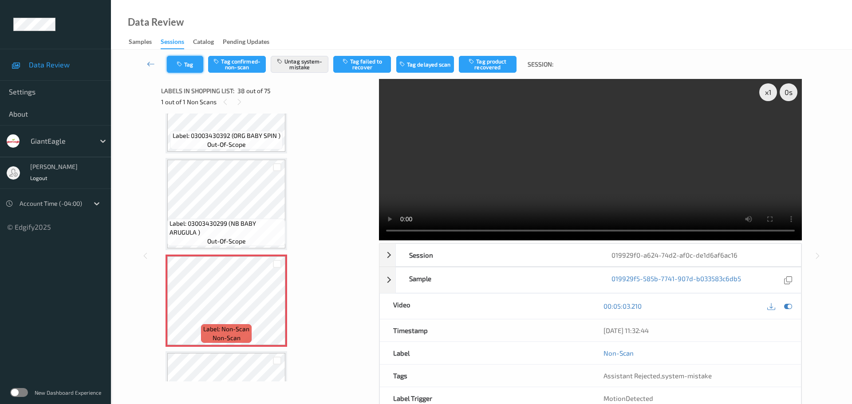
click at [189, 68] on button "Tag" at bounding box center [185, 64] width 36 height 17
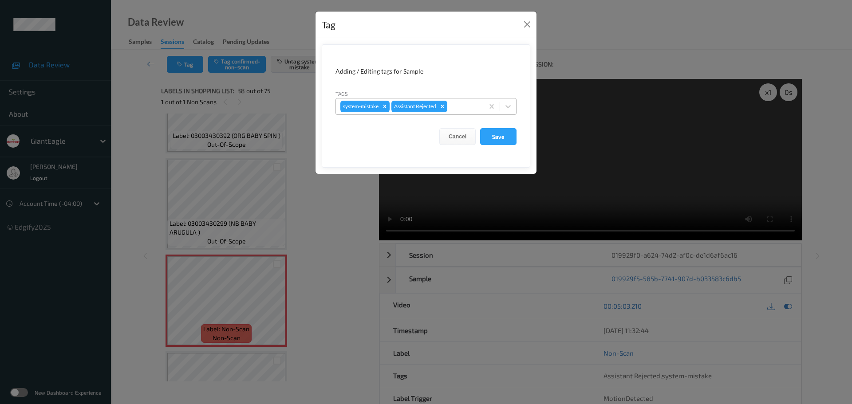
click at [458, 106] on div at bounding box center [464, 106] width 30 height 11
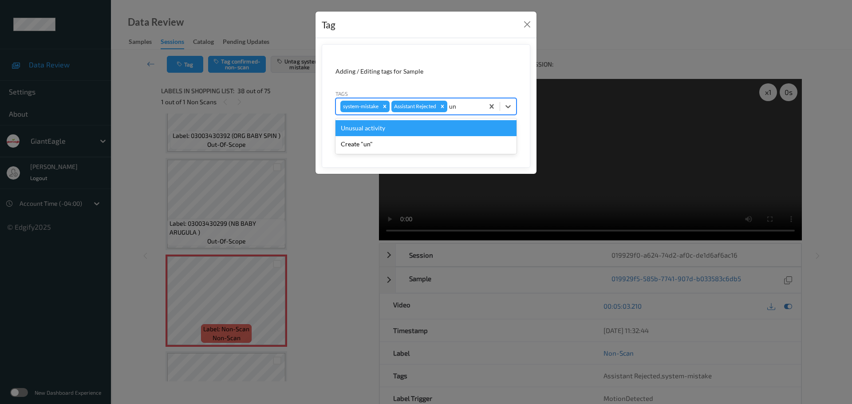
type input "unu"
click at [436, 126] on div "Unusual activity" at bounding box center [425, 128] width 181 height 16
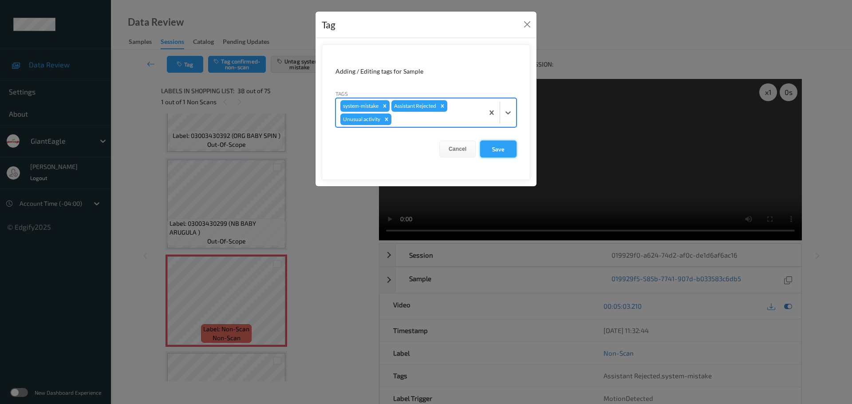
click at [493, 143] on button "Save" at bounding box center [498, 149] width 36 height 17
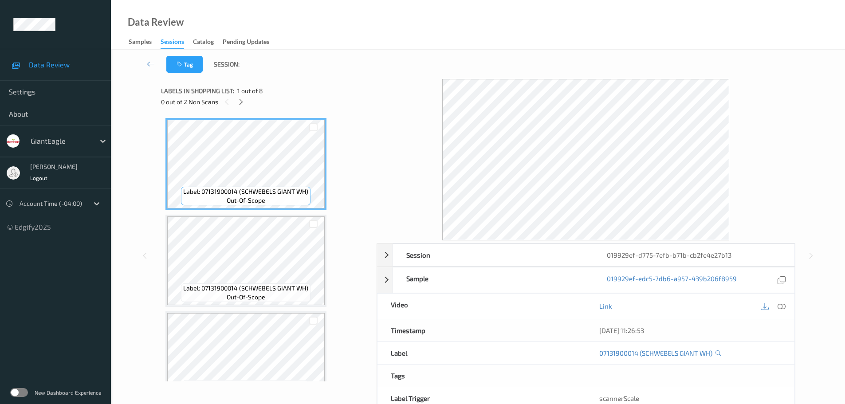
click at [240, 105] on icon at bounding box center [241, 102] width 8 height 8
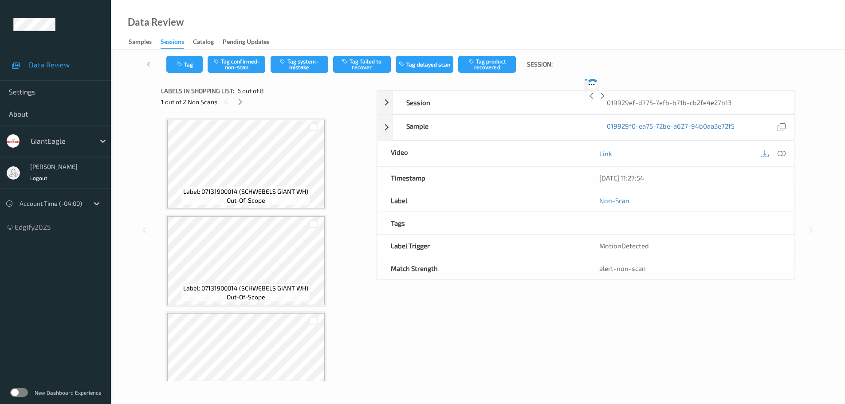
scroll to position [391, 0]
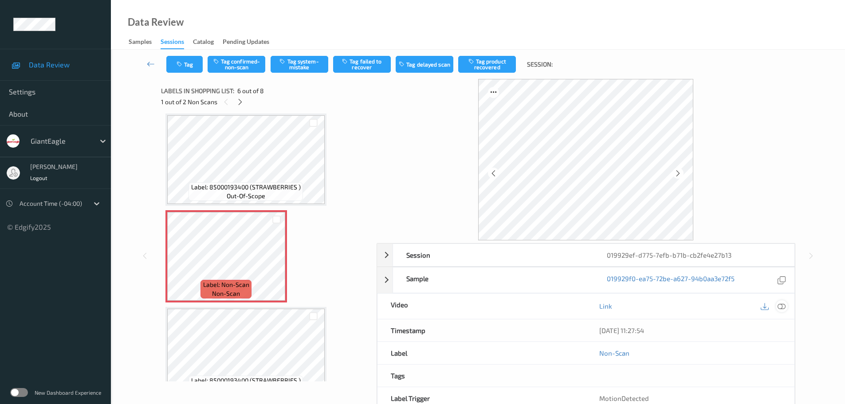
click at [781, 309] on icon at bounding box center [782, 306] width 8 height 8
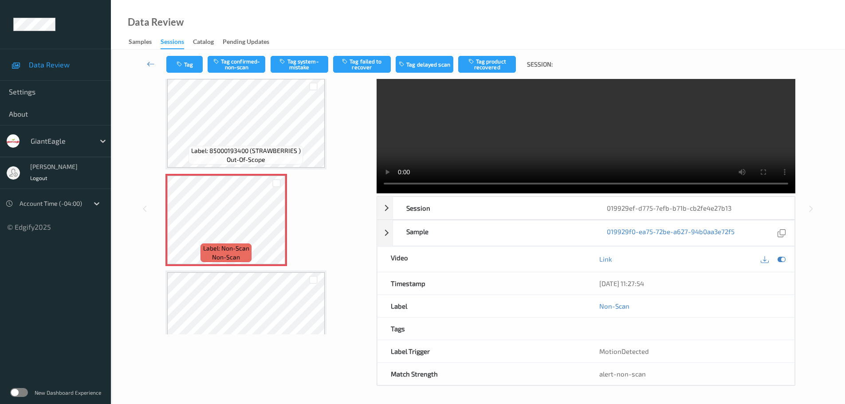
scroll to position [377, 0]
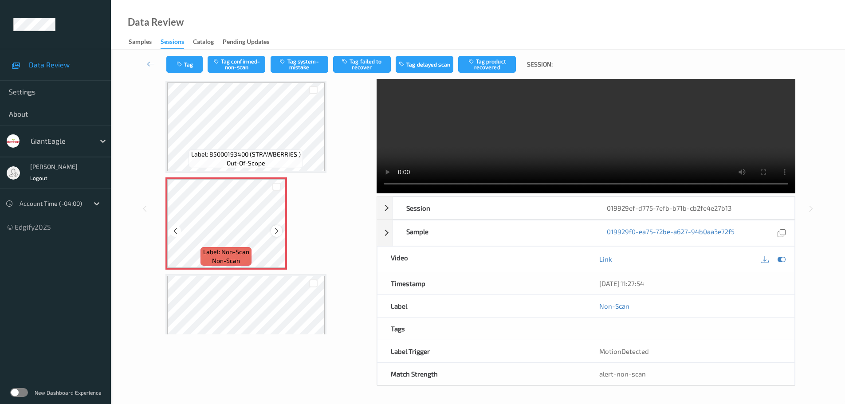
click at [277, 233] on icon at bounding box center [277, 231] width 8 height 8
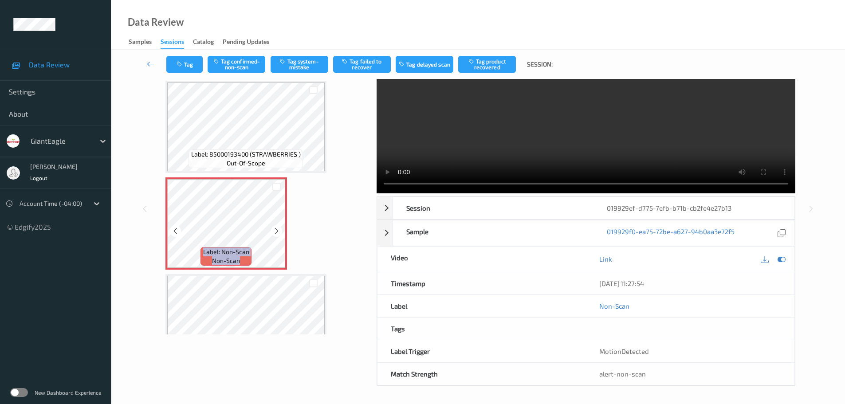
click at [277, 233] on icon at bounding box center [277, 231] width 8 height 8
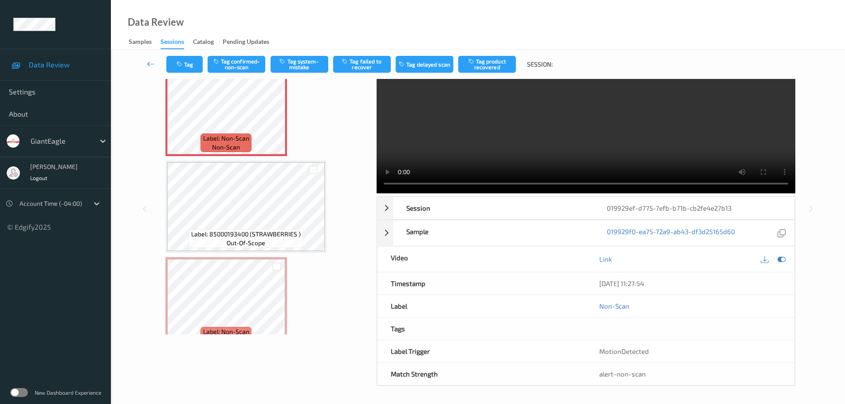
scroll to position [510, 0]
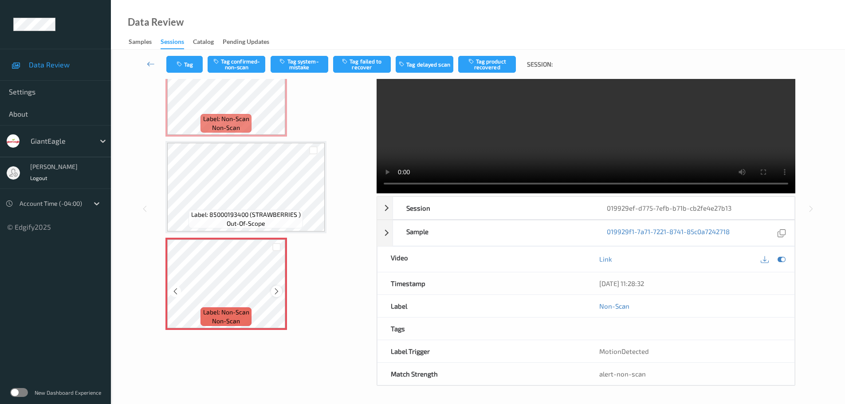
click at [277, 288] on icon at bounding box center [277, 291] width 8 height 8
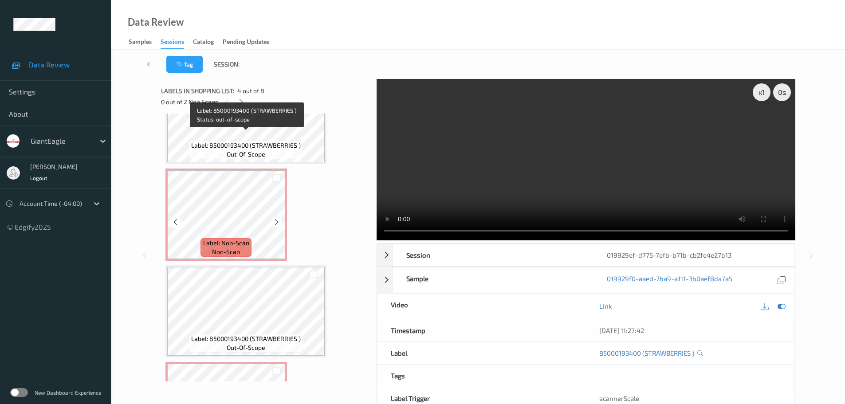
scroll to position [444, 0]
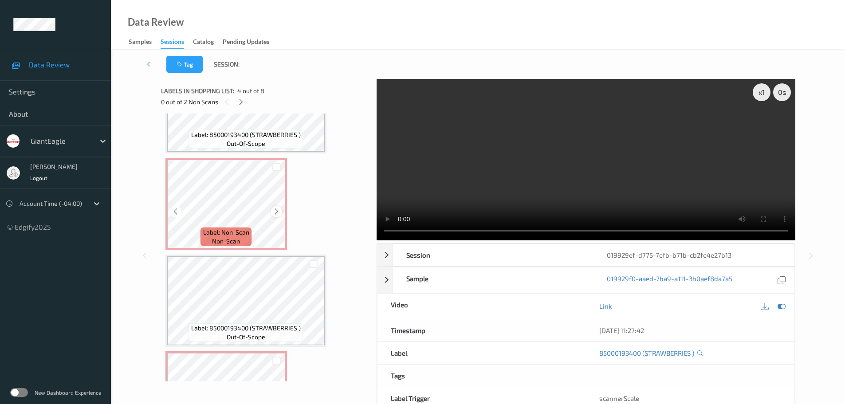
click at [274, 212] on icon at bounding box center [277, 212] width 8 height 8
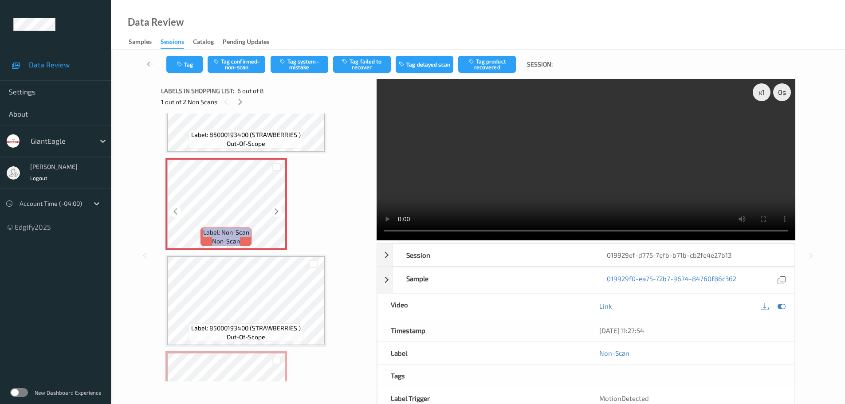
click at [274, 212] on icon at bounding box center [277, 212] width 8 height 8
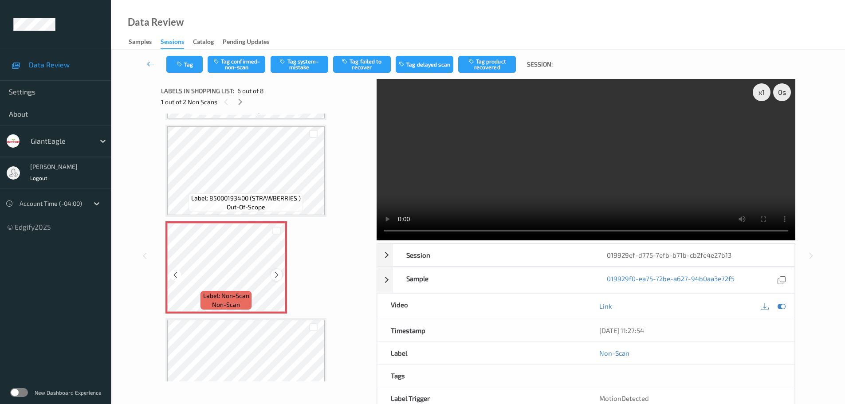
scroll to position [377, 0]
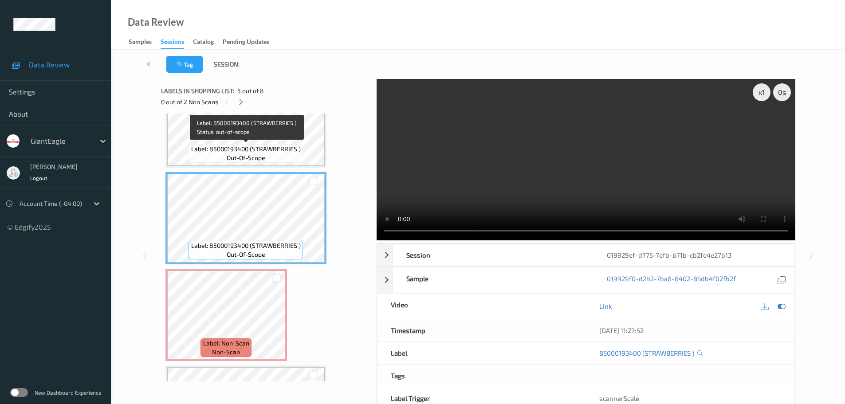
click at [281, 144] on div "Label: 85000193400 (STRAWBERRIES ) out-of-scope" at bounding box center [246, 153] width 114 height 19
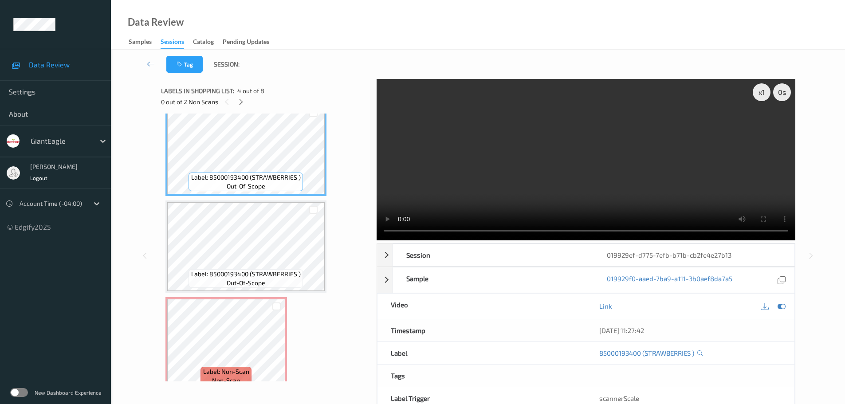
scroll to position [288, 0]
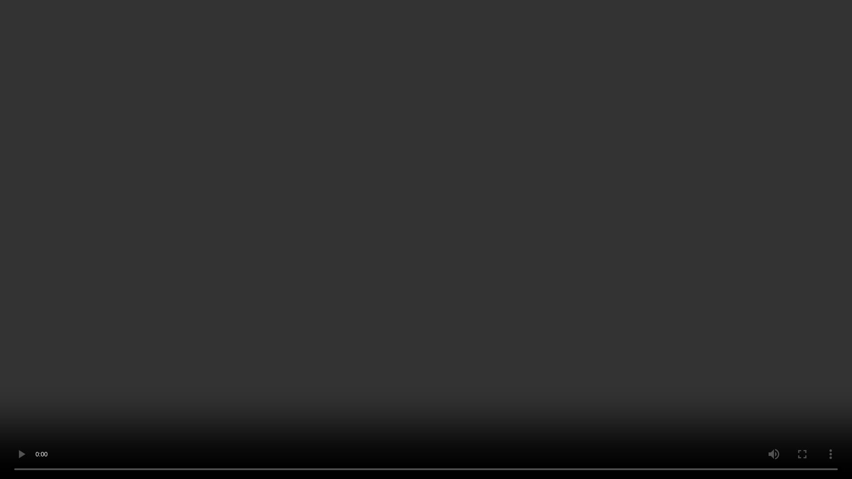
click at [819, 404] on video at bounding box center [426, 239] width 852 height 479
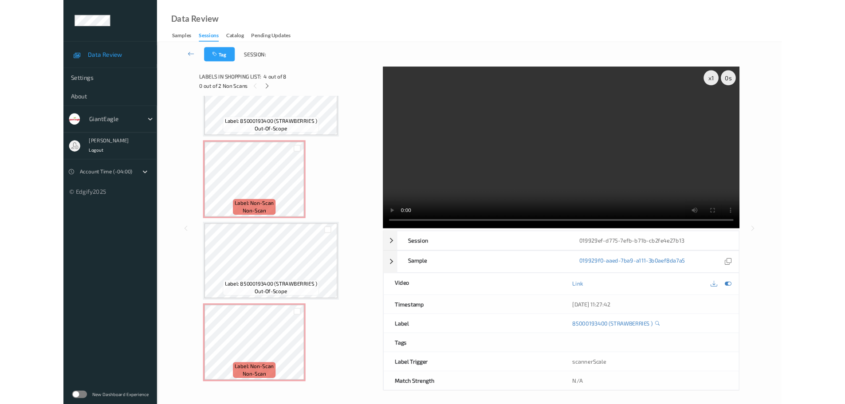
scroll to position [435, 0]
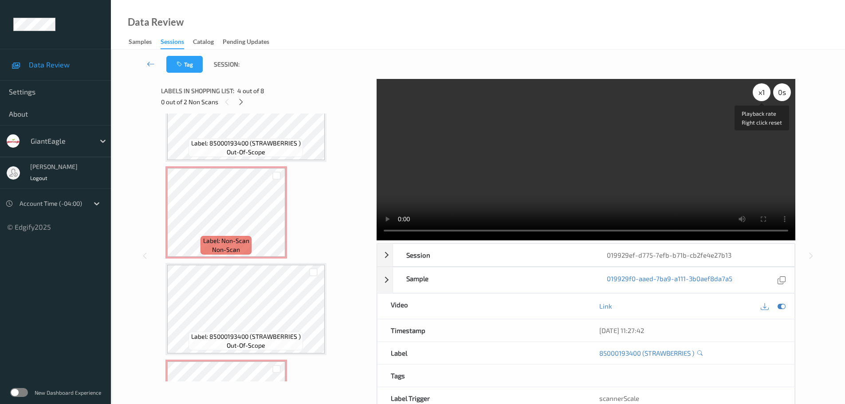
click at [759, 91] on div "x 1" at bounding box center [762, 92] width 18 height 18
click at [760, 91] on div "x 2" at bounding box center [762, 92] width 18 height 18
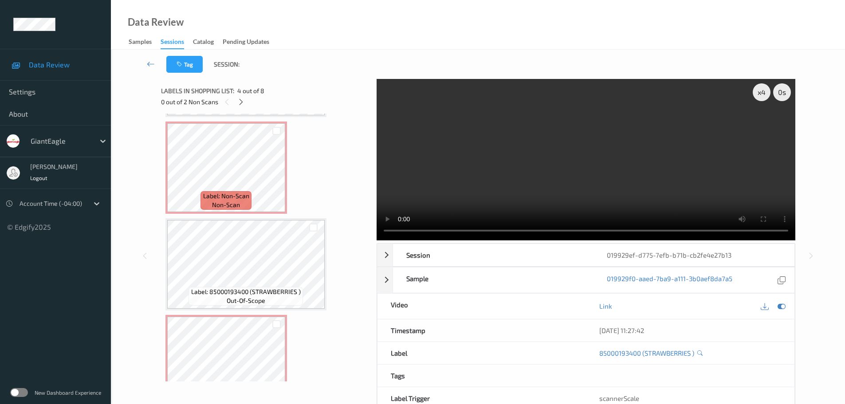
scroll to position [510, 0]
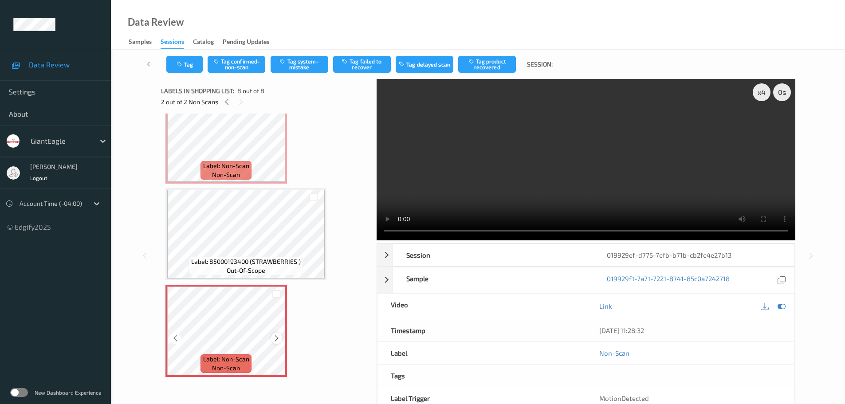
click at [276, 337] on icon at bounding box center [277, 339] width 8 height 8
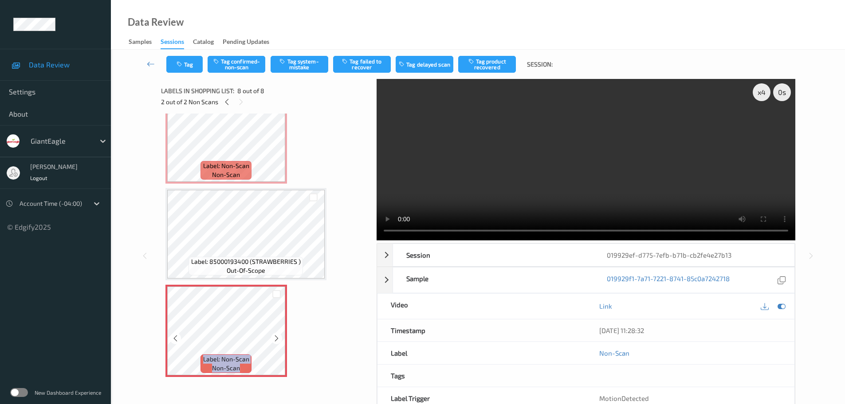
click at [276, 337] on icon at bounding box center [277, 339] width 8 height 8
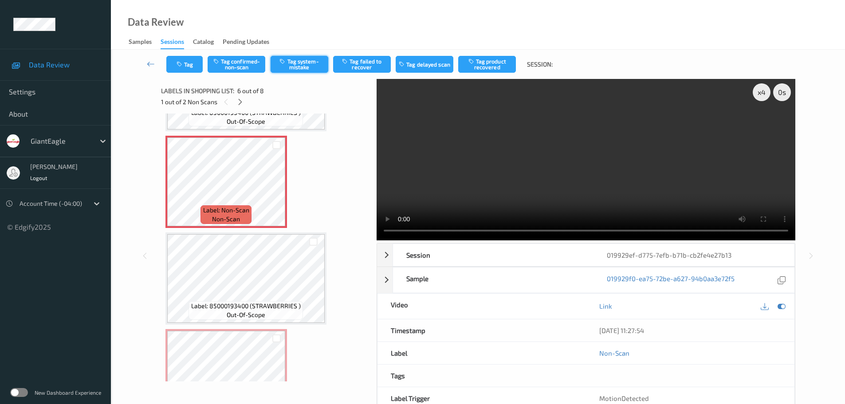
click at [306, 60] on button "Tag system-mistake" at bounding box center [300, 64] width 58 height 17
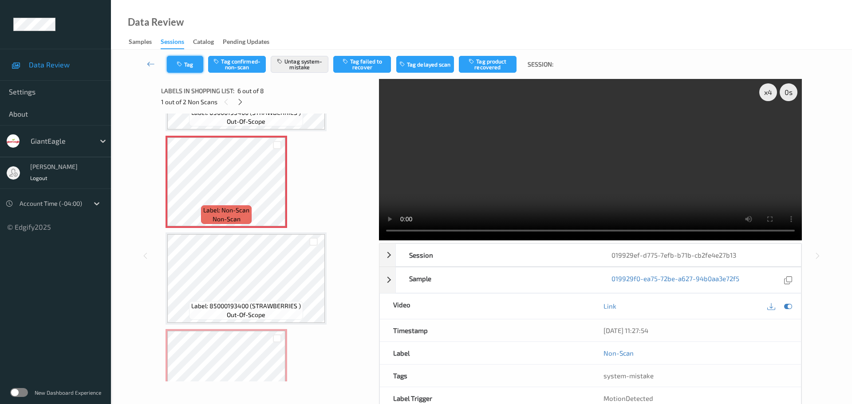
click at [189, 63] on button "Tag" at bounding box center [185, 64] width 36 height 17
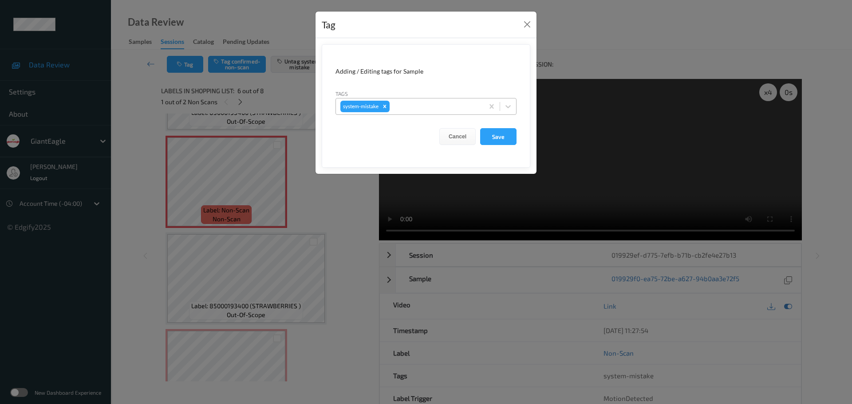
click at [442, 111] on div at bounding box center [435, 106] width 88 height 11
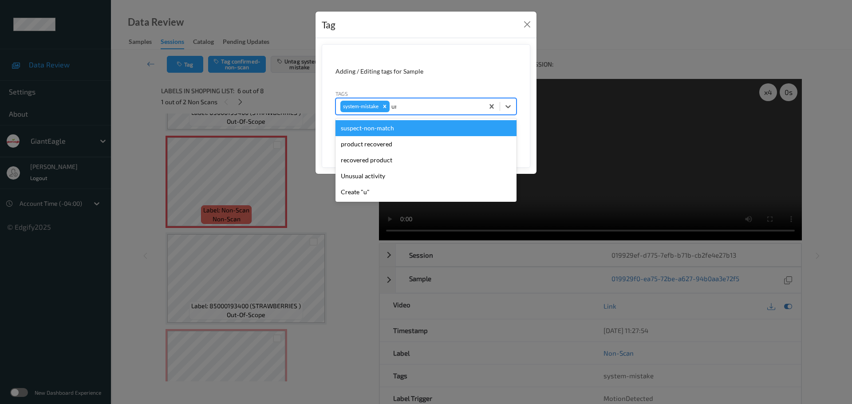
type input "unu"
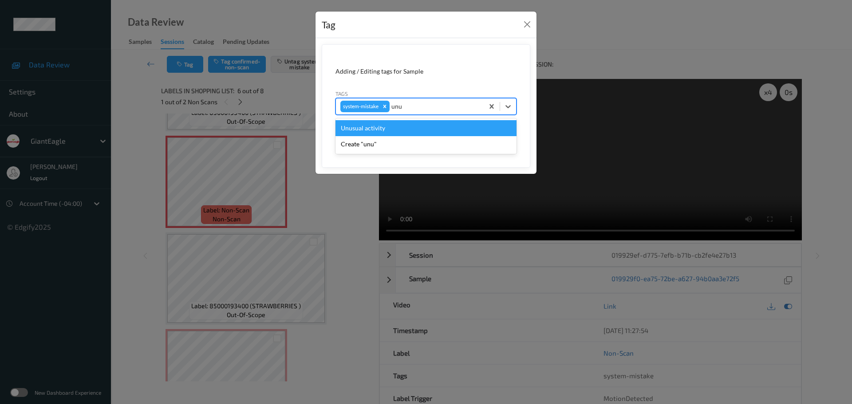
click at [405, 124] on div "Unusual activity" at bounding box center [425, 128] width 181 height 16
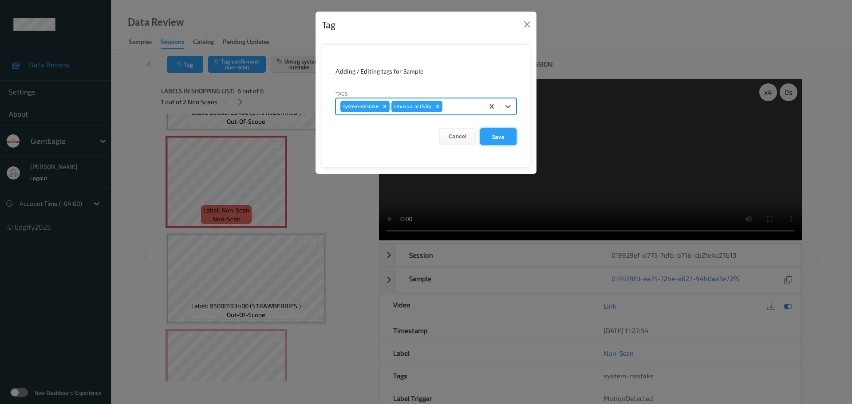
click at [497, 142] on button "Save" at bounding box center [498, 136] width 36 height 17
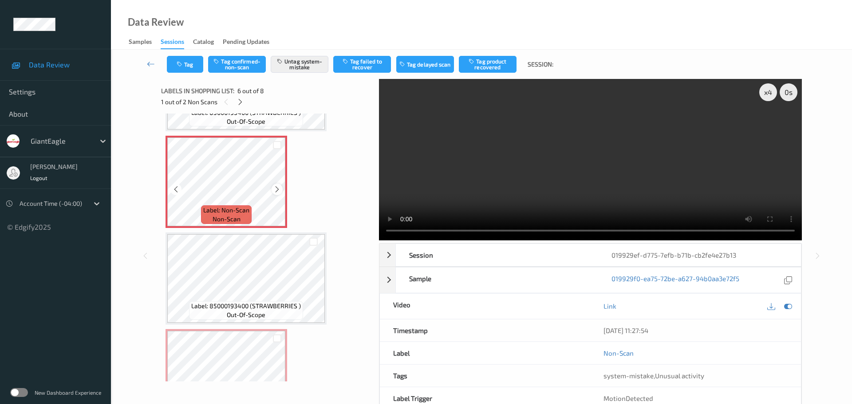
click at [275, 187] on icon at bounding box center [277, 189] width 8 height 8
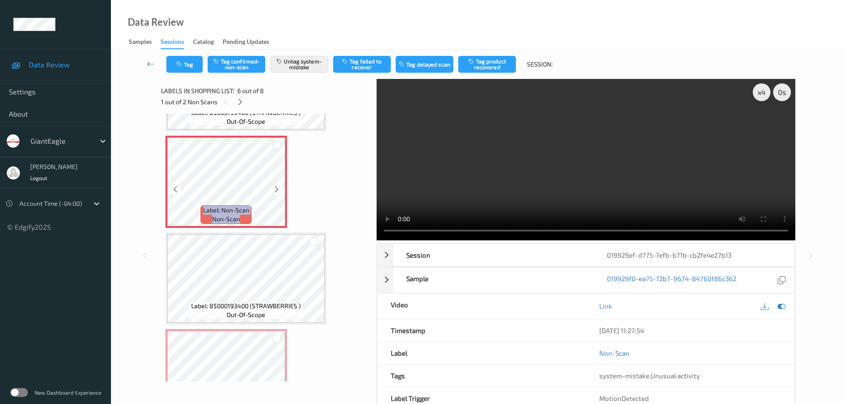
click at [275, 187] on icon at bounding box center [277, 189] width 8 height 8
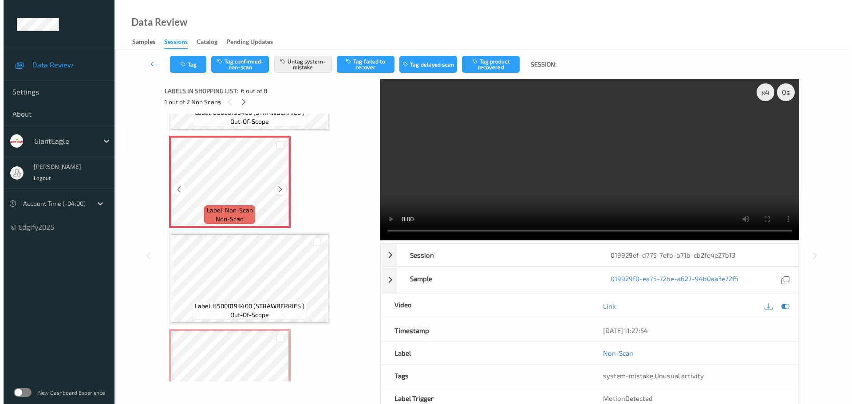
scroll to position [510, 0]
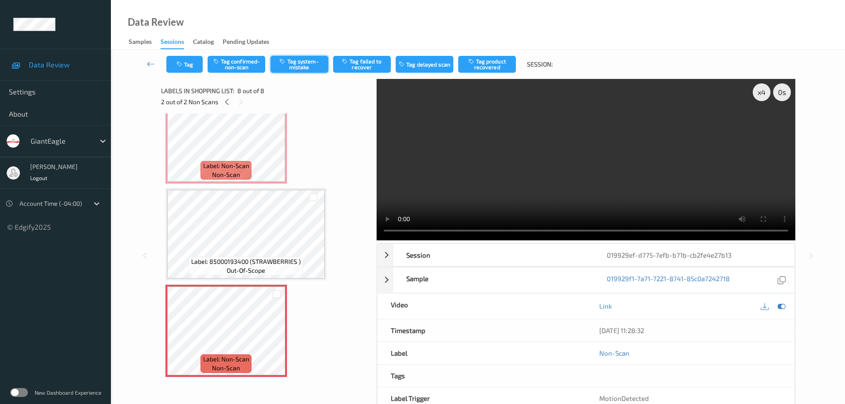
click at [301, 62] on button "Tag system-mistake" at bounding box center [300, 64] width 58 height 17
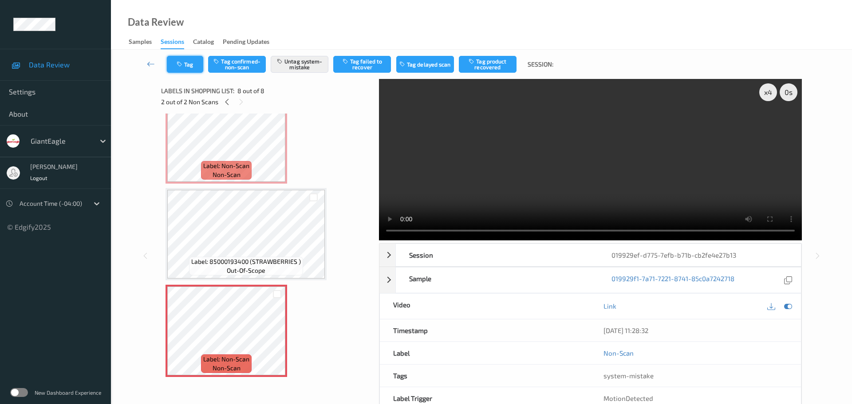
click at [189, 69] on button "Tag" at bounding box center [185, 64] width 36 height 17
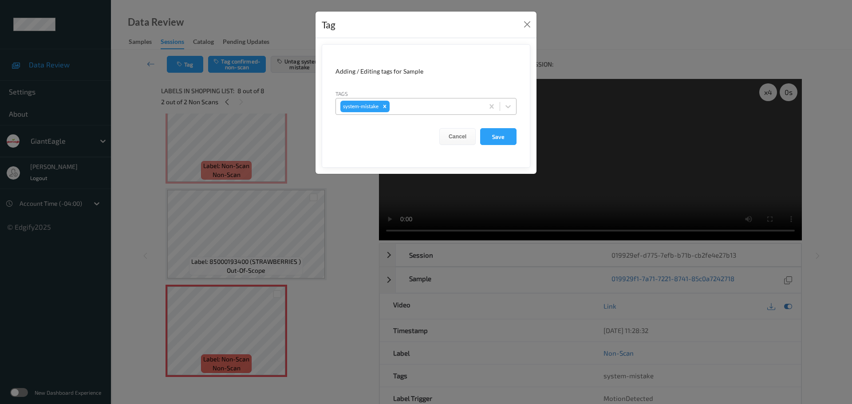
click at [421, 105] on div at bounding box center [435, 106] width 88 height 11
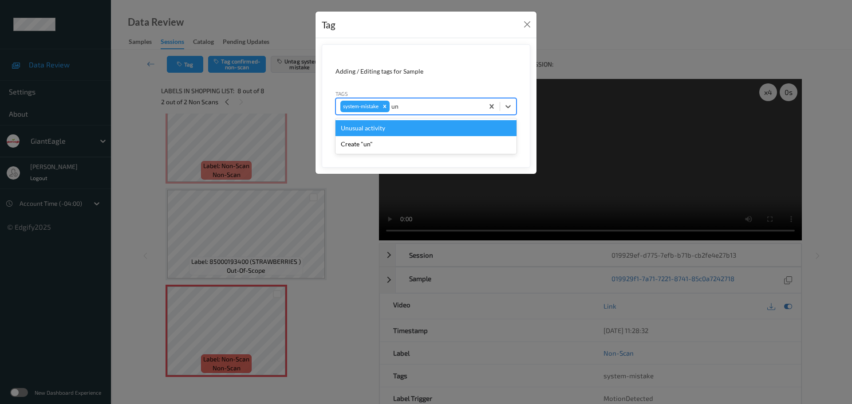
type input "unu"
click at [386, 127] on div "Unusual activity" at bounding box center [425, 128] width 181 height 16
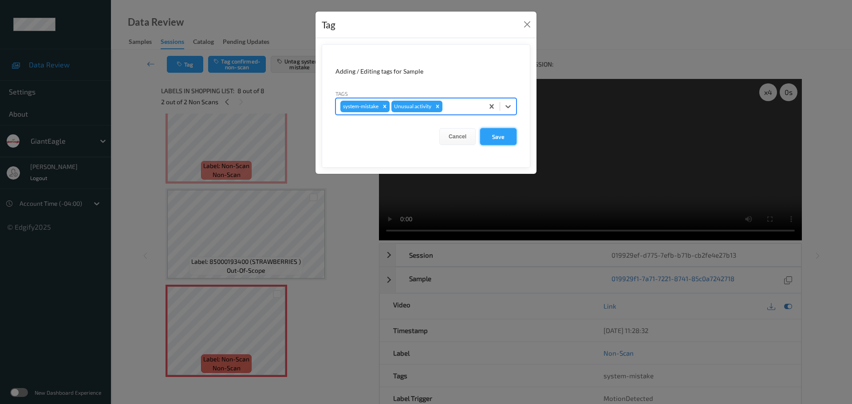
click at [500, 142] on button "Save" at bounding box center [498, 136] width 36 height 17
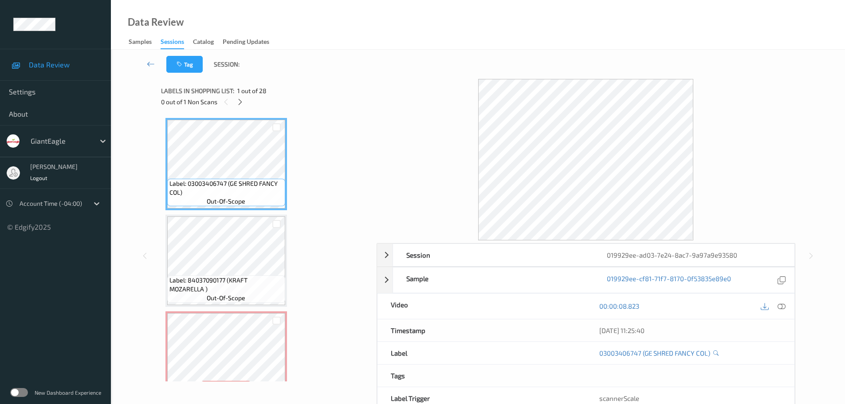
drag, startPoint x: 238, startPoint y: 106, endPoint x: 249, endPoint y: 111, distance: 12.1
click at [238, 106] on div at bounding box center [240, 101] width 11 height 11
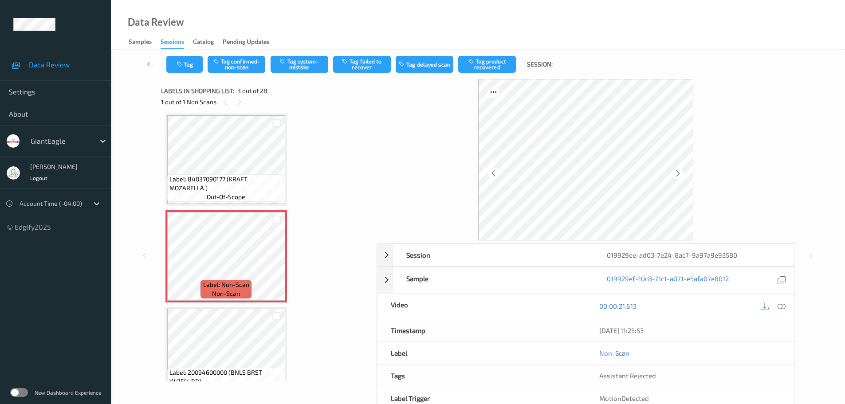
drag, startPoint x: 775, startPoint y: 308, endPoint x: 805, endPoint y: 316, distance: 30.9
click at [776, 308] on div at bounding box center [773, 306] width 29 height 12
click at [781, 310] on icon at bounding box center [782, 306] width 8 height 8
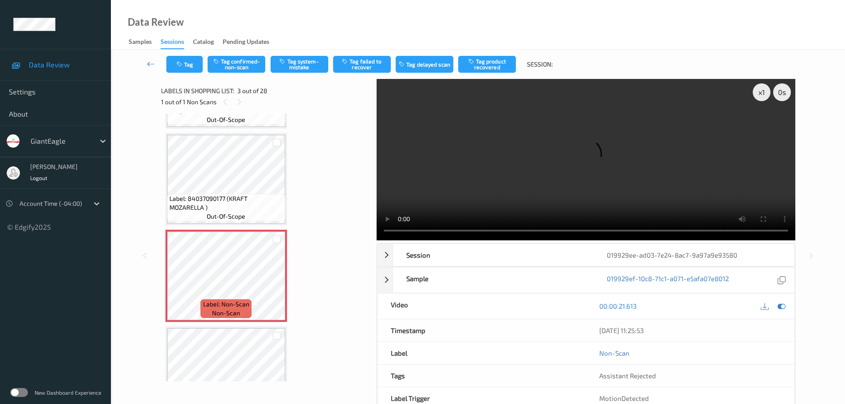
scroll to position [133, 0]
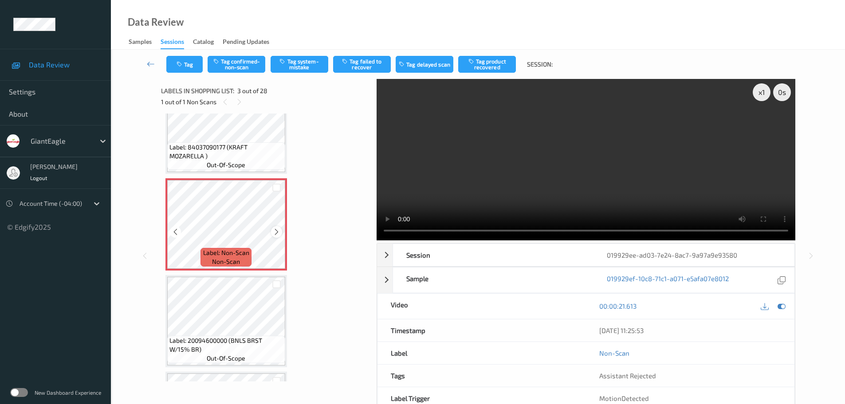
click at [276, 232] on icon at bounding box center [277, 232] width 8 height 8
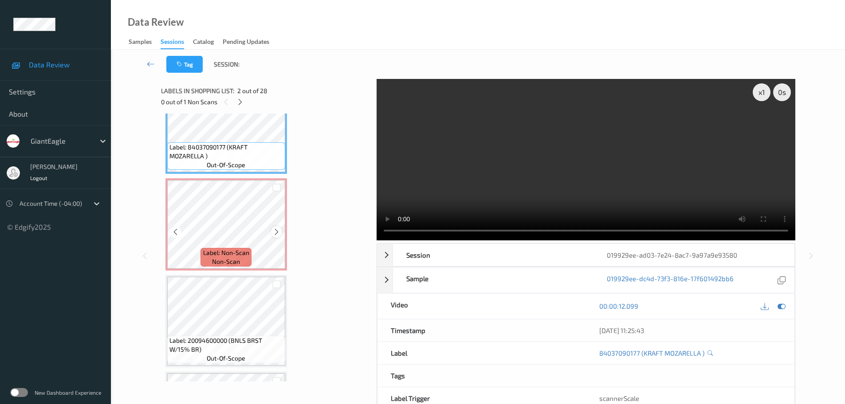
click at [274, 231] on icon at bounding box center [277, 232] width 8 height 8
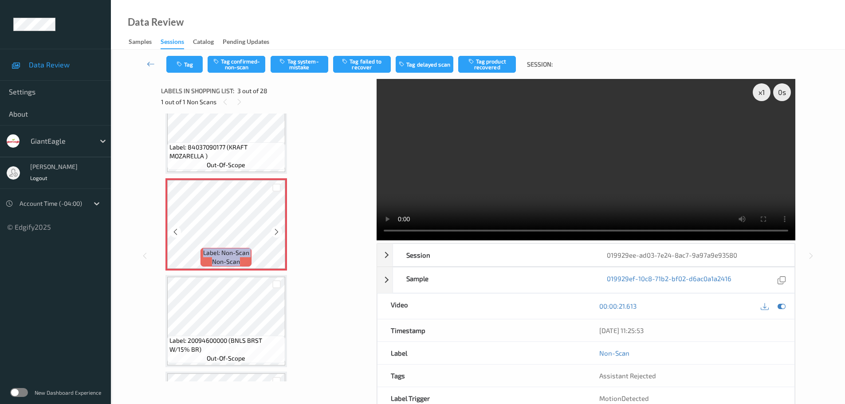
click at [274, 231] on icon at bounding box center [277, 232] width 8 height 8
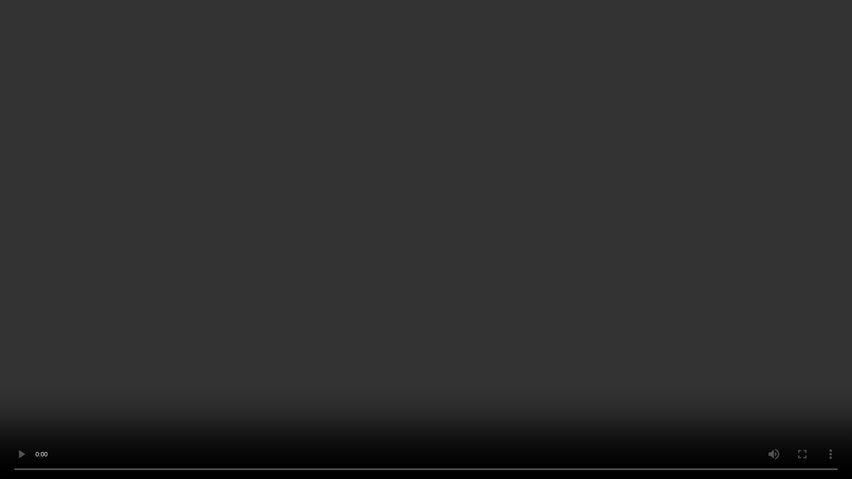
click at [437, 29] on video at bounding box center [426, 239] width 852 height 479
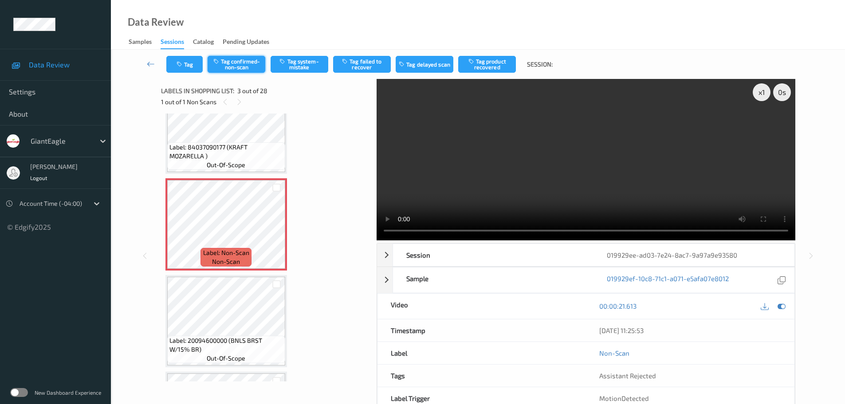
click at [241, 69] on button "Tag confirmed-non-scan" at bounding box center [237, 64] width 58 height 17
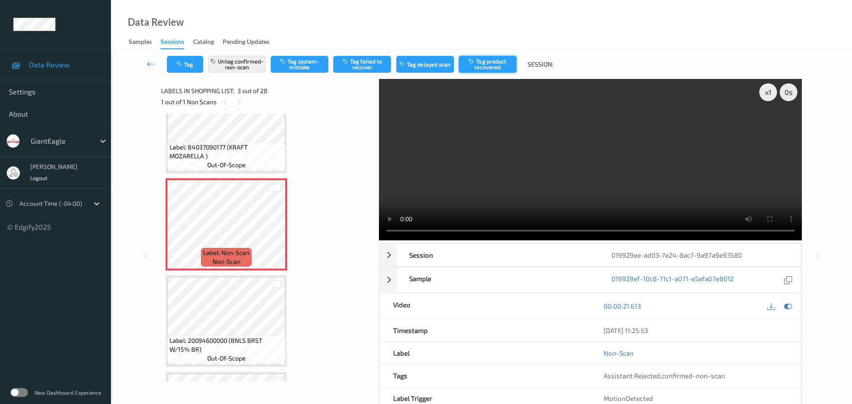
click at [490, 61] on button "Tag product recovered" at bounding box center [488, 64] width 58 height 17
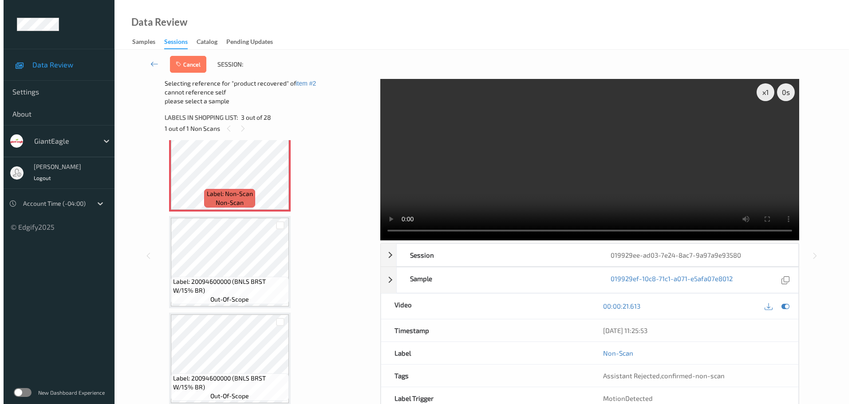
scroll to position [222, 0]
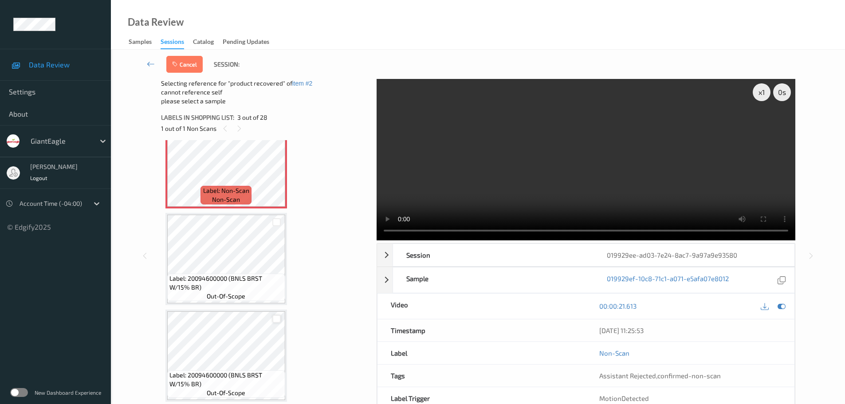
click at [276, 320] on div at bounding box center [276, 319] width 8 height 8
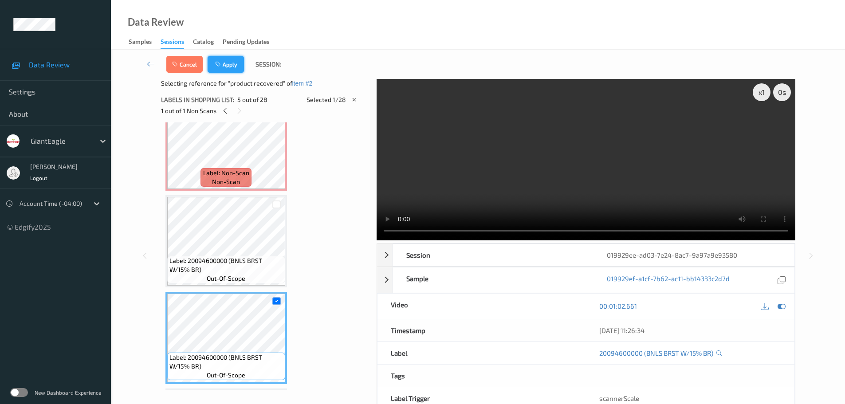
click at [224, 67] on button "Apply" at bounding box center [226, 64] width 36 height 17
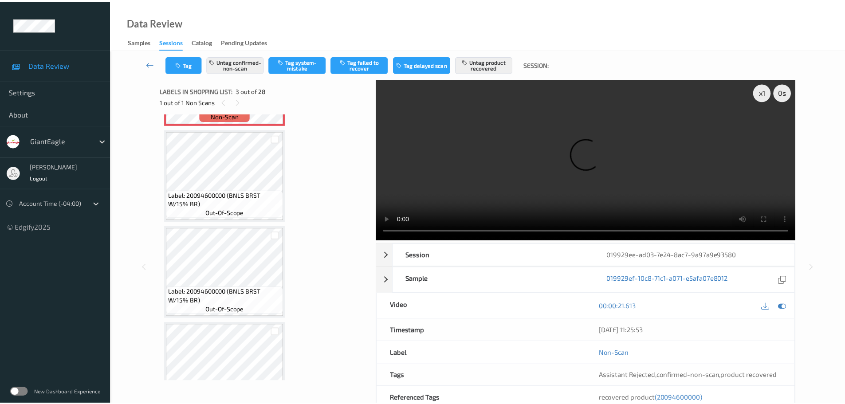
scroll to position [234, 0]
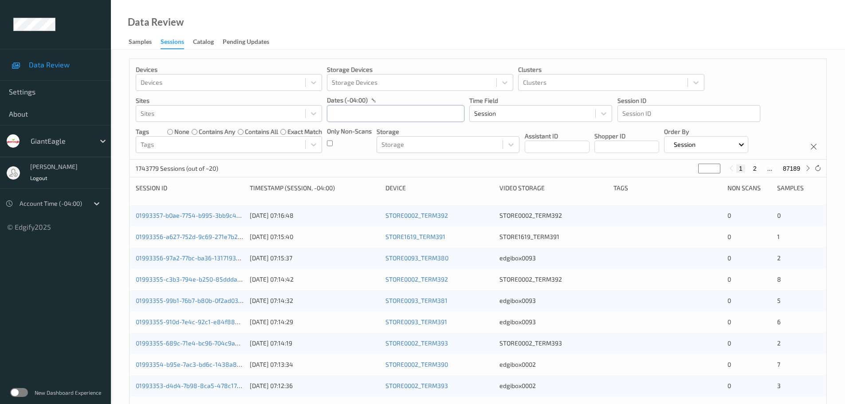
click at [343, 113] on input "text" at bounding box center [396, 113] width 138 height 17
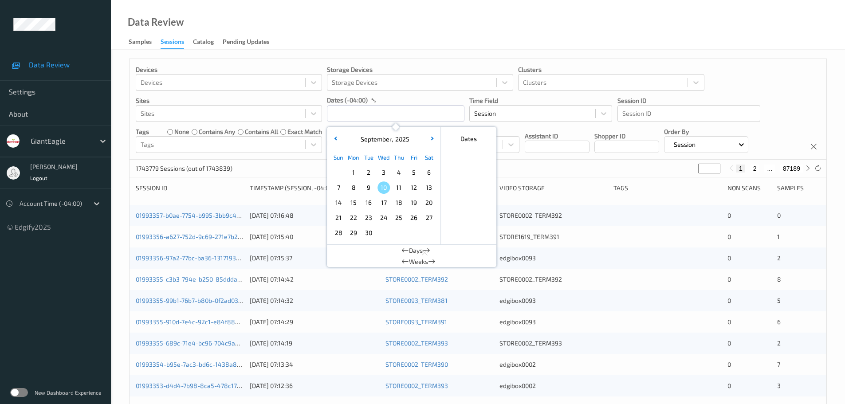
click at [351, 184] on span "8" at bounding box center [353, 187] width 12 height 12
type input "[DATE] 00:00 -> [DATE] 23:59"
click at [346, 46] on div "Data Review Samples Sessions Catalog Pending Updates" at bounding box center [478, 25] width 734 height 50
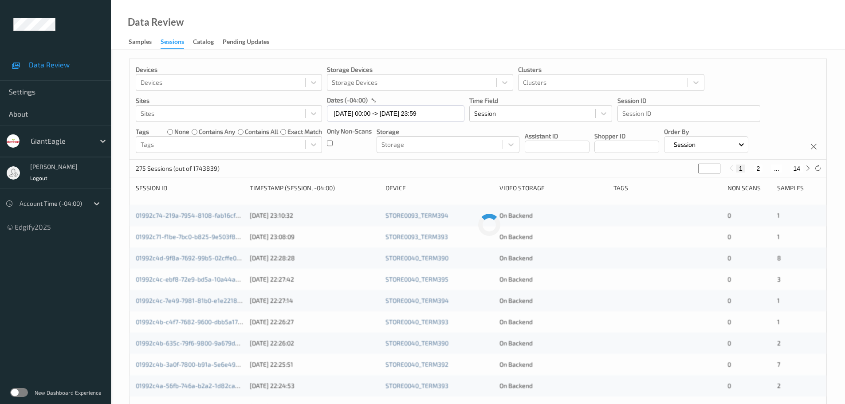
click at [710, 169] on input "*" at bounding box center [709, 169] width 22 height 10
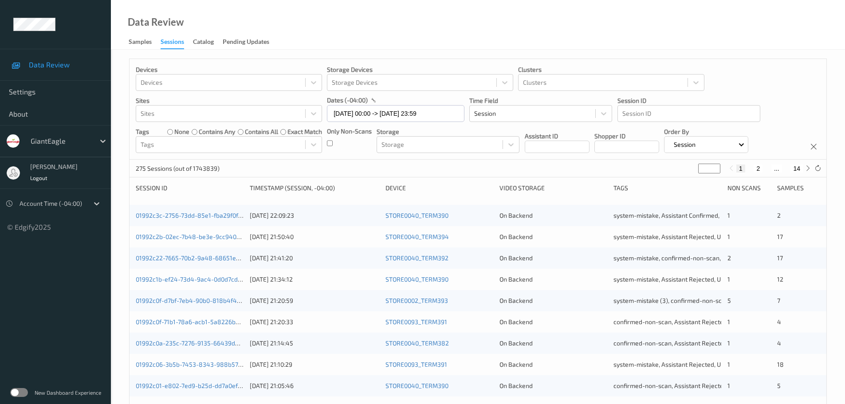
type input "**"
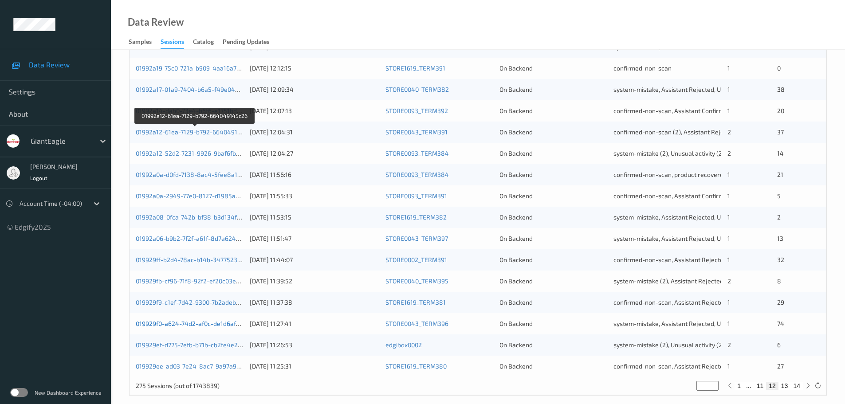
scroll to position [264, 0]
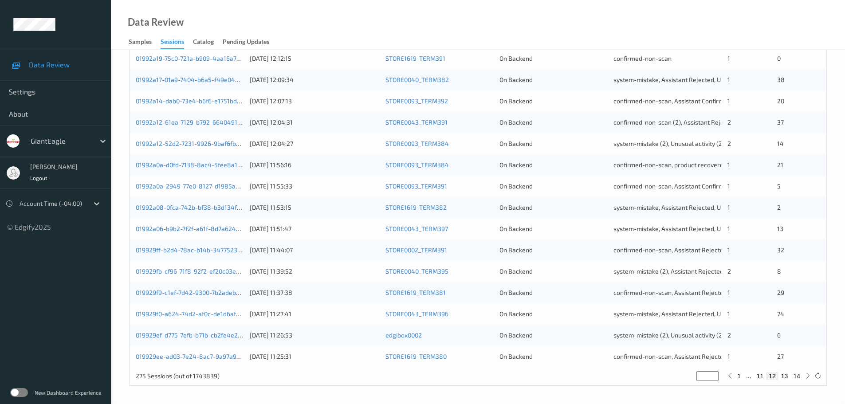
type input "**"
